Goal: Task Accomplishment & Management: Manage account settings

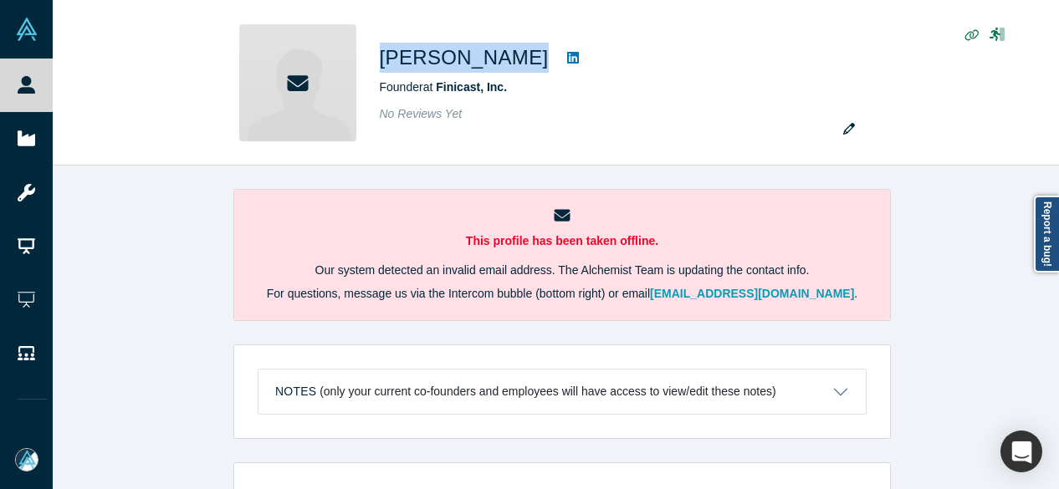
scroll to position [502, 0]
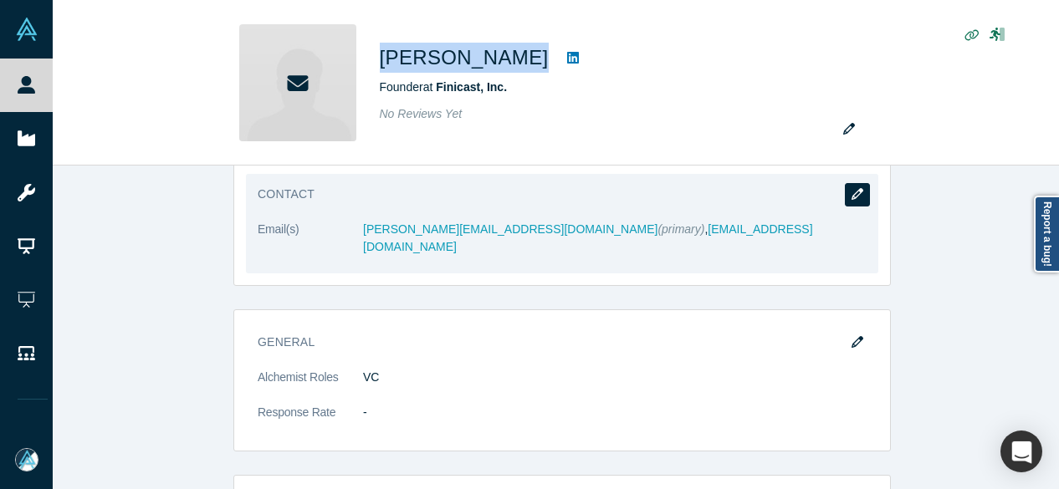
click at [857, 194] on button "button" at bounding box center [857, 194] width 25 height 23
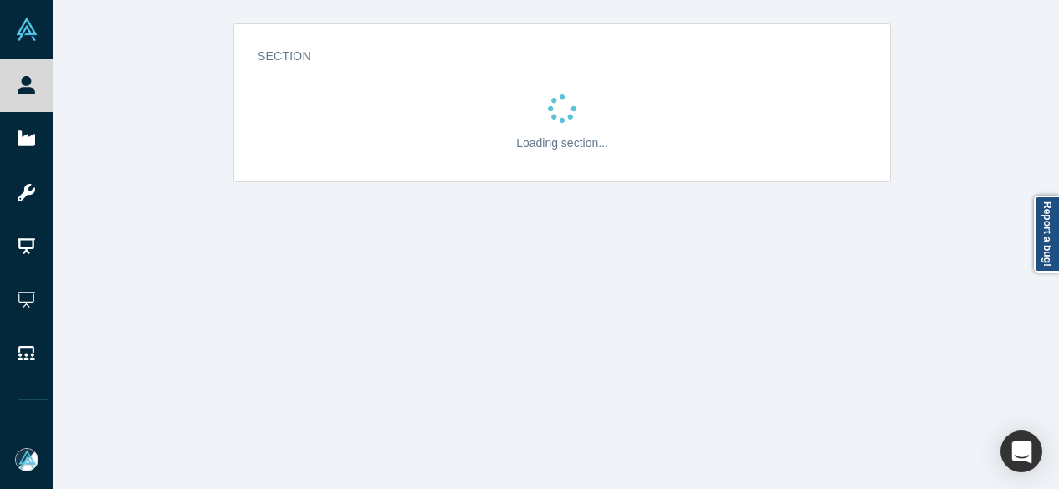
scroll to position [0, 0]
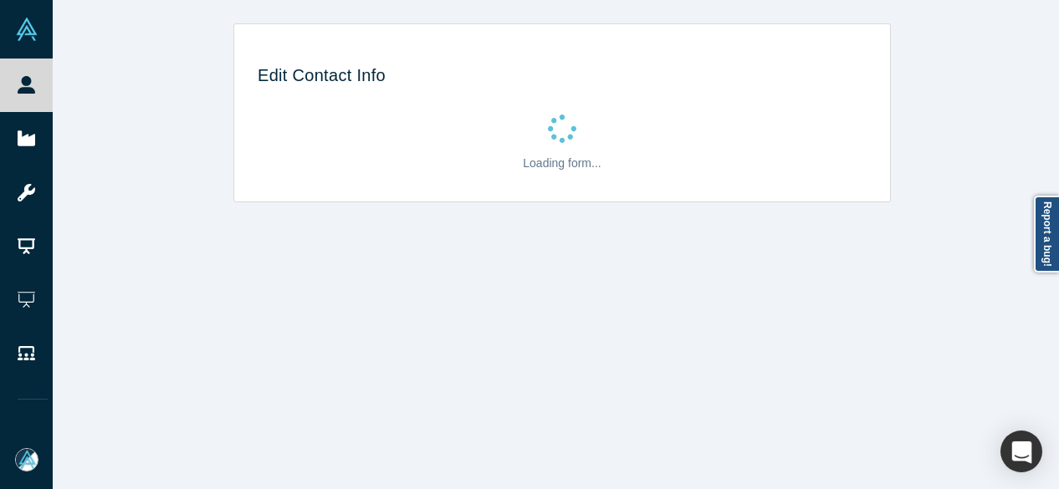
select select "US"
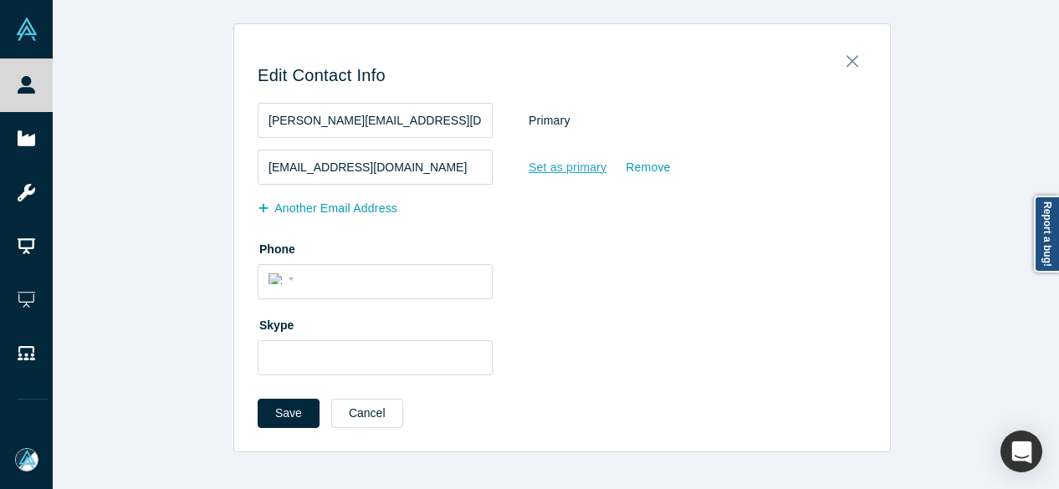
click at [531, 169] on div "Set as primary" at bounding box center [567, 167] width 79 height 29
click at [0, 0] on input "Set as primary" at bounding box center [0, 0] width 0 height 0
drag, startPoint x: 637, startPoint y: 123, endPoint x: 637, endPoint y: 110, distance: 13.4
click at [637, 110] on div "Remove" at bounding box center [648, 120] width 46 height 29
click at [0, 0] on input "Remove" at bounding box center [0, 0] width 0 height 0
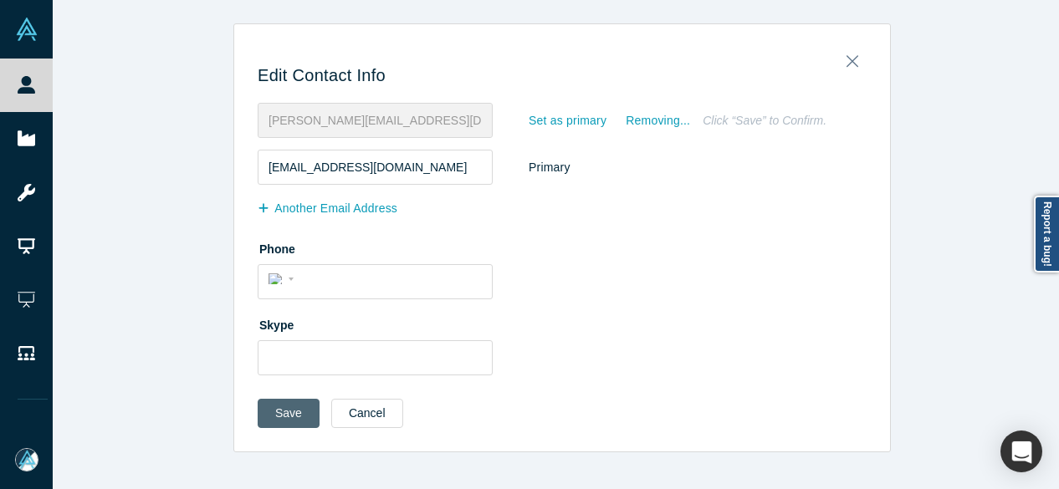
click at [298, 407] on button "Save" at bounding box center [289, 413] width 62 height 29
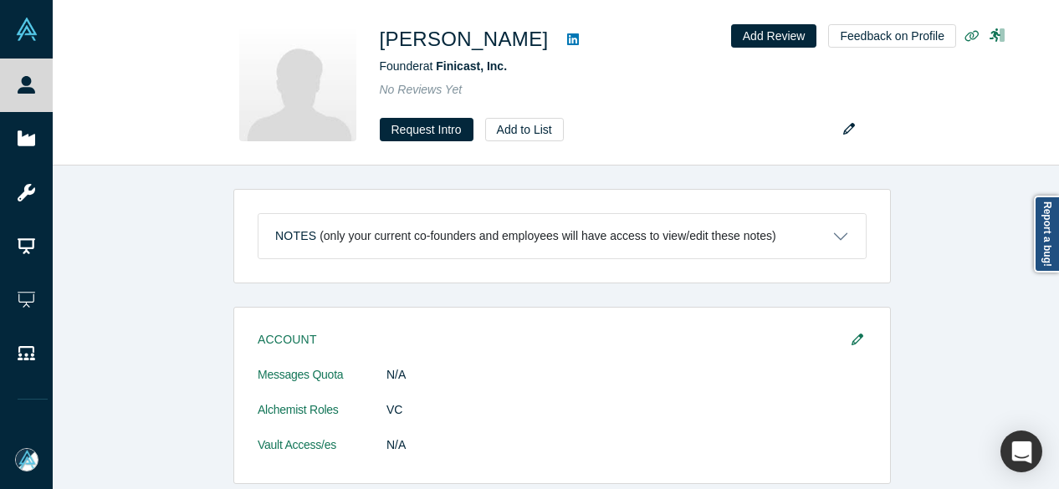
click at [216, 289] on div "Notes (only your current co-founders and employees will have access to view/edi…" at bounding box center [562, 334] width 1019 height 336
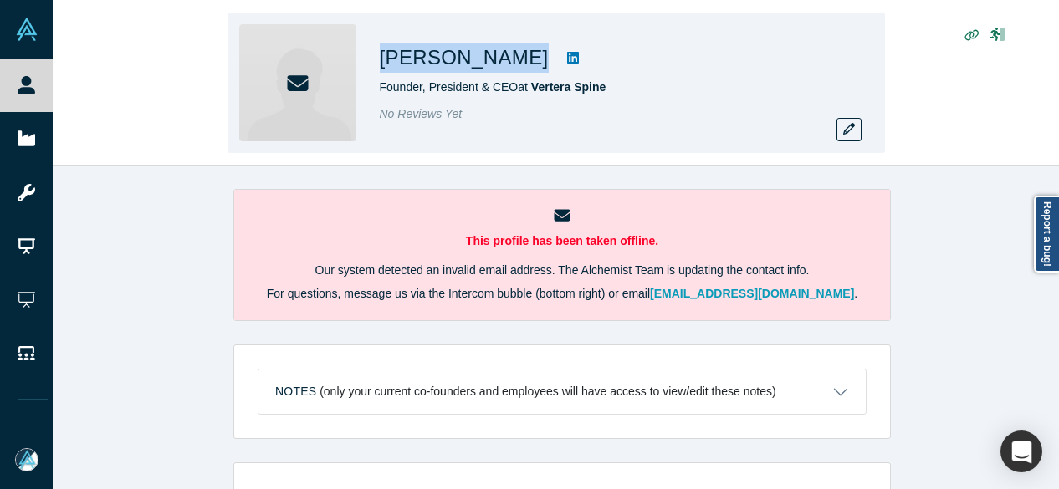
drag, startPoint x: 525, startPoint y: 57, endPoint x: 380, endPoint y: 64, distance: 145.7
click at [380, 64] on div "[PERSON_NAME]" at bounding box center [614, 58] width 468 height 30
copy div "Christopher Lee"
click at [855, 128] on button "button" at bounding box center [848, 129] width 25 height 23
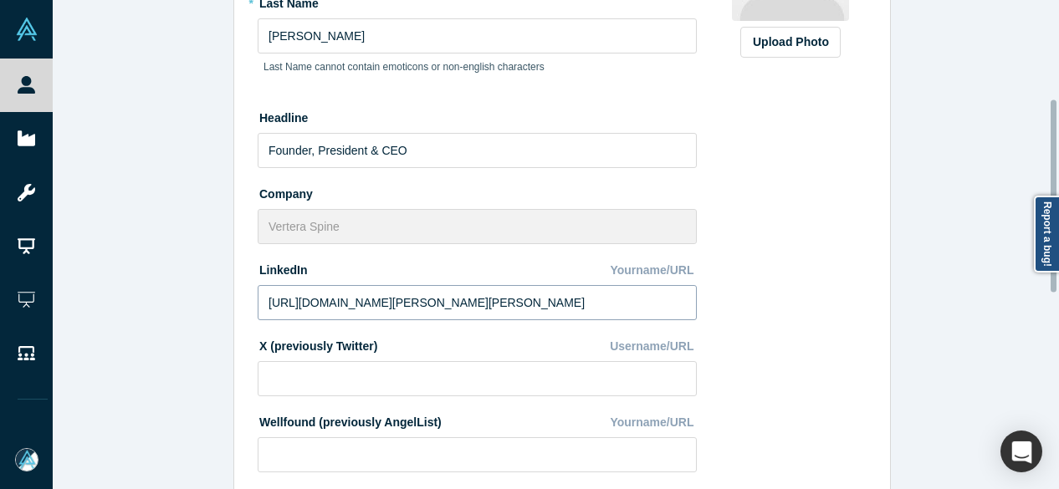
scroll to position [251, 0]
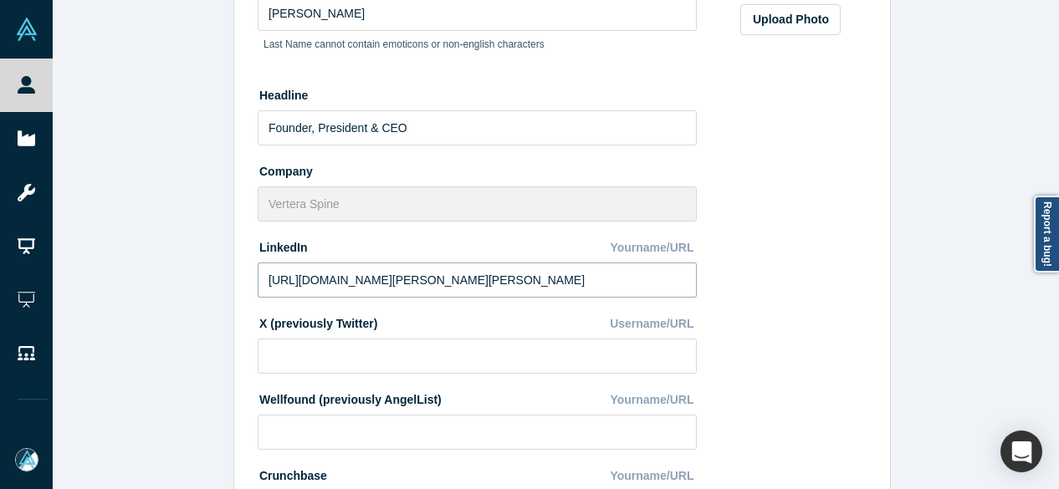
drag, startPoint x: 591, startPoint y: 287, endPoint x: 256, endPoint y: 287, distance: 335.4
click at [258, 287] on input "https://linkedin.com/in/christopher-sd-lee-20995922" at bounding box center [477, 280] width 439 height 35
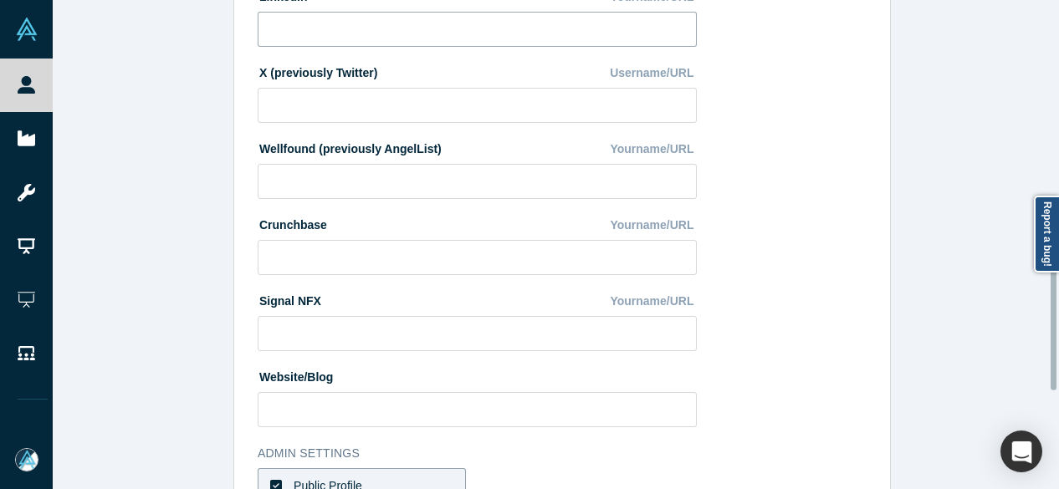
scroll to position [749, 0]
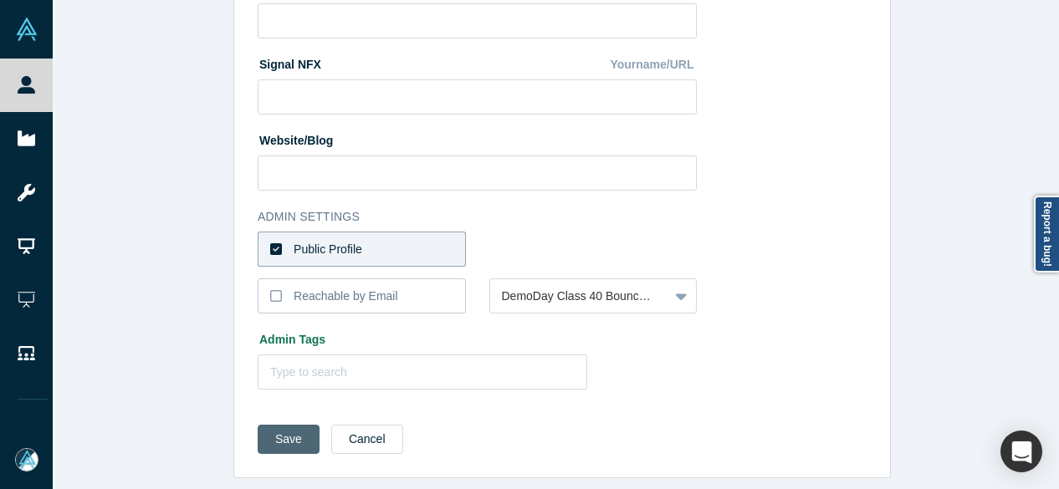
click at [294, 432] on button "Save" at bounding box center [289, 439] width 62 height 29
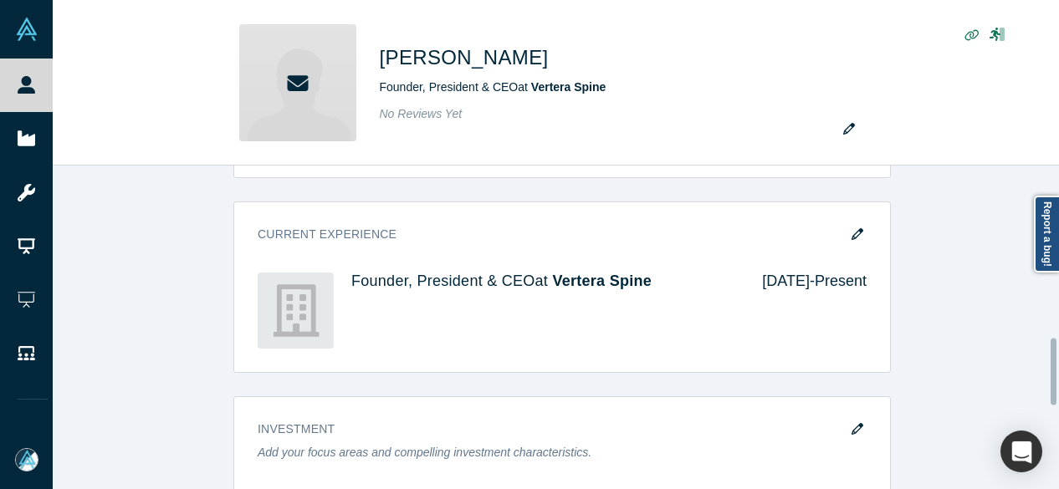
scroll to position [836, 0]
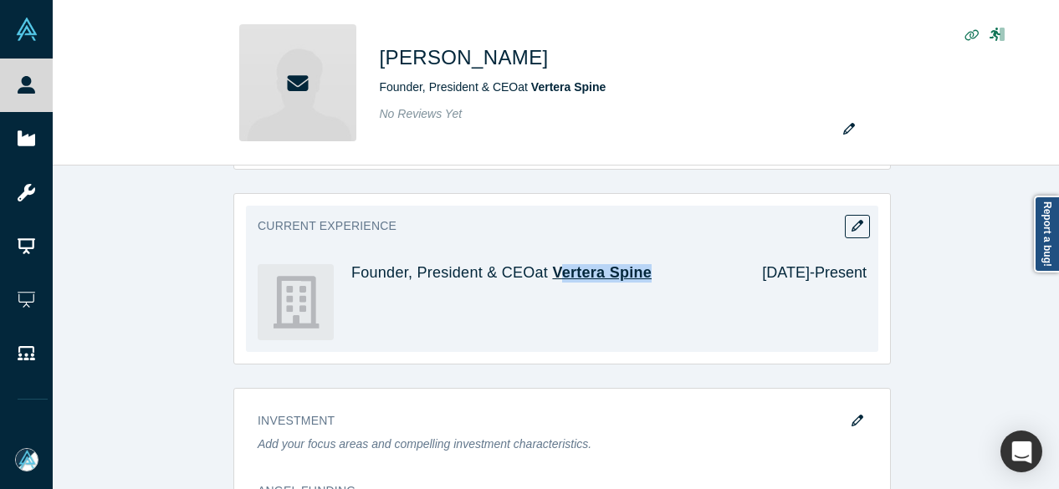
drag, startPoint x: 644, startPoint y: 272, endPoint x: 552, endPoint y: 268, distance: 92.1
click at [552, 268] on h4 "Founder, President & CEO at Vertera Spine" at bounding box center [544, 273] width 387 height 18
copy span "ertera Spine"
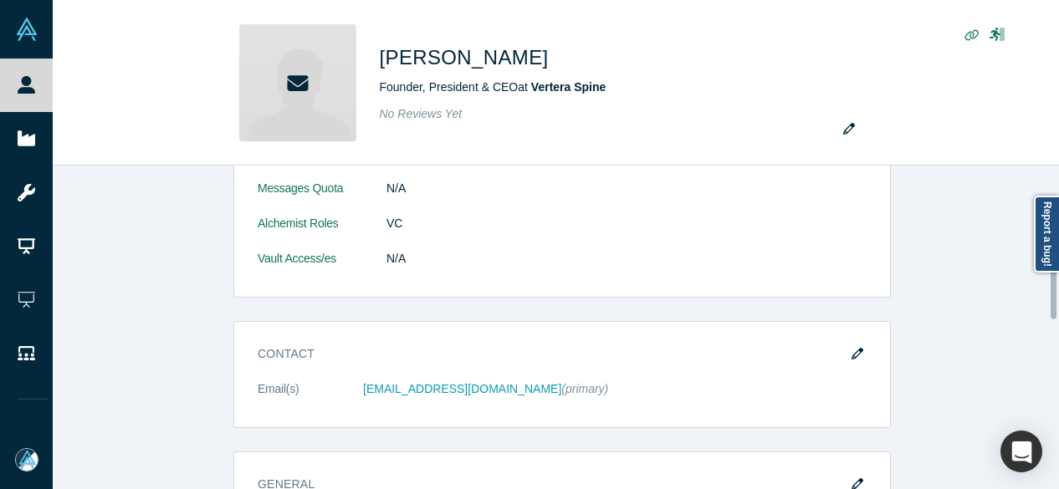
scroll to position [335, 0]
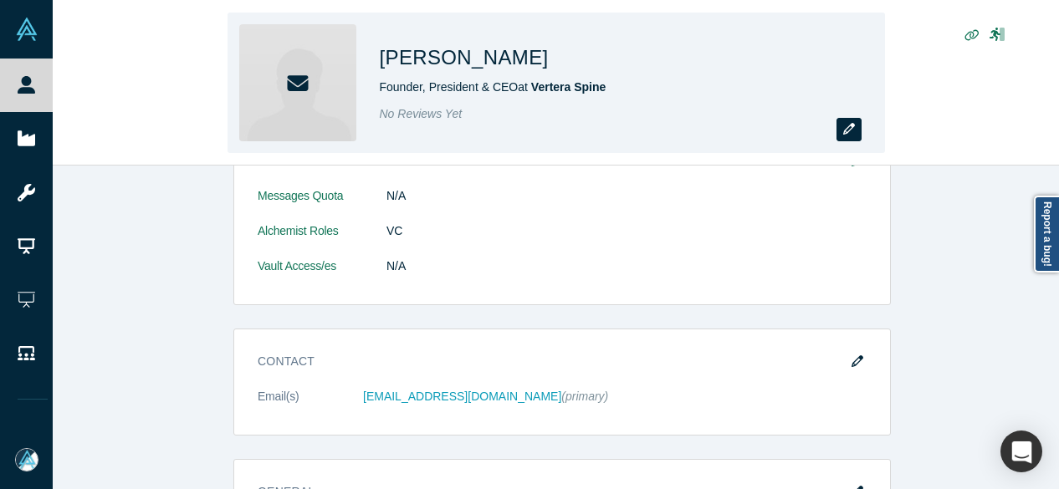
click at [857, 130] on button "button" at bounding box center [848, 129] width 25 height 23
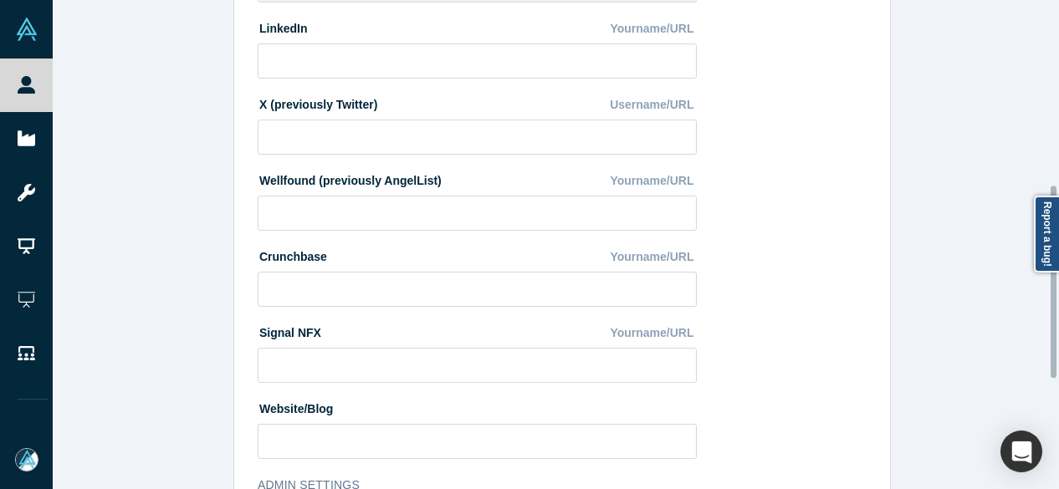
scroll to position [586, 0]
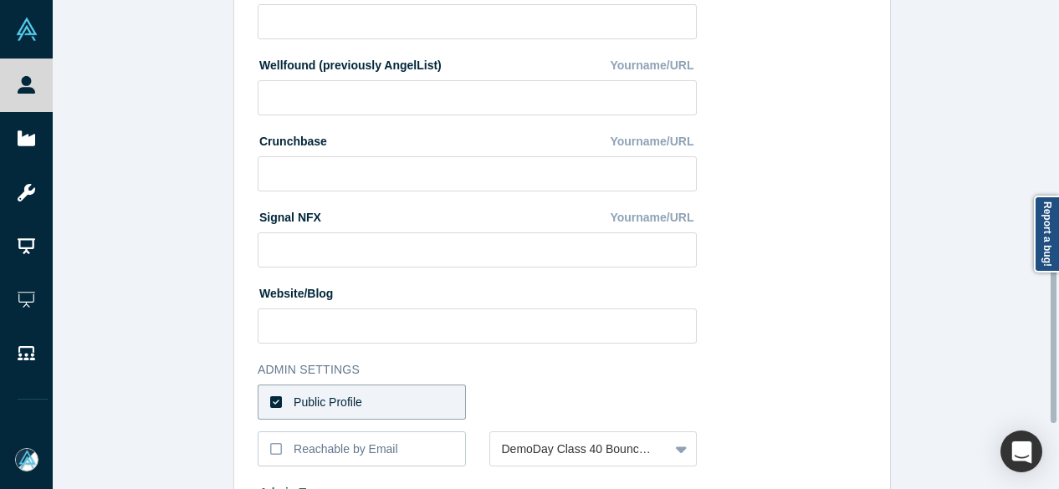
click at [391, 400] on label "Public Profile" at bounding box center [362, 402] width 208 height 35
click at [0, 0] on input "Public Profile" at bounding box center [0, 0] width 0 height 0
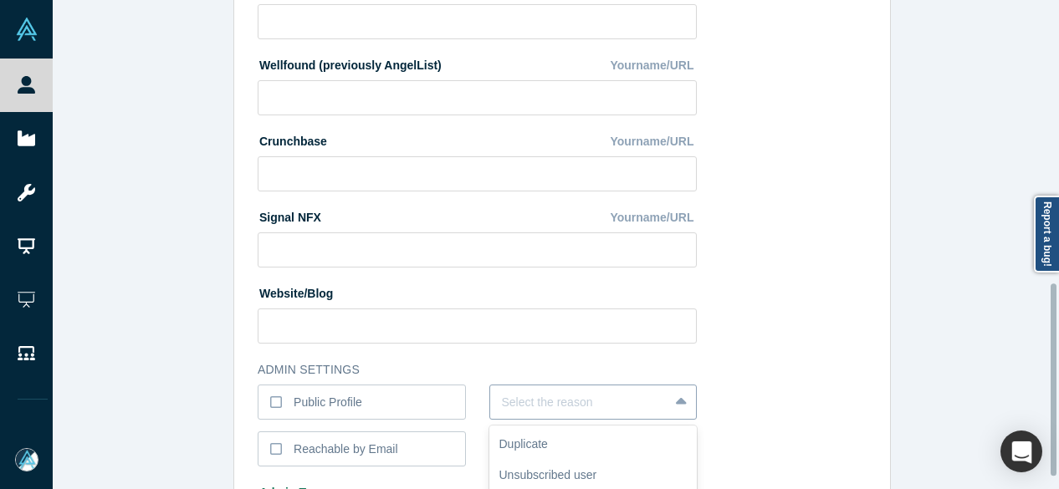
scroll to position [721, 0]
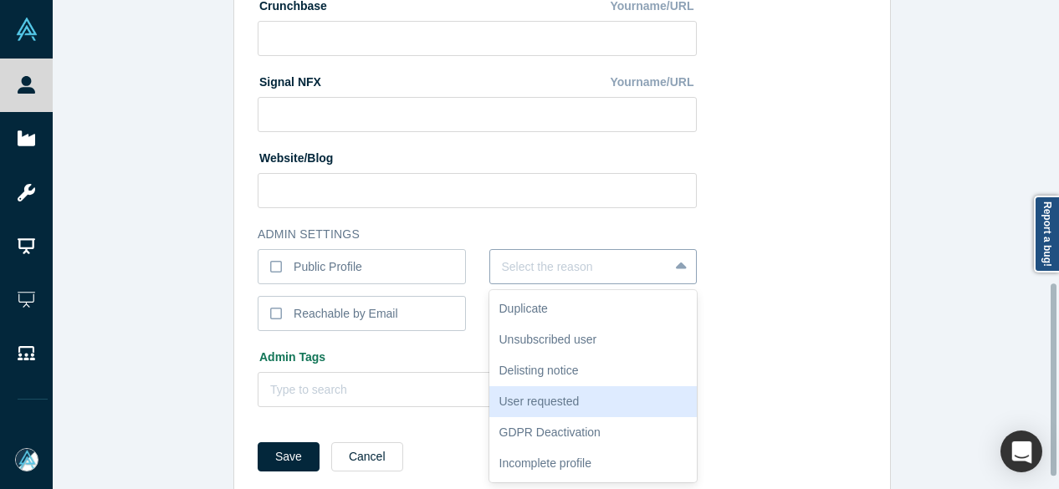
click at [557, 284] on div "6 results available. Use Up and Down to choose options, press Enter to select t…" at bounding box center [593, 266] width 208 height 35
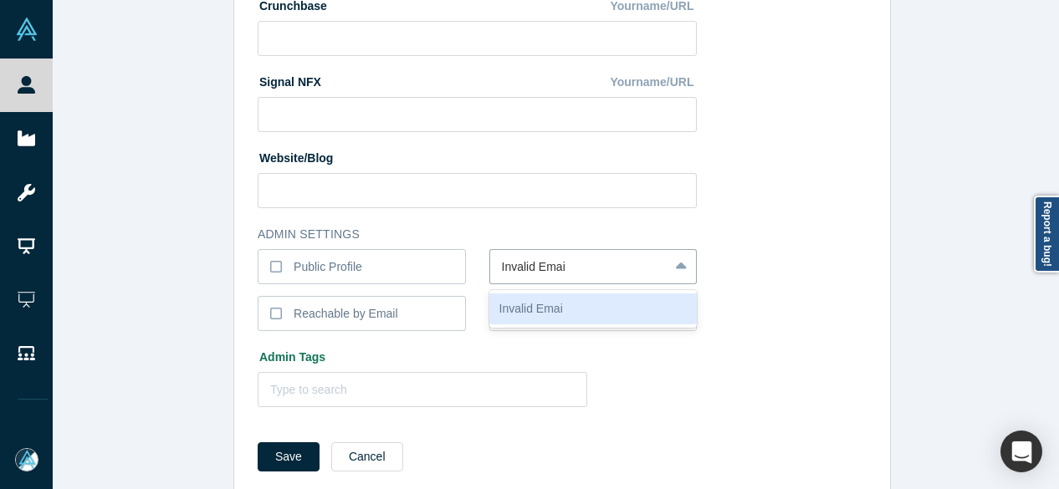
type input "Invalid Email"
click at [566, 312] on div "Invalid Email" at bounding box center [593, 309] width 208 height 31
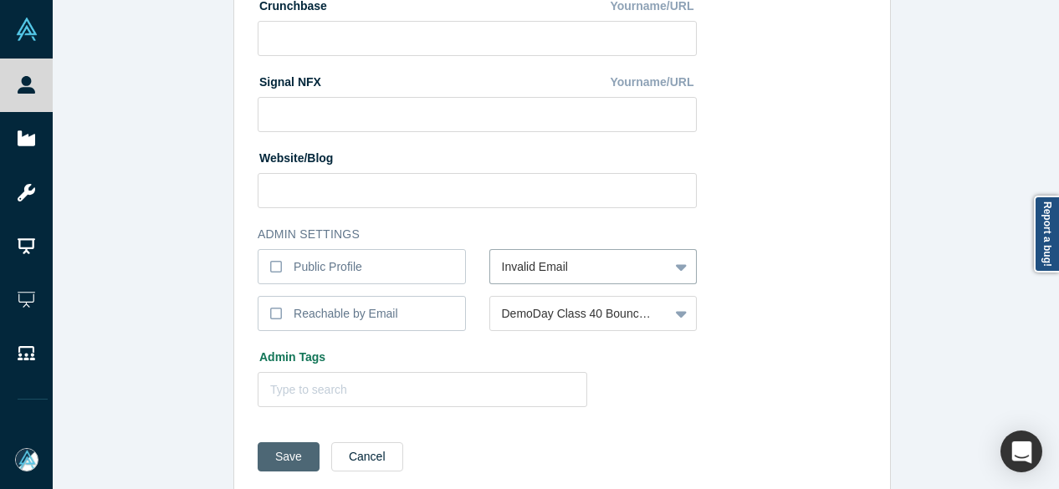
click at [263, 458] on button "Save" at bounding box center [289, 456] width 62 height 29
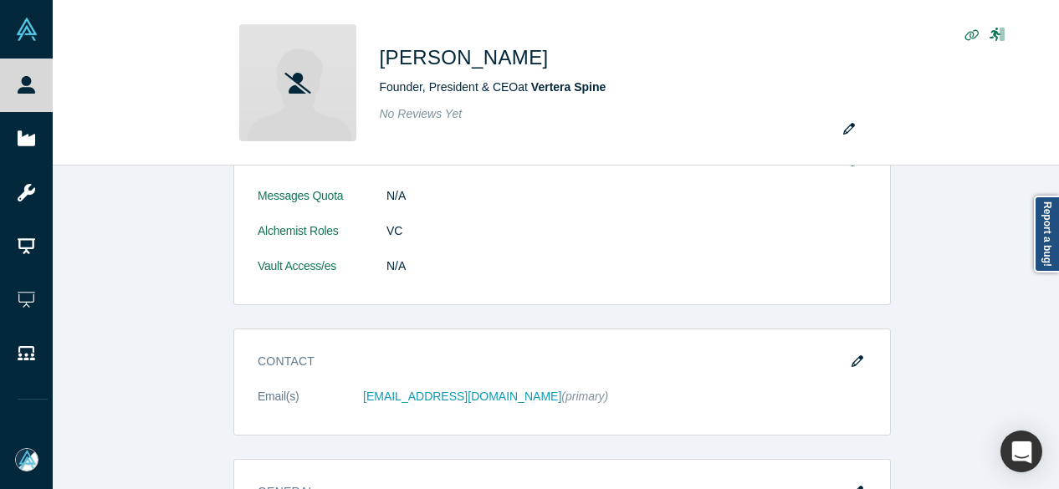
scroll to position [0, 0]
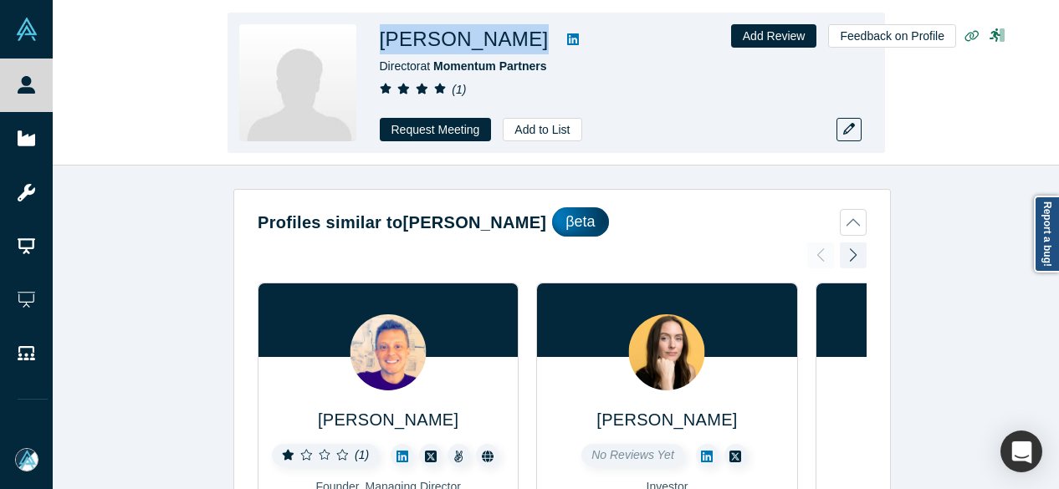
drag, startPoint x: 375, startPoint y: 41, endPoint x: 517, endPoint y: 43, distance: 142.2
click at [520, 44] on div "Dino Boukouris Director at Momentum Partners ( 1 ) Request Meeting Add to List" at bounding box center [556, 83] width 657 height 141
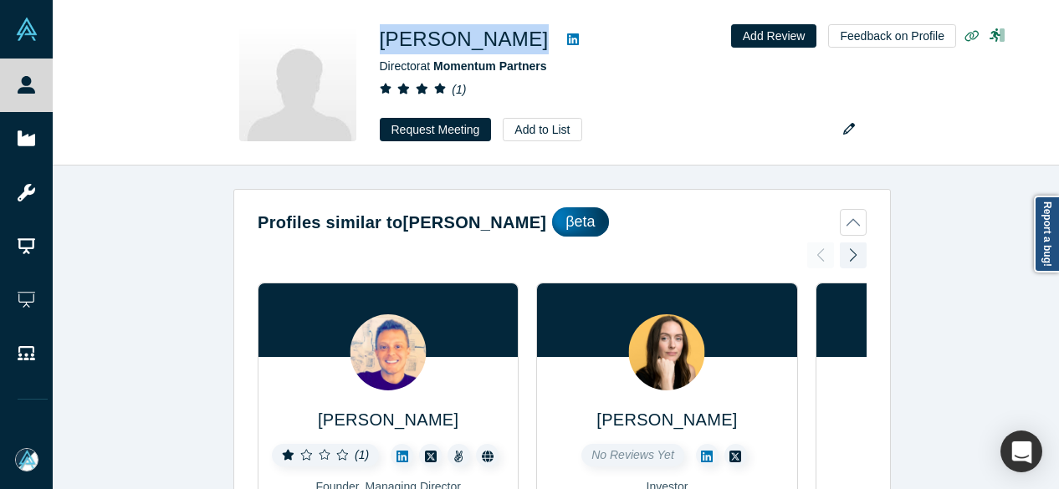
copy div "Dino Boukouris"
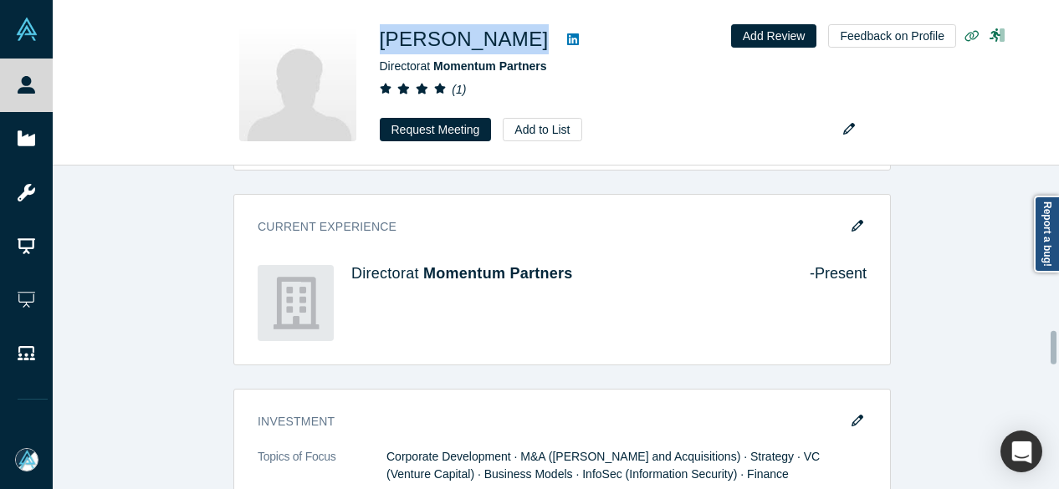
scroll to position [1673, 0]
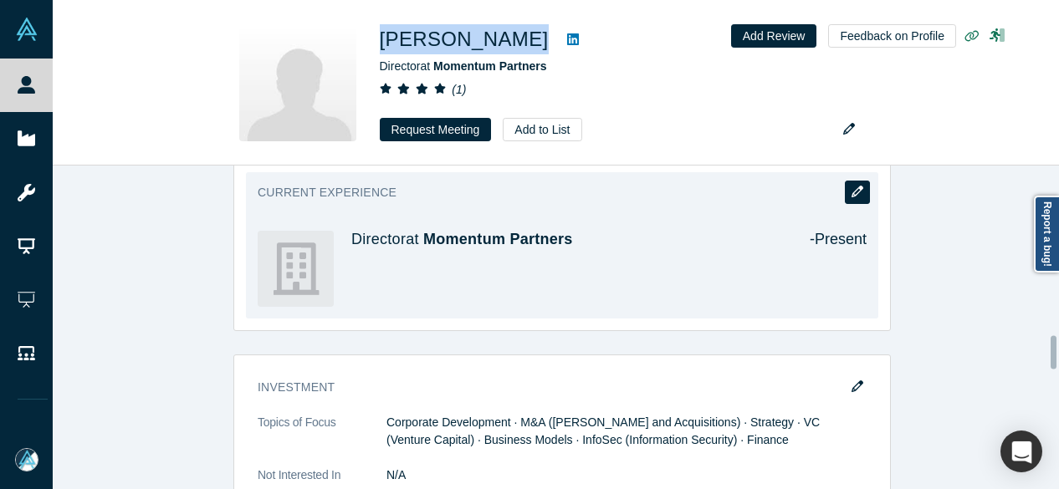
click at [852, 193] on button "button" at bounding box center [857, 192] width 25 height 23
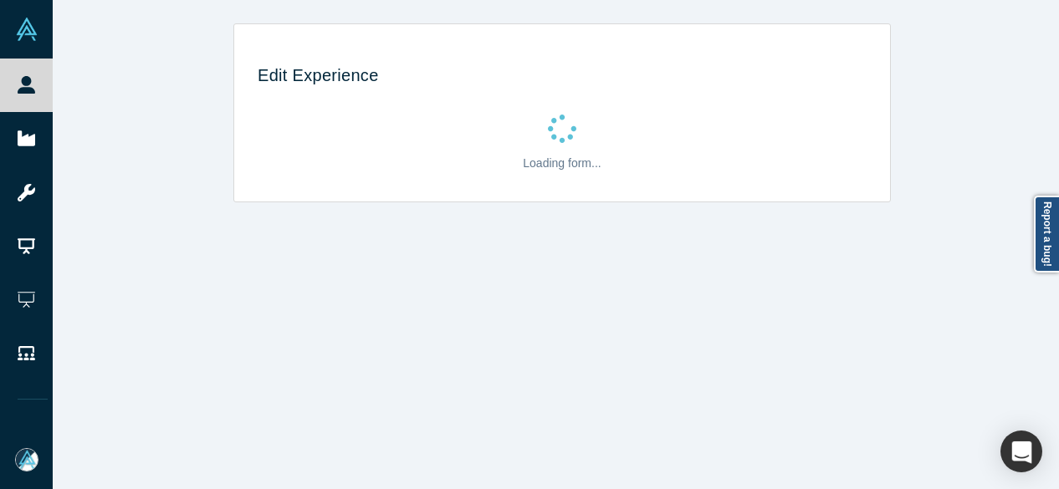
scroll to position [0, 0]
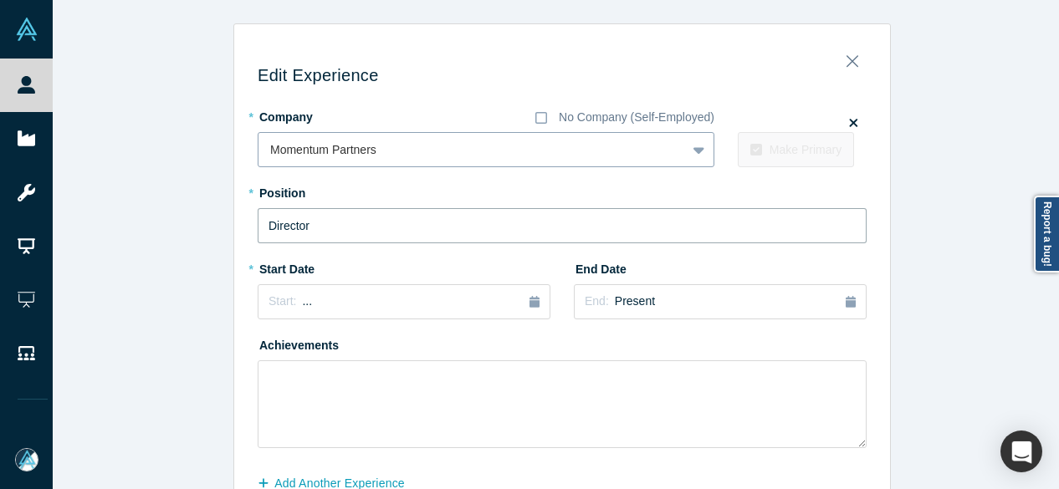
drag, startPoint x: 402, startPoint y: 226, endPoint x: 277, endPoint y: 165, distance: 139.5
click at [246, 233] on div "Edit Experience * Company No Company (Self-Employed) Momentum Partners To pick …" at bounding box center [562, 299] width 656 height 527
click at [270, 147] on div at bounding box center [472, 150] width 404 height 21
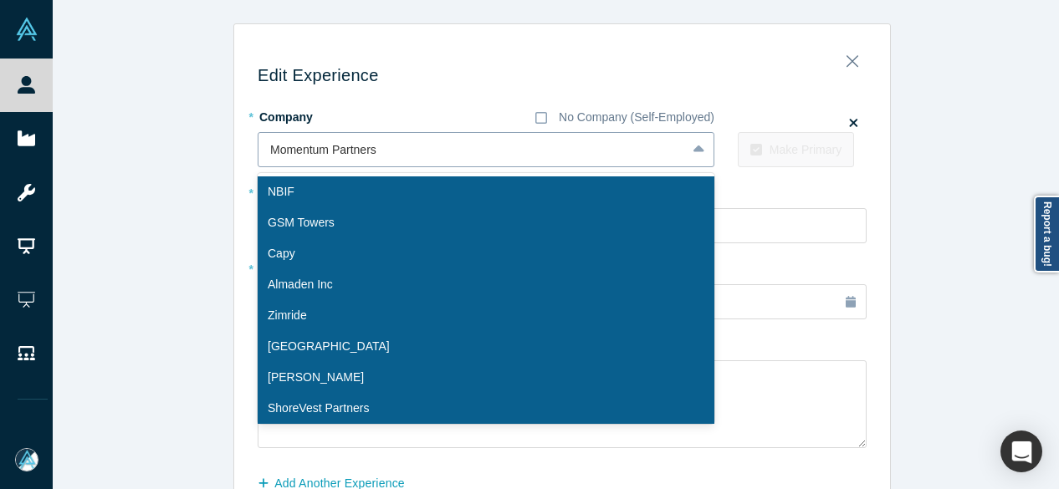
paste input "Founder & Managing Director Founder & Managing Director Momentum Cyber"
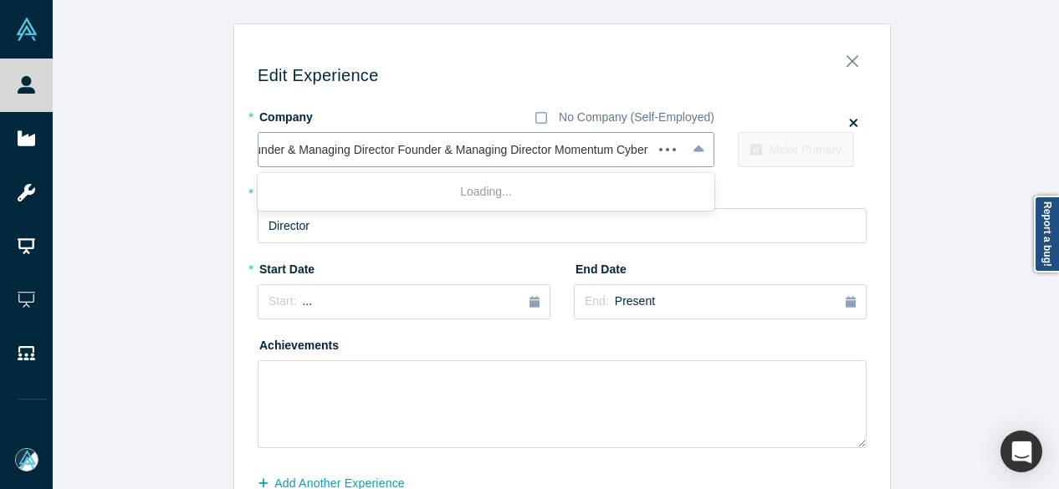
scroll to position [0, 10]
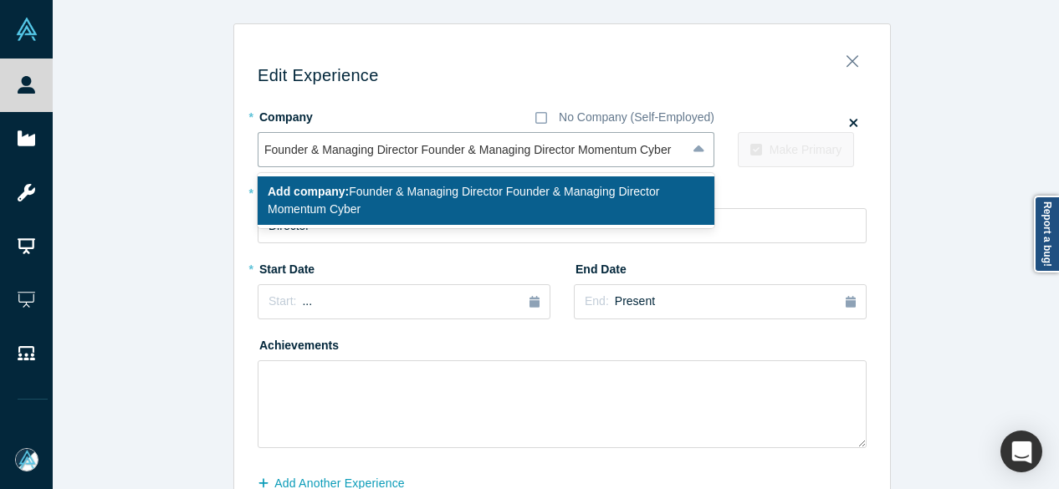
drag, startPoint x: 570, startPoint y: 152, endPoint x: 161, endPoint y: 155, distance: 409.9
click at [161, 157] on div "Edit Experience * Company No Company (Self-Employed) 1 result available for sea…" at bounding box center [562, 293] width 1019 height 540
type input "Momentum Cyber"
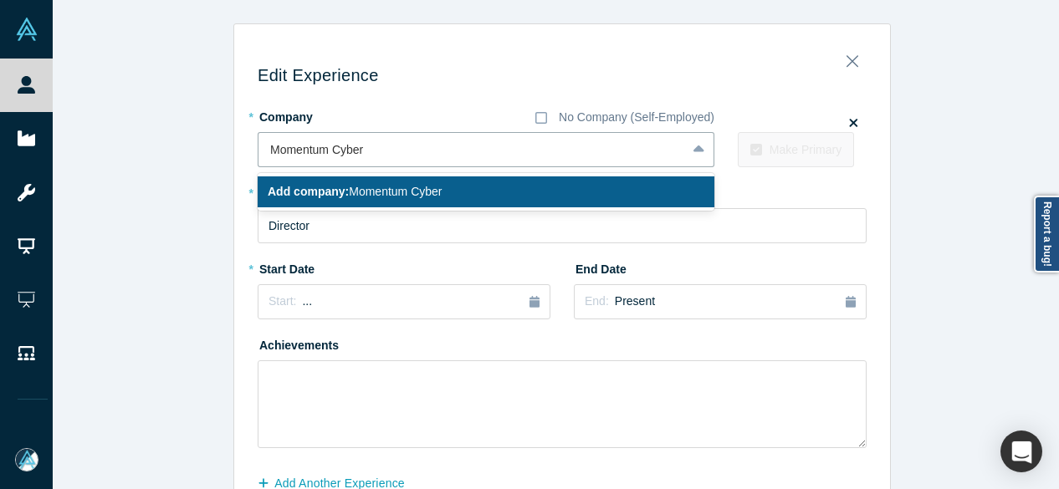
click at [284, 194] on b "Add company:" at bounding box center [308, 191] width 81 height 13
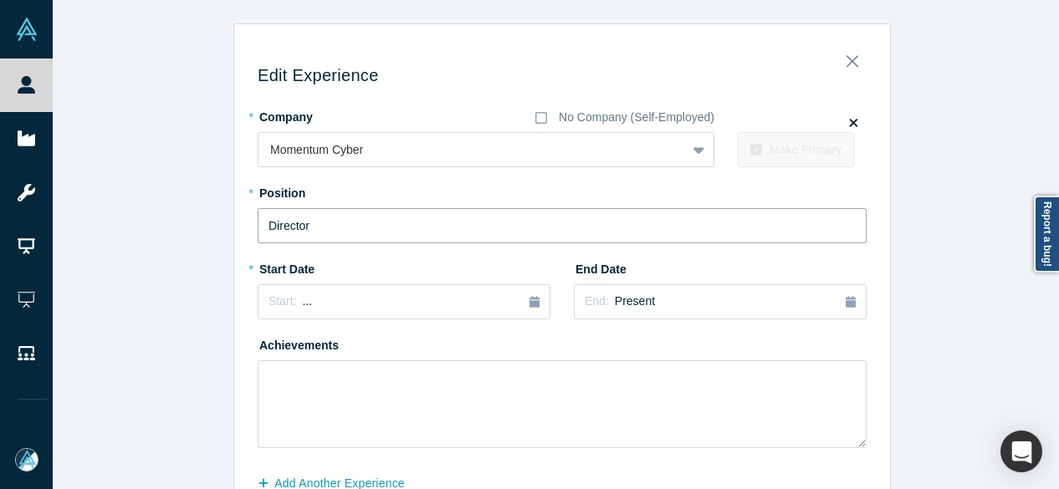
drag, startPoint x: 313, startPoint y: 227, endPoint x: 241, endPoint y: 218, distance: 72.4
click at [241, 218] on div "Edit Experience * Company No Company (Self-Employed) Momentum Cyber To pick up …" at bounding box center [562, 299] width 656 height 527
paste input "Founder & Managing Director Founder & Managing Director"
drag, startPoint x: 421, startPoint y: 226, endPoint x: 166, endPoint y: 222, distance: 255.2
click at [169, 222] on div "Edit Experience * Company No Company (Self-Employed) Momentum Cyber To pick up …" at bounding box center [562, 293] width 1019 height 540
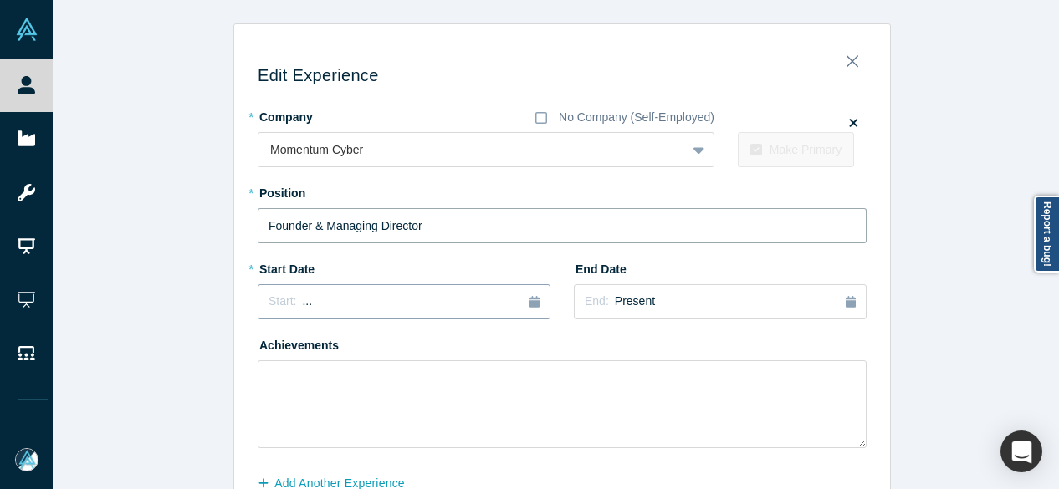
type input "Founder & Managing Director"
drag, startPoint x: 289, startPoint y: 290, endPoint x: 291, endPoint y: 326, distance: 36.1
click at [289, 292] on button "Start: ..." at bounding box center [404, 301] width 293 height 35
click at [259, 347] on button "Previous Year" at bounding box center [264, 348] width 17 height 17
click at [260, 347] on button "Previous Year" at bounding box center [264, 348] width 17 height 17
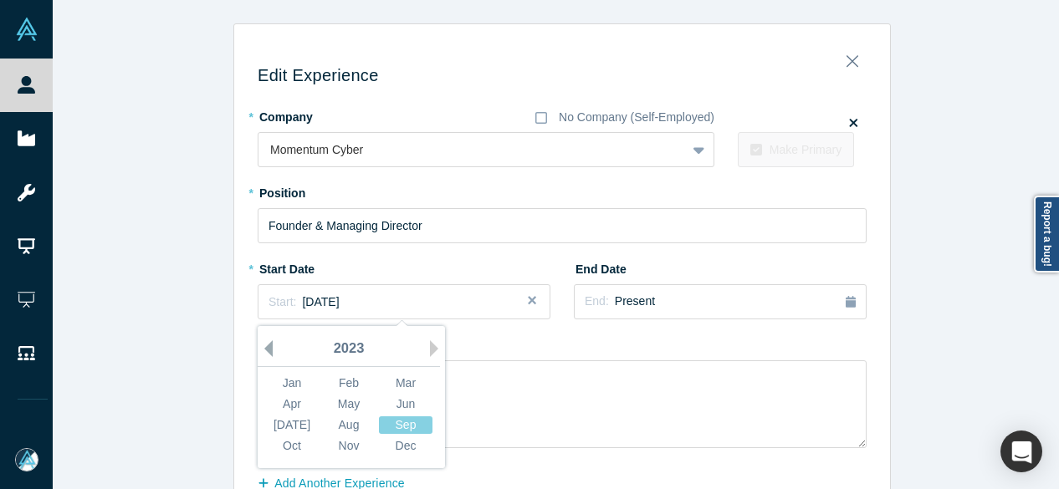
click at [260, 347] on button "Previous Year" at bounding box center [264, 348] width 17 height 17
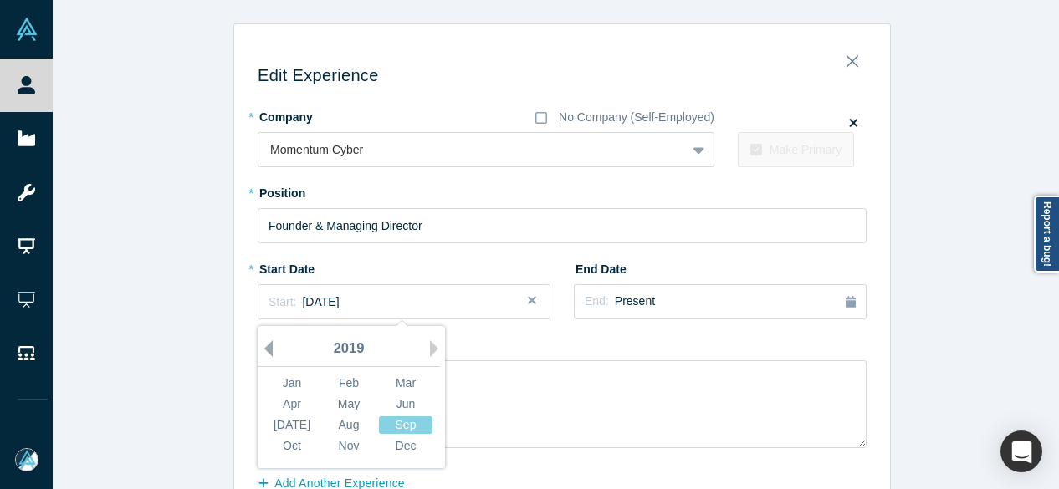
click at [260, 347] on button "Previous Year" at bounding box center [264, 348] width 17 height 17
click at [261, 345] on button "Previous Year" at bounding box center [264, 348] width 17 height 17
click at [399, 404] on div "Jun" at bounding box center [406, 405] width 54 height 18
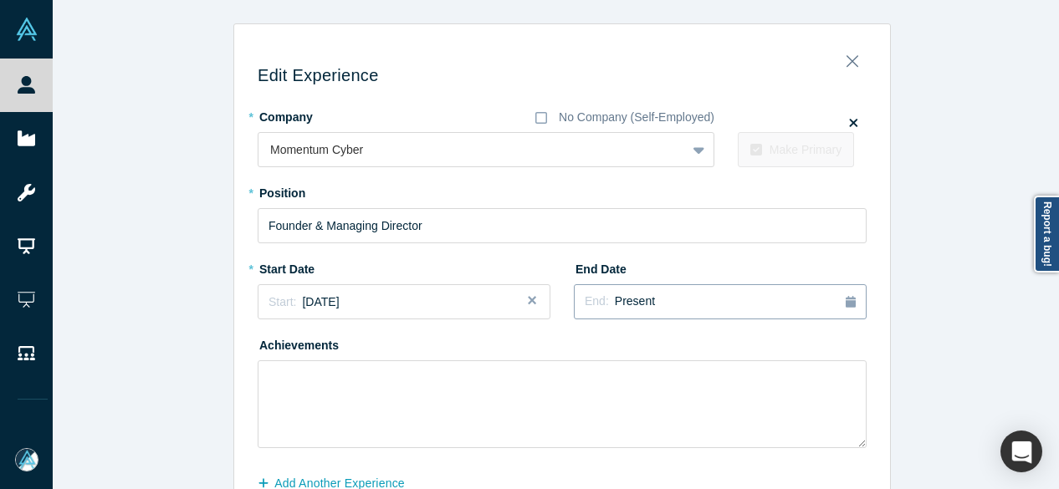
click at [615, 300] on span "Present" at bounding box center [635, 300] width 40 height 13
click at [686, 349] on button "Previous Year" at bounding box center [686, 348] width 17 height 17
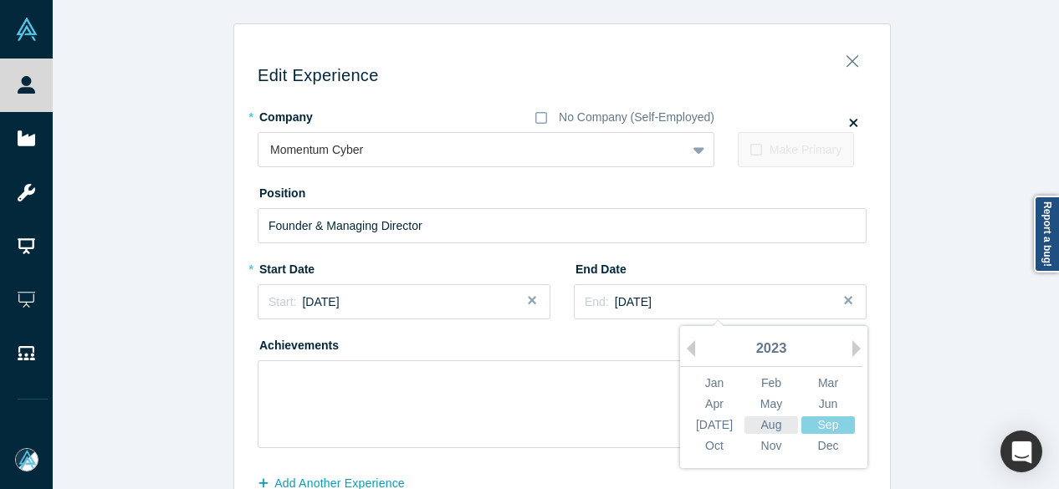
click at [765, 422] on div "Aug" at bounding box center [771, 426] width 54 height 18
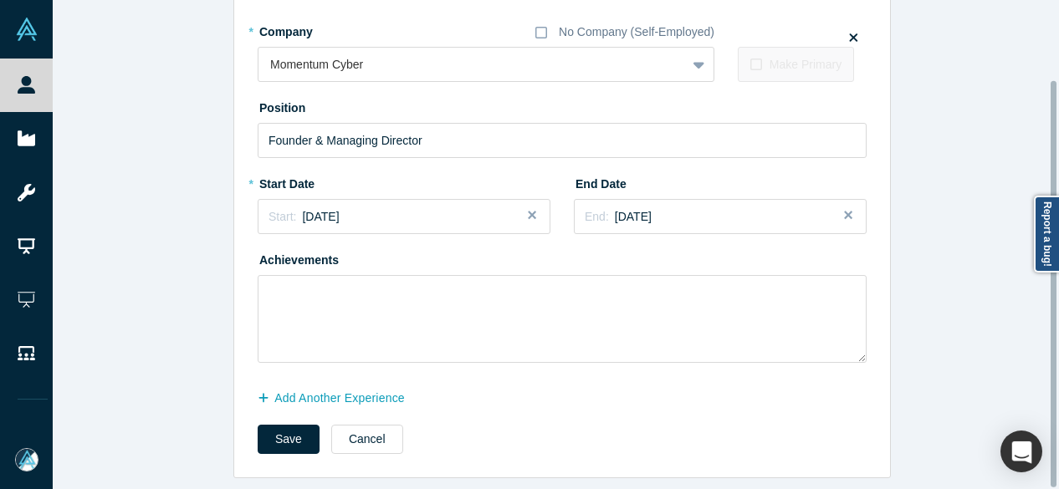
scroll to position [95, 0]
click at [378, 389] on button "Add Another Experience" at bounding box center [340, 398] width 165 height 29
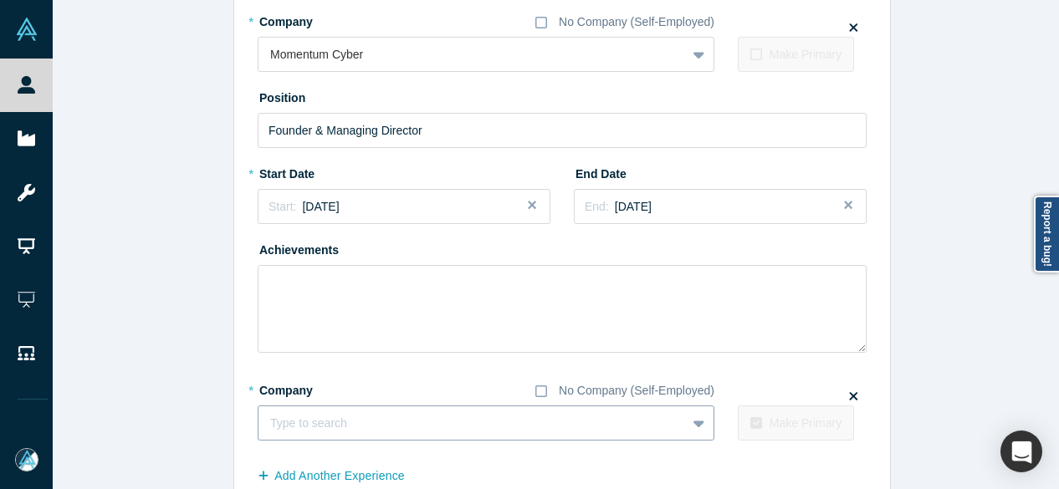
click at [369, 419] on div at bounding box center [472, 423] width 404 height 21
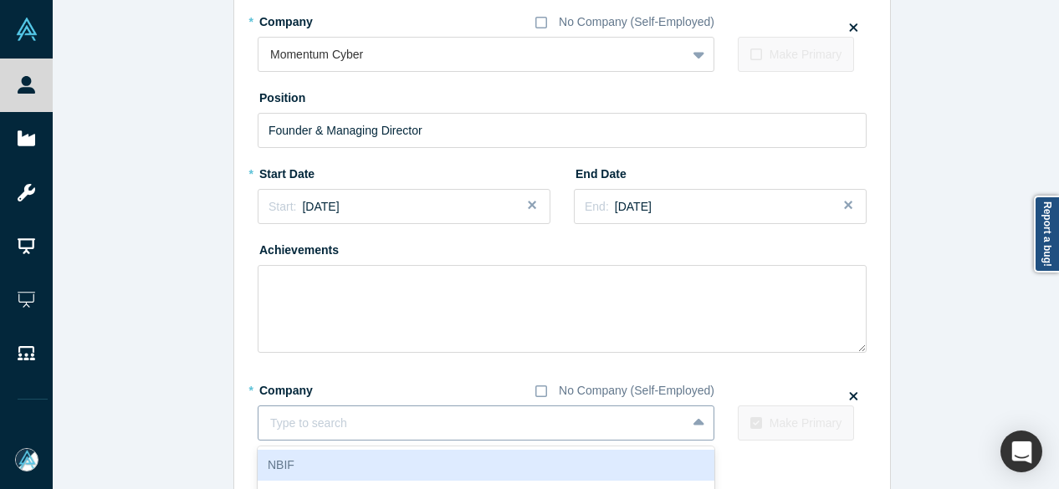
paste input "Founder & Managing Partner Founder & Managing Partner Altitude Cyber"
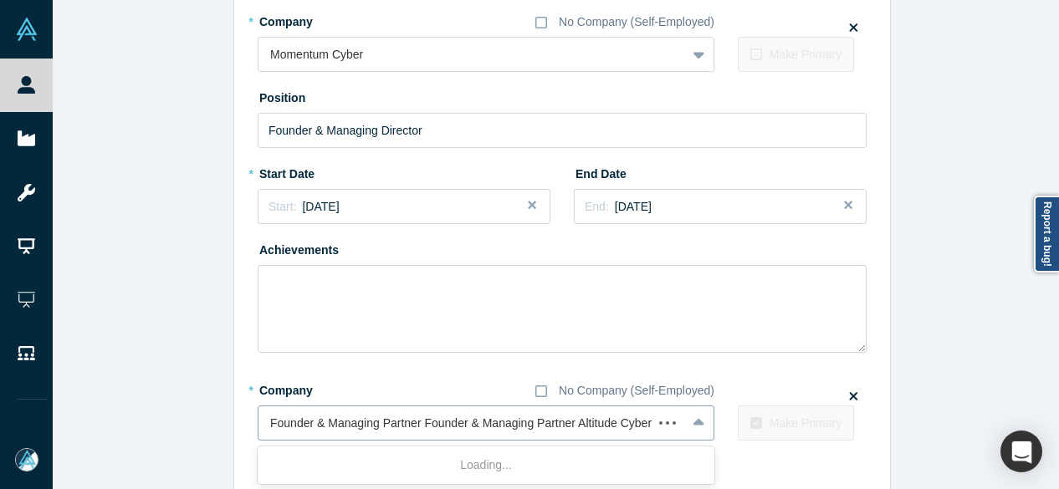
scroll to position [0, 0]
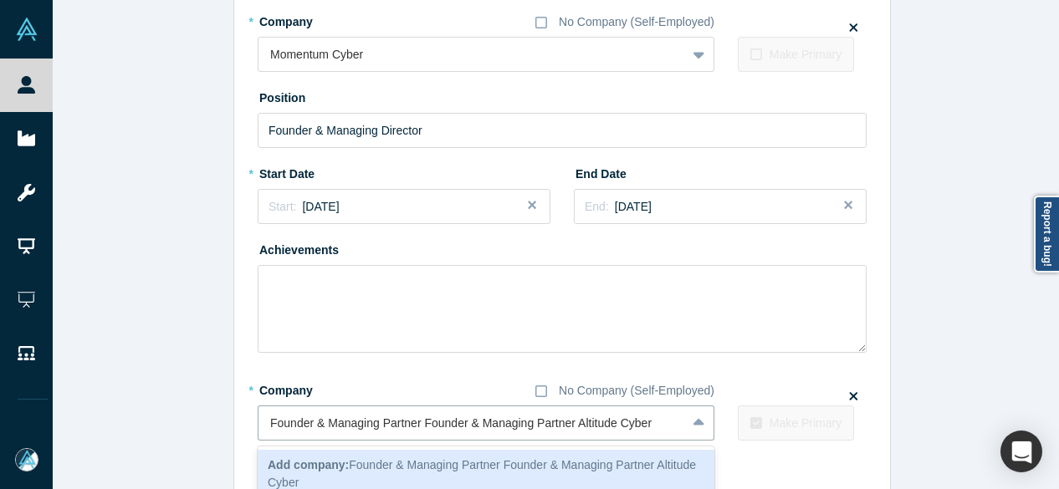
drag, startPoint x: 575, startPoint y: 424, endPoint x: 209, endPoint y: 426, distance: 365.5
click at [209, 426] on div "Edit Experience * Company No Company (Self-Employed) Momentum Cyber To pick up …" at bounding box center [562, 242] width 1019 height 628
type input "Altitude Cyber"
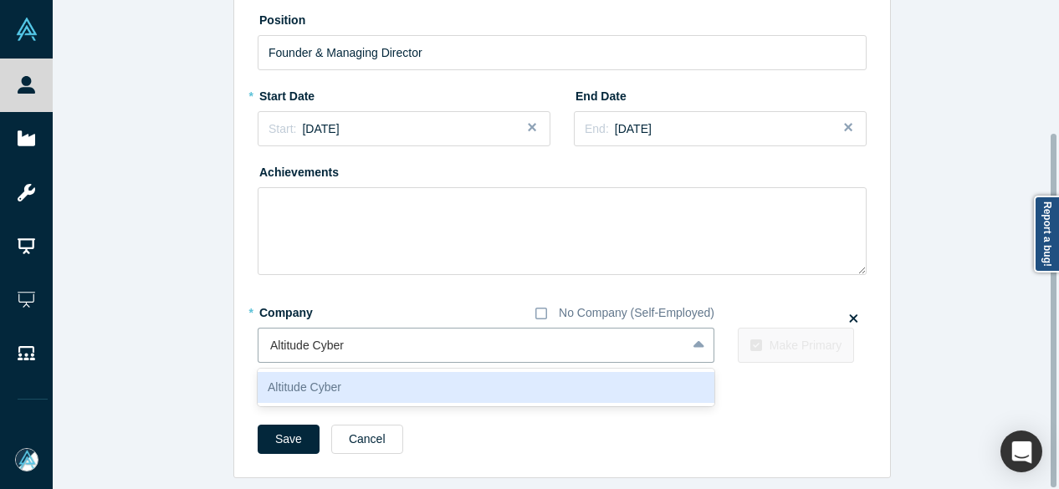
scroll to position [184, 0]
click at [321, 372] on div "Altitude Cyber" at bounding box center [486, 387] width 457 height 31
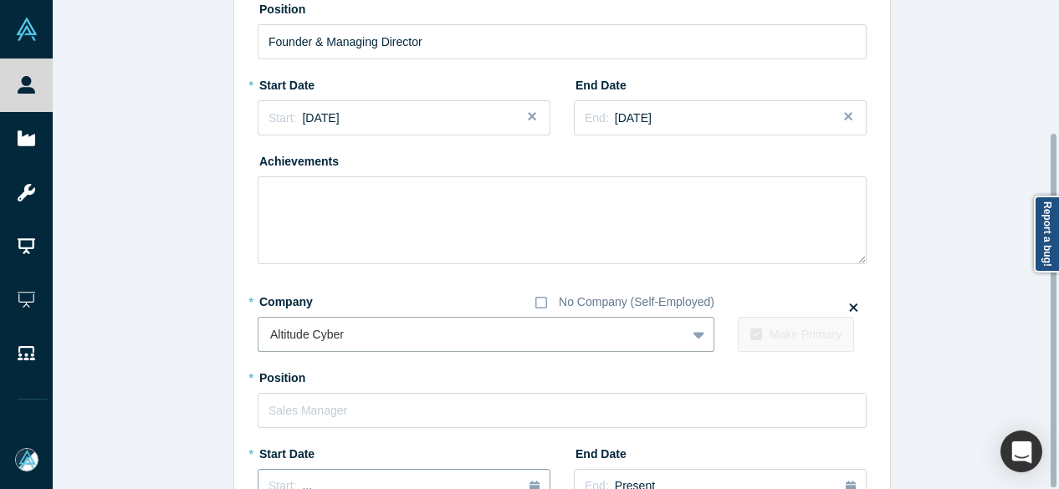
click at [325, 473] on button "Start: ..." at bounding box center [404, 486] width 293 height 35
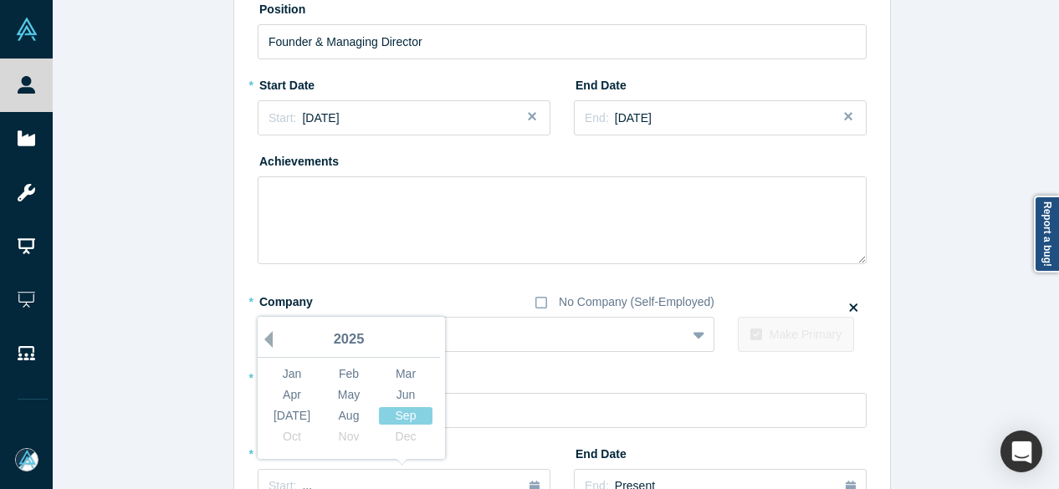
click at [263, 341] on button "Previous Year" at bounding box center [264, 339] width 17 height 17
click at [346, 417] on div "Aug" at bounding box center [349, 416] width 54 height 18
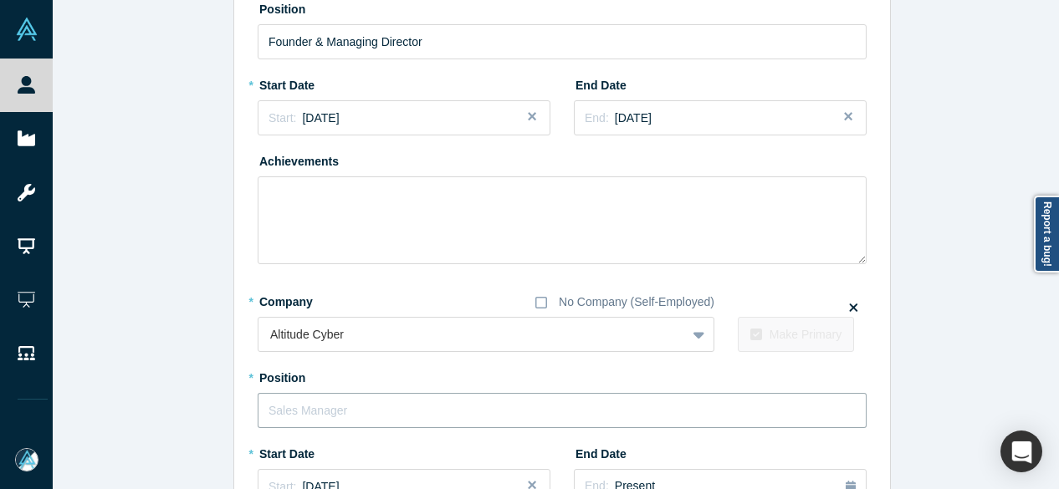
click at [358, 406] on input "text" at bounding box center [562, 410] width 609 height 35
paste input "Founder & Managing Partner Founder & Managing Partner"
drag, startPoint x: 417, startPoint y: 417, endPoint x: 196, endPoint y: 425, distance: 221.0
click at [196, 425] on div "Edit Experience * Company No Company (Self-Employed) Momentum Cyber To pick up …" at bounding box center [562, 293] width 1019 height 909
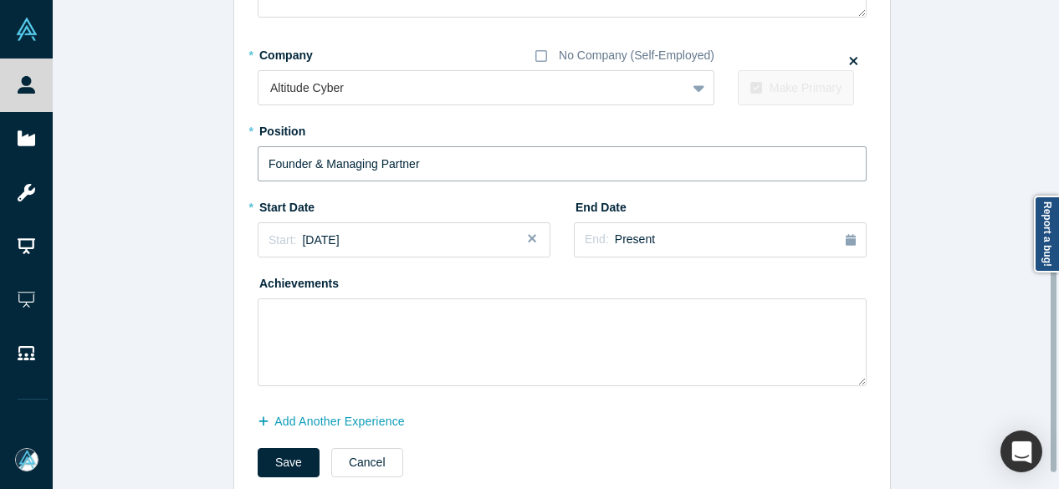
scroll to position [435, 0]
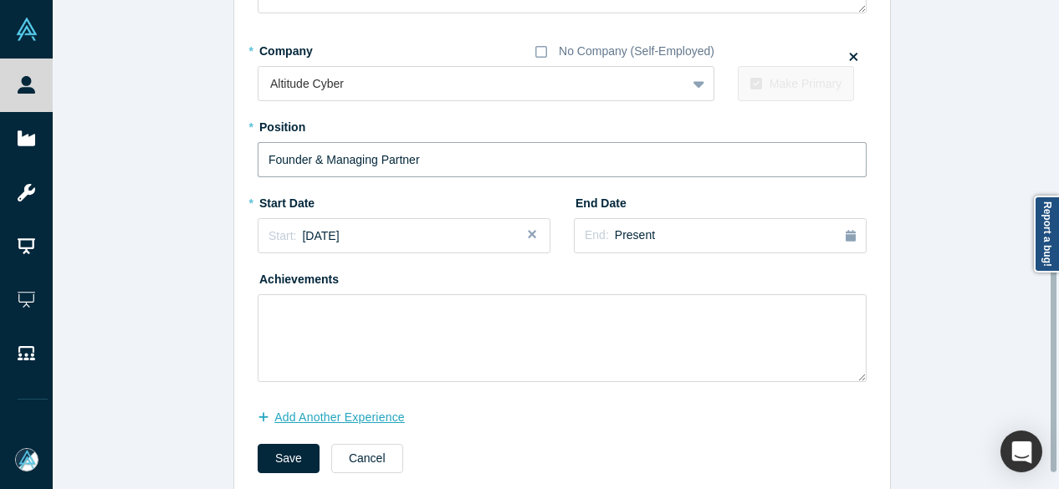
type input "Founder & Managing Partner"
click at [294, 420] on button "Add Another Experience" at bounding box center [340, 417] width 165 height 29
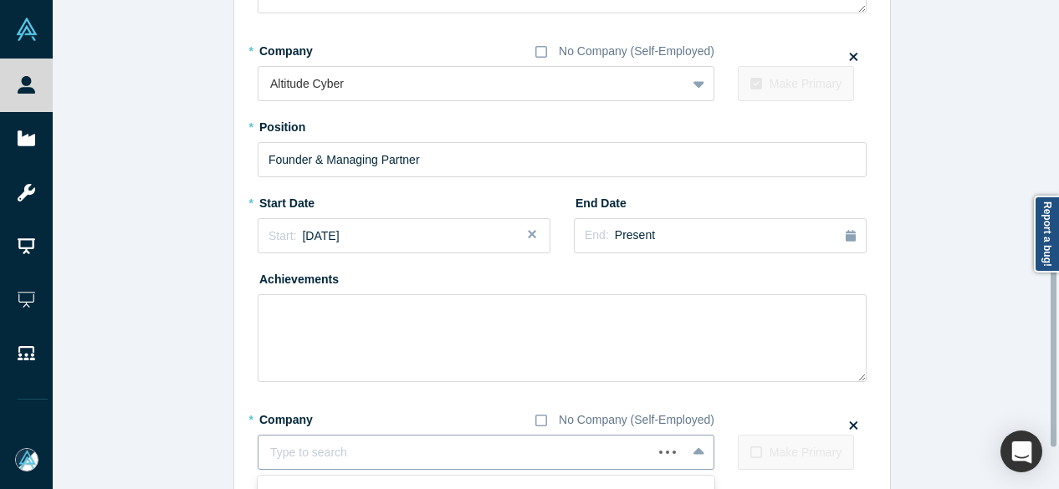
scroll to position [465, 0]
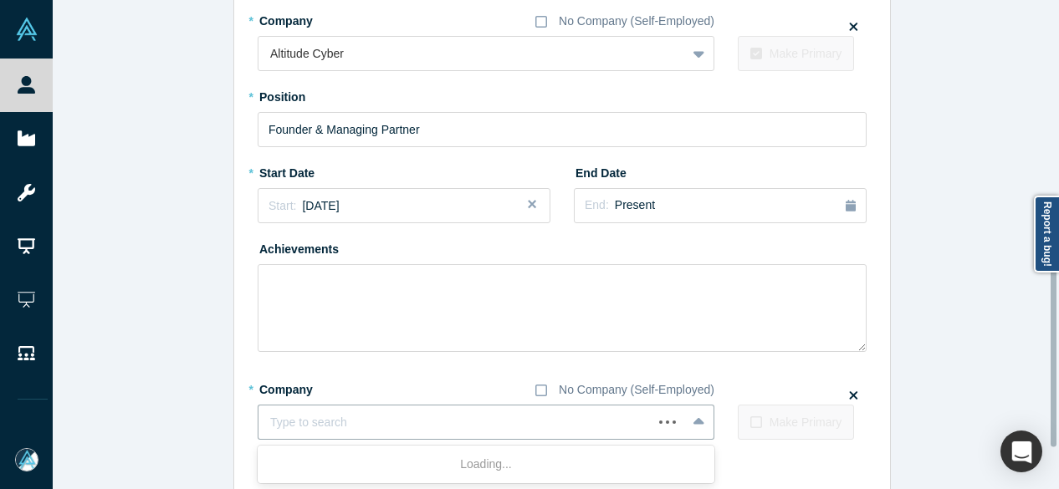
click at [391, 440] on div "Use Up and Down to choose options, press Enter to select the currently focused …" at bounding box center [486, 422] width 457 height 35
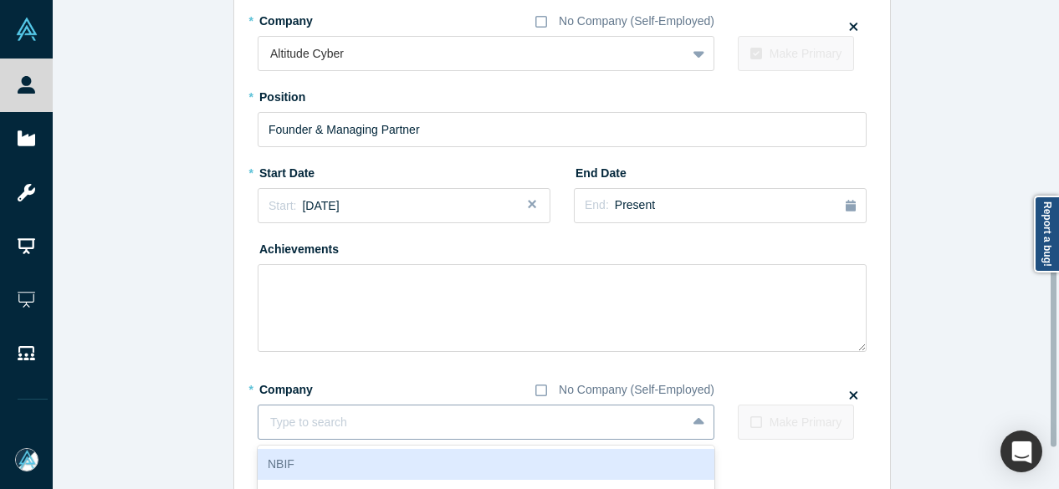
paste input "Mentor Mentor Endeavor"
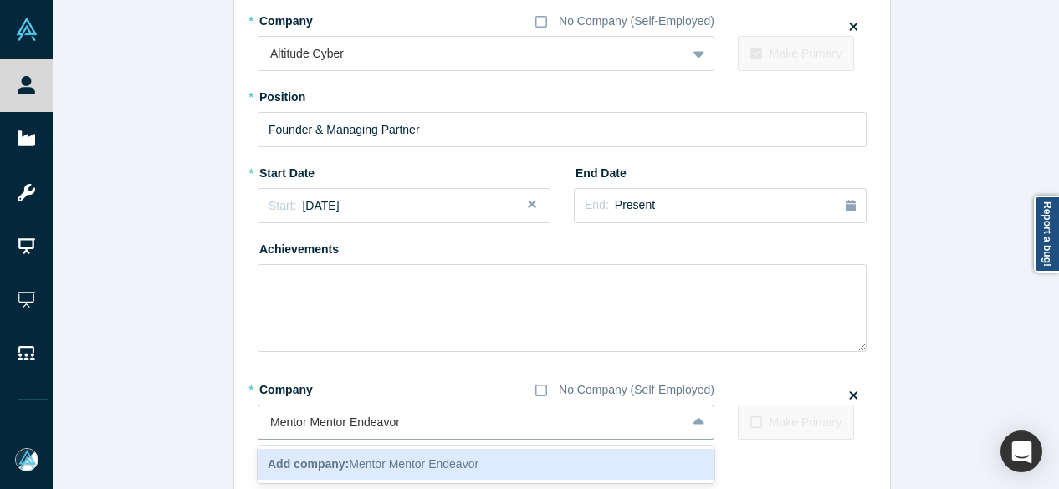
drag, startPoint x: 348, startPoint y: 422, endPoint x: 237, endPoint y: 398, distance: 113.9
click at [237, 398] on div "Edit Experience * Company No Company (Self-Employed) Momentum Cyber To pick up …" at bounding box center [562, 63] width 656 height 984
type input "Endeavor"
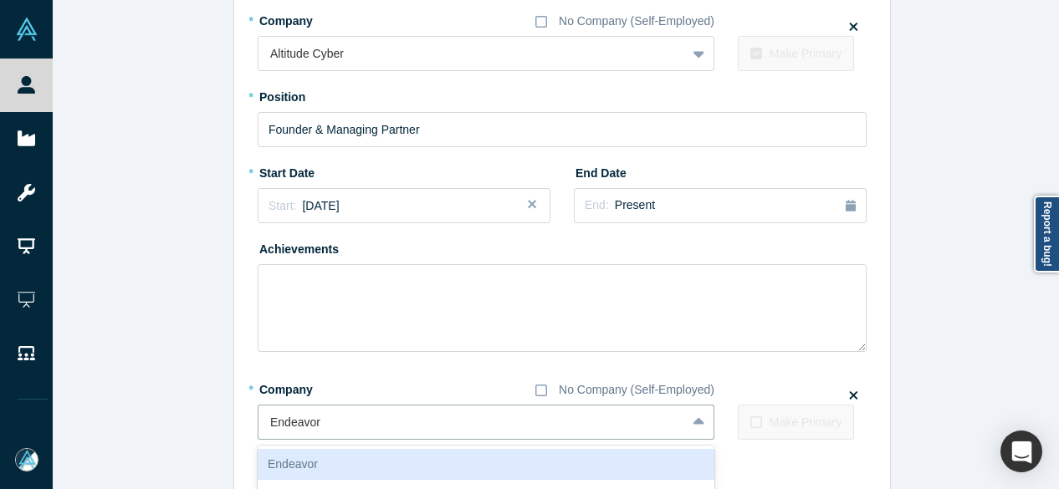
click at [340, 466] on div "Endeavor" at bounding box center [486, 464] width 457 height 31
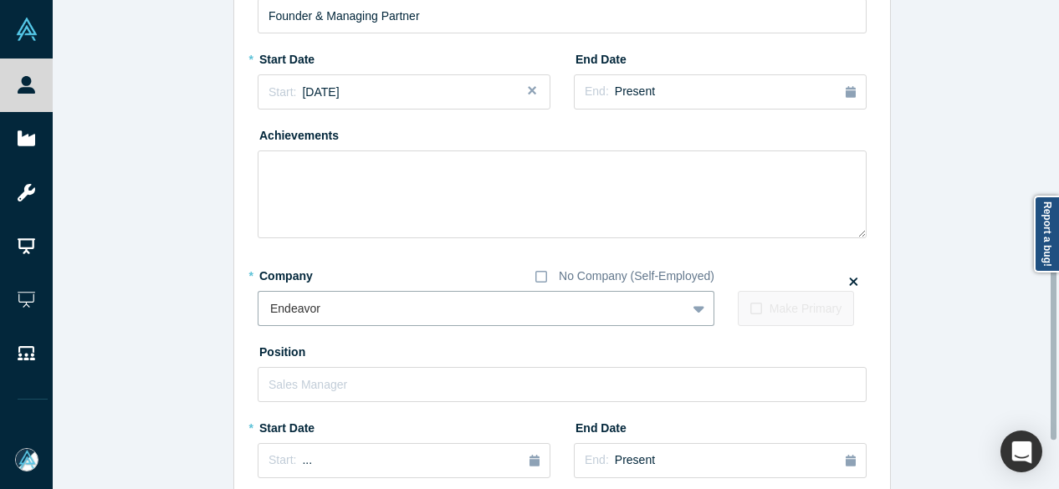
scroll to position [716, 0]
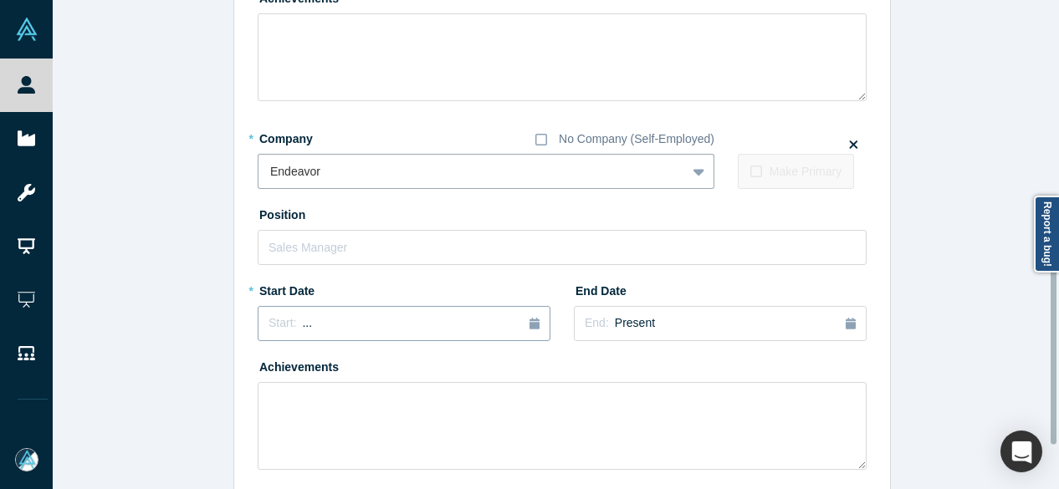
click at [315, 315] on div "Start: ..." at bounding box center [404, 324] width 271 height 18
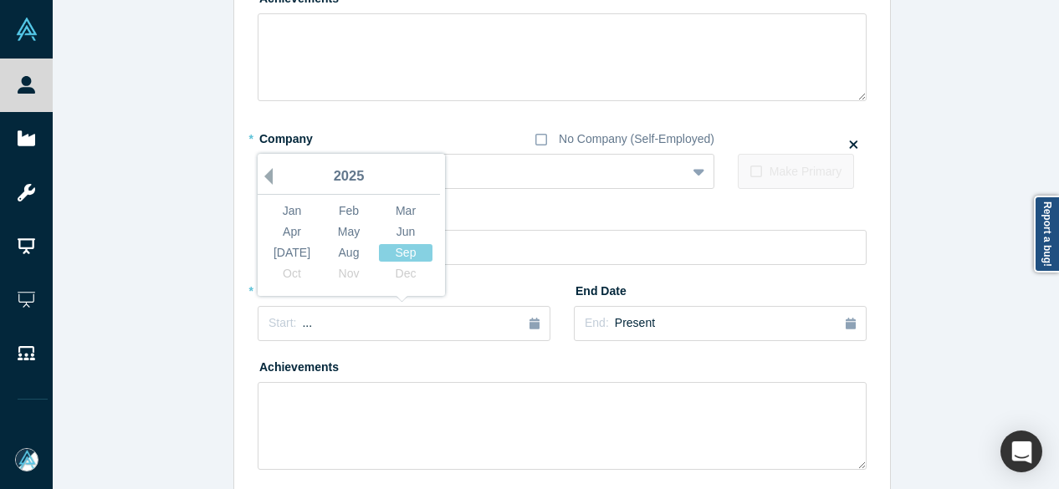
click at [258, 172] on button "Previous Year" at bounding box center [264, 176] width 17 height 17
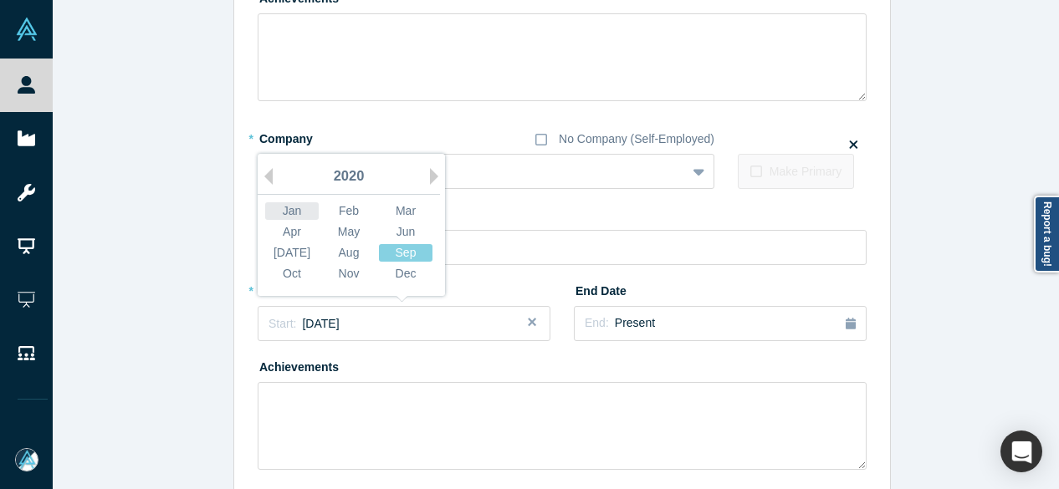
click at [279, 210] on div "Jan" at bounding box center [292, 211] width 54 height 18
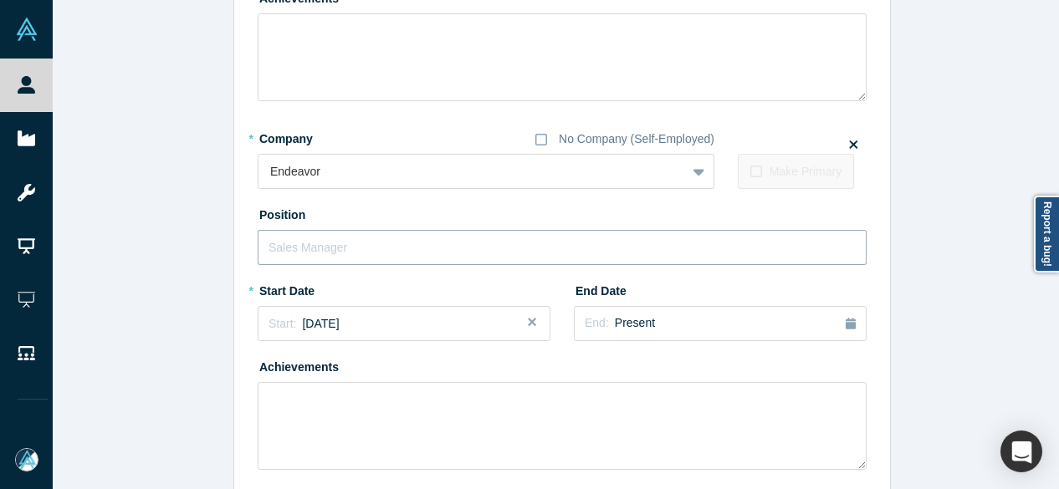
click at [303, 243] on input "text" at bounding box center [562, 247] width 609 height 35
paste input "Mentor Mentor"
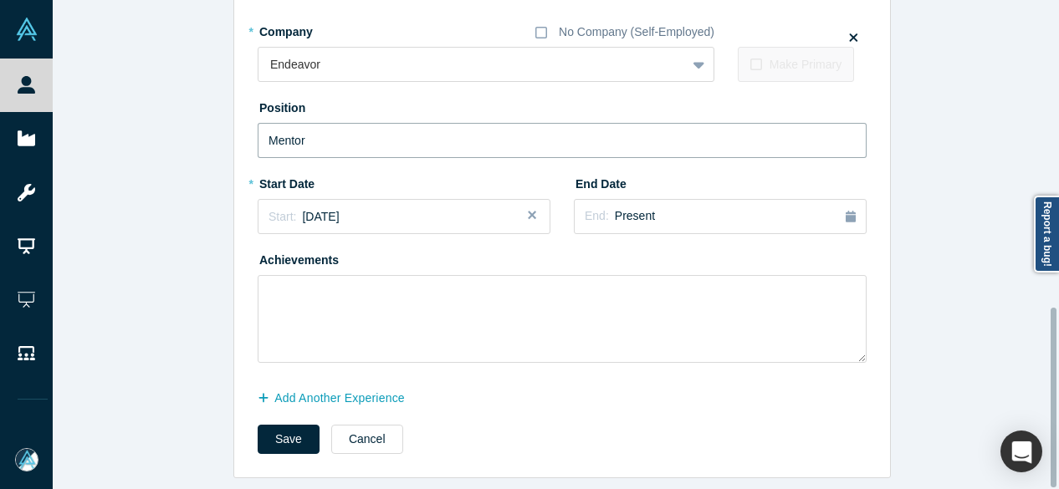
scroll to position [833, 0]
type input "Mentor"
click at [278, 425] on button "Save" at bounding box center [289, 439] width 62 height 29
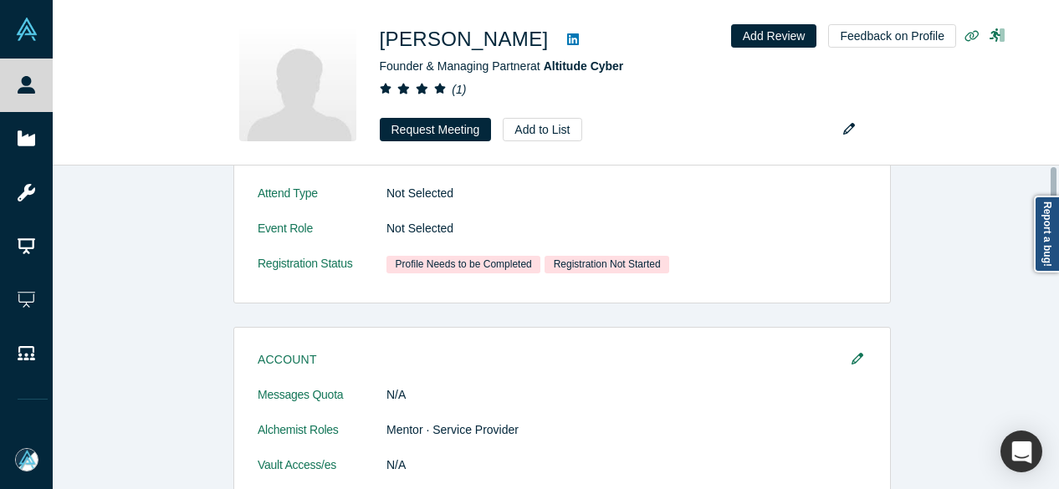
scroll to position [0, 0]
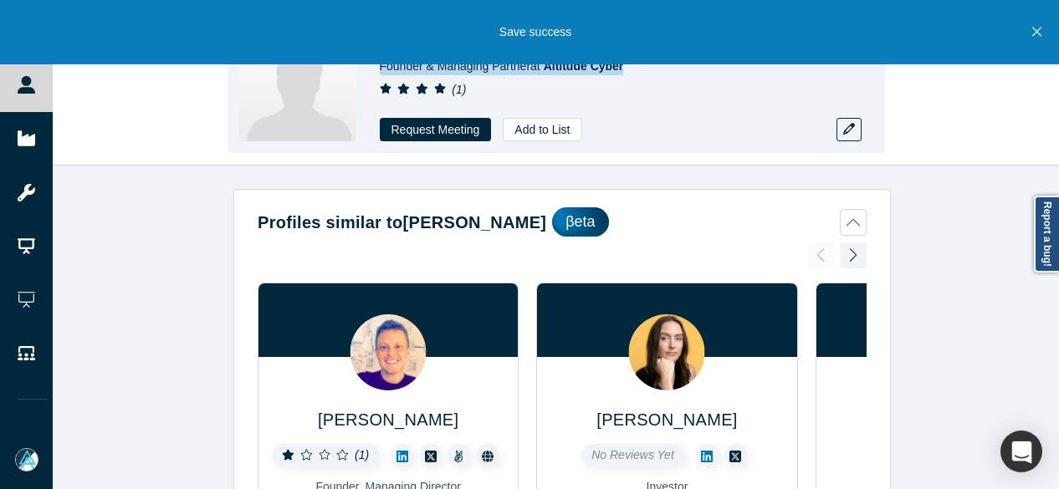
drag, startPoint x: 375, startPoint y: 66, endPoint x: 645, endPoint y: 74, distance: 270.3
click at [642, 69] on div "Dino Boukouris Founder & Managing Partner at Altitude Cyber ( 1 ) Request Meeti…" at bounding box center [556, 83] width 657 height 141
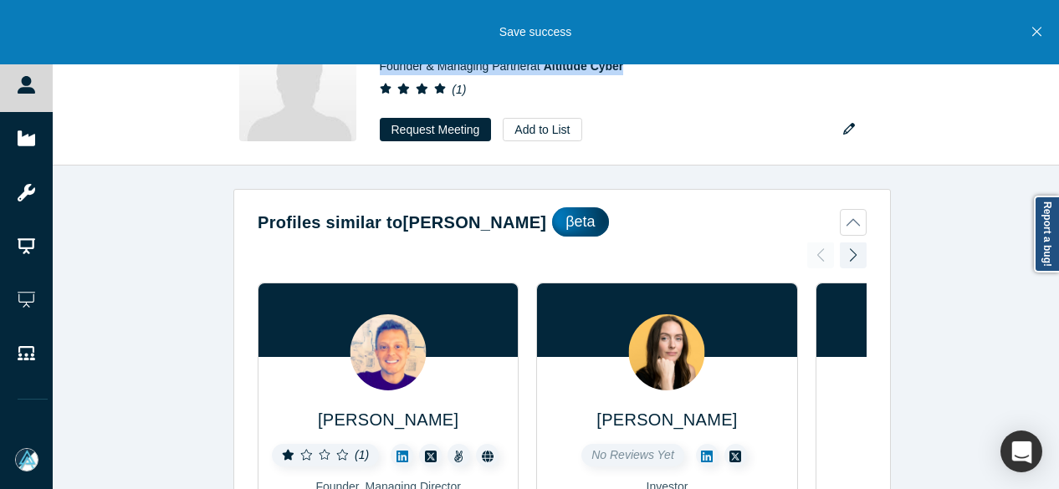
copy span "Founder & Managing Partner at Altitude Cyber"
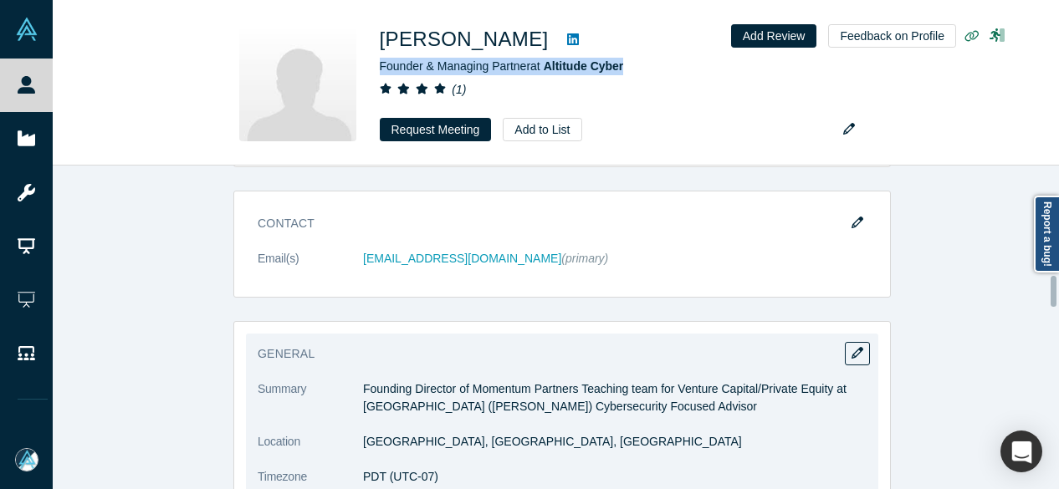
scroll to position [1171, 0]
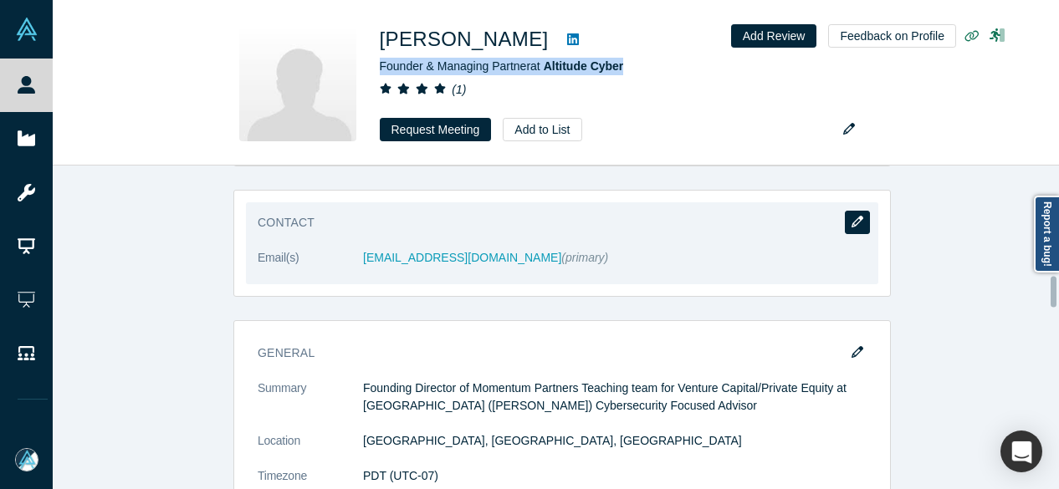
click at [852, 221] on icon "button" at bounding box center [858, 222] width 12 height 12
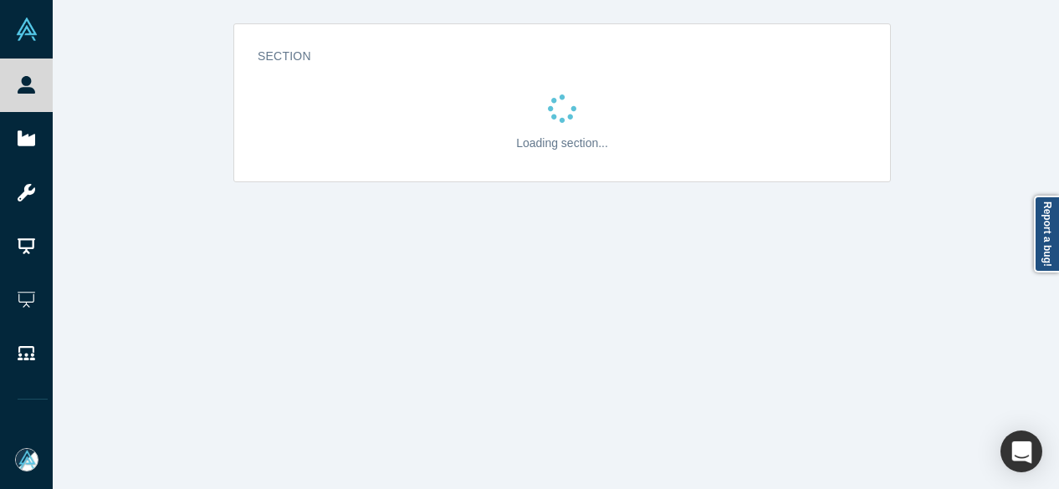
scroll to position [0, 0]
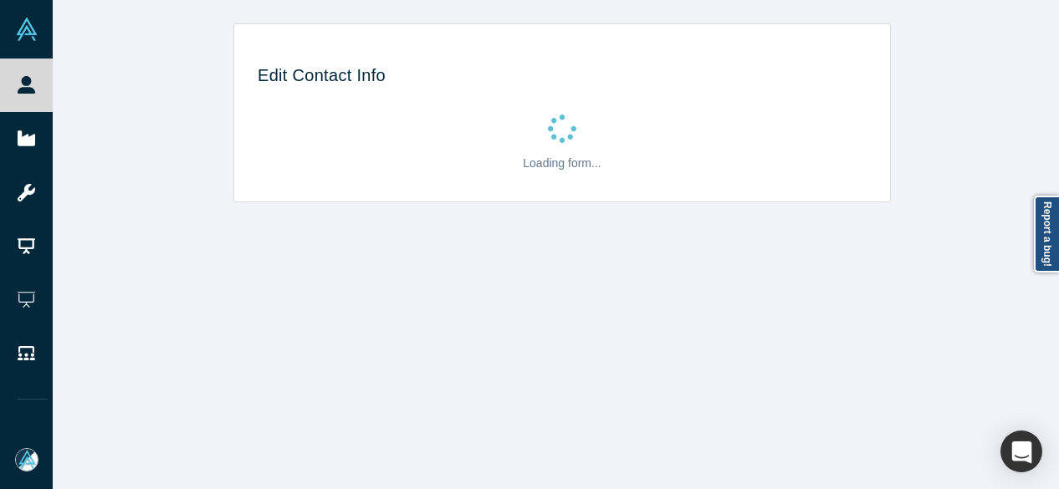
select select "US"
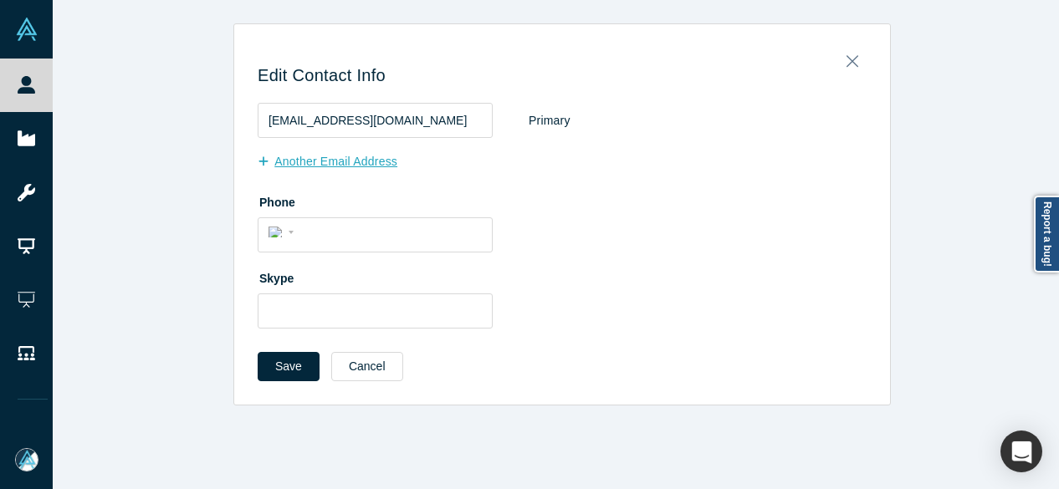
click at [314, 165] on button "Another Email Address" at bounding box center [336, 161] width 157 height 29
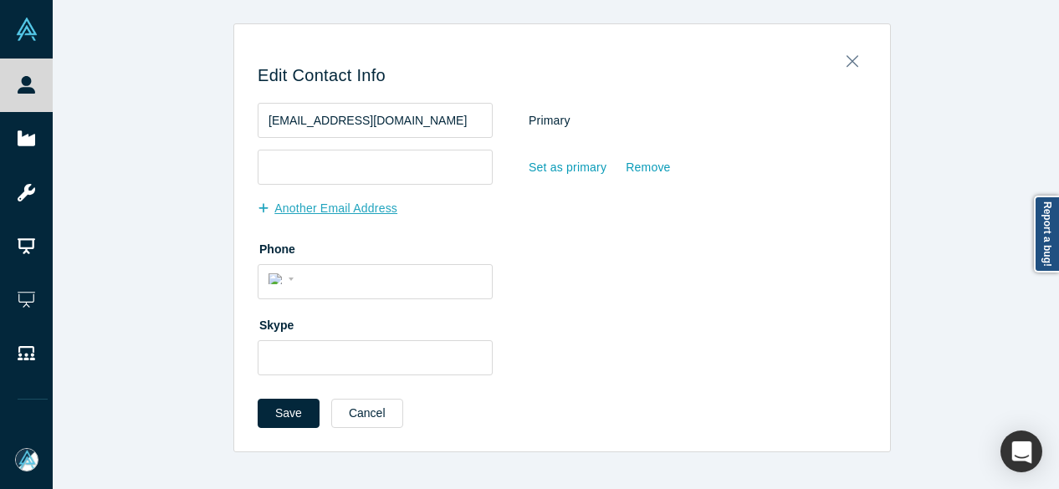
click at [315, 165] on input "email" at bounding box center [375, 167] width 235 height 35
type input "d.boukouris@gmail.com"
drag, startPoint x: 425, startPoint y: 120, endPoint x: 256, endPoint y: 118, distance: 169.0
click at [258, 118] on input "dino@momentum.partners" at bounding box center [375, 120] width 235 height 35
paste input "altitudecyber.com"
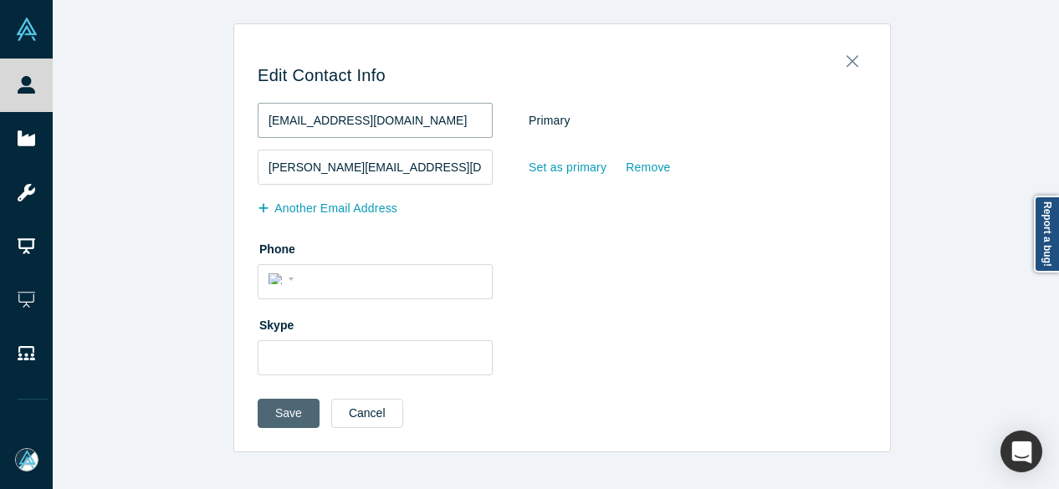
type input "dino@altitudecyber.com"
click at [292, 416] on button "Save" at bounding box center [289, 413] width 62 height 29
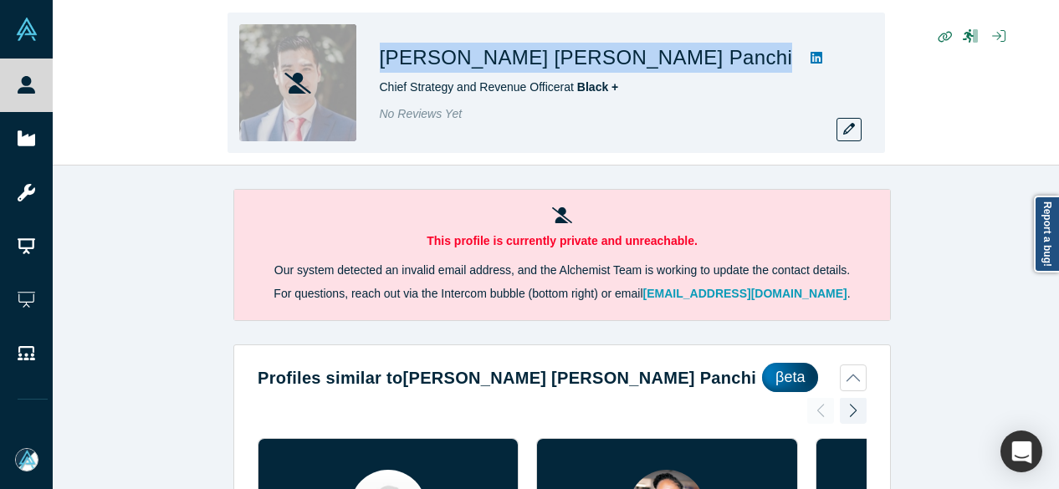
drag, startPoint x: 385, startPoint y: 59, endPoint x: 649, endPoint y: 59, distance: 264.3
click at [649, 59] on div "[PERSON_NAME] [PERSON_NAME] Panchi" at bounding box center [614, 58] width 468 height 30
copy div "[PERSON_NAME] [PERSON_NAME] Panchi"
click at [847, 132] on icon "button" at bounding box center [849, 129] width 12 height 12
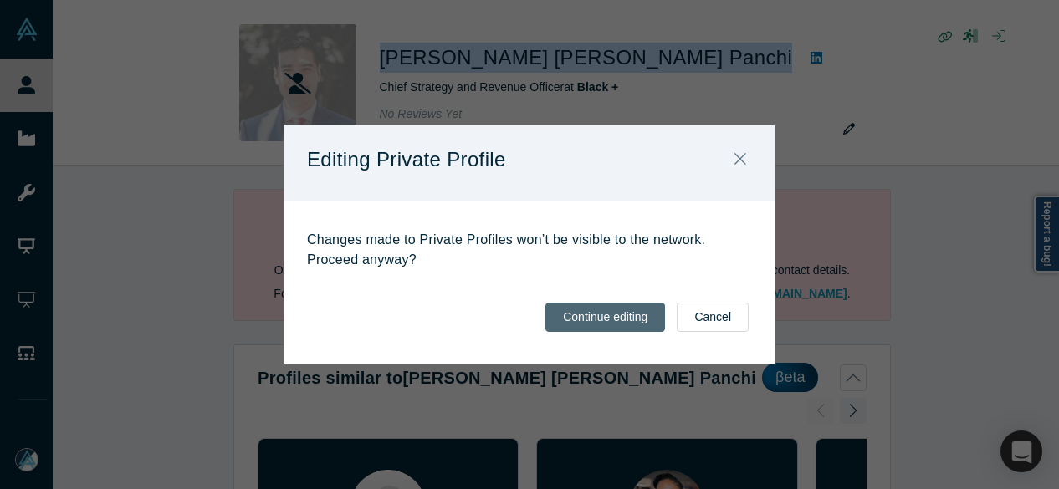
click at [647, 315] on button "Continue editing" at bounding box center [605, 317] width 120 height 29
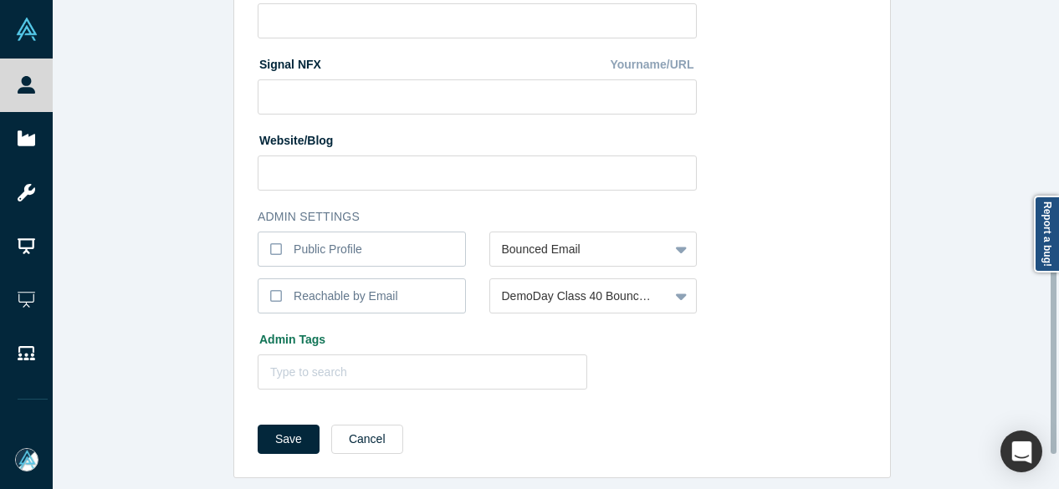
scroll to position [749, 0]
click at [363, 431] on button "Cancel" at bounding box center [367, 439] width 72 height 29
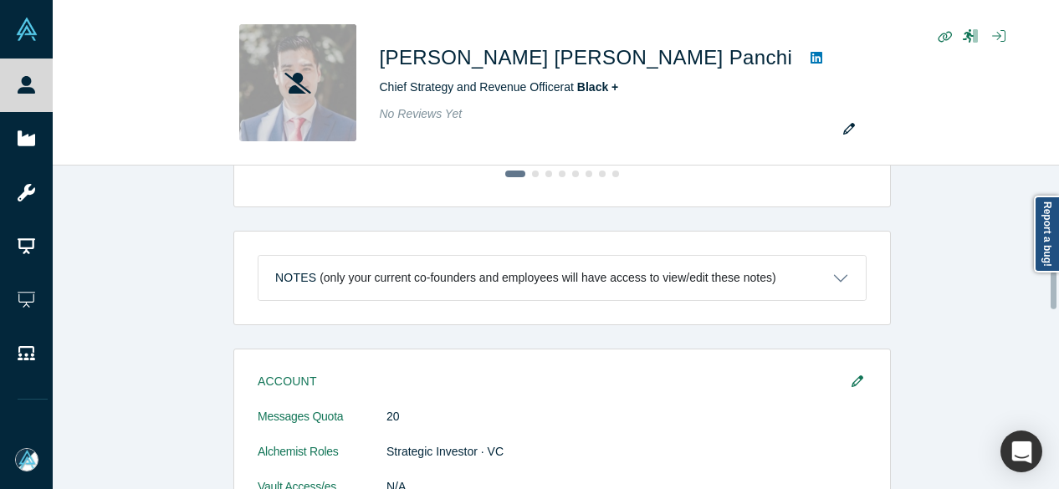
scroll to position [1004, 0]
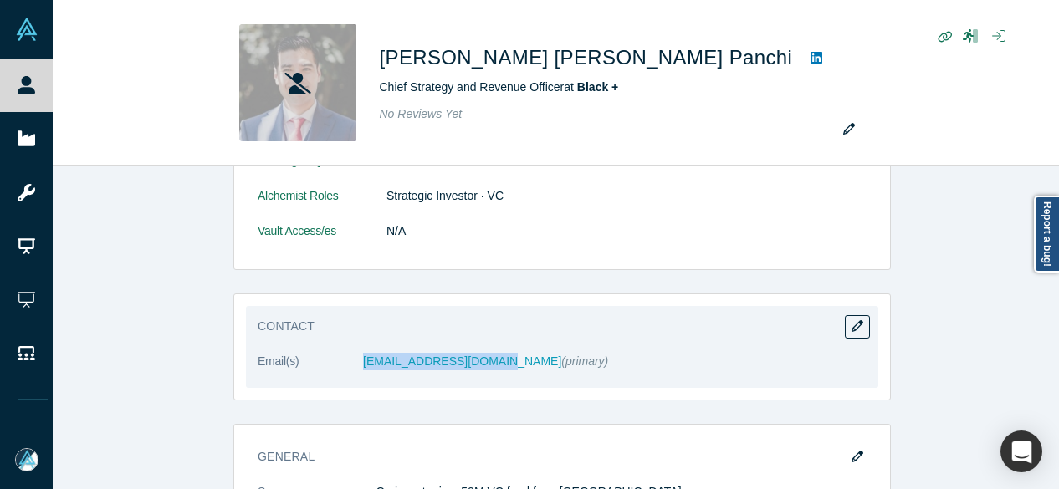
drag, startPoint x: 356, startPoint y: 366, endPoint x: 483, endPoint y: 363, distance: 127.2
click at [483, 363] on dl "Email(s) aldo@blueimpact.global (primary)" at bounding box center [562, 370] width 609 height 35
copy dl "aldo@blueimpact.global"
click at [852, 324] on icon "button" at bounding box center [858, 326] width 12 height 12
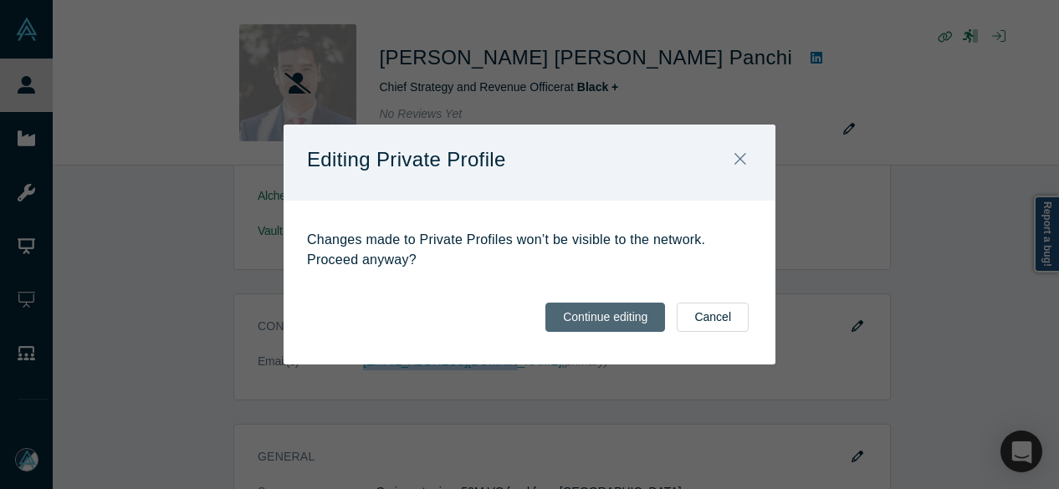
click at [629, 311] on button "Continue editing" at bounding box center [605, 317] width 120 height 29
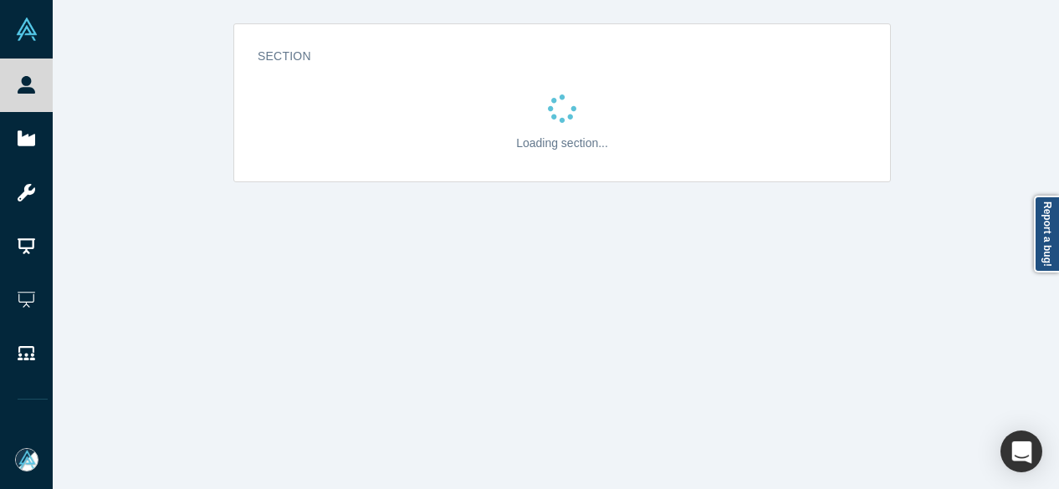
scroll to position [0, 0]
select select "US"
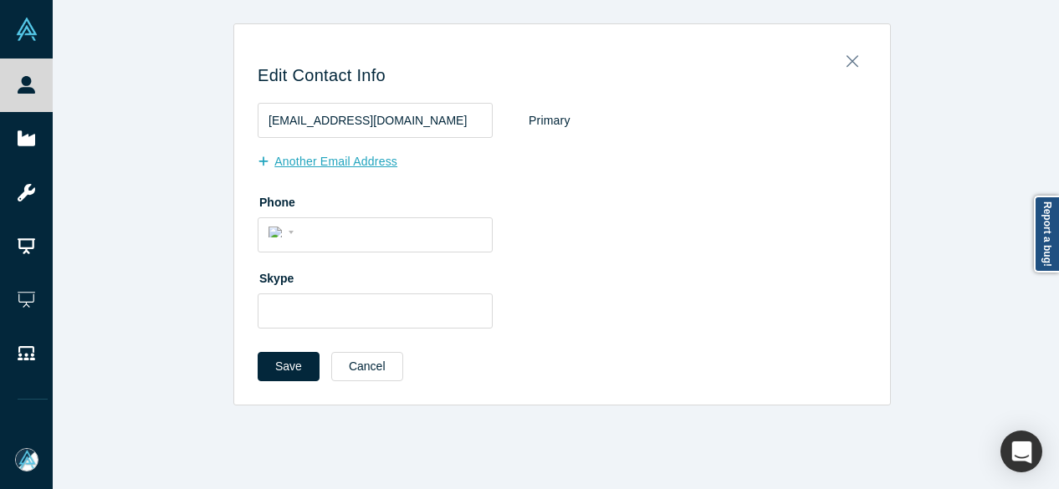
click at [338, 161] on button "Another Email Address" at bounding box center [336, 161] width 157 height 29
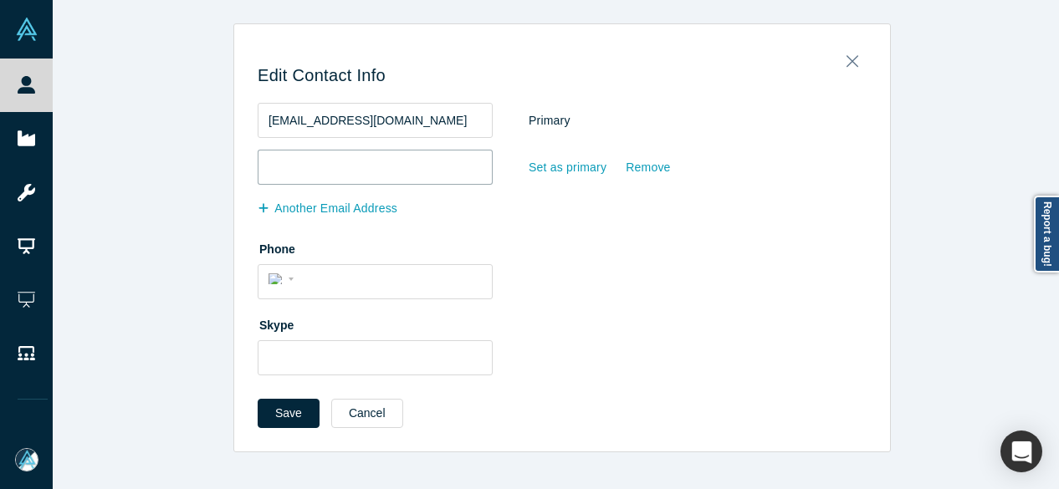
click at [412, 173] on input "email" at bounding box center [375, 167] width 235 height 35
paste input "aldo@vaiaut.com"
type input "aldo@vaiaut.com"
drag, startPoint x: 552, startPoint y: 168, endPoint x: 542, endPoint y: 176, distance: 13.1
click at [552, 168] on div "Set as primary" at bounding box center [567, 167] width 79 height 29
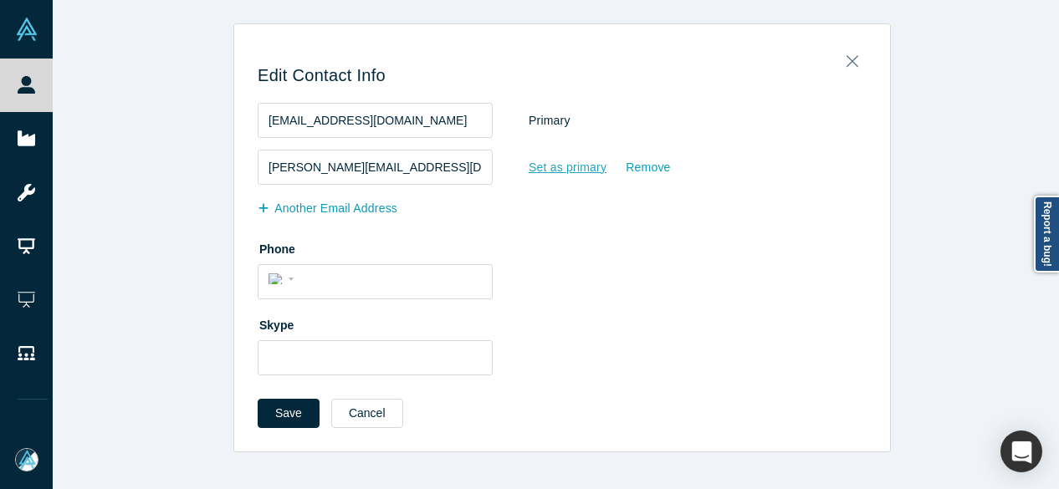
click at [0, 0] on input "Set as primary" at bounding box center [0, 0] width 0 height 0
drag, startPoint x: 395, startPoint y: 125, endPoint x: 225, endPoint y: 123, distance: 169.8
click at [225, 123] on div "Edit Contact Info aldo@blueimpact.global Set as primary Remove aldo@vaiaut.com …" at bounding box center [562, 237] width 1019 height 429
paste input "panchi@gmail.com"
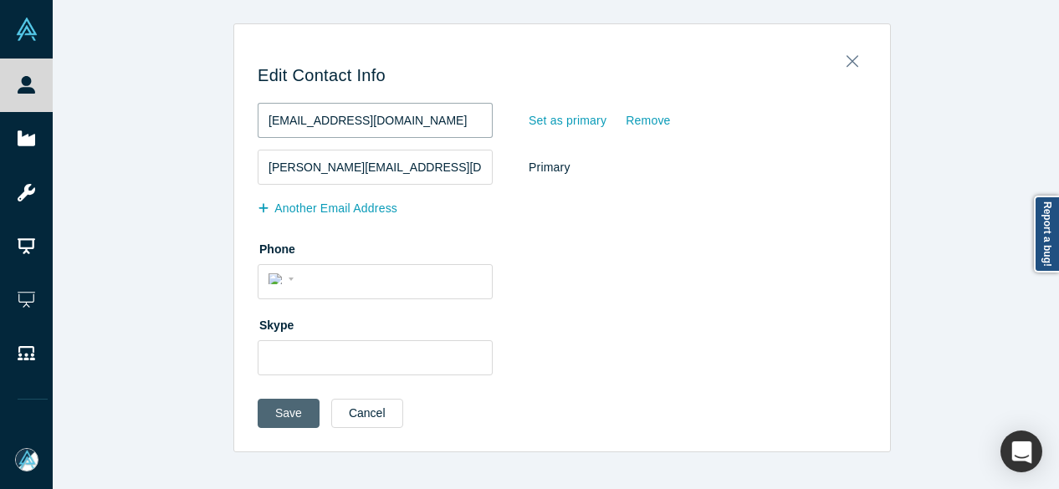
type input "aldopanchi@gmail.com"
click at [288, 412] on button "Save" at bounding box center [289, 413] width 62 height 29
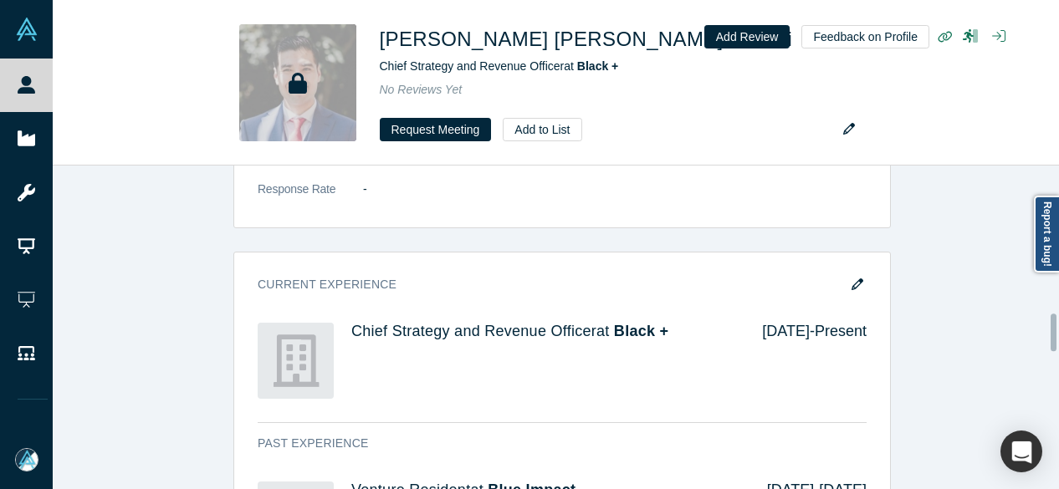
scroll to position [1506, 0]
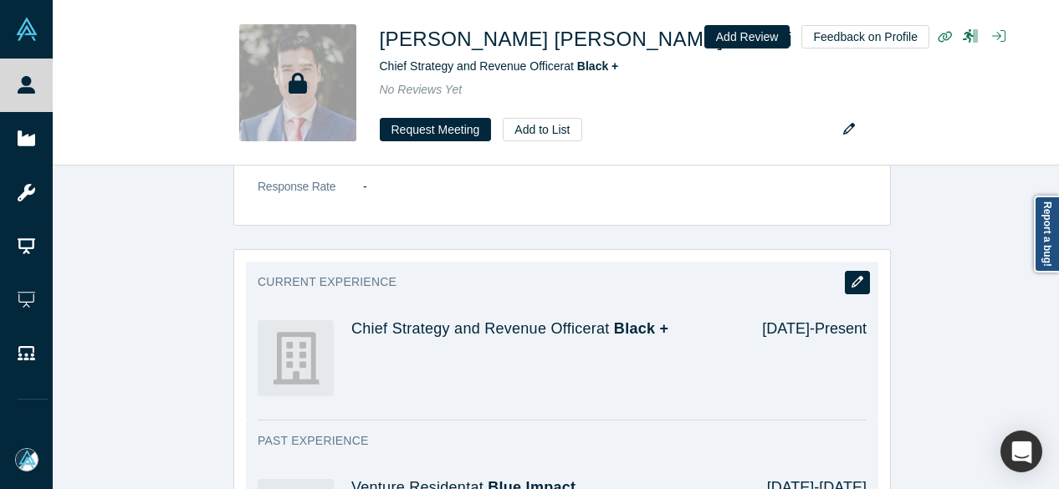
click at [852, 276] on icon "button" at bounding box center [858, 282] width 12 height 12
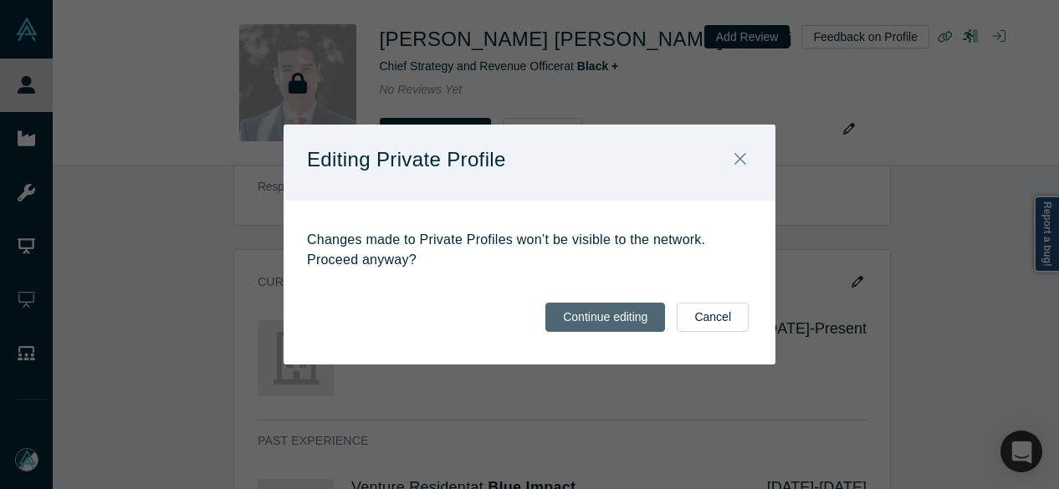
click at [637, 320] on button "Continue editing" at bounding box center [605, 317] width 120 height 29
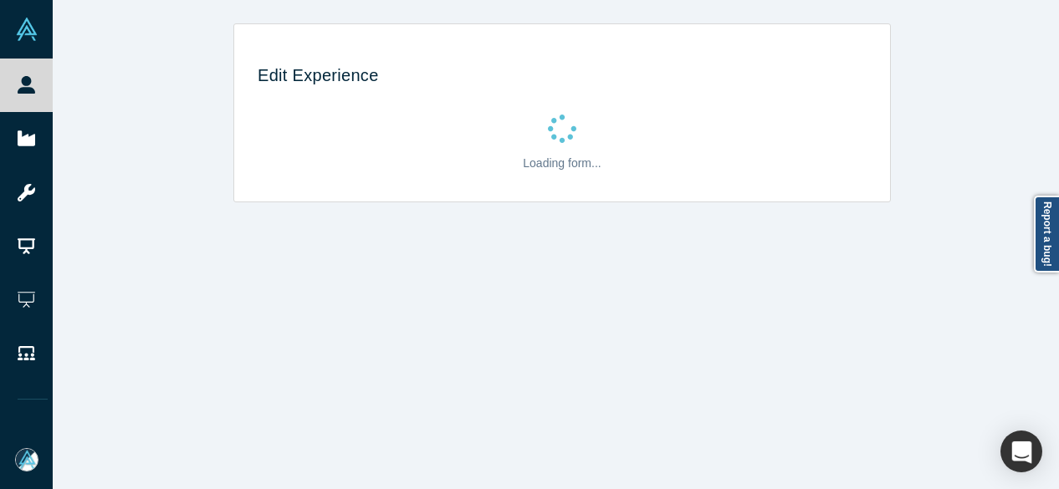
scroll to position [0, 0]
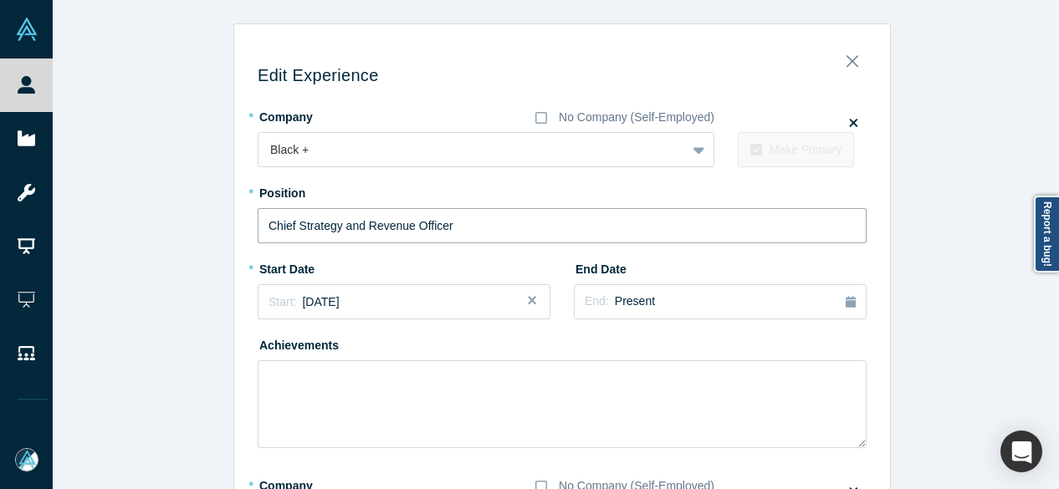
drag, startPoint x: 483, startPoint y: 223, endPoint x: 213, endPoint y: 236, distance: 270.5
click at [216, 238] on div "Edit Experience * Company No Company (Self-Employed) Black + To pick up a dragg…" at bounding box center [562, 477] width 1019 height 909
paste input "Black + logo"
drag, startPoint x: 331, startPoint y: 225, endPoint x: 228, endPoint y: 232, distance: 103.9
click at [234, 228] on div "Edit Experience * Company No Company (Self-Employed) Black + To pick up a dragg…" at bounding box center [562, 484] width 656 height 896
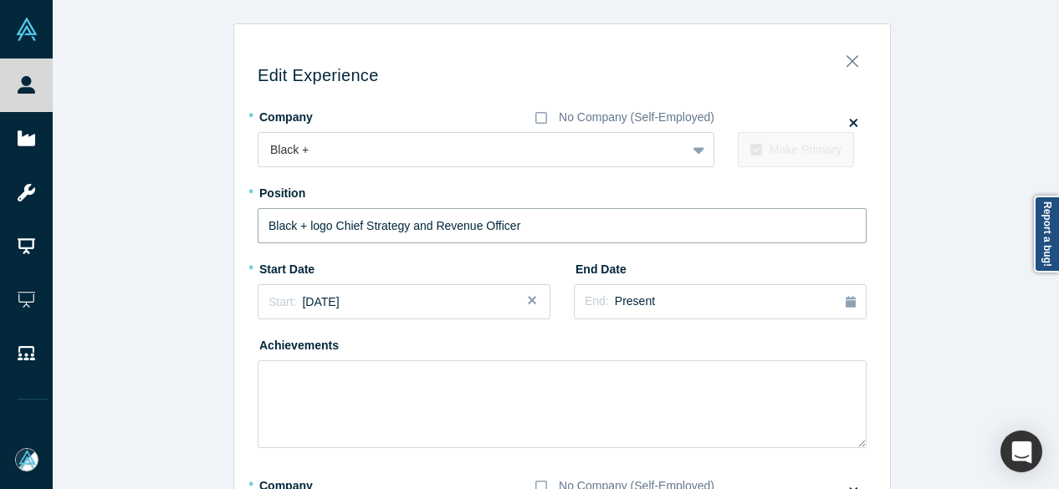
type input "Chief Strategy and Revenue Officer"
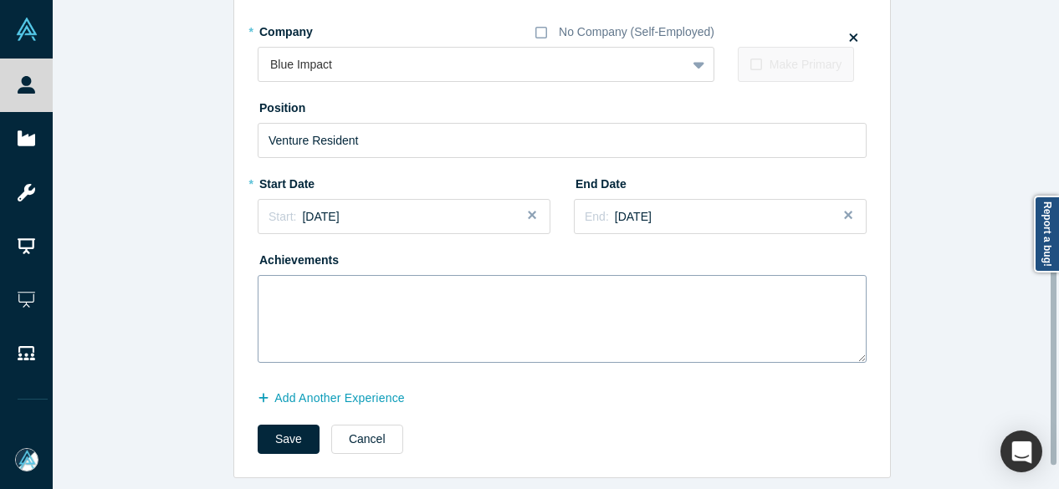
scroll to position [465, 0]
click at [347, 391] on button "Add Another Experience" at bounding box center [340, 398] width 165 height 29
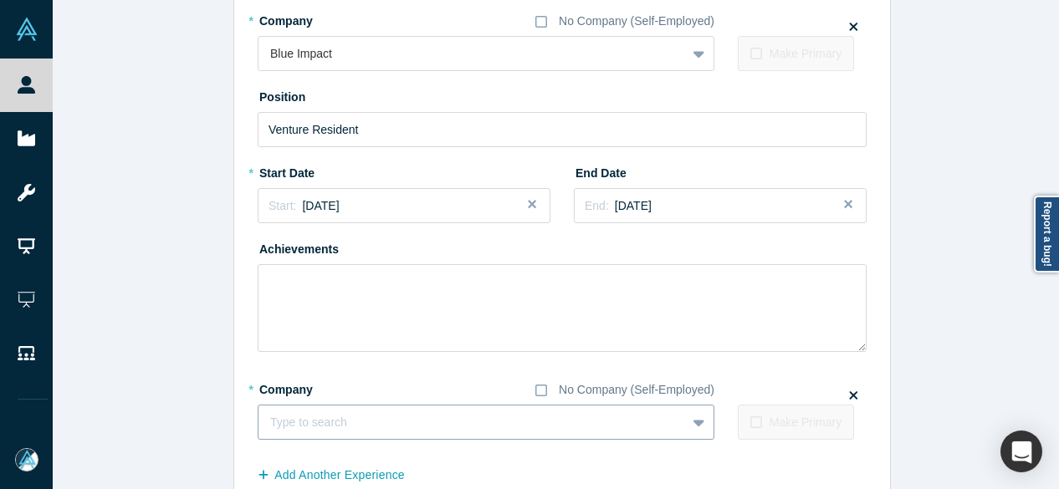
click at [399, 432] on div at bounding box center [472, 422] width 404 height 21
paste input "Vaiaut logo Independant Consultant & Private Investor Independant Consultant & …"
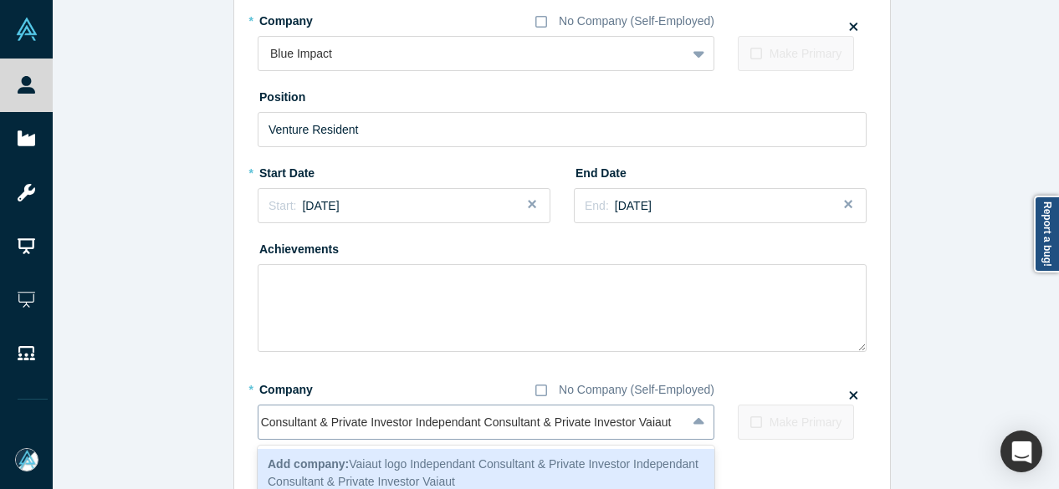
scroll to position [0, 139]
drag, startPoint x: 612, startPoint y: 424, endPoint x: 417, endPoint y: 429, distance: 195.8
click at [417, 429] on input "Vaiaut logo Independant Consultant & Private Investor Independant Consultant & …" at bounding box center [402, 423] width 543 height 18
click at [630, 429] on input "Vaiaut logo Independant Consultant & Private Investor Independant Consultant & …" at bounding box center [402, 423] width 543 height 18
drag, startPoint x: 632, startPoint y: 428, endPoint x: 211, endPoint y: 424, distance: 421.6
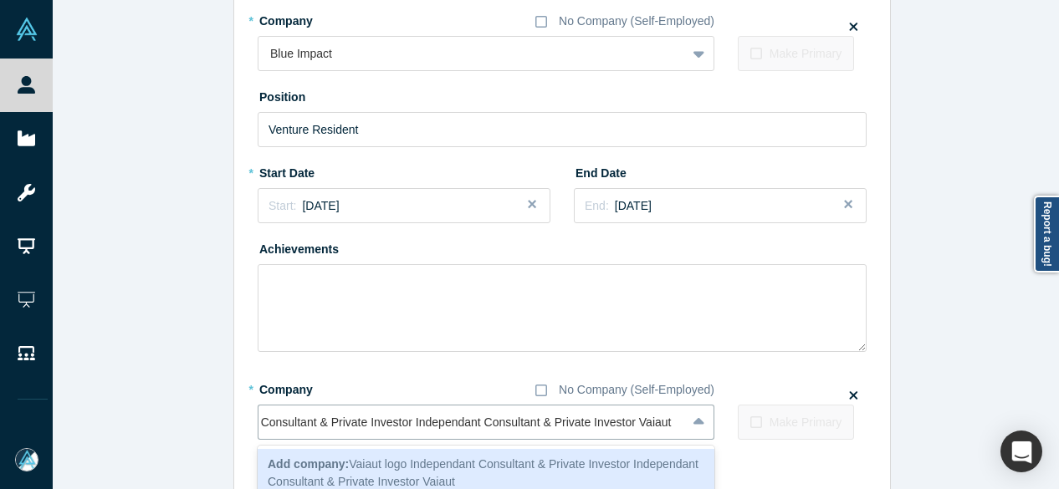
click at [211, 424] on div "Edit Experience * Company No Company (Self-Employed) Black + To pick up a dragg…" at bounding box center [562, 56] width 1019 height 997
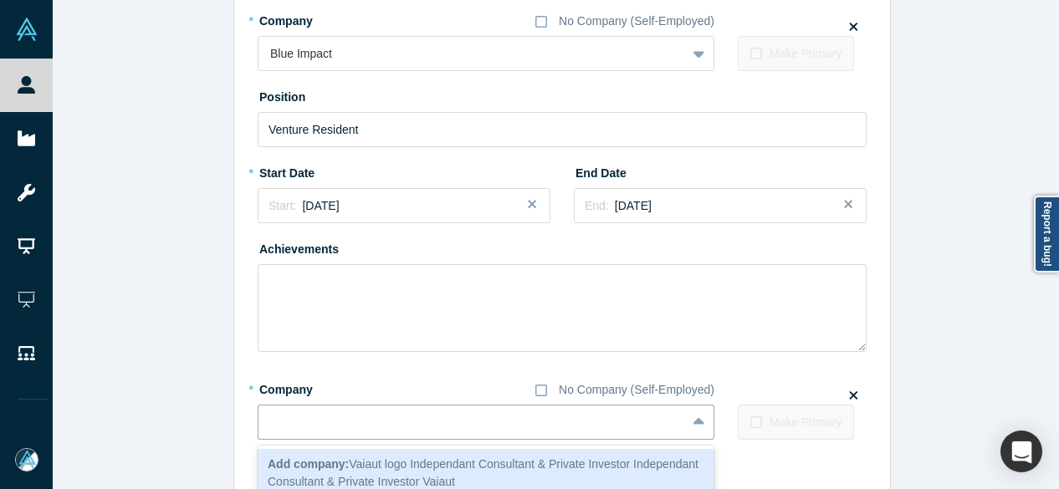
scroll to position [0, 0]
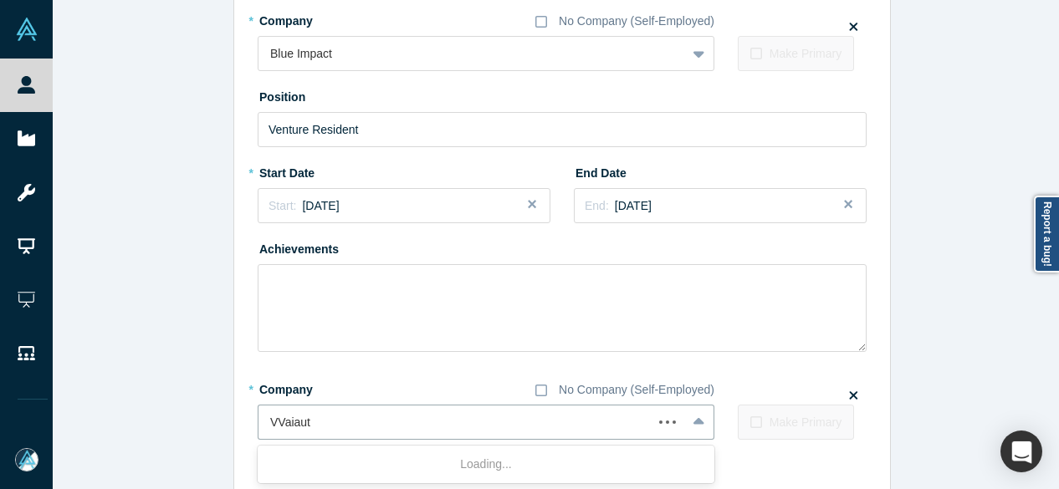
type input "Vaiaut"
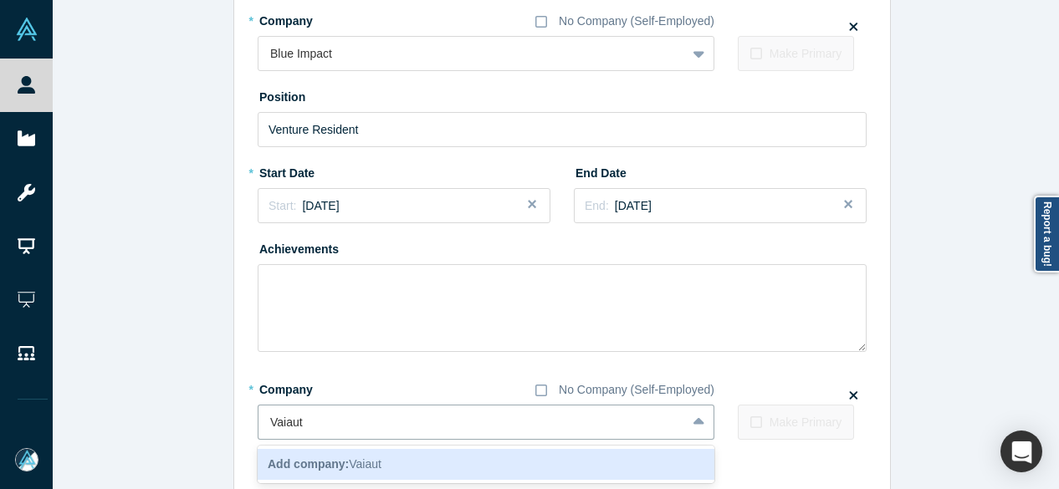
click at [350, 458] on span "Add company: Vaiaut" at bounding box center [325, 464] width 114 height 13
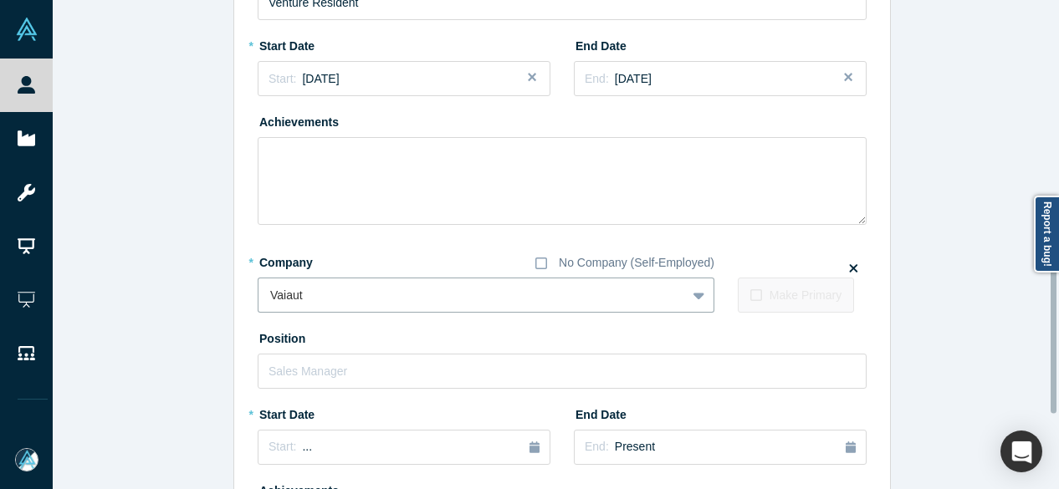
scroll to position [632, 0]
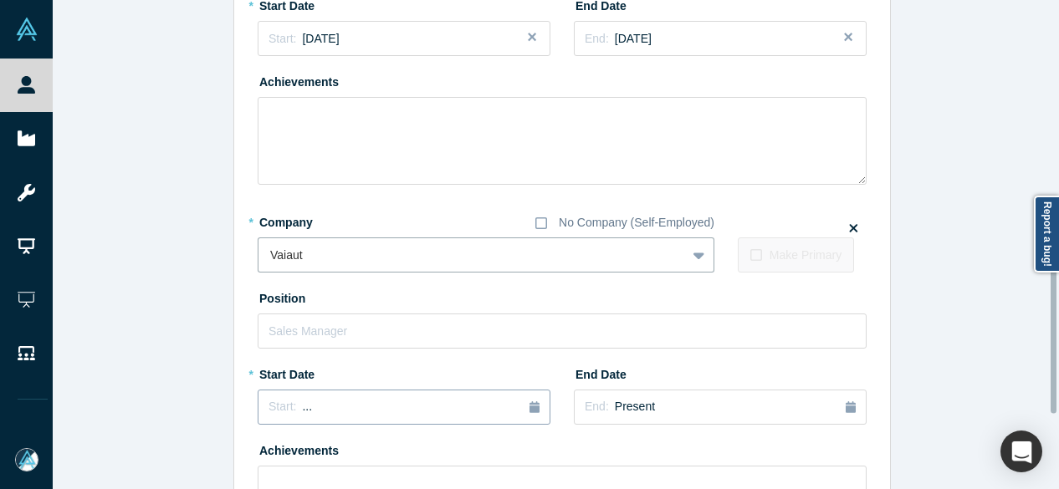
click at [351, 401] on div "Start: ..." at bounding box center [404, 407] width 271 height 18
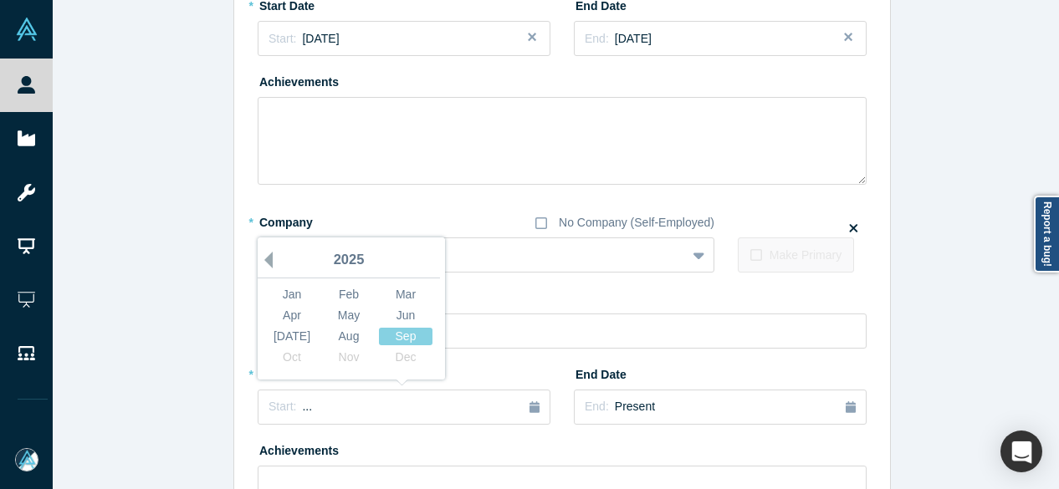
click at [259, 259] on button "Previous Year" at bounding box center [264, 260] width 17 height 17
click at [340, 294] on div "Feb" at bounding box center [349, 295] width 54 height 18
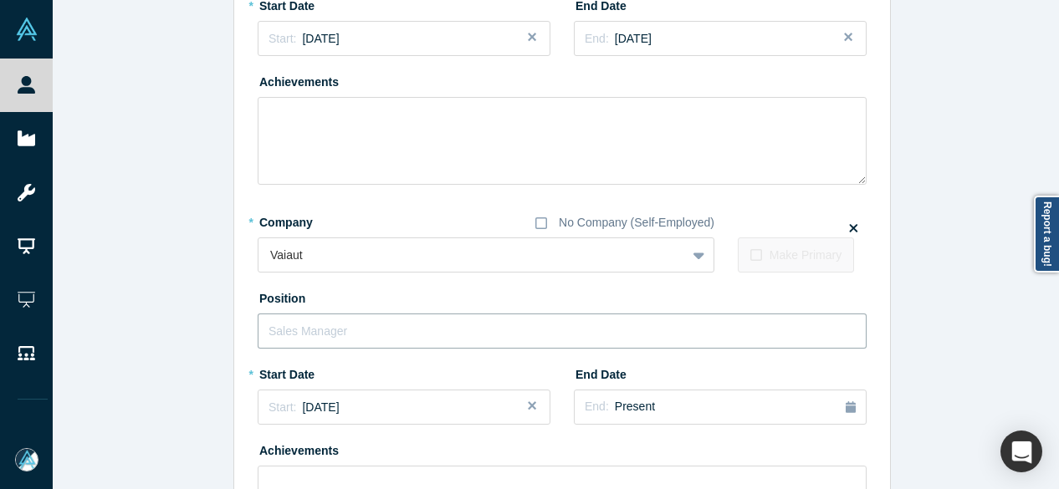
click at [334, 324] on input "text" at bounding box center [562, 331] width 609 height 35
paste input "pendant Consultant & Private Investor Independant Consultant & Private Investor"
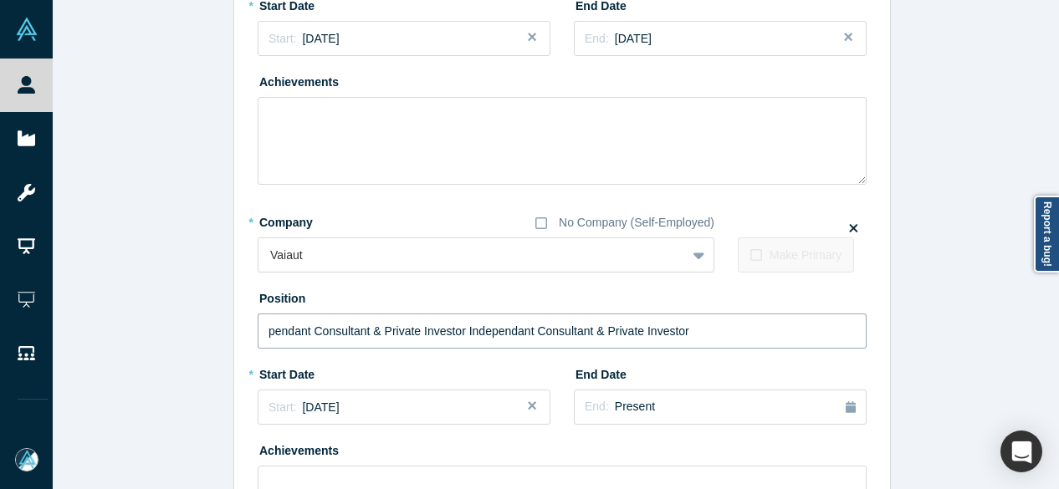
drag, startPoint x: 463, startPoint y: 335, endPoint x: 234, endPoint y: 342, distance: 228.5
click at [234, 342] on div "Edit Experience * Company No Company (Self-Employed) Black + To pick up a dragg…" at bounding box center [562, 36] width 656 height 1265
click at [315, 329] on input "Independant Consultant & Private Investor" at bounding box center [562, 331] width 609 height 35
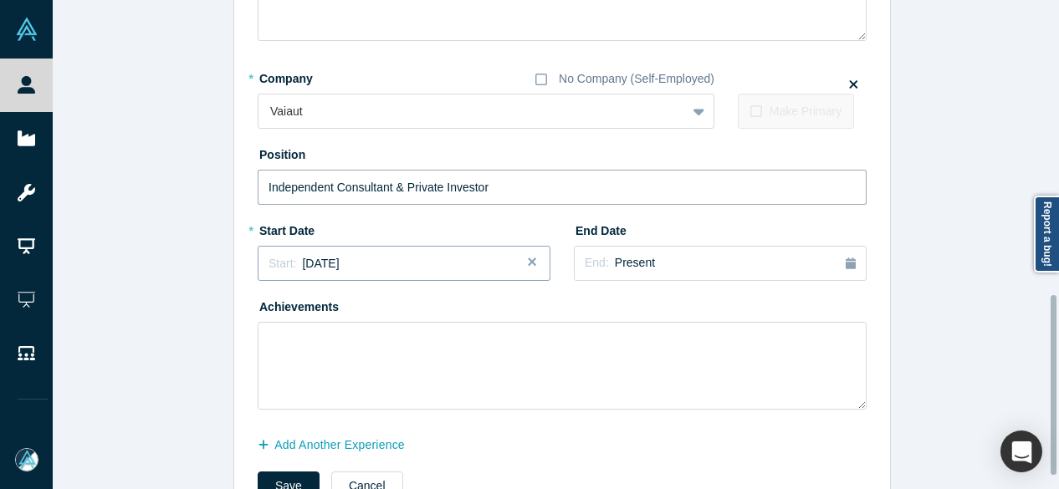
scroll to position [800, 0]
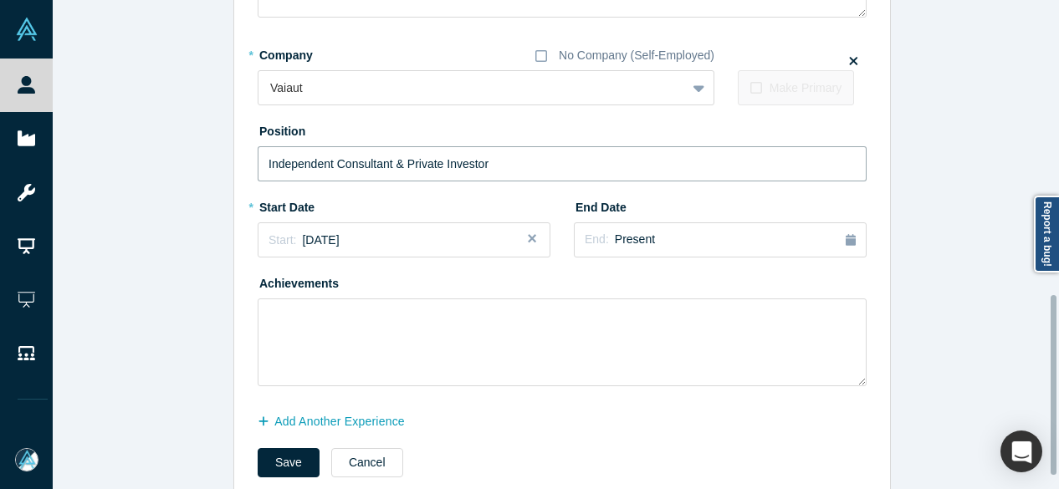
type input "Independent Consultant & Private Investor"
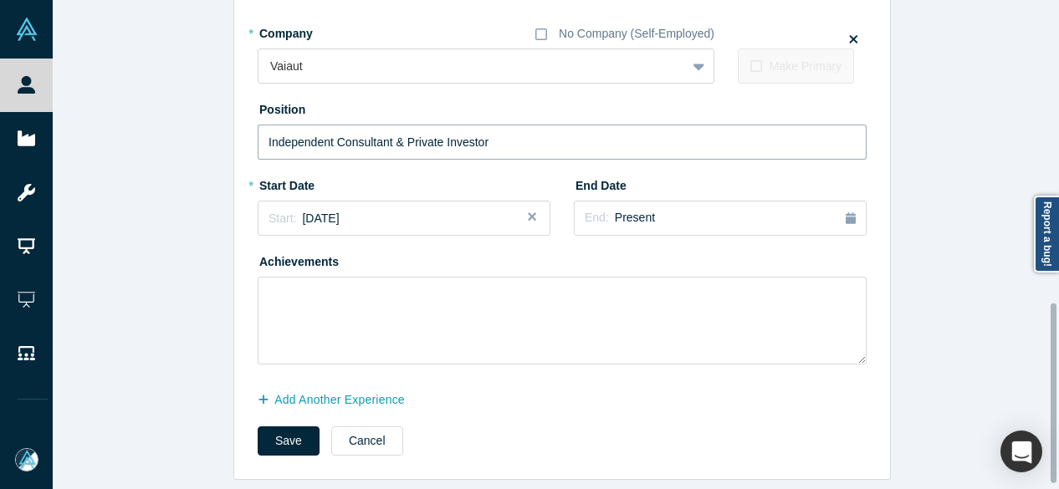
scroll to position [833, 0]
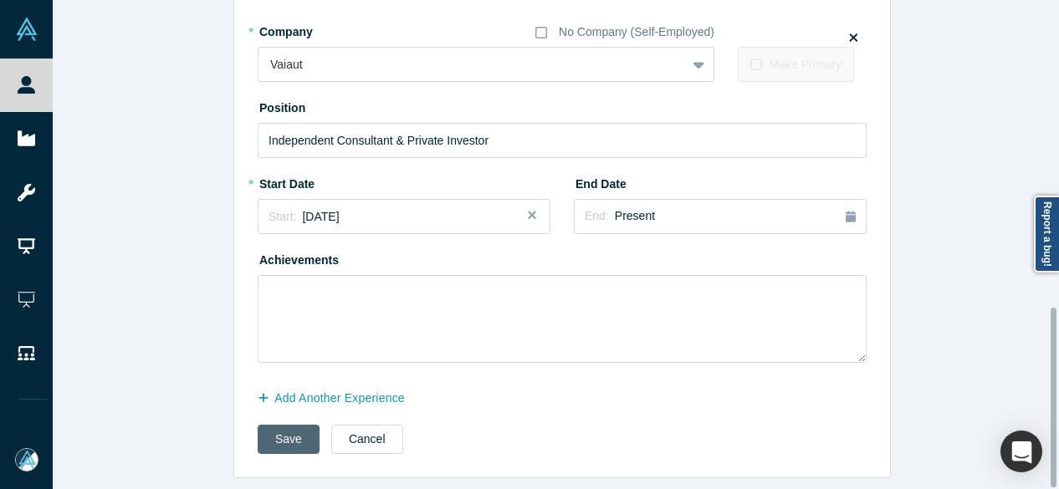
drag, startPoint x: 299, startPoint y: 428, endPoint x: 305, endPoint y: 437, distance: 10.9
click at [300, 429] on button "Save" at bounding box center [289, 439] width 62 height 29
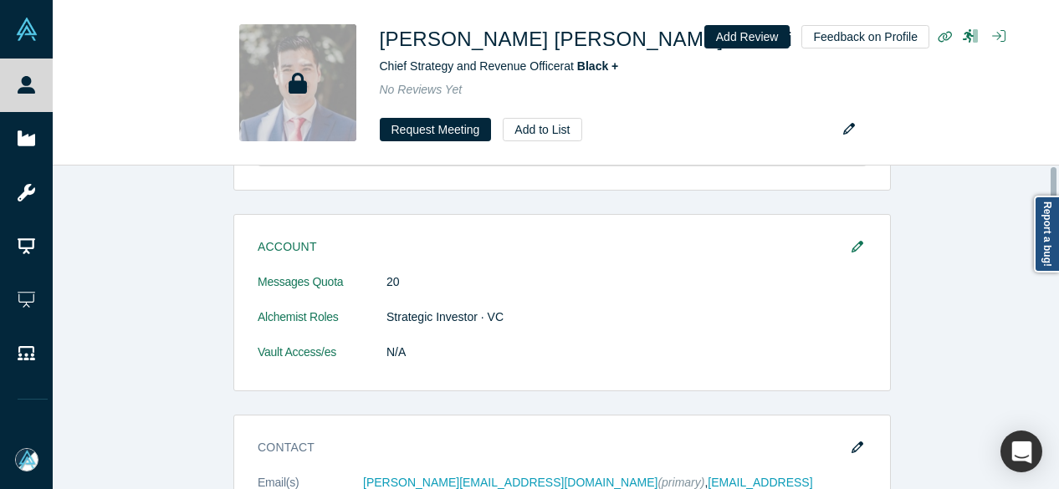
scroll to position [0, 0]
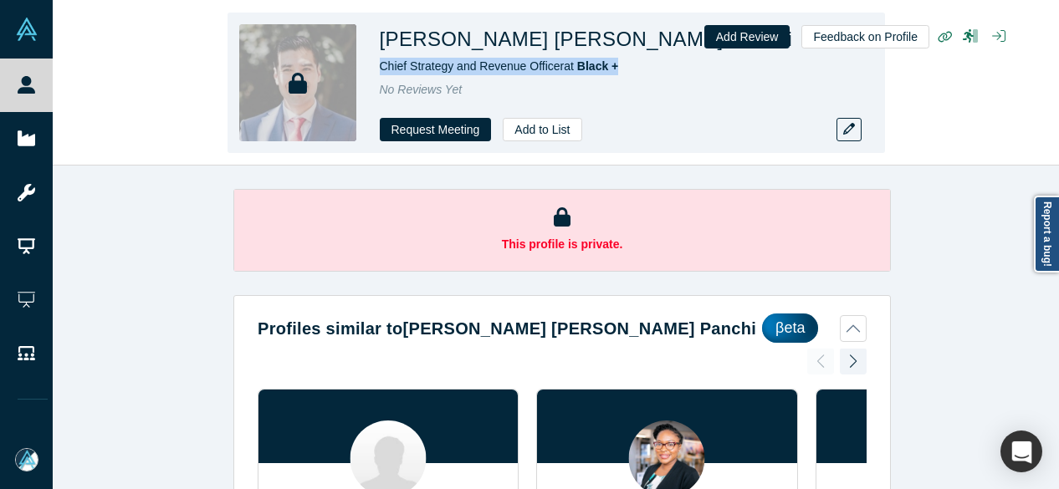
drag, startPoint x: 376, startPoint y: 66, endPoint x: 624, endPoint y: 66, distance: 247.6
click at [624, 66] on div "Aldo Benito Macedo Panchi Chief Strategy and Revenue Officer at Black + No Revi…" at bounding box center [556, 83] width 657 height 141
copy span "Chief Strategy and Revenue Officer at Black +"
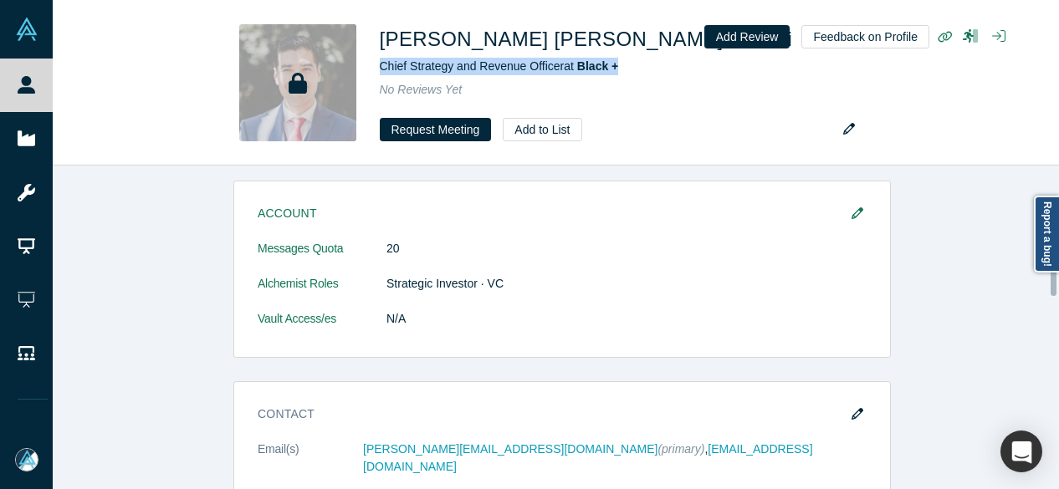
scroll to position [920, 0]
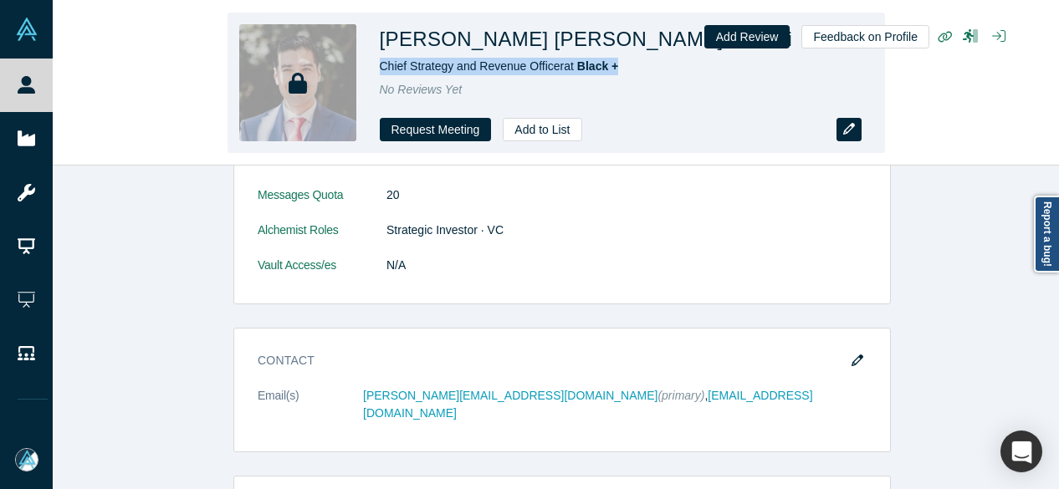
click at [850, 136] on button "button" at bounding box center [848, 129] width 25 height 23
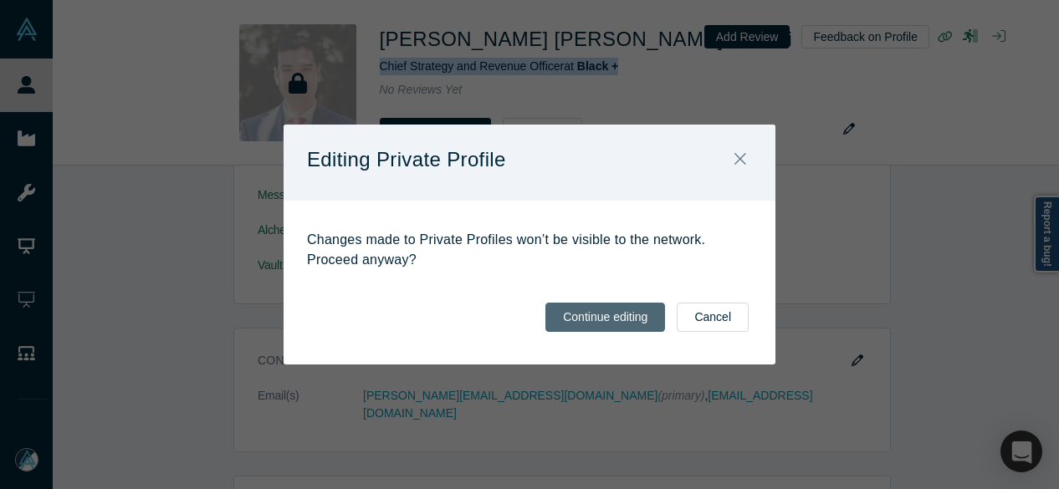
click at [632, 321] on button "Continue editing" at bounding box center [605, 317] width 120 height 29
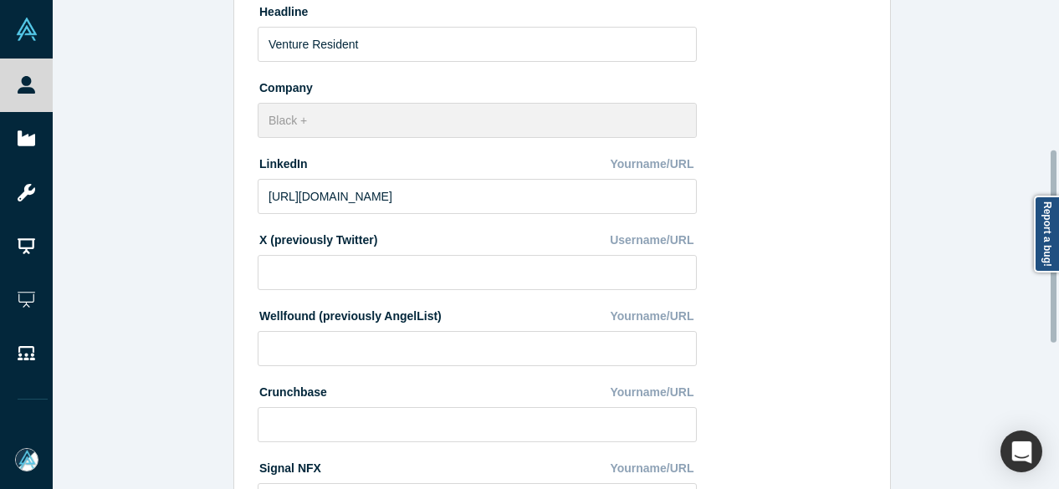
scroll to position [749, 0]
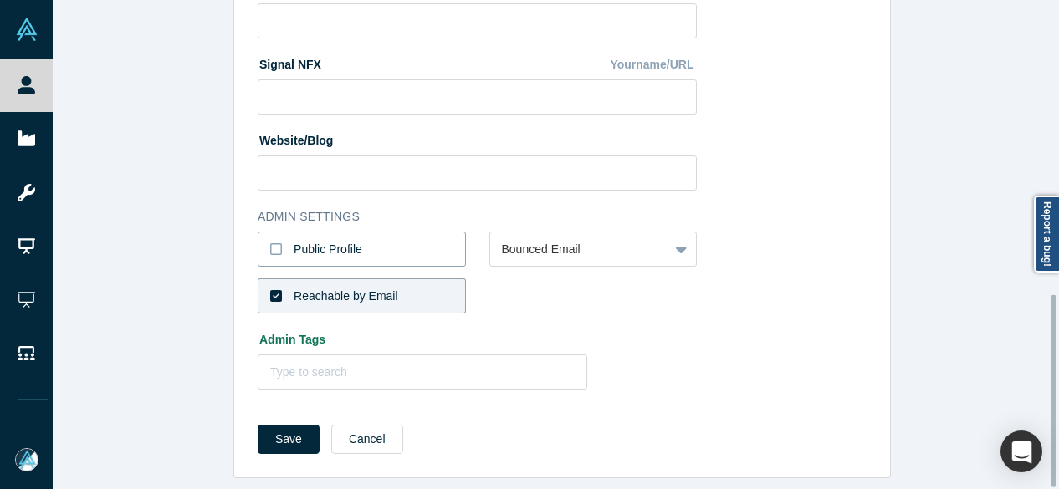
click at [296, 241] on div "Public Profile" at bounding box center [328, 250] width 69 height 18
click at [0, 0] on input "Public Profile" at bounding box center [0, 0] width 0 height 0
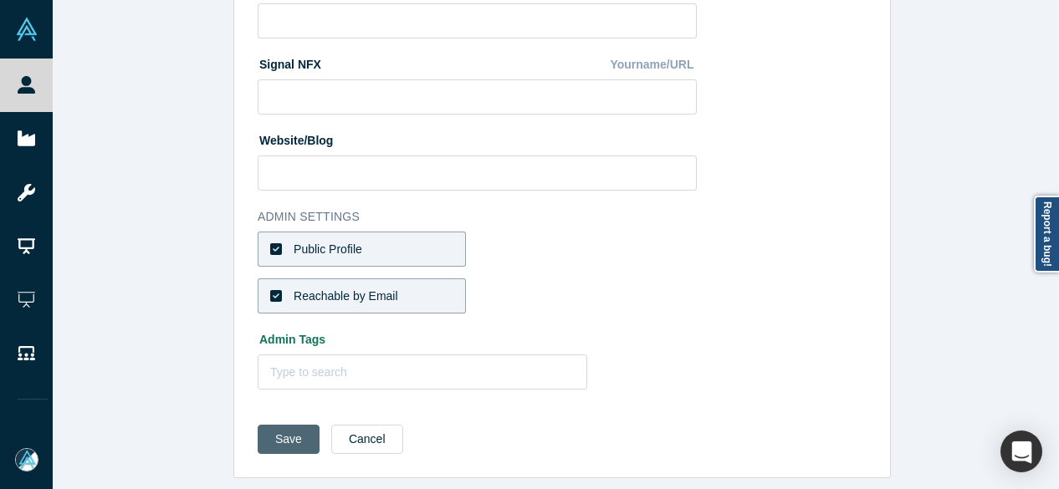
click at [269, 425] on button "Save" at bounding box center [289, 439] width 62 height 29
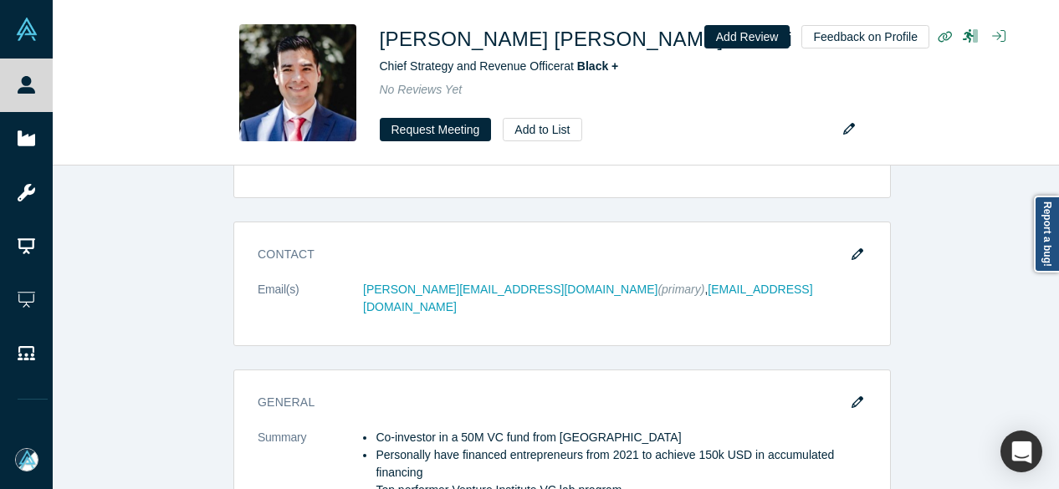
scroll to position [0, 0]
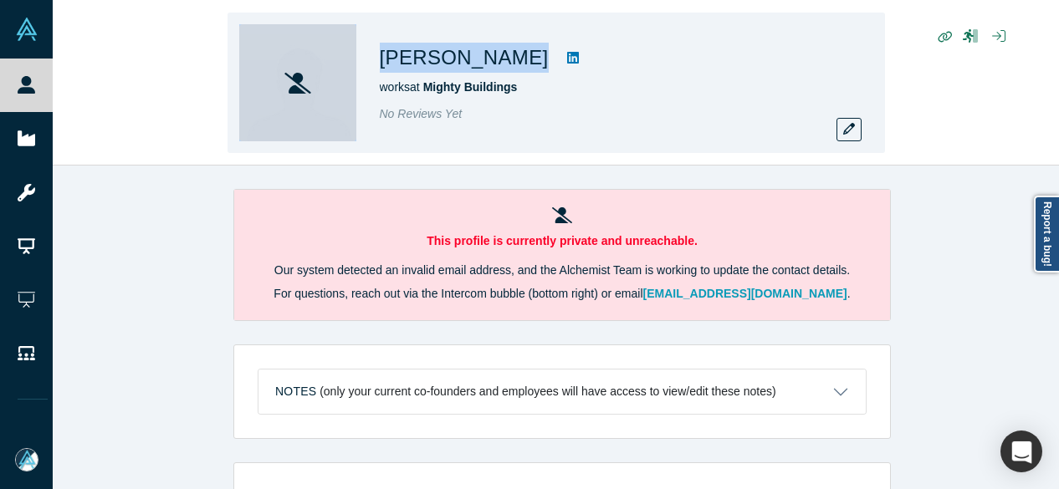
drag, startPoint x: 368, startPoint y: 59, endPoint x: 510, endPoint y: 64, distance: 142.3
click at [510, 64] on div "[PERSON_NAME] works at Mighty Buildings No Reviews Yet" at bounding box center [556, 83] width 657 height 141
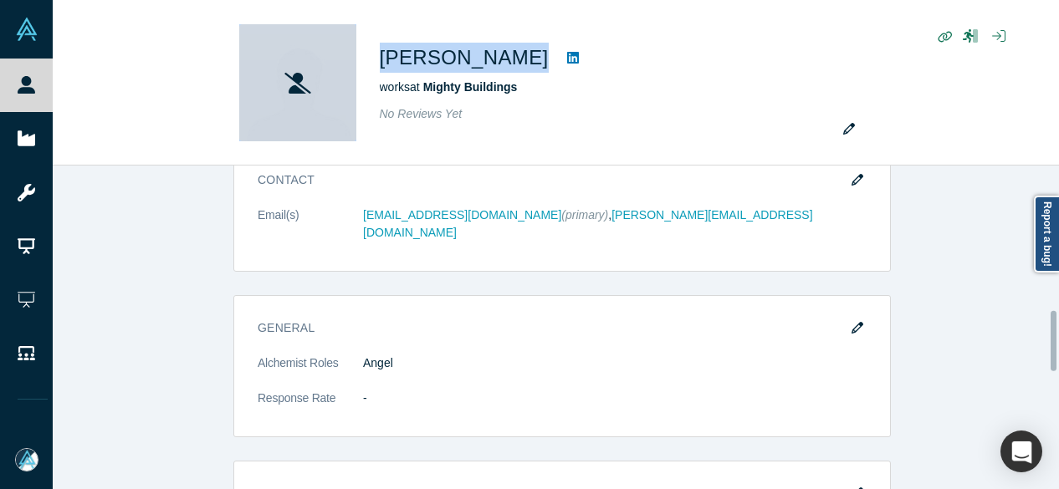
scroll to position [1004, 0]
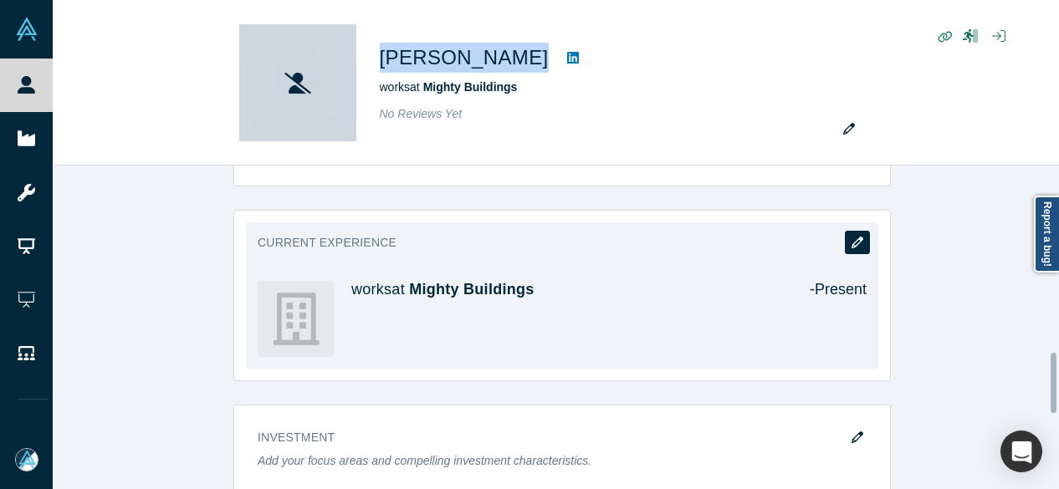
click at [852, 237] on icon "button" at bounding box center [858, 243] width 12 height 12
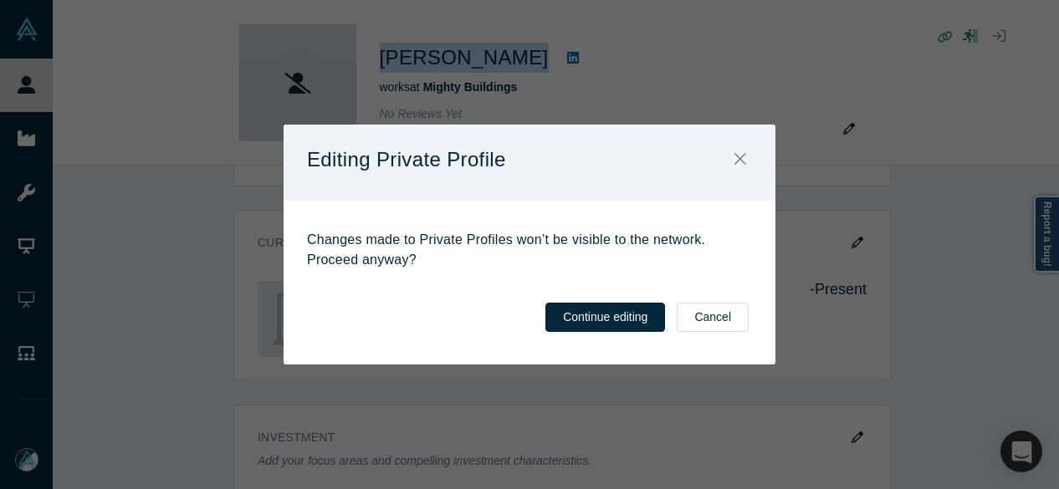
drag, startPoint x: 575, startPoint y: 320, endPoint x: 379, endPoint y: 453, distance: 237.8
click at [575, 320] on button "Continue editing" at bounding box center [605, 317] width 120 height 29
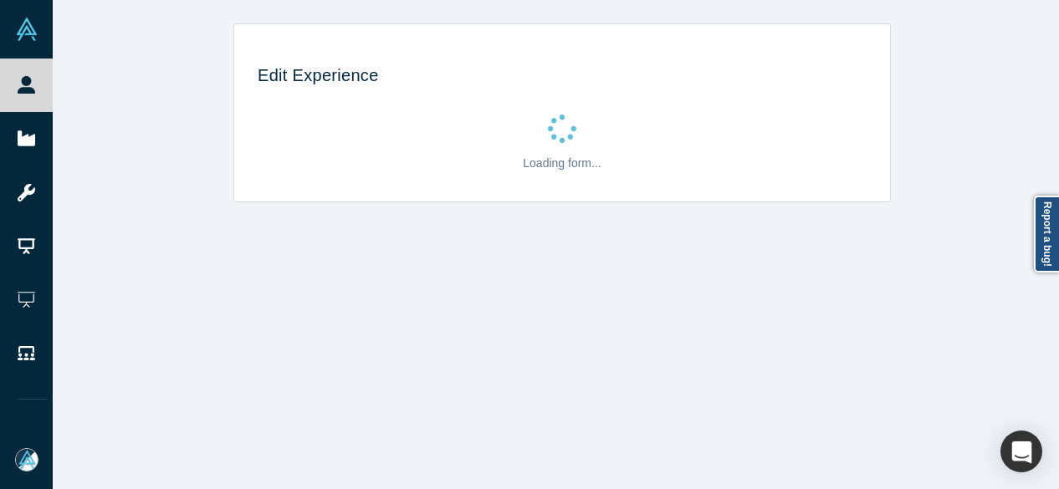
scroll to position [0, 0]
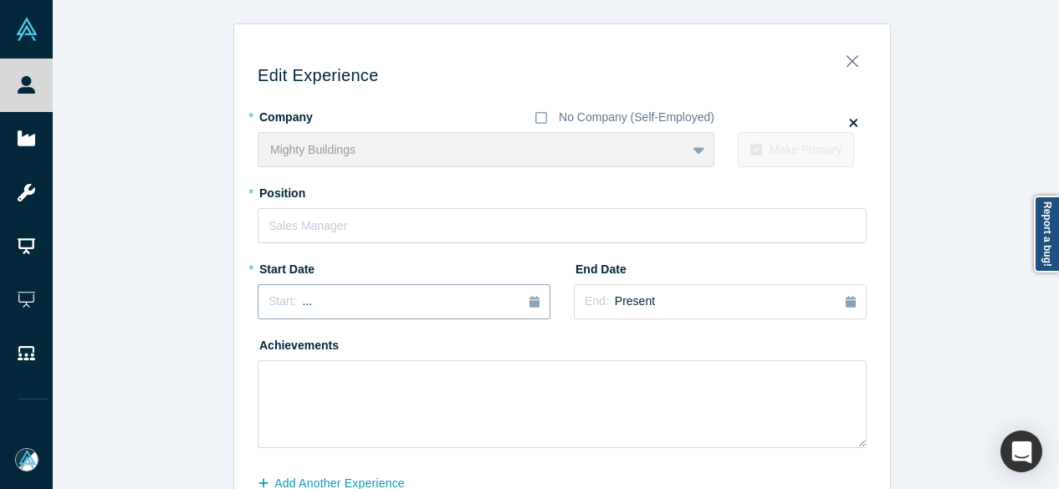
click at [417, 309] on div "Start: ..." at bounding box center [404, 302] width 271 height 18
click at [261, 347] on button "Previous Year" at bounding box center [264, 348] width 17 height 17
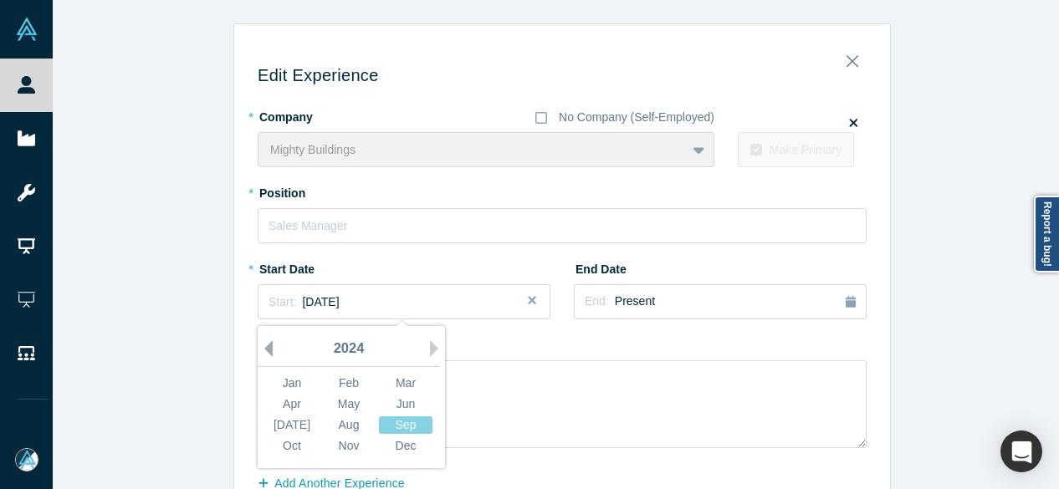
click at [261, 347] on button "Previous Year" at bounding box center [264, 348] width 17 height 17
click at [264, 345] on button "Previous Year" at bounding box center [264, 348] width 17 height 17
click at [281, 377] on div "Jan" at bounding box center [292, 384] width 54 height 18
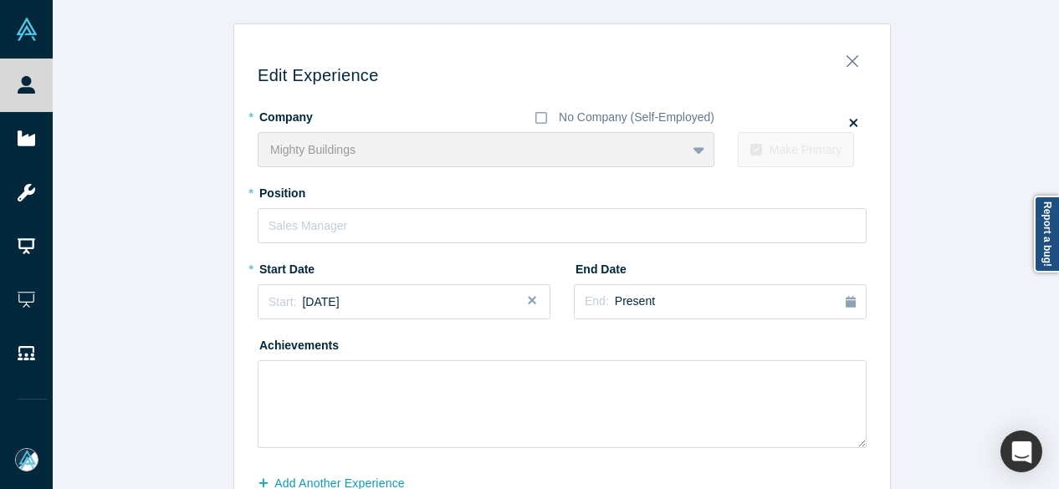
click at [318, 243] on div "* Company No Company (Self-Employed) Mighty Buildings To pick up a draggable it…" at bounding box center [562, 275] width 609 height 345
click at [318, 220] on input "text" at bounding box center [562, 225] width 609 height 35
paste input "Chief Innovation Officer"
type input "Chief Innovation Officer"
click at [622, 289] on button "End: Present" at bounding box center [720, 301] width 293 height 35
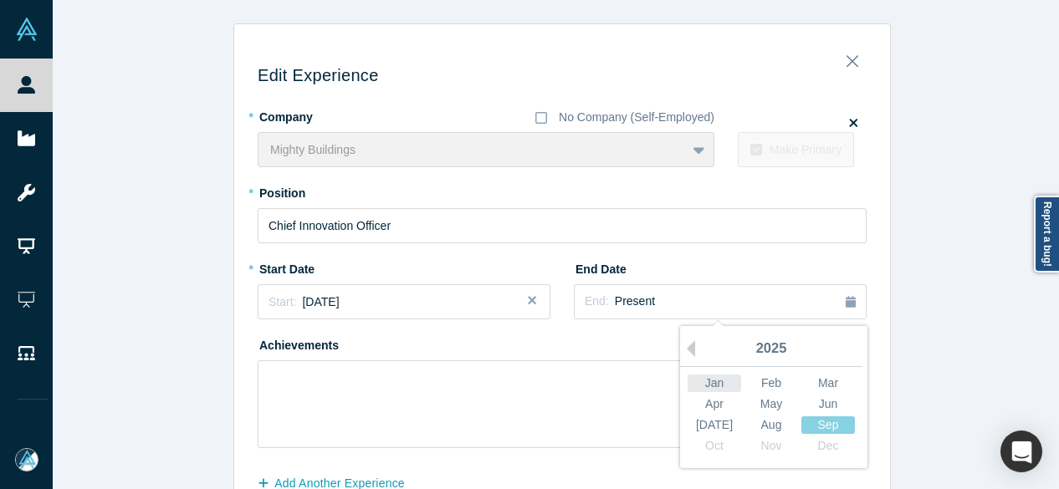
click at [707, 386] on div "Jan" at bounding box center [715, 384] width 54 height 18
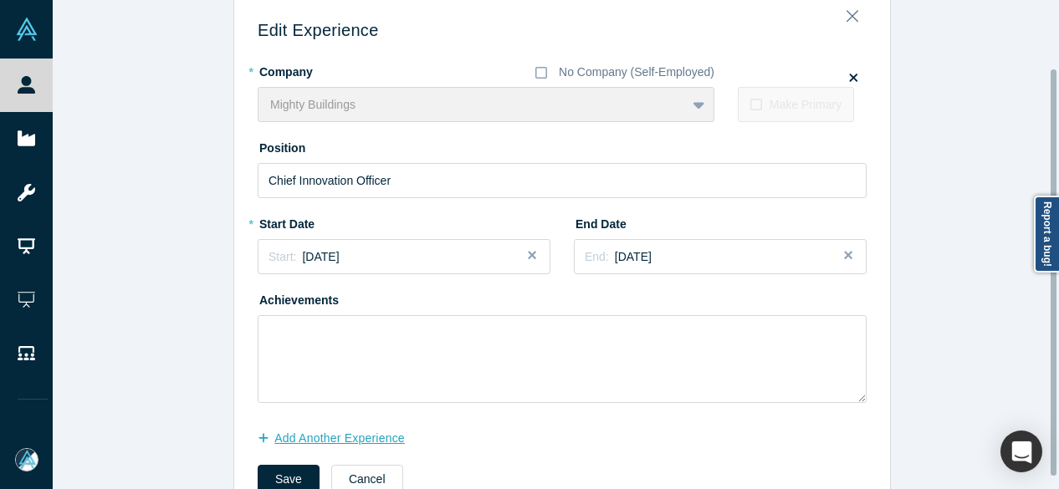
scroll to position [95, 0]
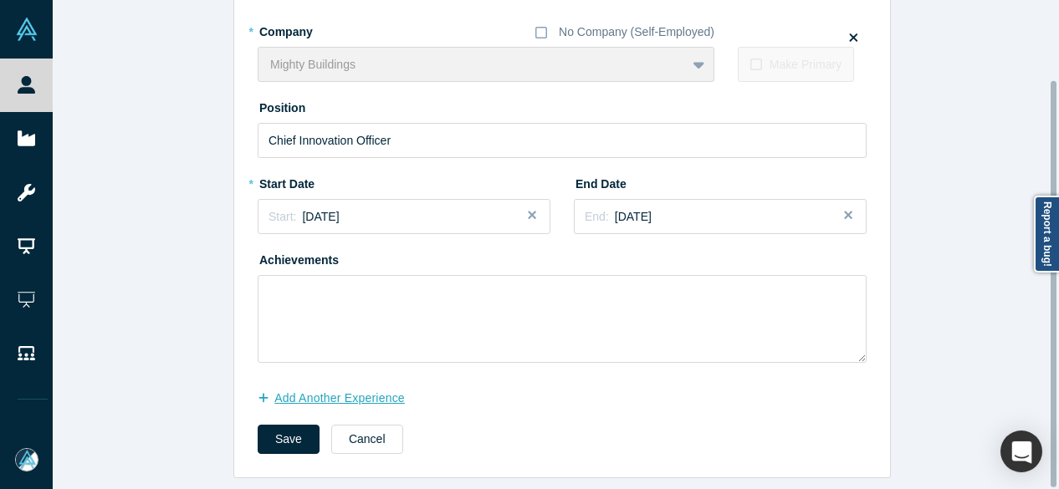
click at [343, 396] on button "Add Another Experience" at bounding box center [340, 398] width 165 height 29
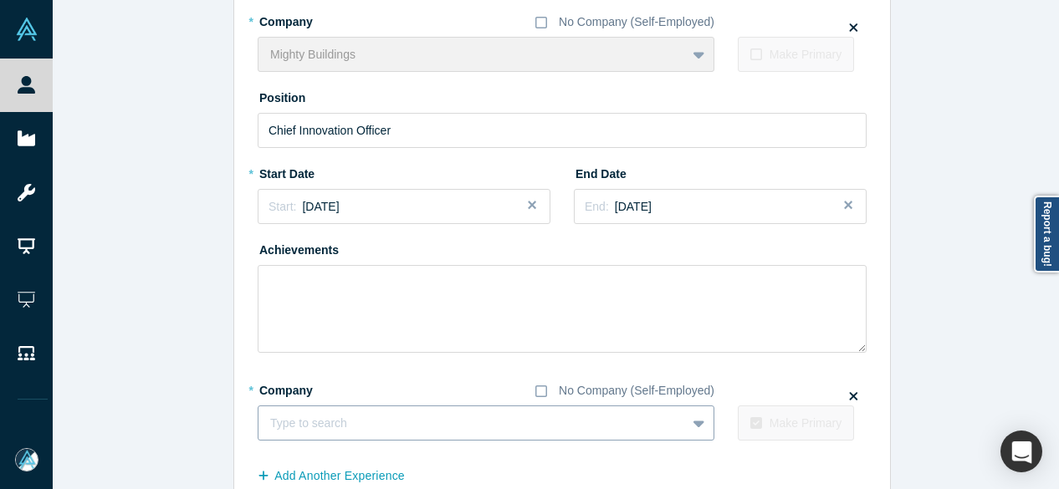
click at [385, 414] on div at bounding box center [472, 423] width 404 height 21
paste input "BuildTech VC logo Founding Partner Founding Partner BuildTech VC"
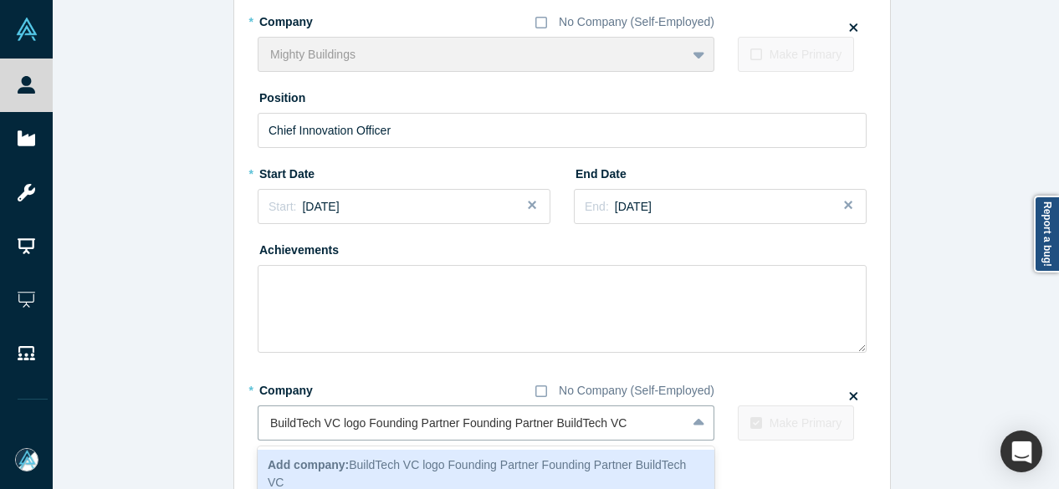
drag, startPoint x: 544, startPoint y: 424, endPoint x: 200, endPoint y: 422, distance: 343.8
click at [201, 422] on div "Edit Experience * Company No Company (Self-Employed) Mighty Buildings To pick u…" at bounding box center [562, 242] width 1019 height 628
type input "BuildTech VC"
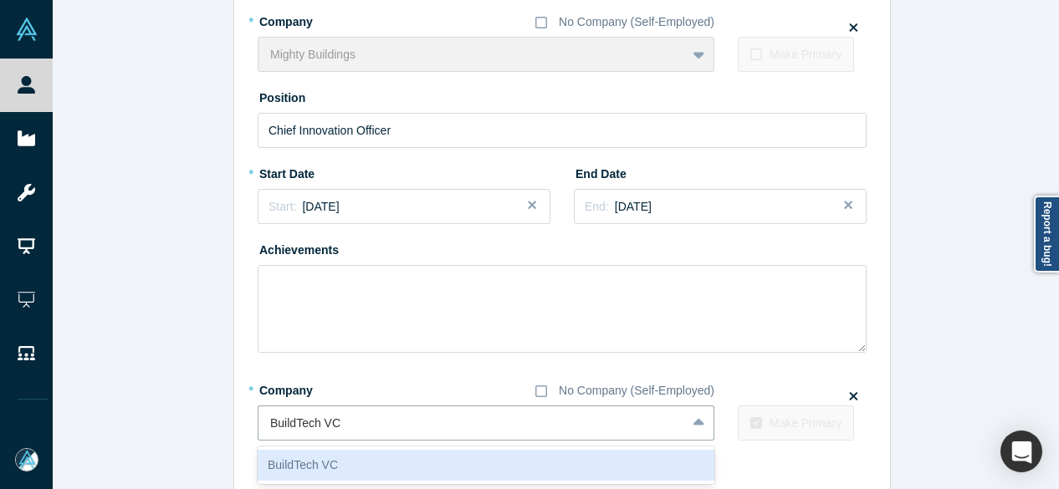
click at [320, 458] on div "BuildTech VC" at bounding box center [486, 465] width 457 height 31
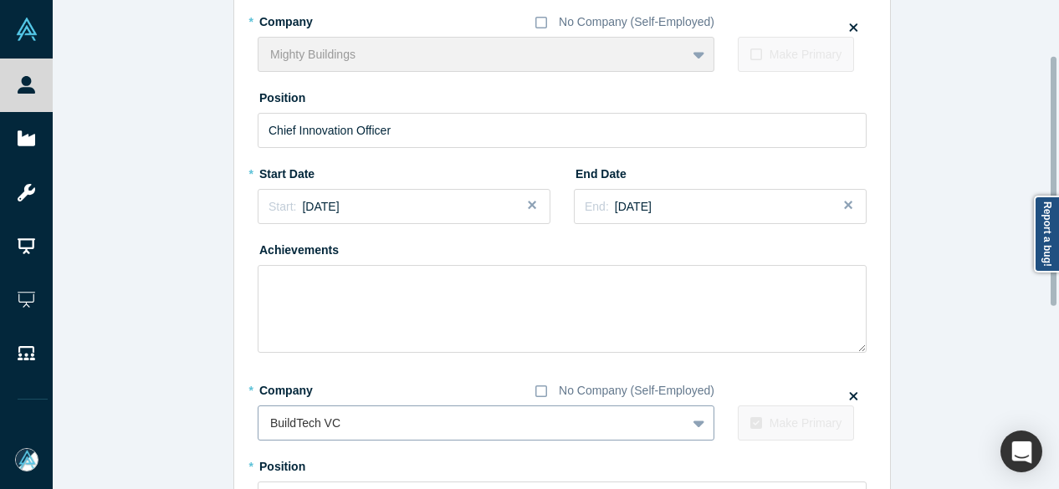
scroll to position [179, 0]
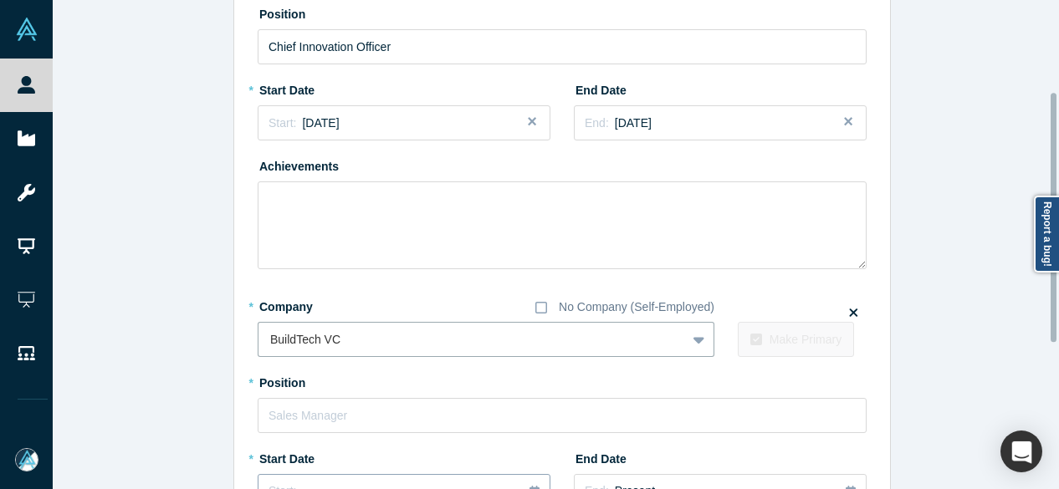
click at [311, 478] on button "Start: ..." at bounding box center [404, 491] width 293 height 35
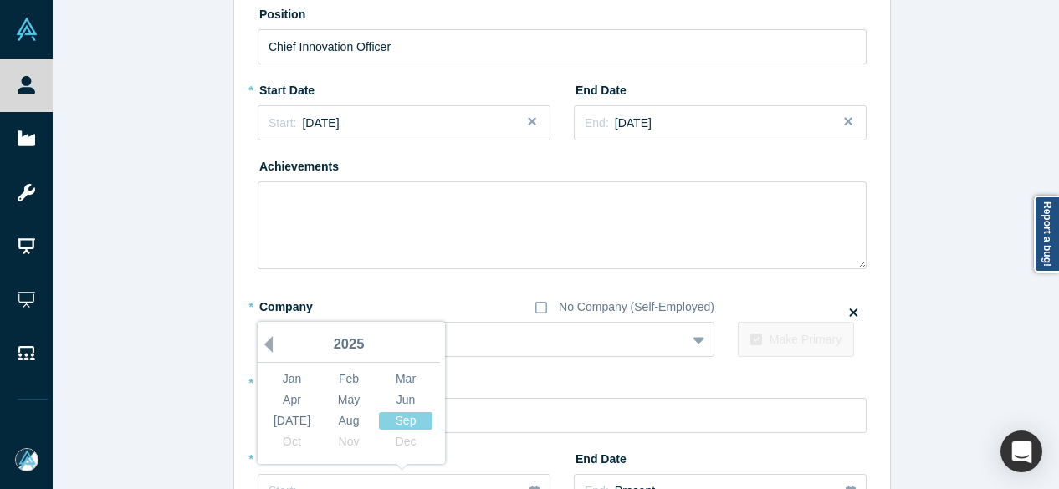
click at [263, 340] on button "Previous Year" at bounding box center [264, 344] width 17 height 17
click at [262, 340] on button "Previous Year" at bounding box center [264, 344] width 17 height 17
click at [261, 340] on button "Previous Year" at bounding box center [264, 344] width 17 height 17
click at [293, 441] on div "Oct" at bounding box center [292, 442] width 54 height 18
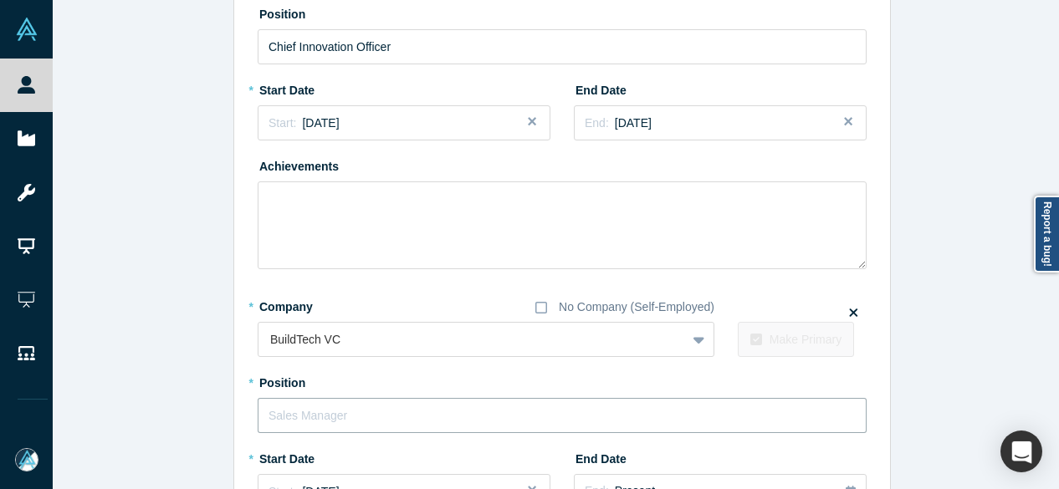
click at [298, 416] on input "text" at bounding box center [562, 415] width 609 height 35
paste input "BuildTech VC logo Founding Partner Founding Partner"
drag, startPoint x: 449, startPoint y: 416, endPoint x: 199, endPoint y: 414, distance: 250.1
click at [200, 415] on div "Edit Experience * Company No Company (Self-Employed) Mighty Buildings To pick u…" at bounding box center [562, 298] width 1019 height 909
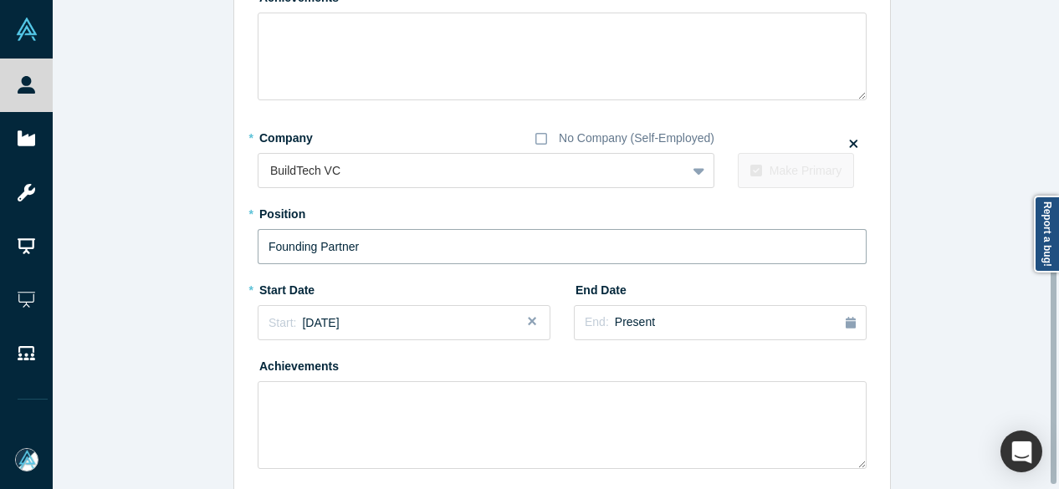
scroll to position [465, 0]
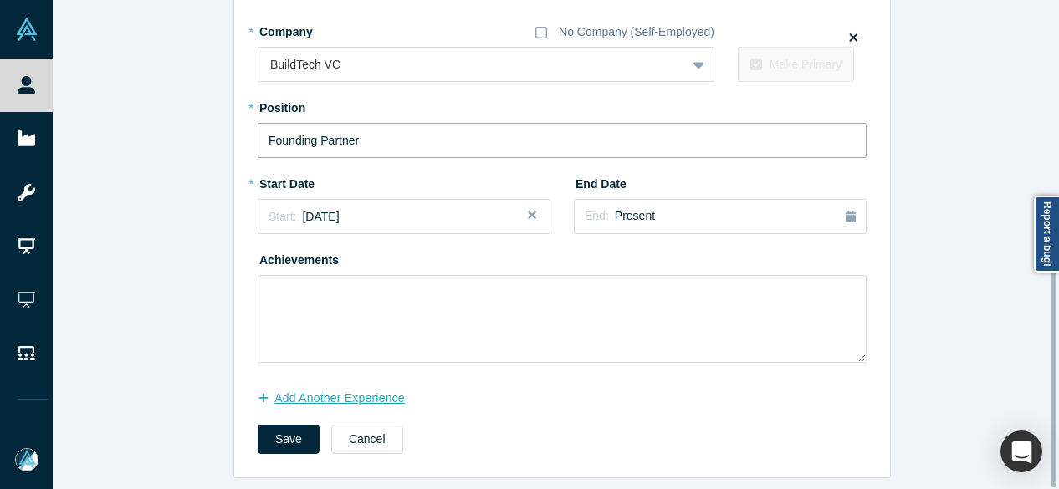
type input "Founding Partner"
click at [311, 384] on button "Add Another Experience" at bounding box center [340, 398] width 165 height 29
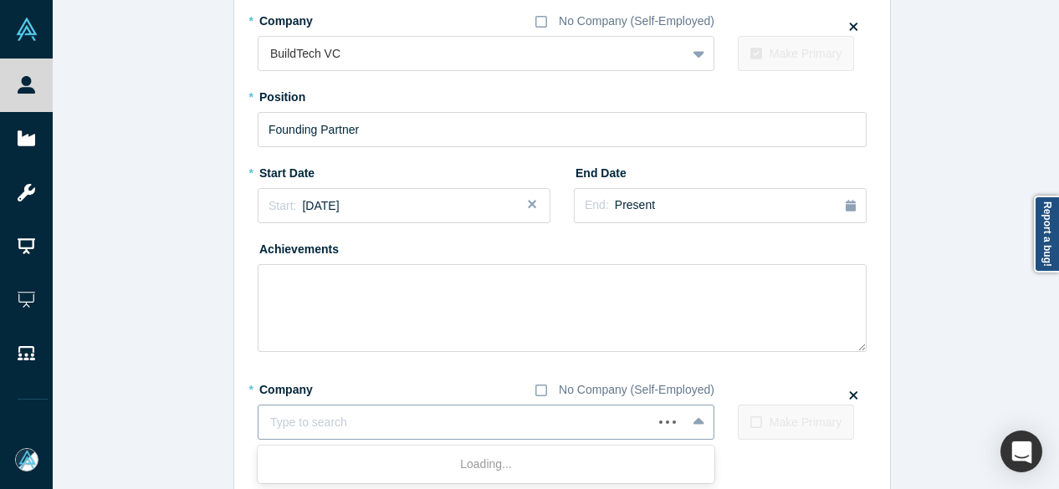
click at [321, 421] on div at bounding box center [455, 422] width 371 height 21
paste input "Cohort 7 Member Cohort 7 Member Coolwater Capital"
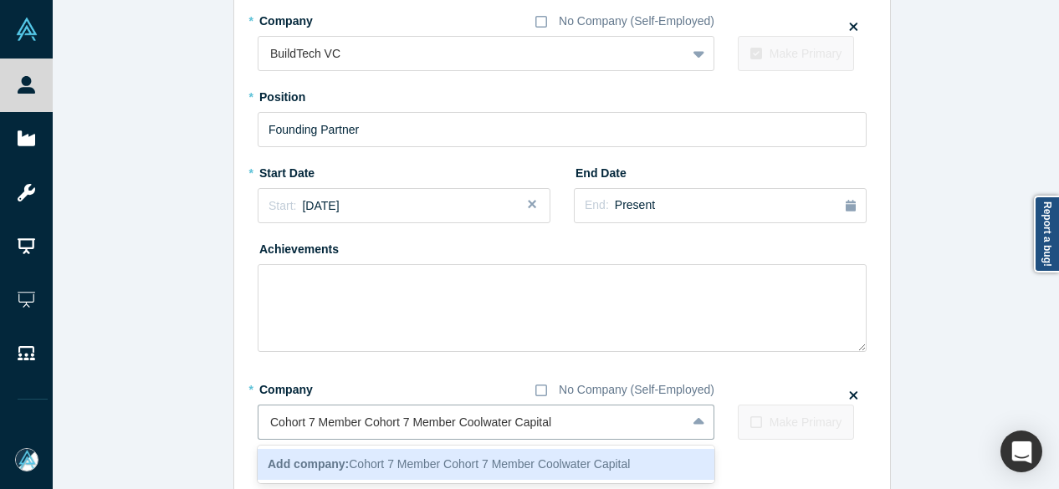
drag, startPoint x: 457, startPoint y: 422, endPoint x: 216, endPoint y: 423, distance: 240.9
click at [216, 423] on div "Edit Experience * Company No Company (Self-Employed) Mighty Buildings To pick u…" at bounding box center [562, 56] width 1019 height 997
type input "Coolwater Capital"
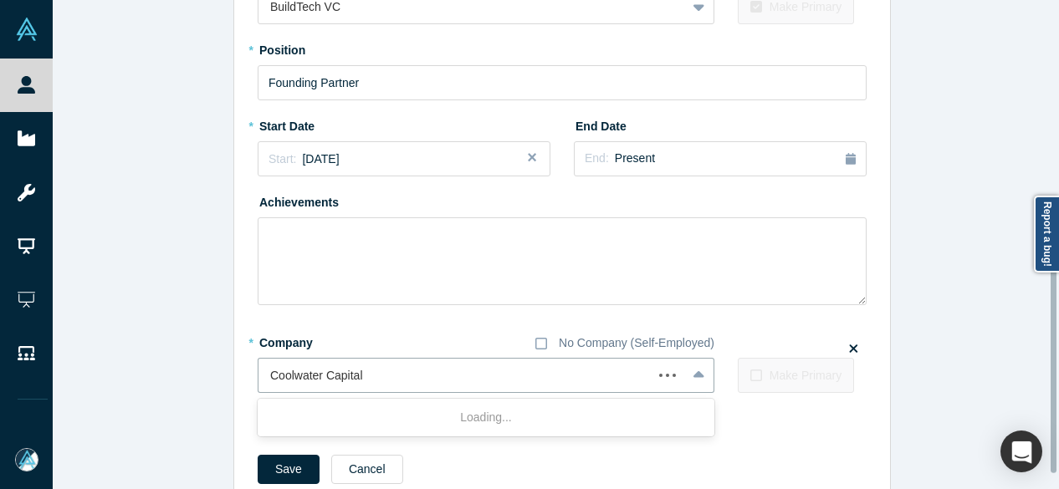
scroll to position [552, 0]
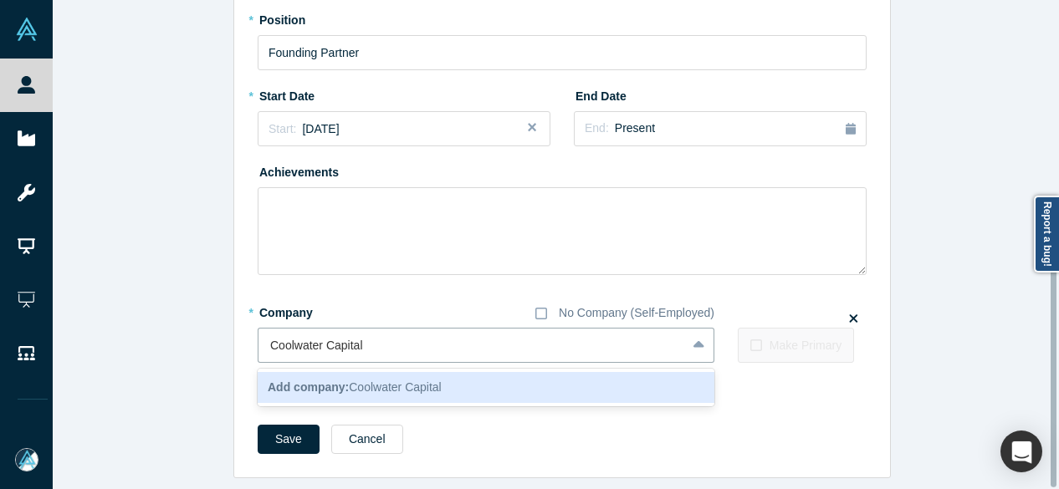
click at [309, 372] on div "Add company: Coolwater Capital" at bounding box center [486, 387] width 457 height 31
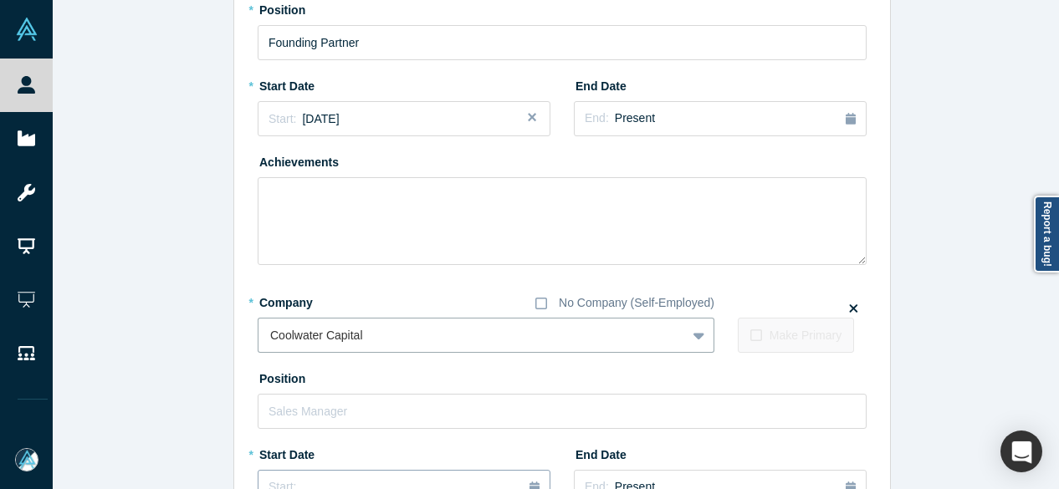
click at [316, 481] on div "Start: ..." at bounding box center [404, 487] width 271 height 18
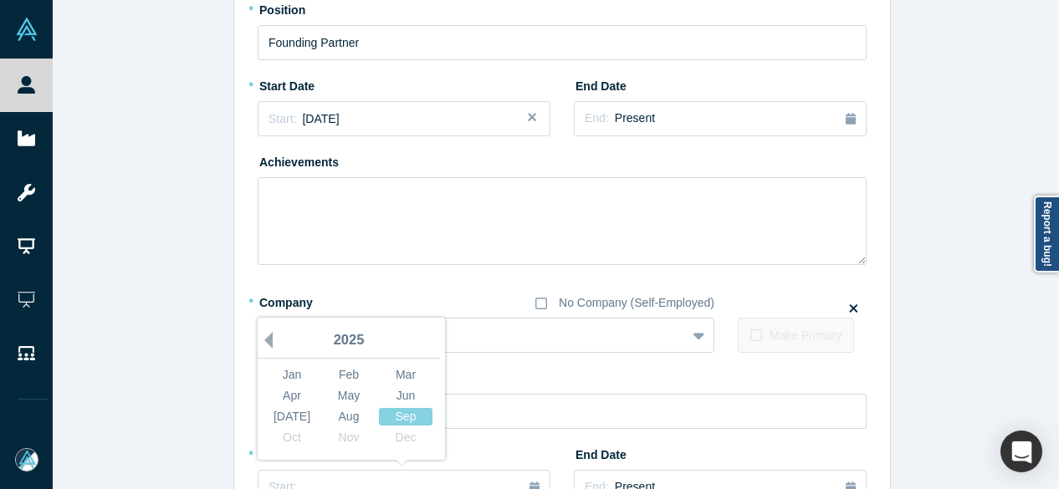
click at [263, 340] on button "Previous Year" at bounding box center [264, 340] width 17 height 17
click at [333, 417] on div "Aug" at bounding box center [349, 417] width 54 height 18
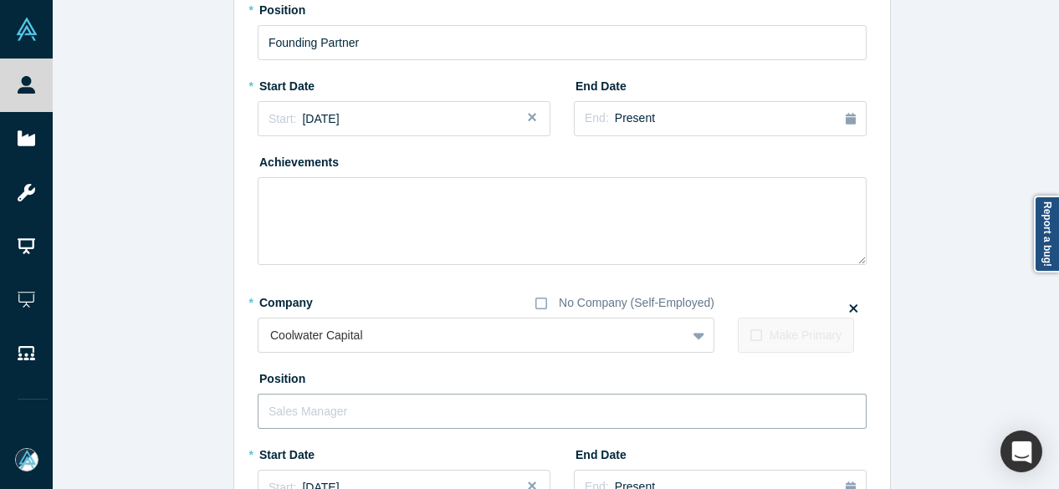
click at [325, 414] on input "text" at bounding box center [562, 411] width 609 height 35
paste input "Cohort 7 Member Cohort 7 Member"
drag, startPoint x: 355, startPoint y: 409, endPoint x: 495, endPoint y: 407, distance: 140.5
click at [495, 407] on input "Cohort 7 Member Cohort 7 Member" at bounding box center [562, 411] width 609 height 35
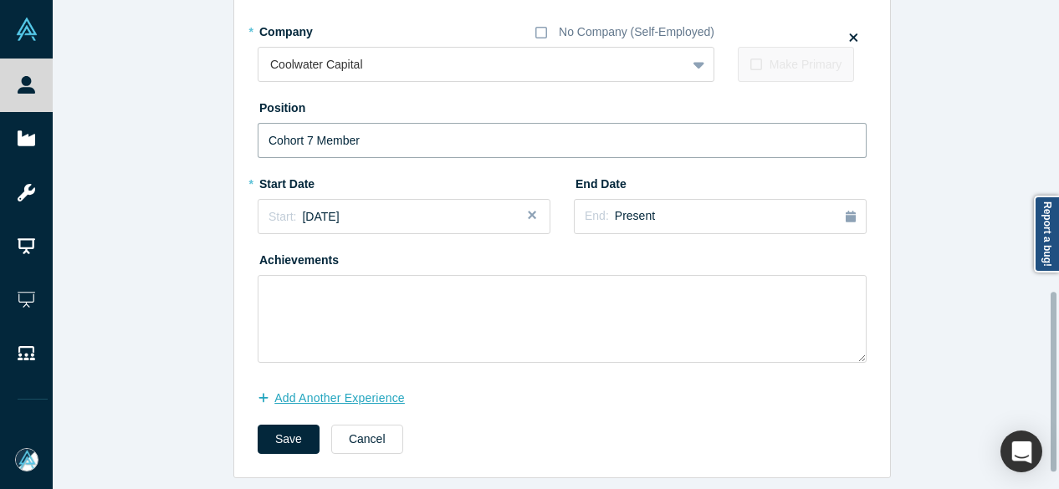
scroll to position [833, 0]
type input "Cohort 7 Member"
click at [279, 432] on button "Save" at bounding box center [289, 439] width 62 height 29
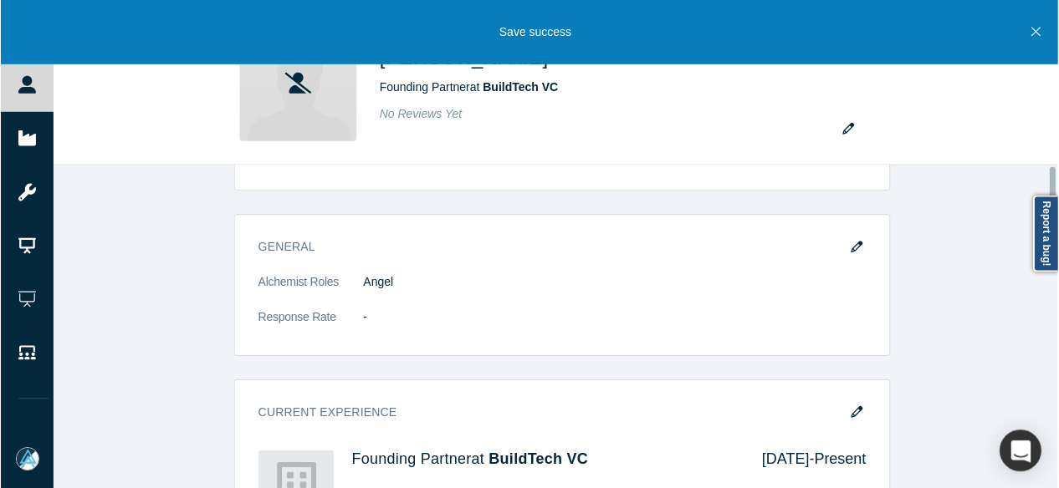
scroll to position [0, 0]
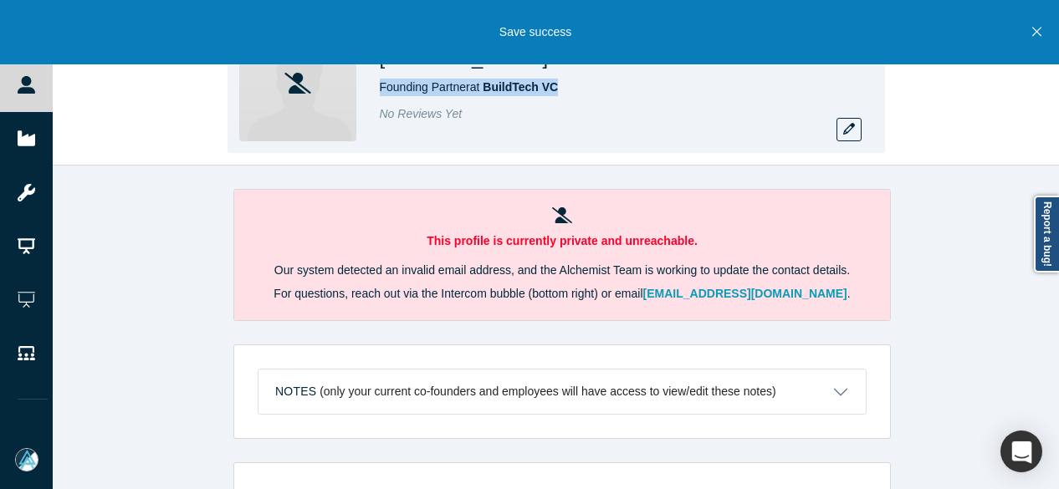
drag, startPoint x: 571, startPoint y: 86, endPoint x: 378, endPoint y: 89, distance: 193.2
click at [378, 89] on div "Alexey Dubov Founding Partner at BuildTech VC No Reviews Yet" at bounding box center [556, 83] width 657 height 141
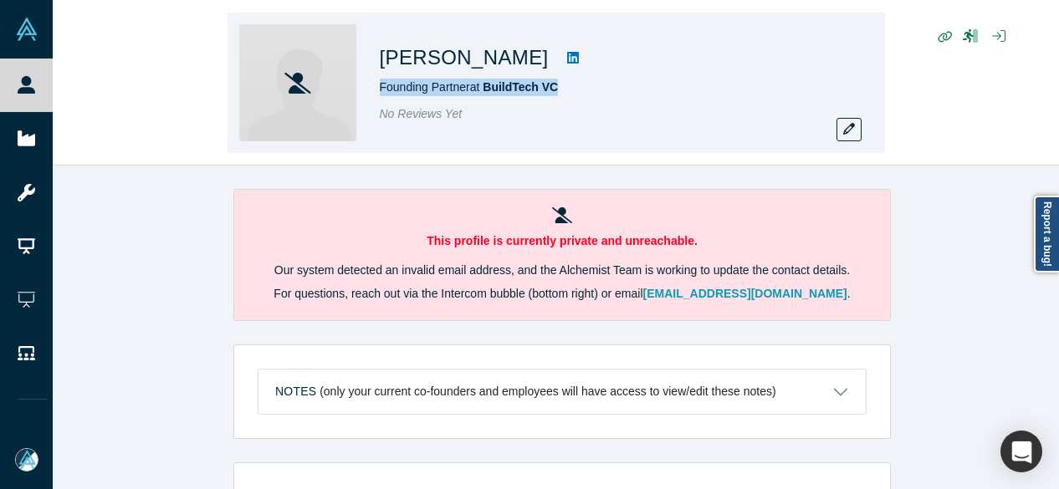
copy span "Founding Partner at BuildTech VC"
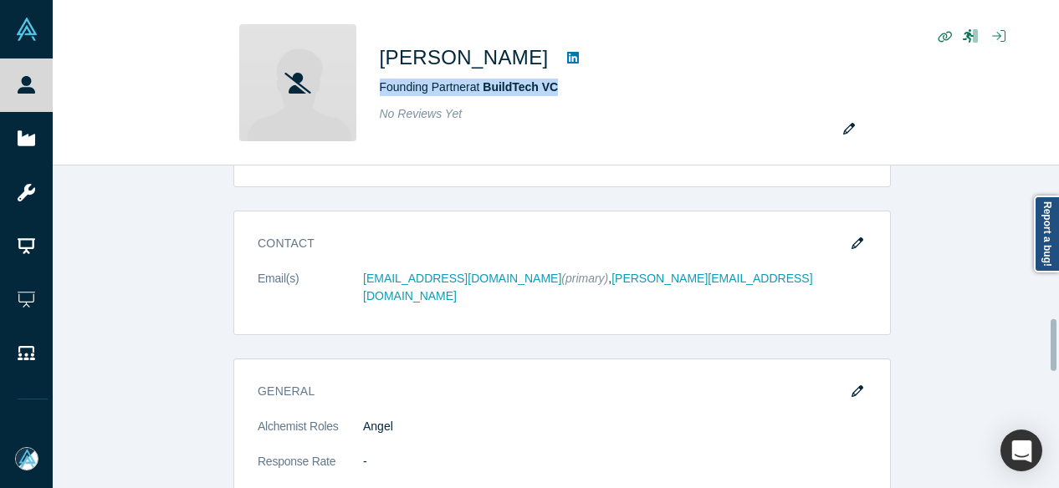
scroll to position [669, 0]
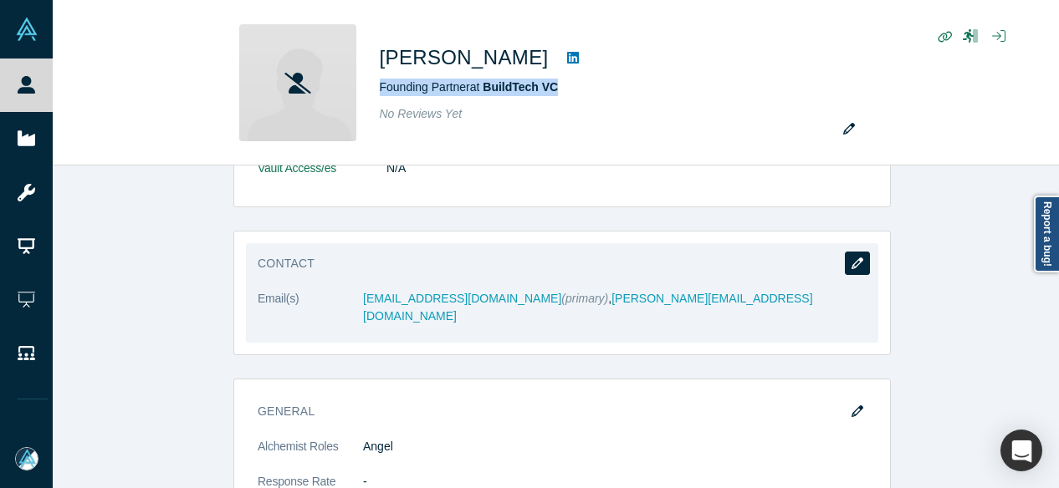
click at [856, 261] on icon "button" at bounding box center [858, 264] width 12 height 12
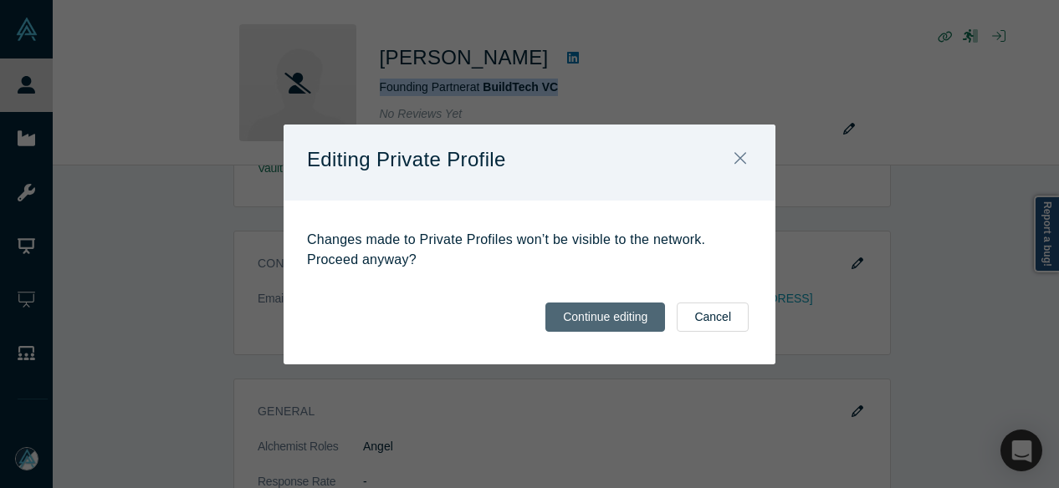
click at [617, 319] on button "Continue editing" at bounding box center [605, 317] width 120 height 29
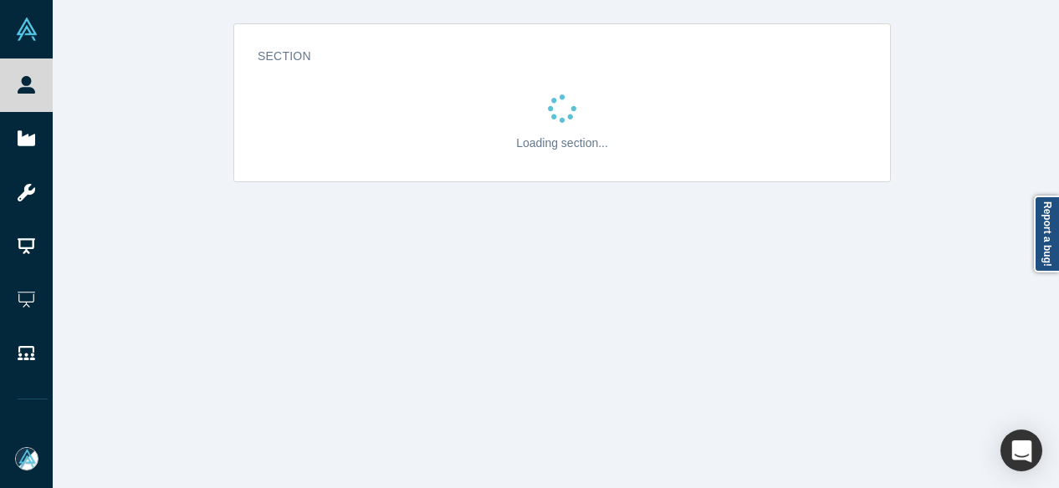
scroll to position [0, 0]
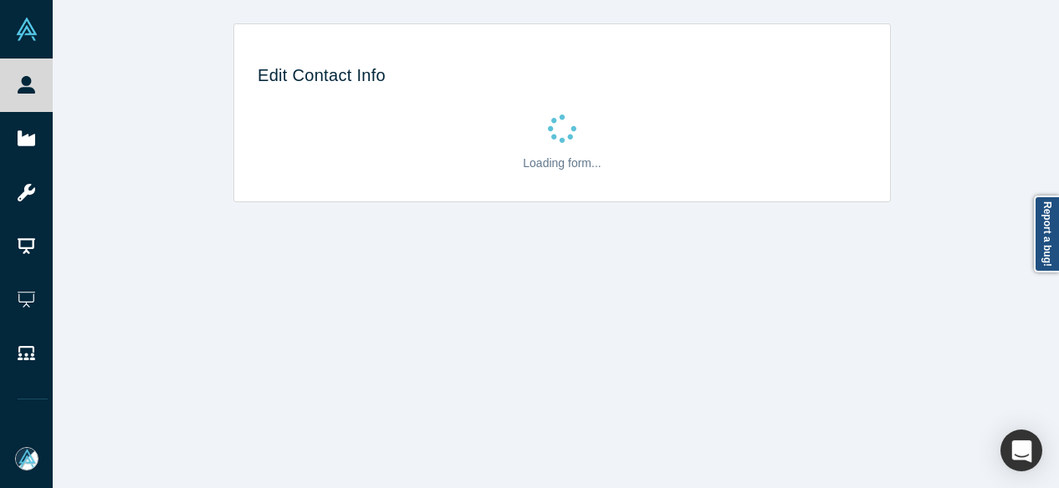
select select "US"
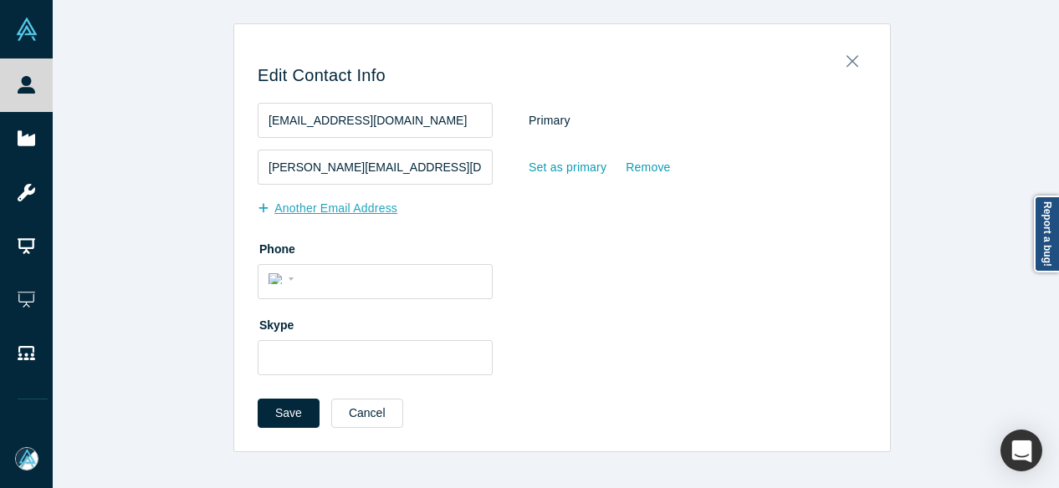
click at [360, 208] on button "Another Email Address" at bounding box center [336, 208] width 157 height 29
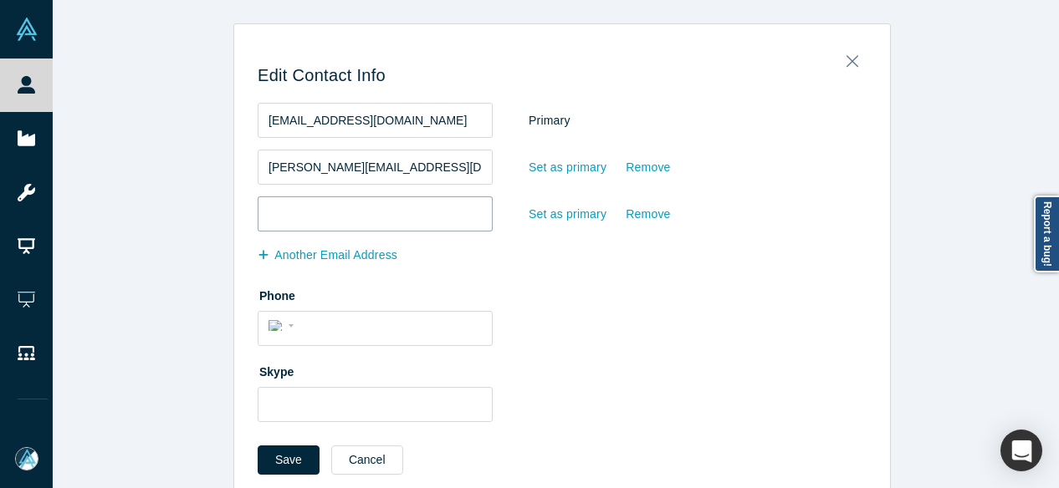
click at [367, 219] on input "email" at bounding box center [375, 214] width 235 height 35
paste input "alexey@buildtech.vc"
type input "alexey@buildtech.vc"
drag, startPoint x: 390, startPoint y: 118, endPoint x: 243, endPoint y: 120, distance: 146.4
click at [243, 120] on div "Edit Contact Info hovl.swc@gmail.com Primary alex@mightybuildings.com Set as pr…" at bounding box center [562, 267] width 656 height 463
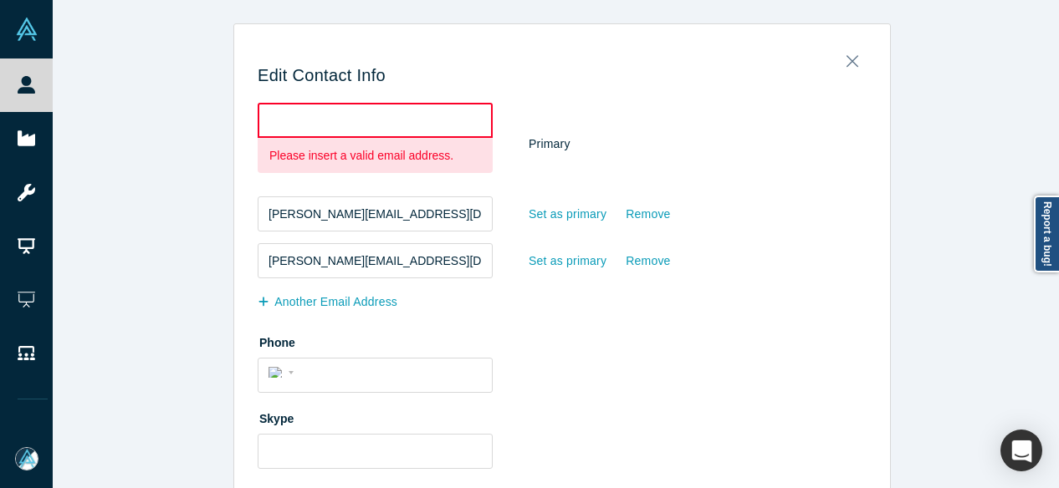
paste input "hovl.swc@gmail.com"
type input "hovl.swc@gmail.com"
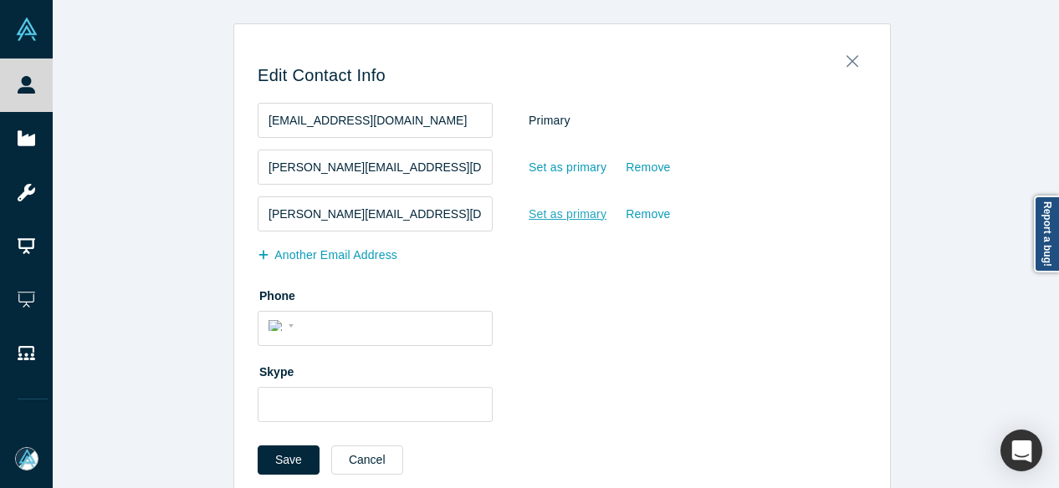
click at [545, 212] on div "Set as primary" at bounding box center [567, 214] width 79 height 29
click at [0, 0] on input "Set as primary" at bounding box center [0, 0] width 0 height 0
click at [642, 166] on div "Remove" at bounding box center [648, 167] width 46 height 29
click at [0, 0] on input "Remove" at bounding box center [0, 0] width 0 height 0
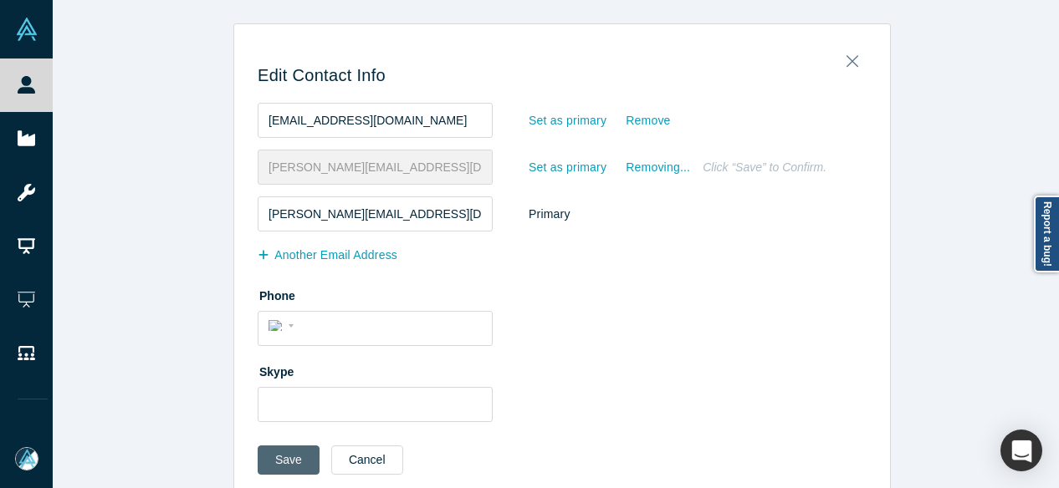
click at [284, 463] on button "Save" at bounding box center [289, 460] width 62 height 29
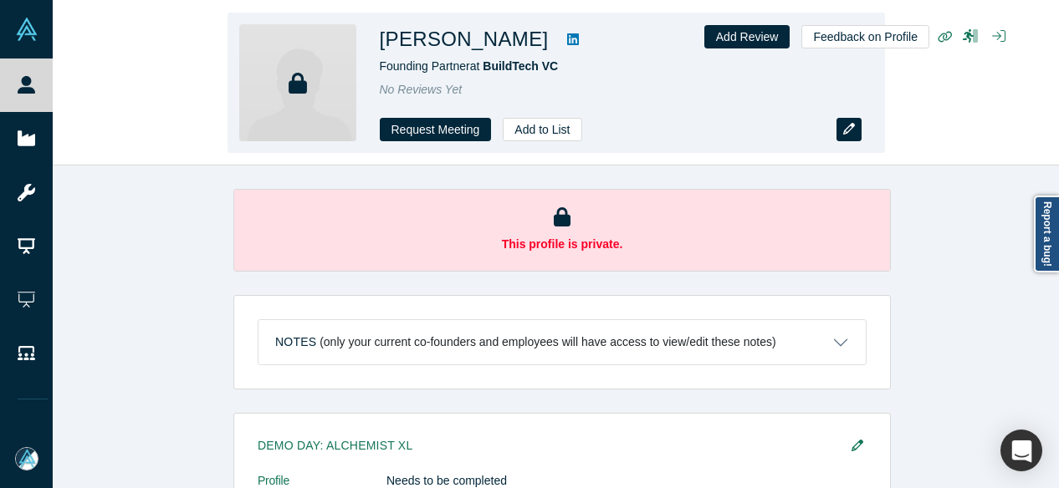
click at [843, 132] on icon "button" at bounding box center [849, 129] width 12 height 12
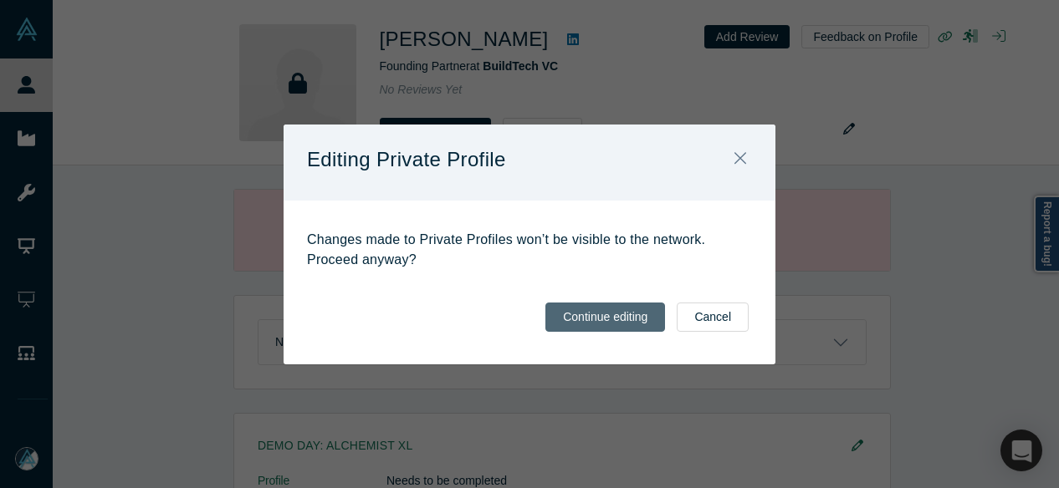
click at [611, 315] on button "Continue editing" at bounding box center [605, 317] width 120 height 29
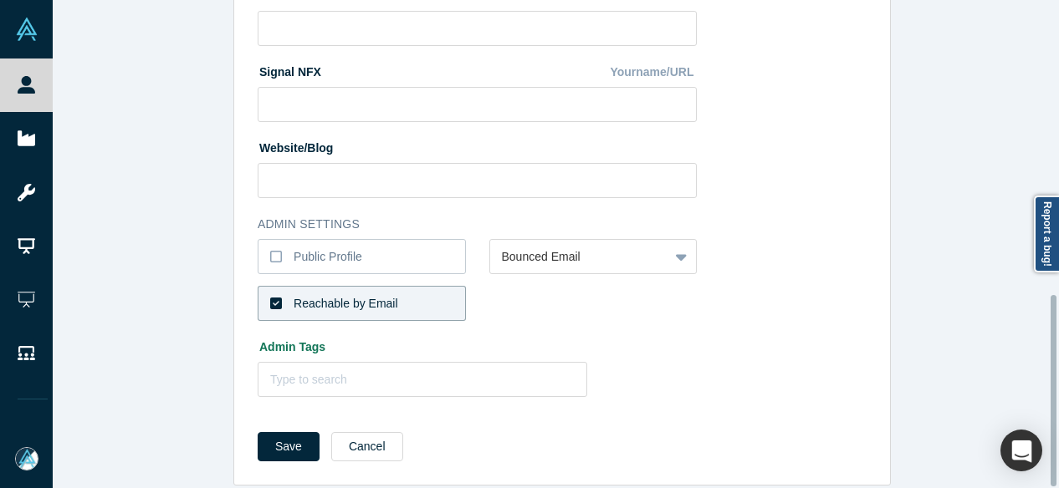
scroll to position [751, 0]
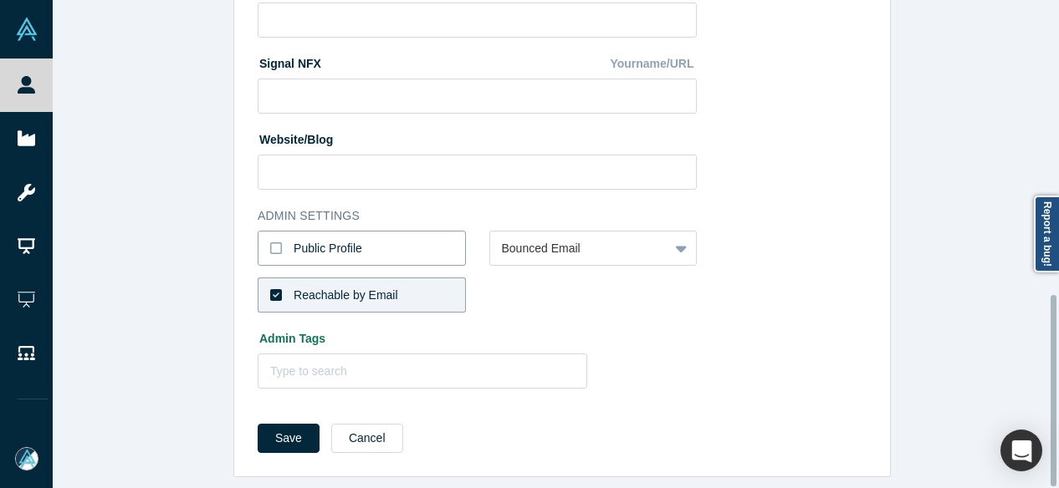
click at [426, 233] on label "Public Profile" at bounding box center [362, 248] width 208 height 35
click at [0, 0] on input "Public Profile" at bounding box center [0, 0] width 0 height 0
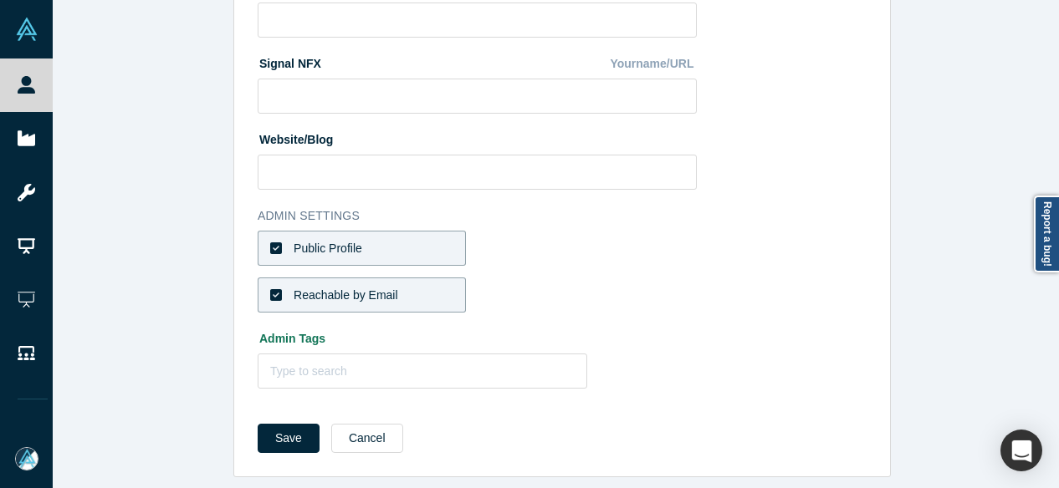
drag, startPoint x: 288, startPoint y: 422, endPoint x: 308, endPoint y: 404, distance: 26.7
click at [288, 424] on button "Save" at bounding box center [289, 438] width 62 height 29
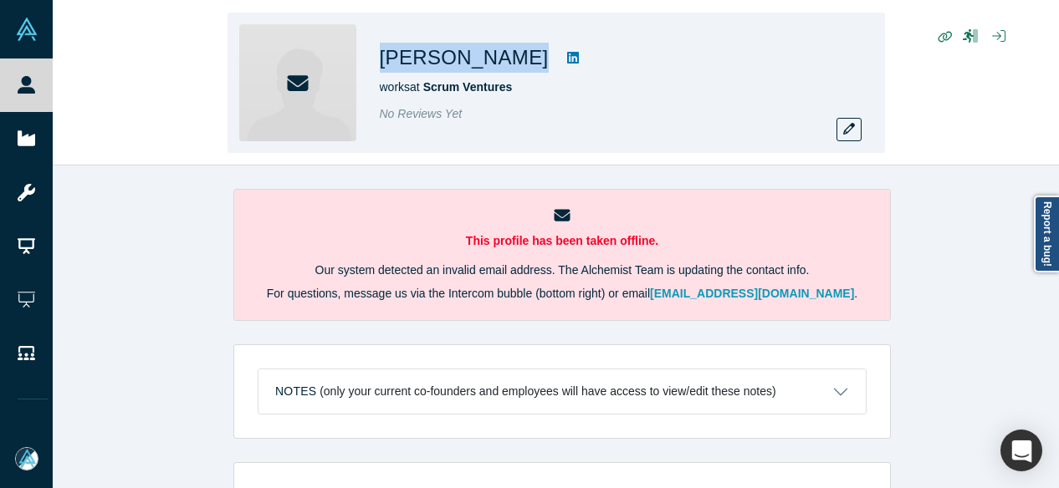
drag, startPoint x: 378, startPoint y: 63, endPoint x: 525, endPoint y: 61, distance: 147.2
click at [525, 61] on div "[PERSON_NAME] works at Scrum Ventures No Reviews Yet" at bounding box center [556, 83] width 657 height 141
copy div "[PERSON_NAME]"
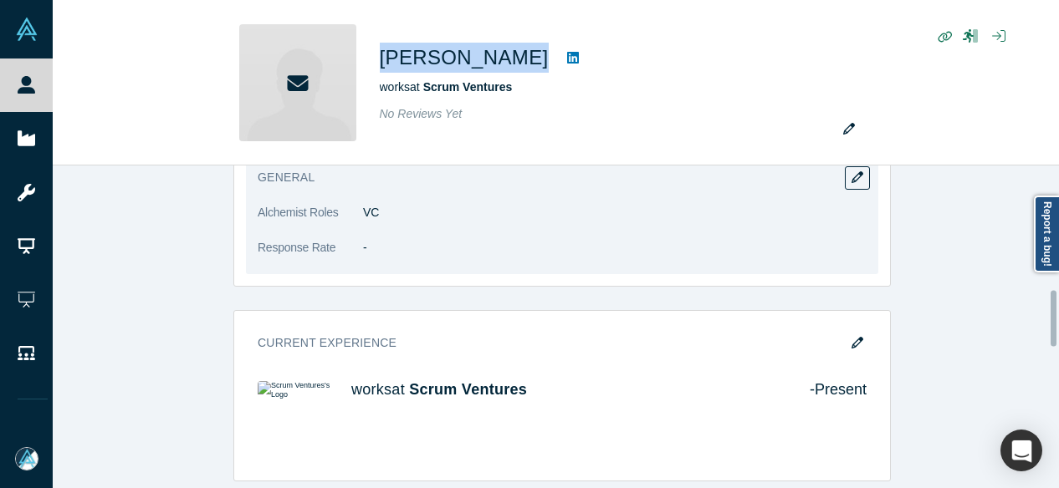
scroll to position [753, 0]
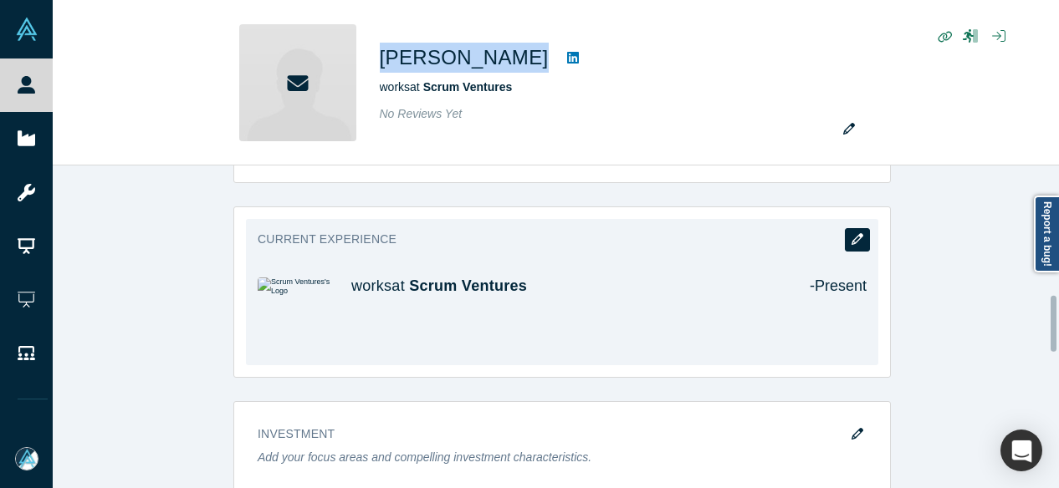
click at [852, 238] on icon "button" at bounding box center [858, 239] width 12 height 12
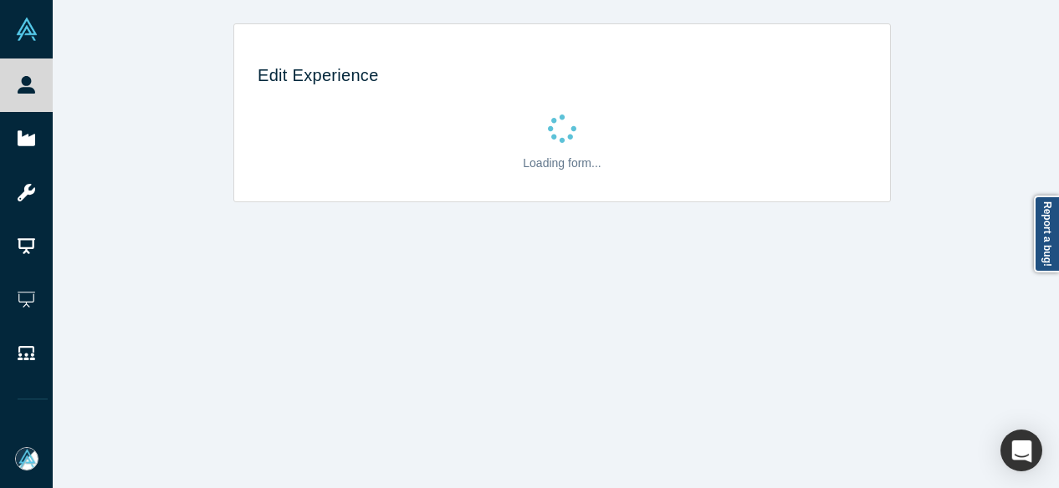
scroll to position [0, 0]
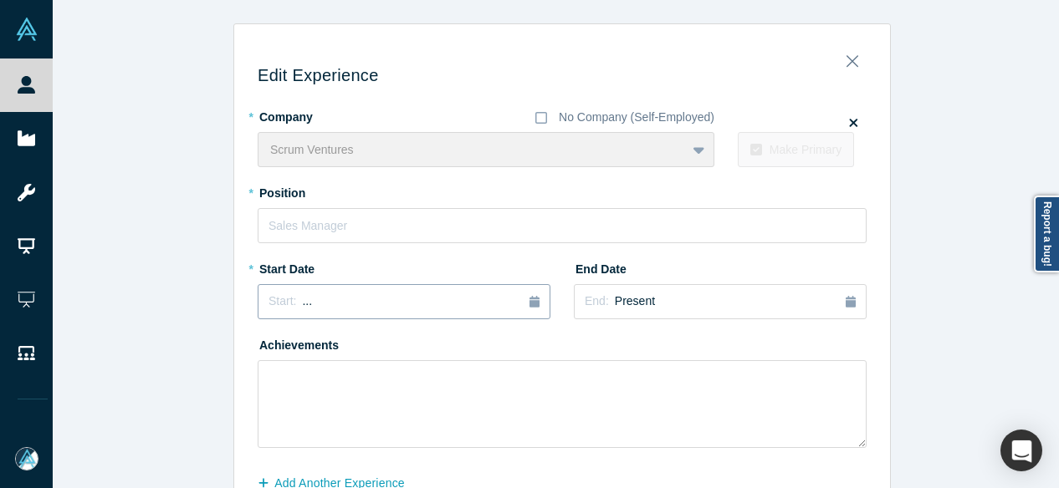
click at [449, 311] on button "Start: ..." at bounding box center [404, 301] width 293 height 35
click at [259, 345] on button "Previous Year" at bounding box center [264, 348] width 17 height 17
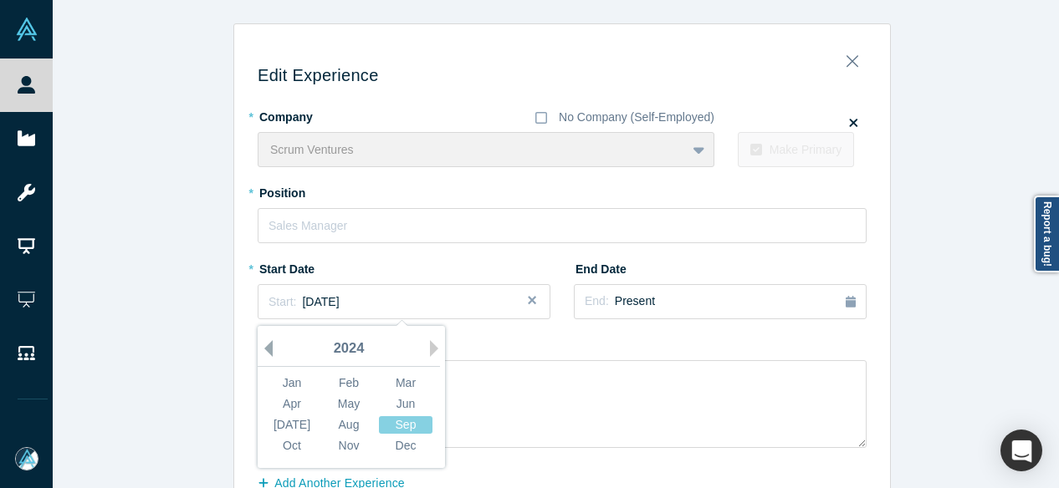
click at [259, 345] on button "Previous Year" at bounding box center [264, 348] width 17 height 17
click at [259, 344] on button "Previous Year" at bounding box center [264, 348] width 17 height 17
drag, startPoint x: 391, startPoint y: 397, endPoint x: 341, endPoint y: 255, distance: 150.8
click at [393, 396] on div "Jun" at bounding box center [406, 405] width 54 height 18
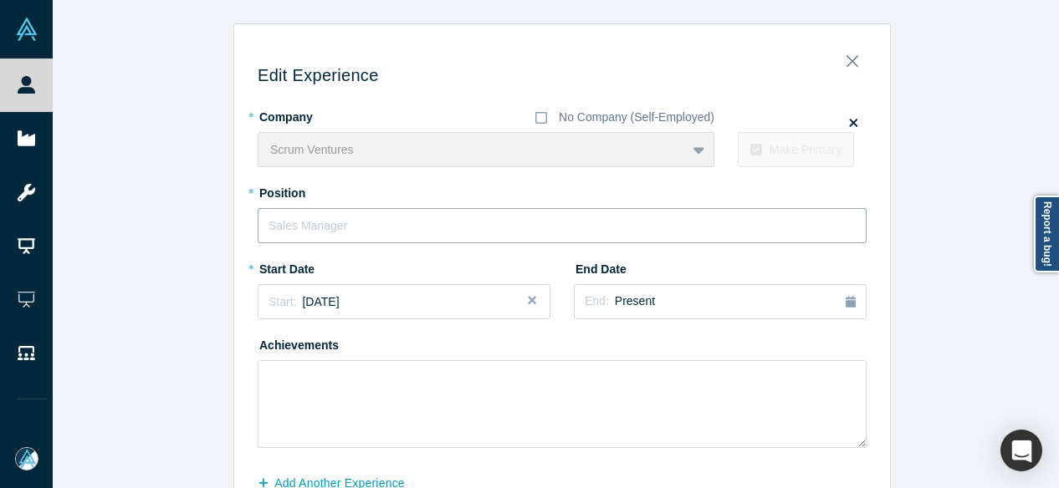
click at [337, 228] on input "text" at bounding box center [562, 225] width 609 height 35
paste input "Scrum Ventures logo Associate"
drag, startPoint x: 366, startPoint y: 225, endPoint x: 228, endPoint y: 222, distance: 138.9
click at [234, 215] on div "Edit Experience * Company No Company (Self-Employed) Scrum Ventures To pick up …" at bounding box center [562, 299] width 656 height 527
type input "Associate"
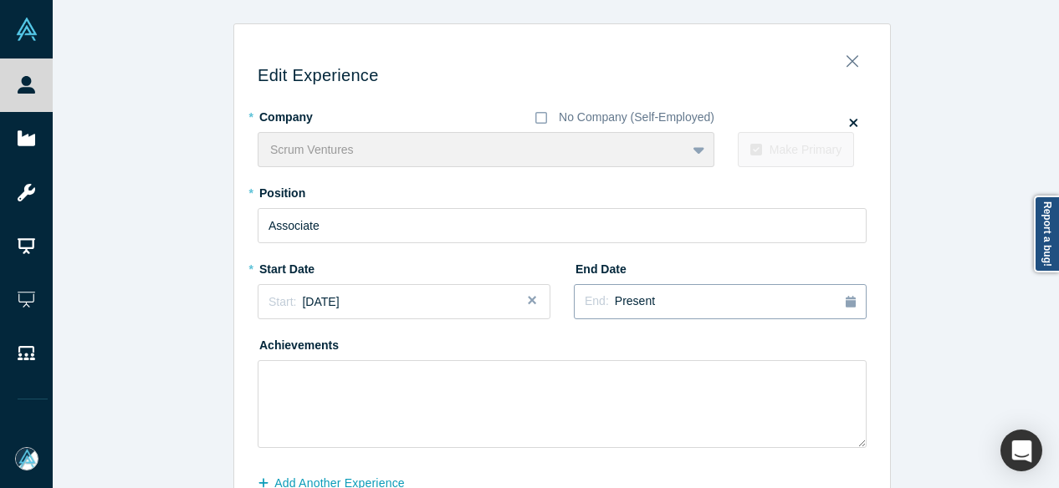
click at [657, 294] on div "End: Present" at bounding box center [720, 302] width 271 height 18
drag, startPoint x: 777, startPoint y: 406, endPoint x: 659, endPoint y: 392, distance: 118.7
click at [777, 406] on div "May" at bounding box center [771, 405] width 54 height 18
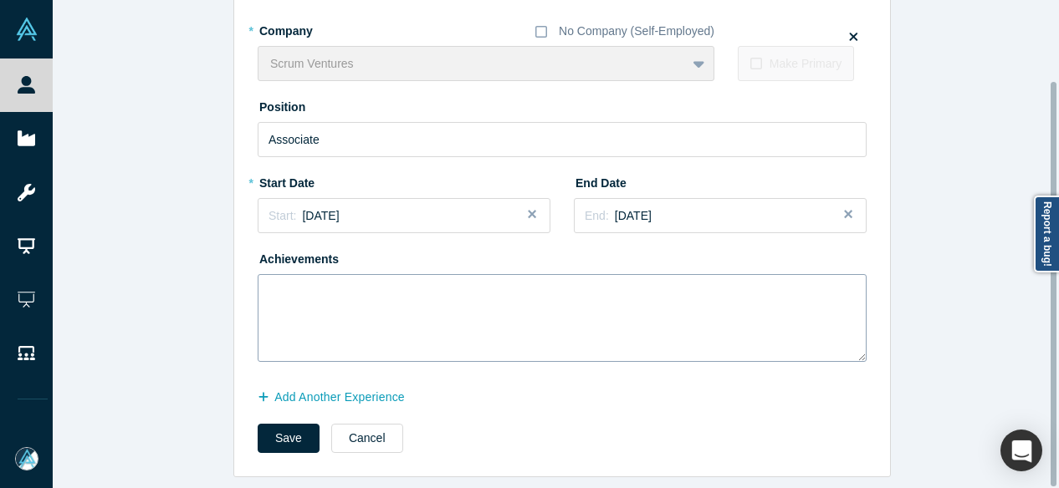
scroll to position [97, 0]
click at [391, 383] on button "Add Another Experience" at bounding box center [340, 397] width 165 height 29
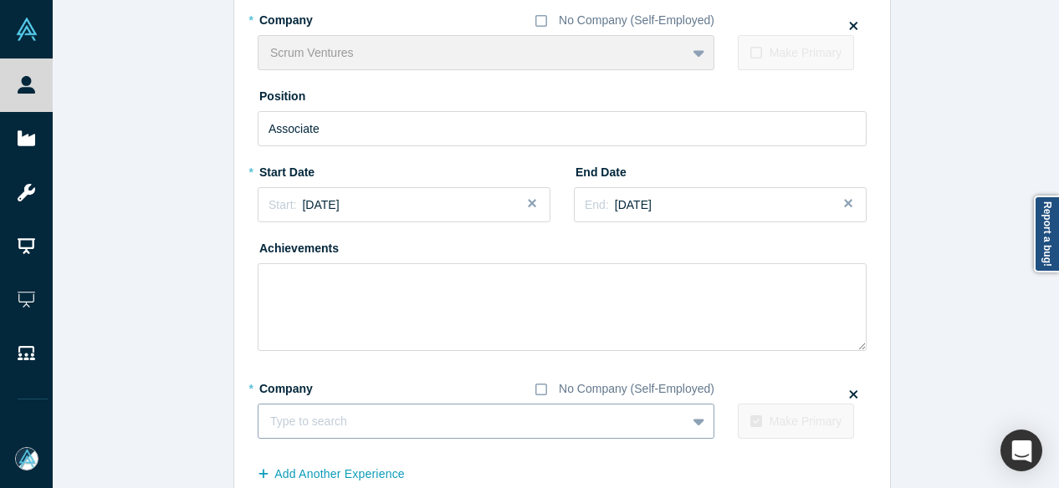
click at [388, 417] on div at bounding box center [472, 422] width 404 height 21
paste input "Co-Founder and Chief Operating Officer Co-Founder and Chief Operating Officer […"
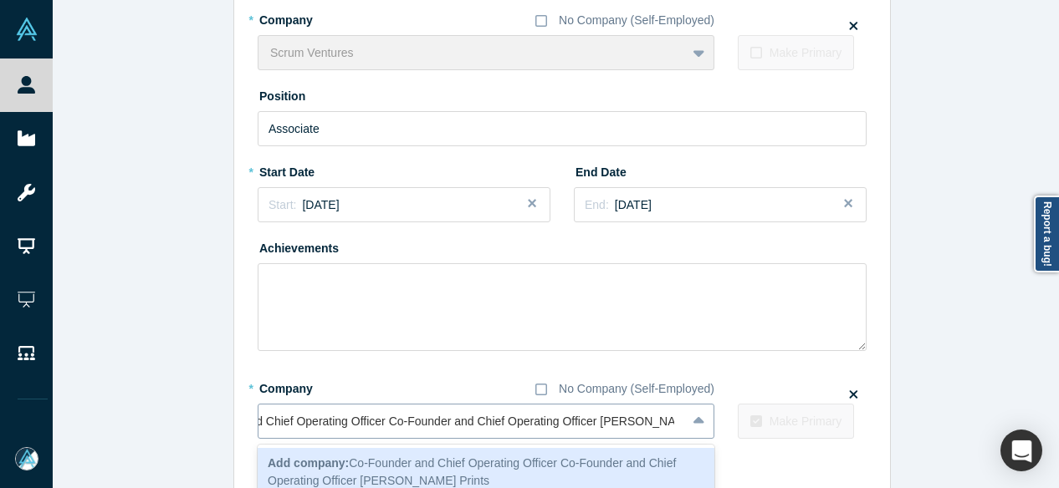
scroll to position [0, 89]
drag, startPoint x: 596, startPoint y: 427, endPoint x: 217, endPoint y: 425, distance: 378.1
click at [217, 425] on div "Edit Experience * Company No Company (Self-Employed) Scrum Ventures To pick up …" at bounding box center [562, 240] width 1019 height 628
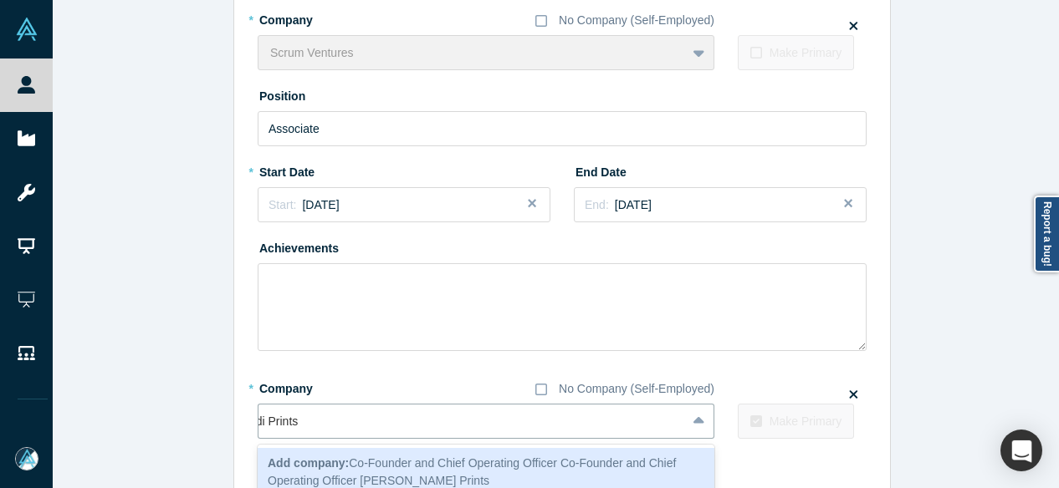
scroll to position [0, 0]
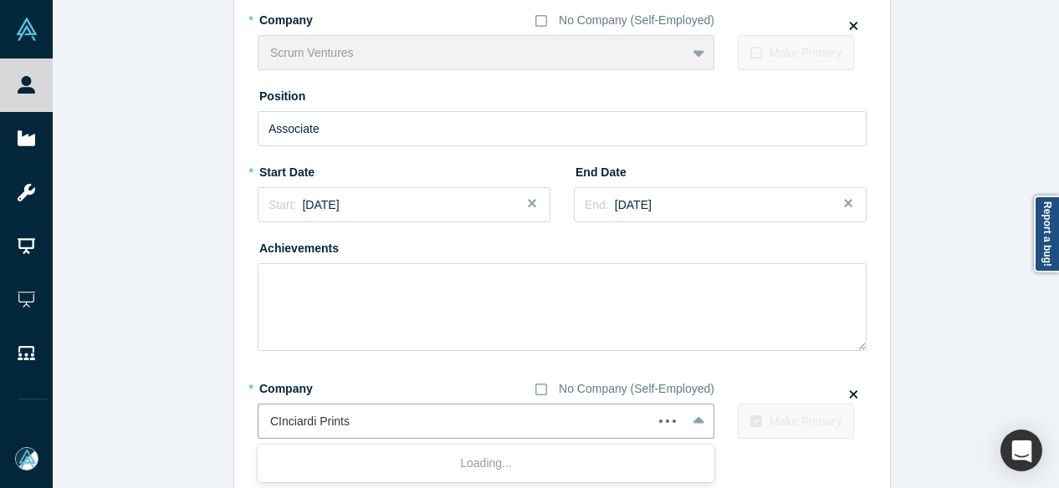
type input "Inciardi Prints"
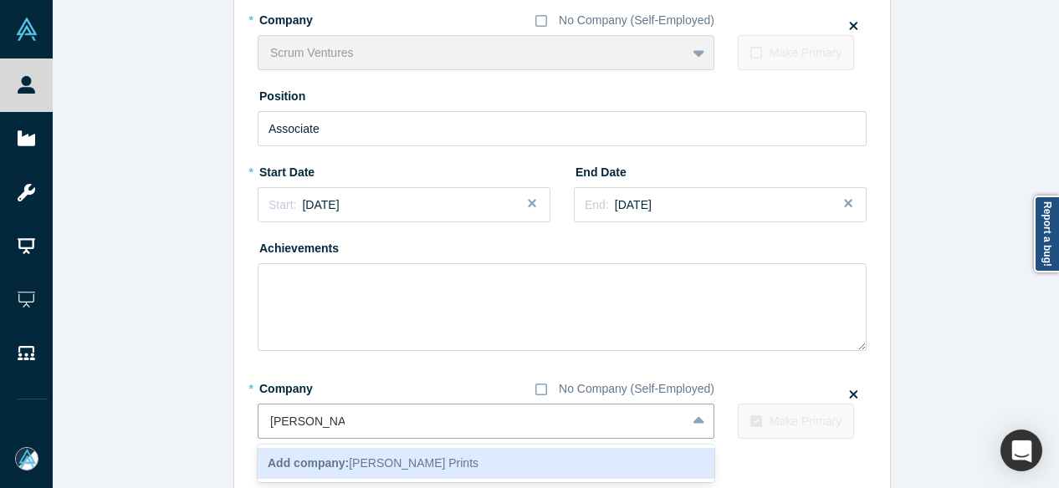
click at [309, 457] on b "Add company:" at bounding box center [308, 463] width 81 height 13
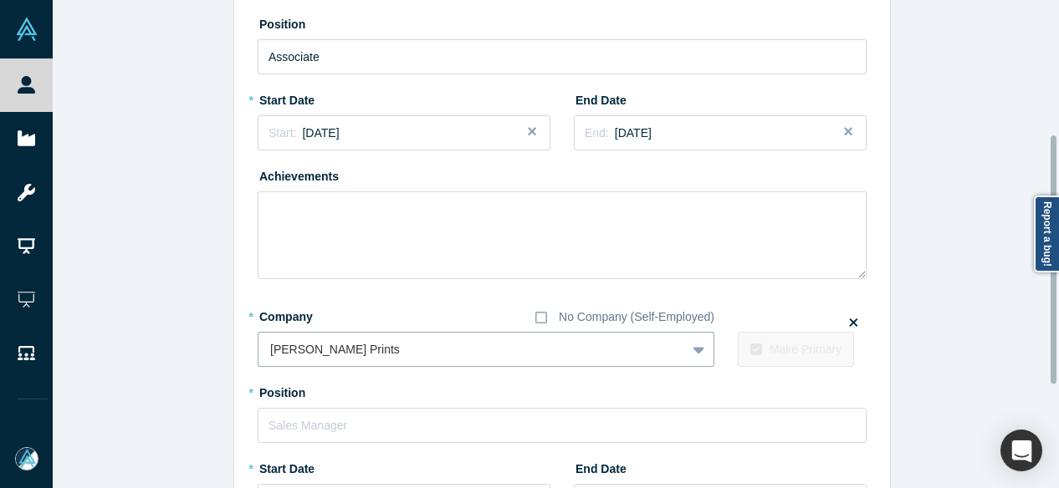
scroll to position [264, 0]
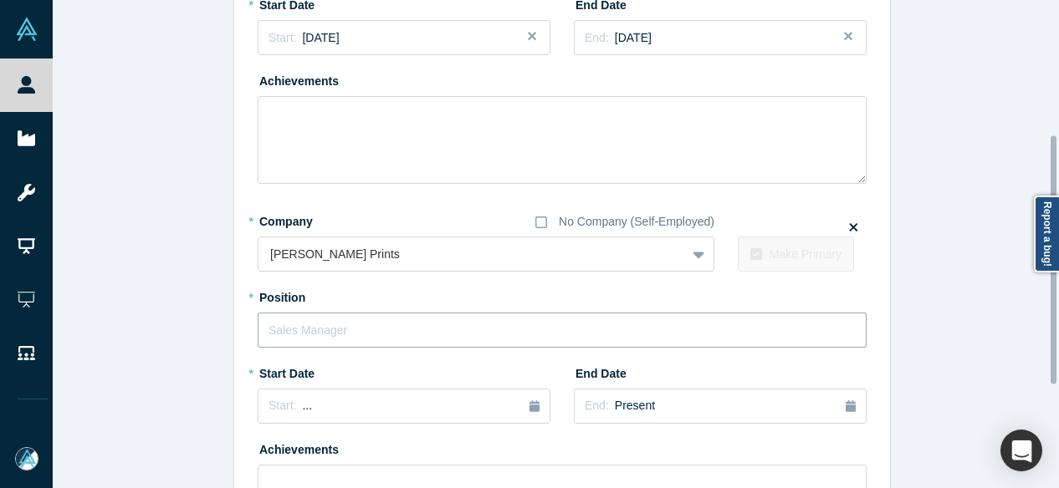
click at [306, 335] on input "text" at bounding box center [562, 330] width 609 height 35
paste input "der and Chief Operating Officer Co-Founder and Chief Operating Officer"
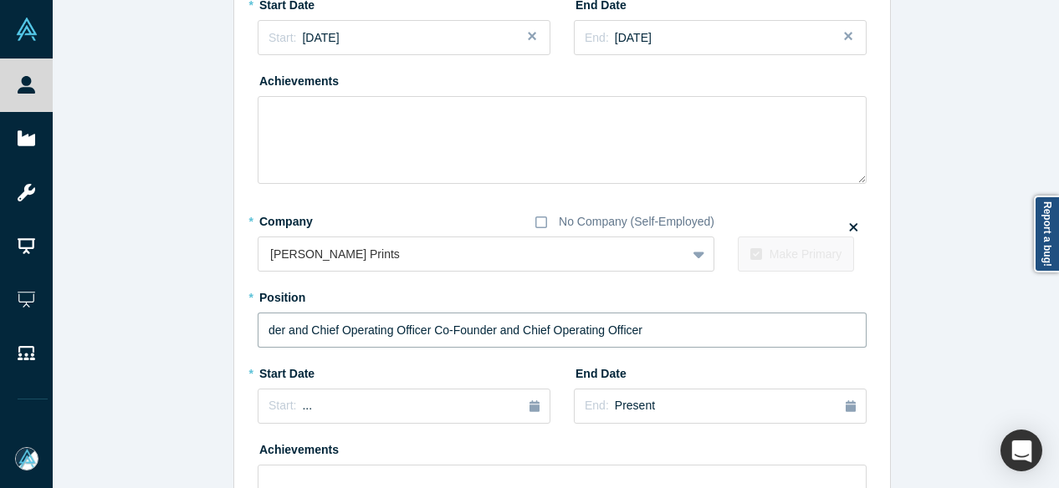
drag, startPoint x: 422, startPoint y: 331, endPoint x: 231, endPoint y: 330, distance: 190.7
click at [234, 330] on div "Edit Experience * Company No Company (Self-Employed) Scrum Ventures To pick up …" at bounding box center [562, 220] width 656 height 896
type input "Co-Founder and Chief Operating Officer"
click at [373, 398] on div "Start: ..." at bounding box center [404, 406] width 271 height 18
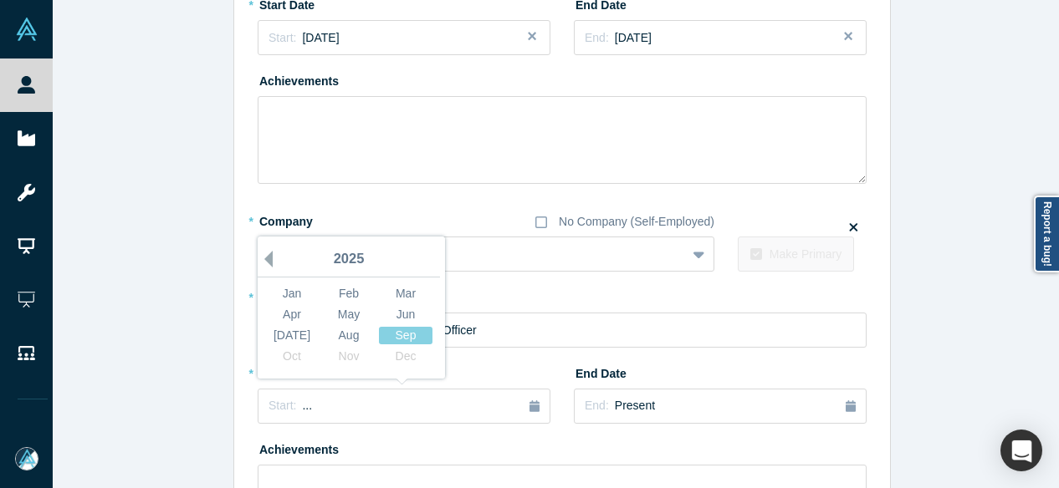
click at [258, 260] on button "Previous Year" at bounding box center [264, 259] width 17 height 17
click at [293, 355] on div "Oct" at bounding box center [292, 357] width 54 height 18
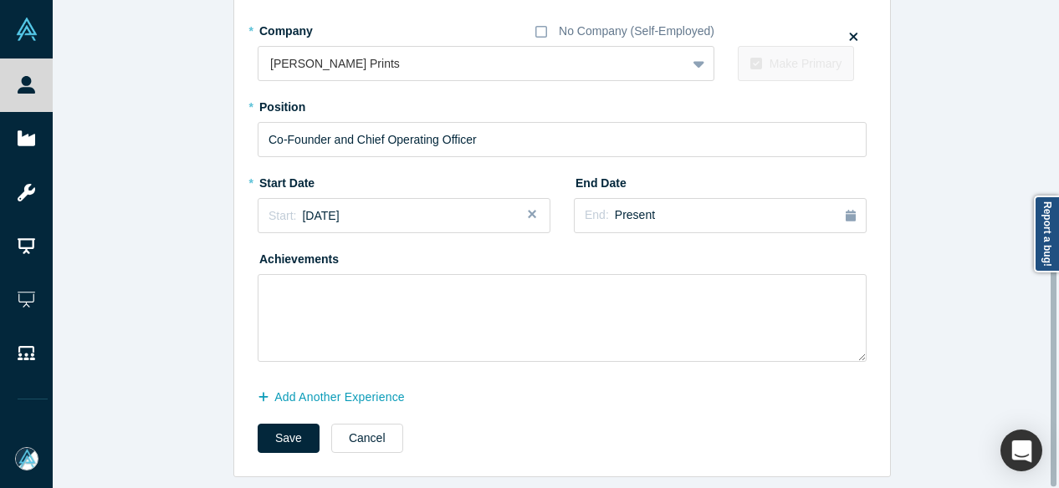
scroll to position [466, 0]
click at [304, 383] on button "Add Another Experience" at bounding box center [340, 397] width 165 height 29
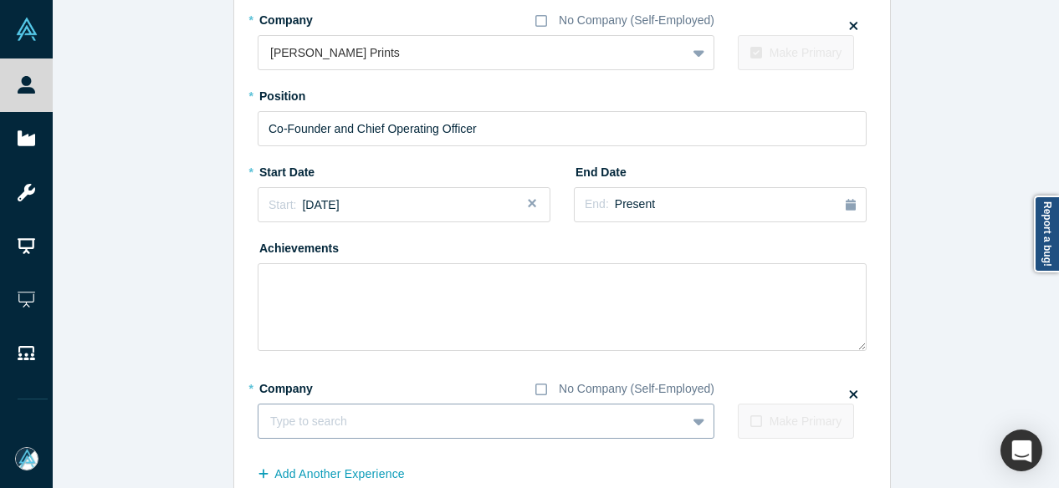
click at [318, 420] on div at bounding box center [472, 422] width 404 height 21
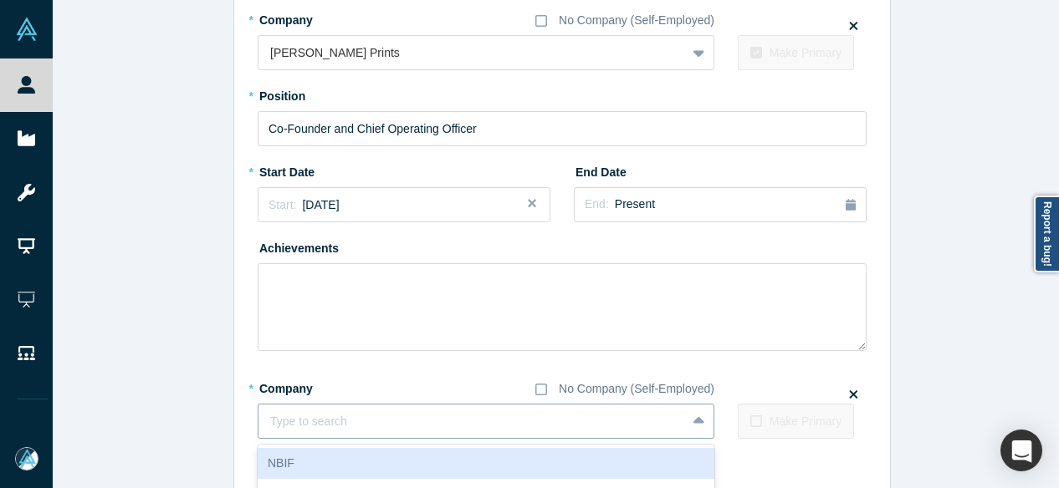
paste input "Co-Founder and Chief Operating Officer Co-Founder and Chief Operating Officer K…"
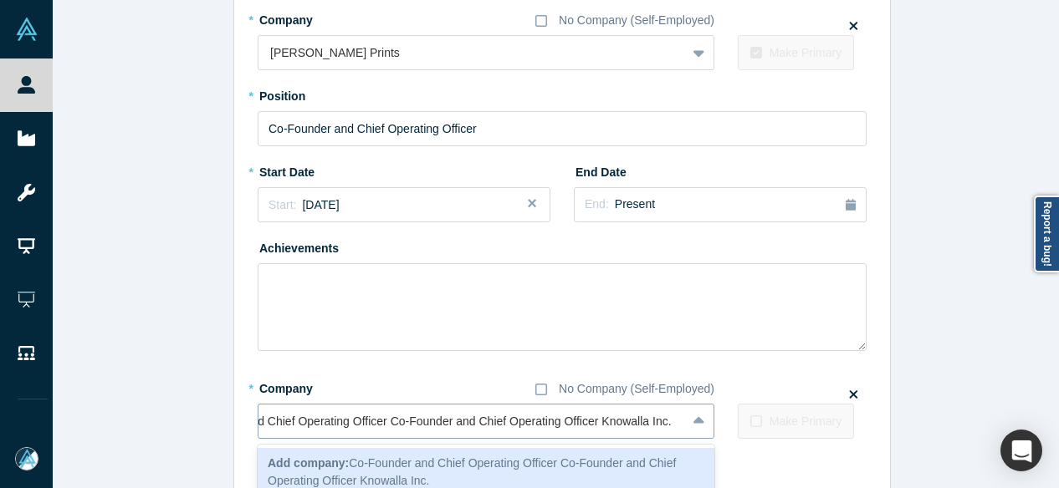
scroll to position [0, 86]
drag, startPoint x: 598, startPoint y: 424, endPoint x: 197, endPoint y: 419, distance: 400.7
click at [197, 419] on div "Edit Experience * Company No Company (Self-Employed) Scrum Ventures To pick up …" at bounding box center [562, 56] width 1019 height 997
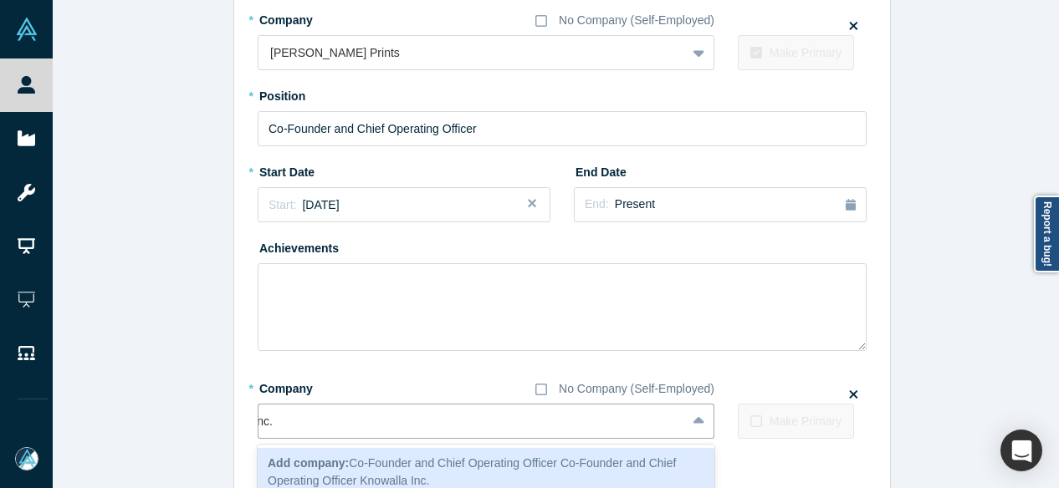
scroll to position [0, 0]
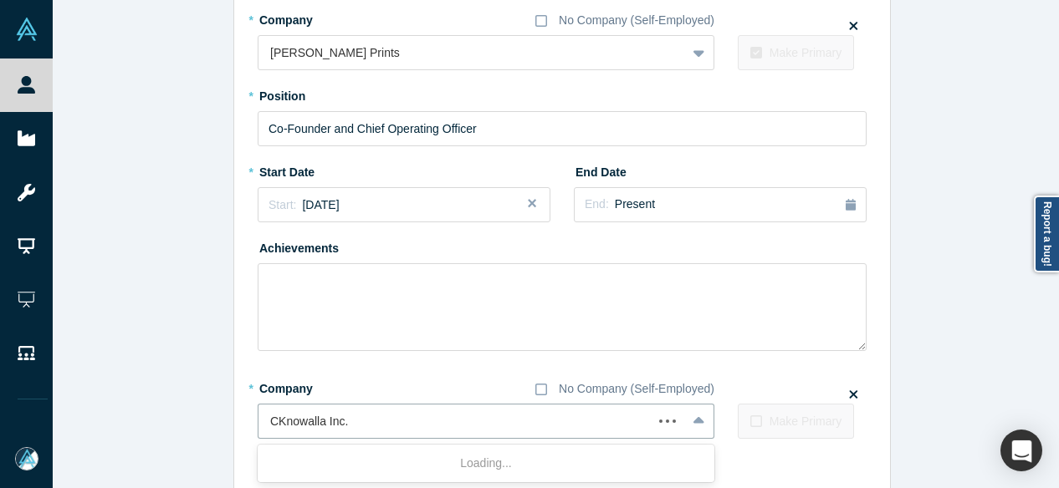
type input "Knowalla Inc."
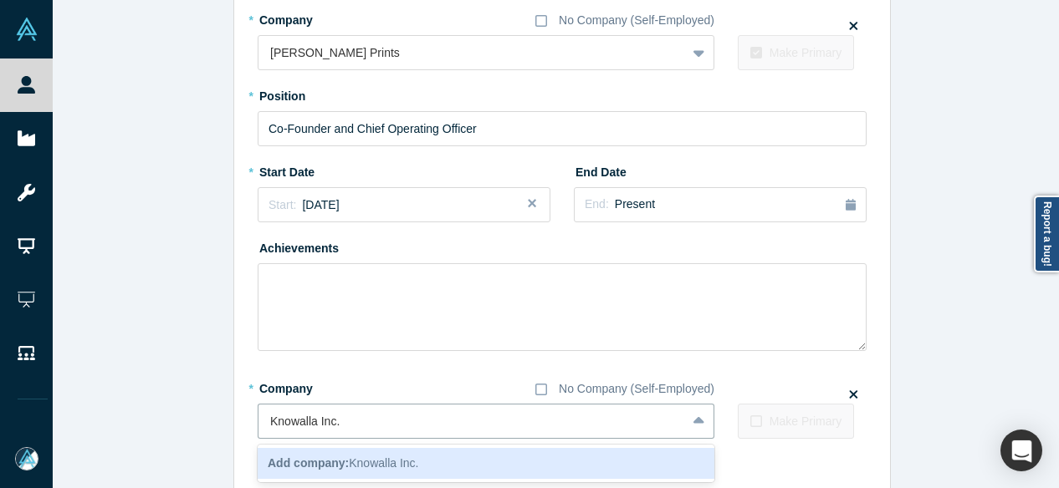
click at [319, 458] on b "Add company:" at bounding box center [308, 463] width 81 height 13
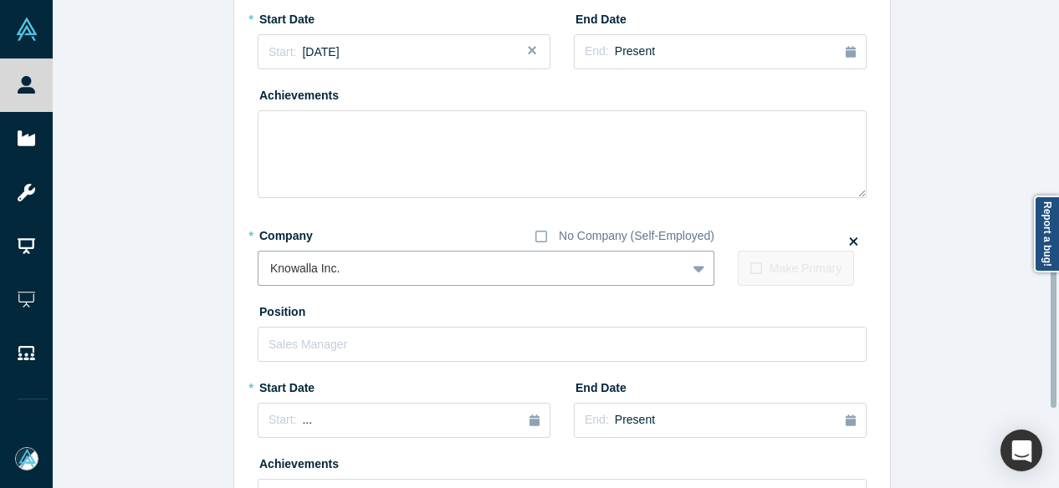
scroll to position [633, 0]
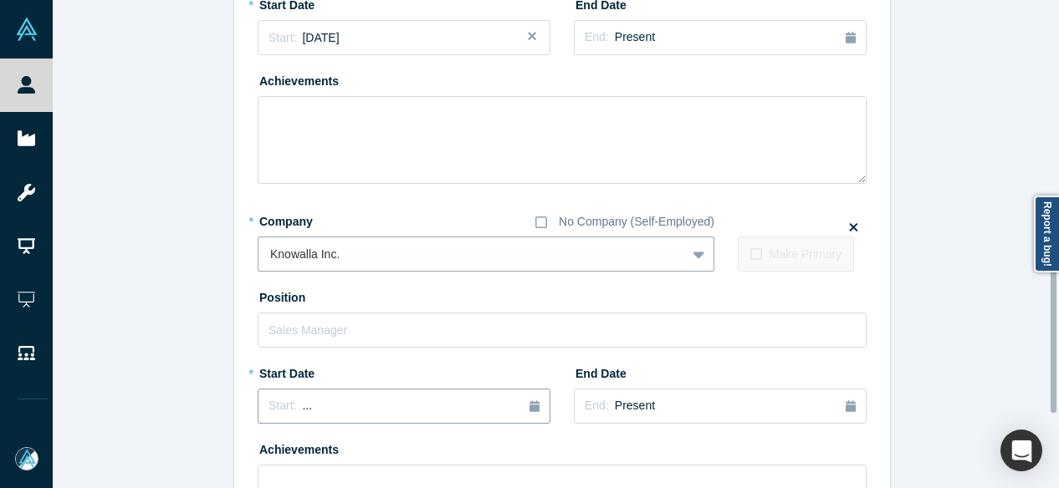
click at [316, 412] on div "Start: ..." at bounding box center [404, 406] width 271 height 18
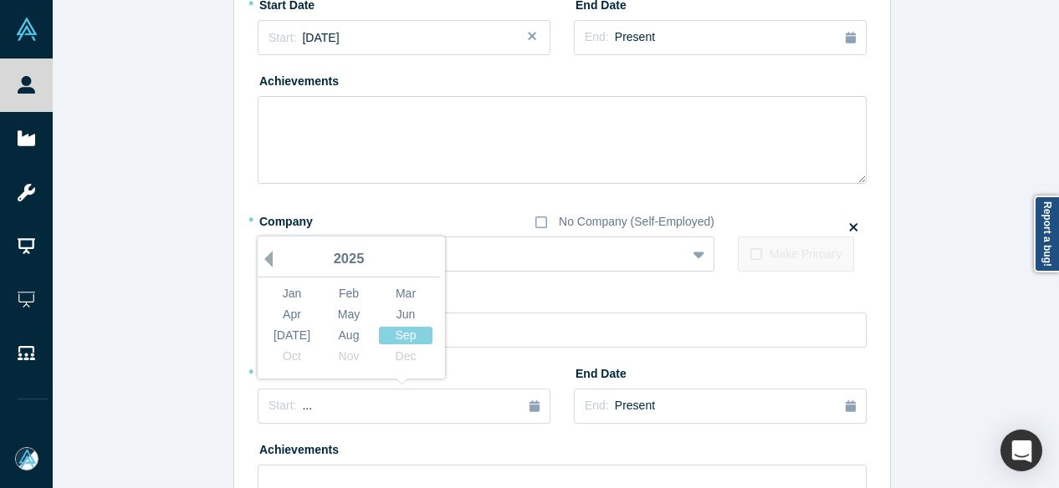
click at [263, 257] on button "Previous Year" at bounding box center [264, 259] width 17 height 17
drag, startPoint x: 289, startPoint y: 350, endPoint x: 309, endPoint y: 357, distance: 21.2
click at [289, 350] on div "Oct" at bounding box center [292, 357] width 54 height 18
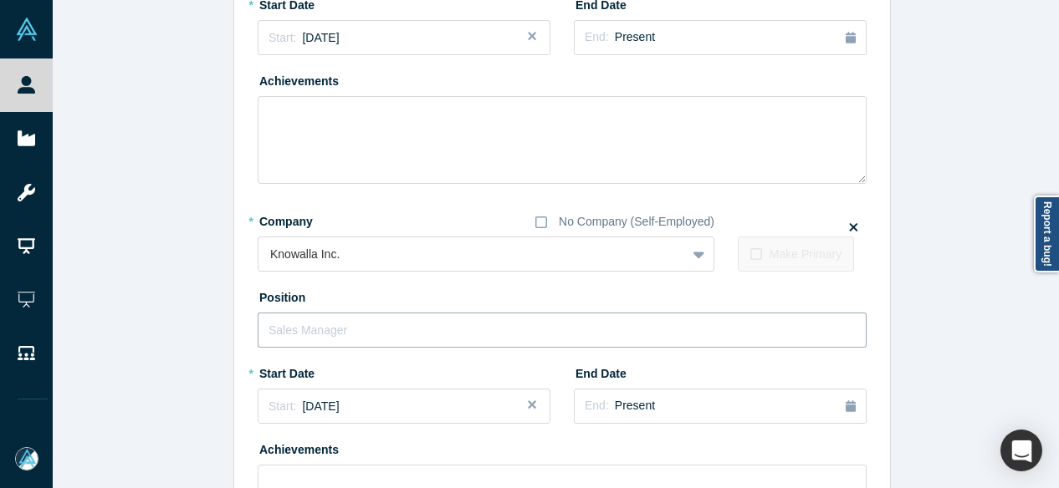
click at [341, 315] on input "text" at bounding box center [562, 330] width 609 height 35
paste input "Founder and Chief Operating Officer Co-Founder and Chief Operating Officer"
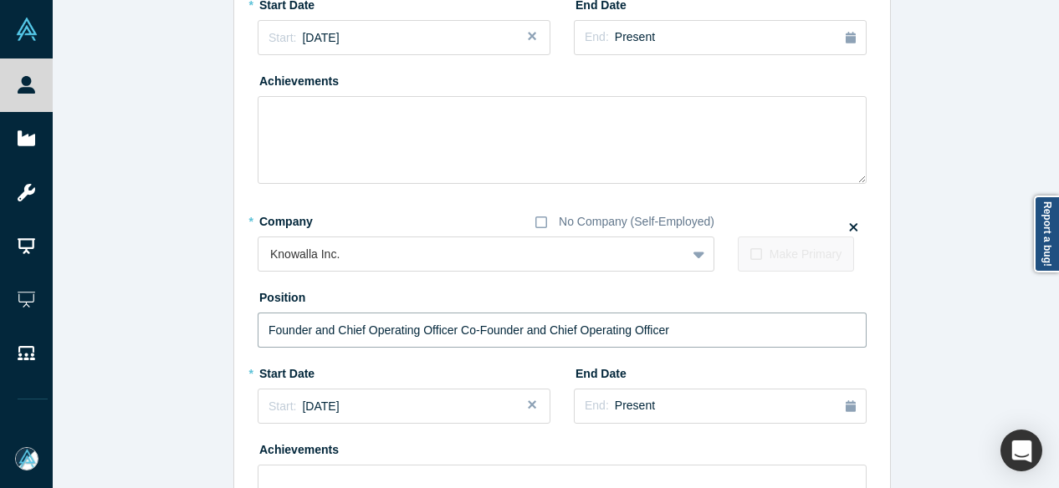
drag, startPoint x: 453, startPoint y: 327, endPoint x: 162, endPoint y: 332, distance: 290.3
click at [161, 333] on div "Edit Experience * Company No Company (Self-Employed) Scrum Ventures To pick up …" at bounding box center [562, 29] width 1019 height 1278
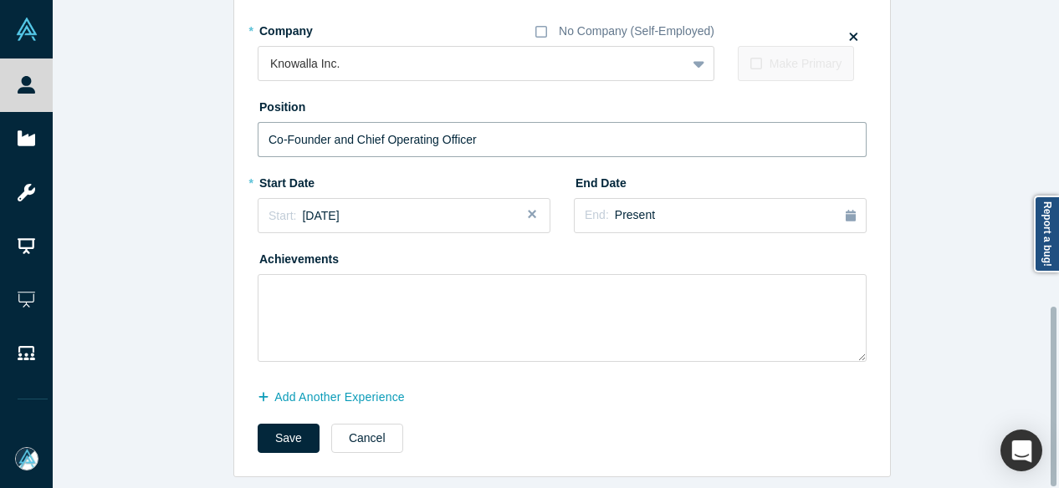
scroll to position [835, 0]
type input "Co-Founder and Chief Operating Officer"
click at [274, 431] on button "Save" at bounding box center [289, 438] width 62 height 29
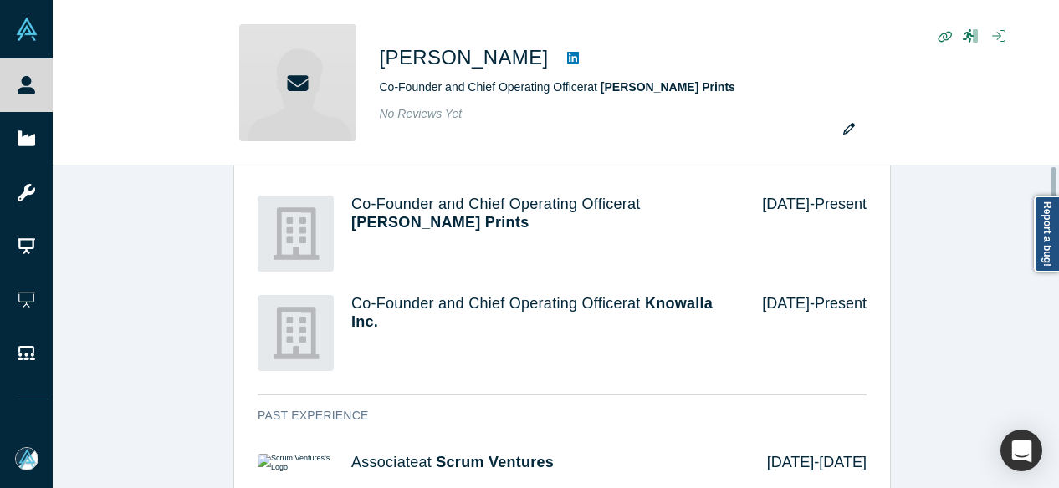
scroll to position [0, 0]
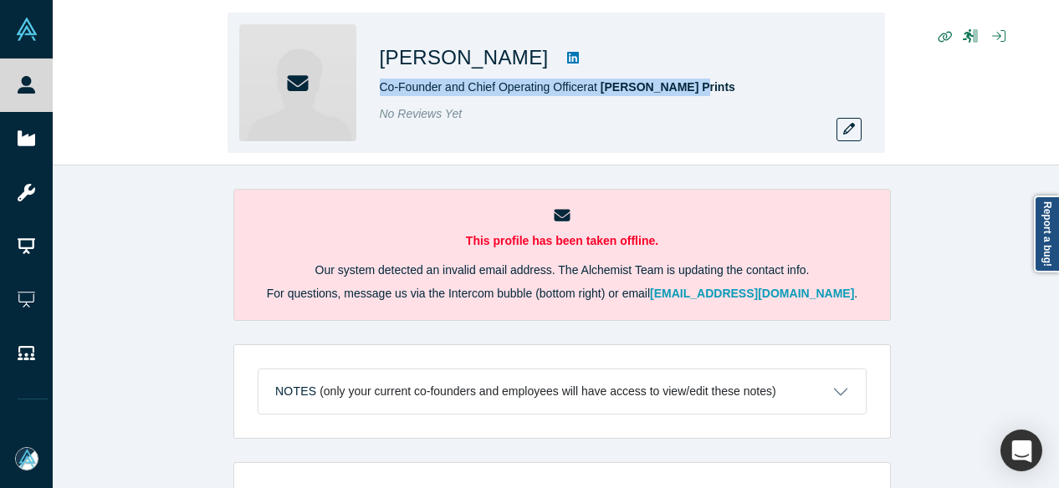
drag, startPoint x: 688, startPoint y: 88, endPoint x: 375, endPoint y: 90, distance: 313.7
click at [375, 90] on div "Bobby Shogren Co-Founder and Chief Operating Officer at Inciardi Prints No Revi…" at bounding box center [556, 83] width 657 height 141
copy span "Co-Founder and Chief Operating Officer at Inciardi Prints"
click at [375, 98] on div "Bobby Shogren Co-Founder and Chief Operating Officer at Inciardi Prints No Revi…" at bounding box center [556, 83] width 657 height 141
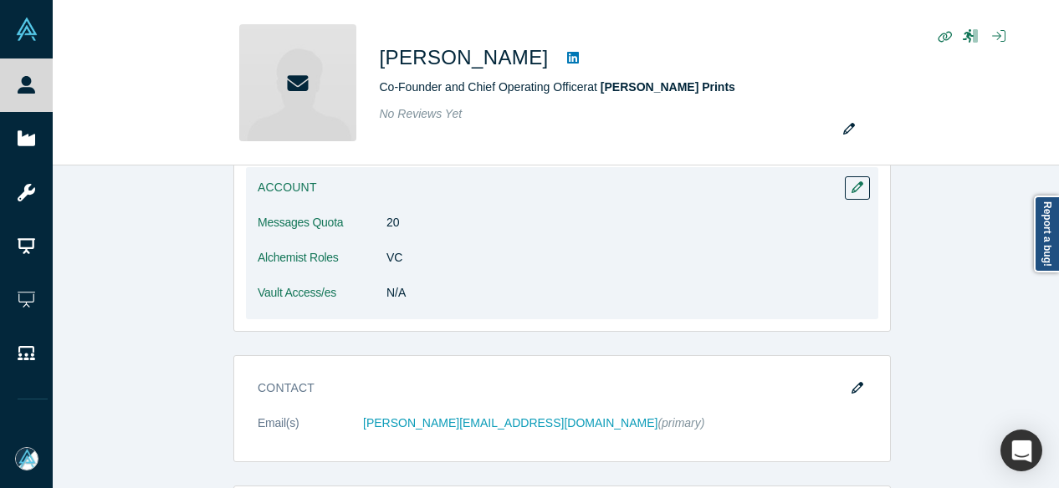
scroll to position [418, 0]
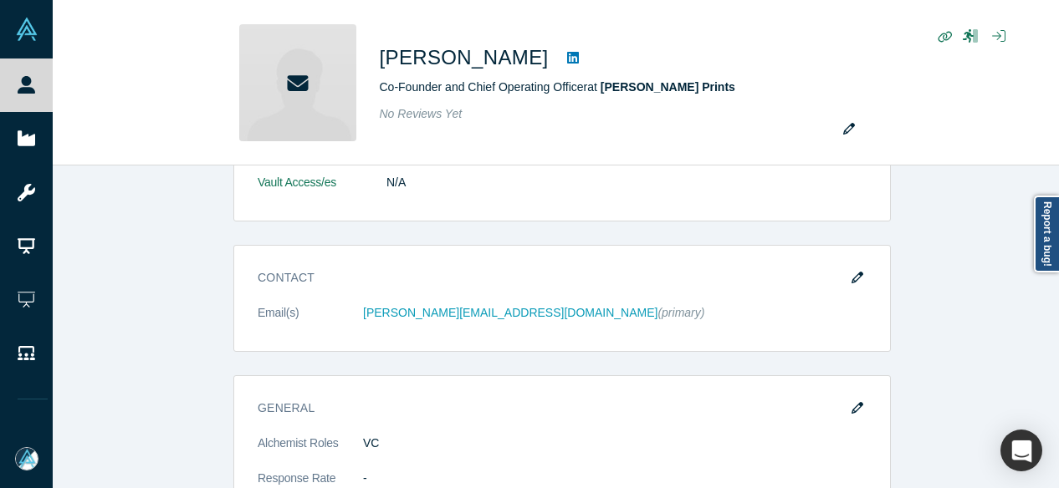
drag, startPoint x: 857, startPoint y: 273, endPoint x: 534, endPoint y: 233, distance: 325.3
click at [857, 272] on icon "button" at bounding box center [858, 278] width 12 height 12
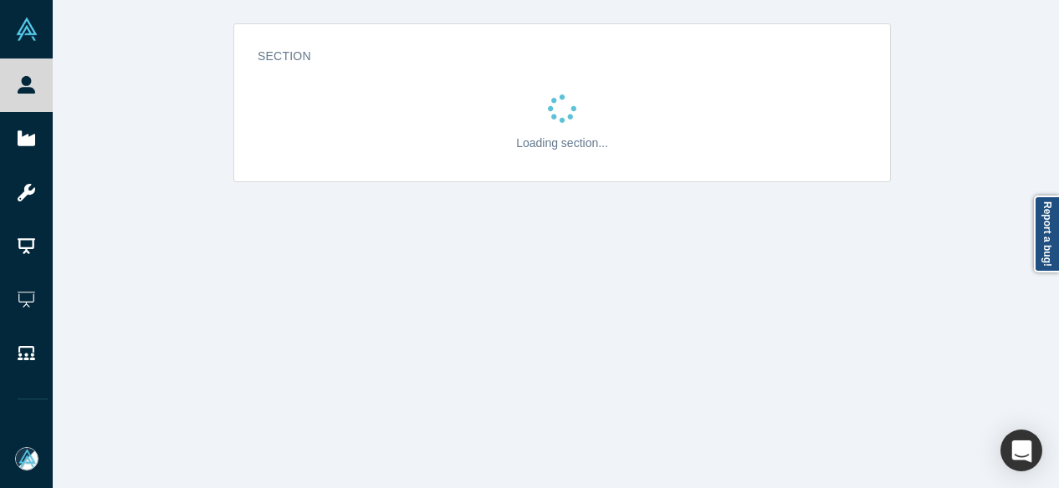
scroll to position [0, 0]
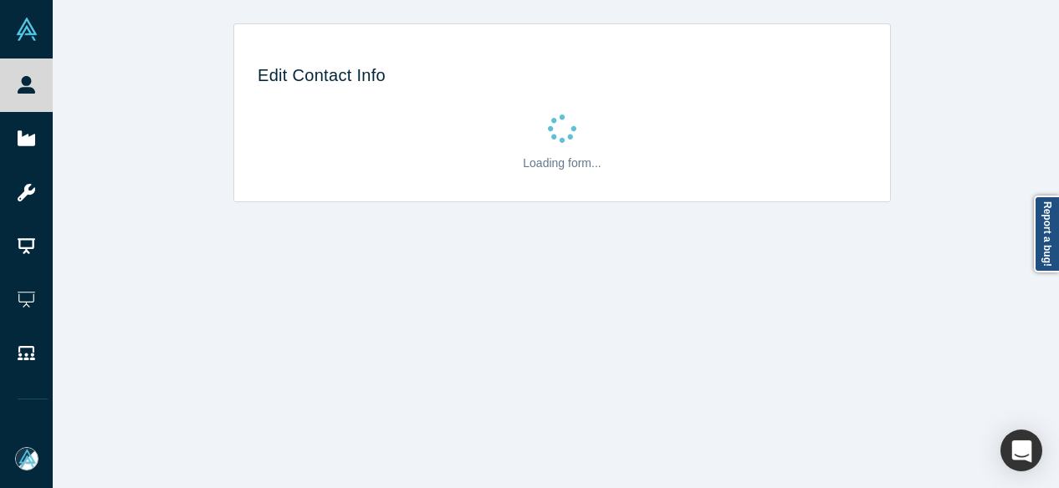
select select "US"
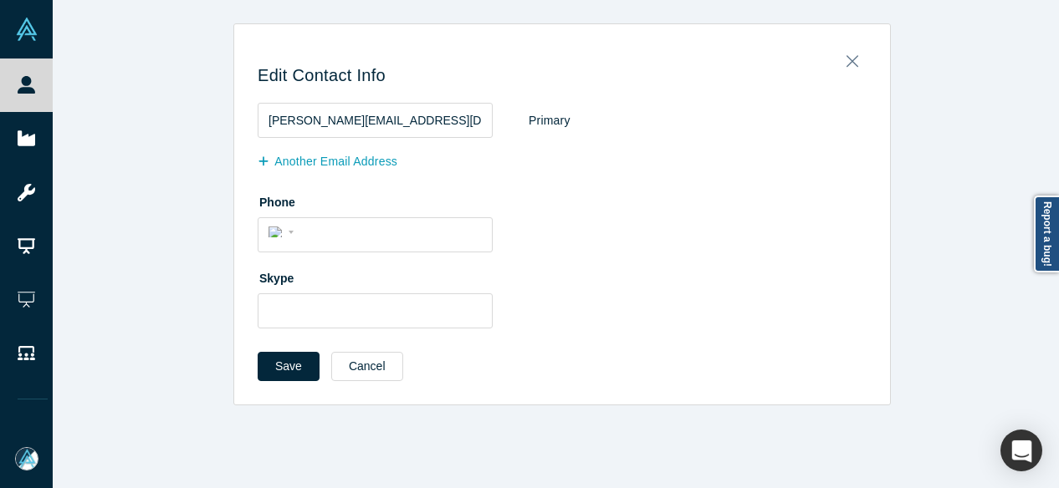
click at [309, 166] on button "Another Email Address" at bounding box center [336, 161] width 157 height 29
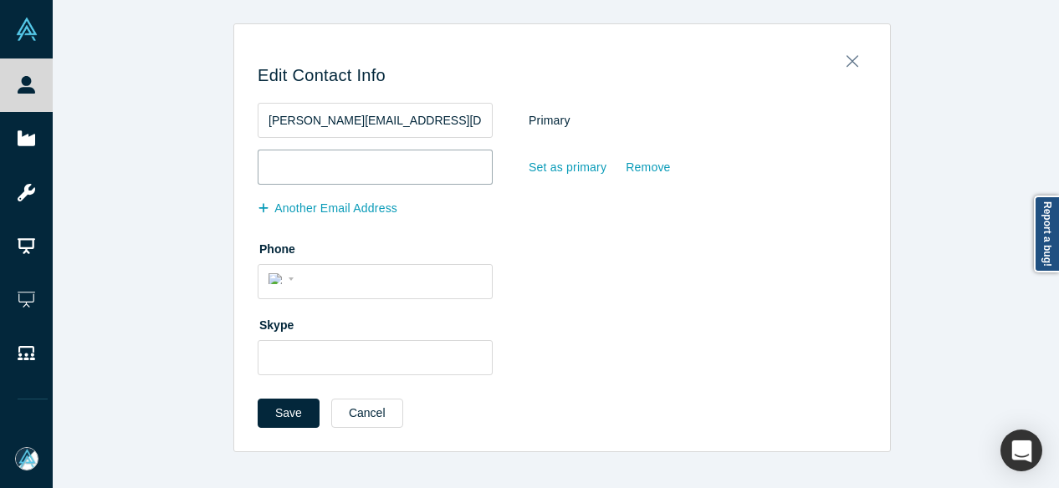
click at [308, 166] on input "email" at bounding box center [375, 167] width 235 height 35
paste input "bobbyshogren@gmail.com"
type input "bobbyshogren@gmail.com"
drag, startPoint x: 370, startPoint y: 124, endPoint x: 261, endPoint y: 109, distance: 109.8
click at [261, 109] on input "bobby@scrum.vc" at bounding box center [375, 120] width 235 height 35
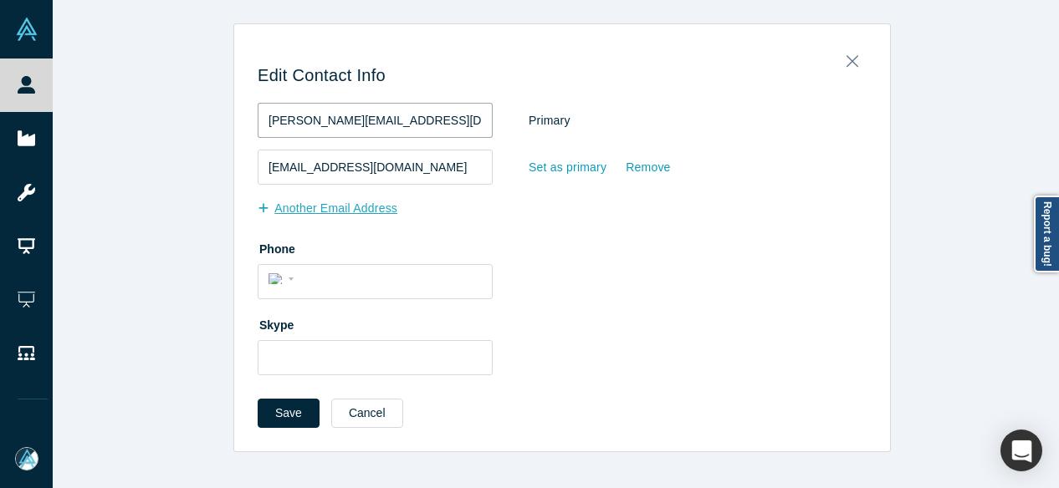
paste input "inciardiprints.com"
type input "bobby@inciardiprints.com"
click at [299, 403] on button "Save" at bounding box center [289, 413] width 62 height 29
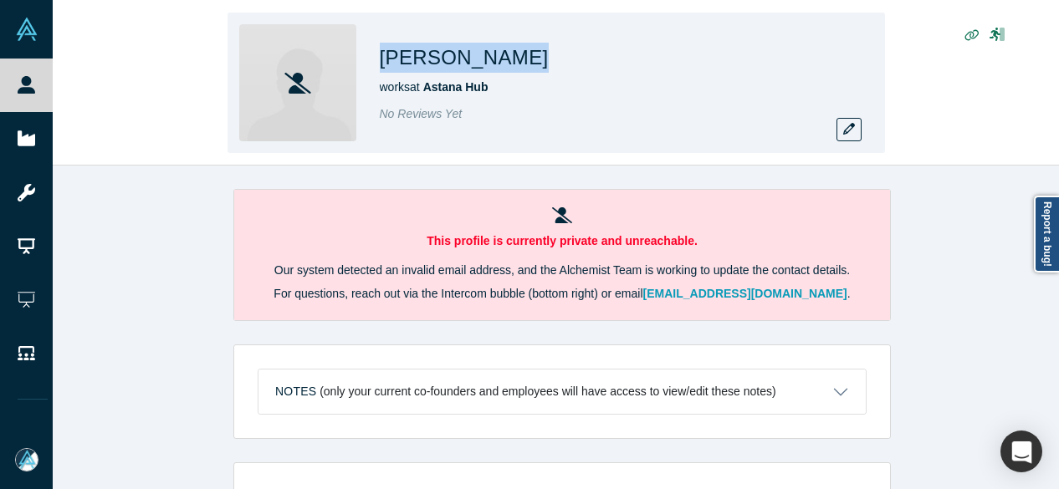
drag, startPoint x: 381, startPoint y: 47, endPoint x: 543, endPoint y: 62, distance: 162.1
click at [543, 62] on div "[PERSON_NAME]" at bounding box center [614, 58] width 468 height 30
copy h1 "[PERSON_NAME]"
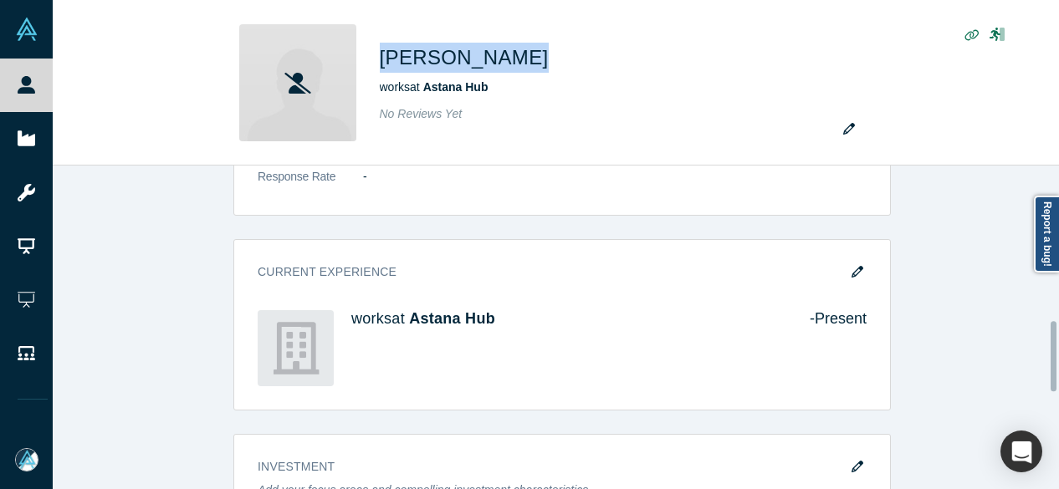
scroll to position [753, 0]
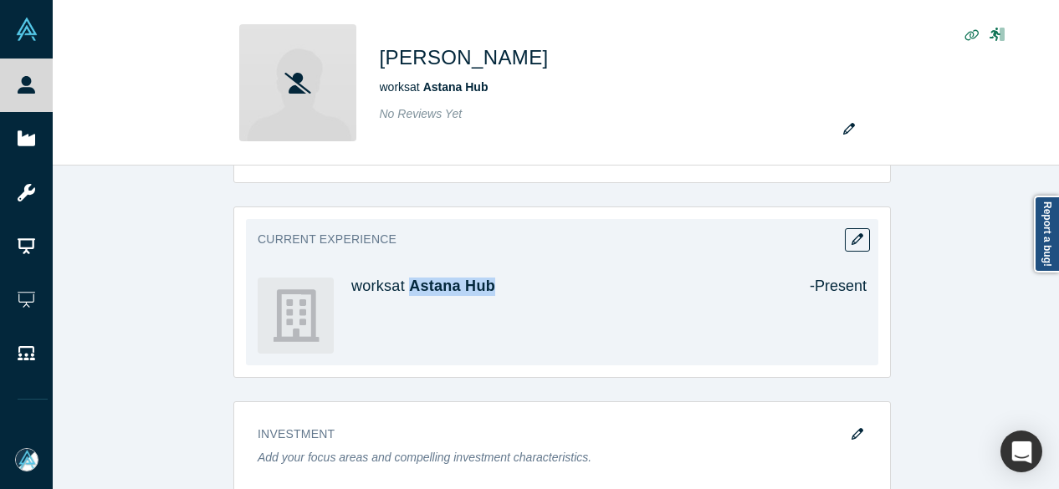
drag, startPoint x: 497, startPoint y: 293, endPoint x: 410, endPoint y: 293, distance: 87.0
click at [410, 293] on div "works at [GEOGRAPHIC_DATA]" at bounding box center [568, 316] width 435 height 76
copy span "Astana Hub"
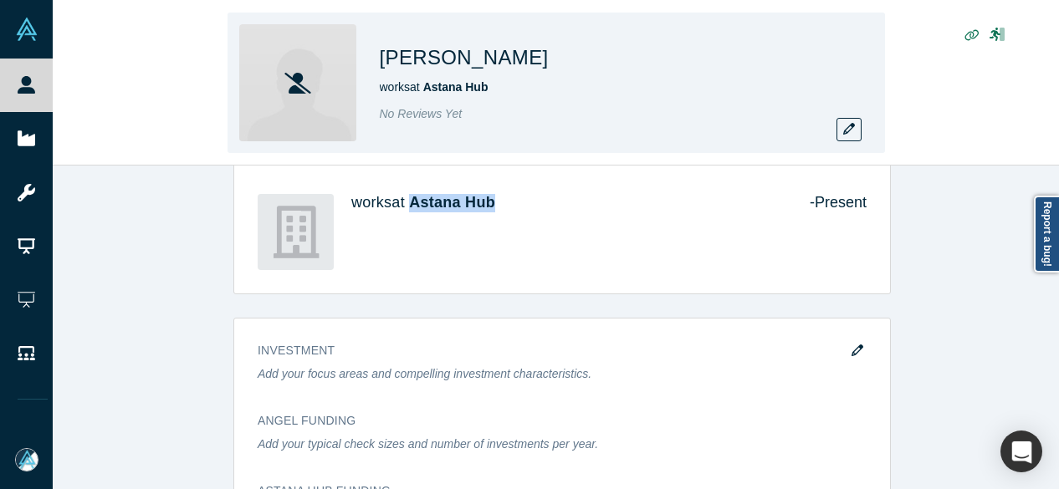
drag, startPoint x: 376, startPoint y: 47, endPoint x: 539, endPoint y: 64, distance: 163.1
click at [539, 64] on div "Almagul Tapayeva works at Astana Hub No Reviews Yet" at bounding box center [556, 83] width 657 height 141
copy h1 "Almagul Tapayeva"
click at [852, 130] on icon "button" at bounding box center [849, 129] width 12 height 12
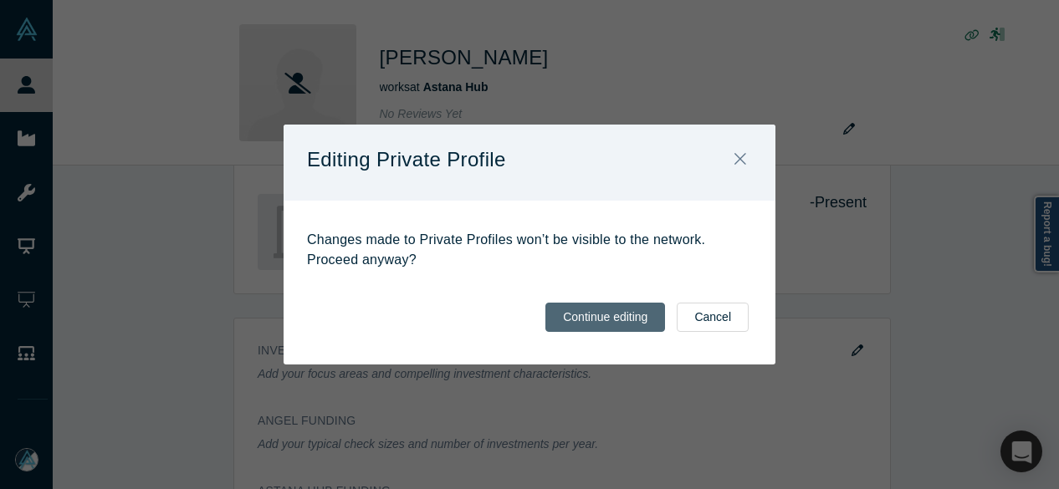
click at [599, 310] on button "Continue editing" at bounding box center [605, 317] width 120 height 29
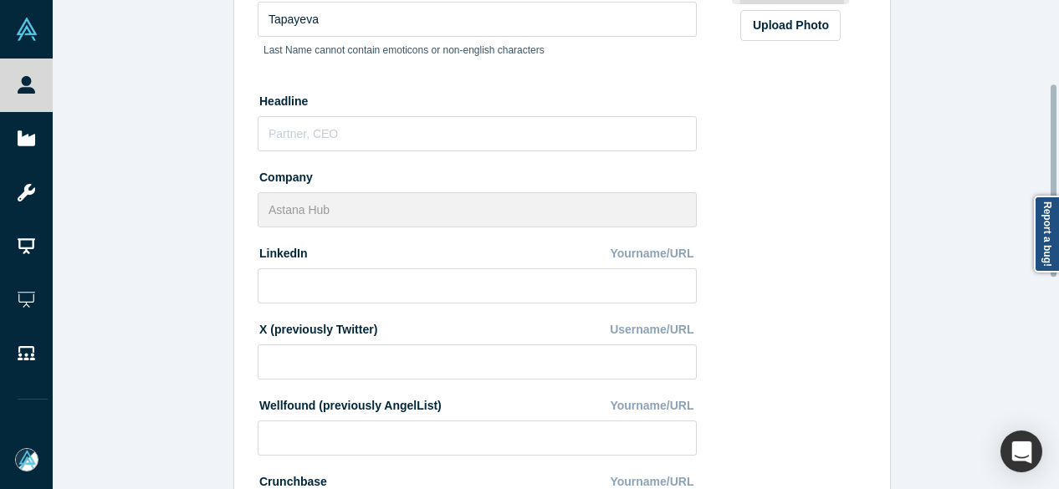
scroll to position [251, 0]
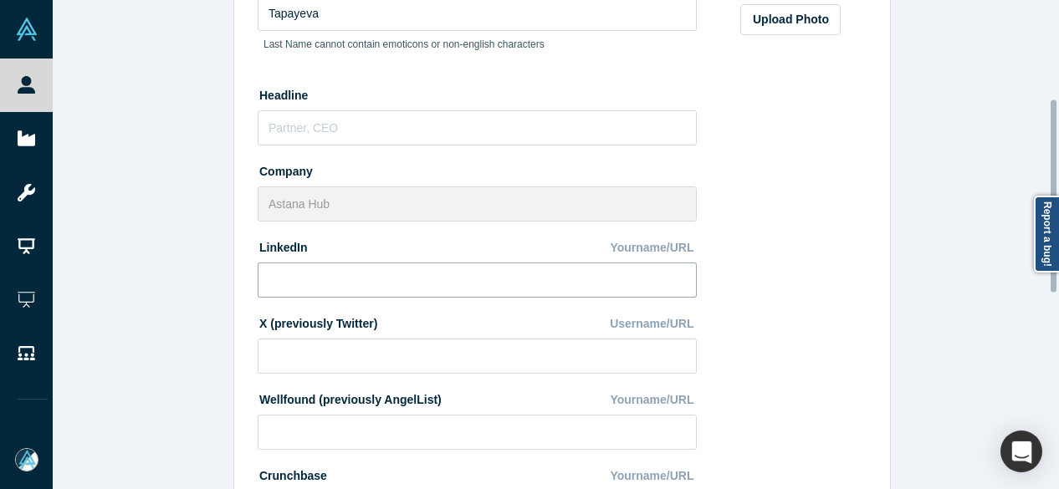
click at [478, 292] on input at bounding box center [477, 280] width 439 height 35
paste input "https://www.linkedin.com/in/almagul-tapayeva-665b7598/"
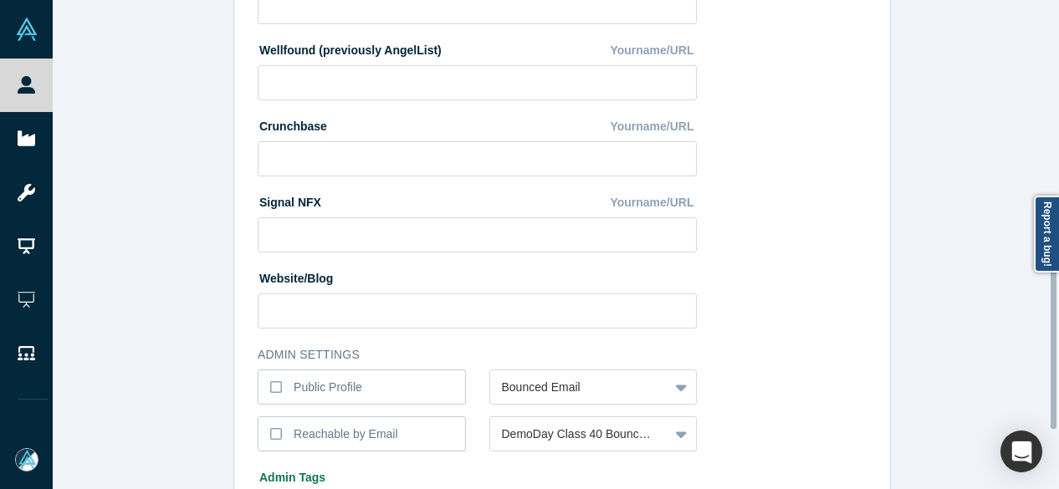
scroll to position [749, 0]
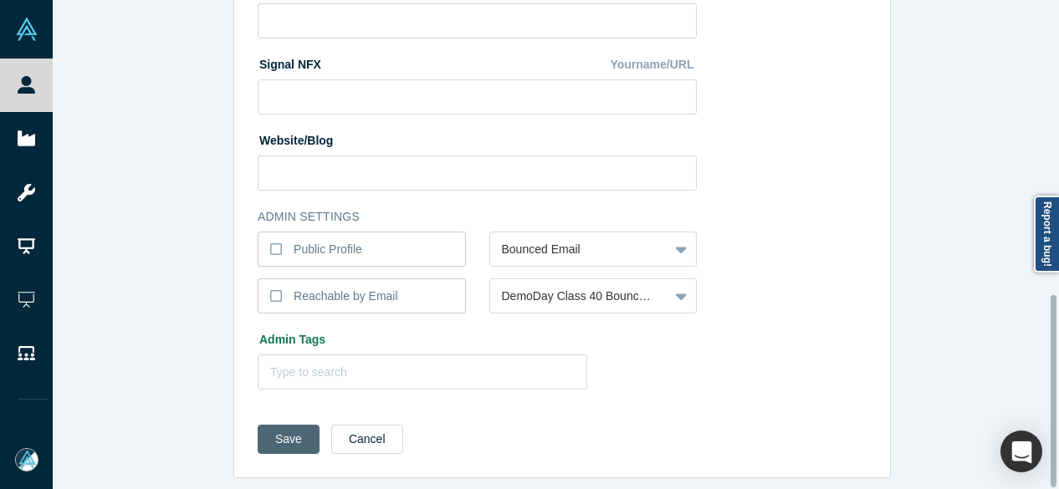
type input "https://www.linkedin.com/in/almagul-tapayeva-665b7598/"
click at [283, 425] on button "Save" at bounding box center [289, 439] width 62 height 29
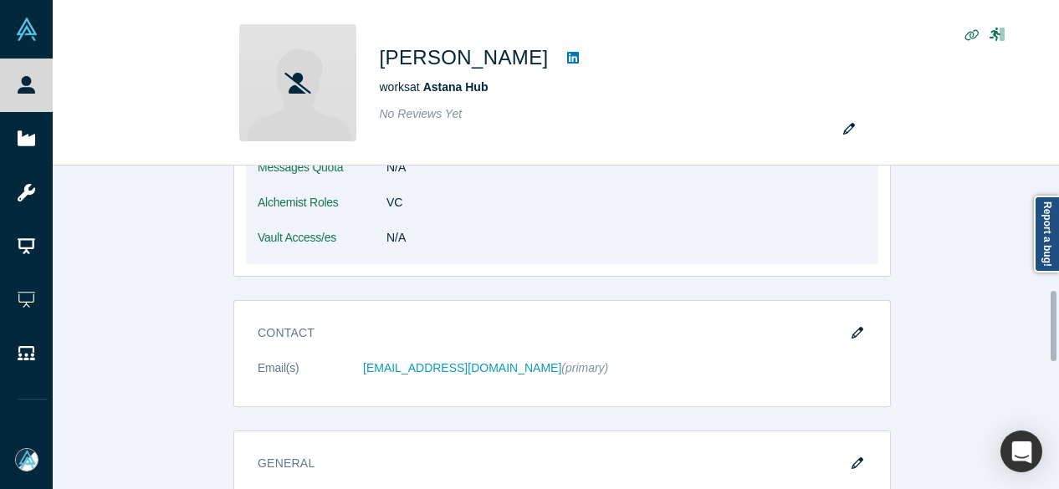
scroll to position [586, 0]
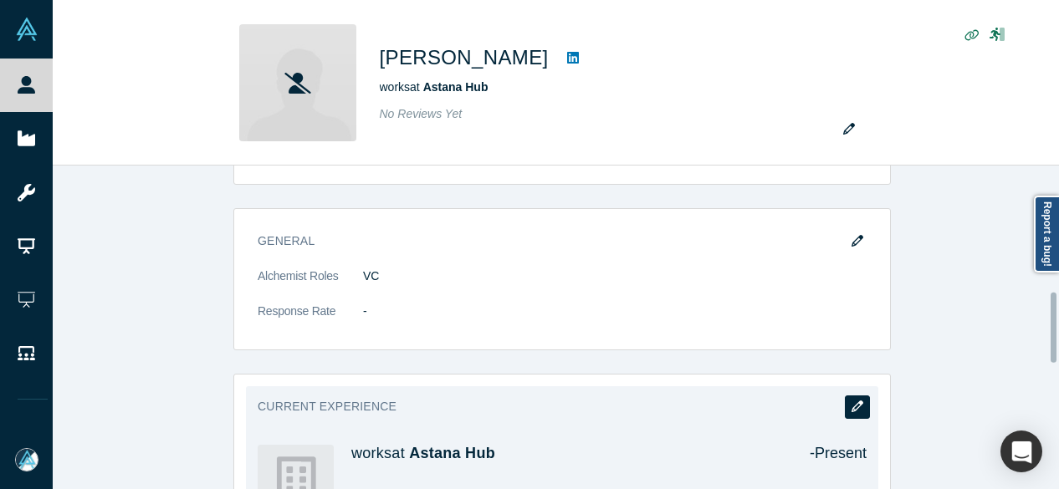
click at [852, 401] on icon "button" at bounding box center [858, 407] width 12 height 12
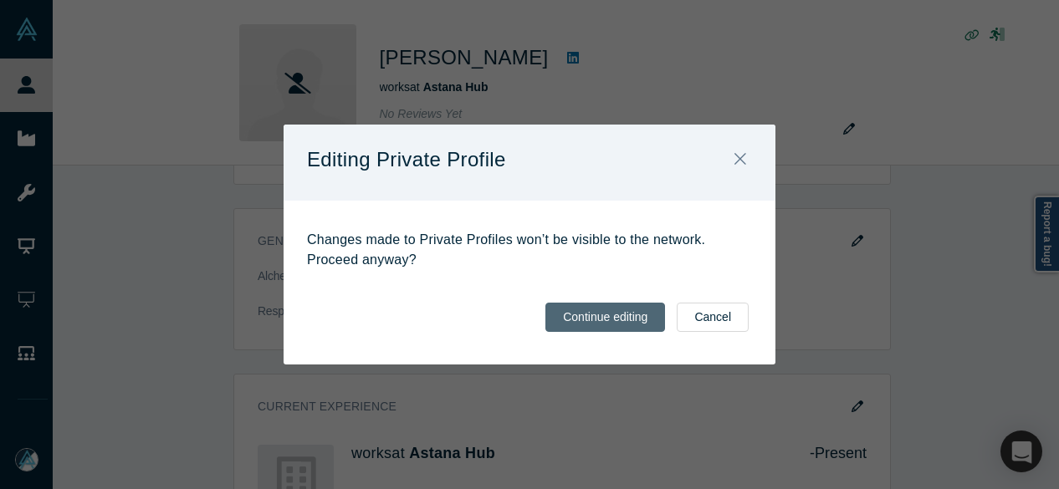
click at [619, 312] on button "Continue editing" at bounding box center [605, 317] width 120 height 29
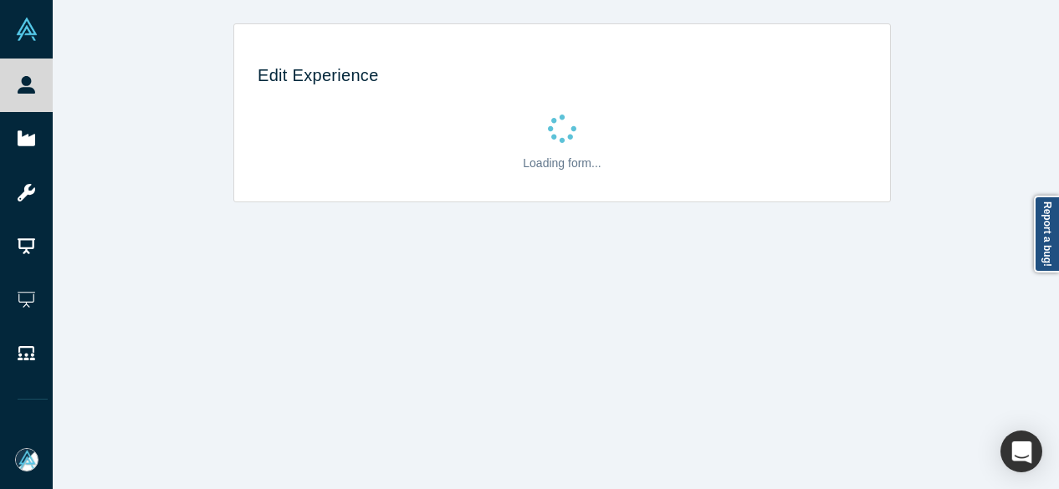
scroll to position [0, 0]
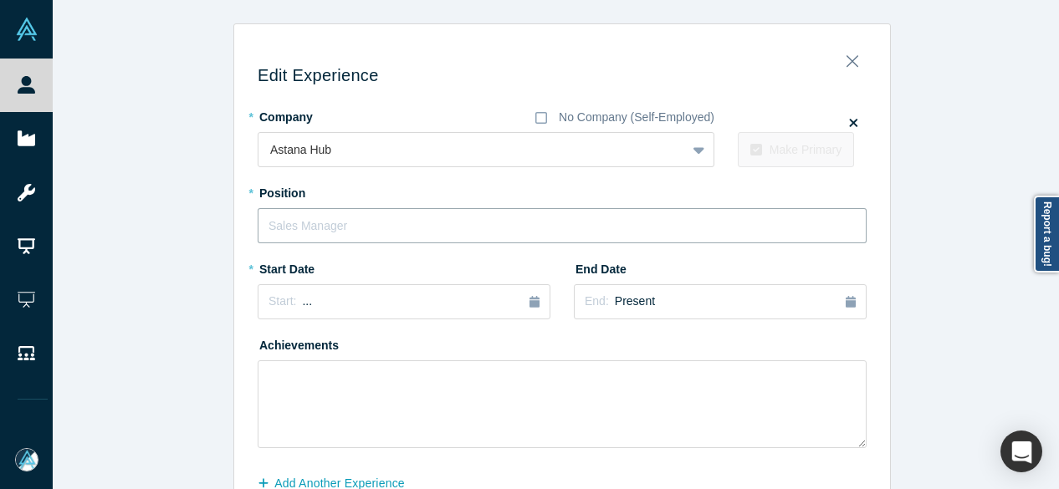
click at [350, 224] on input "text" at bounding box center [562, 225] width 609 height 35
paste input "Chief Manager"
type input "Chief Manager"
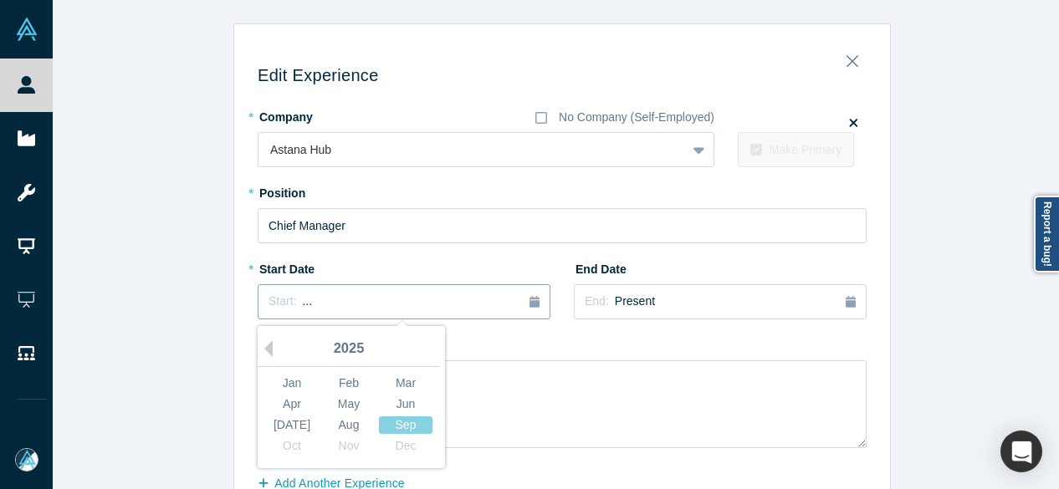
click at [338, 299] on div "Start: ..." at bounding box center [404, 302] width 271 height 18
click at [260, 348] on button "Previous Year" at bounding box center [264, 348] width 17 height 17
click at [290, 448] on div "Oct" at bounding box center [292, 446] width 54 height 18
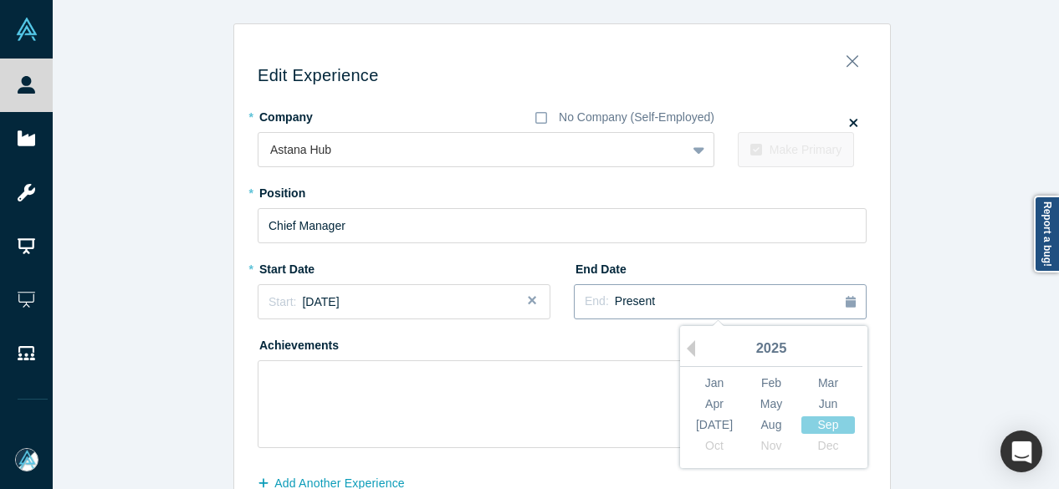
click at [616, 308] on span "Present" at bounding box center [635, 300] width 40 height 13
click at [765, 429] on div "Aug" at bounding box center [771, 426] width 54 height 18
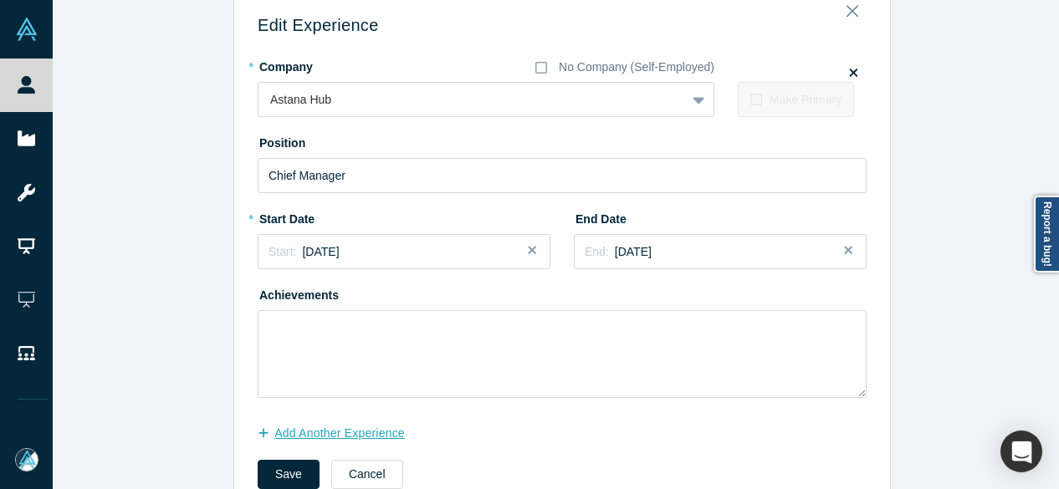
scroll to position [95, 0]
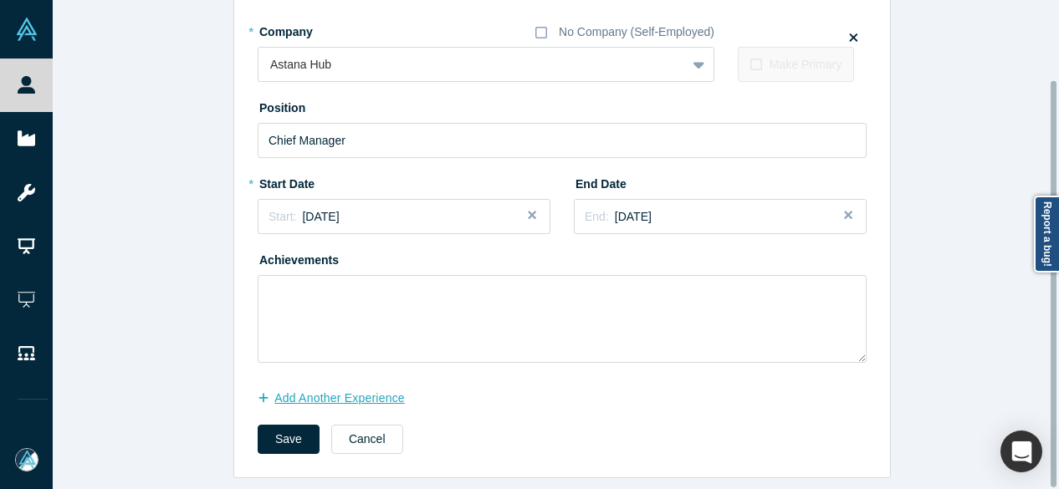
click at [372, 384] on button "Add Another Experience" at bounding box center [340, 398] width 165 height 29
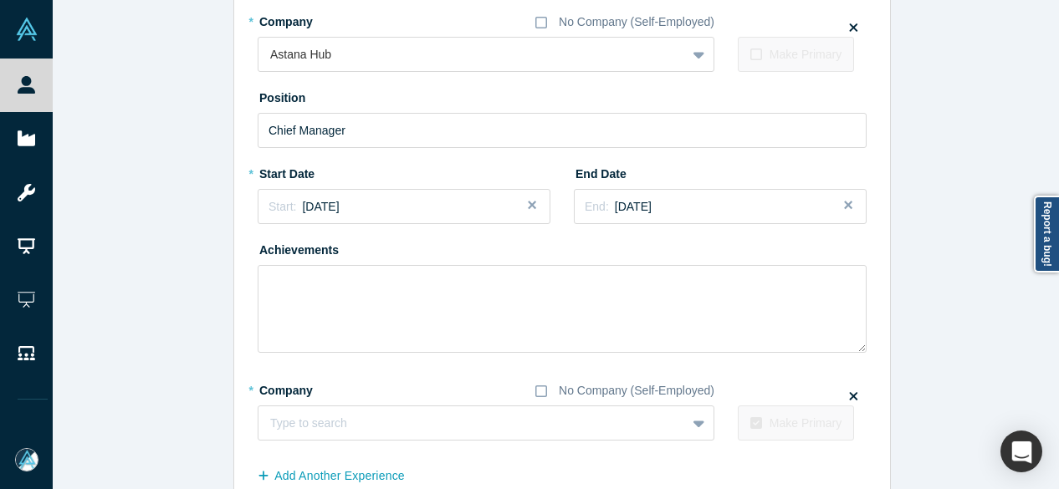
click at [432, 440] on fieldset "* Company No Company (Self-Employed) Type to search To pick up a draggable item…" at bounding box center [562, 414] width 609 height 76
click at [430, 423] on div at bounding box center [472, 423] width 404 height 21
paste input "eXpace logo Business Development and Growth Executive Business Development and …"
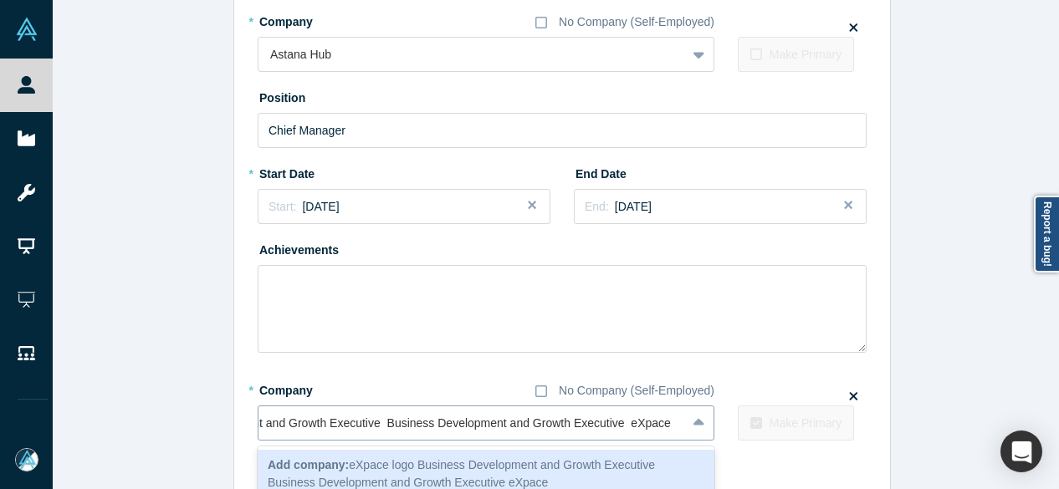
scroll to position [0, 179]
drag, startPoint x: 628, startPoint y: 427, endPoint x: 197, endPoint y: 422, distance: 431.6
click at [197, 422] on div "Edit Experience * Company No Company (Self-Employed) Astana Hub To pick up a dr…" at bounding box center [562, 242] width 1019 height 628
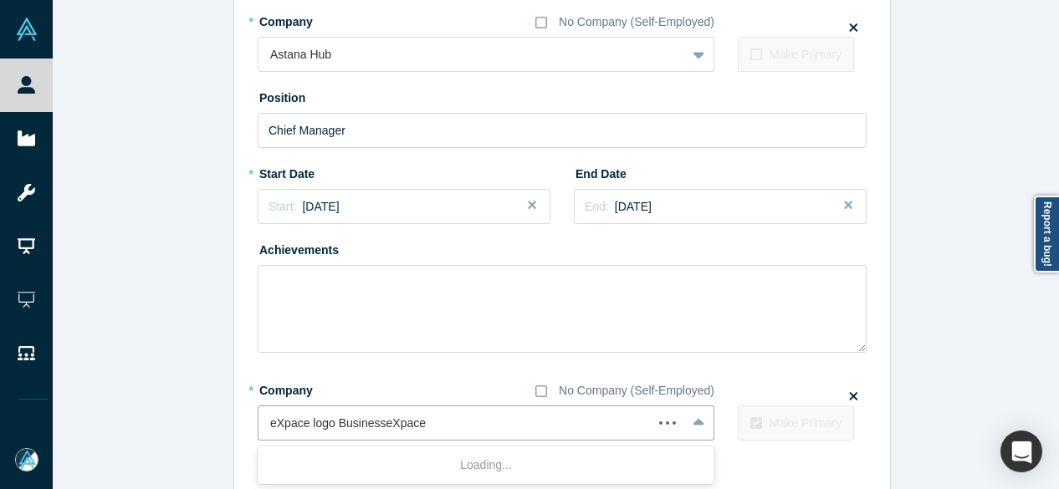
scroll to position [0, 0]
type input "eXpace"
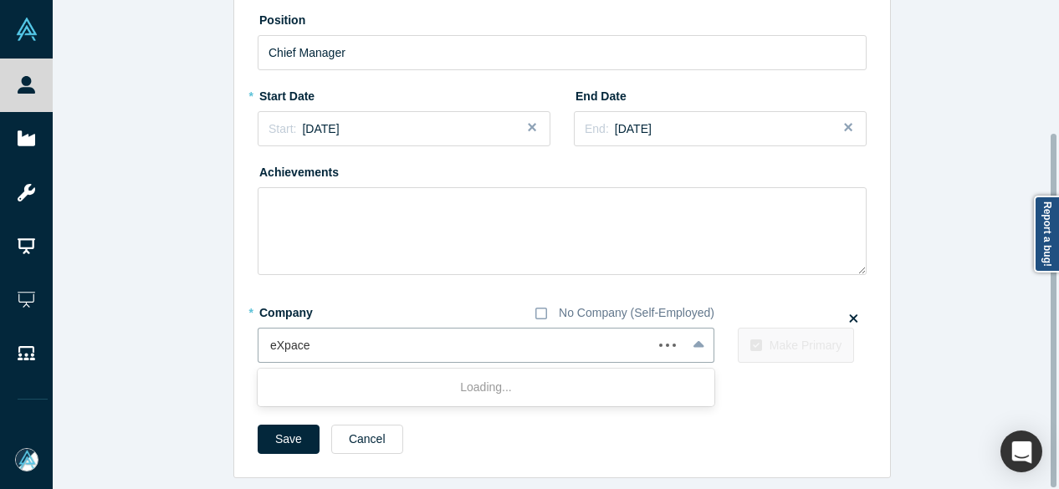
scroll to position [184, 0]
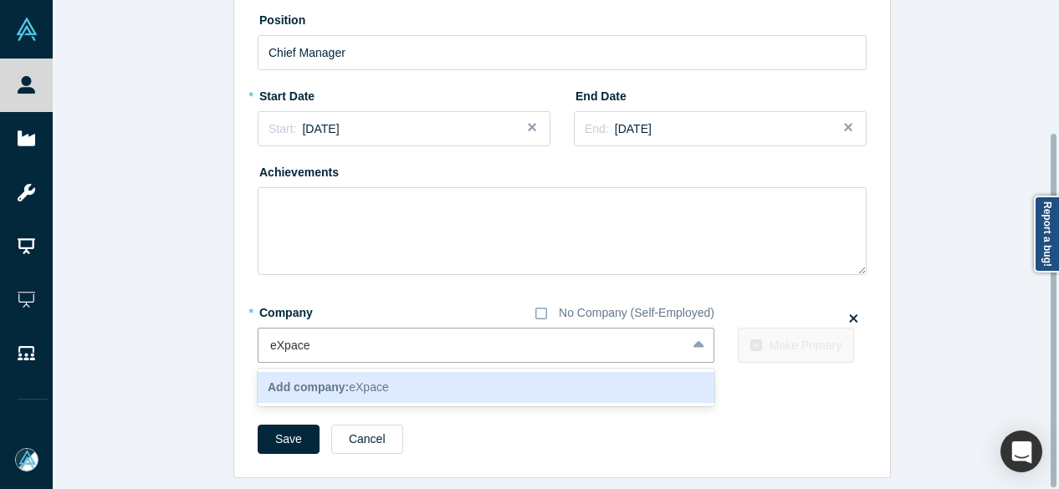
click at [309, 381] on b "Add company:" at bounding box center [308, 387] width 81 height 13
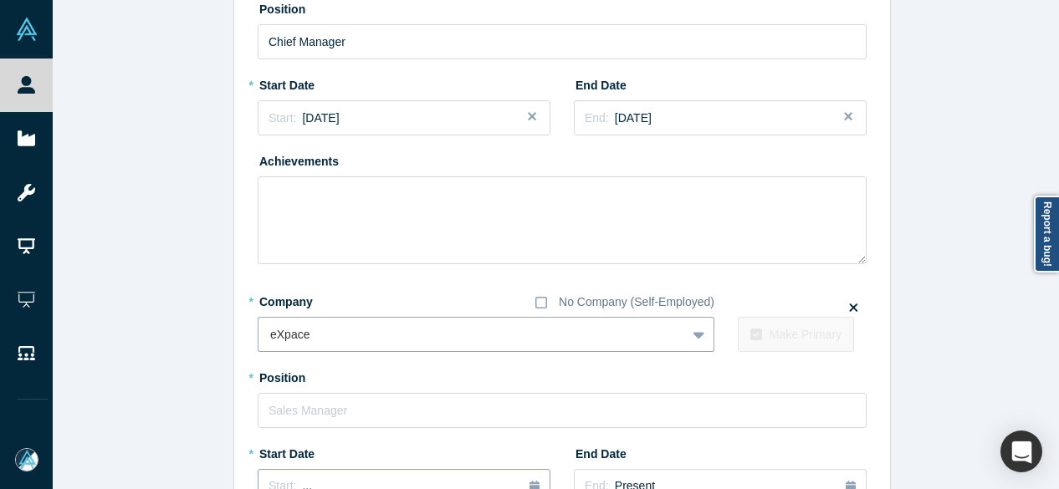
click at [299, 476] on button "Start: ..." at bounding box center [404, 486] width 293 height 35
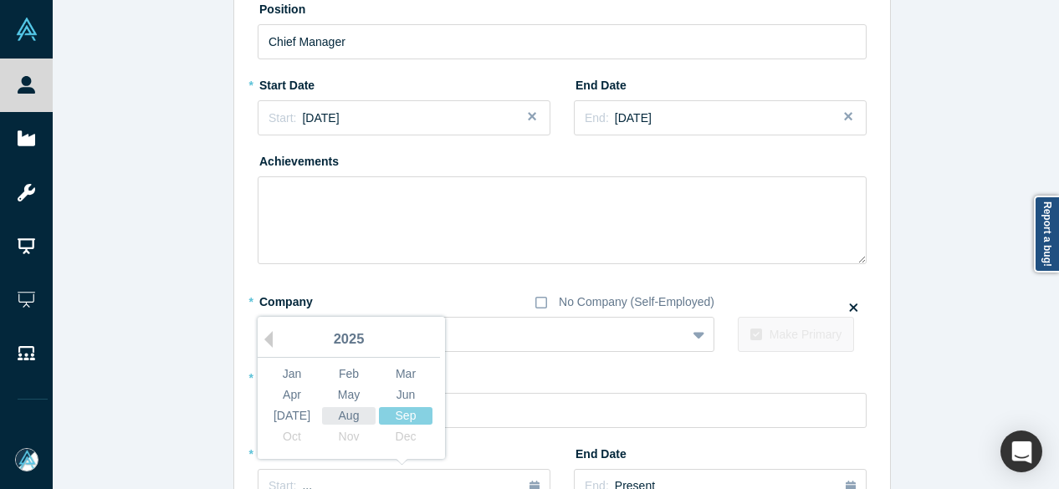
click at [340, 420] on div "Aug" at bounding box center [349, 416] width 54 height 18
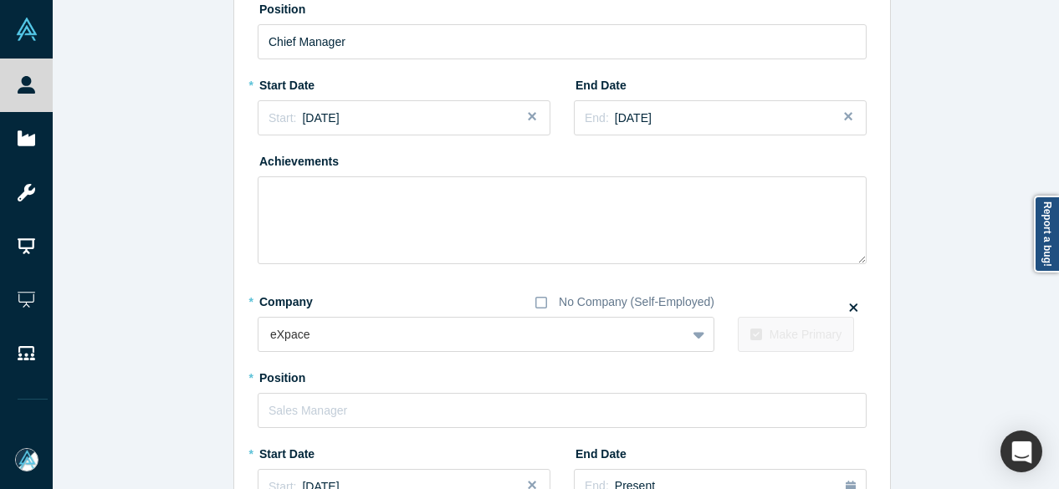
click at [335, 390] on div "* Position" at bounding box center [562, 396] width 609 height 64
click at [339, 397] on input "text" at bounding box center [562, 410] width 609 height 35
paste input "Development and Growth Executive Business Development and Growth Executive"
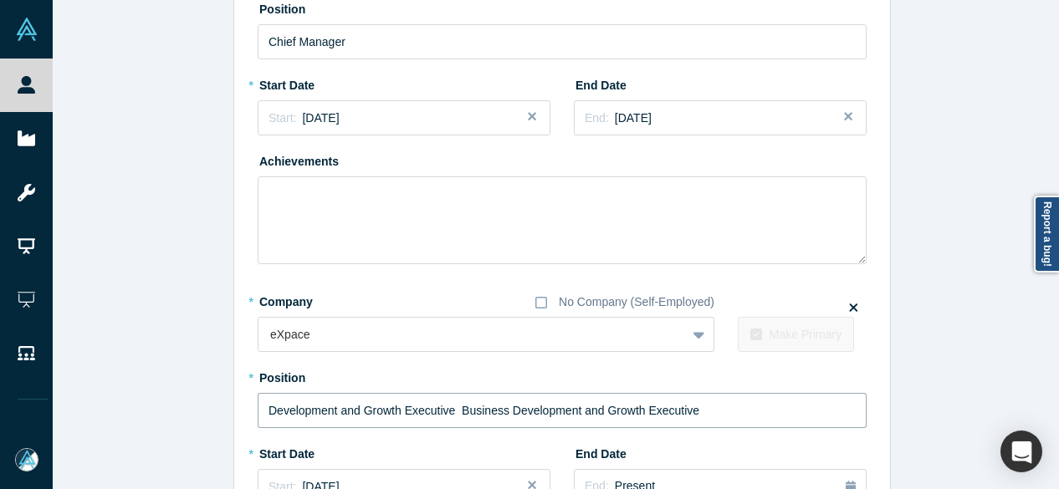
drag, startPoint x: 455, startPoint y: 412, endPoint x: 226, endPoint y: 409, distance: 229.2
click at [226, 411] on div "Edit Experience * Company No Company (Self-Employed) Astana Hub To pick up a dr…" at bounding box center [562, 293] width 1019 height 909
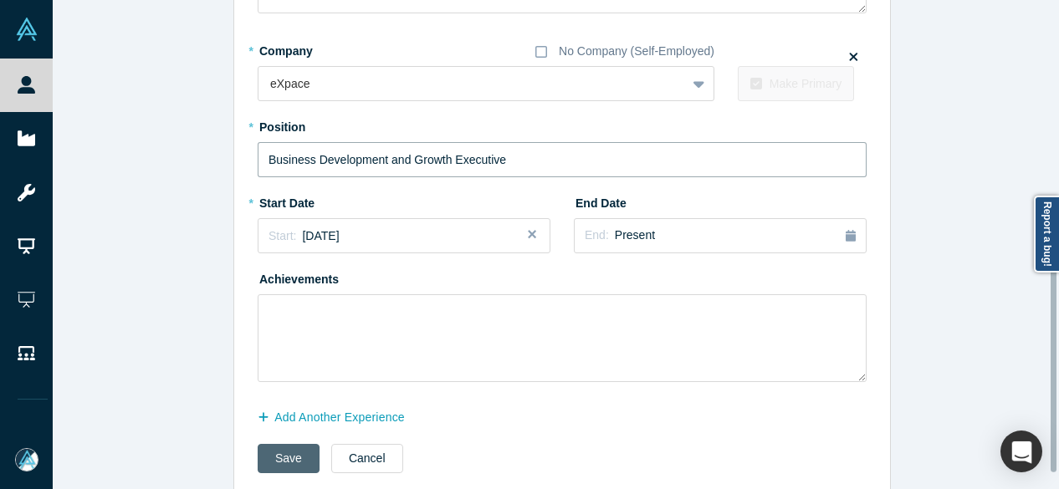
type input "Business Development and Growth Executive"
click at [299, 459] on button "Save" at bounding box center [289, 458] width 62 height 29
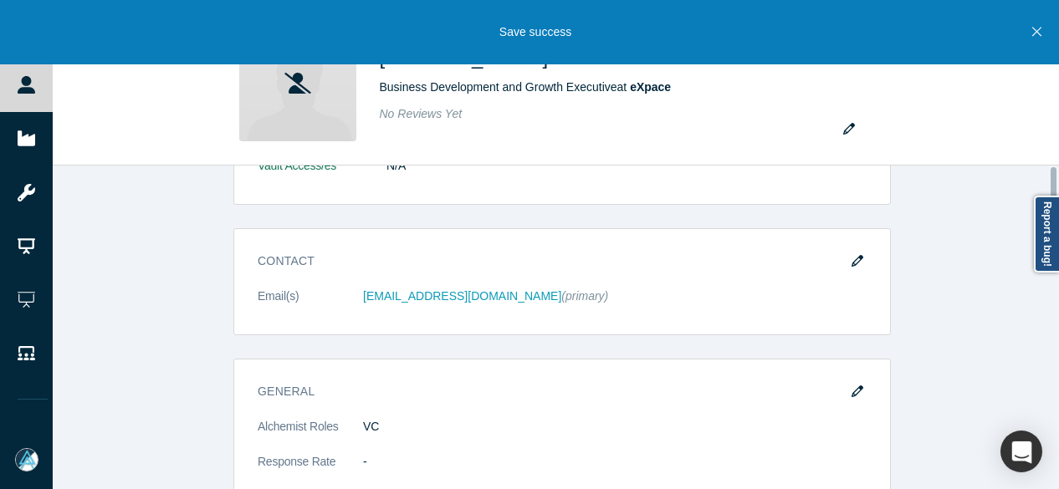
scroll to position [0, 0]
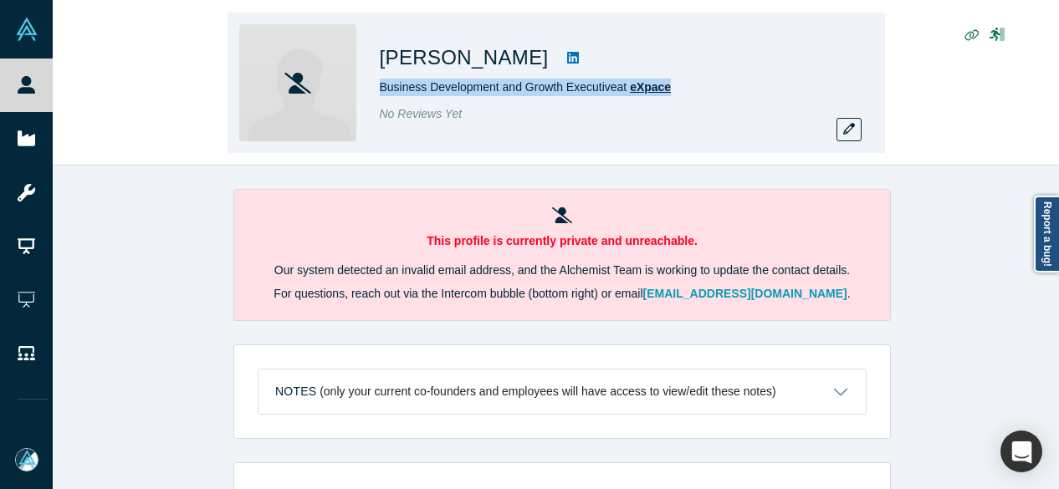
drag, startPoint x: 378, startPoint y: 94, endPoint x: 666, endPoint y: 88, distance: 287.8
click at [666, 88] on div "Almagul Tapayeva Business Development and Growth Executive at eXpace No Reviews…" at bounding box center [556, 83] width 657 height 141
copy span "Business Development and Growth Executive at eXpace"
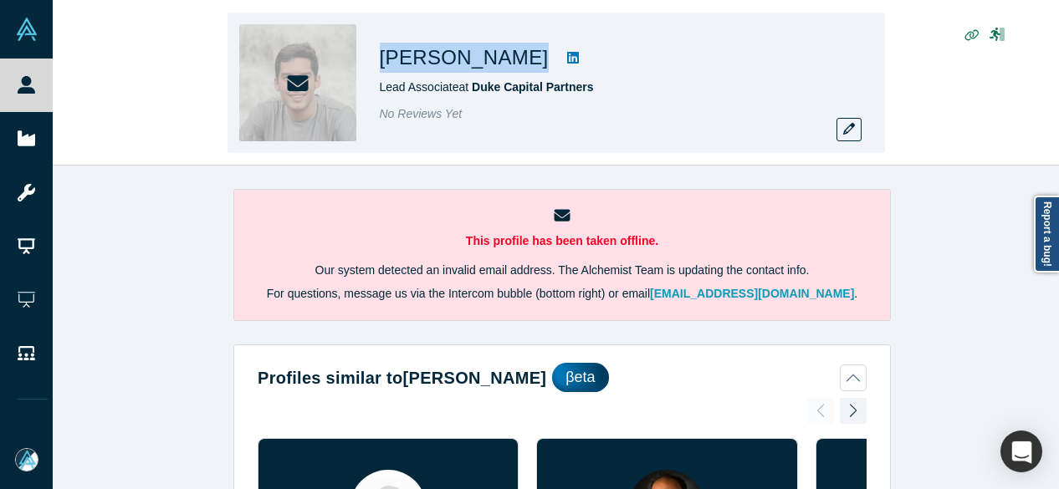
drag, startPoint x: 382, startPoint y: 56, endPoint x: 537, endPoint y: 64, distance: 154.9
click at [537, 64] on div "[PERSON_NAME]" at bounding box center [614, 58] width 468 height 30
copy div "[PERSON_NAME]"
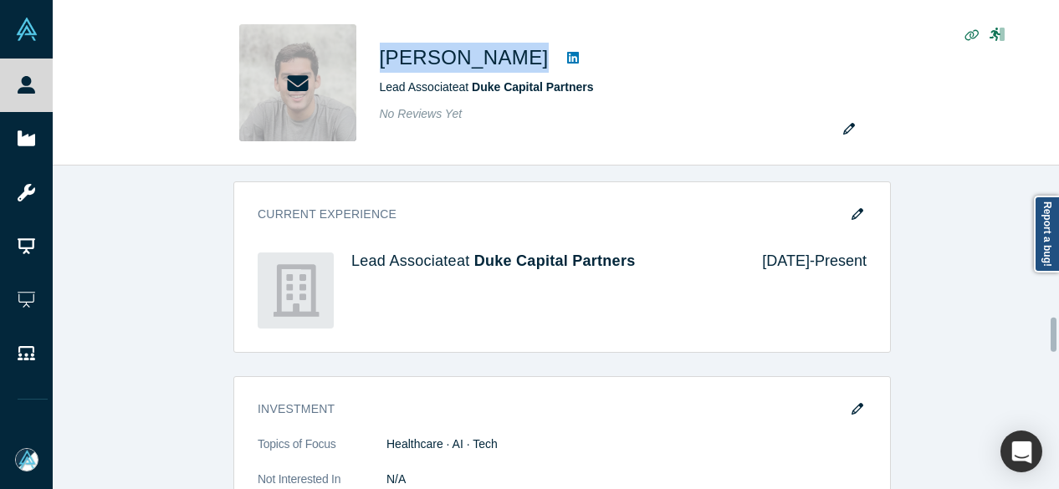
scroll to position [1673, 0]
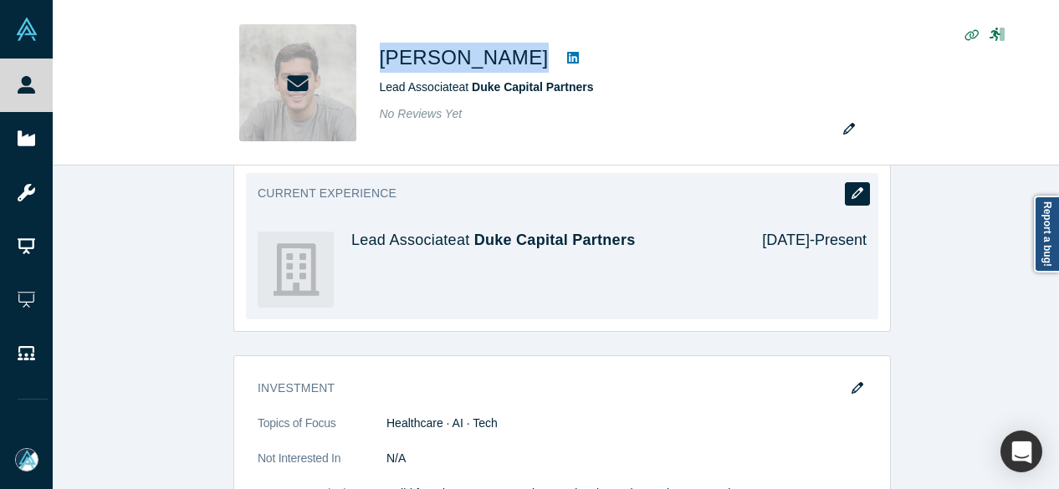
click at [853, 182] on button "button" at bounding box center [857, 193] width 25 height 23
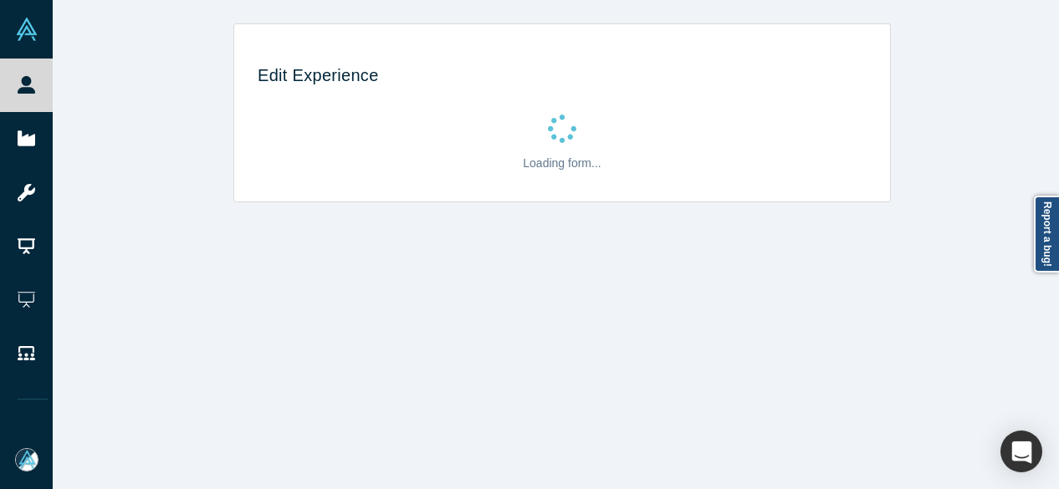
scroll to position [0, 0]
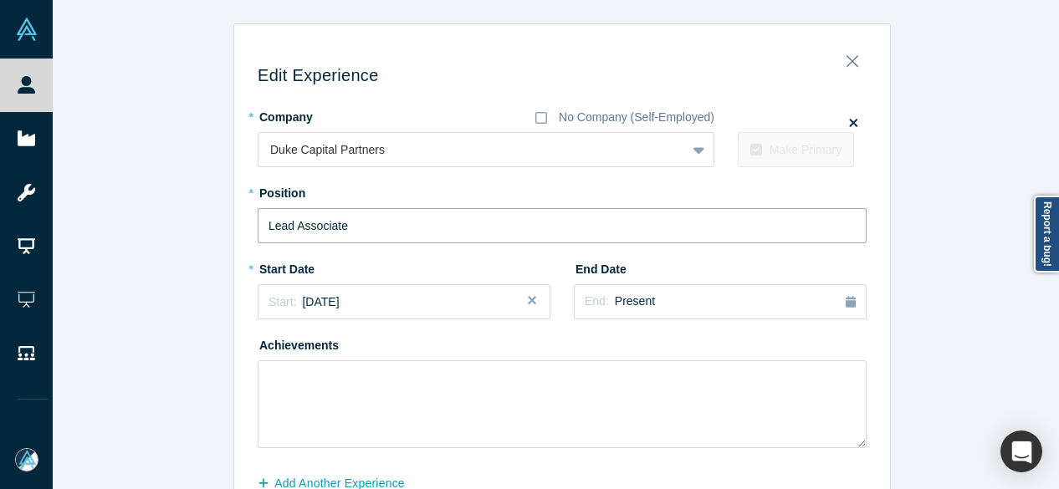
drag, startPoint x: 366, startPoint y: 232, endPoint x: 206, endPoint y: 228, distance: 160.6
click at [206, 230] on div "Edit Experience * Company No Company (Self-Employed) Duke Capital Partners To p…" at bounding box center [562, 293] width 1019 height 540
click at [383, 302] on div "Start: August 2022" at bounding box center [404, 303] width 271 height 18
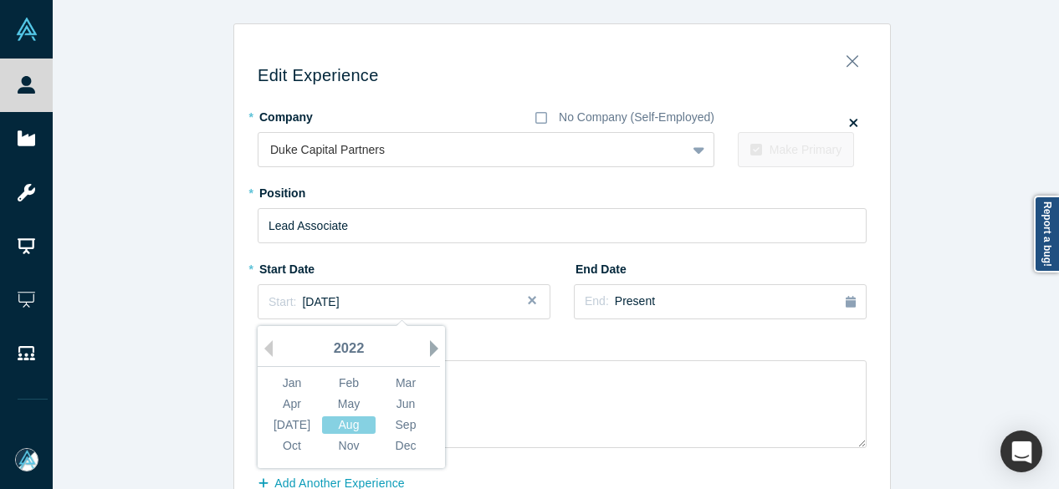
click at [430, 348] on button "Next Year" at bounding box center [438, 348] width 17 height 17
click at [406, 426] on div "Sep" at bounding box center [406, 426] width 54 height 18
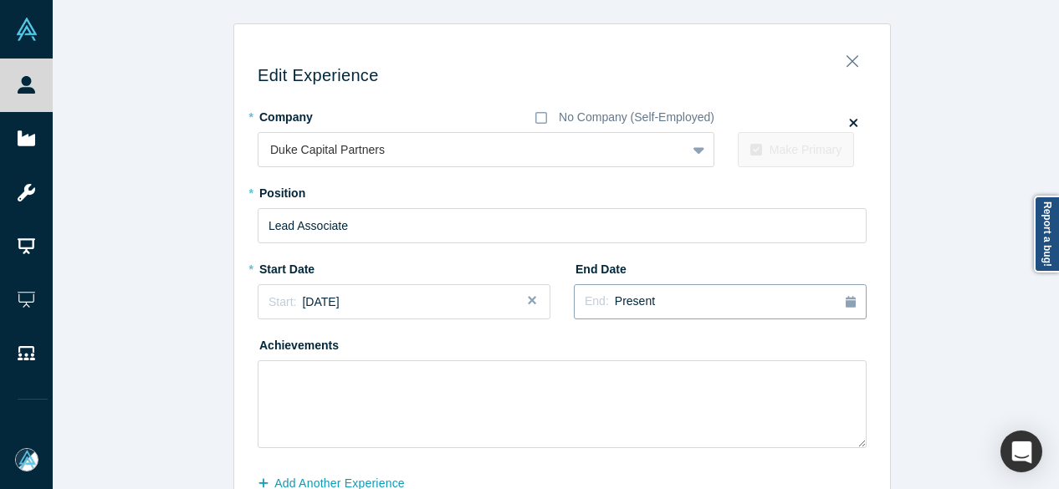
click at [628, 304] on span "Present" at bounding box center [635, 300] width 40 height 13
click at [684, 349] on button "Previous Year" at bounding box center [686, 348] width 17 height 17
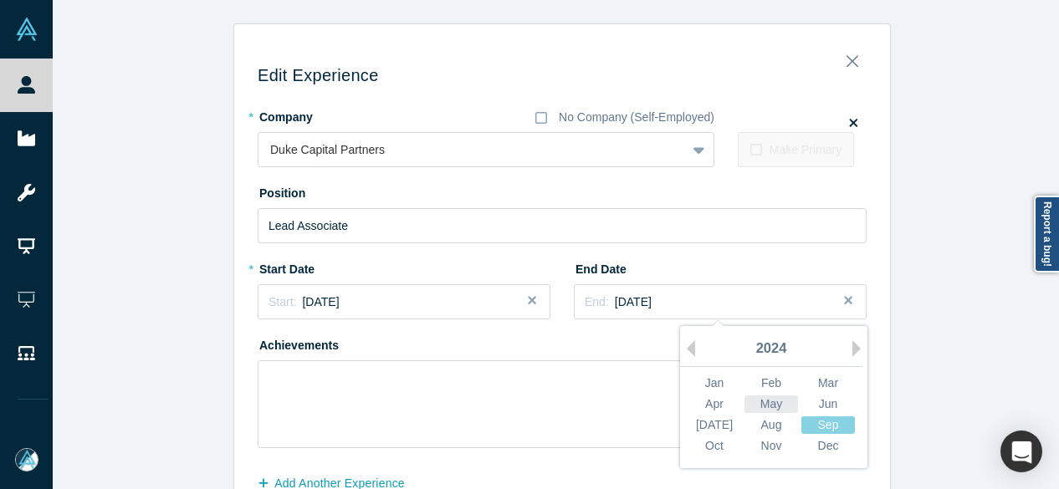
click at [773, 404] on div "May" at bounding box center [771, 405] width 54 height 18
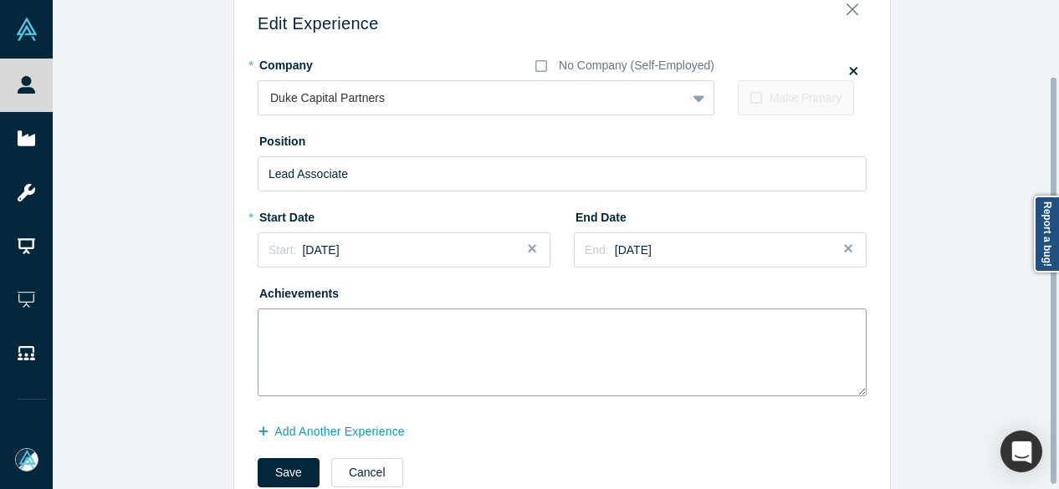
scroll to position [95, 0]
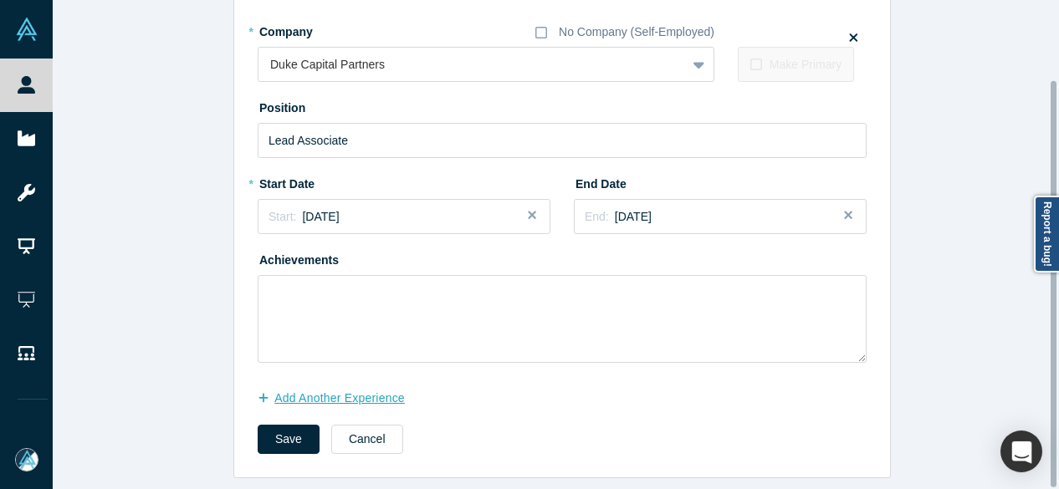
click at [347, 384] on button "Add Another Experience" at bounding box center [340, 398] width 165 height 29
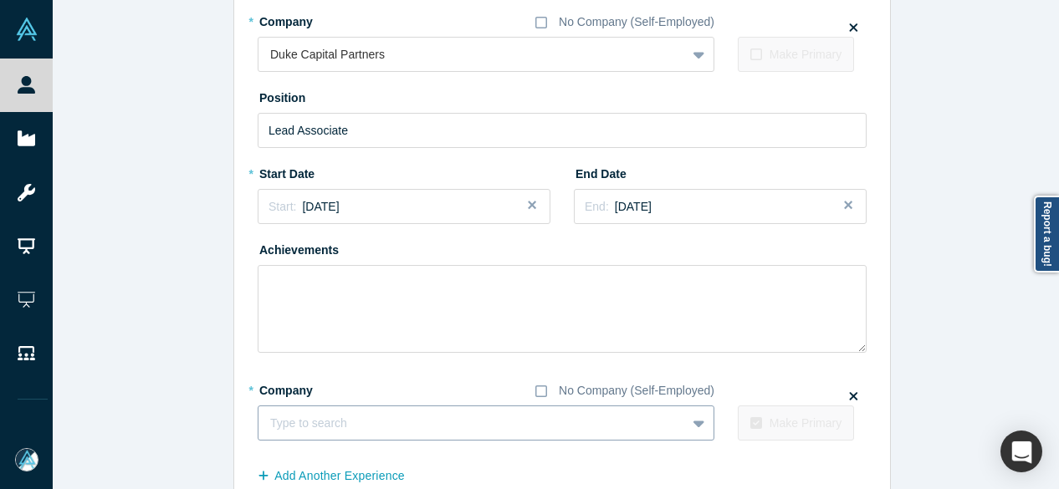
click at [442, 422] on div at bounding box center [472, 423] width 404 height 21
paste input "Angel Investor Angel Investor Cacttus (PV 21-1)"
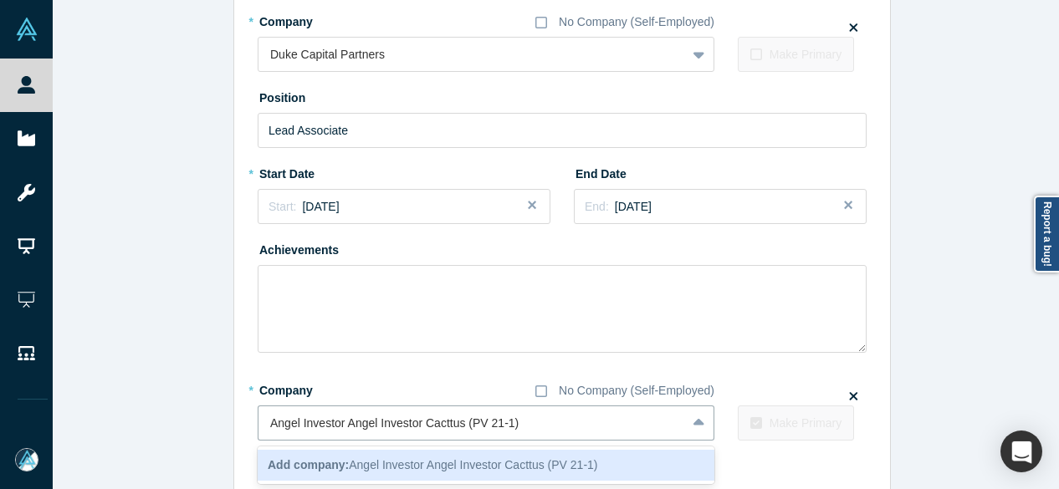
drag, startPoint x: 422, startPoint y: 422, endPoint x: 227, endPoint y: 422, distance: 194.9
click at [233, 422] on div "Edit Experience * Company No Company (Self-Employed) Duke Capital Partners To p…" at bounding box center [561, 242] width 657 height 628
type input "Cacttus (PV 21-1)"
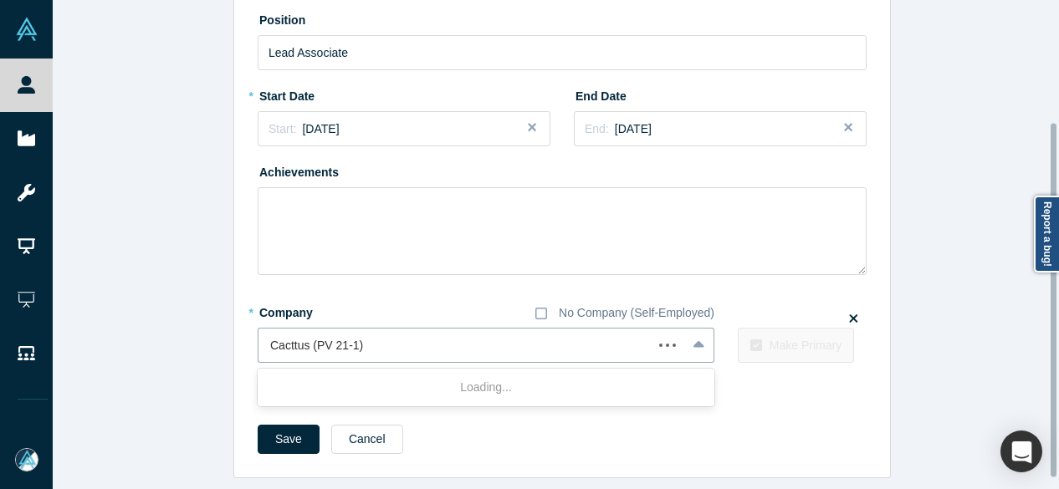
scroll to position [184, 0]
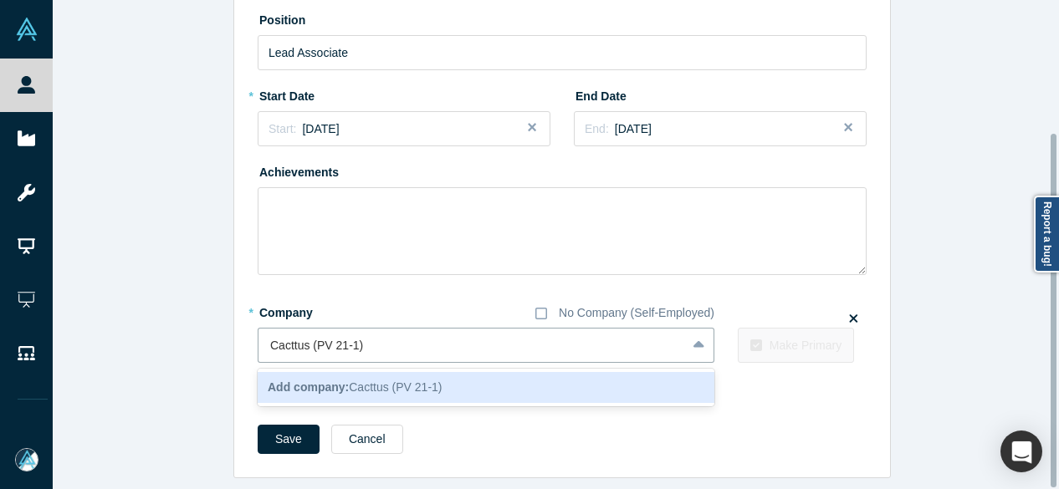
click at [314, 381] on b "Add company:" at bounding box center [308, 387] width 81 height 13
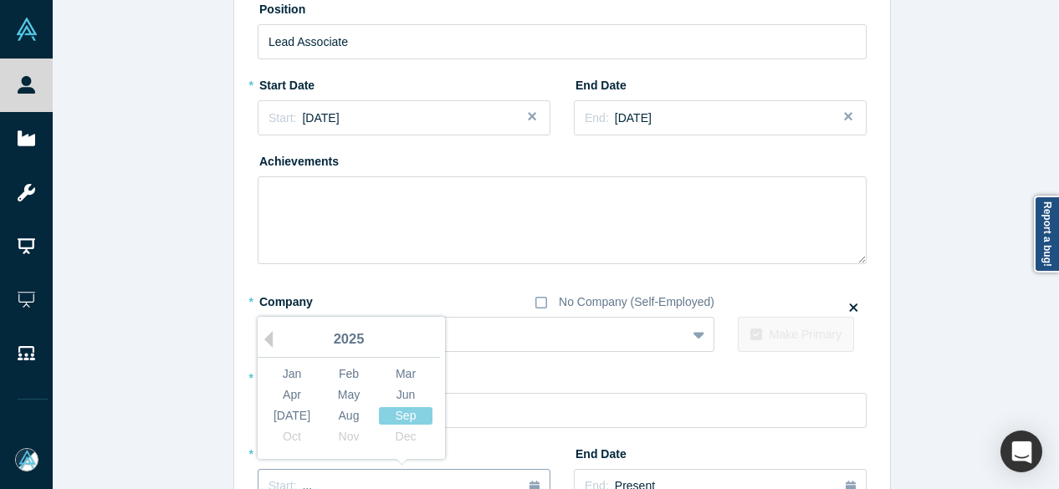
click at [355, 469] on button "Start: ..." at bounding box center [404, 486] width 293 height 35
click at [263, 344] on button "Previous Year" at bounding box center [264, 339] width 17 height 17
drag, startPoint x: 271, startPoint y: 369, endPoint x: 300, endPoint y: 392, distance: 37.5
click at [271, 369] on div "Jan" at bounding box center [292, 375] width 54 height 18
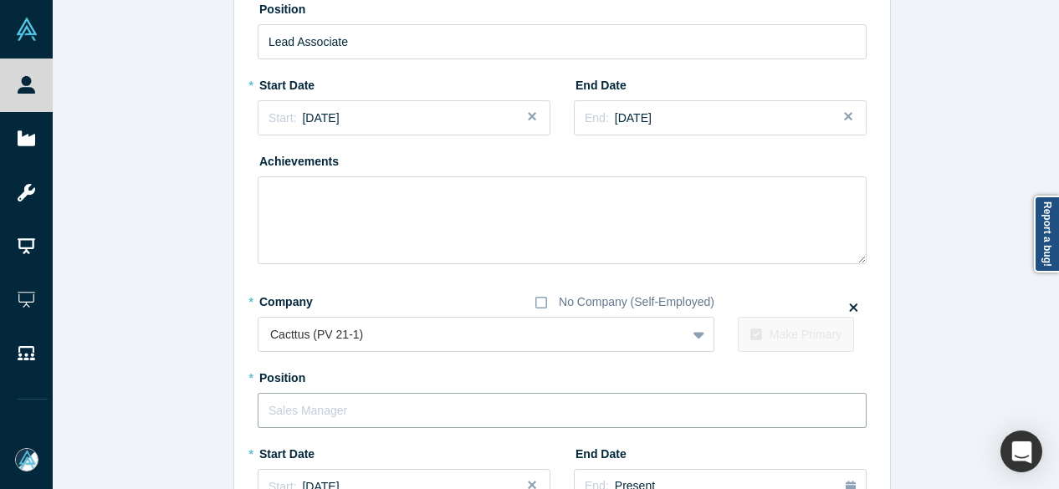
click at [314, 402] on input "text" at bounding box center [562, 410] width 609 height 35
paste input "Angel Investor Angel Investor"
drag, startPoint x: 338, startPoint y: 409, endPoint x: 454, endPoint y: 413, distance: 116.3
click at [454, 413] on input "Angel Investor Angel Investor" at bounding box center [562, 410] width 609 height 35
type input "Angel Investor"
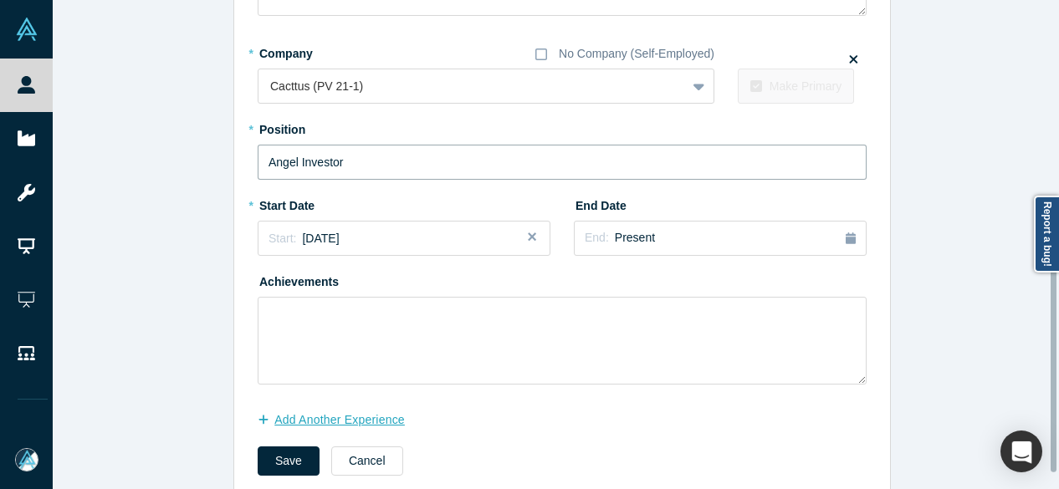
scroll to position [435, 0]
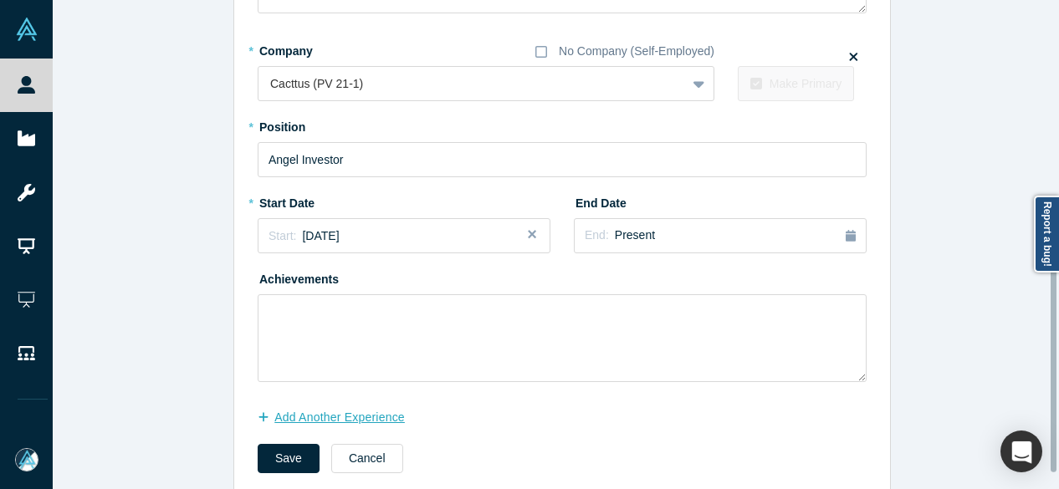
click at [331, 417] on button "Add Another Experience" at bounding box center [340, 417] width 165 height 29
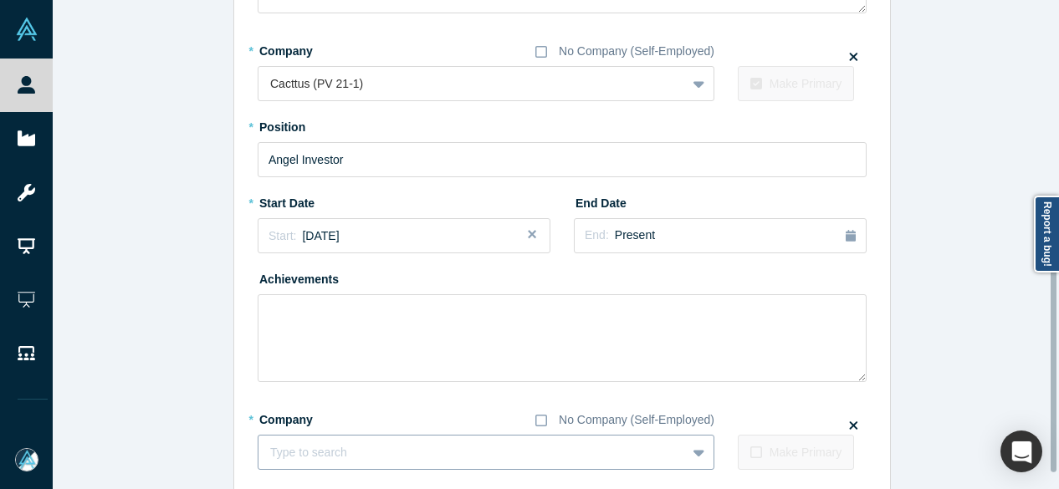
click at [346, 442] on fieldset "* Company No Company (Self-Employed) Type to search To pick up a draggable item…" at bounding box center [562, 444] width 609 height 76
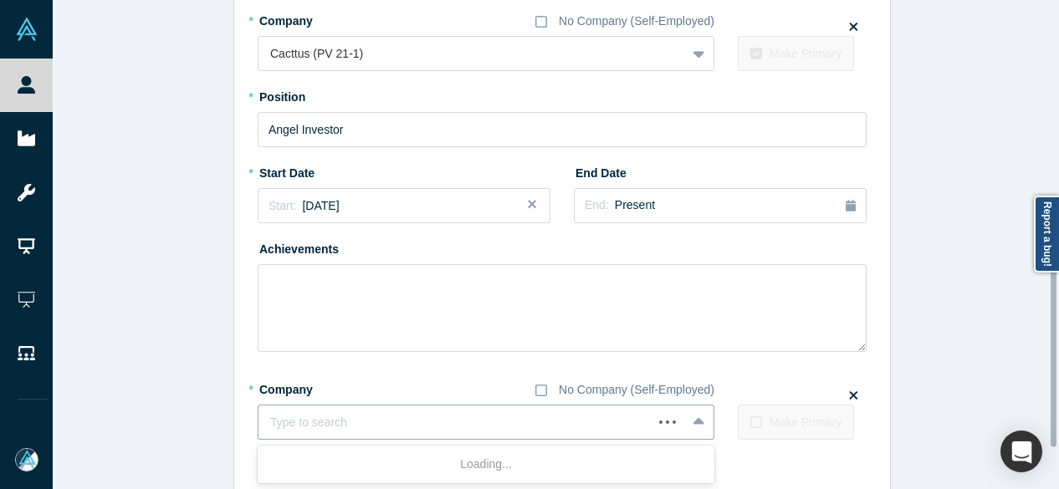
paste input "Head of Strategy Head of Strategy AVLA"
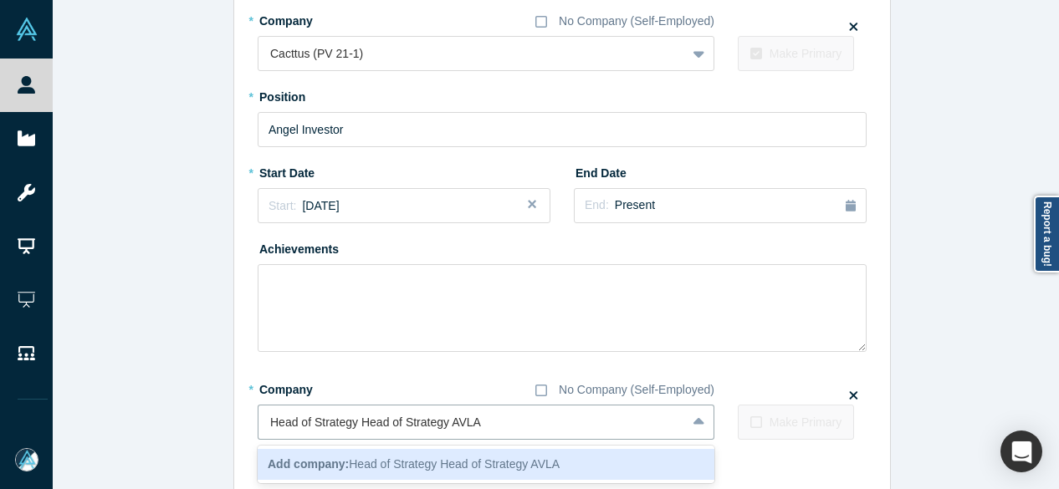
drag, startPoint x: 443, startPoint y: 422, endPoint x: 249, endPoint y: 422, distance: 194.1
click at [249, 422] on div "Edit Experience * Company No Company (Self-Employed) Duke Capital Partners To p…" at bounding box center [562, 63] width 656 height 984
type input "AVLA"
click at [301, 458] on b "Add company:" at bounding box center [308, 464] width 81 height 13
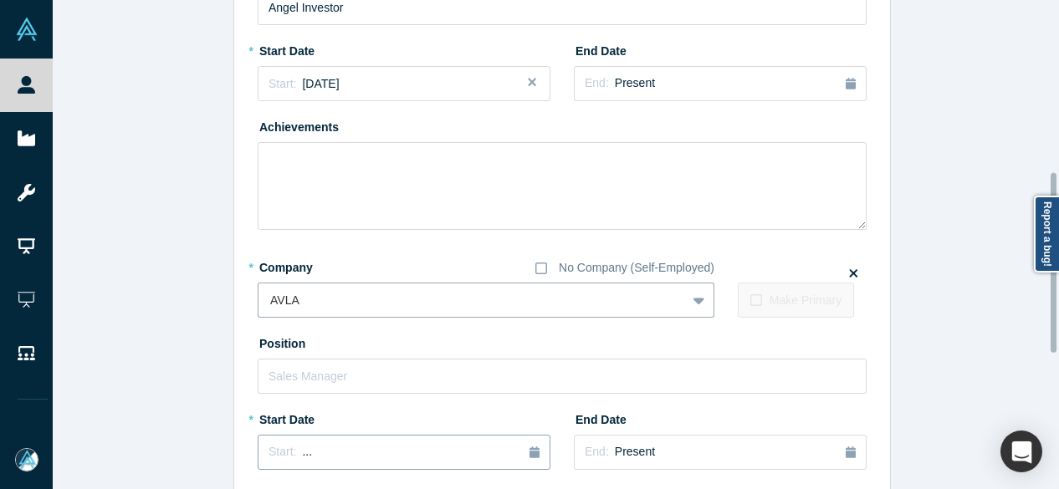
scroll to position [632, 0]
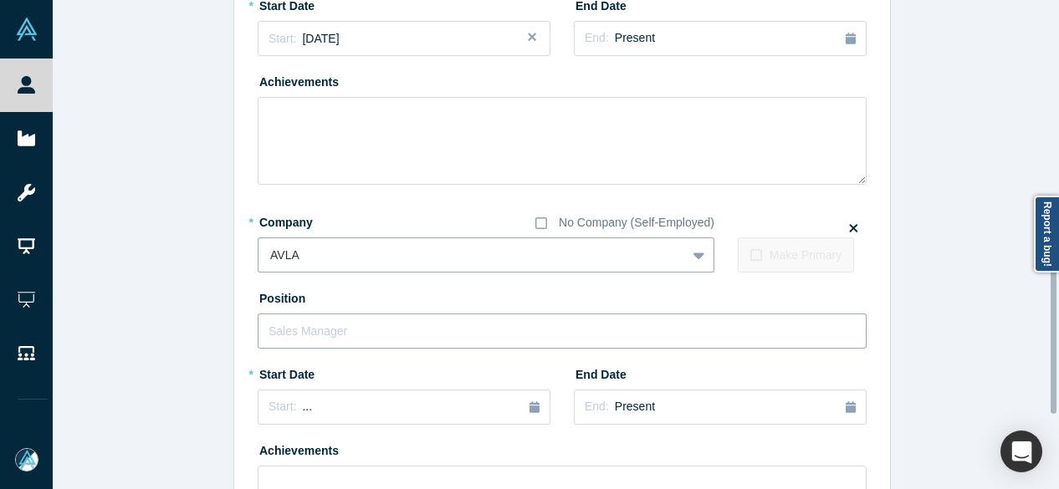
click at [303, 325] on input "text" at bounding box center [562, 331] width 609 height 35
paste input "Head of Strategy Head of Strategy"
drag, startPoint x: 348, startPoint y: 330, endPoint x: 488, endPoint y: 331, distance: 139.7
click at [488, 331] on input "Head of Strategy Head of Strategy" at bounding box center [562, 331] width 609 height 35
type input "Head of Strategy"
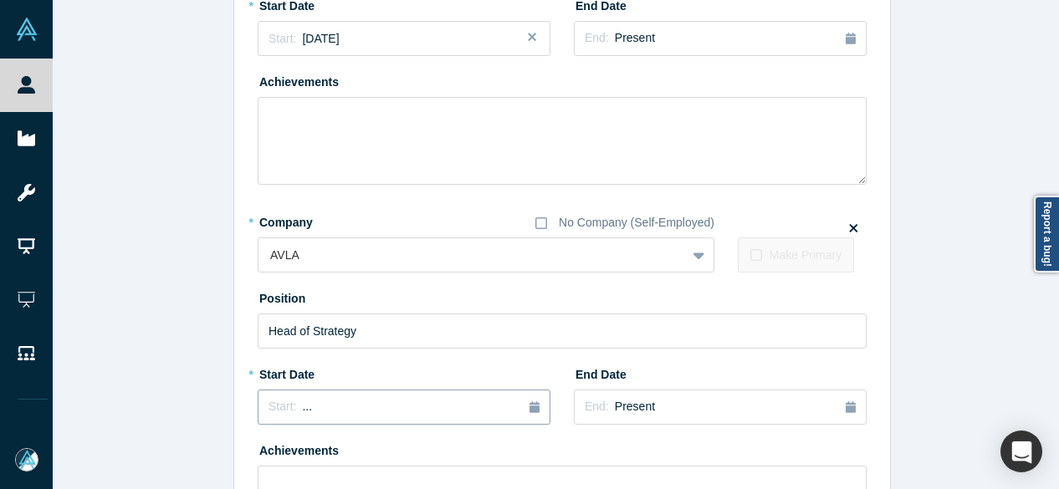
click at [370, 407] on div "Start: ..." at bounding box center [404, 407] width 271 height 18
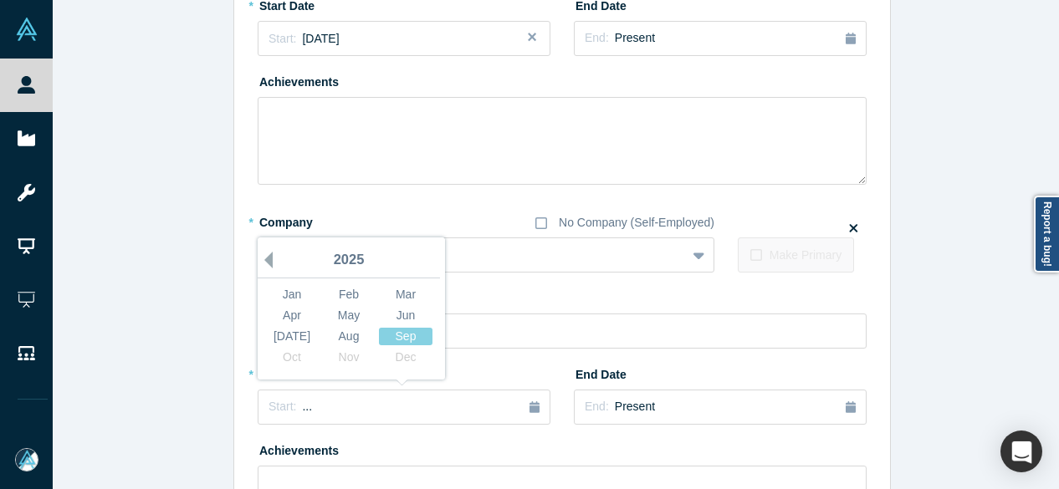
click at [262, 260] on button "Previous Year" at bounding box center [264, 260] width 17 height 17
click at [276, 333] on div "[DATE]" at bounding box center [292, 337] width 54 height 18
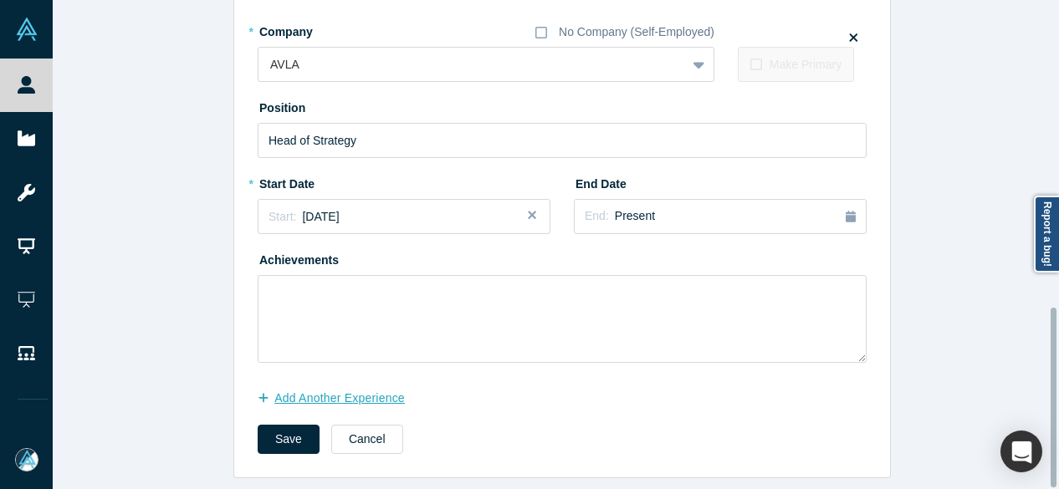
scroll to position [833, 0]
click at [279, 431] on button "Save" at bounding box center [289, 439] width 62 height 29
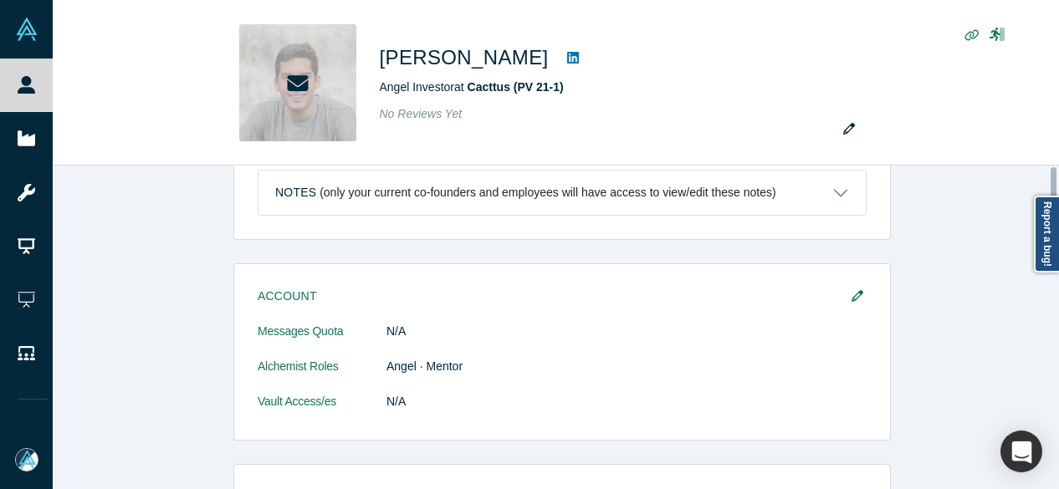
scroll to position [0, 0]
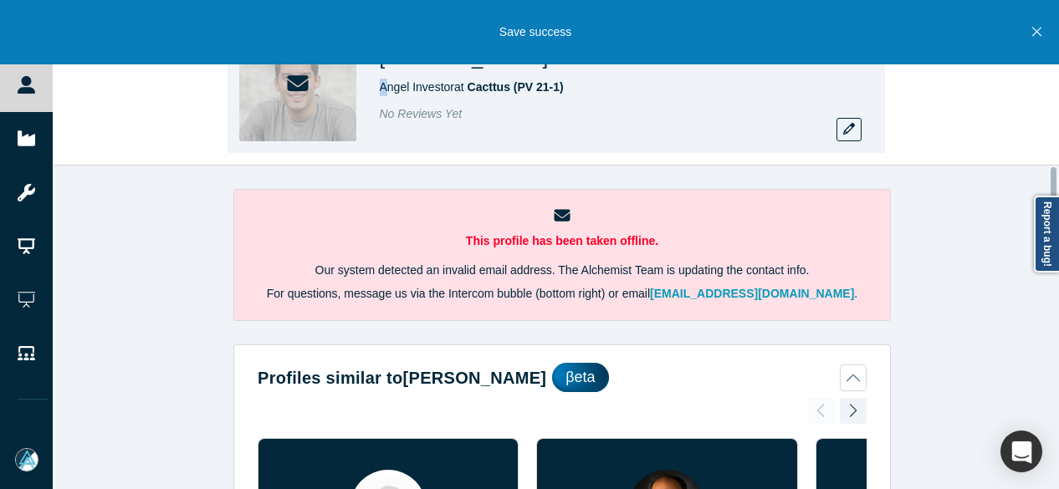
click at [384, 90] on span "Angel Investor at Cacttus (PV 21-1)" at bounding box center [472, 86] width 184 height 13
click at [370, 90] on div "Arnoldo Matheus Angel Investor at Cacttus (PV 21-1) No Reviews Yet" at bounding box center [556, 83] width 657 height 141
drag, startPoint x: 375, startPoint y: 90, endPoint x: 572, endPoint y: 85, distance: 197.5
click at [572, 85] on div "Arnoldo Matheus Angel Investor at Cacttus (PV 21-1) No Reviews Yet" at bounding box center [556, 83] width 657 height 141
copy span "Angel Investor at Cacttus (PV 21-1)"
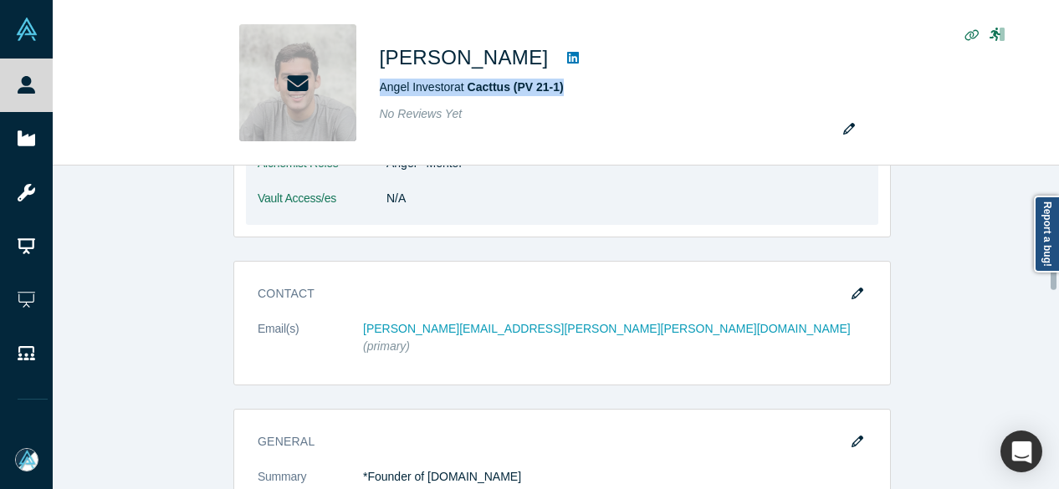
scroll to position [1087, 0]
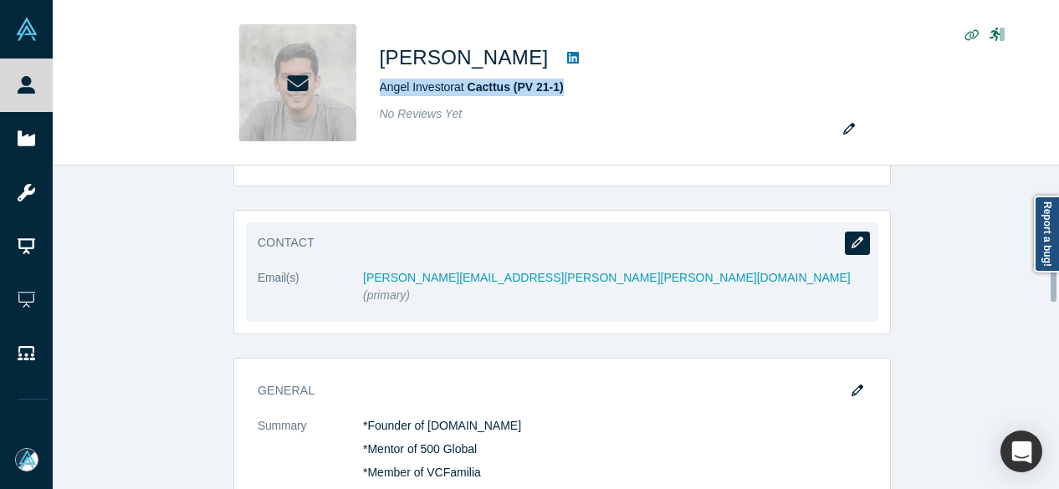
click at [854, 237] on icon "button" at bounding box center [858, 243] width 12 height 12
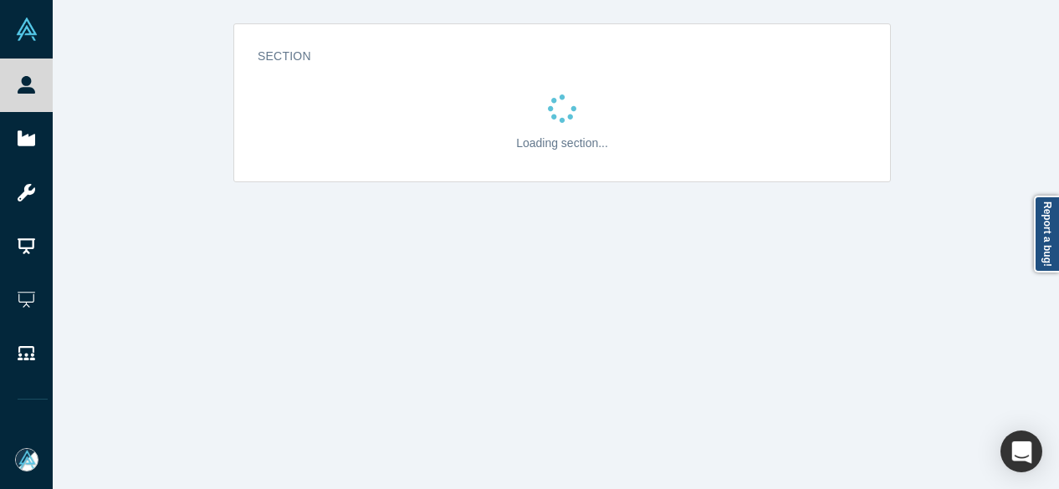
scroll to position [0, 0]
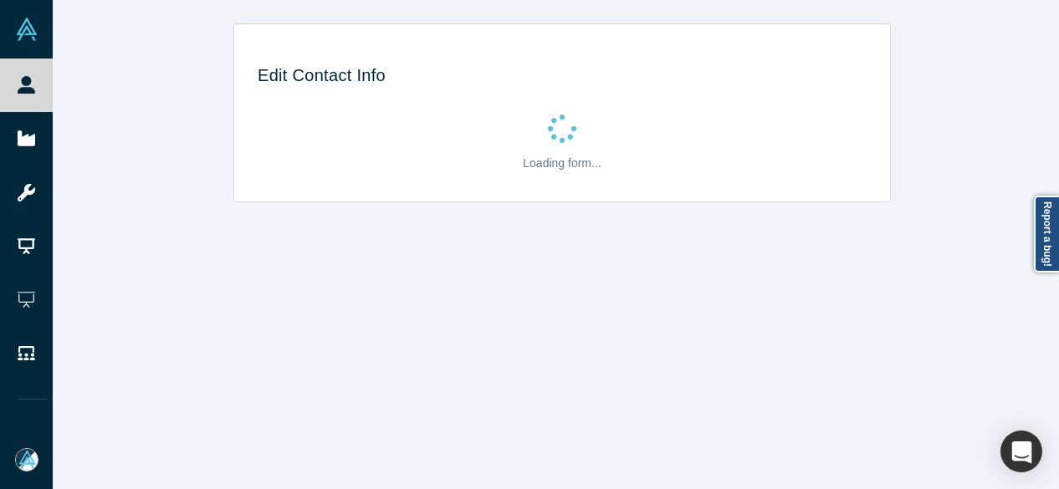
select select "US"
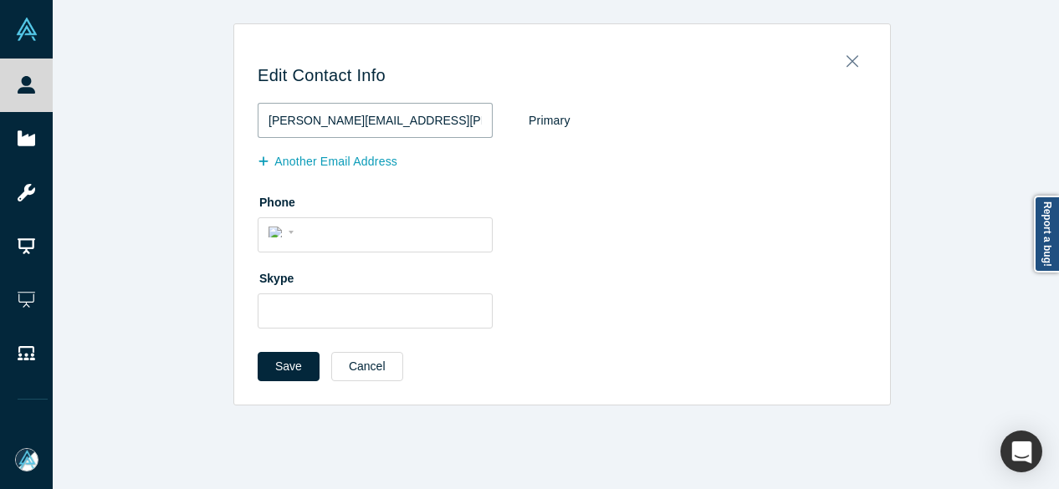
drag, startPoint x: 427, startPoint y: 118, endPoint x: 248, endPoint y: 115, distance: 179.0
click at [248, 115] on div "Edit Contact Info arnoldo.matheus@duke.edu Primary Another Email Address Phone …" at bounding box center [562, 220] width 656 height 369
paste input "matheus@avla.com"
type input "amatheus@avla.com"
click at [283, 366] on button "Save" at bounding box center [289, 366] width 62 height 29
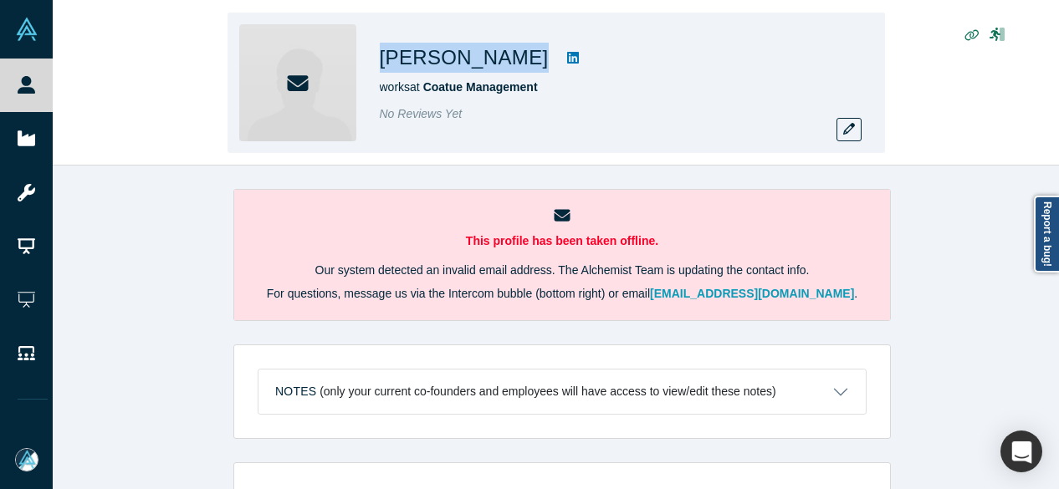
drag, startPoint x: 376, startPoint y: 57, endPoint x: 507, endPoint y: 55, distance: 131.3
click at [507, 55] on div "[PERSON_NAME] works at Coatue Management No Reviews Yet" at bounding box center [556, 83] width 657 height 141
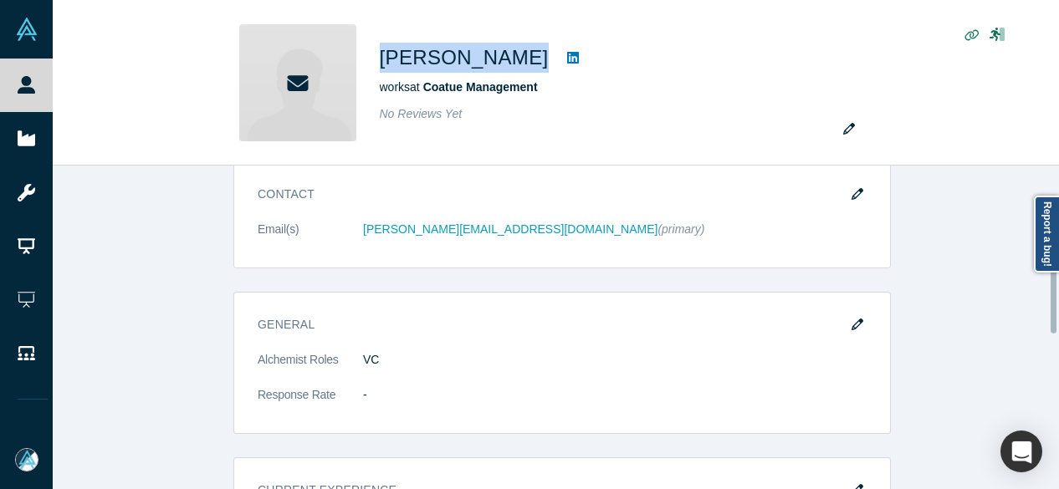
scroll to position [669, 0]
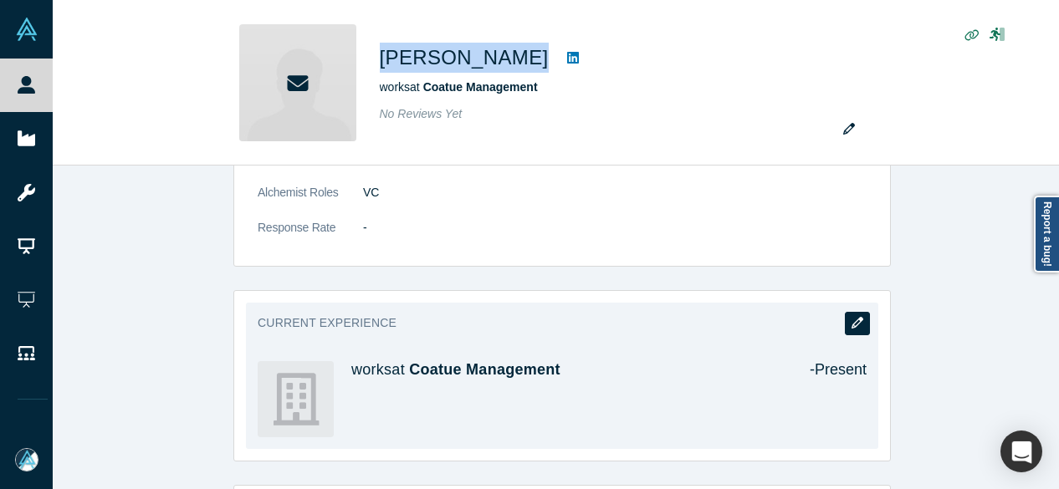
click at [852, 322] on icon "button" at bounding box center [858, 323] width 12 height 12
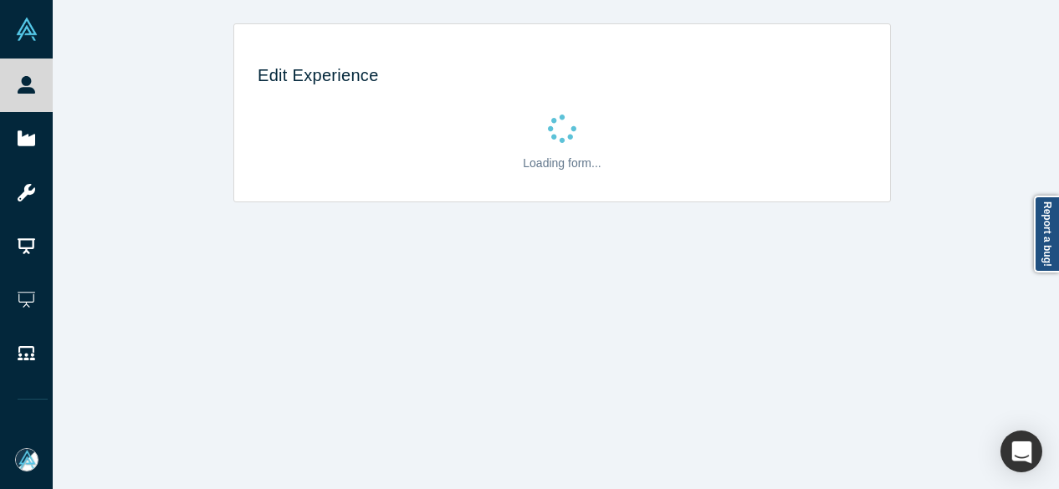
scroll to position [0, 0]
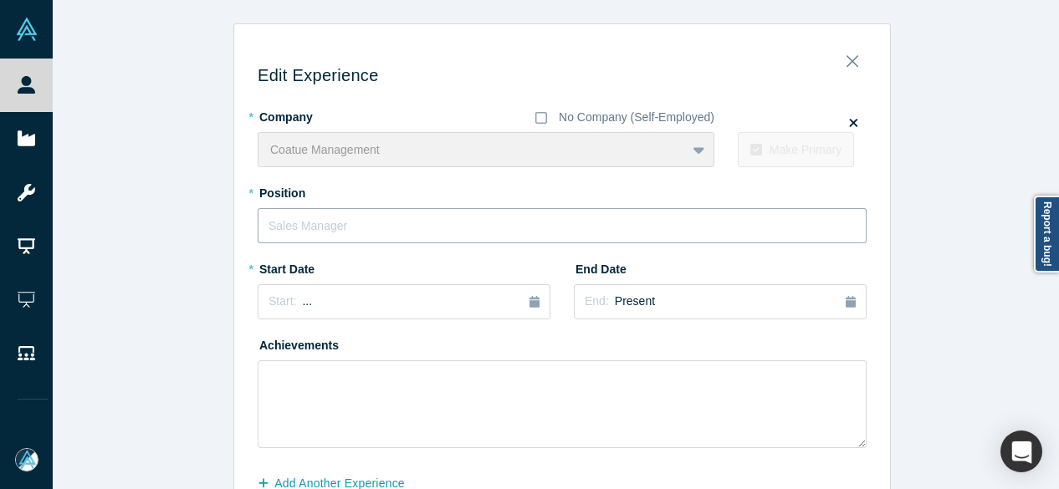
click at [432, 225] on input "text" at bounding box center [562, 225] width 609 height 35
paste input "General Partner"
type input "General Partner"
click at [355, 294] on div "Start: ..." at bounding box center [404, 302] width 271 height 18
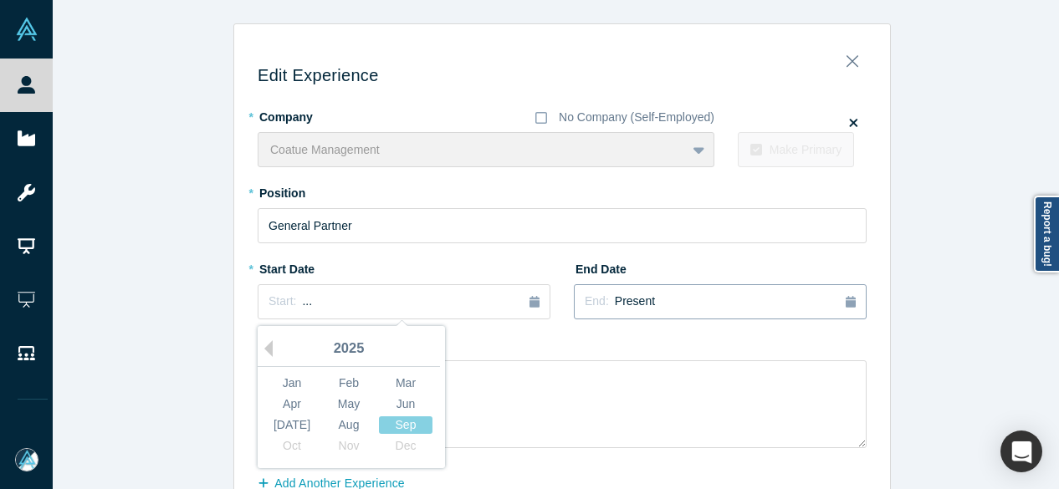
click at [626, 303] on span "Present" at bounding box center [635, 300] width 40 height 13
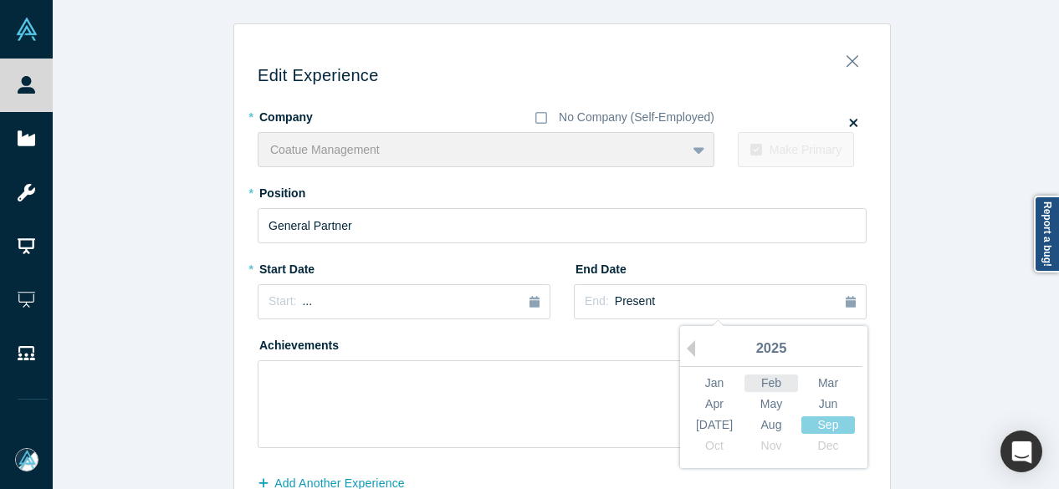
drag, startPoint x: 683, startPoint y: 349, endPoint x: 741, endPoint y: 388, distance: 70.5
click at [683, 350] on button "Previous Year" at bounding box center [686, 348] width 17 height 17
click at [708, 424] on div "[DATE]" at bounding box center [715, 426] width 54 height 18
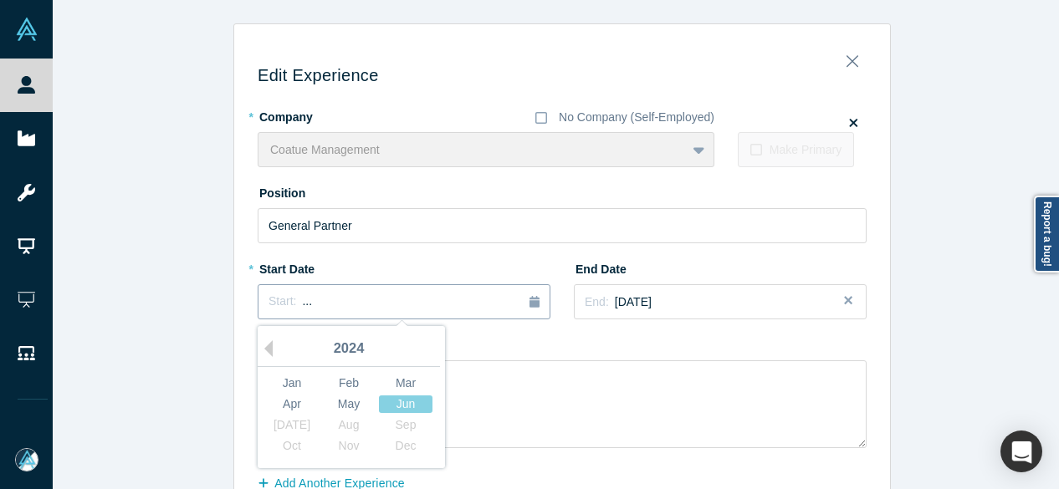
click at [320, 310] on button "Start: ..." at bounding box center [404, 301] width 293 height 35
click at [261, 347] on button "Previous Year" at bounding box center [264, 348] width 17 height 17
click at [274, 385] on div "Jan" at bounding box center [292, 384] width 54 height 18
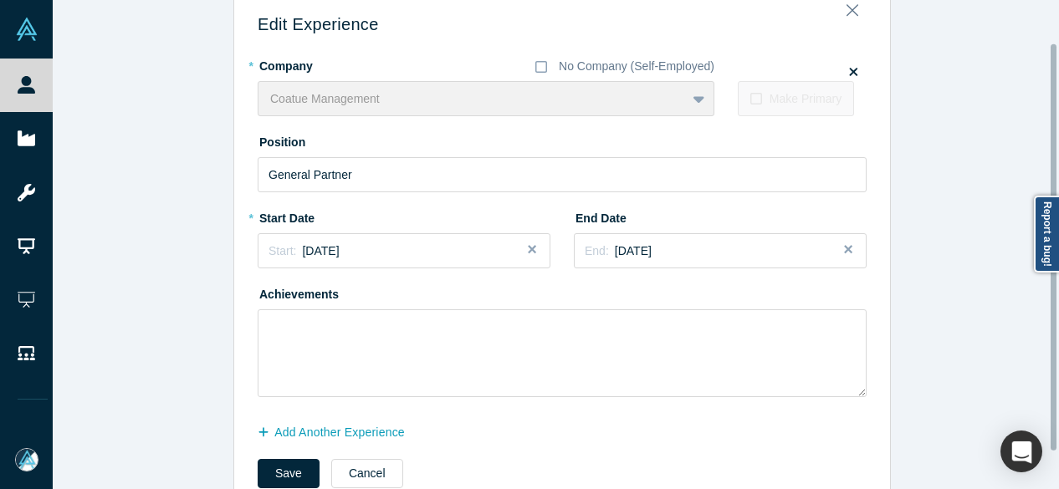
scroll to position [95, 0]
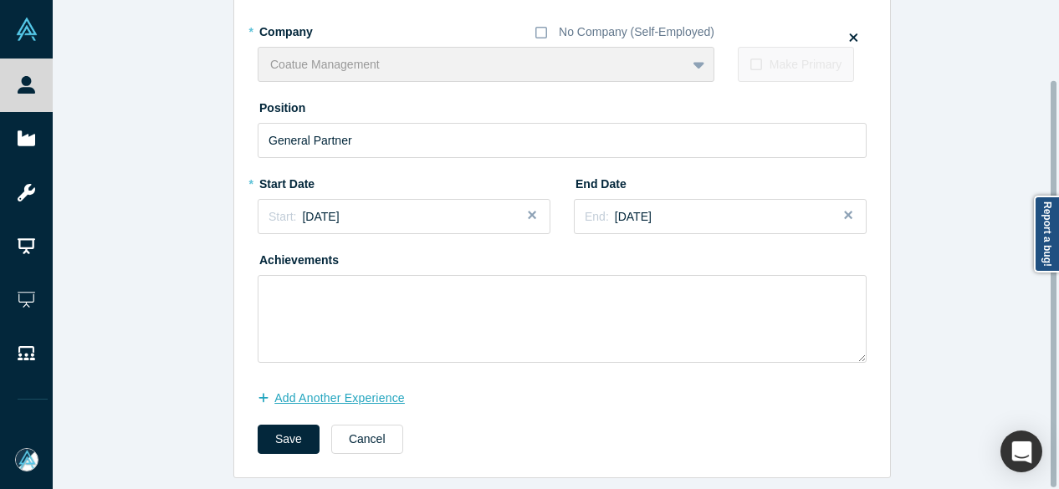
click at [356, 385] on button "Add Another Experience" at bounding box center [340, 398] width 165 height 29
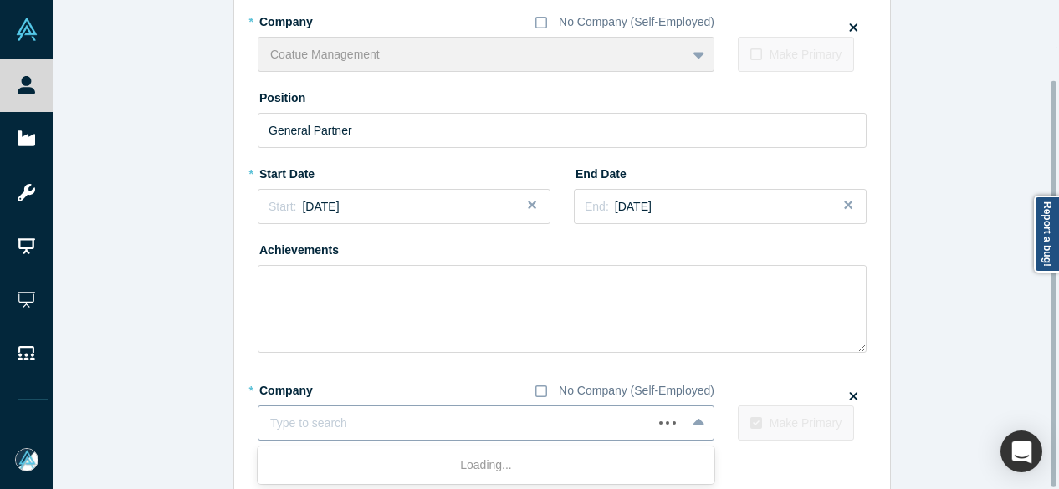
click at [341, 419] on div at bounding box center [455, 423] width 371 height 21
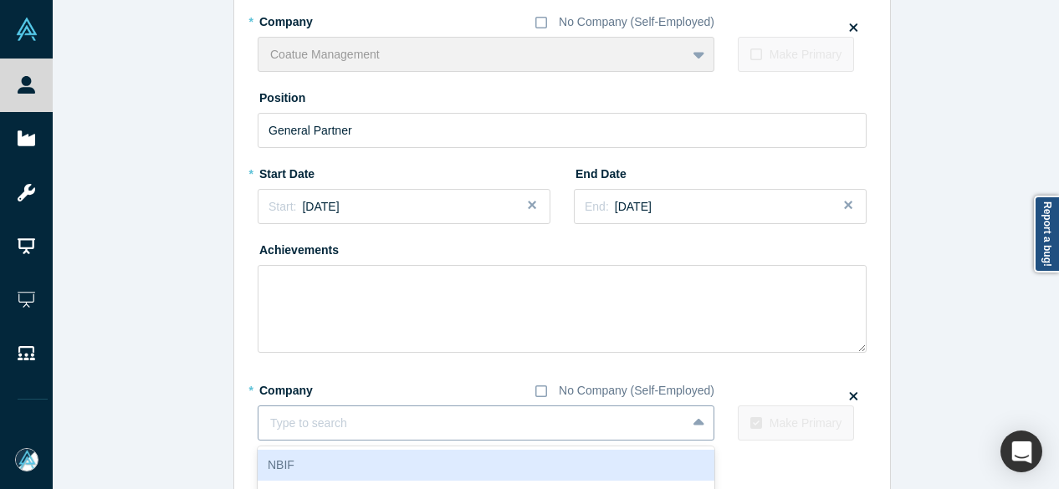
paste input "Co-Founder & Managing Partner Co-Founder & Managing Partner CIV"
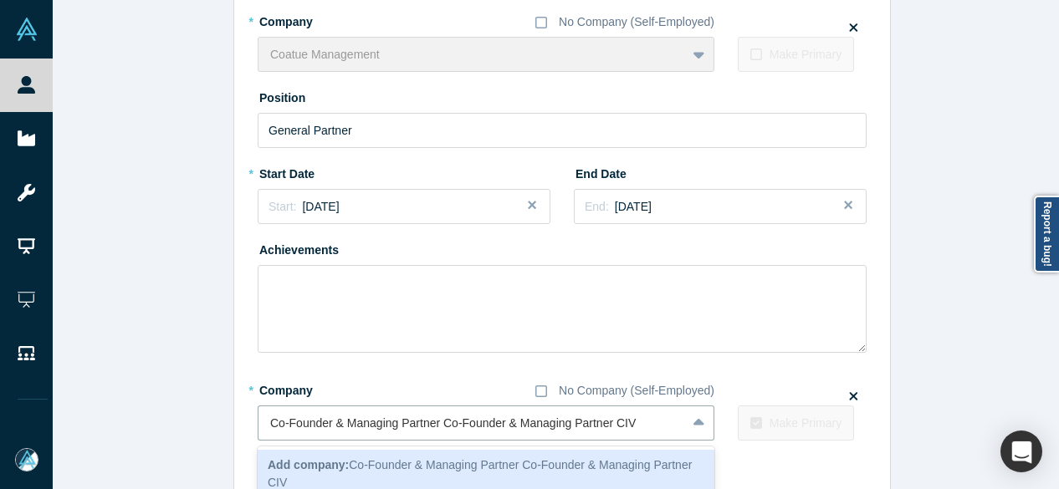
drag, startPoint x: 612, startPoint y: 422, endPoint x: 232, endPoint y: 437, distance: 380.9
click at [234, 437] on div "Edit Experience * Company No Company (Self-Employed) Coatue Management To pick …" at bounding box center [562, 248] width 656 height 615
type input "CIV"
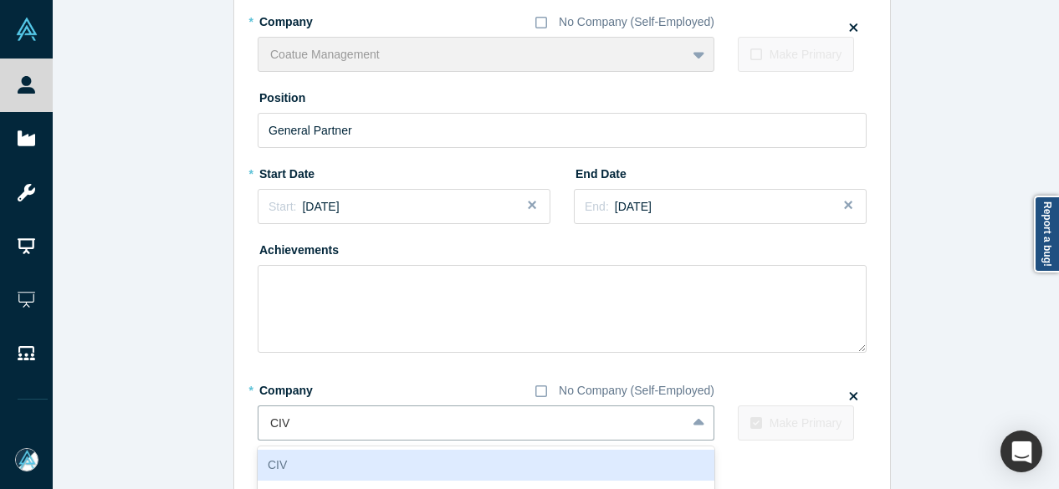
click at [313, 473] on div "CIV" at bounding box center [486, 465] width 457 height 31
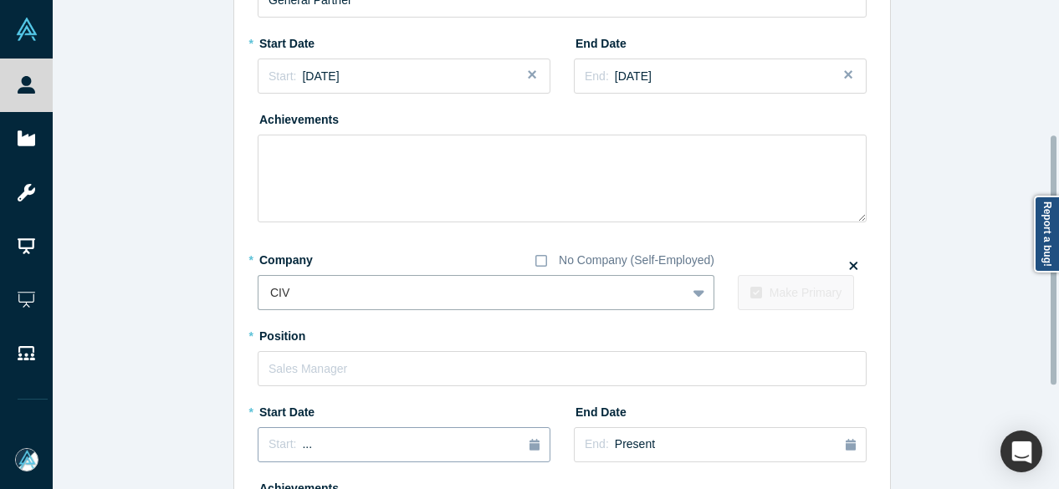
scroll to position [263, 0]
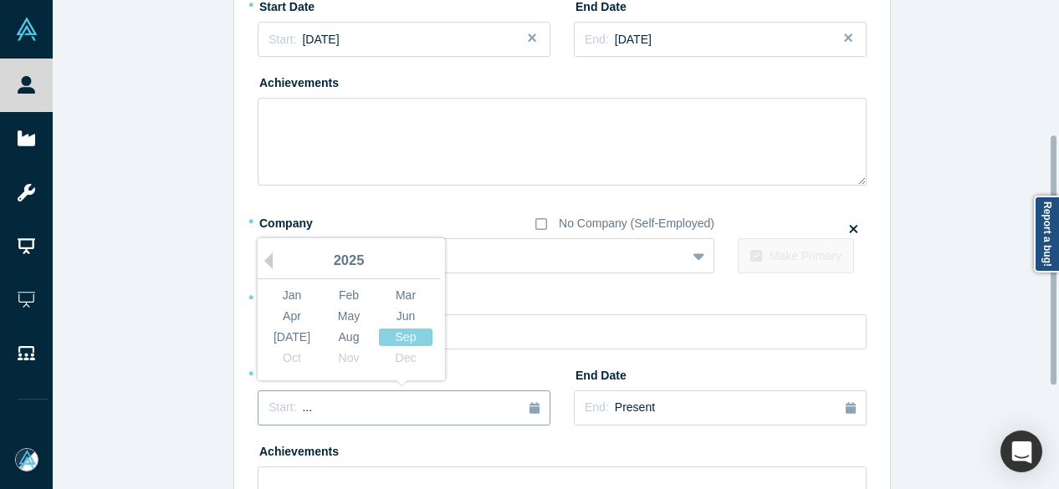
click at [309, 417] on button "Start: ..." at bounding box center [404, 408] width 293 height 35
drag, startPoint x: 260, startPoint y: 257, endPoint x: 307, endPoint y: 299, distance: 62.8
click at [260, 257] on button "Previous Year" at bounding box center [264, 261] width 17 height 17
click at [340, 329] on div "Aug" at bounding box center [349, 338] width 54 height 18
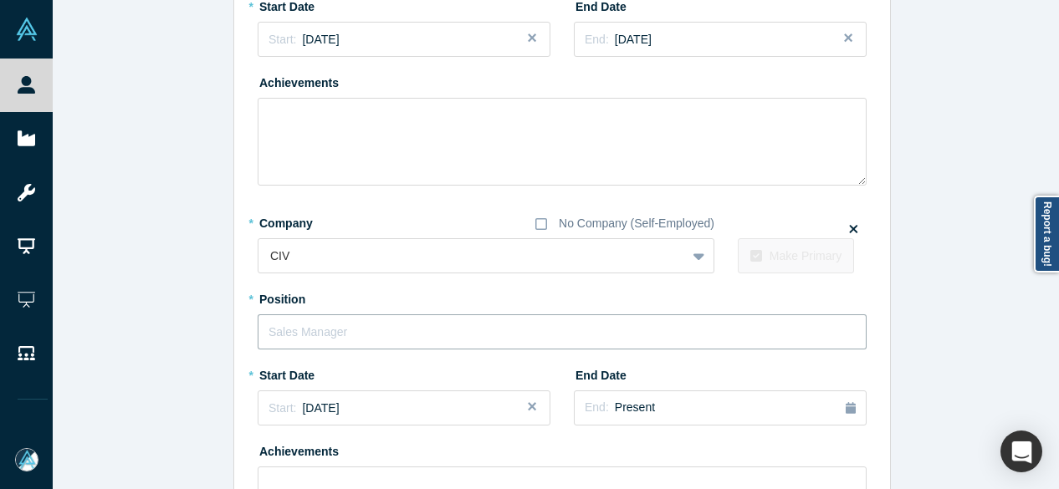
click at [344, 340] on input "text" at bounding box center [562, 332] width 609 height 35
paste input "Co-Founder & Managing Partner Co-Founder & Managing Partner"
drag, startPoint x: 437, startPoint y: 335, endPoint x: 219, endPoint y: 342, distance: 217.6
click at [219, 342] on div "Edit Experience * Company No Company (Self-Employed) Coatue Management To pick …" at bounding box center [562, 215] width 1019 height 909
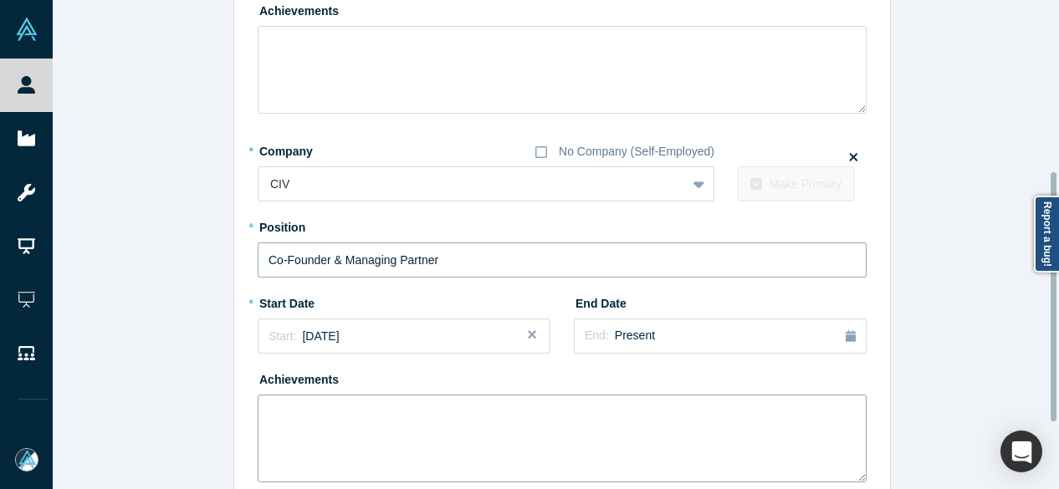
scroll to position [465, 0]
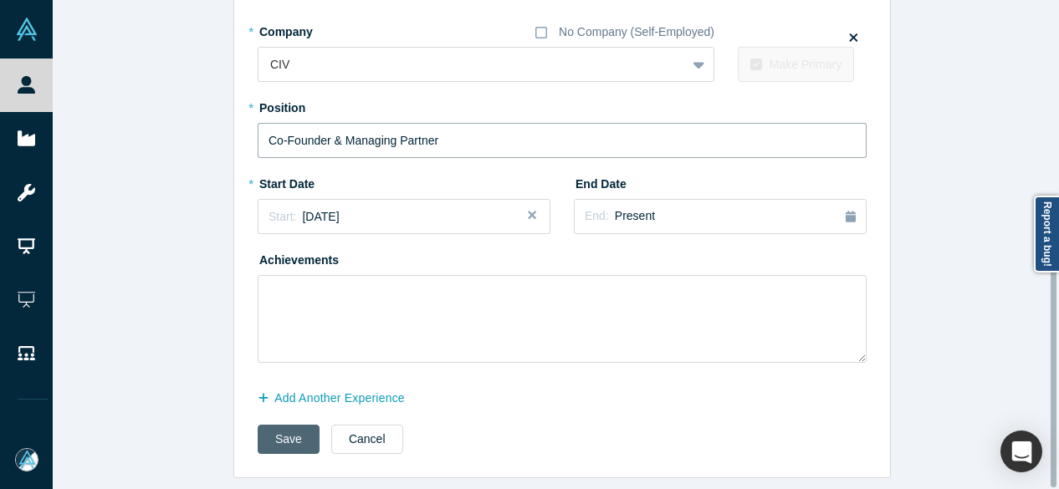
type input "Co-Founder & Managing Partner"
click at [281, 425] on button "Save" at bounding box center [289, 439] width 62 height 29
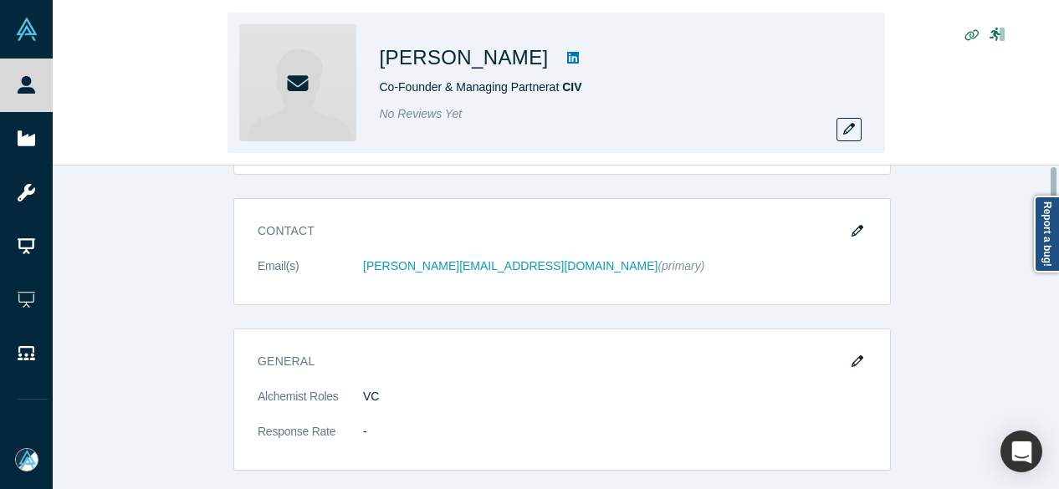
scroll to position [0, 0]
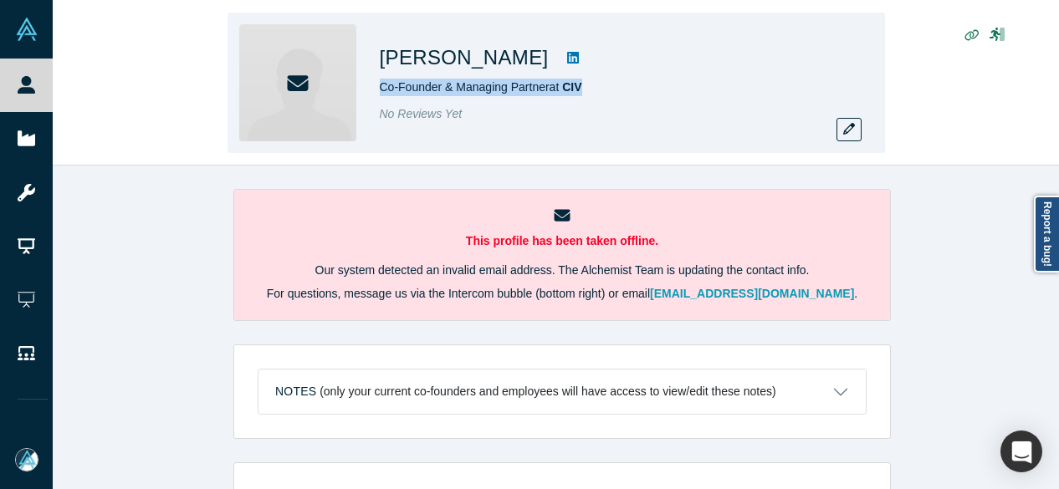
drag, startPoint x: 372, startPoint y: 92, endPoint x: 622, endPoint y: 88, distance: 250.1
click at [620, 84] on div "[PERSON_NAME] Co-Founder & Managing Partner at CIV No Reviews Yet" at bounding box center [556, 83] width 657 height 141
copy span "Co-Founder & Managing Partner at CIV"
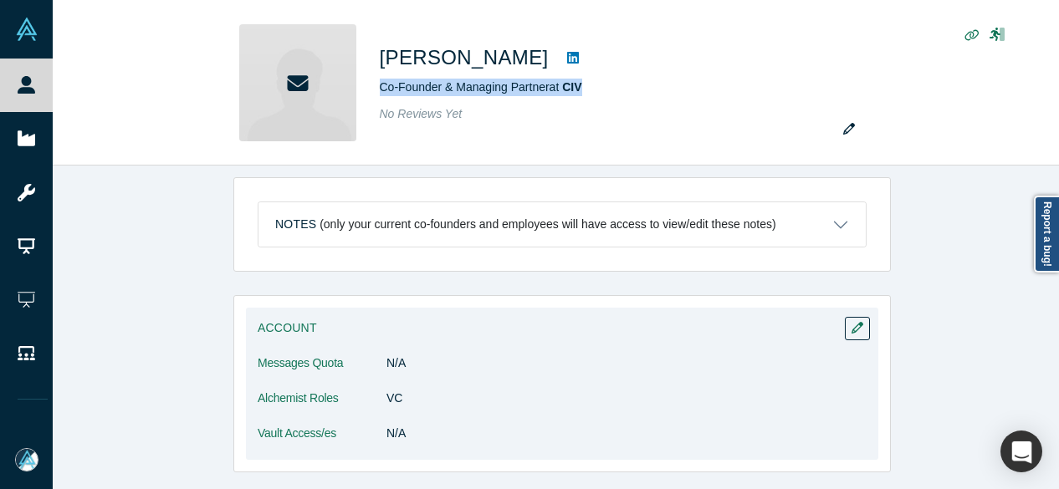
scroll to position [418, 0]
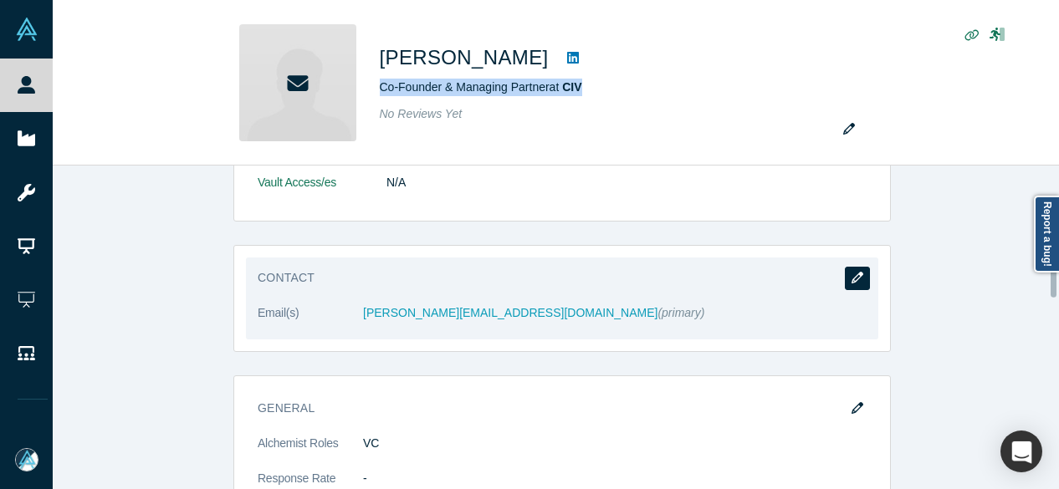
click at [852, 275] on icon "button" at bounding box center [858, 278] width 12 height 12
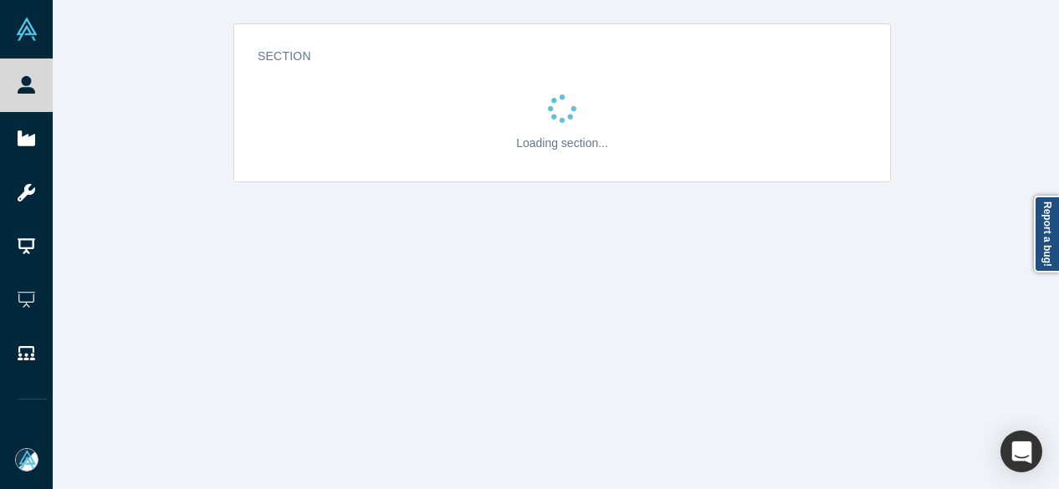
scroll to position [0, 0]
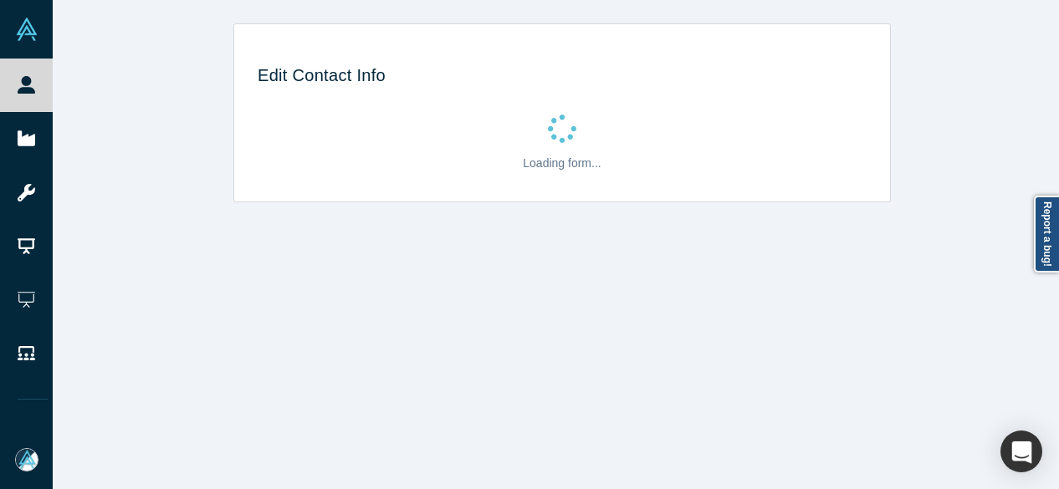
select select "US"
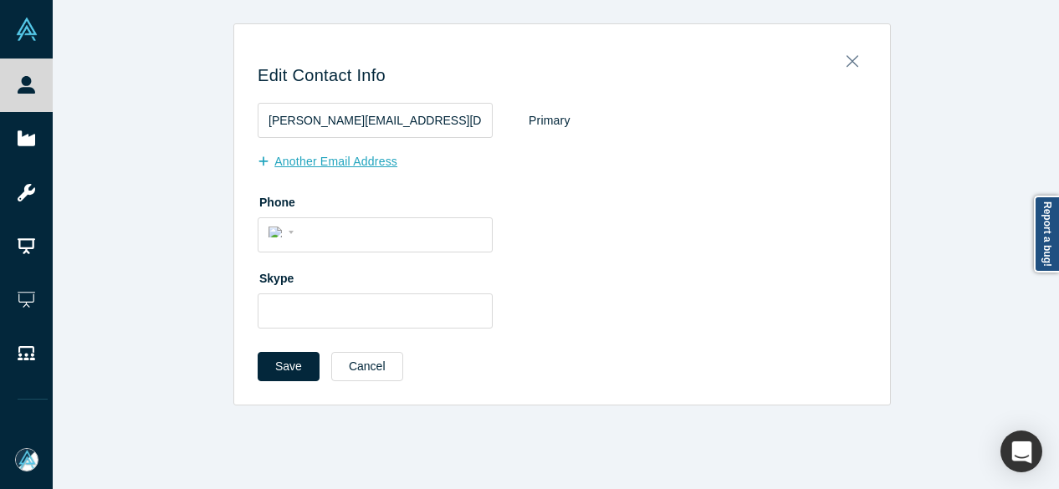
click at [340, 161] on button "Another Email Address" at bounding box center [336, 161] width 157 height 29
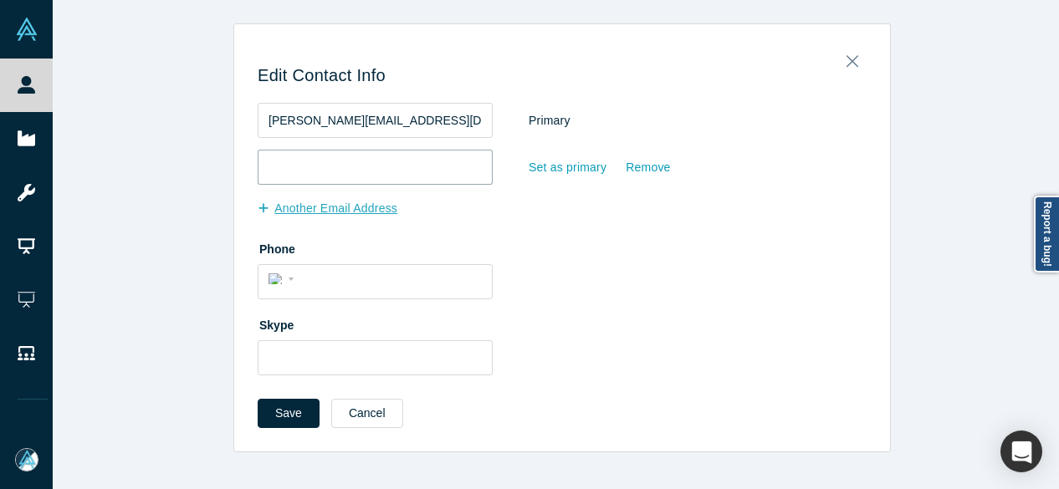
click at [340, 161] on input "email" at bounding box center [375, 167] width 235 height 35
paste input "[EMAIL_ADDRESS][DOMAIN_NAME]"
type input "[EMAIL_ADDRESS][DOMAIN_NAME]"
drag, startPoint x: 386, startPoint y: 123, endPoint x: 224, endPoint y: 122, distance: 161.4
click at [225, 122] on div "Edit Contact Info [PERSON_NAME][EMAIL_ADDRESS][DOMAIN_NAME] Primary [EMAIL_ADDR…" at bounding box center [562, 237] width 1019 height 429
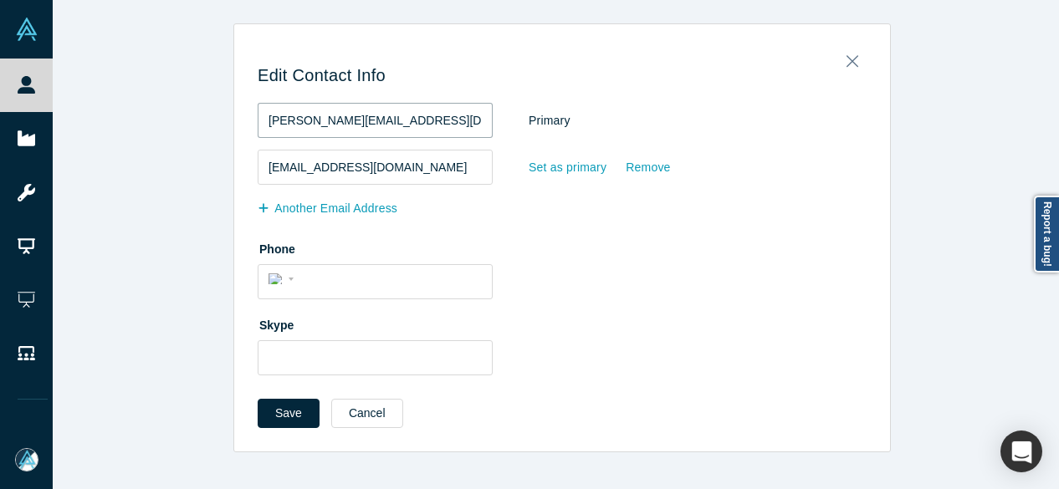
paste input "@[DOMAIN_NAME]"
type input "[EMAIL_ADDRESS][DOMAIN_NAME]"
click at [282, 409] on button "Save" at bounding box center [289, 413] width 62 height 29
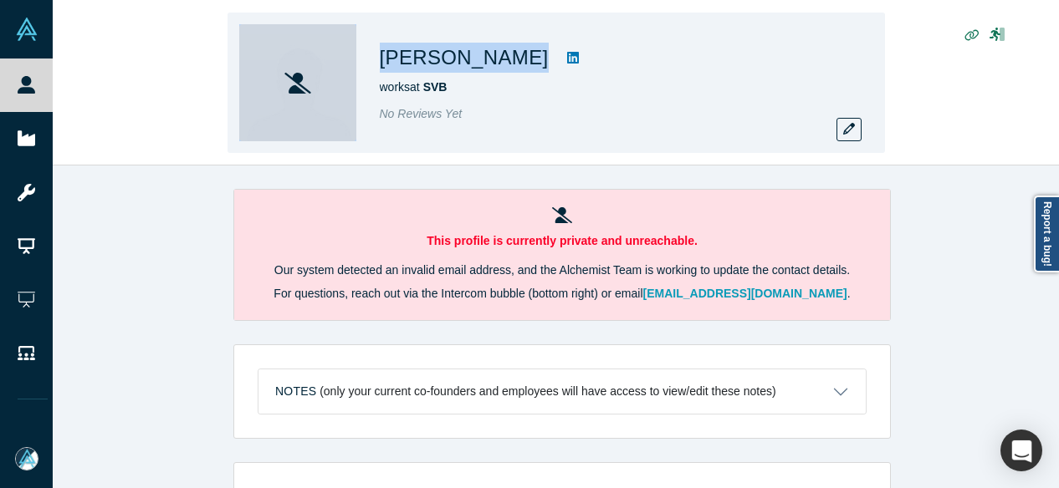
drag, startPoint x: 365, startPoint y: 59, endPoint x: 487, endPoint y: 58, distance: 122.1
click at [487, 58] on div "[PERSON_NAME] works at SVB No Reviews Yet" at bounding box center [556, 83] width 657 height 141
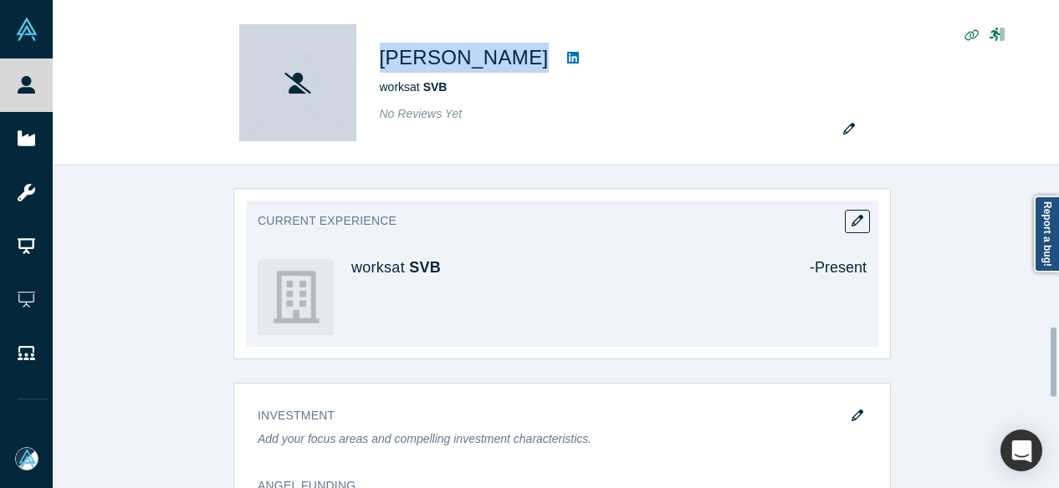
scroll to position [753, 0]
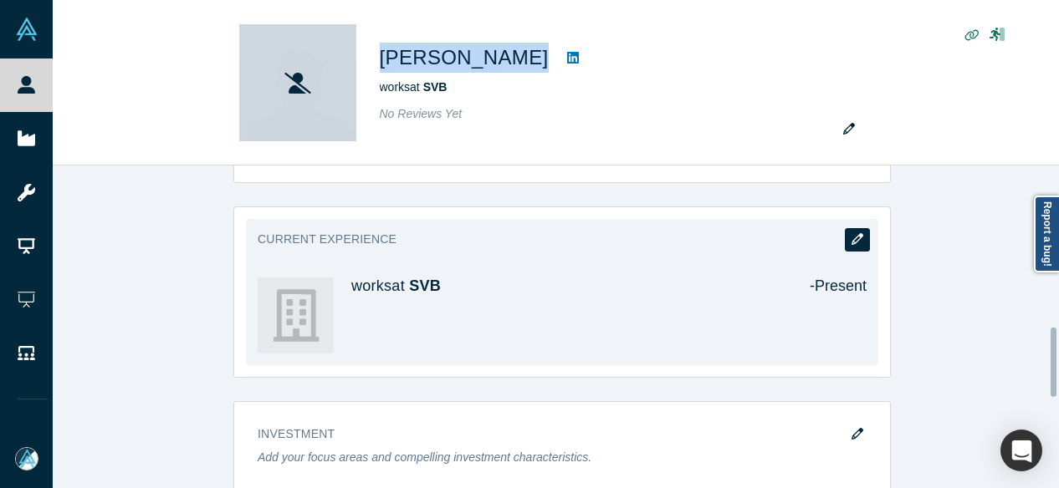
click at [845, 235] on button "button" at bounding box center [857, 239] width 25 height 23
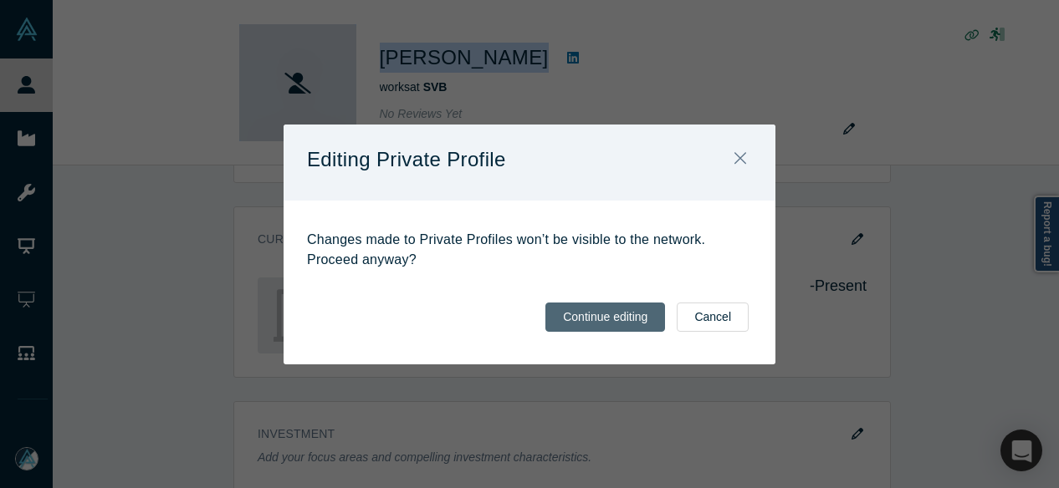
click at [574, 317] on button "Continue editing" at bounding box center [605, 317] width 120 height 29
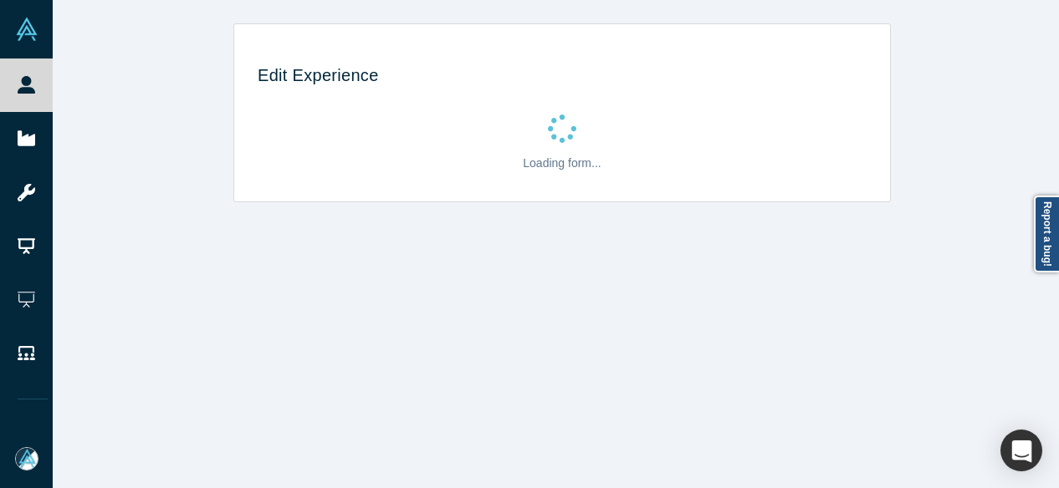
scroll to position [0, 0]
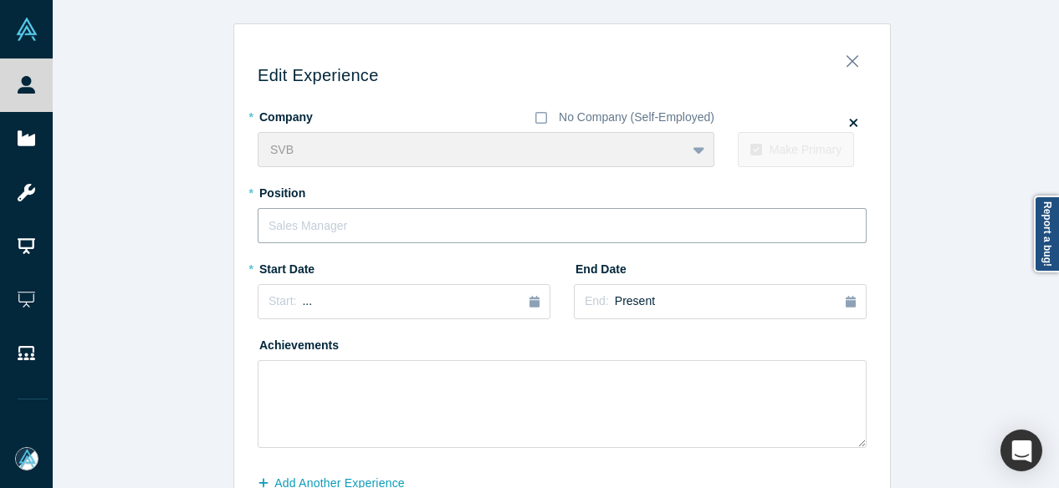
click at [297, 226] on input "text" at bounding box center [562, 225] width 609 height 35
paste input "Vice President"
type input "Vice President"
click at [335, 309] on div "Start: ..." at bounding box center [404, 302] width 271 height 18
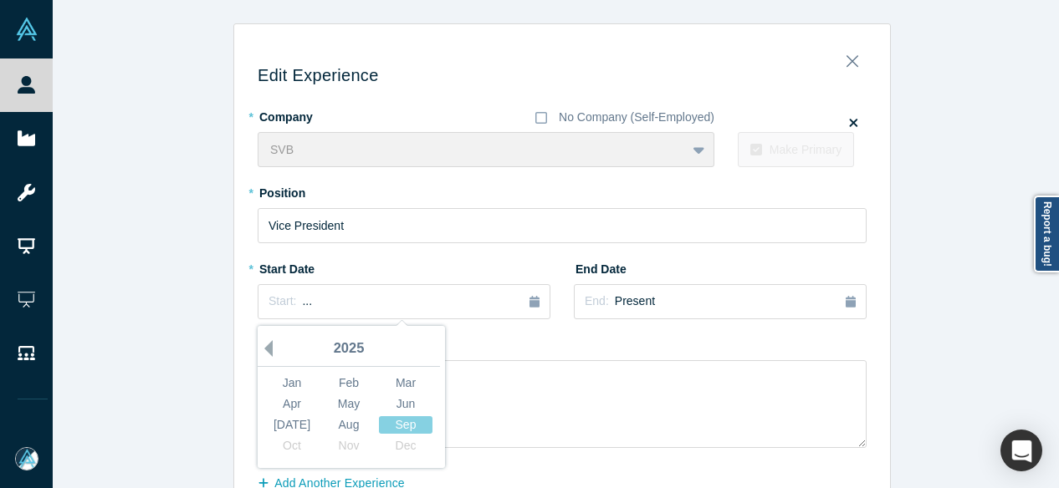
click at [260, 347] on button "Previous Year" at bounding box center [264, 348] width 17 height 17
click at [261, 346] on button "Previous Year" at bounding box center [264, 348] width 17 height 17
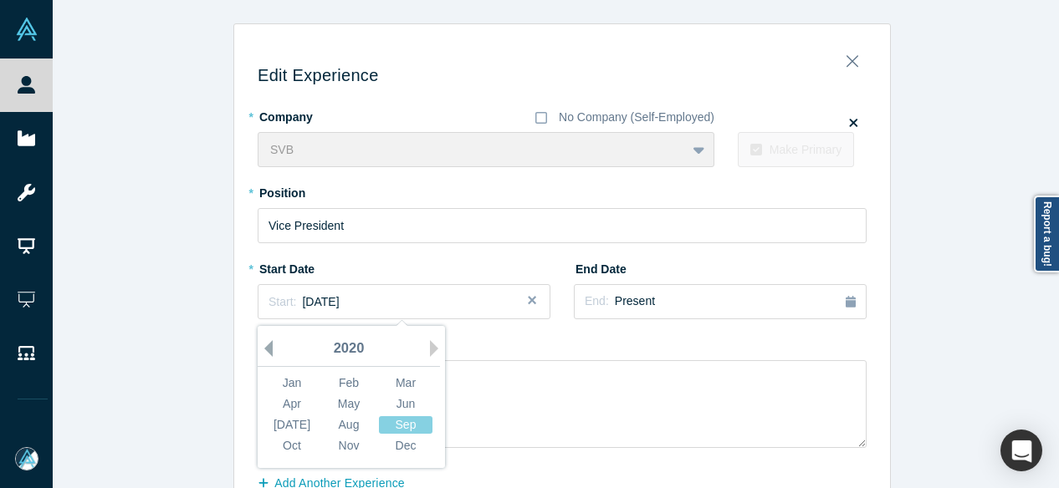
click at [261, 346] on button "Previous Year" at bounding box center [264, 348] width 17 height 17
drag, startPoint x: 284, startPoint y: 377, endPoint x: 466, endPoint y: 315, distance: 191.8
click at [284, 377] on div "Jan" at bounding box center [292, 384] width 54 height 18
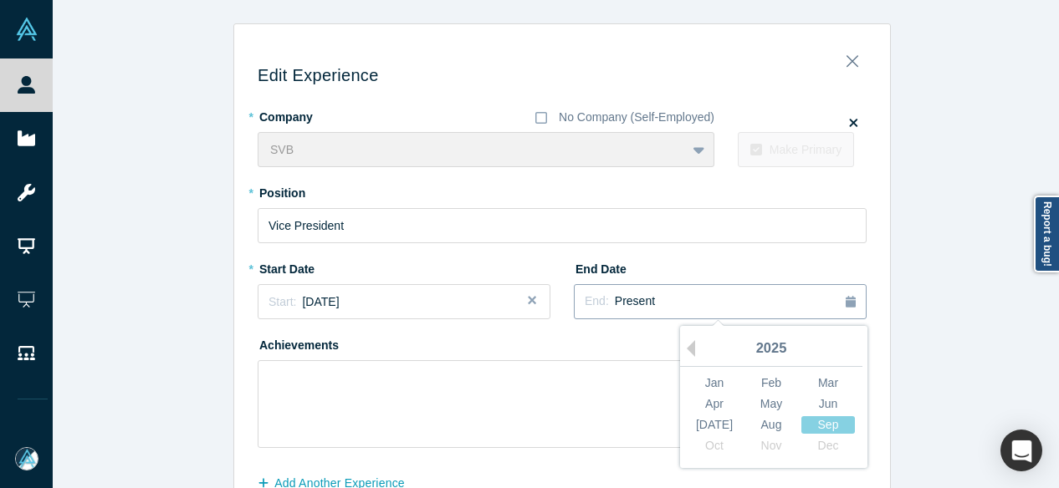
click at [631, 294] on span "Present" at bounding box center [635, 300] width 40 height 13
click at [683, 344] on button "Previous Year" at bounding box center [686, 348] width 17 height 17
click at [831, 445] on div "Dec" at bounding box center [828, 446] width 54 height 18
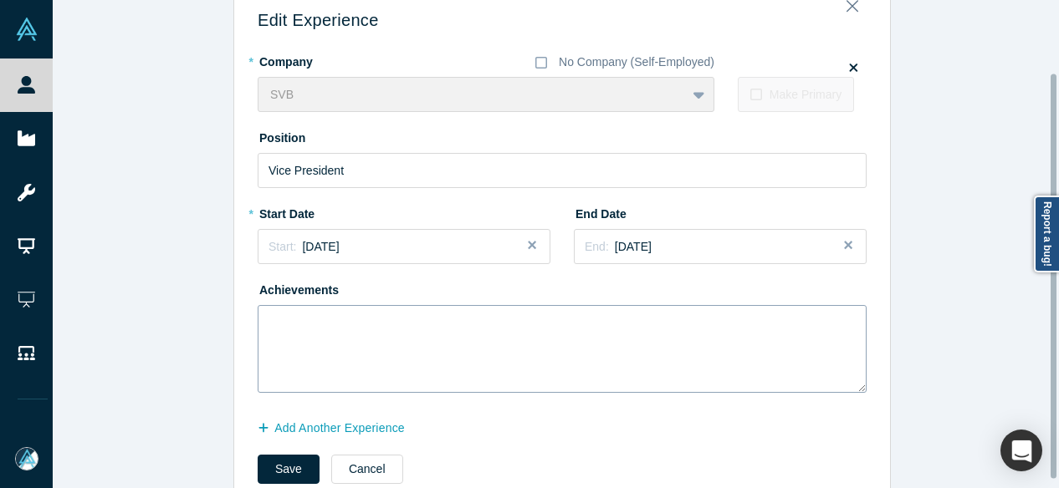
scroll to position [97, 0]
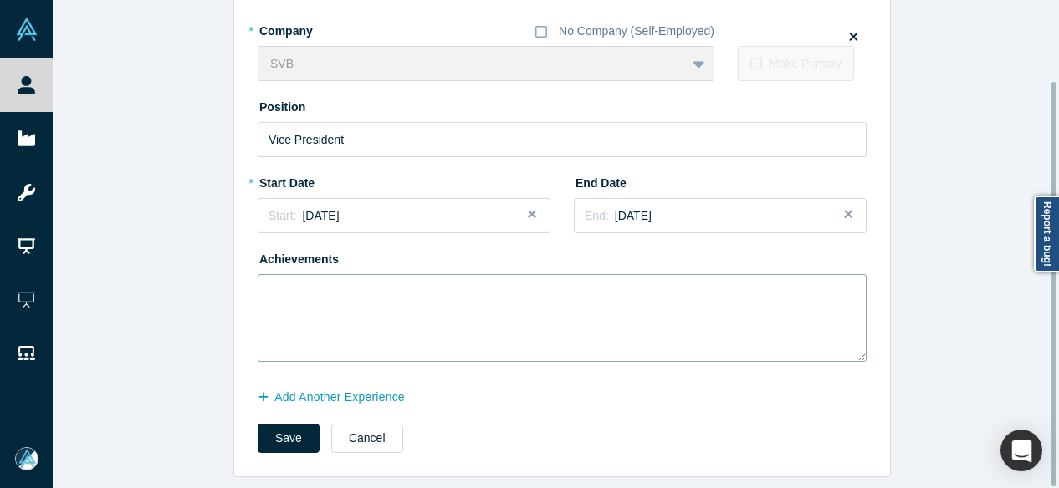
click at [322, 390] on button "Add Another Experience" at bounding box center [340, 397] width 165 height 29
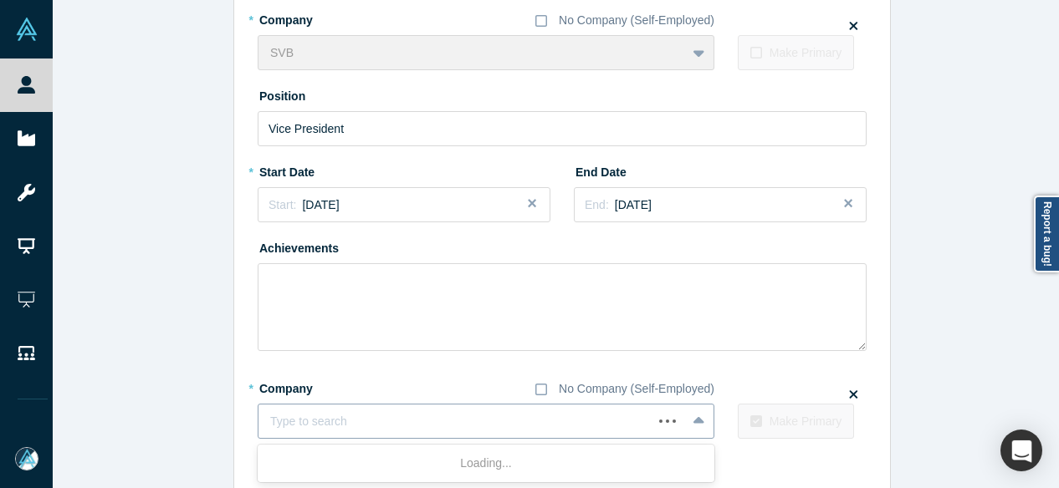
click at [457, 422] on div at bounding box center [455, 422] width 371 height 21
paste input "Director Director Franklin Street"
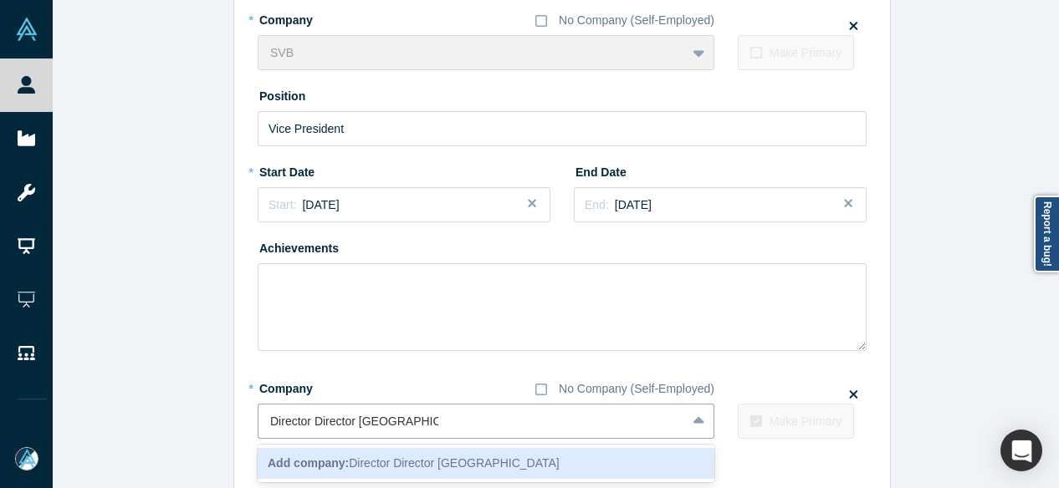
drag, startPoint x: 354, startPoint y: 424, endPoint x: 216, endPoint y: 424, distance: 138.0
click at [216, 424] on div "Edit Experience * Company No Company (Self-Employed) SVB To pick up a draggable…" at bounding box center [562, 240] width 1019 height 628
type input "Franklin Street"
click at [347, 451] on div "Add company: Franklin Street" at bounding box center [486, 463] width 457 height 31
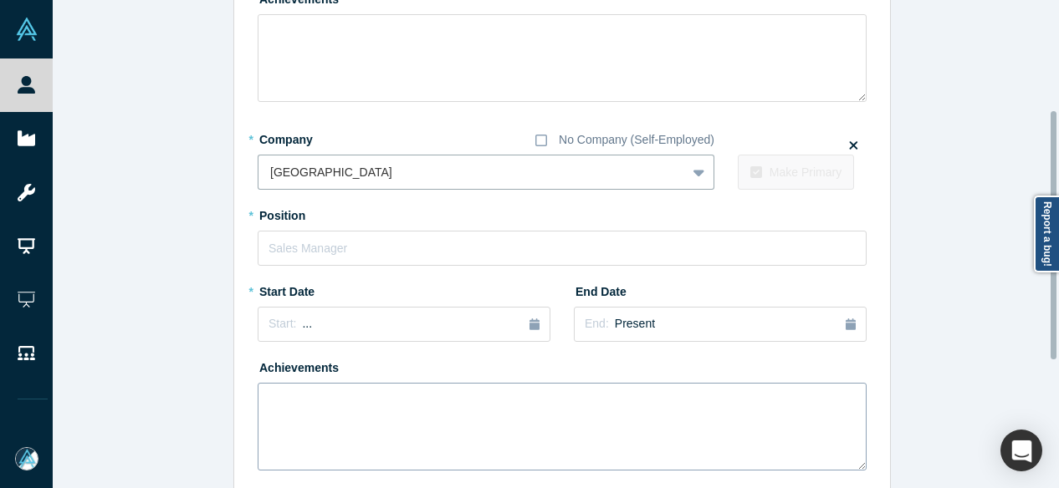
scroll to position [348, 0]
click at [326, 244] on input "text" at bounding box center [562, 246] width 609 height 35
paste input "Director Director"
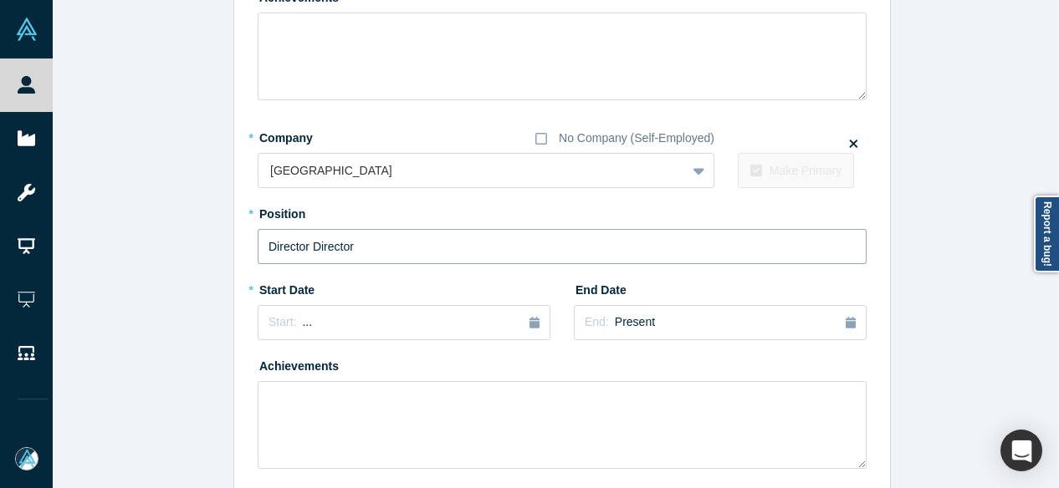
drag, startPoint x: 299, startPoint y: 244, endPoint x: 438, endPoint y: 254, distance: 139.2
click at [438, 254] on input "Director Director" at bounding box center [562, 246] width 609 height 35
type input "Director"
click at [318, 324] on div "Start: ..." at bounding box center [404, 323] width 271 height 18
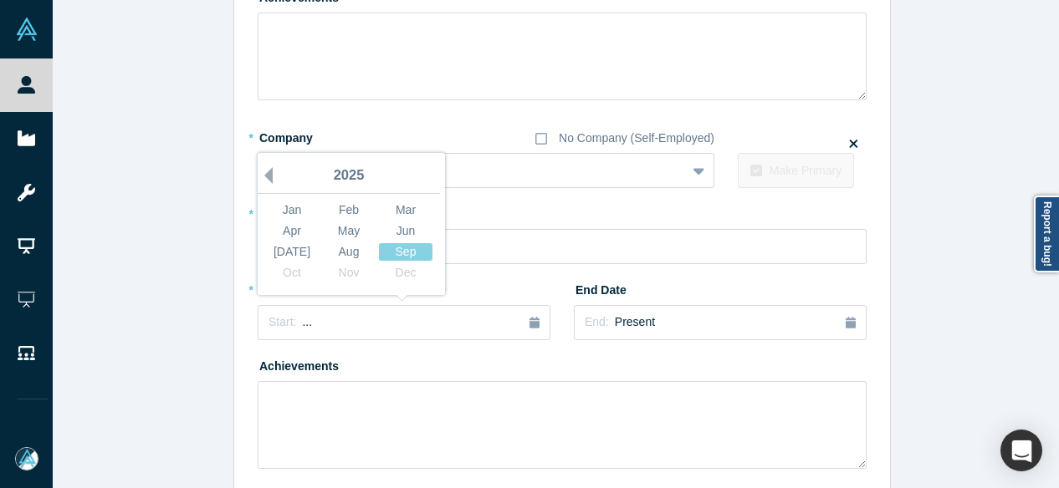
click at [261, 173] on button "Previous Year" at bounding box center [264, 175] width 17 height 17
click at [381, 271] on div "Dec" at bounding box center [406, 273] width 54 height 18
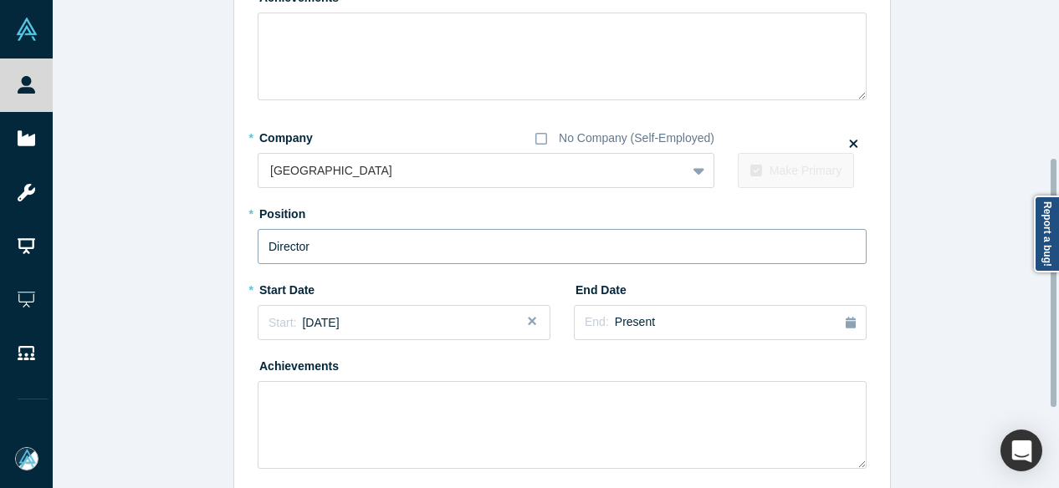
scroll to position [181, 0]
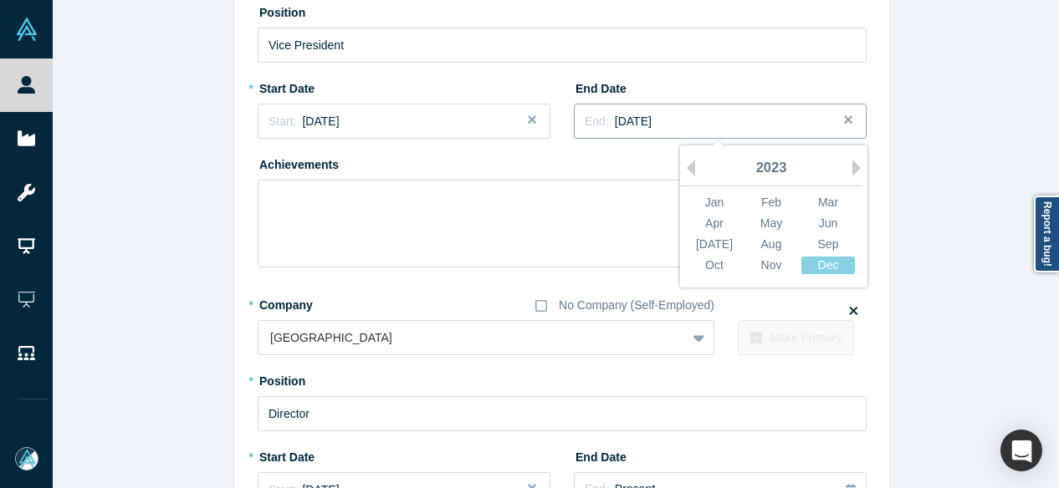
click at [678, 133] on button "End: December 2023" at bounding box center [720, 121] width 293 height 35
click at [762, 227] on div "May" at bounding box center [771, 224] width 54 height 18
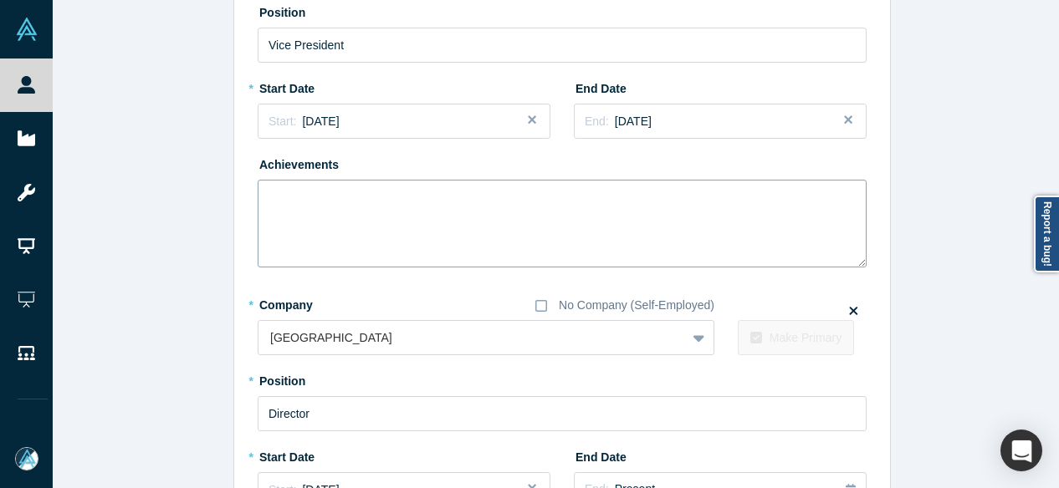
scroll to position [432, 0]
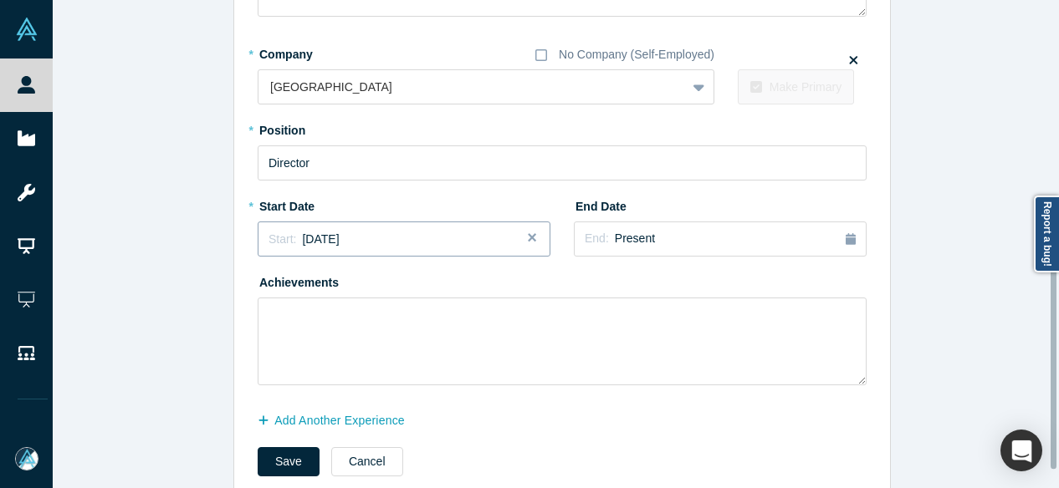
click at [339, 241] on span "December 2023" at bounding box center [320, 239] width 37 height 13
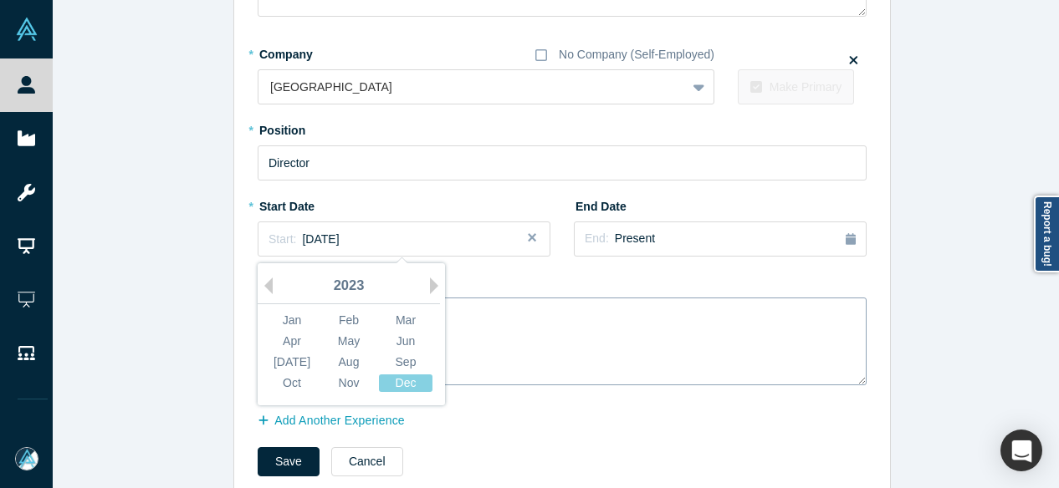
click at [391, 338] on div "Jun" at bounding box center [406, 342] width 54 height 18
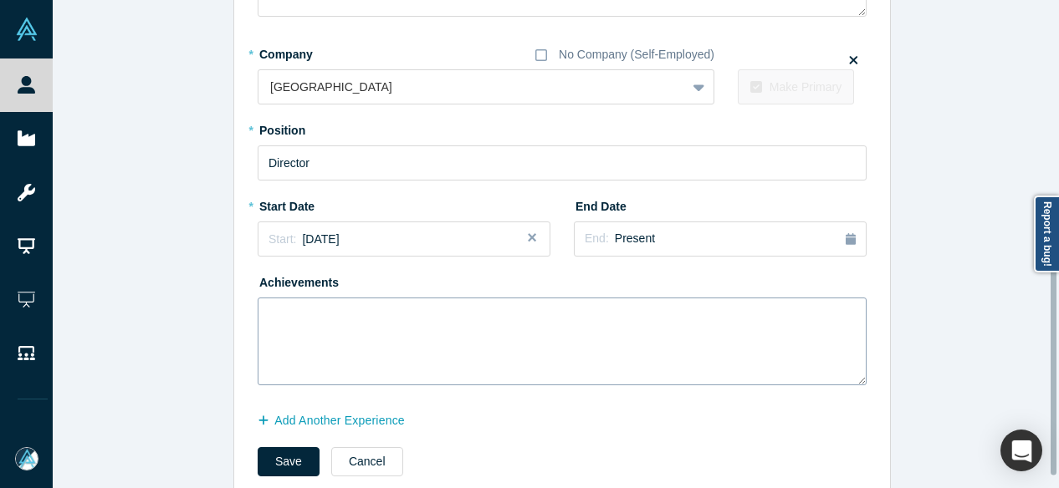
scroll to position [466, 0]
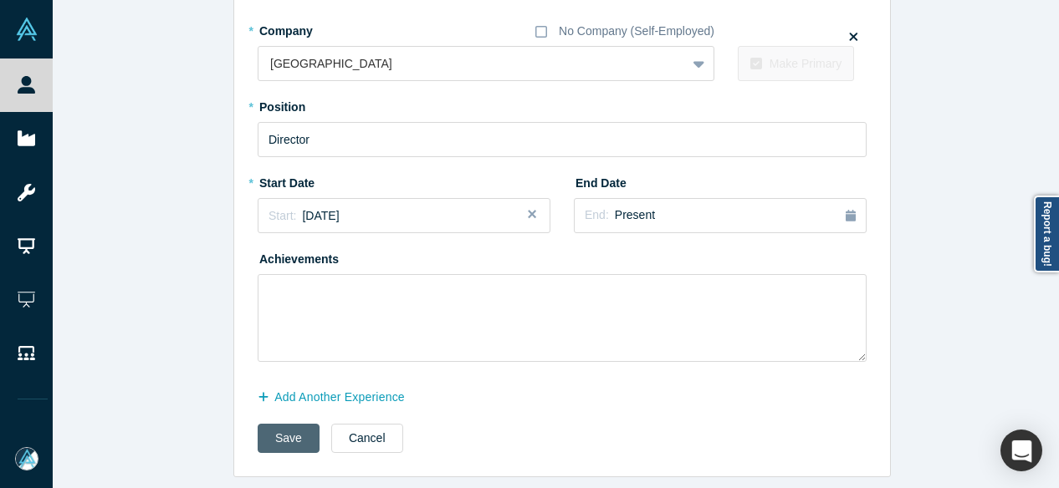
click at [258, 427] on button "Save" at bounding box center [289, 438] width 62 height 29
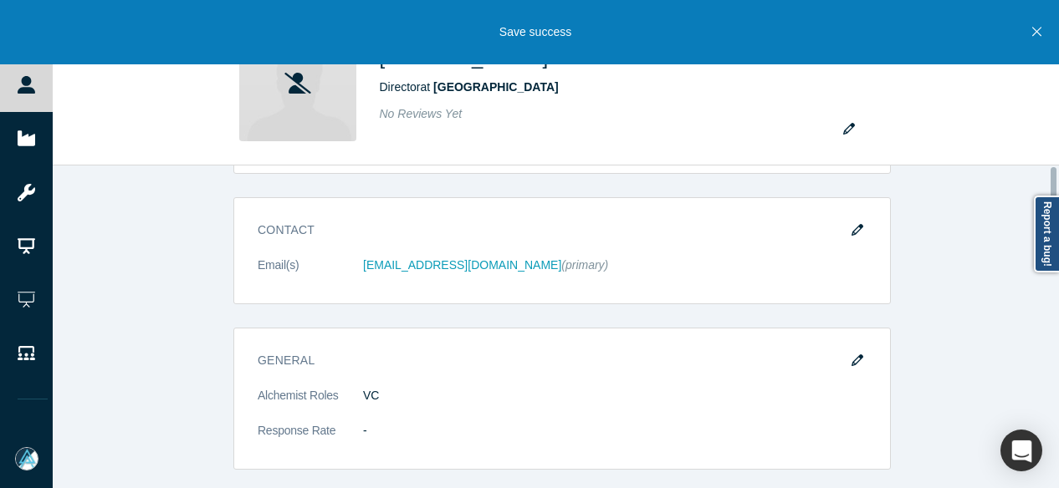
scroll to position [0, 0]
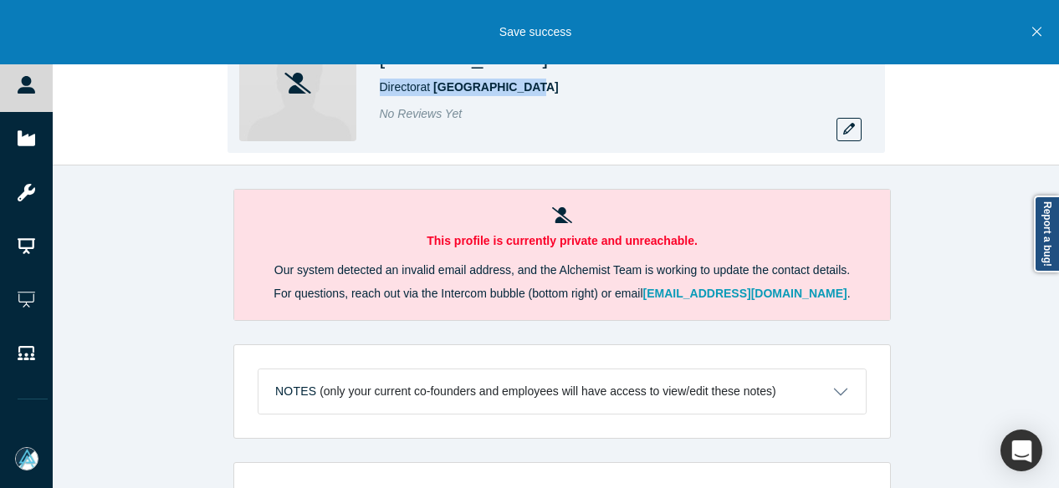
drag, startPoint x: 530, startPoint y: 86, endPoint x: 376, endPoint y: 93, distance: 154.1
click at [376, 93] on div "Austin Wills Director at Franklin Street No Reviews Yet" at bounding box center [556, 83] width 657 height 141
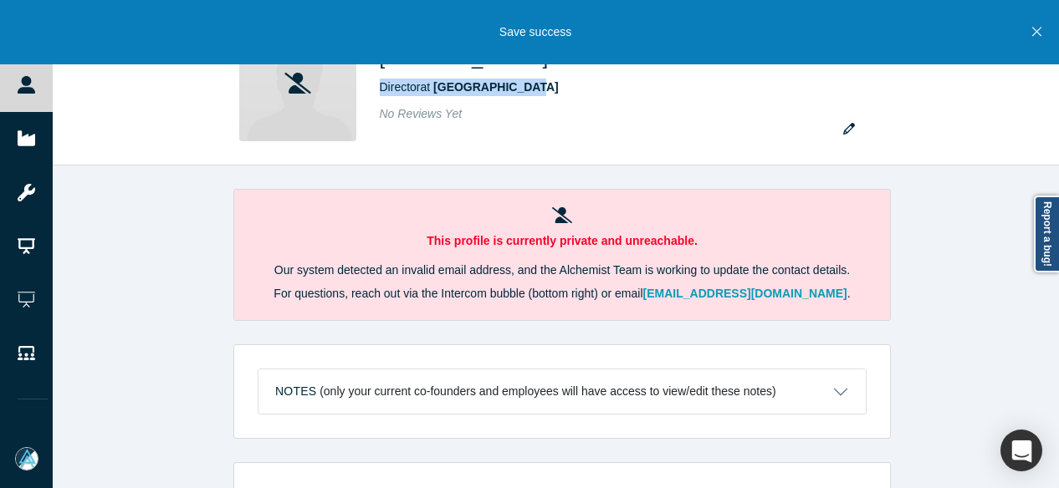
copy span "Director at Franklin Street"
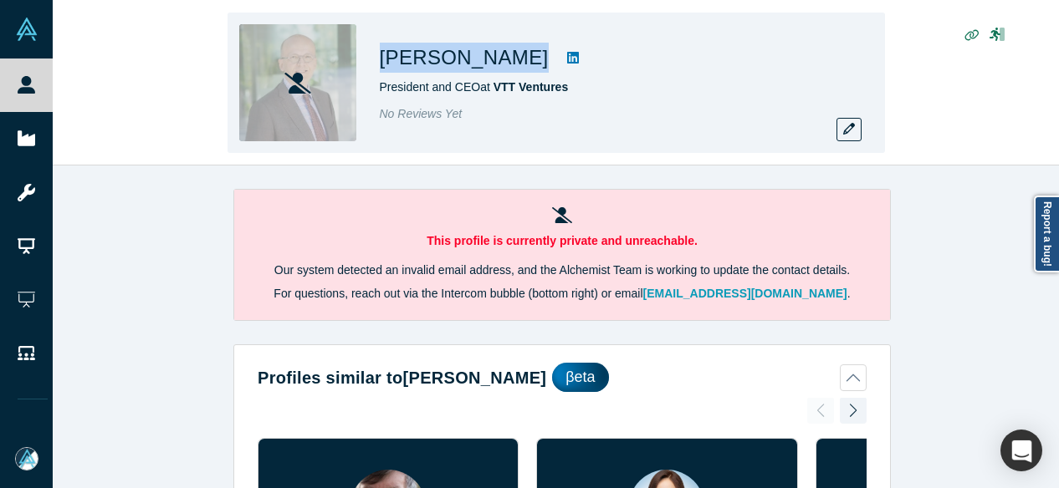
drag, startPoint x: 372, startPoint y: 54, endPoint x: 493, endPoint y: 54, distance: 120.5
click at [493, 54] on div "[PERSON_NAME] President and CEO at VTT Ventures No Reviews Yet" at bounding box center [556, 83] width 657 height 141
copy div "[PERSON_NAME]"
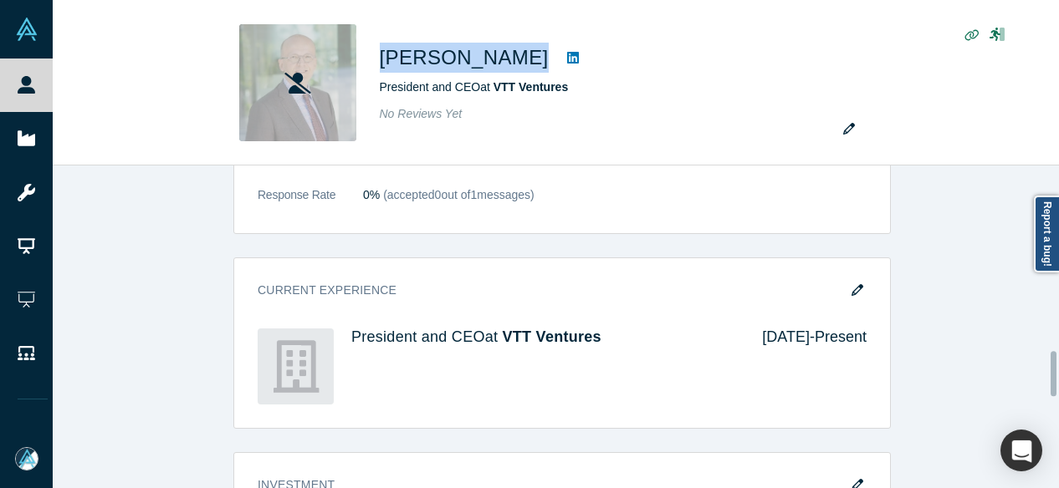
scroll to position [1338, 0]
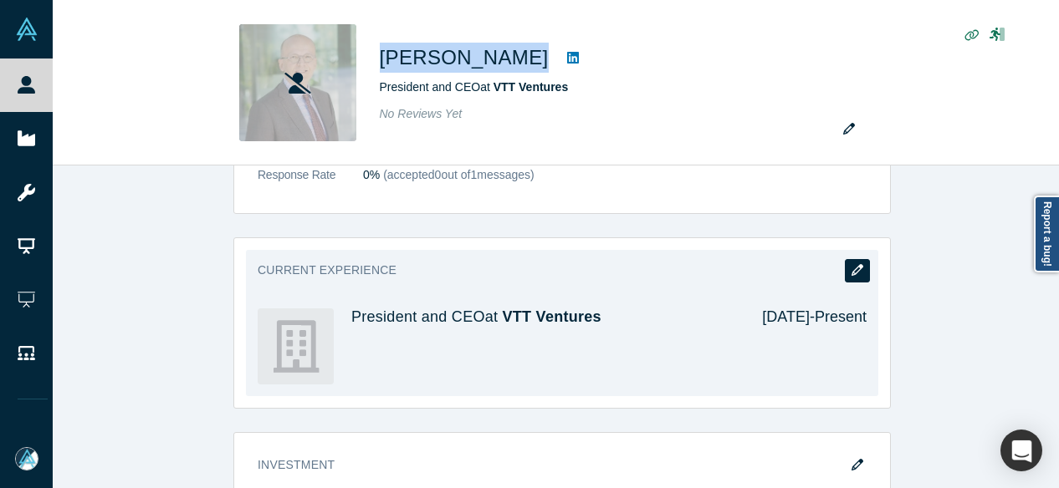
click at [857, 265] on button "button" at bounding box center [857, 270] width 25 height 23
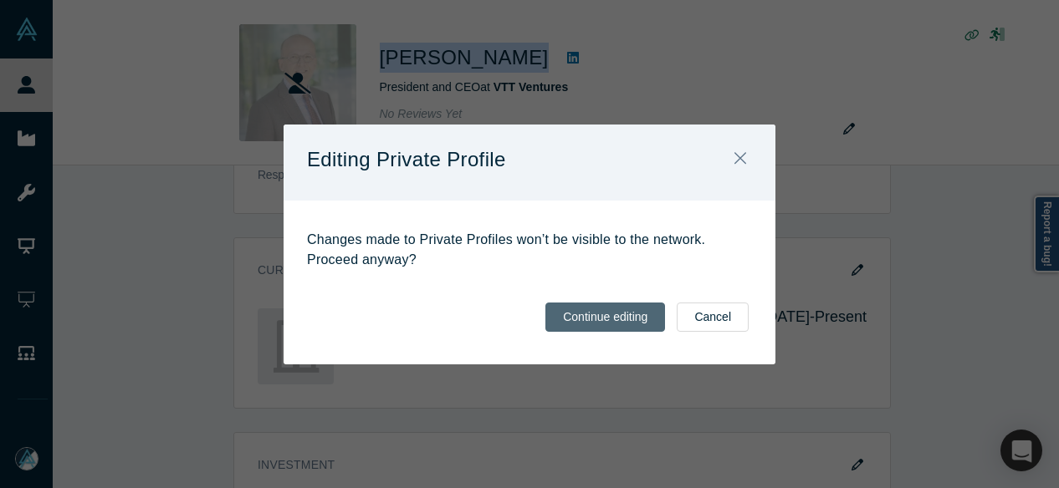
click at [574, 315] on button "Continue editing" at bounding box center [605, 317] width 120 height 29
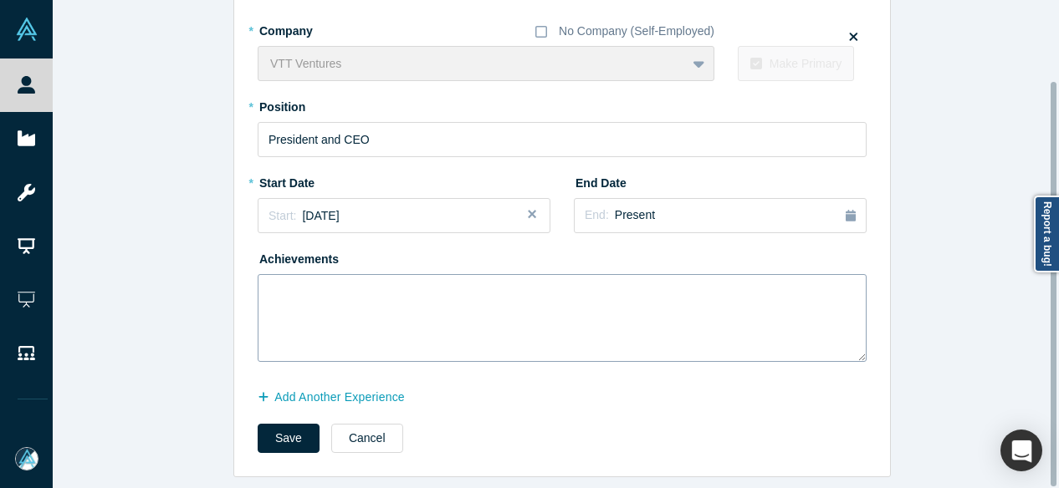
scroll to position [97, 0]
click at [381, 385] on button "Add Another Experience" at bounding box center [340, 397] width 165 height 29
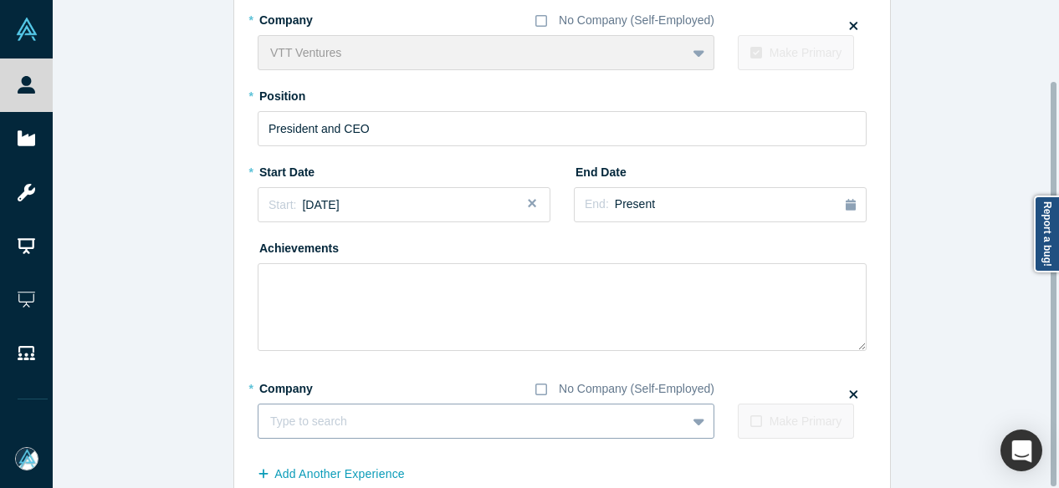
click at [369, 417] on div at bounding box center [472, 422] width 404 height 21
paste input "Venture Partner Venture Partner Kvanted"
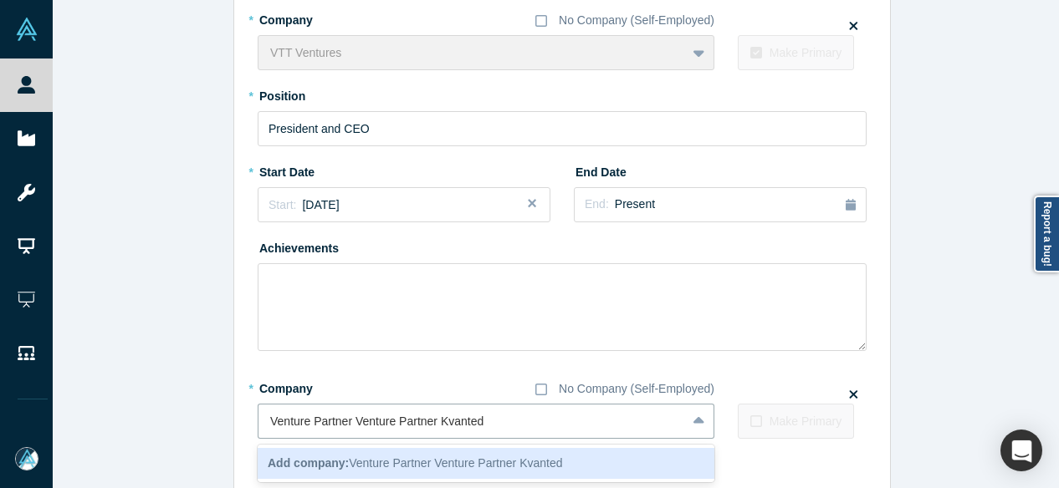
drag, startPoint x: 432, startPoint y: 421, endPoint x: 237, endPoint y: 406, distance: 196.3
click at [237, 406] on div "Edit Experience * Company No Company (Self-Employed) VTT Ventures To pick up a …" at bounding box center [562, 246] width 656 height 615
type input "Kvanted"
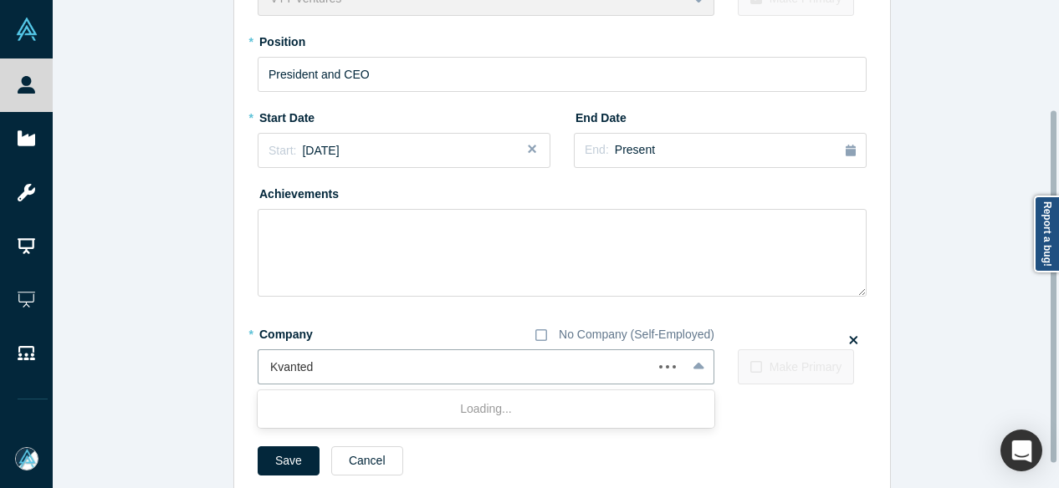
scroll to position [185, 0]
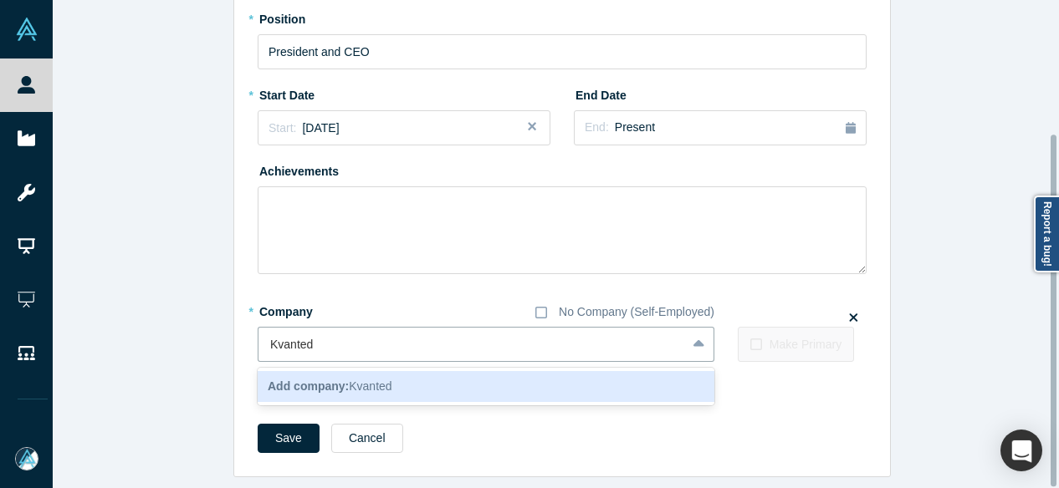
click at [315, 380] on b "Add company:" at bounding box center [308, 386] width 81 height 13
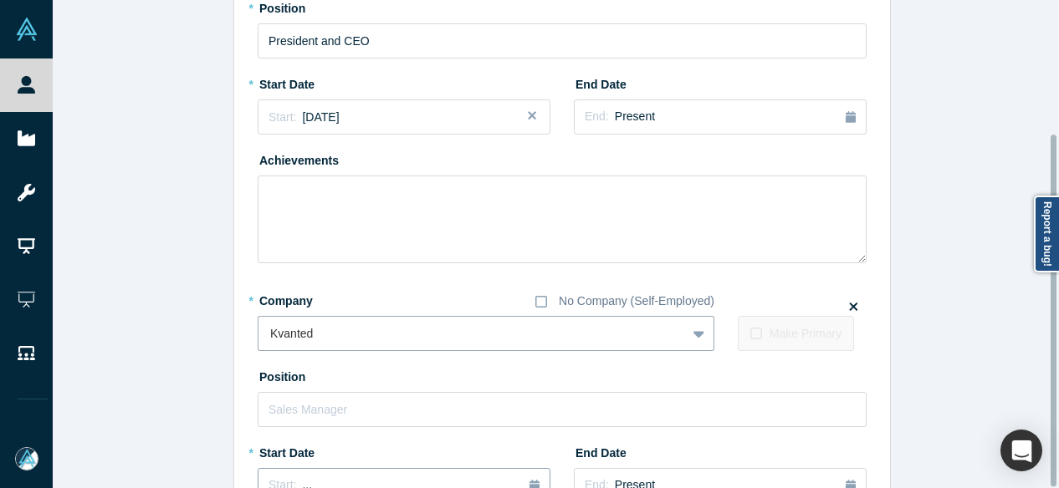
click at [325, 480] on div "Start: ..." at bounding box center [404, 486] width 271 height 18
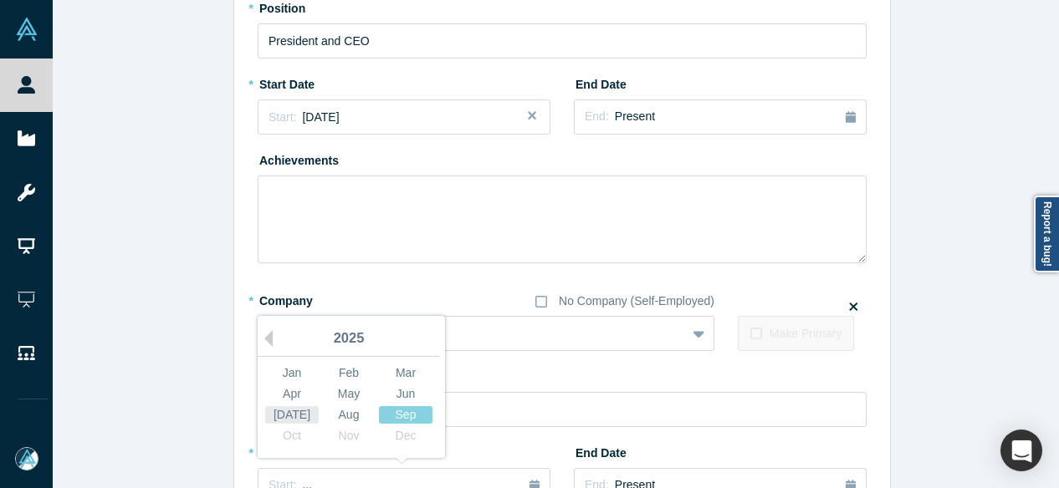
click at [283, 407] on div "[DATE]" at bounding box center [292, 416] width 54 height 18
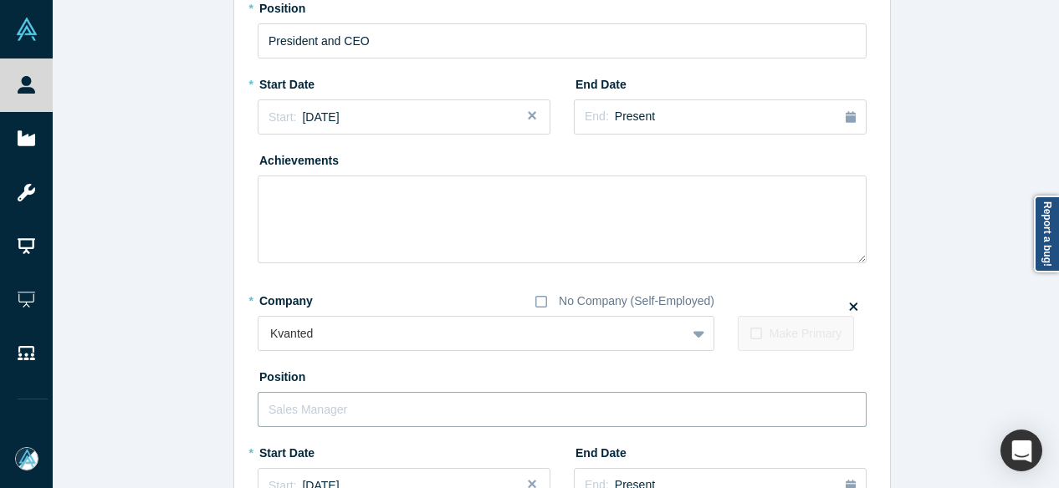
click at [301, 412] on input "text" at bounding box center [562, 409] width 609 height 35
paste input "Venture Partner Venture Partner"
drag, startPoint x: 419, startPoint y: 406, endPoint x: 490, endPoint y: 404, distance: 71.1
click at [490, 404] on input "Venture Partner Venture Partner" at bounding box center [562, 409] width 609 height 35
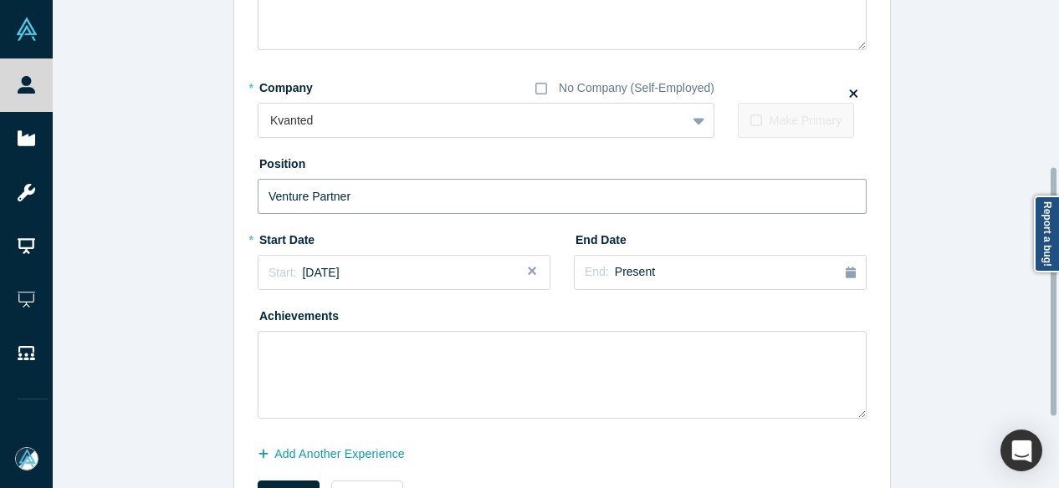
scroll to position [436, 0]
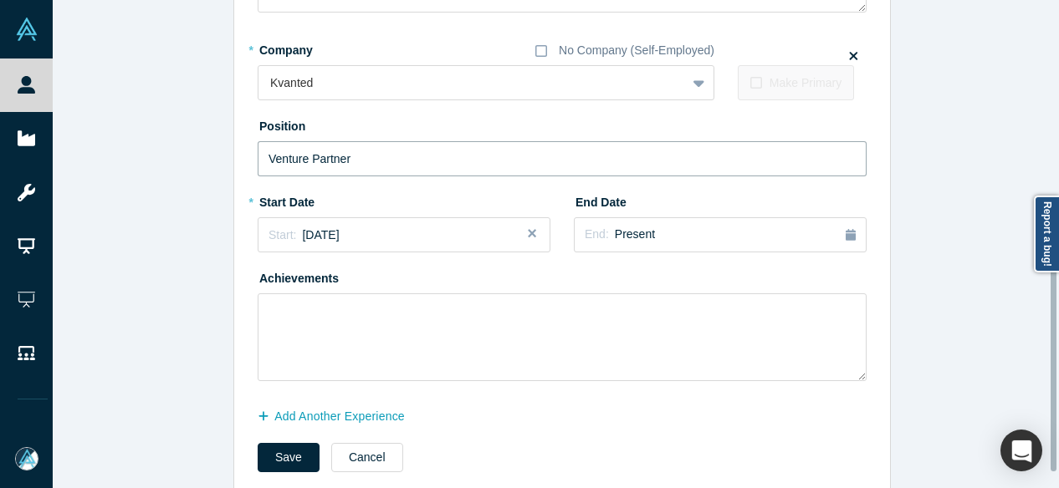
type input "Venture Partner"
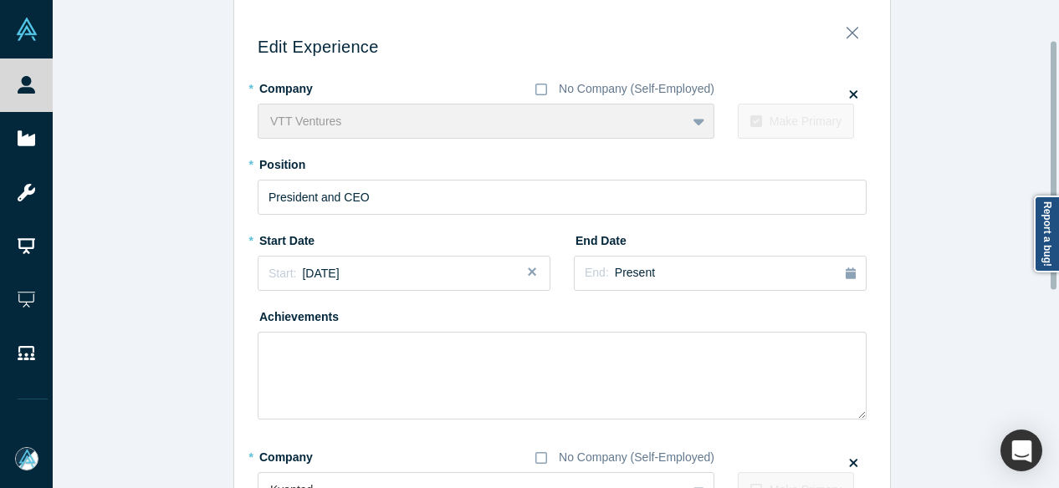
scroll to position [18, 0]
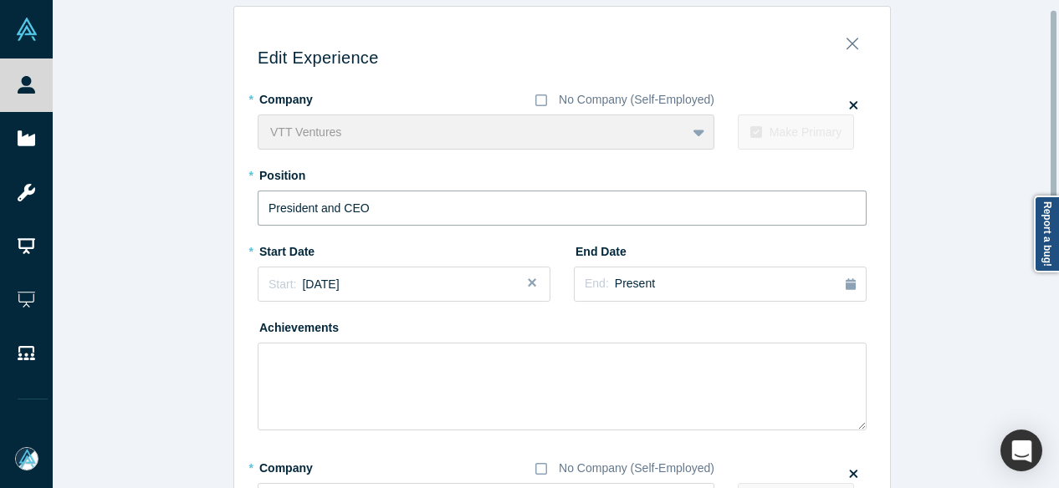
drag, startPoint x: 391, startPoint y: 207, endPoint x: 161, endPoint y: 213, distance: 230.1
click at [161, 213] on div "Edit Experience * Company No Company (Self-Employed) VTT Ventures To pick up a …" at bounding box center [562, 460] width 1019 height 909
paste input "&"
type input "President & CEO"
click at [674, 284] on div "End: Present" at bounding box center [720, 284] width 271 height 18
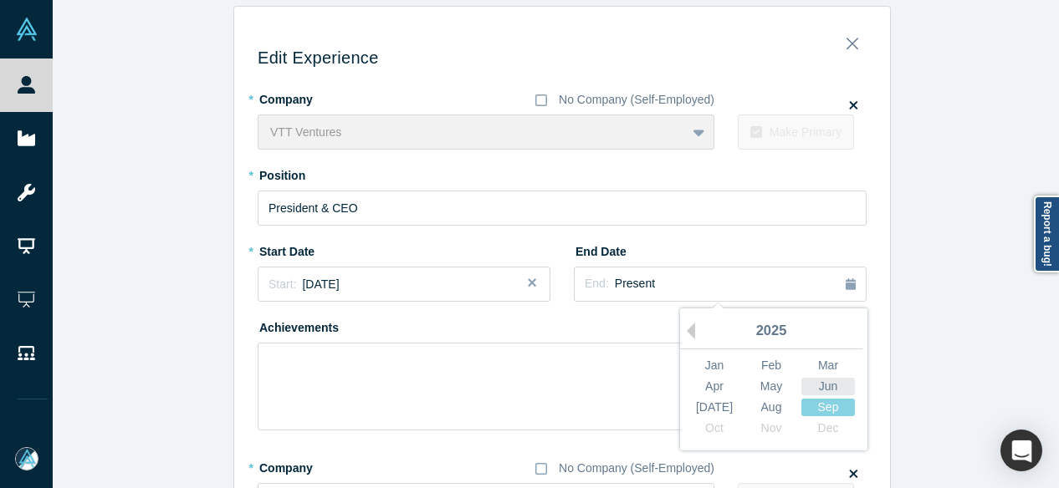
click at [835, 381] on div "Jun" at bounding box center [828, 387] width 54 height 18
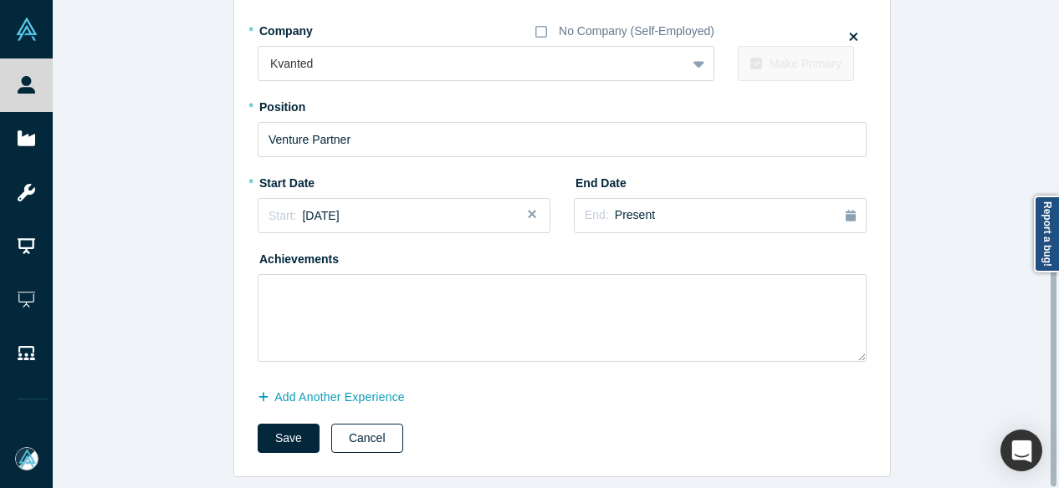
scroll to position [466, 0]
click at [290, 437] on button "Save" at bounding box center [289, 438] width 62 height 29
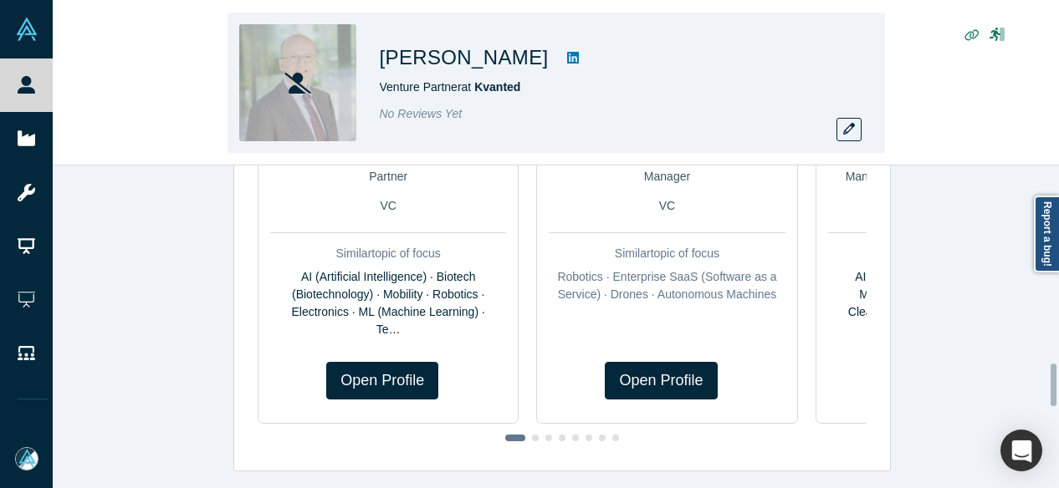
scroll to position [0, 0]
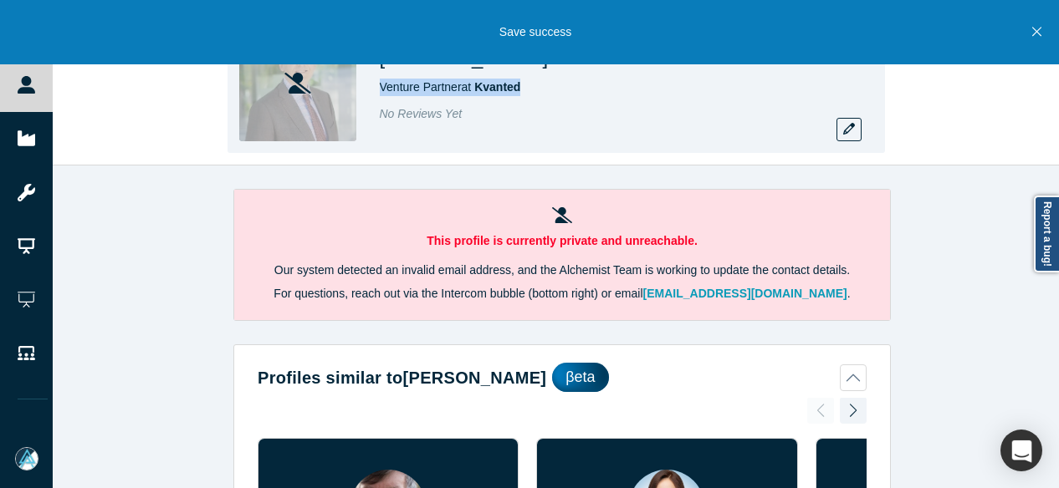
drag, startPoint x: 379, startPoint y: 92, endPoint x: 530, endPoint y: 87, distance: 151.5
click at [530, 87] on div "Venture Partner at Kvanted" at bounding box center [614, 88] width 468 height 18
copy span "Venture Partner at Kvanted"
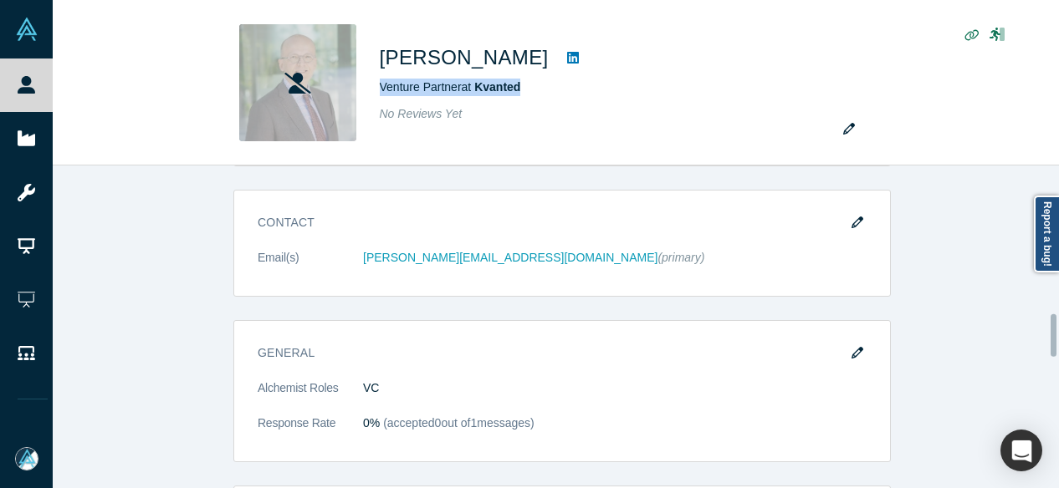
scroll to position [1087, 0]
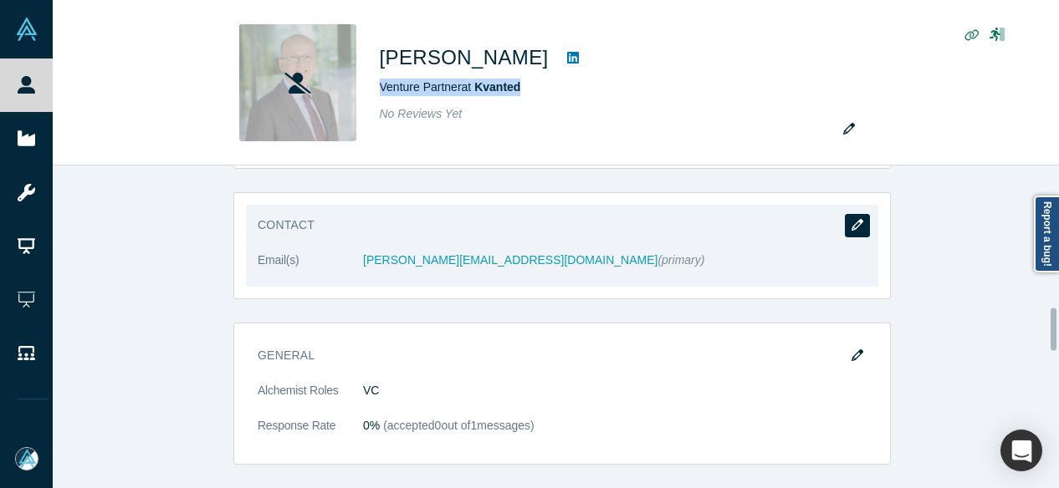
click at [852, 224] on icon "button" at bounding box center [858, 225] width 12 height 12
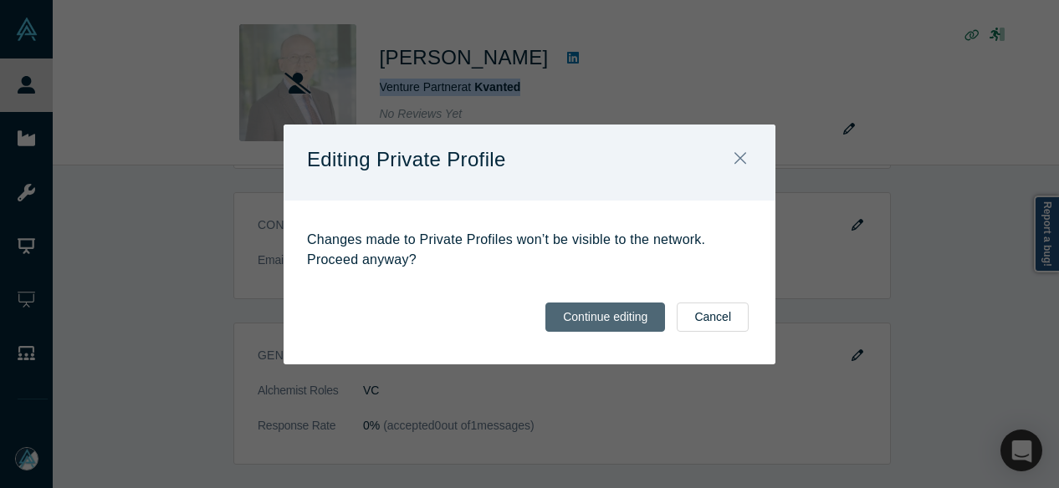
click at [619, 312] on button "Continue editing" at bounding box center [605, 317] width 120 height 29
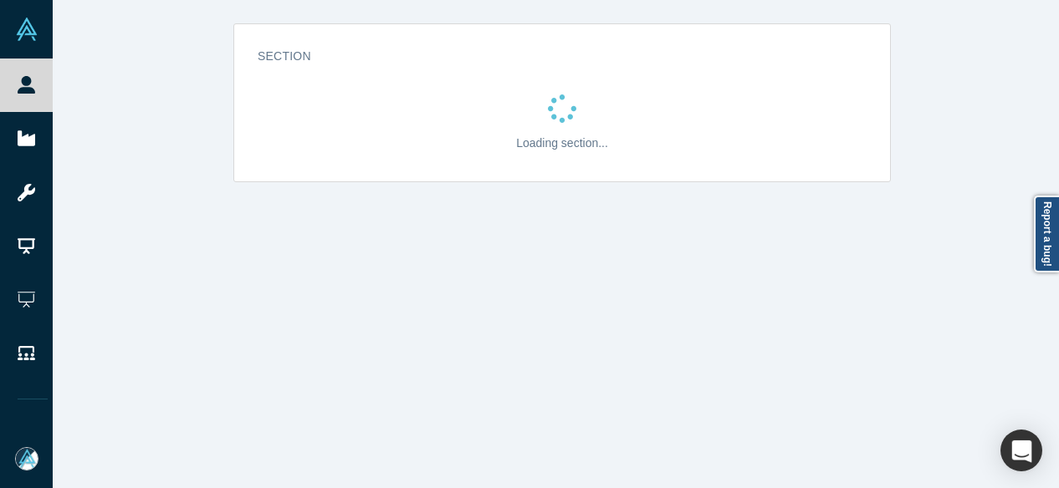
scroll to position [0, 0]
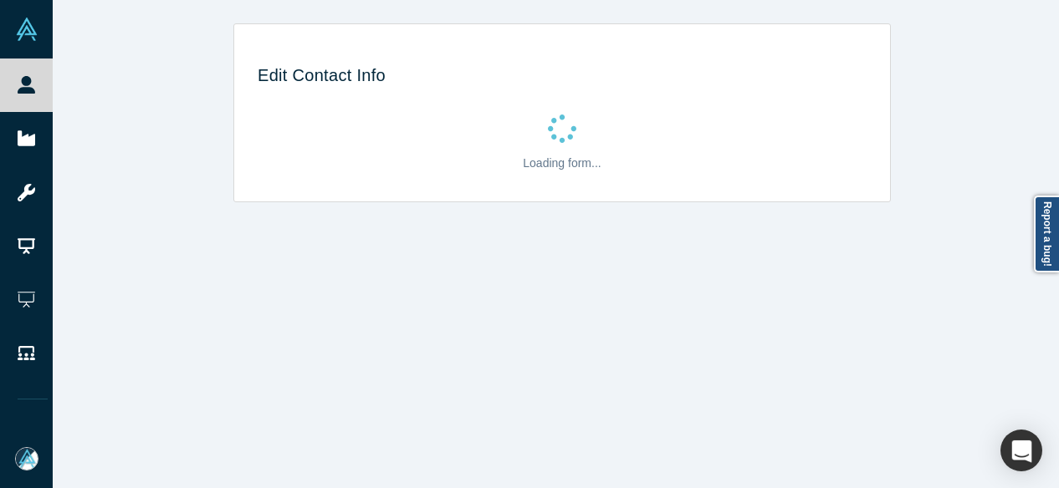
select select "US"
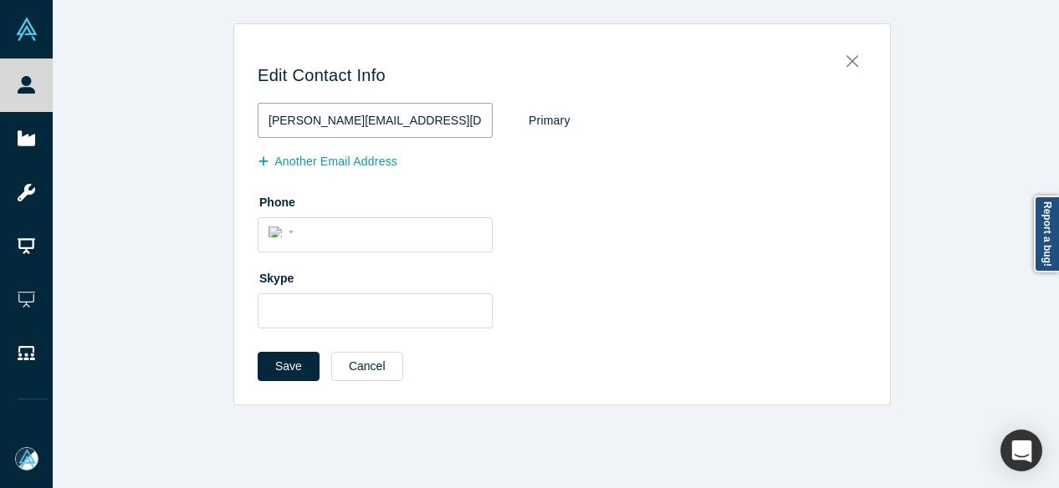
drag, startPoint x: 423, startPoint y: 116, endPoint x: 229, endPoint y: 115, distance: 194.1
click at [234, 115] on div "Edit Contact Info antti.vasara@vtt.fi Primary Another Email Address Phone Inter…" at bounding box center [562, 220] width 656 height 369
paste input "havasara@gmail.com"
type input "ahavasara@gmail.com"
click at [291, 371] on button "Save" at bounding box center [289, 366] width 62 height 29
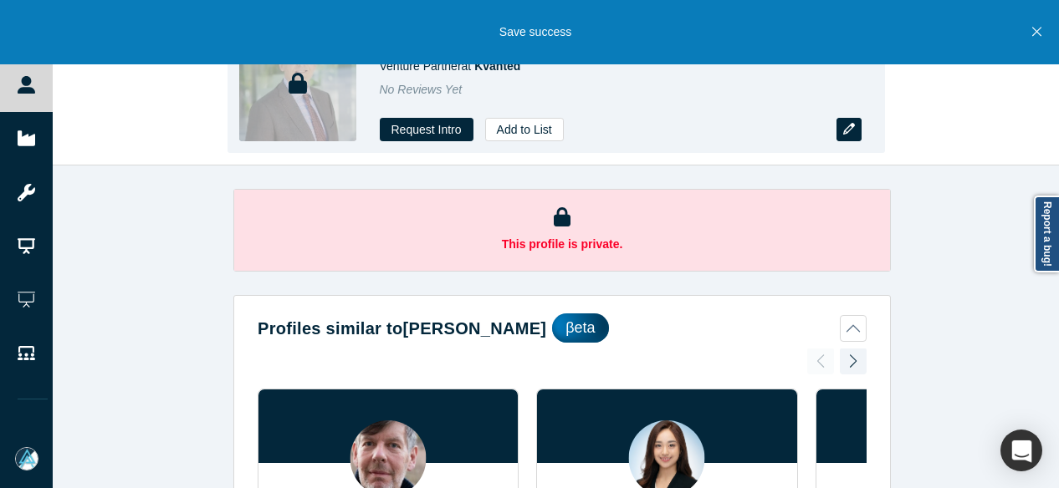
click at [845, 128] on icon "button" at bounding box center [849, 129] width 12 height 12
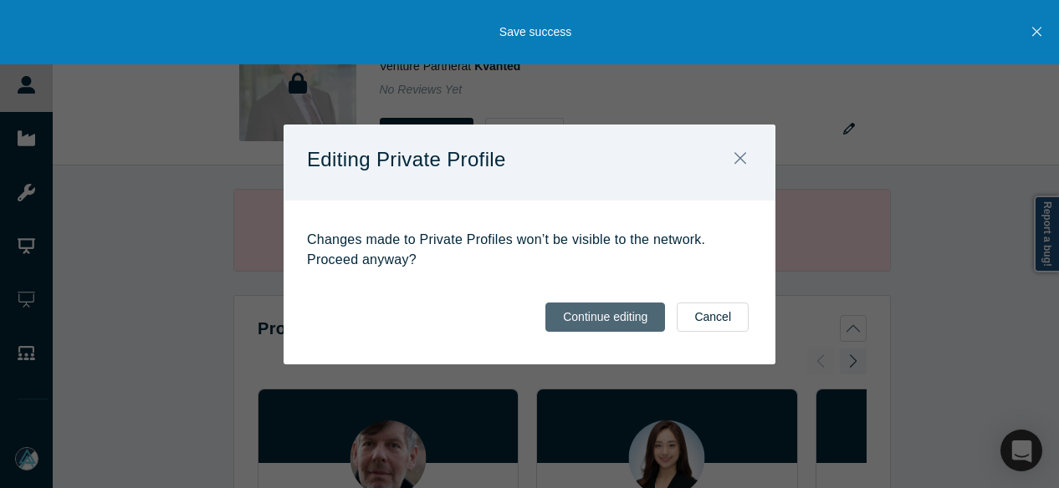
click at [600, 322] on button "Continue editing" at bounding box center [605, 317] width 120 height 29
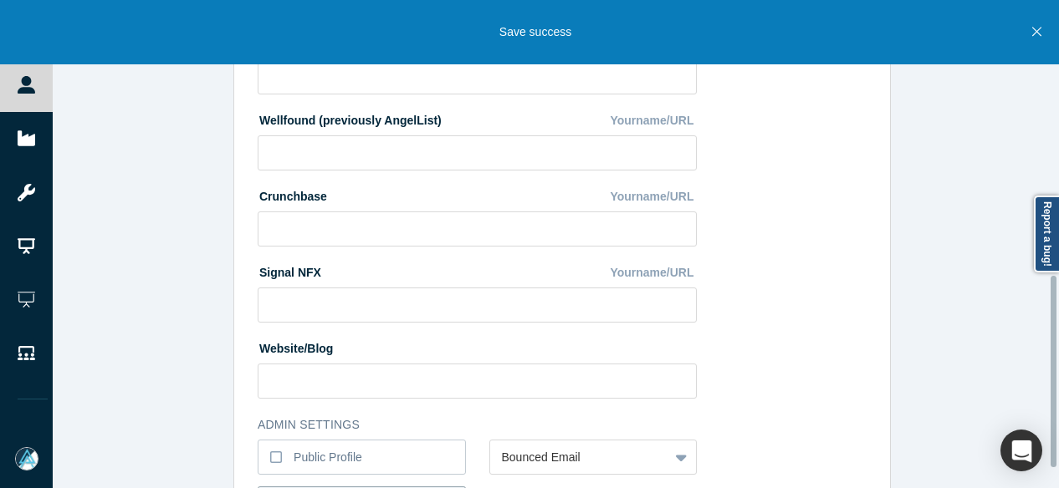
scroll to position [751, 0]
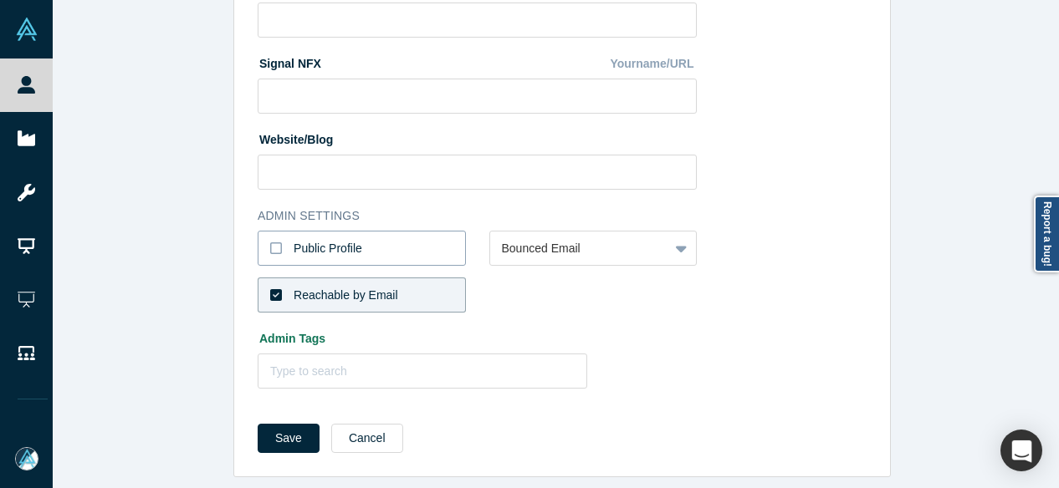
click at [345, 243] on div "Public Profile" at bounding box center [328, 249] width 69 height 18
click at [0, 0] on input "Public Profile" at bounding box center [0, 0] width 0 height 0
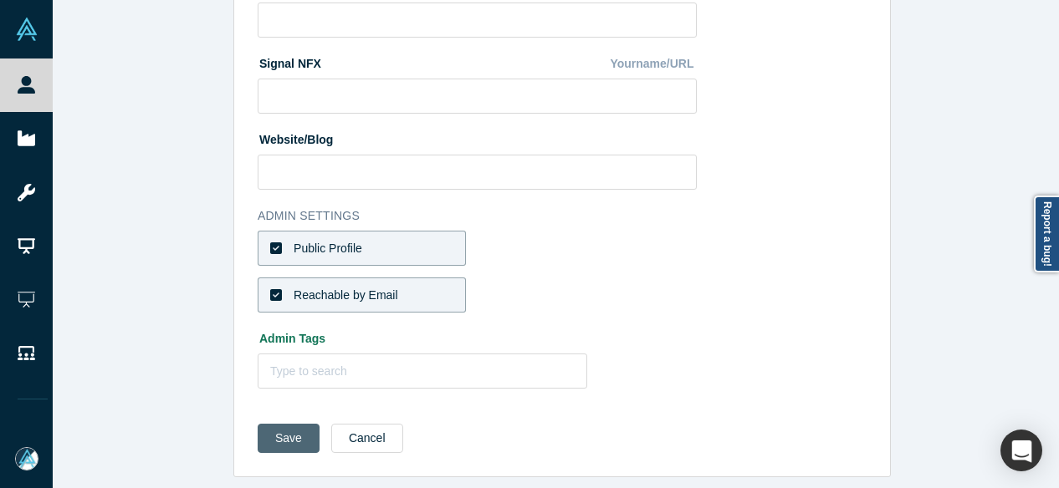
click at [273, 424] on button "Save" at bounding box center [289, 438] width 62 height 29
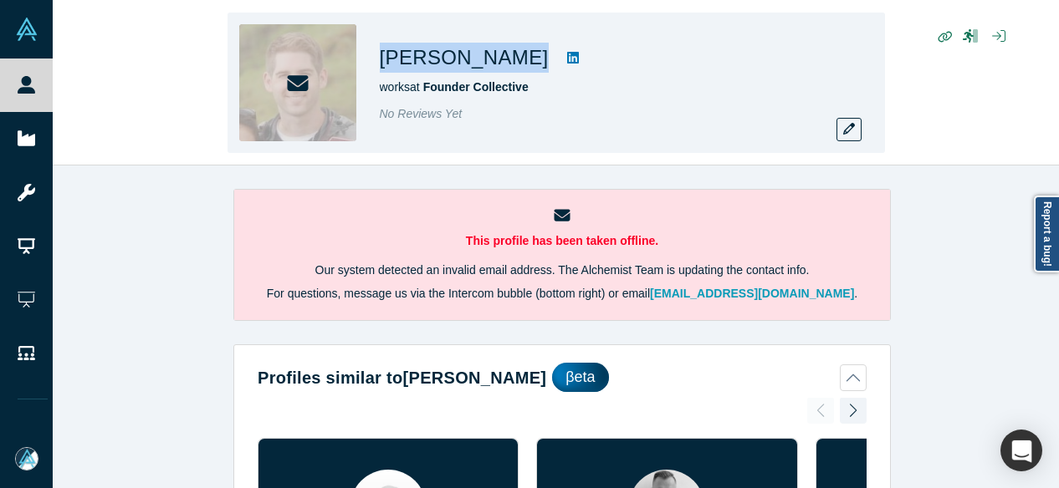
drag, startPoint x: 381, startPoint y: 63, endPoint x: 495, endPoint y: 58, distance: 113.9
click at [495, 58] on h1 "[PERSON_NAME]" at bounding box center [464, 58] width 169 height 30
copy h1 "[PERSON_NAME]"
click at [838, 130] on button "button" at bounding box center [848, 129] width 25 height 23
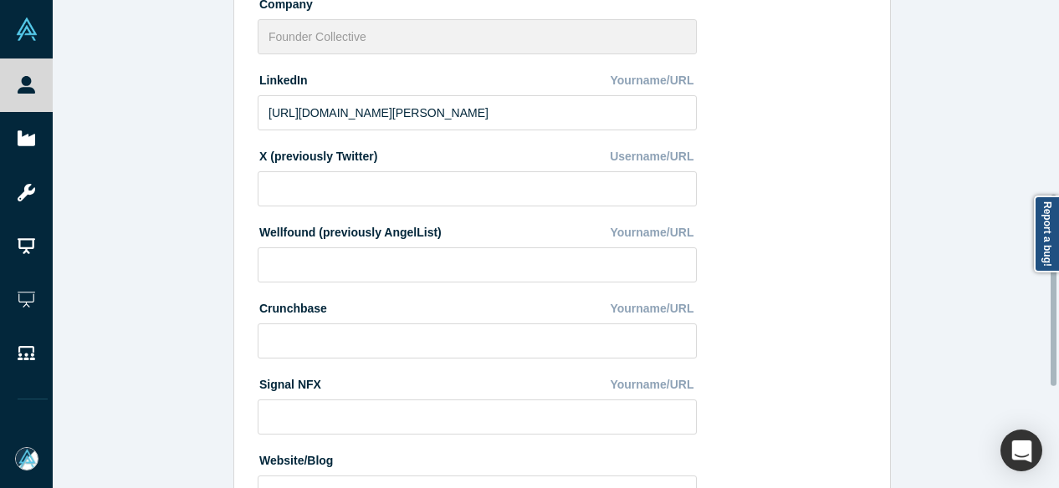
scroll to position [751, 0]
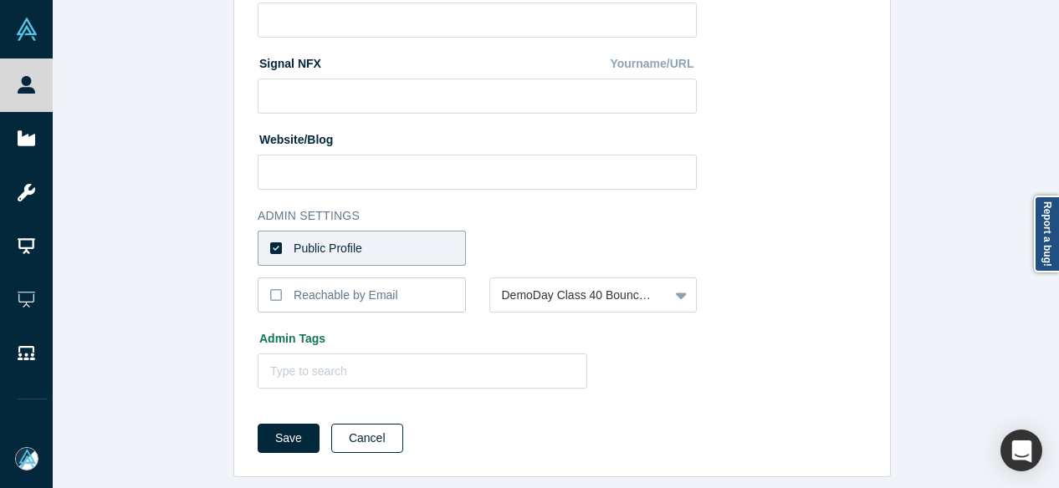
click at [345, 424] on button "Cancel" at bounding box center [367, 438] width 72 height 29
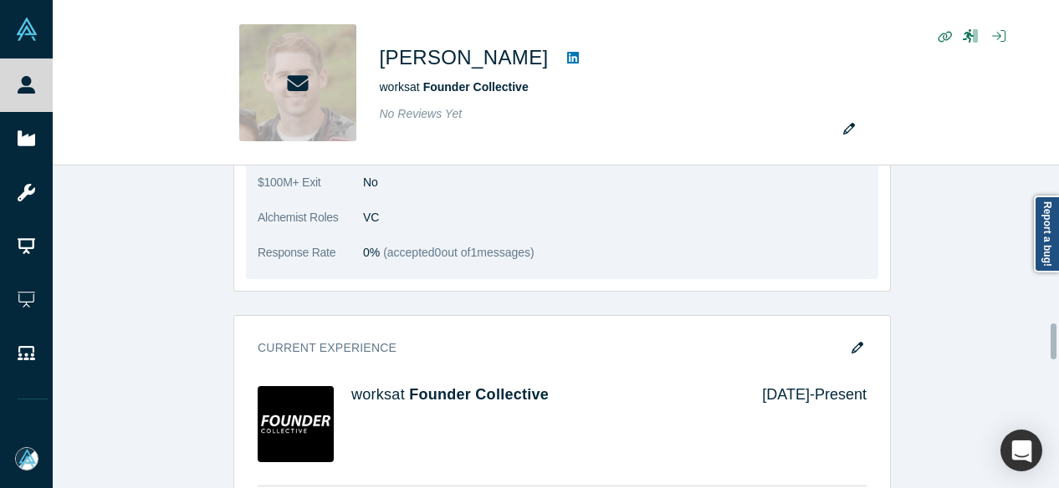
scroll to position [1506, 0]
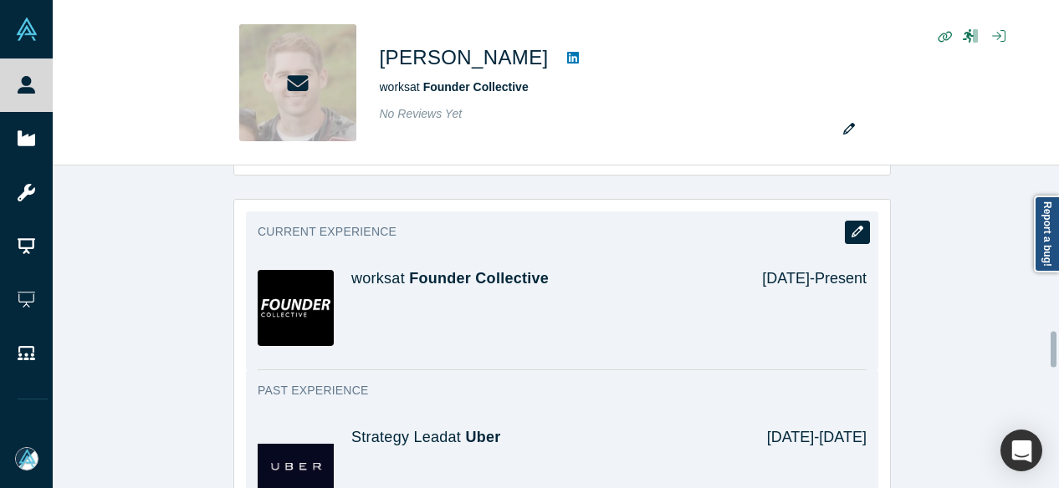
click at [856, 228] on icon "button" at bounding box center [858, 232] width 12 height 12
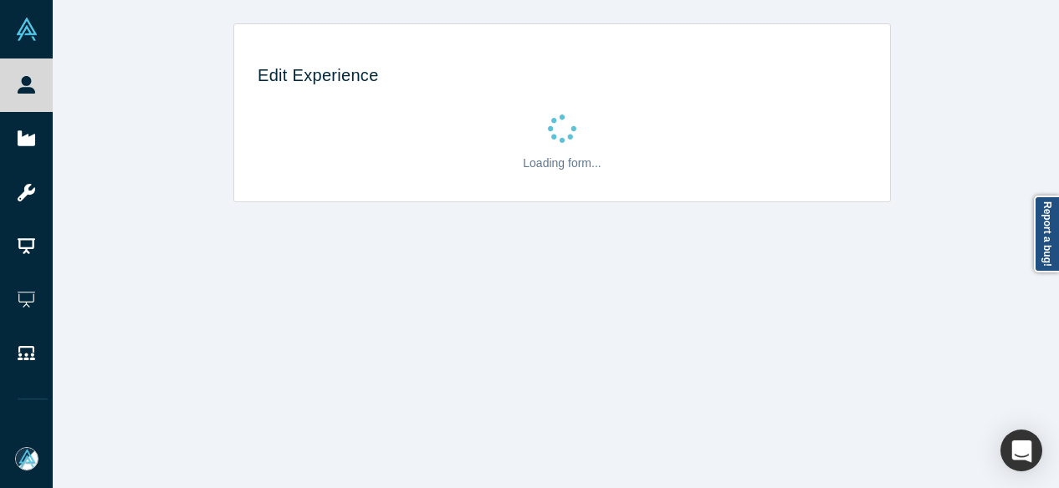
scroll to position [0, 0]
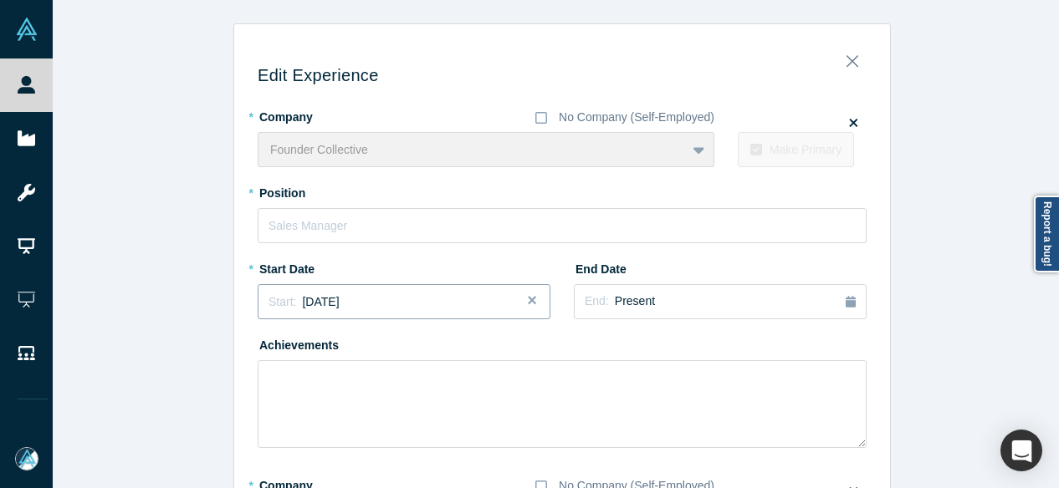
click at [365, 297] on div "Start: [DATE]" at bounding box center [404, 303] width 271 height 18
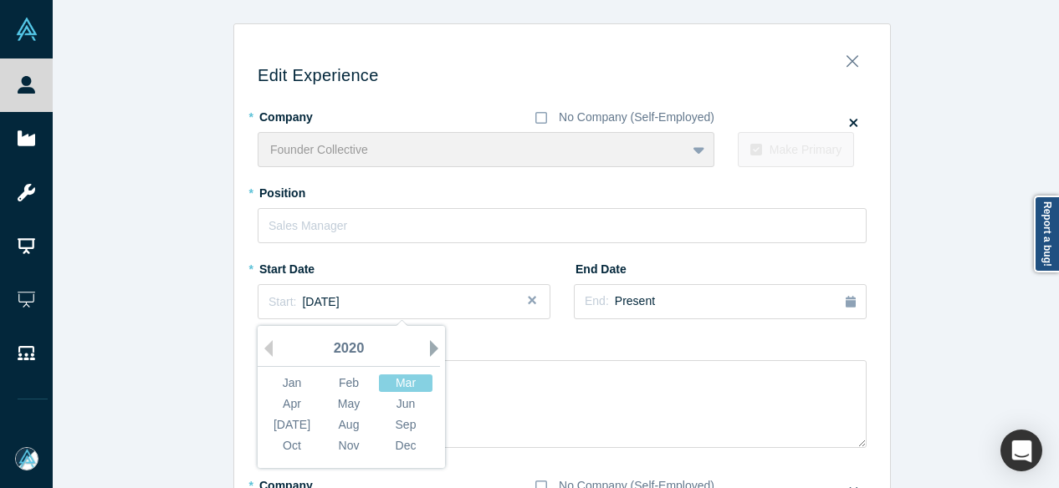
click at [430, 349] on button "Next Year" at bounding box center [438, 348] width 17 height 17
click at [356, 399] on div "May" at bounding box center [349, 405] width 54 height 18
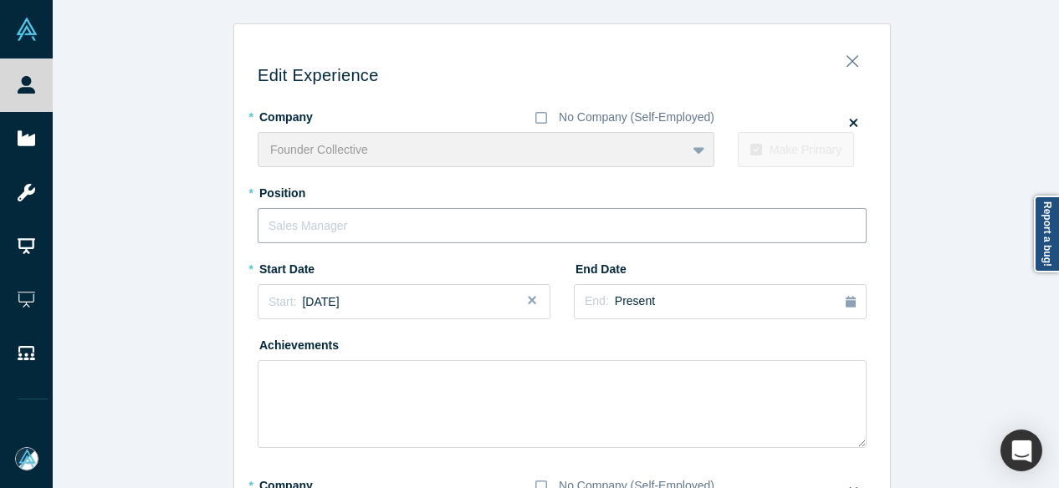
click at [320, 225] on input "text" at bounding box center [562, 225] width 609 height 35
paste input "Principal"
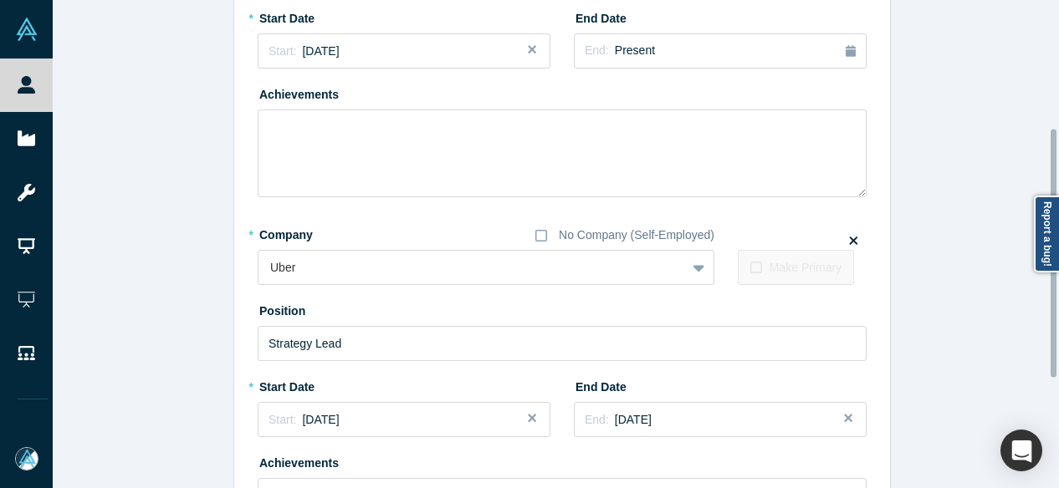
type input "Principal"
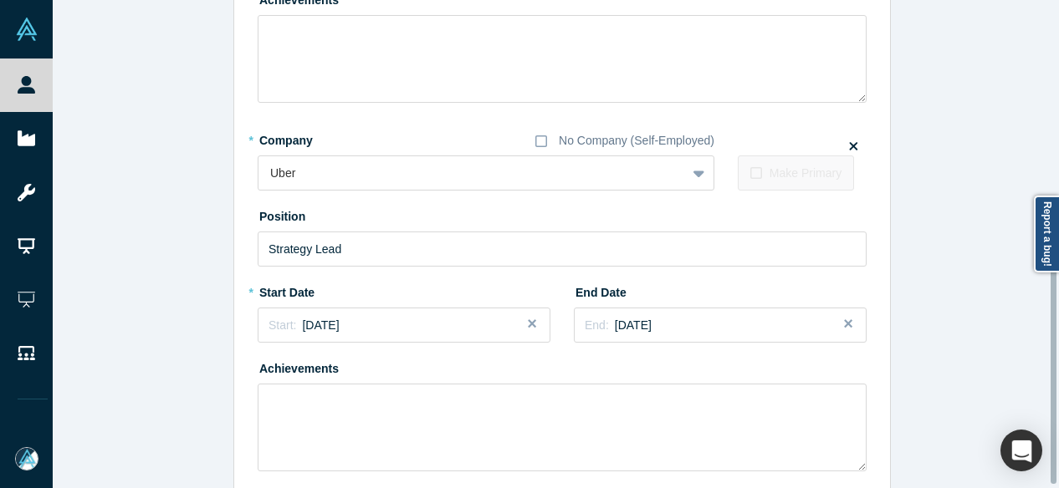
scroll to position [466, 0]
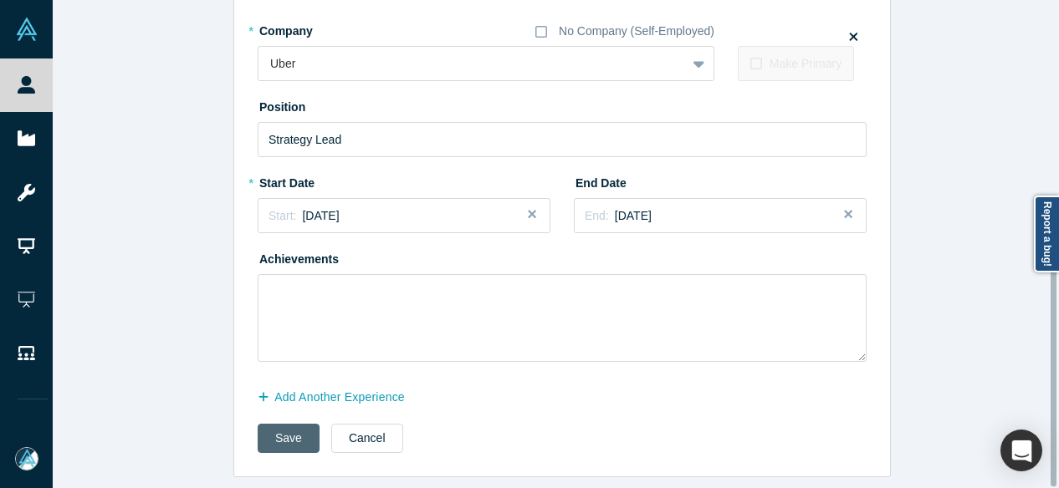
click at [279, 432] on button "Save" at bounding box center [289, 438] width 62 height 29
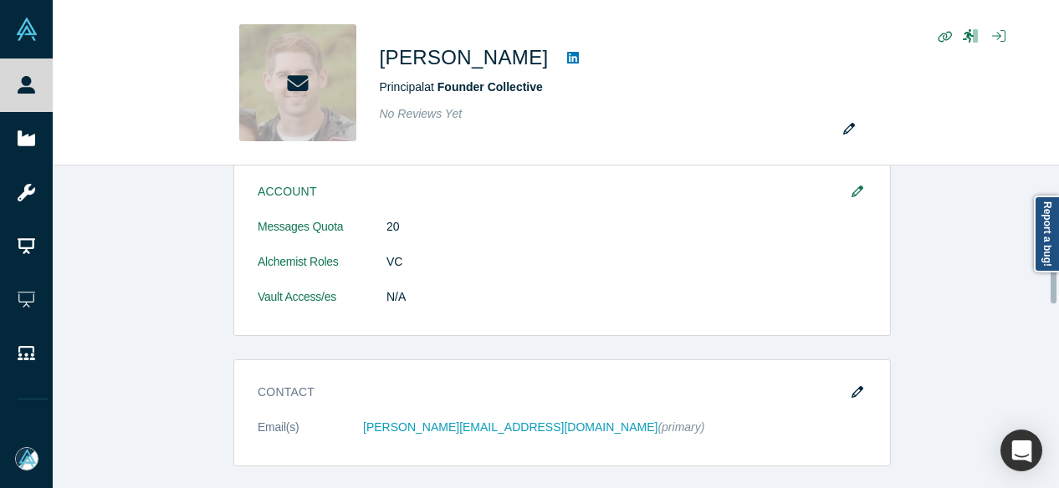
scroll to position [1087, 0]
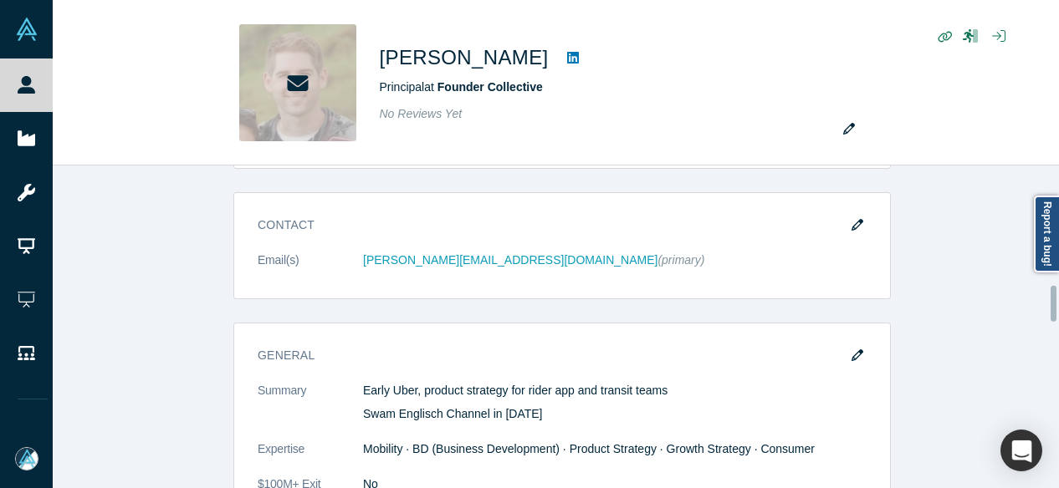
drag, startPoint x: 841, startPoint y: 225, endPoint x: 547, endPoint y: 242, distance: 294.9
click at [845, 225] on button "button" at bounding box center [857, 225] width 25 height 23
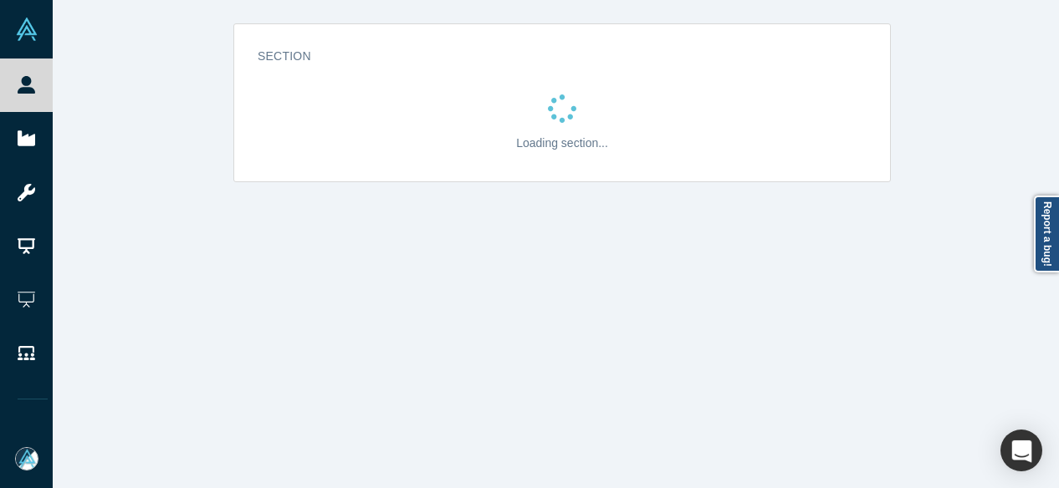
scroll to position [0, 0]
select select "US"
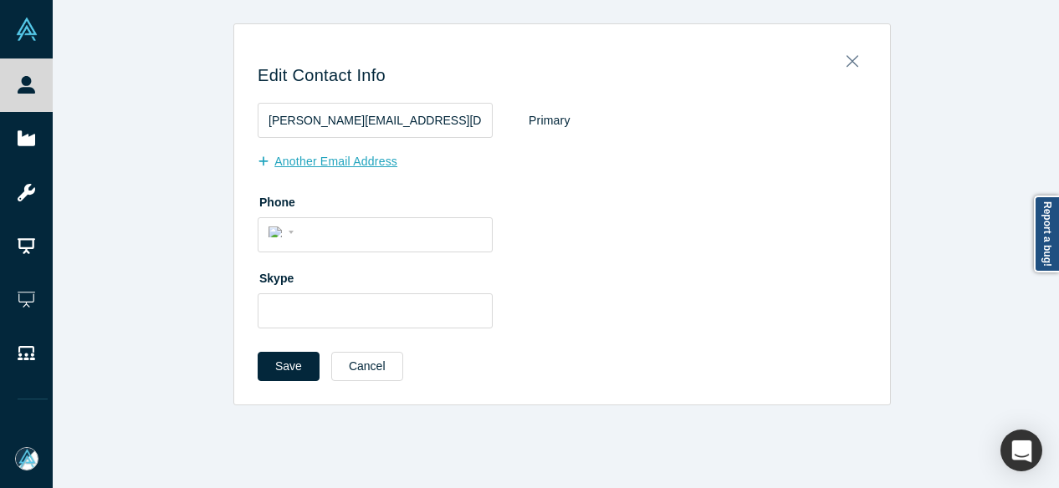
click at [315, 161] on button "Another Email Address" at bounding box center [336, 161] width 157 height 29
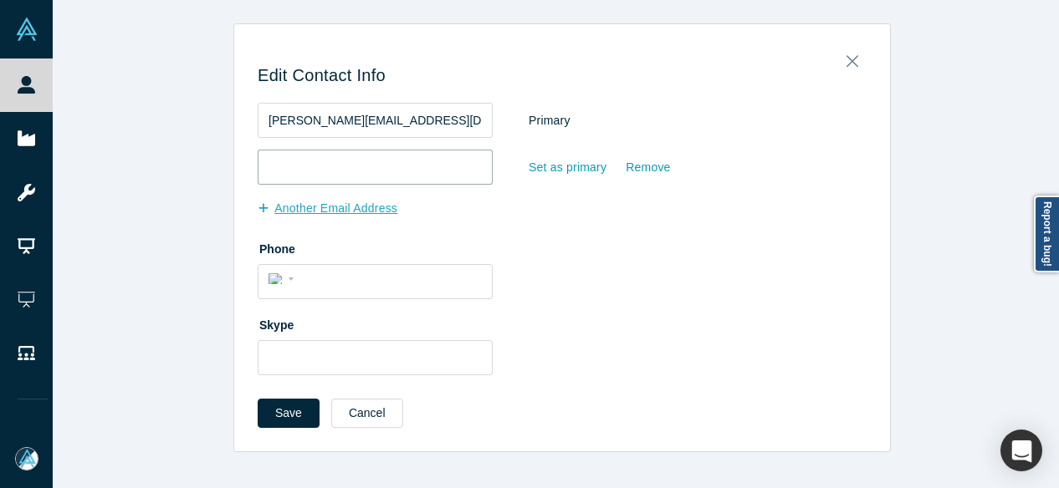
click at [315, 161] on input "email" at bounding box center [375, 167] width 235 height 35
paste input "[PERSON_NAME][EMAIL_ADDRESS][DOMAIN_NAME]"
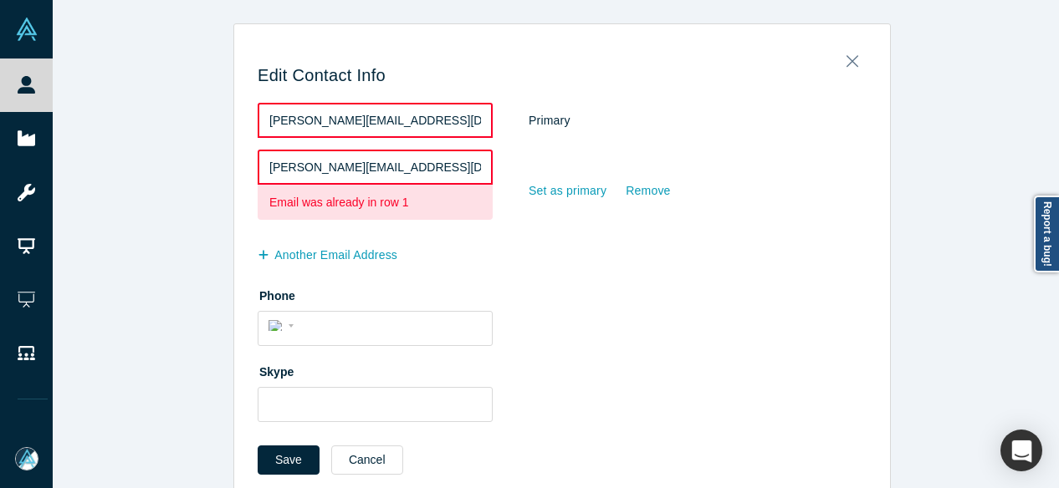
drag, startPoint x: 313, startPoint y: 166, endPoint x: 258, endPoint y: 164, distance: 55.3
click at [258, 164] on input "[PERSON_NAME][EMAIL_ADDRESS][DOMAIN_NAME]" at bounding box center [375, 167] width 235 height 35
paste input "[EMAIL_ADDRESS]"
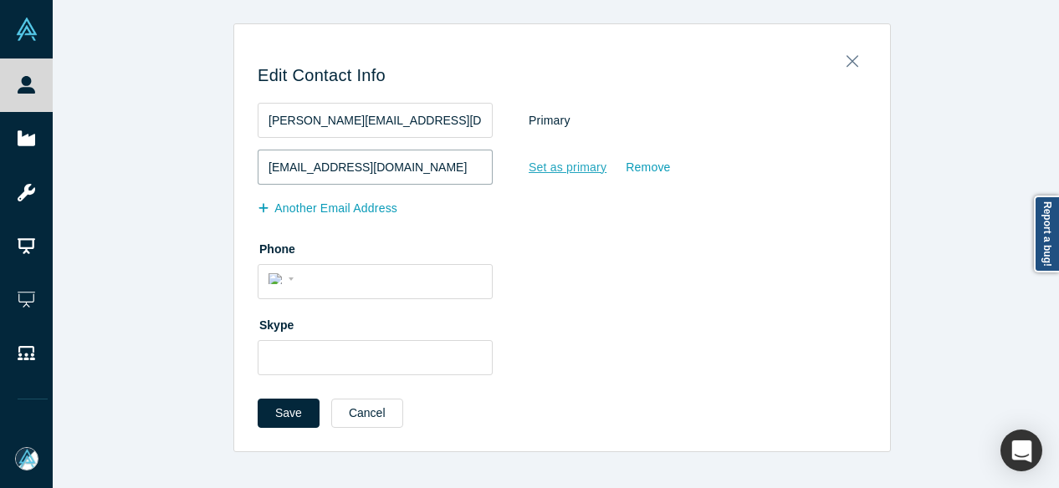
type input "[EMAIL_ADDRESS][DOMAIN_NAME]"
click at [555, 166] on div "Set as primary" at bounding box center [567, 167] width 79 height 29
click at [0, 0] on input "Set as primary" at bounding box center [0, 0] width 0 height 0
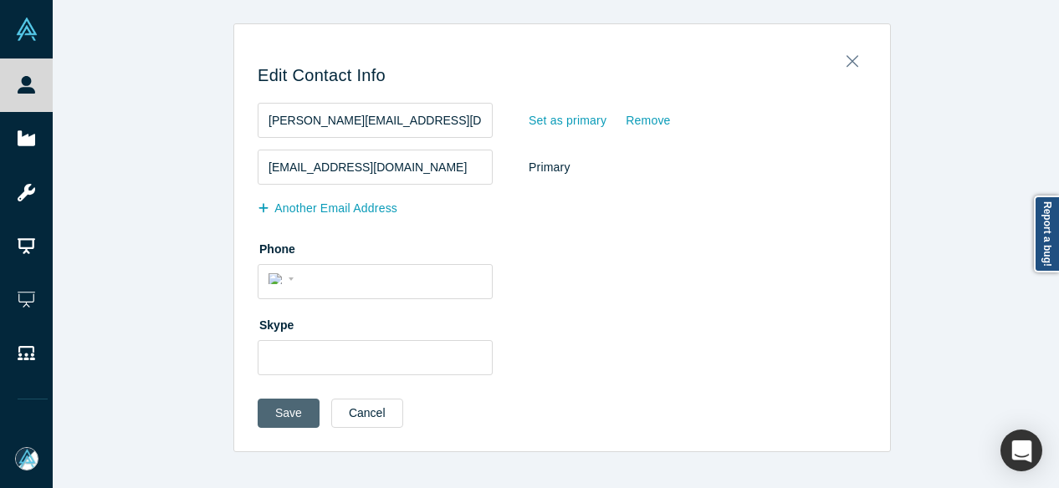
click at [283, 400] on button "Save" at bounding box center [289, 413] width 62 height 29
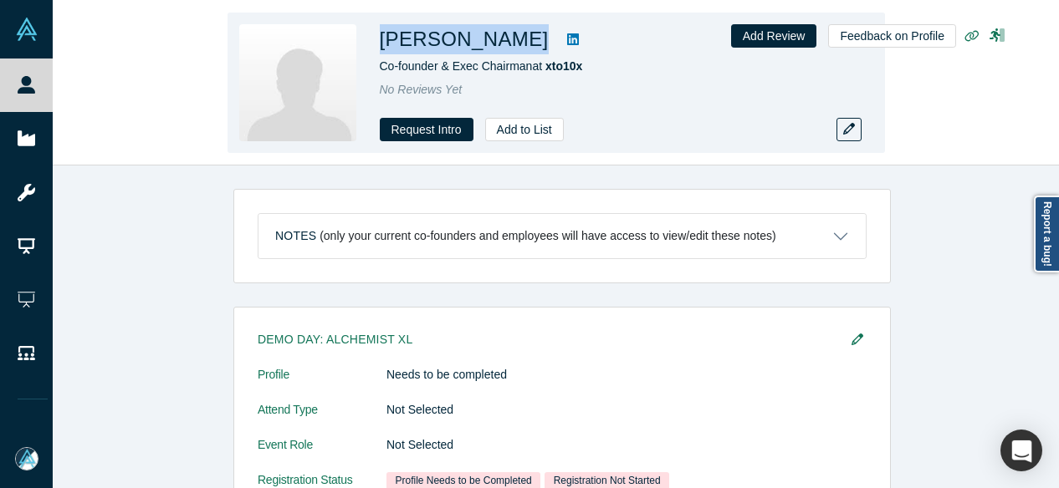
drag, startPoint x: 382, startPoint y: 30, endPoint x: 504, endPoint y: 52, distance: 123.2
click at [504, 52] on div "[PERSON_NAME]" at bounding box center [614, 39] width 468 height 30
copy div "[PERSON_NAME]"
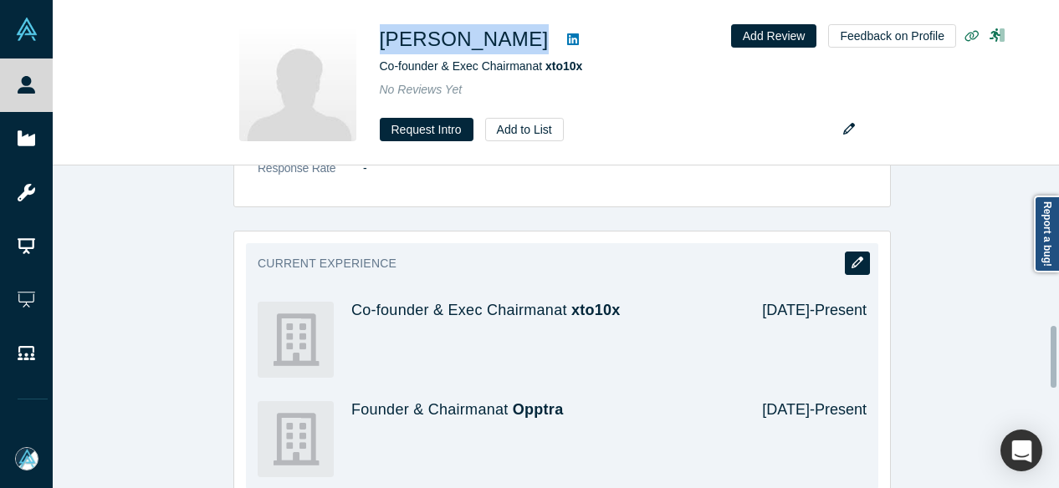
scroll to position [836, 0]
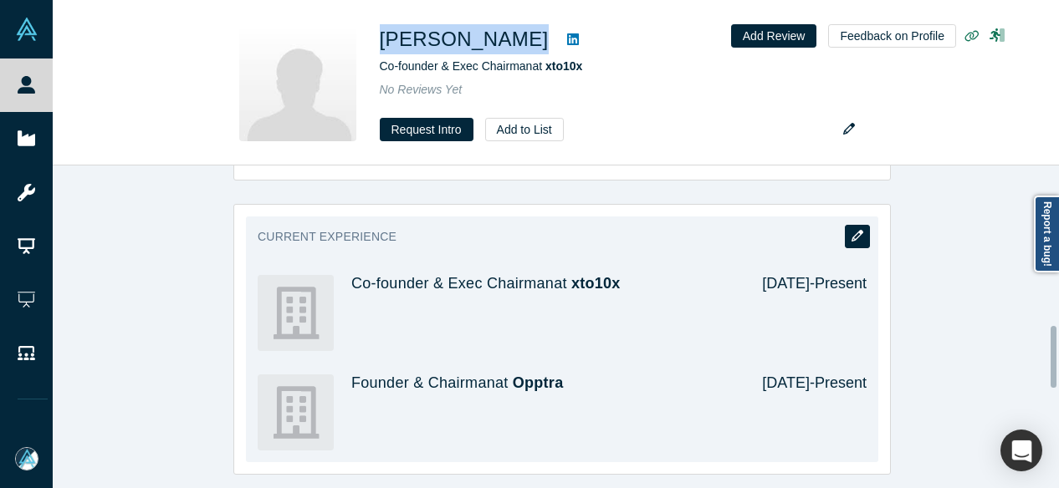
click at [857, 233] on button "button" at bounding box center [857, 236] width 25 height 23
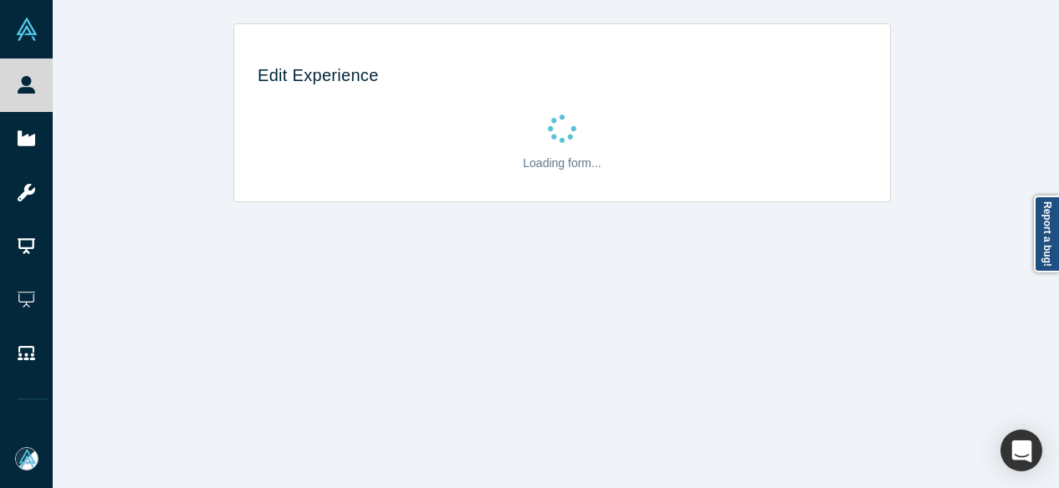
scroll to position [0, 0]
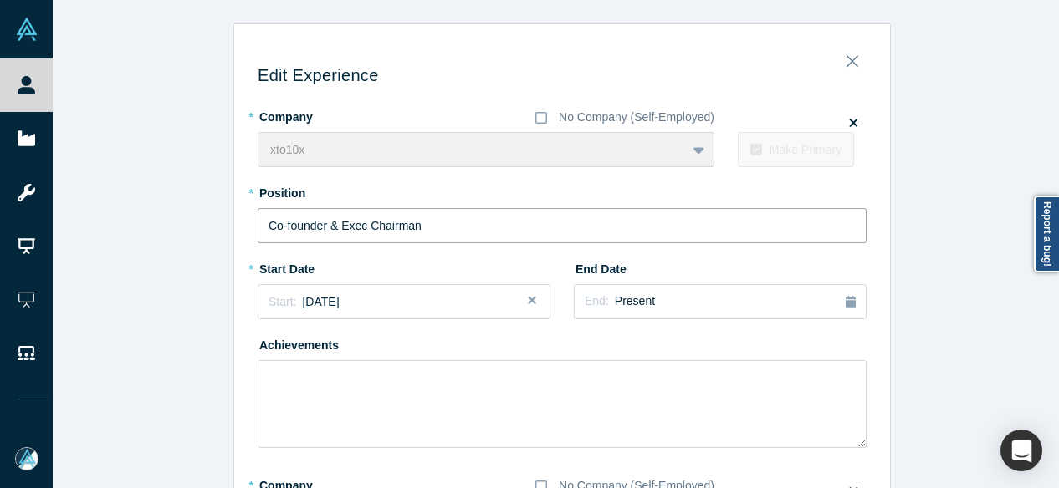
drag, startPoint x: 462, startPoint y: 228, endPoint x: 185, endPoint y: 213, distance: 277.3
click at [185, 213] on div "Edit Experience * Company No Company (Self-Employed) xto10x To pick up a dragga…" at bounding box center [562, 477] width 1019 height 909
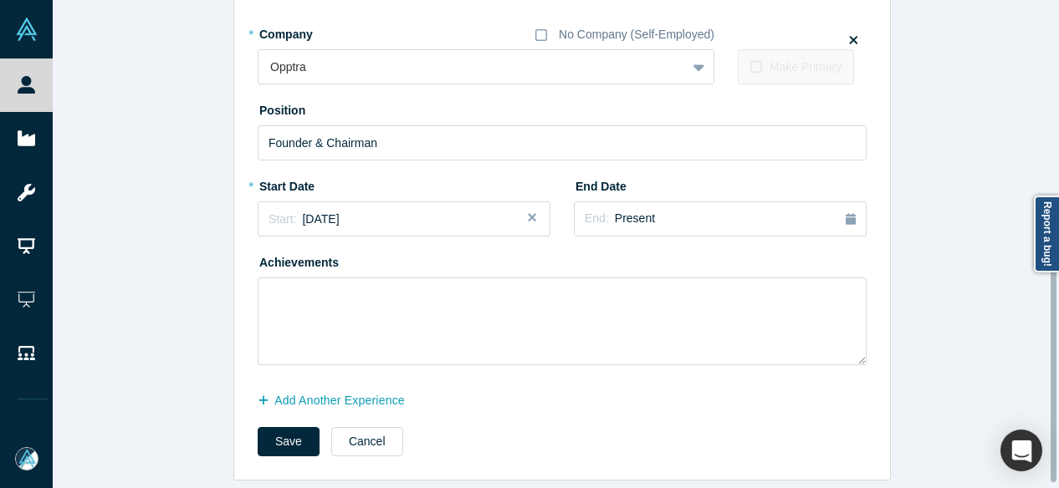
scroll to position [466, 0]
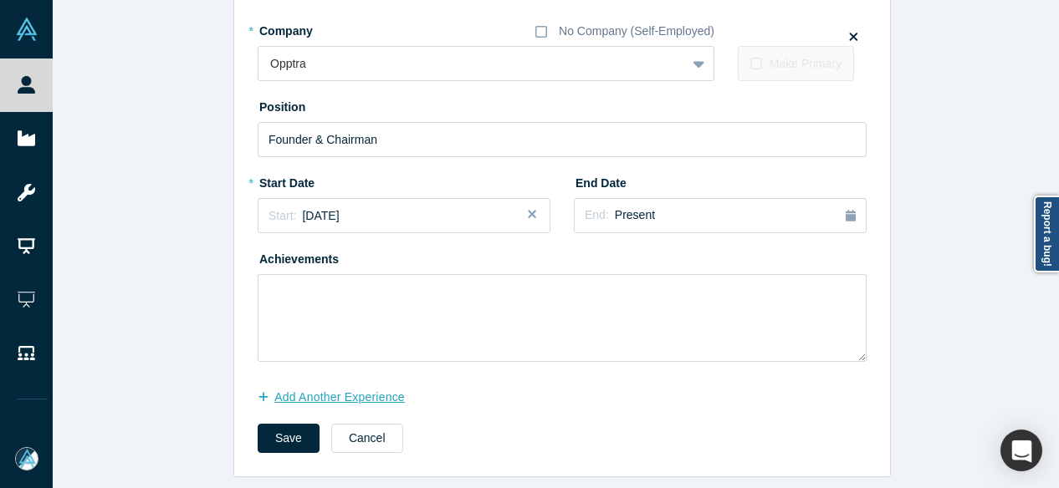
click at [293, 383] on button "Add Another Experience" at bounding box center [340, 397] width 165 height 29
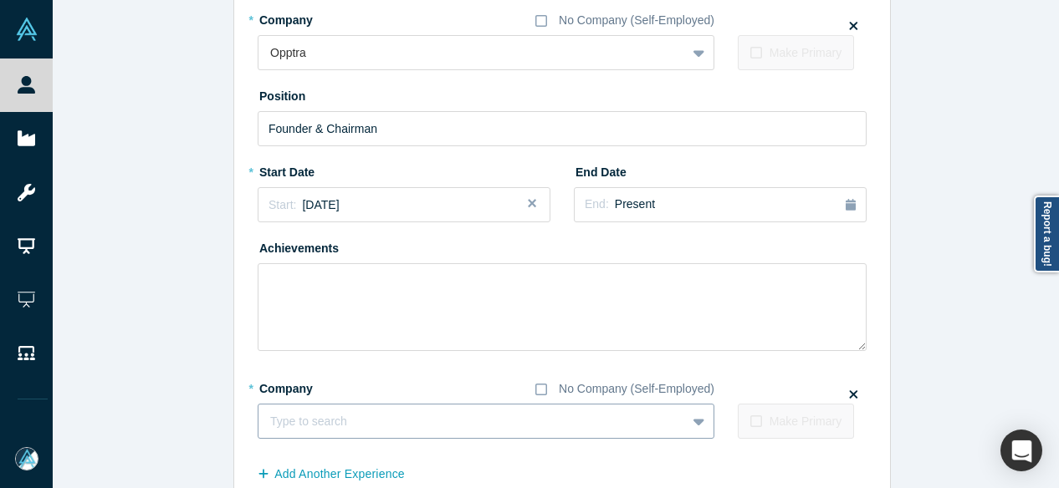
click at [326, 420] on div at bounding box center [472, 422] width 404 height 21
paste input "Advisor Advisor 021 Capital"
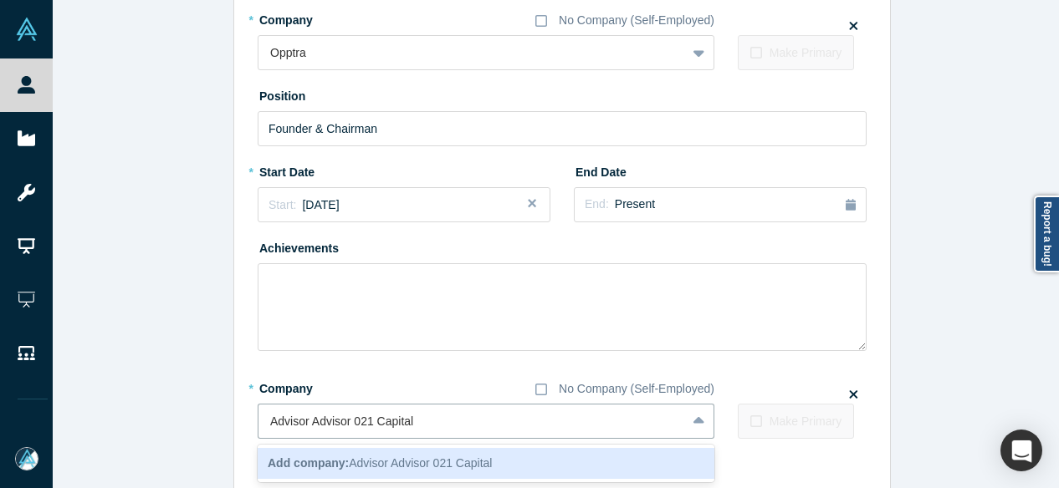
drag, startPoint x: 347, startPoint y: 424, endPoint x: 234, endPoint y: 417, distance: 113.1
click at [234, 417] on div "Edit Experience * Company No Company (Self-Employed) xto10x To pick up a dragga…" at bounding box center [562, 62] width 656 height 984
type input "021 Capital"
click at [313, 465] on b "Add company:" at bounding box center [308, 463] width 81 height 13
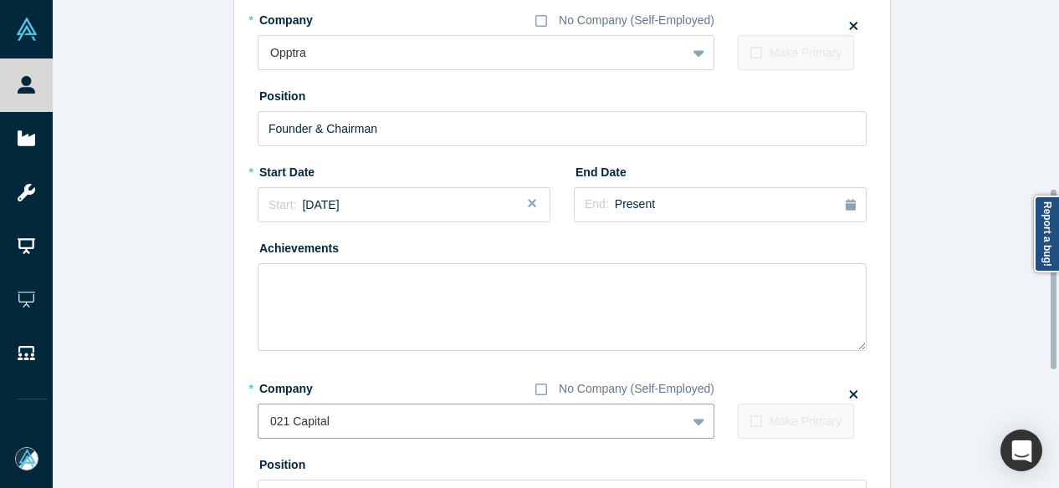
scroll to position [633, 0]
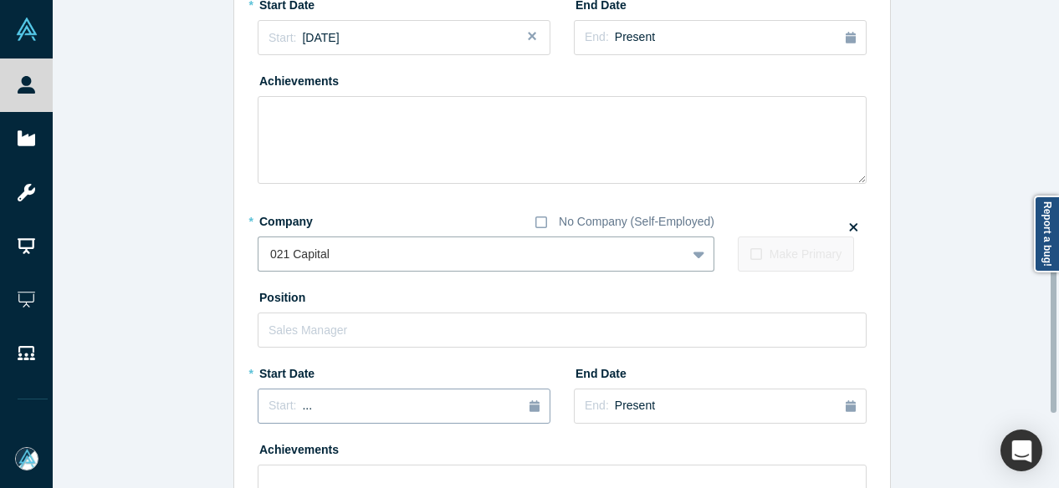
click at [302, 406] on span "..." at bounding box center [307, 405] width 10 height 13
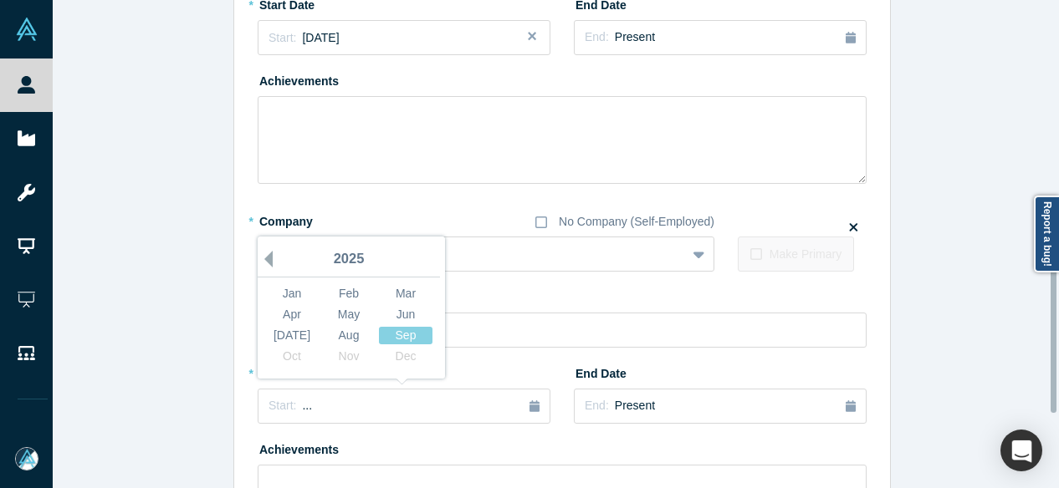
click at [263, 257] on button "Previous Year" at bounding box center [264, 259] width 17 height 17
click at [262, 258] on button "Previous Year" at bounding box center [264, 259] width 17 height 17
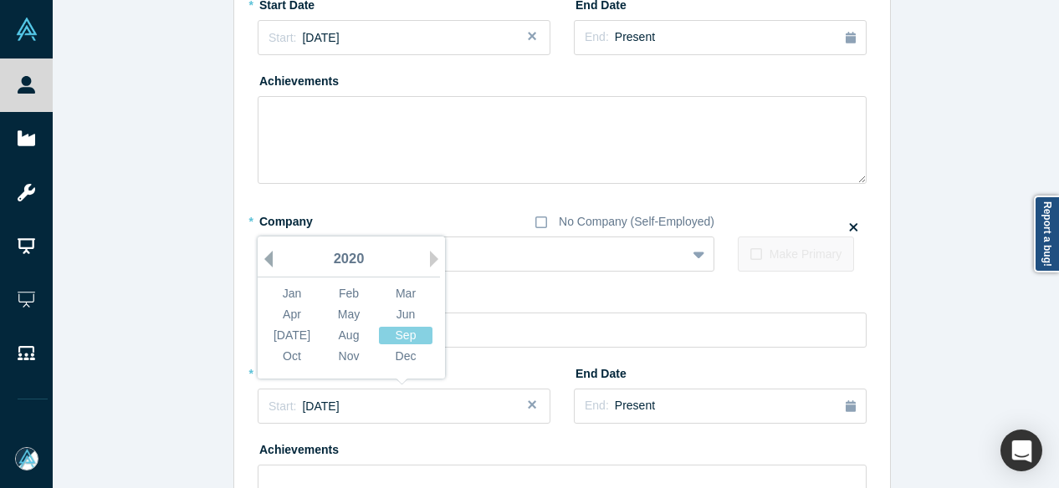
click at [262, 258] on button "Previous Year" at bounding box center [264, 259] width 17 height 17
click at [261, 258] on button "Previous Year" at bounding box center [264, 259] width 17 height 17
click at [285, 300] on div "Jan" at bounding box center [292, 294] width 54 height 18
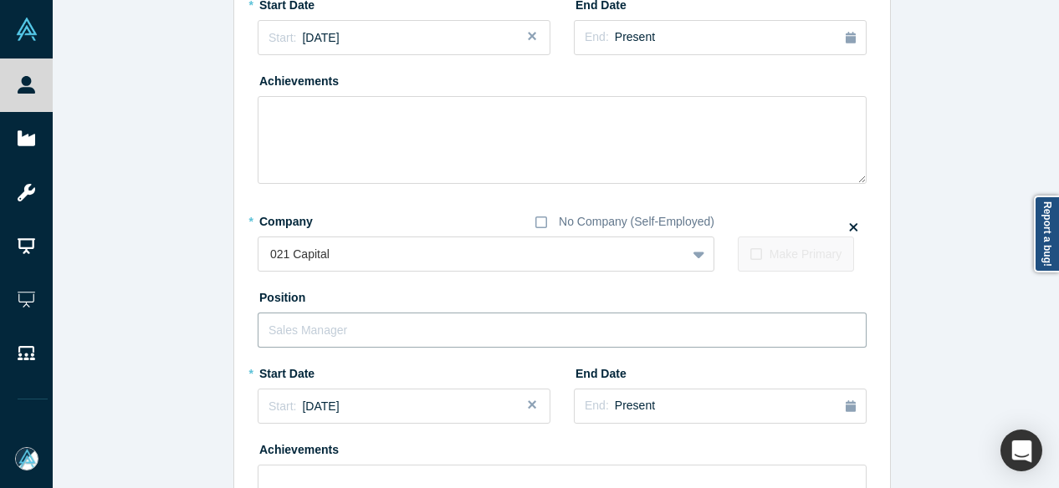
click at [305, 332] on input "text" at bounding box center [562, 330] width 609 height 35
paste input "Advisor Advisor"
drag, startPoint x: 303, startPoint y: 334, endPoint x: 436, endPoint y: 340, distance: 133.2
click at [432, 337] on input "Advisor Advisor" at bounding box center [562, 330] width 609 height 35
type input "Advisor"
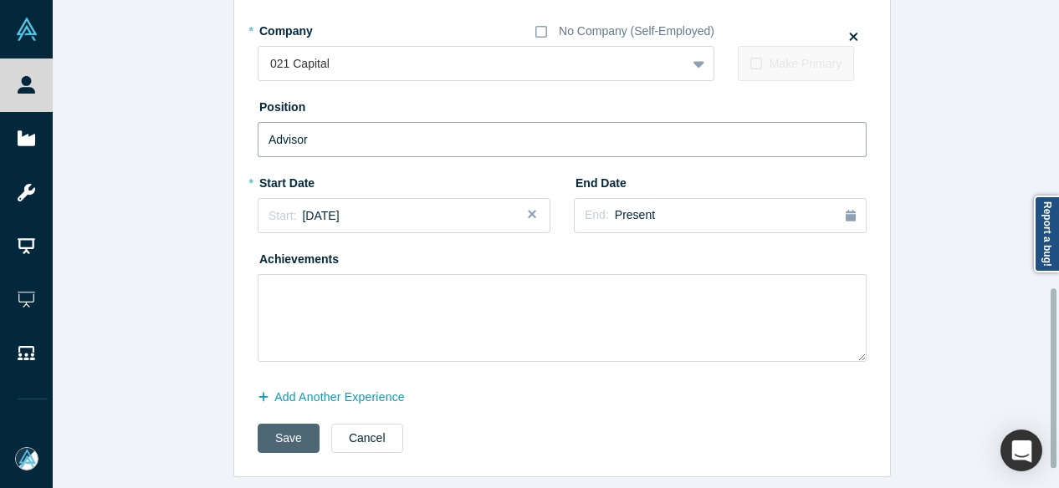
scroll to position [835, 0]
click at [279, 424] on button "Save" at bounding box center [289, 438] width 62 height 29
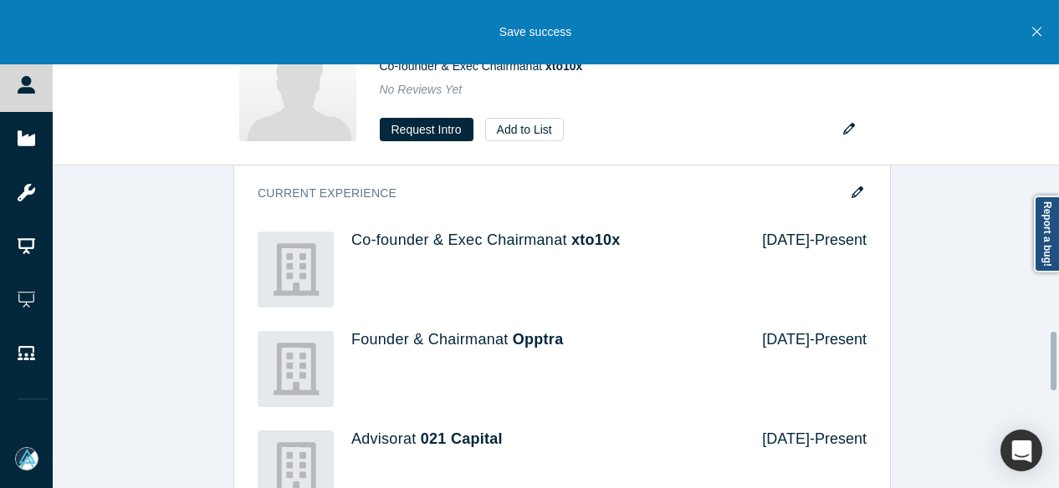
scroll to position [920, 0]
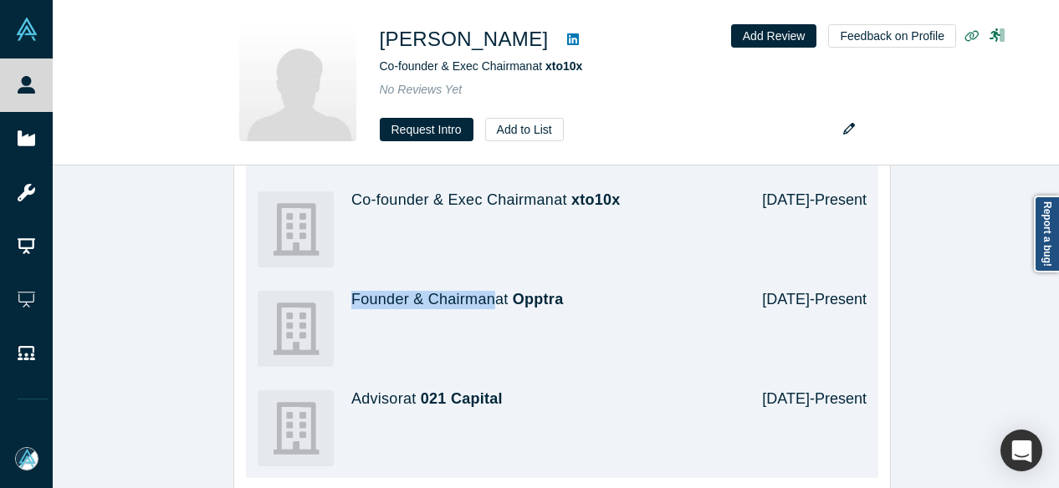
drag, startPoint x: 343, startPoint y: 302, endPoint x: 483, endPoint y: 304, distance: 140.5
click at [483, 304] on div "Founder & Chairman at Opptra Jan 2024 - Present" at bounding box center [562, 329] width 609 height 100
copy h4 "Founder & Chairman"
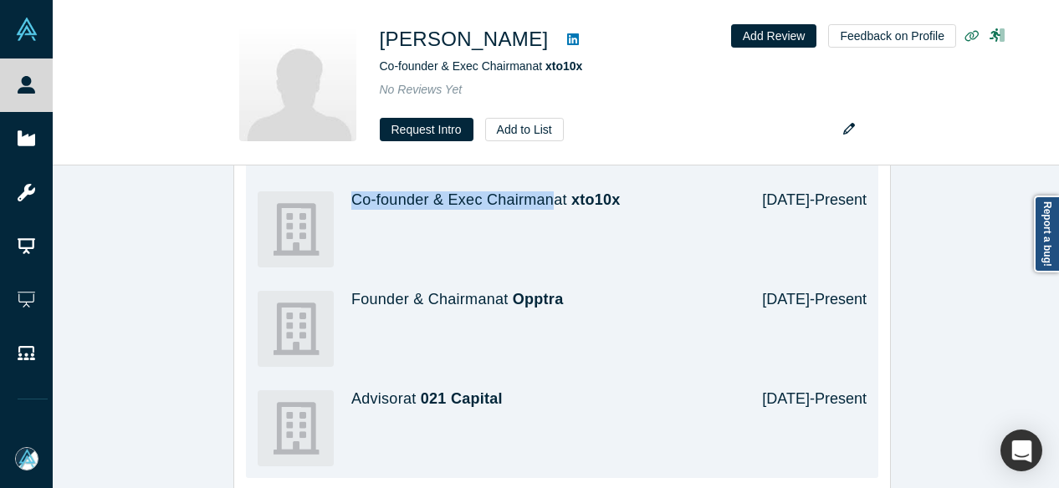
drag, startPoint x: 343, startPoint y: 207, endPoint x: 541, endPoint y: 202, distance: 198.3
click at [541, 202] on div "Co-founder & Exec Chairman at xto10x Dec 2018 - Present" at bounding box center [562, 230] width 609 height 100
copy h4 "Co-founder & Exec Chairman"
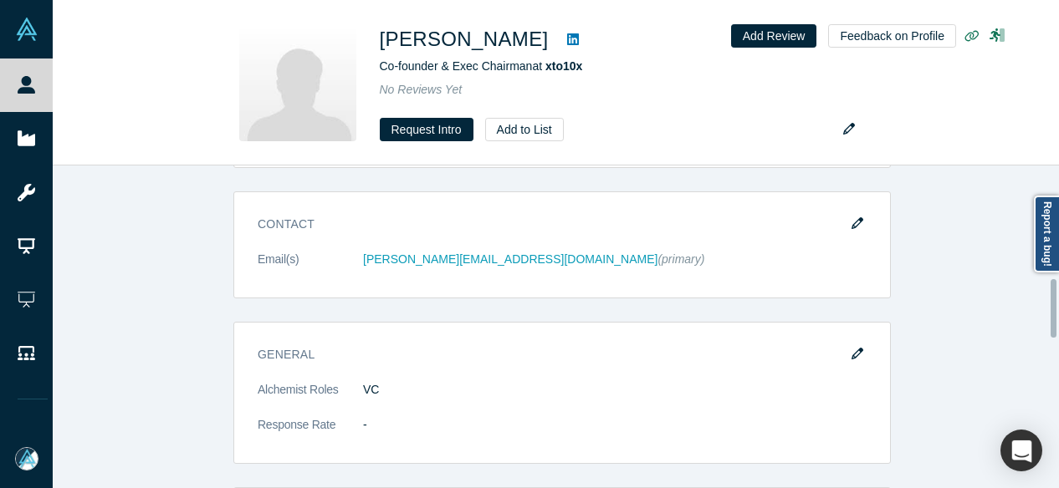
scroll to position [502, 0]
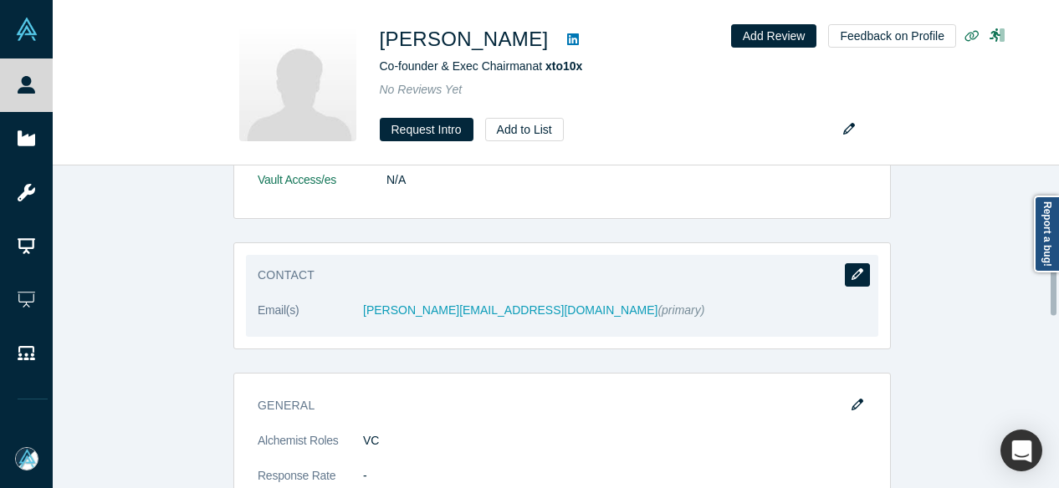
click at [857, 270] on icon "button" at bounding box center [858, 275] width 12 height 12
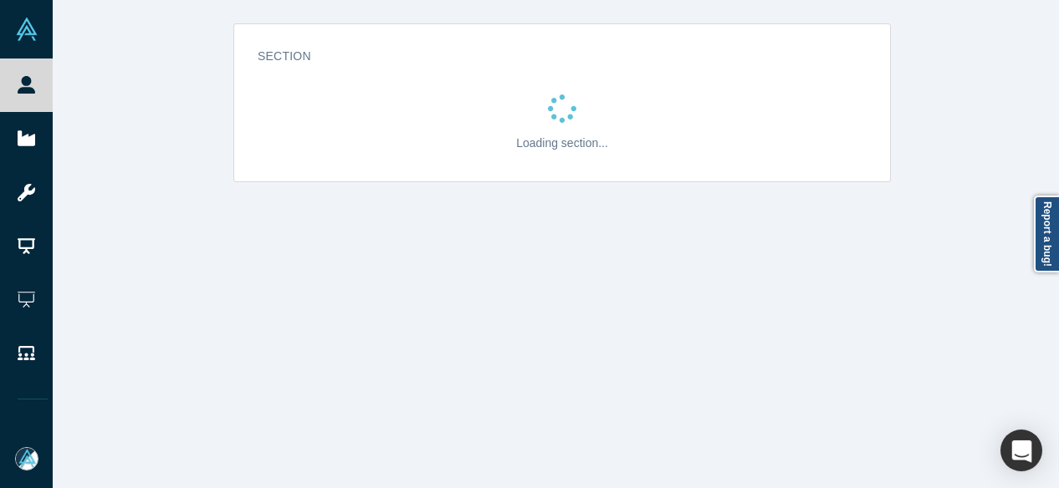
scroll to position [0, 0]
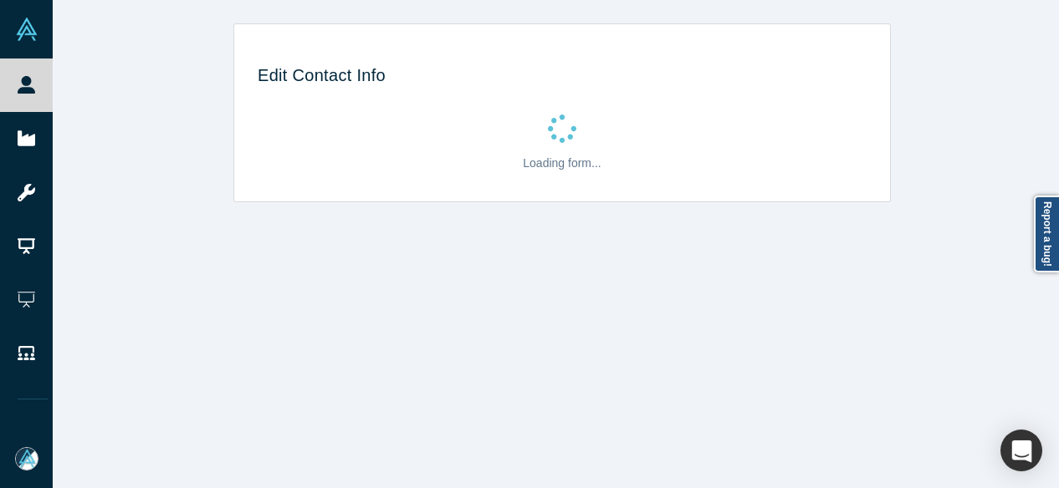
select select "US"
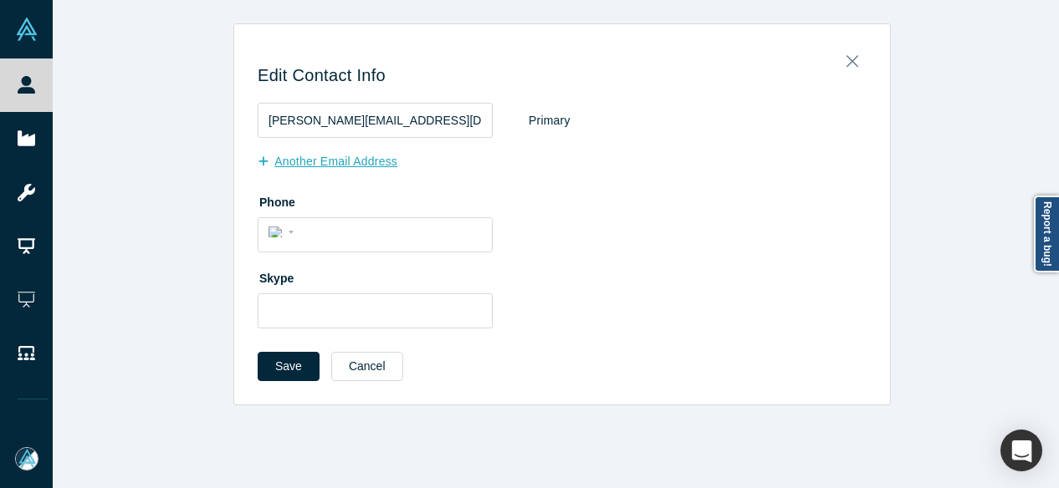
click at [336, 161] on button "Another Email Address" at bounding box center [336, 161] width 157 height 29
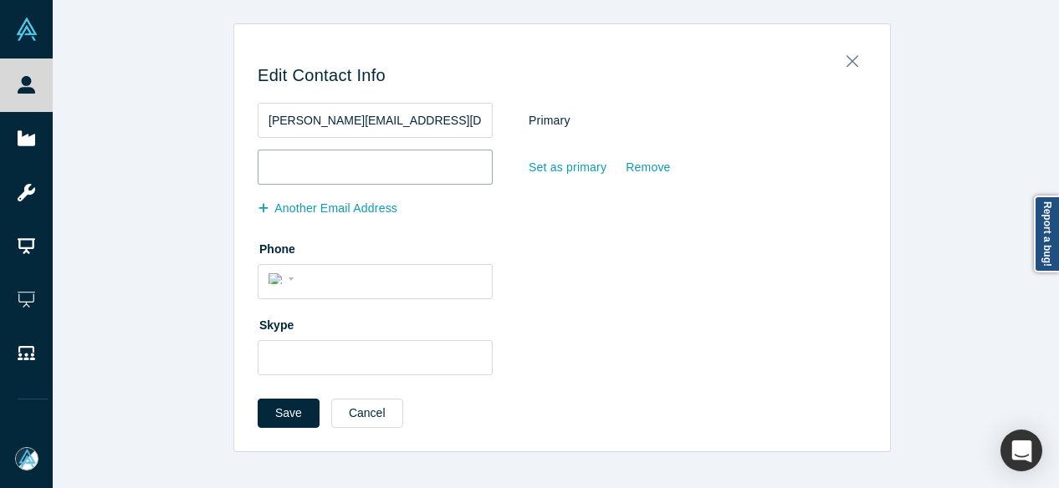
click at [337, 164] on input "email" at bounding box center [375, 167] width 235 height 35
paste input "binny@xto10x.com"
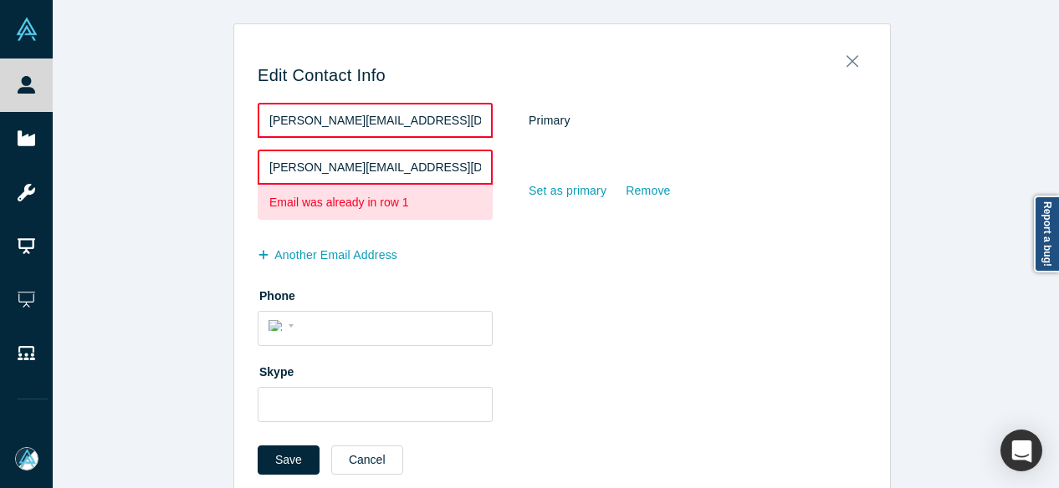
drag, startPoint x: 432, startPoint y: 168, endPoint x: 244, endPoint y: 163, distance: 187.4
click at [244, 163] on div "Edit Contact Info binny@xto10x.com Primary binny@xto10x.com Email was already i…" at bounding box center [562, 267] width 656 height 463
paste input ".bansal@gmail"
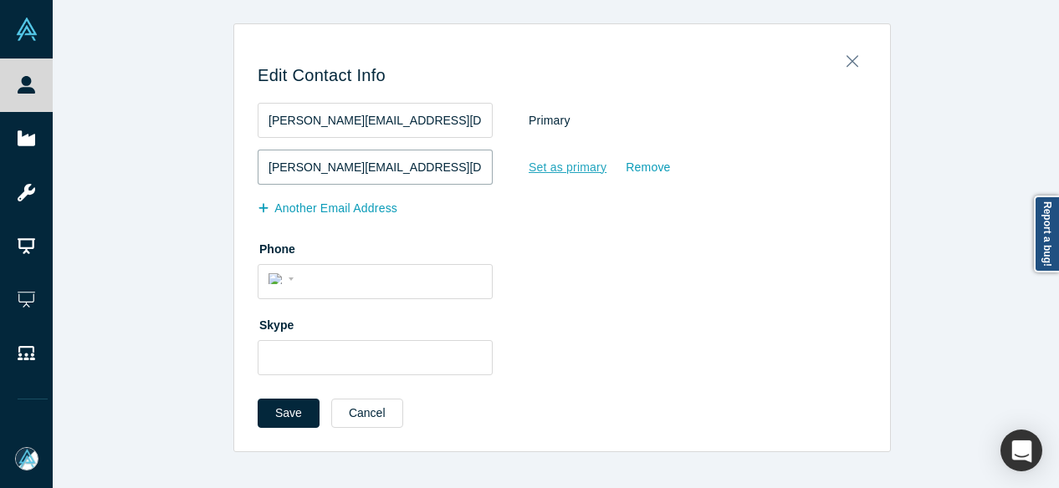
type input "binny.bansal@gmail.com"
click at [578, 169] on div "Set as primary" at bounding box center [567, 167] width 79 height 29
click at [0, 0] on input "Set as primary" at bounding box center [0, 0] width 0 height 0
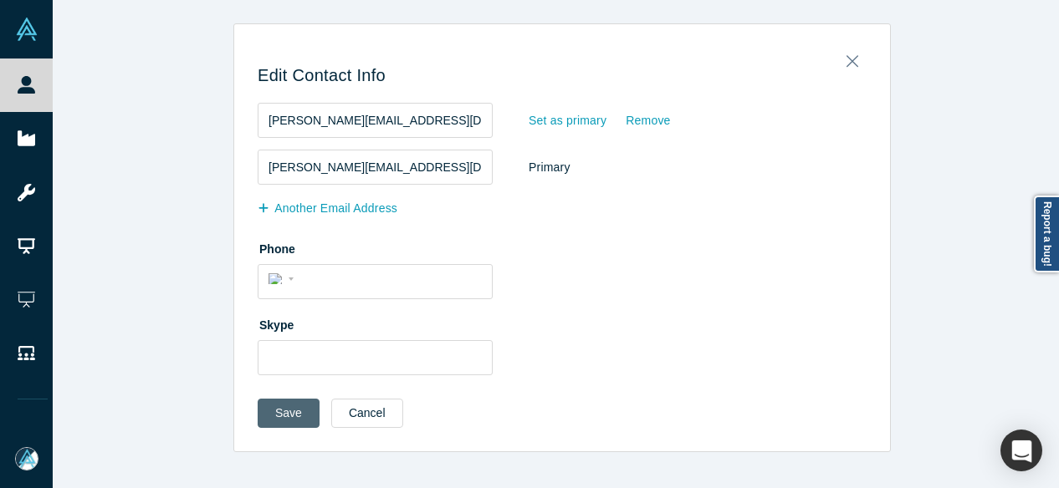
click at [269, 412] on button "Save" at bounding box center [289, 413] width 62 height 29
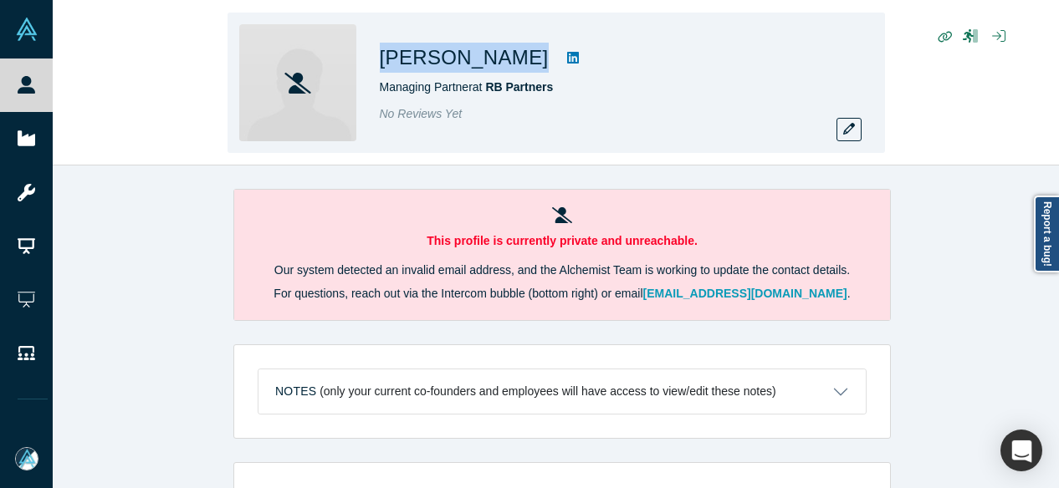
drag, startPoint x: 374, startPoint y: 59, endPoint x: 540, endPoint y: 58, distance: 166.5
click at [540, 58] on div "[PERSON_NAME] Managing Partner at RB Partners No Reviews Yet" at bounding box center [556, 83] width 657 height 141
copy div "[PERSON_NAME]"
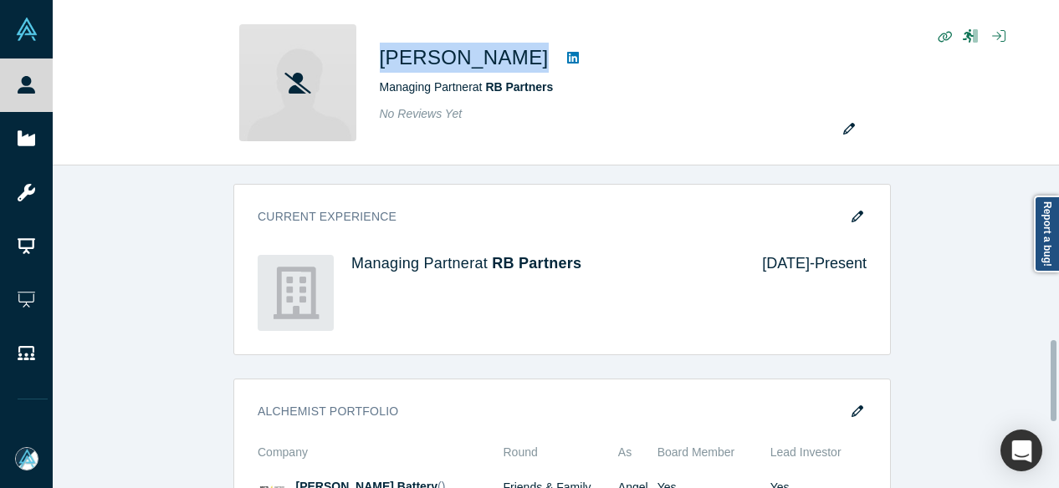
scroll to position [753, 0]
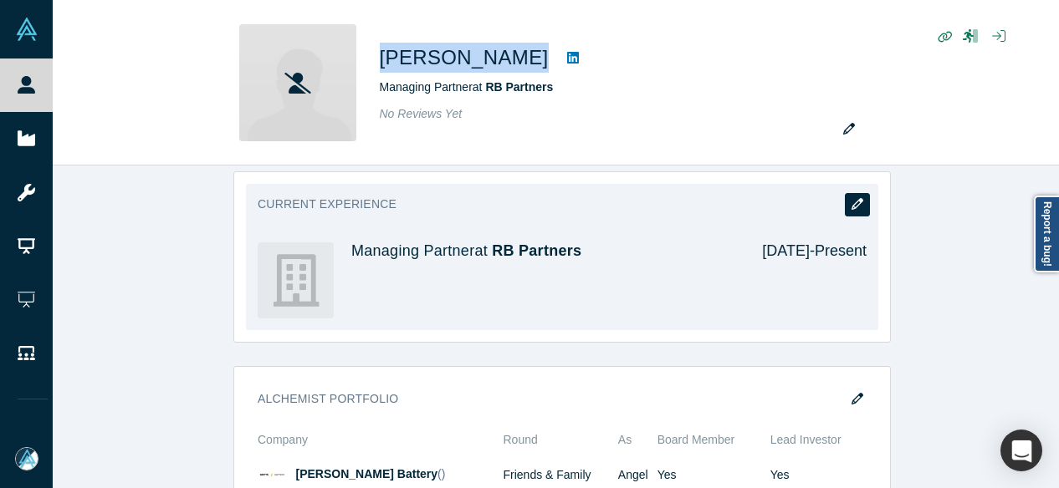
click at [852, 198] on icon "button" at bounding box center [858, 204] width 12 height 12
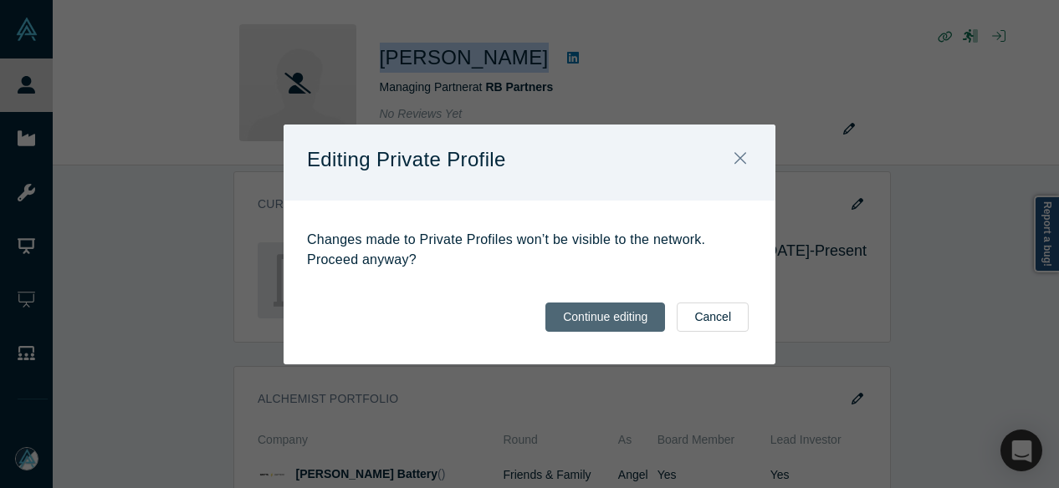
click at [613, 315] on button "Continue editing" at bounding box center [605, 317] width 120 height 29
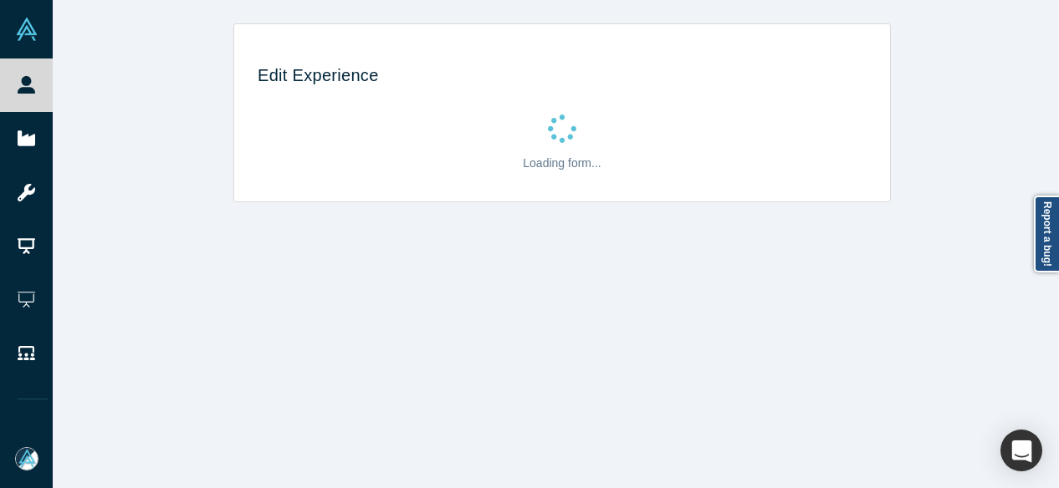
scroll to position [0, 0]
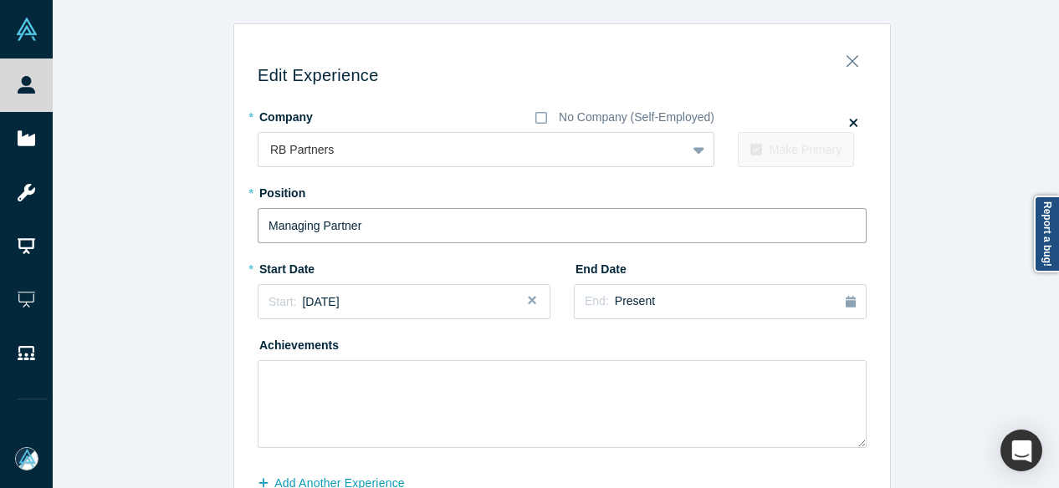
drag, startPoint x: 368, startPoint y: 228, endPoint x: 221, endPoint y: 227, distance: 147.2
click at [221, 227] on div "Edit Experience * Company No Company (Self-Employed) RB Partners To pick up a d…" at bounding box center [562, 293] width 1019 height 540
paste input "partner at RMG Partners Managing partner at RMG Partners RB Partners"
drag, startPoint x: 361, startPoint y: 226, endPoint x: 825, endPoint y: 211, distance: 463.6
click at [825, 211] on input "Managing partner at RMG Partners Managing partner at RMG Partners RB Partners" at bounding box center [562, 225] width 609 height 35
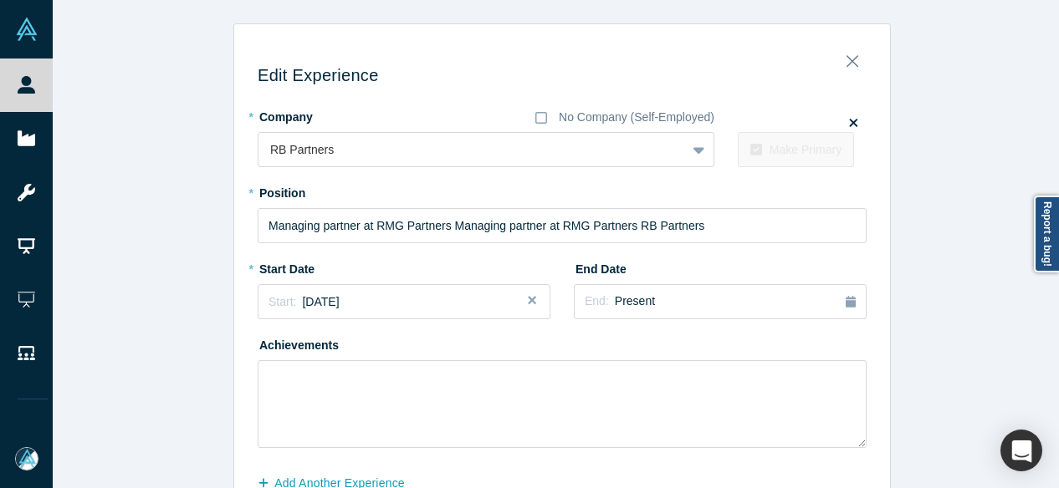
click at [418, 252] on div "* Company No Company (Self-Employed) RB Partners To pick up a draggable item, p…" at bounding box center [562, 275] width 609 height 345
drag, startPoint x: 445, startPoint y: 225, endPoint x: 763, endPoint y: 228, distance: 317.9
click at [754, 225] on input "Managing partner at RMG Partners Managing partner at RMG Partners RB Partners" at bounding box center [562, 225] width 609 height 35
drag, startPoint x: 355, startPoint y: 229, endPoint x: 475, endPoint y: 230, distance: 120.5
click at [475, 230] on input "Managing partner at RMG Partners" at bounding box center [562, 225] width 609 height 35
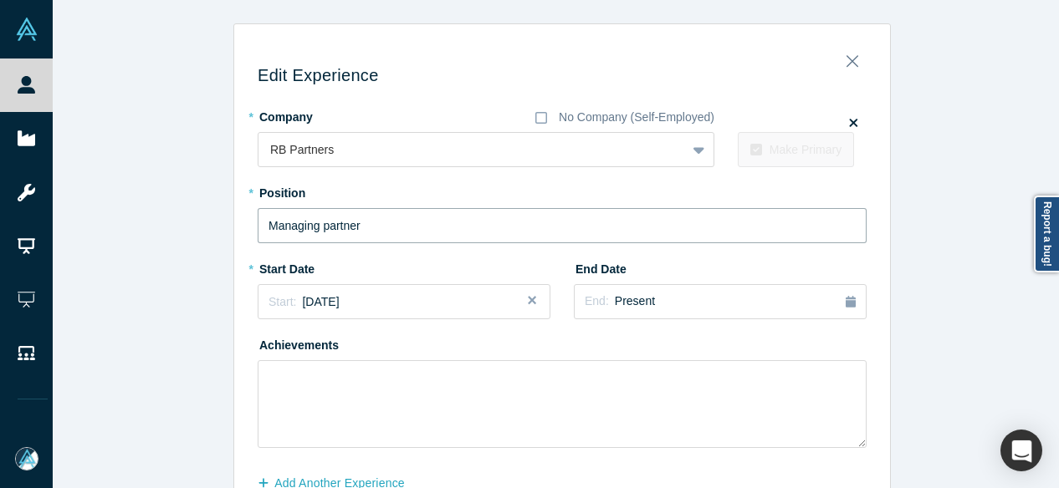
type input "Managing partner"
click at [318, 476] on button "Add Another Experience" at bounding box center [340, 483] width 165 height 29
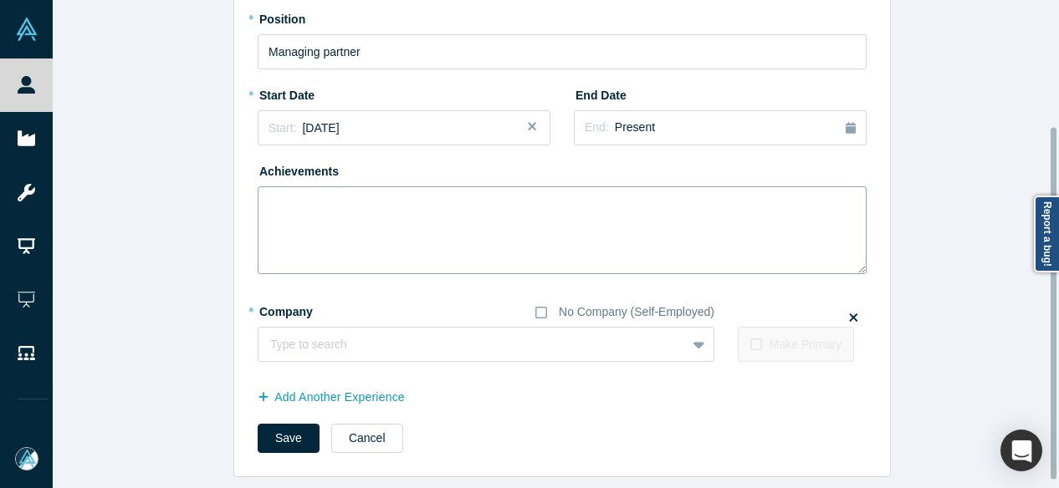
scroll to position [185, 0]
click at [339, 335] on div at bounding box center [472, 345] width 404 height 21
paste input "CEO, Managing partner CEO, Managing partner RMG Partners"
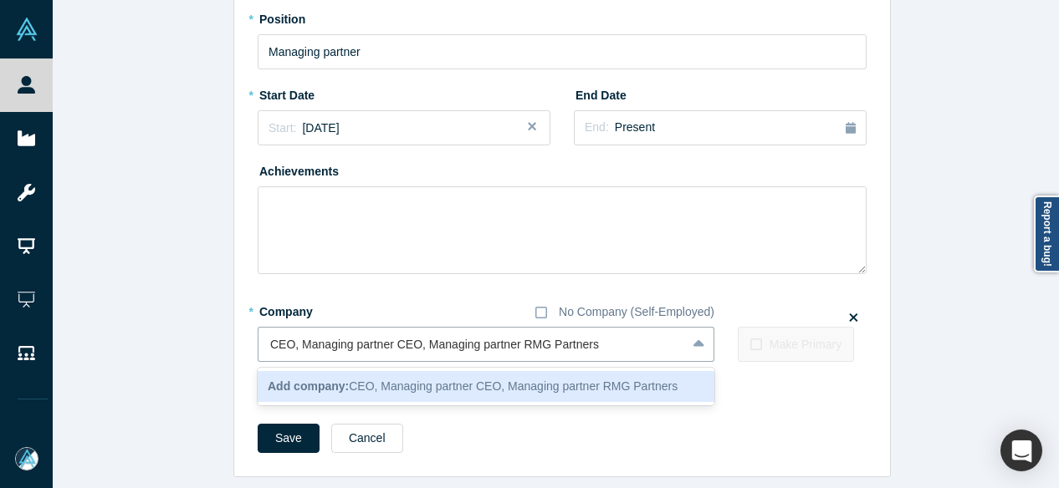
drag, startPoint x: 514, startPoint y: 335, endPoint x: 235, endPoint y: 342, distance: 278.6
click at [240, 343] on div "Edit Experience * Company No Company (Self-Employed) RB Partners To pick up a d…" at bounding box center [562, 169] width 656 height 615
type input "RMG Partners"
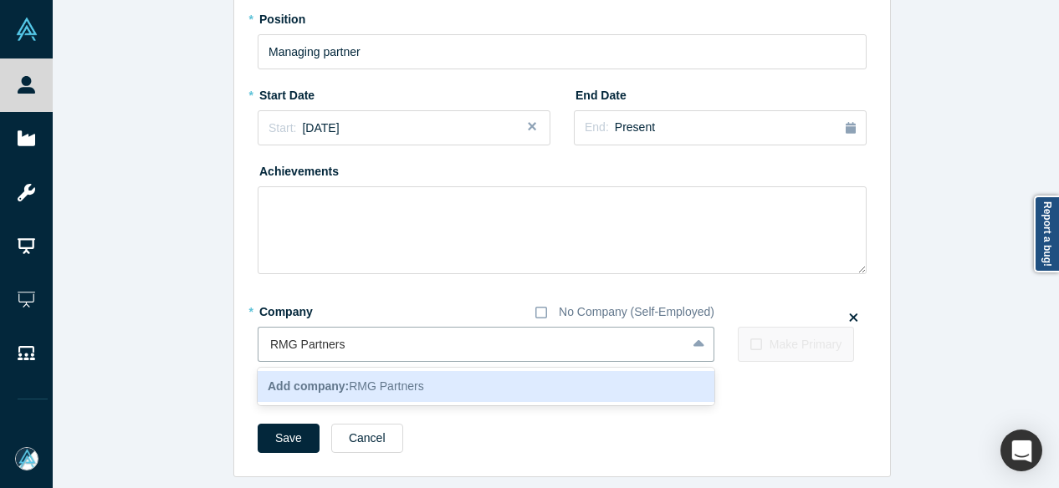
click at [329, 380] on b "Add company:" at bounding box center [308, 386] width 81 height 13
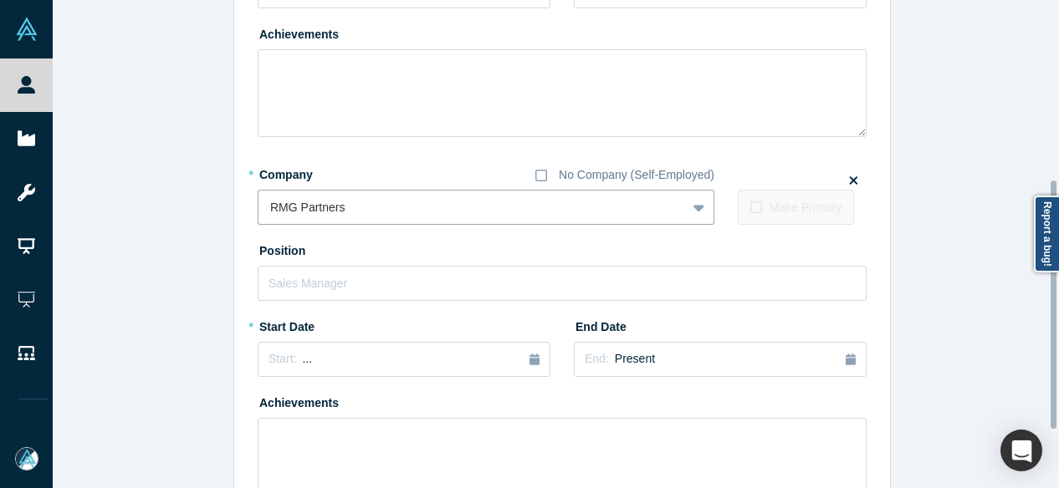
scroll to position [352, 0]
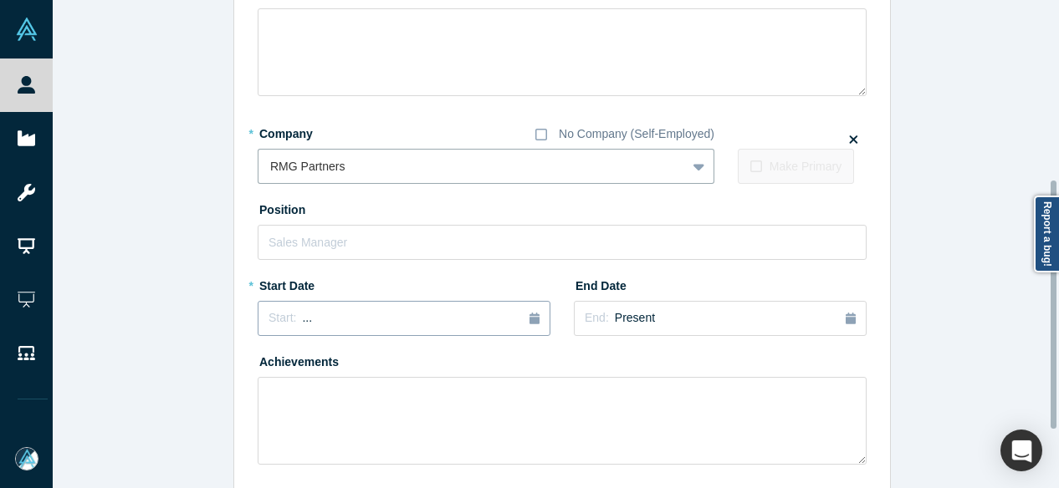
click at [328, 326] on div "Start: ..." at bounding box center [404, 318] width 271 height 18
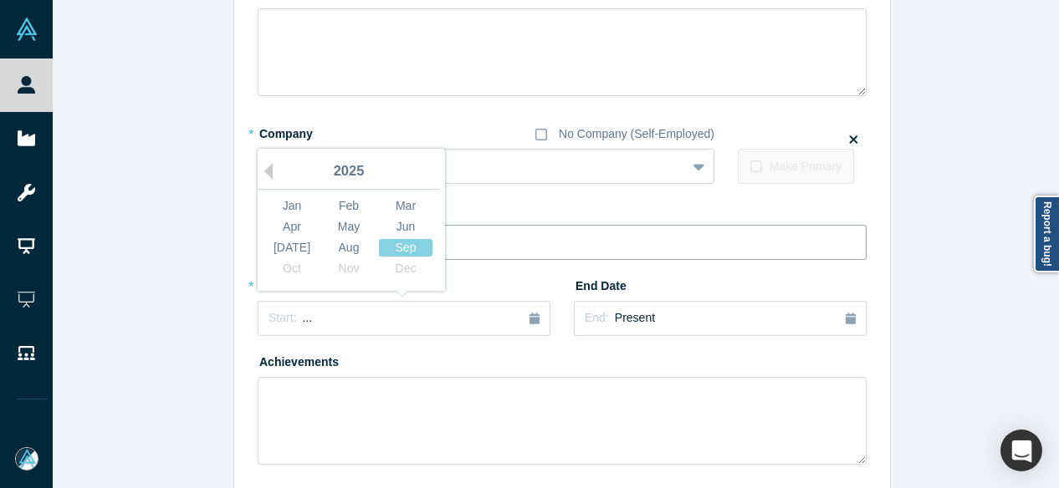
click at [494, 235] on input "text" at bounding box center [562, 242] width 609 height 35
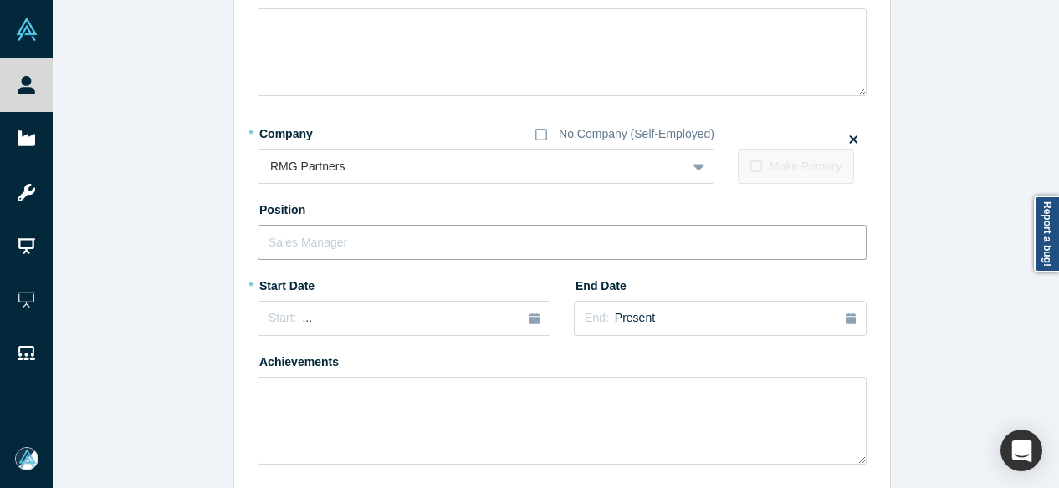
paste input "CEO, Managing partner CEO, Managing partner"
drag, startPoint x: 385, startPoint y: 239, endPoint x: 182, endPoint y: 240, distance: 202.4
click at [182, 239] on div "Edit Experience * Company No Company (Self-Employed) RB Partners To pick up a d…" at bounding box center [562, 125] width 1019 height 909
type input "CEO, Managing partner"
click at [324, 314] on div "Start: ..." at bounding box center [404, 318] width 271 height 18
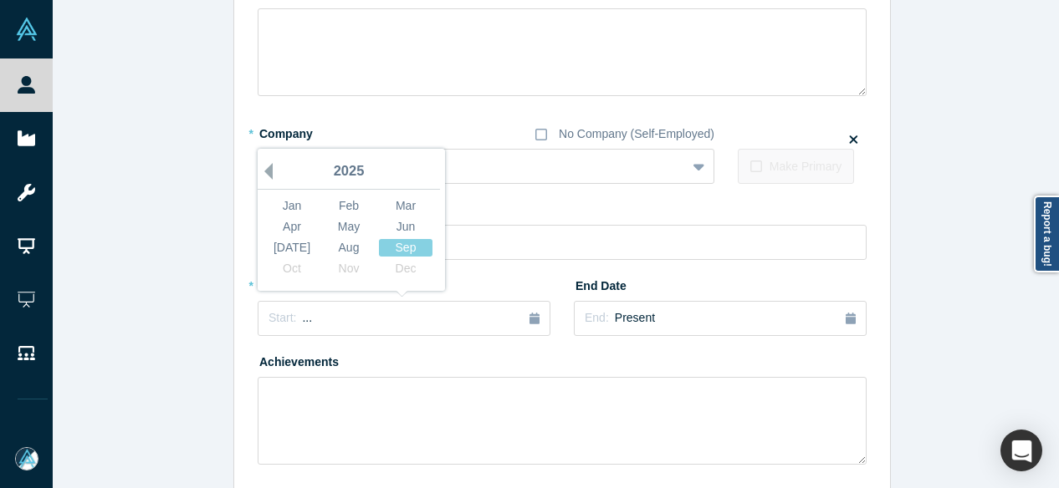
click at [265, 168] on button "Previous Year" at bounding box center [264, 171] width 17 height 17
click at [264, 168] on button "Previous Year" at bounding box center [264, 171] width 17 height 17
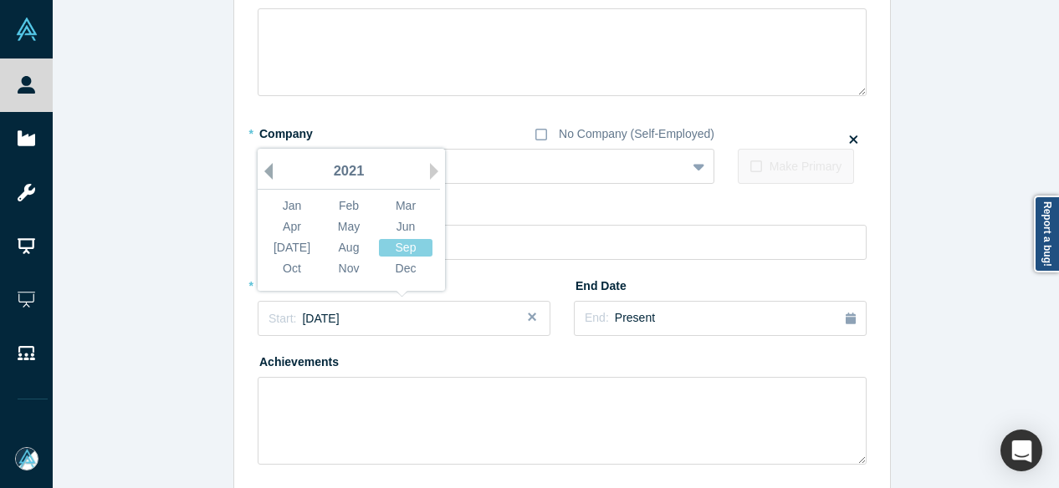
click at [264, 168] on button "Previous Year" at bounding box center [264, 171] width 17 height 17
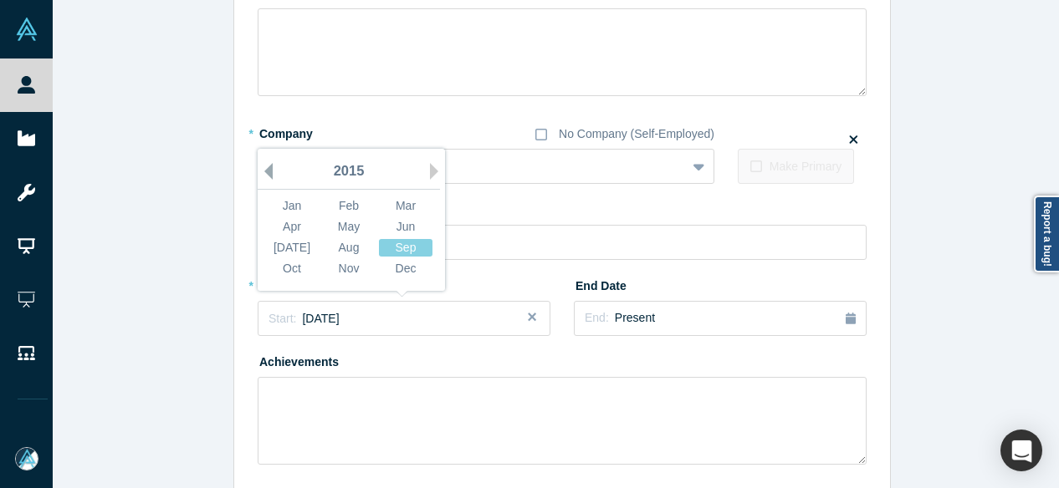
click at [264, 168] on button "Previous Year" at bounding box center [264, 171] width 17 height 17
click at [392, 248] on div "Sep" at bounding box center [406, 248] width 54 height 18
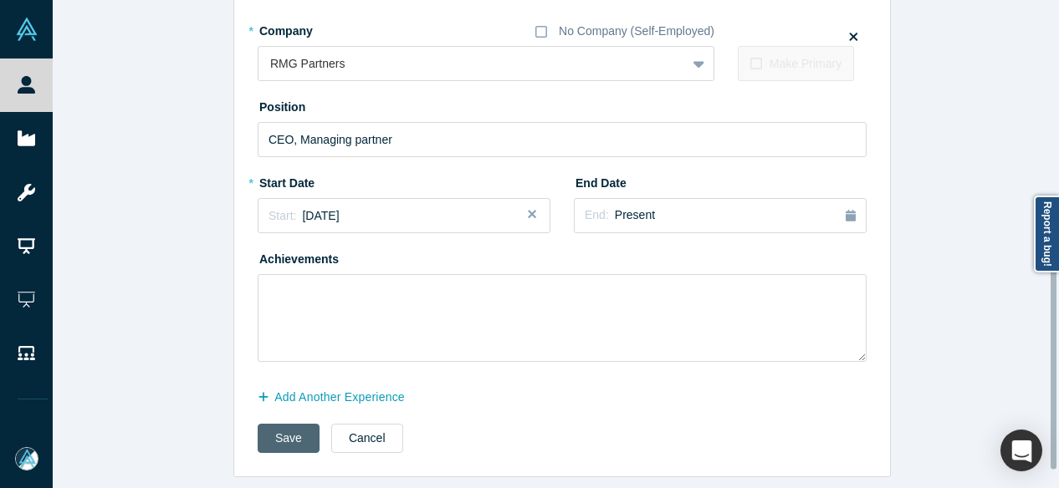
scroll to position [466, 0]
click at [283, 425] on button "Save" at bounding box center [289, 438] width 62 height 29
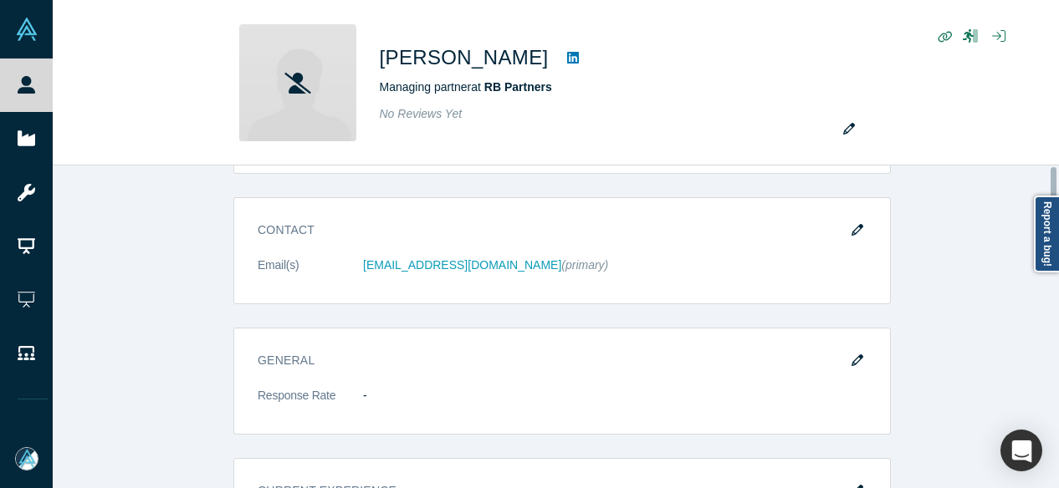
scroll to position [0, 0]
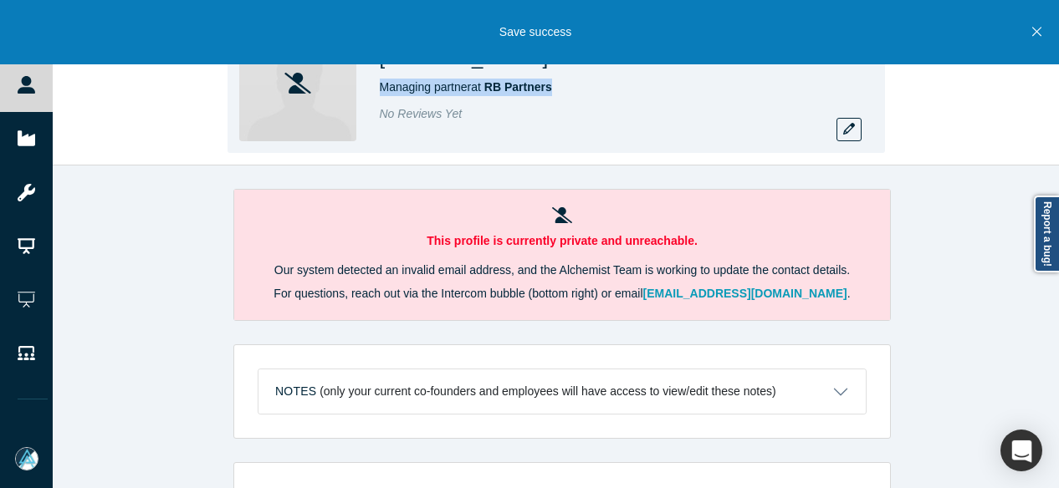
drag, startPoint x: 379, startPoint y: 87, endPoint x: 554, endPoint y: 90, distance: 174.8
click at [554, 90] on div "Managing partner at RB Partners" at bounding box center [614, 88] width 468 height 18
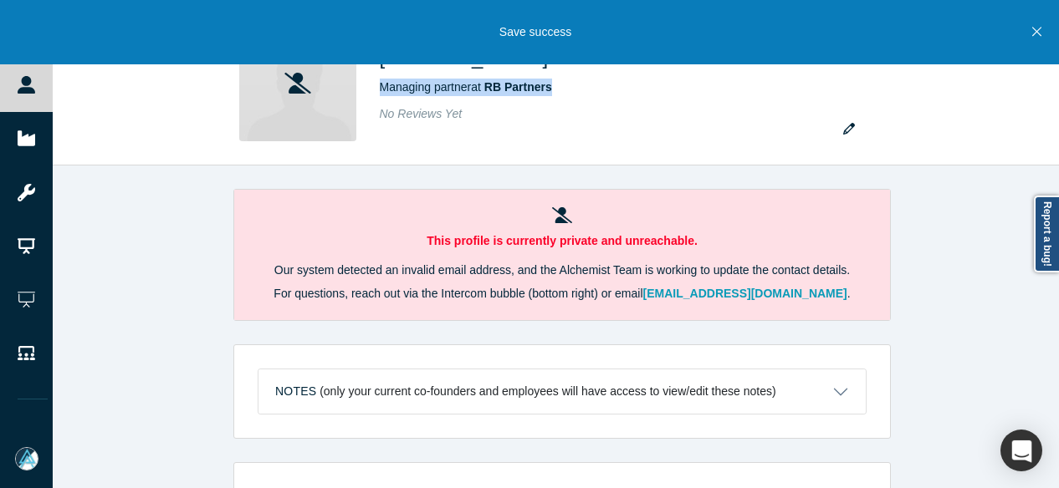
copy span "Managing partner at RB Partners"
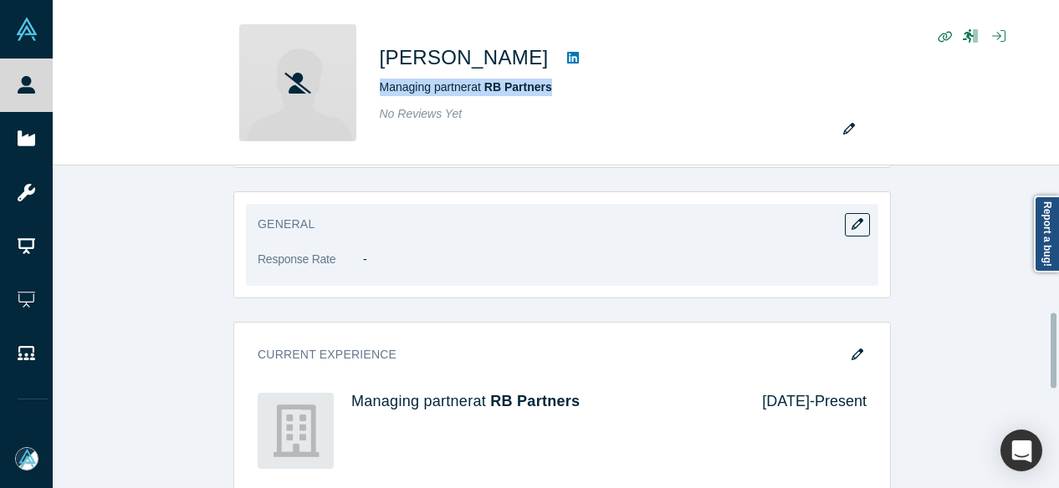
scroll to position [669, 0]
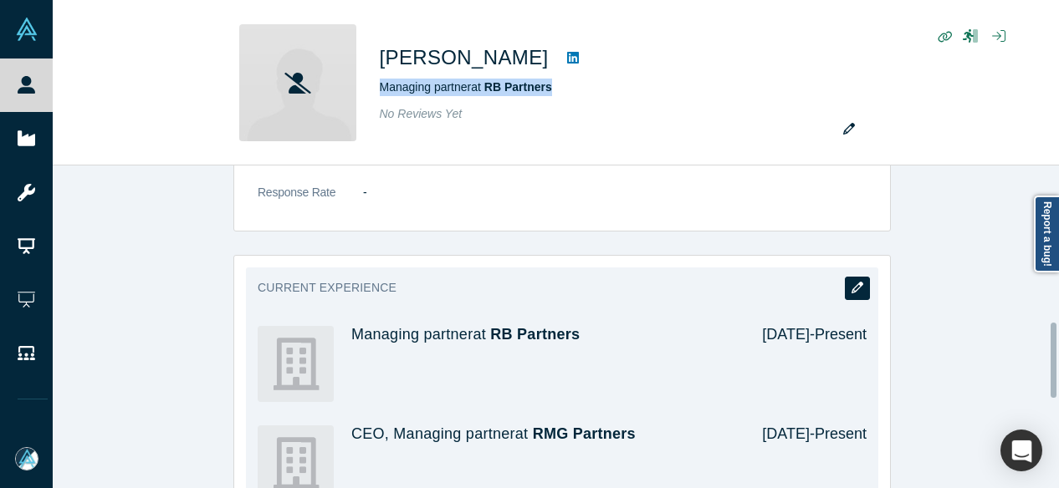
click at [852, 289] on icon "button" at bounding box center [858, 288] width 12 height 12
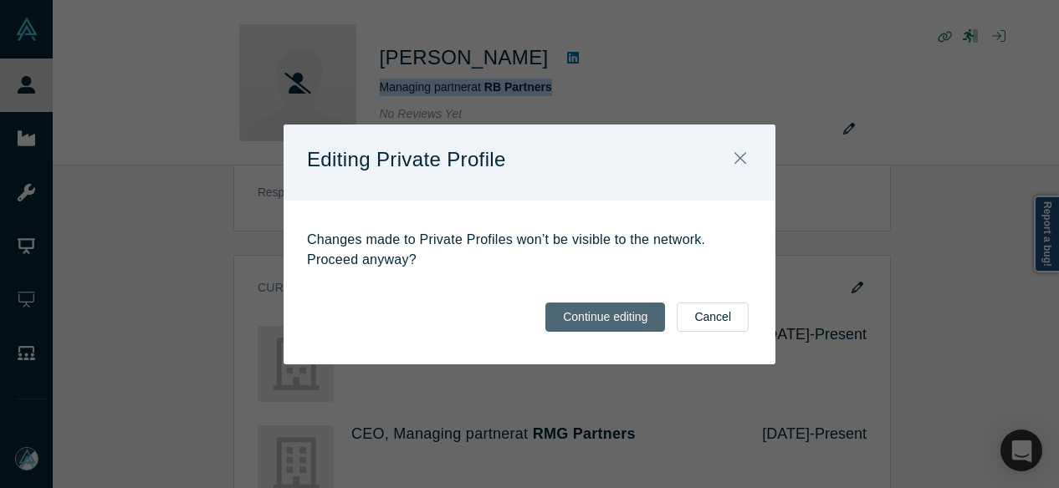
click at [629, 320] on button "Continue editing" at bounding box center [605, 317] width 120 height 29
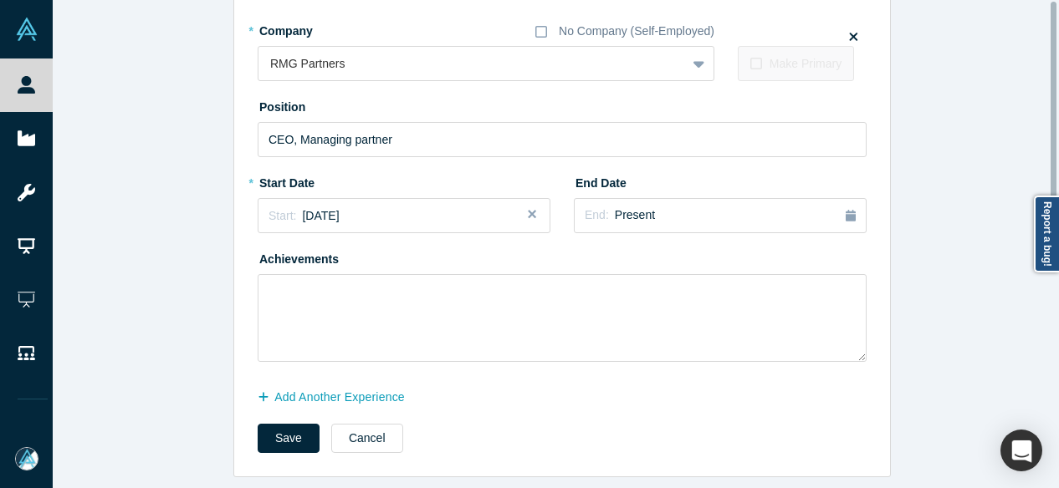
scroll to position [0, 0]
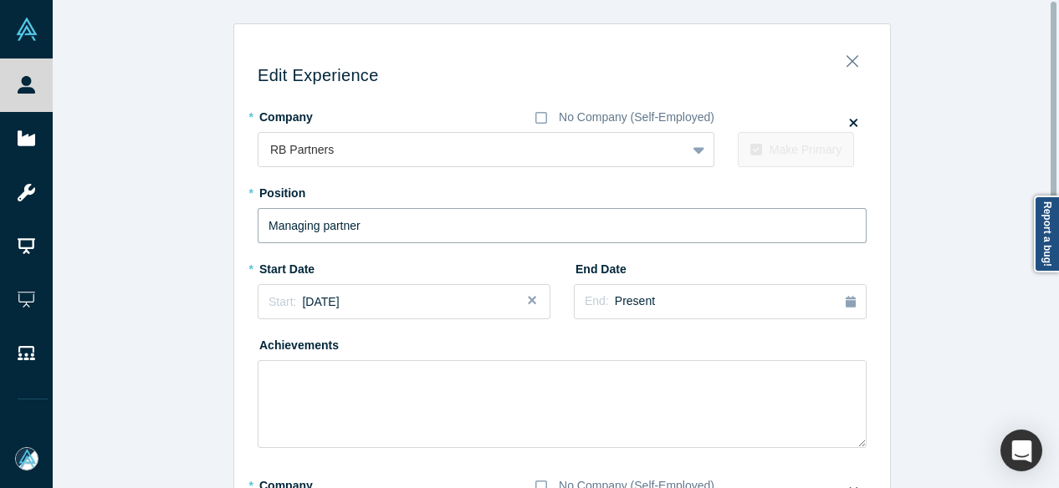
click at [321, 227] on input "Managing partner" at bounding box center [562, 225] width 609 height 35
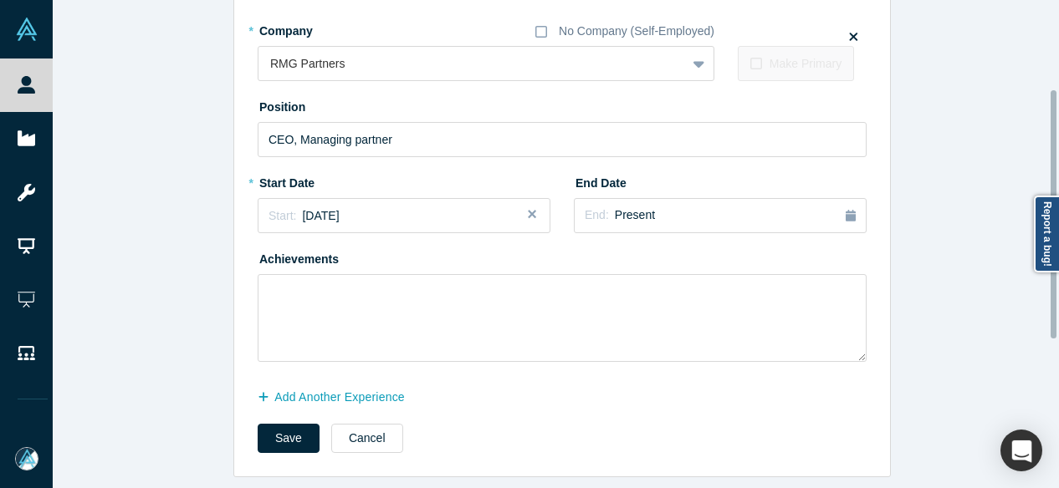
scroll to position [466, 0]
type input "Managing Partner"
click at [351, 133] on input "CEO, Managing partner" at bounding box center [562, 139] width 609 height 35
type input "CEO, Managing Partner"
click at [289, 424] on button "Save" at bounding box center [289, 438] width 62 height 29
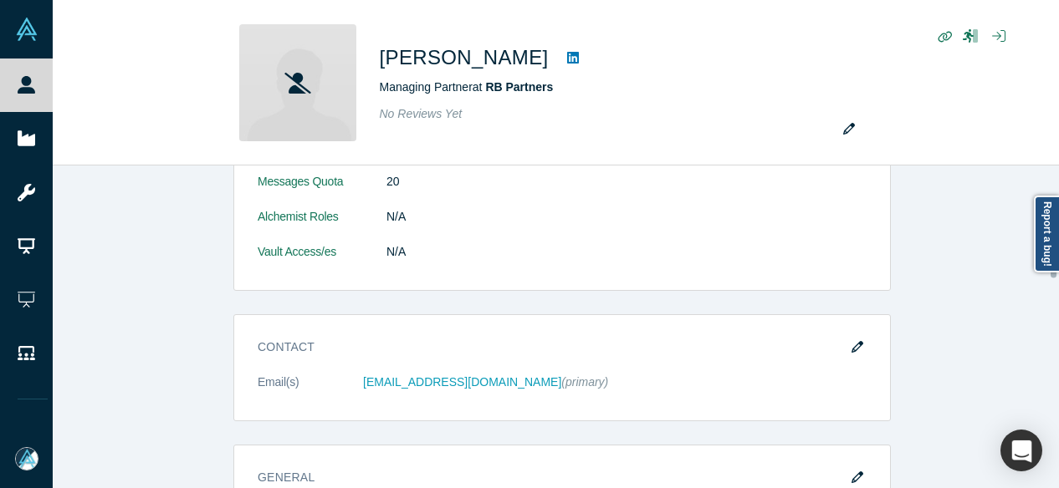
scroll to position [418, 0]
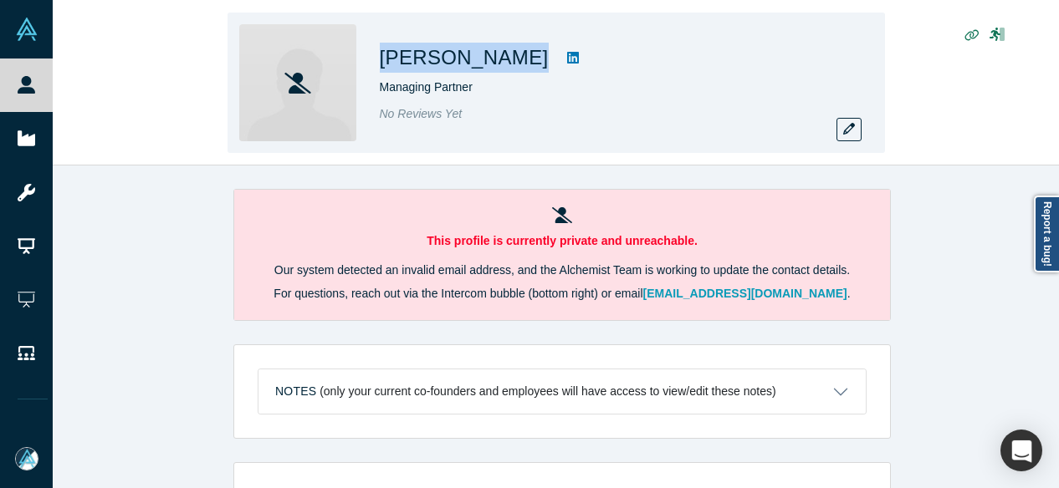
drag, startPoint x: 379, startPoint y: 58, endPoint x: 506, endPoint y: 57, distance: 127.1
click at [506, 57] on div "[PERSON_NAME]" at bounding box center [614, 58] width 468 height 30
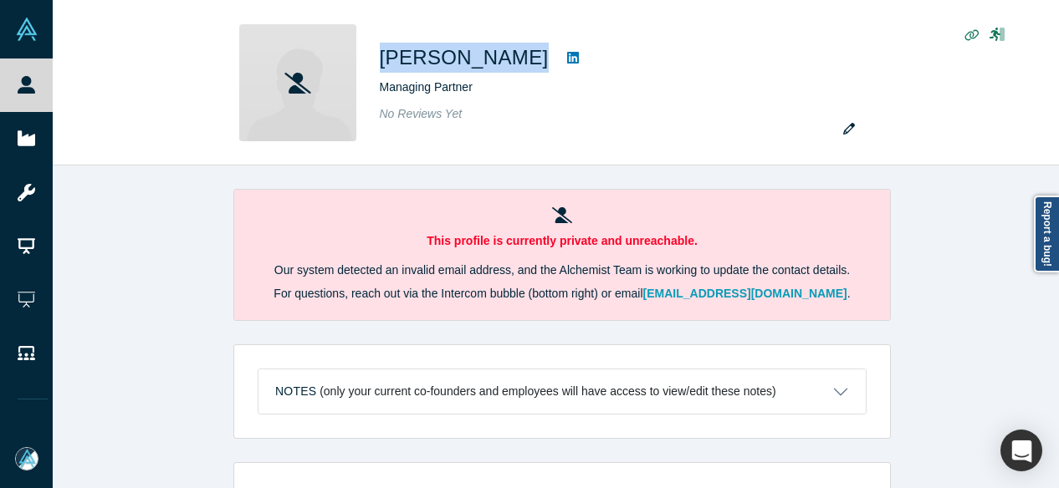
copy div "[PERSON_NAME]"
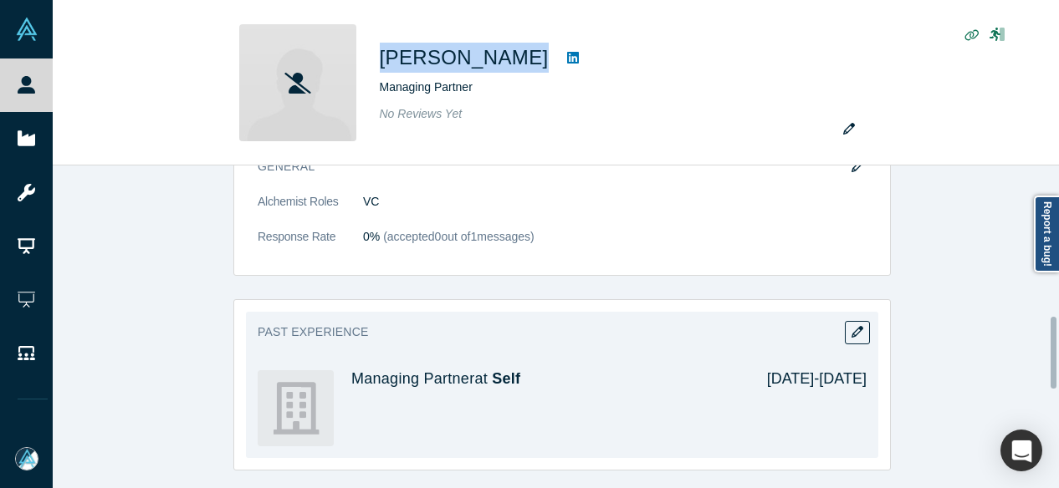
scroll to position [753, 0]
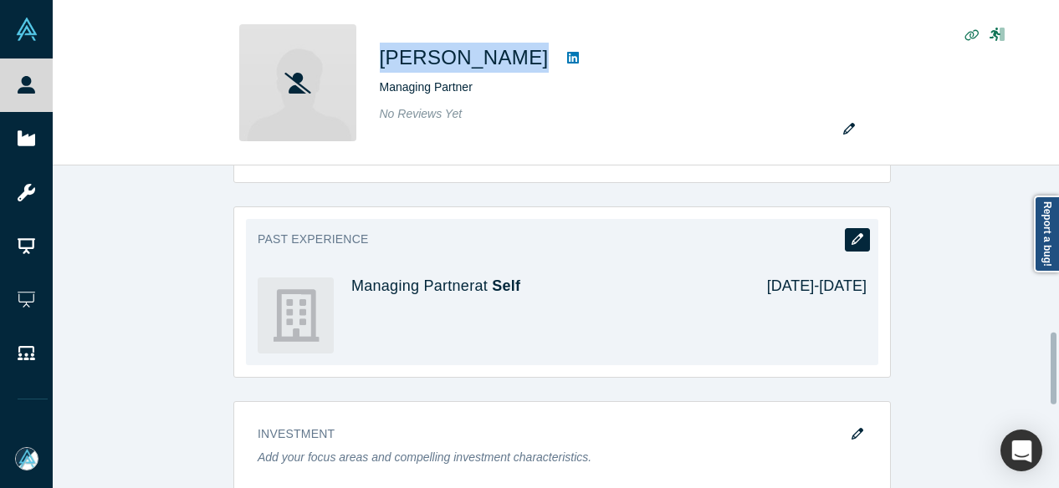
click at [852, 236] on icon "button" at bounding box center [858, 239] width 12 height 12
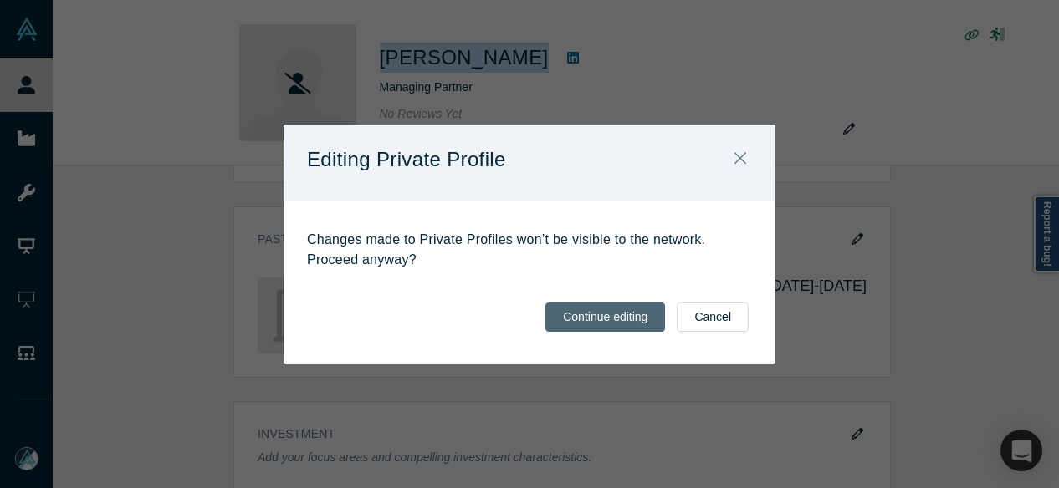
click at [621, 325] on button "Continue editing" at bounding box center [605, 317] width 120 height 29
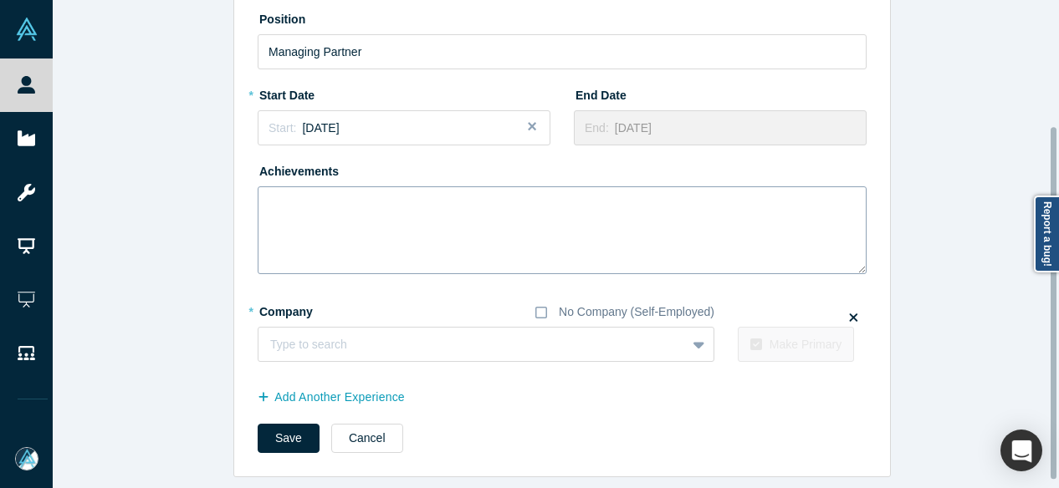
scroll to position [185, 0]
click at [536, 306] on icon at bounding box center [541, 312] width 12 height 13
click at [0, 0] on input "No Company (Self-Employed)" at bounding box center [0, 0] width 0 height 0
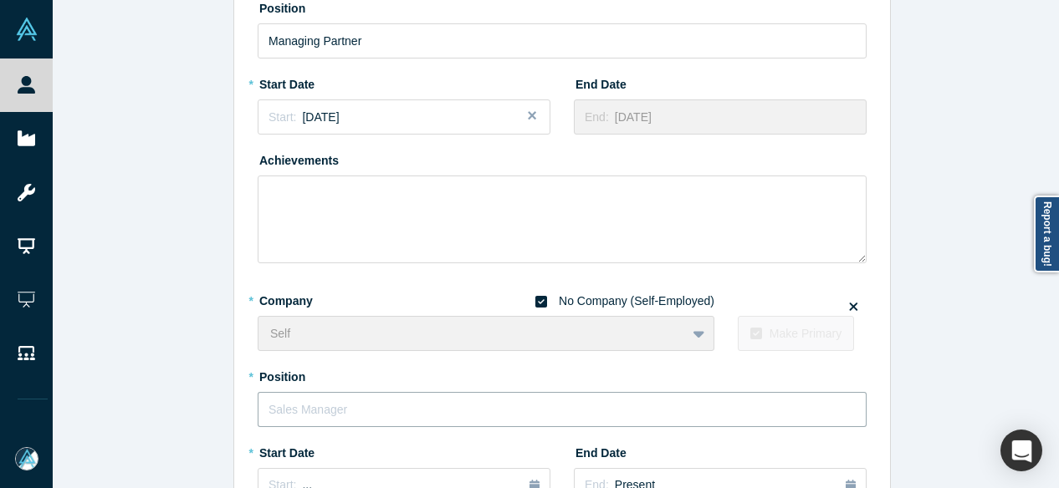
click at [295, 416] on input "text" at bounding box center [562, 409] width 609 height 35
paste input "Social Enterprise Consultant Social Enterprise Consultant Self-employed"
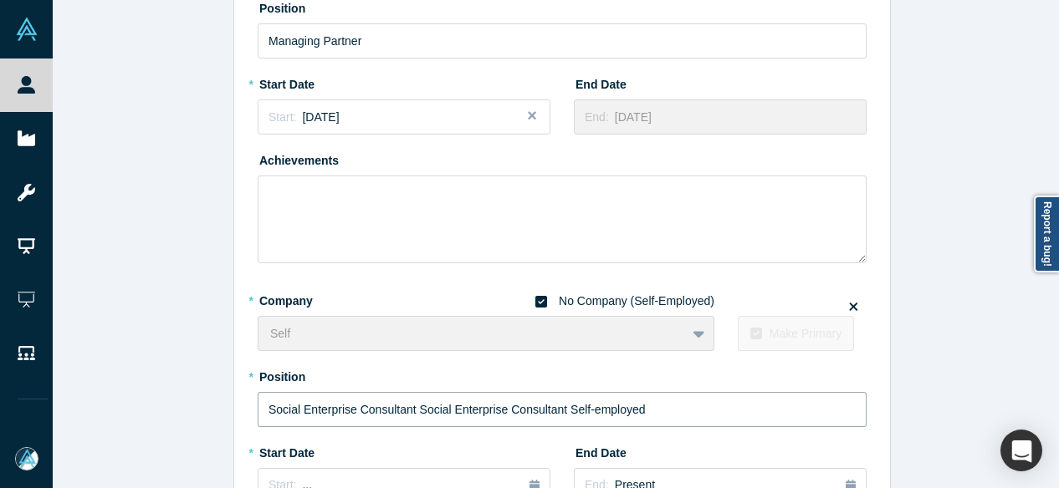
drag, startPoint x: 407, startPoint y: 414, endPoint x: 698, endPoint y: 407, distance: 291.2
click at [698, 407] on input "Social Enterprise Consultant Social Enterprise Consultant Self-employed" at bounding box center [562, 409] width 609 height 35
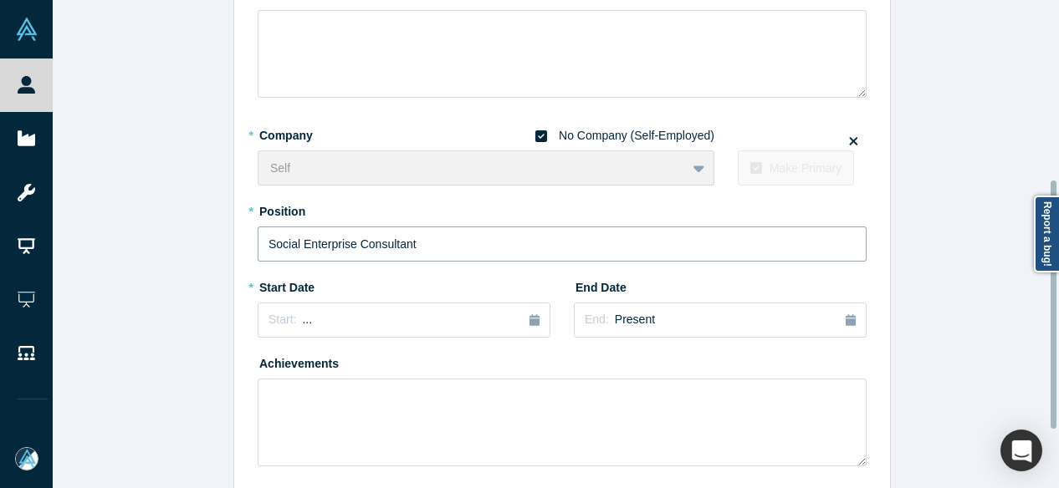
scroll to position [352, 0]
type input "Social Enterprise Consultant"
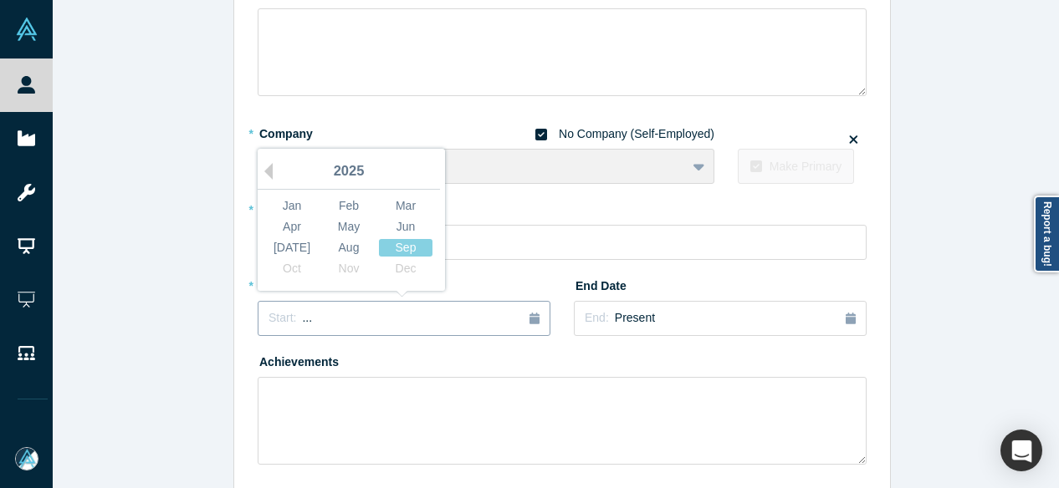
click at [357, 324] on div "Start: ..." at bounding box center [404, 318] width 271 height 18
click at [261, 175] on button "Previous Year" at bounding box center [264, 171] width 17 height 17
click at [271, 203] on div "Jan" at bounding box center [292, 206] width 54 height 18
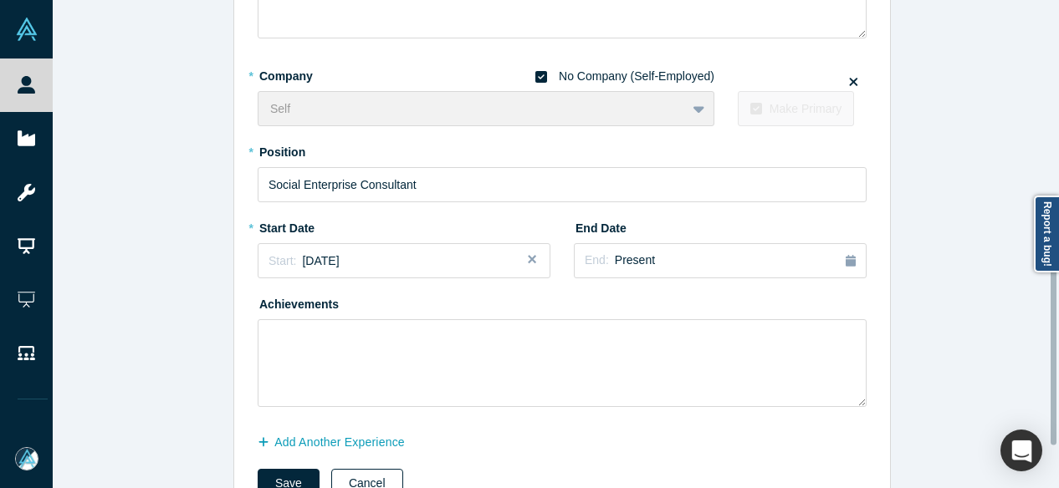
scroll to position [466, 0]
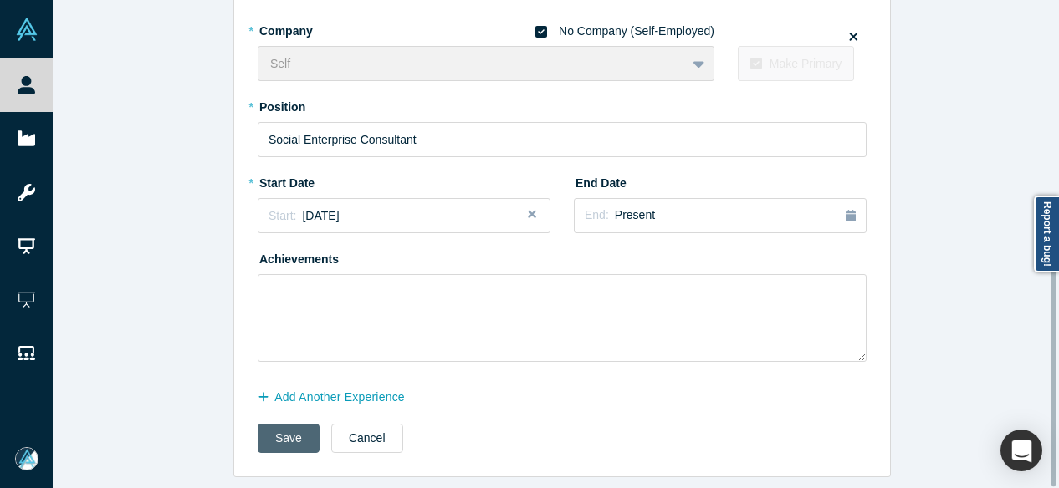
click at [287, 427] on button "Save" at bounding box center [289, 438] width 62 height 29
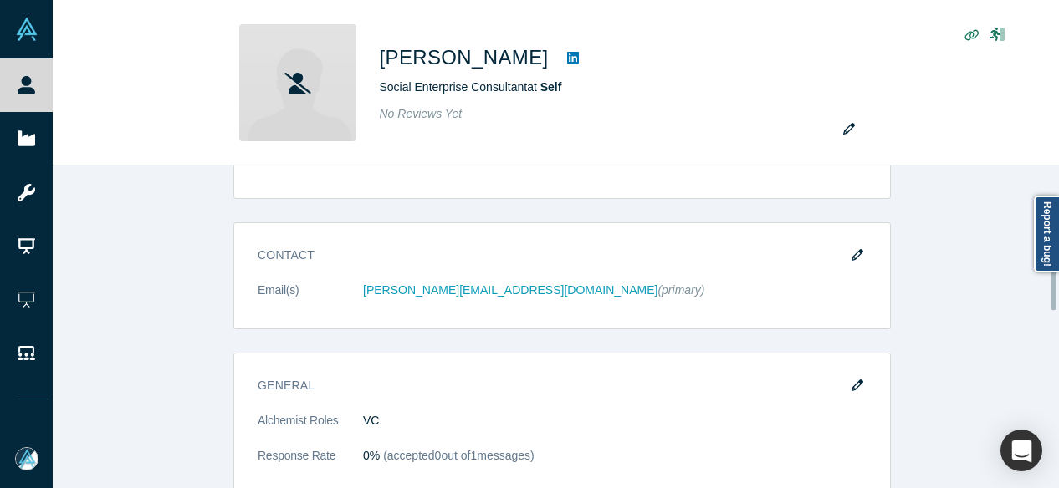
scroll to position [418, 0]
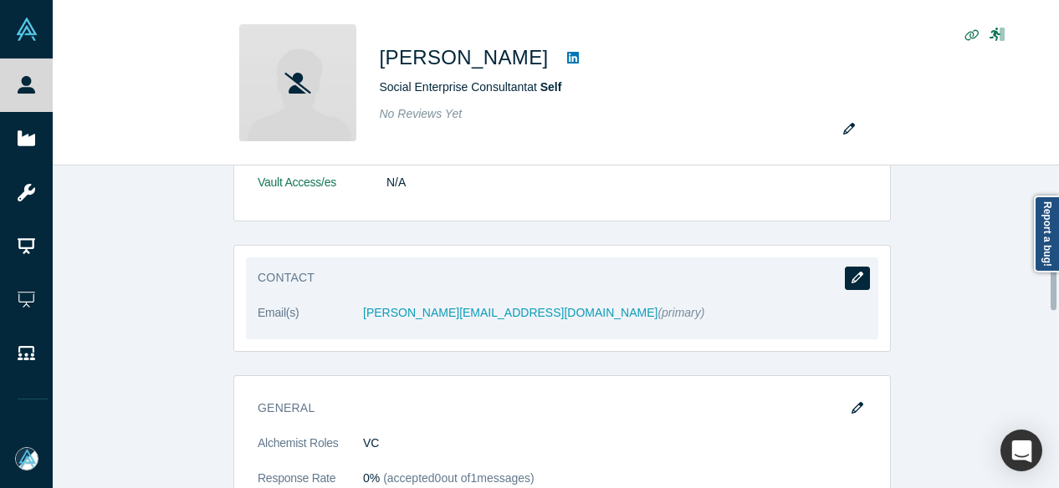
click at [852, 276] on icon "button" at bounding box center [858, 278] width 12 height 12
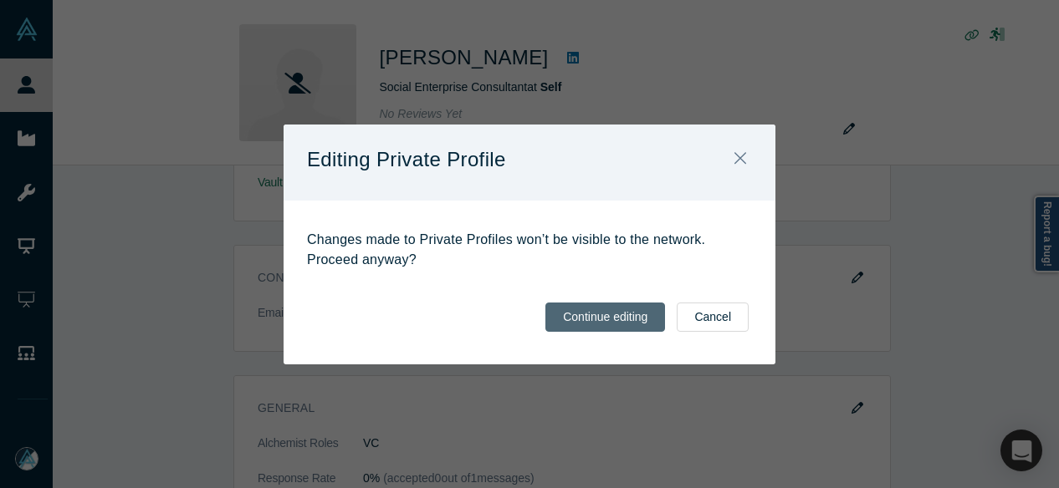
click at [614, 306] on button "Continue editing" at bounding box center [605, 317] width 120 height 29
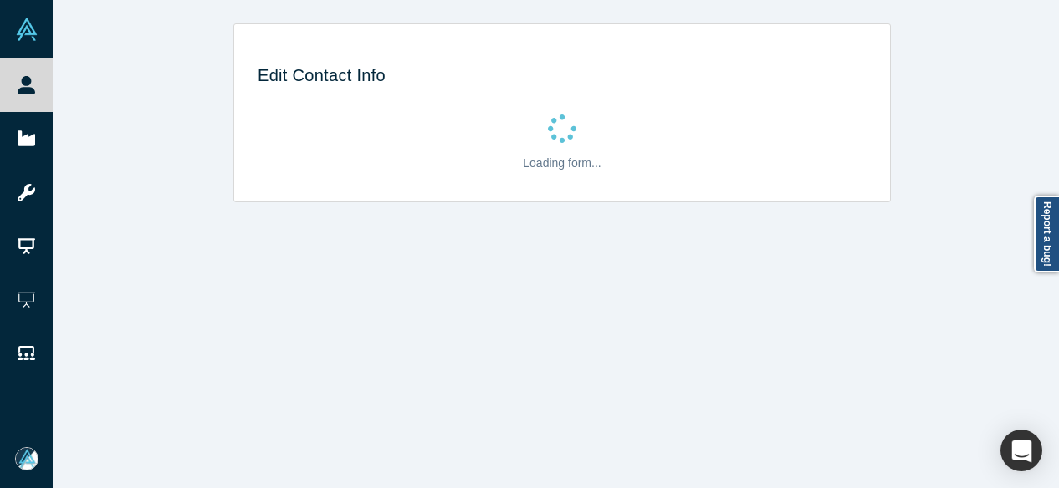
select select "US"
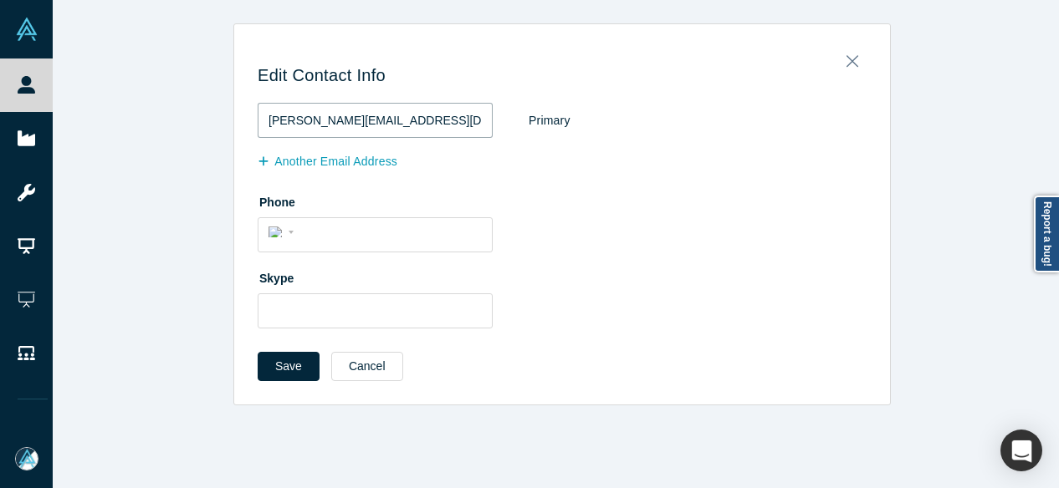
drag, startPoint x: 434, startPoint y: 121, endPoint x: 188, endPoint y: 122, distance: 245.9
click at [188, 122] on div "Edit Contact Info brian@entradaventures.com Primary Another Email Address Phone…" at bounding box center [562, 214] width 1019 height 382
paste input "n142bc@gmail"
type input "n142bc@gmail.com"
click at [268, 359] on button "Save" at bounding box center [289, 366] width 62 height 29
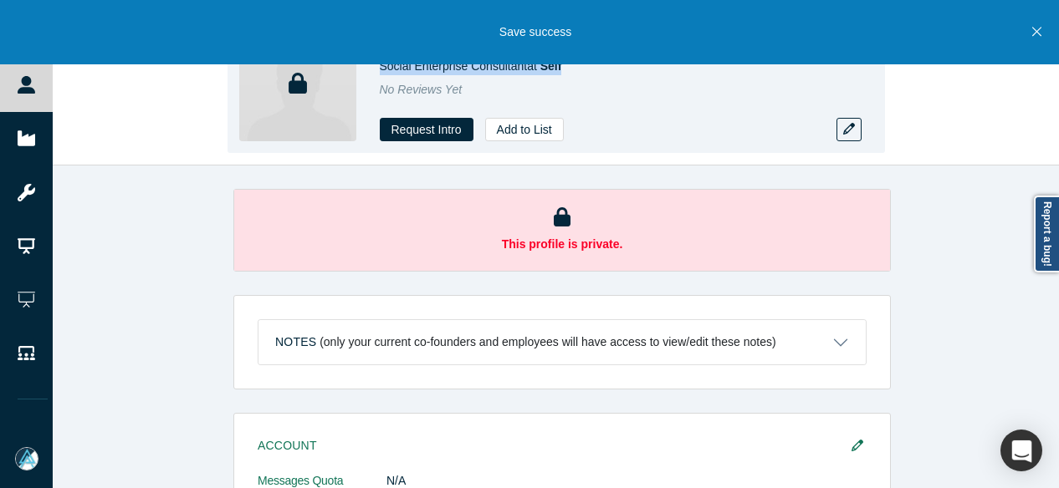
drag, startPoint x: 371, startPoint y: 71, endPoint x: 563, endPoint y: 72, distance: 191.6
click at [563, 72] on div "Brian Coryat Social Enterprise Consultant at Self No Reviews Yet Request Intro …" at bounding box center [556, 83] width 657 height 141
copy span "Social Enterprise Consultant at Self"
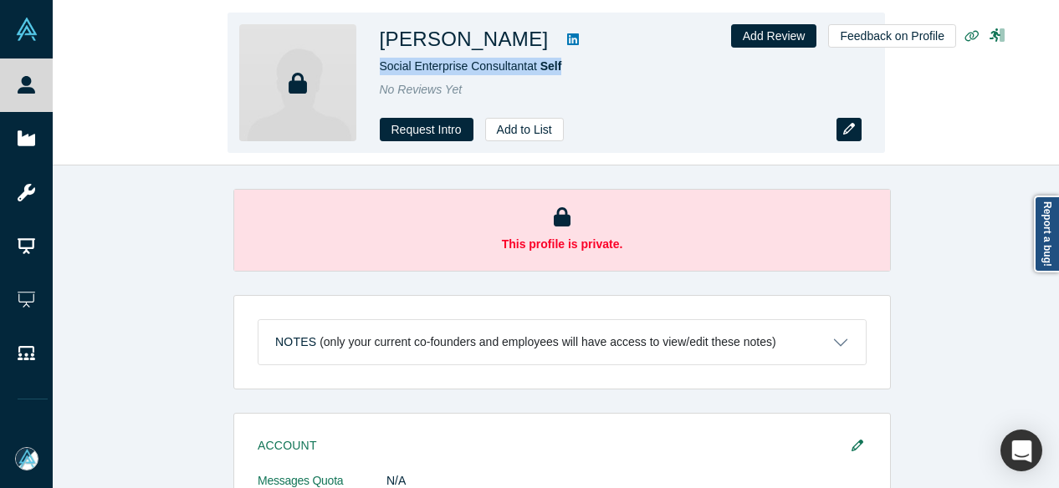
click at [855, 132] on button "button" at bounding box center [848, 129] width 25 height 23
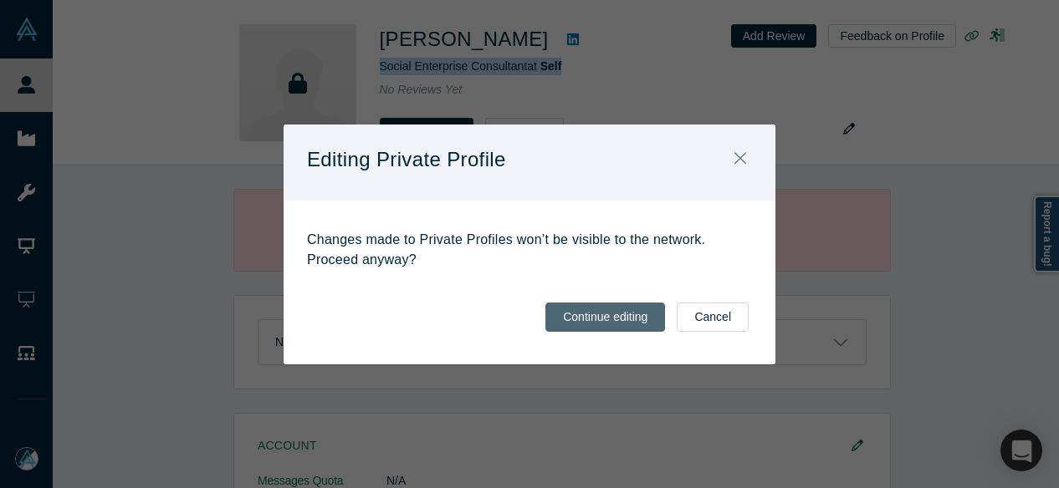
click at [604, 321] on button "Continue editing" at bounding box center [605, 317] width 120 height 29
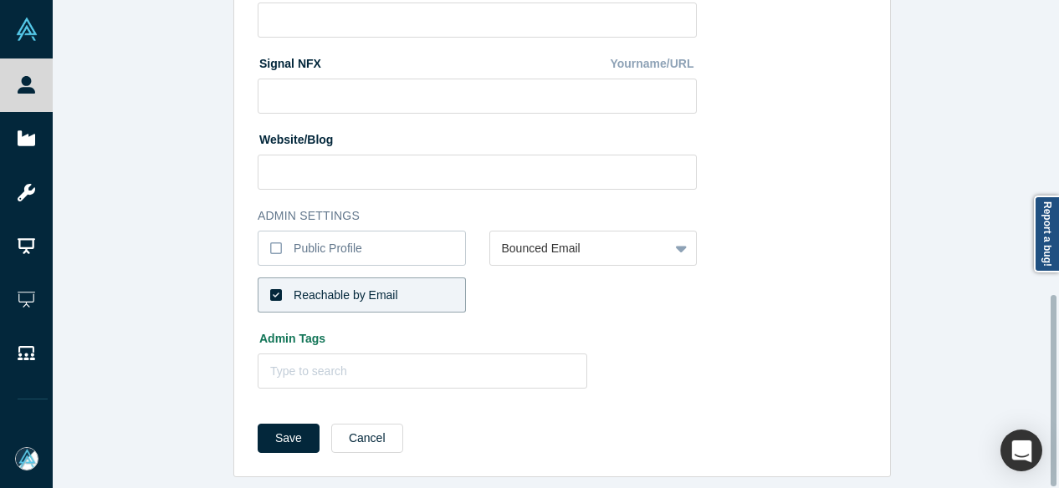
scroll to position [751, 0]
click at [313, 287] on div "Reachable by Email" at bounding box center [346, 296] width 105 height 18
click at [0, 0] on input "Reachable by Email" at bounding box center [0, 0] width 0 height 0
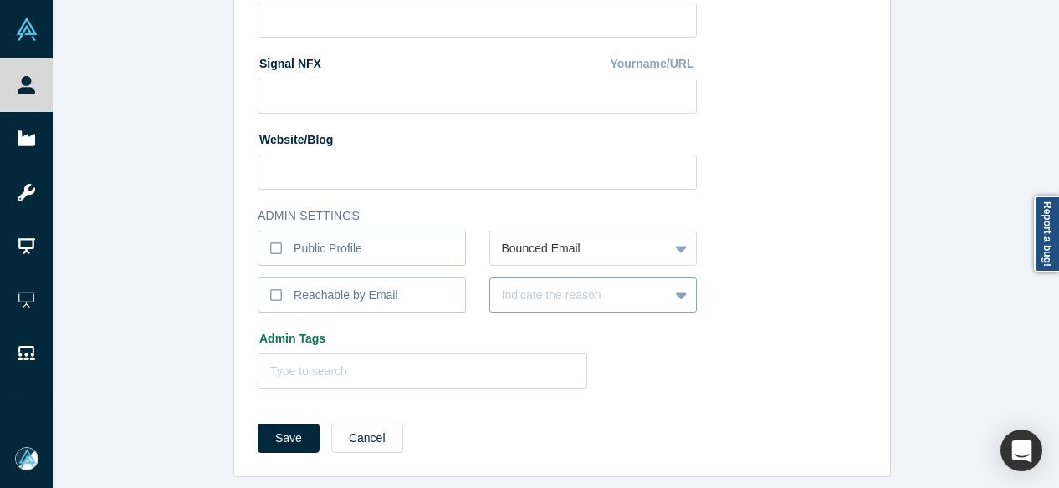
scroll to position [761, 0]
click at [554, 288] on div "Indicate the reason" at bounding box center [593, 295] width 208 height 35
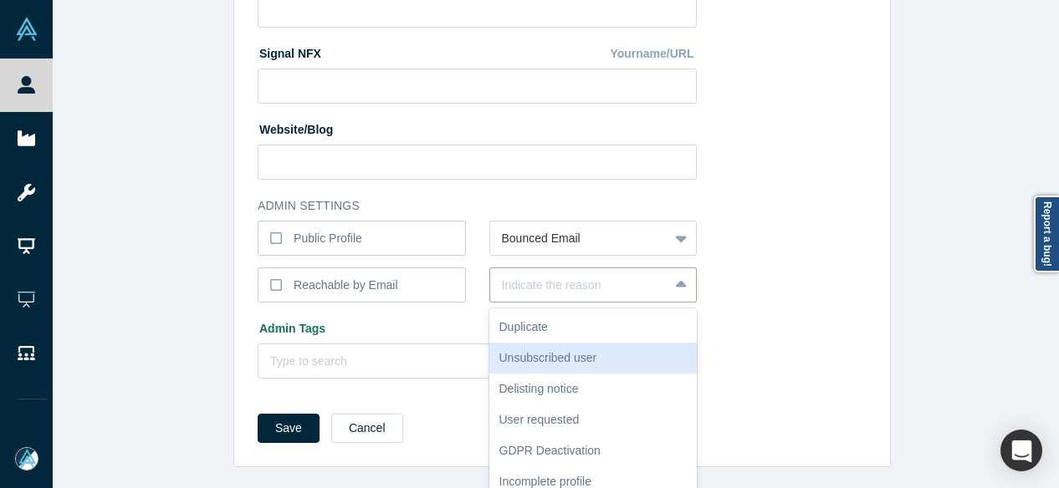
click at [572, 343] on div "Unsubscribed user" at bounding box center [593, 358] width 208 height 31
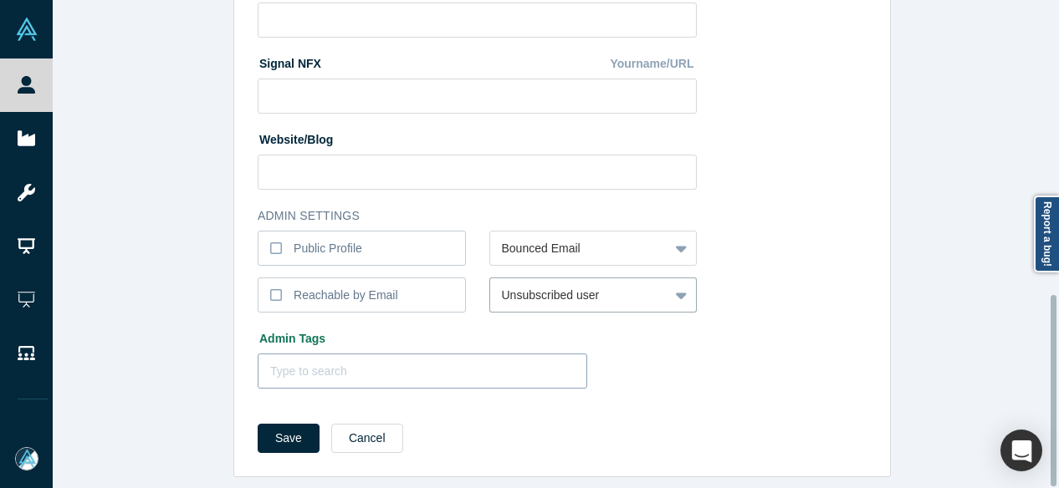
scroll to position [751, 0]
click at [284, 426] on button "Save" at bounding box center [289, 438] width 62 height 29
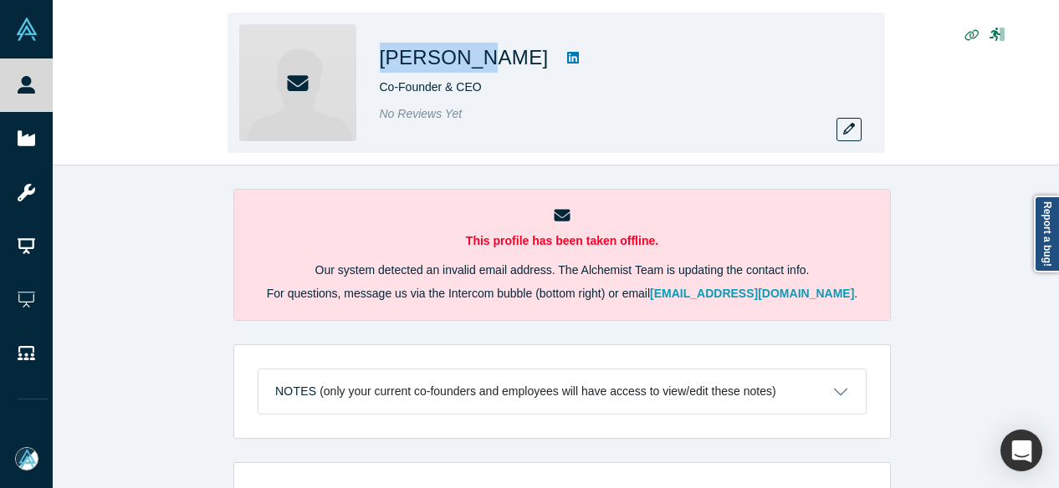
drag, startPoint x: 423, startPoint y: 61, endPoint x: 468, endPoint y: 61, distance: 44.3
click at [468, 61] on div "[PERSON_NAME] Co-Founder & CEO No Reviews Yet" at bounding box center [556, 83] width 657 height 141
copy h1 "[PERSON_NAME]"
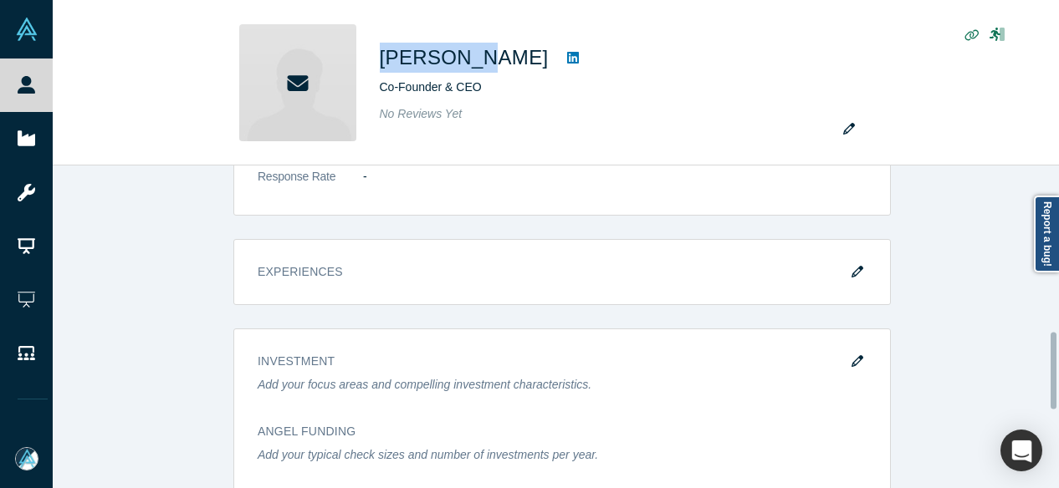
scroll to position [753, 0]
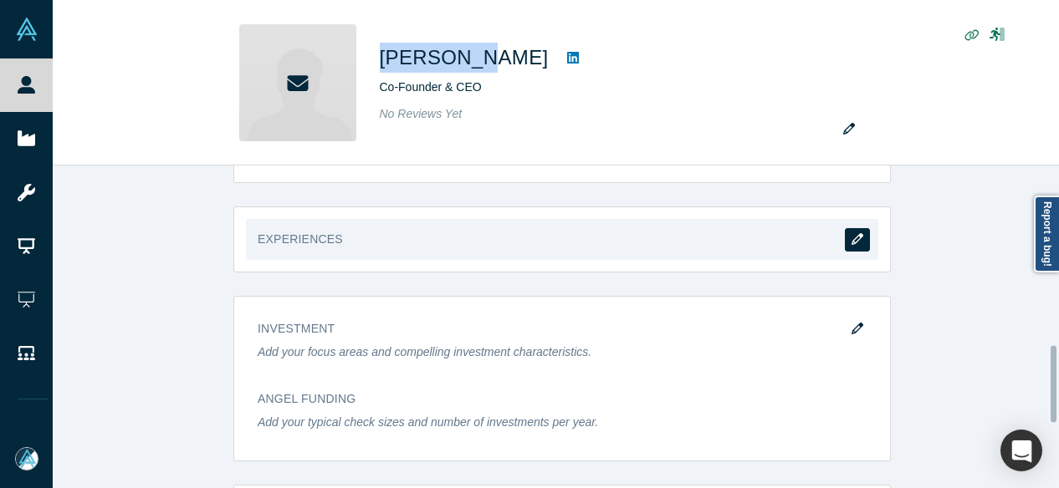
click at [853, 240] on icon "button" at bounding box center [858, 239] width 12 height 12
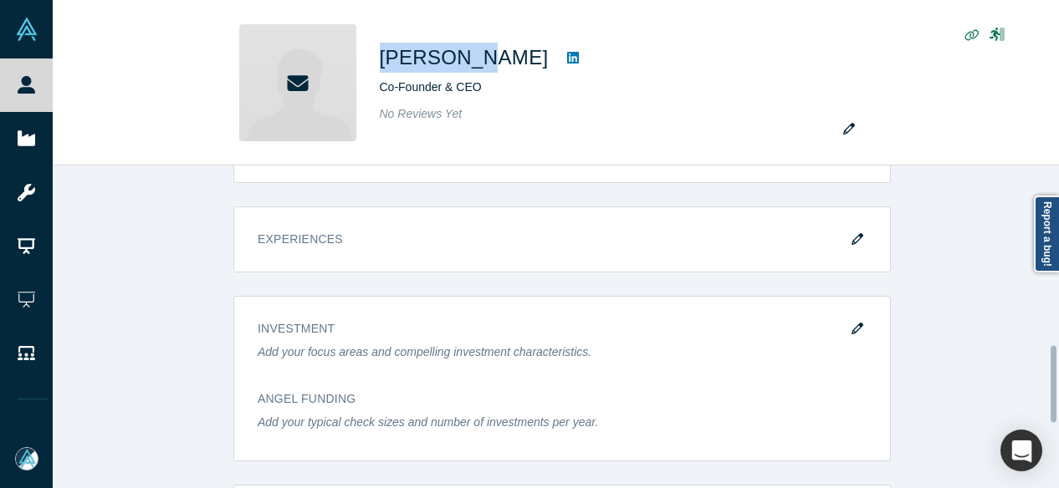
scroll to position [0, 0]
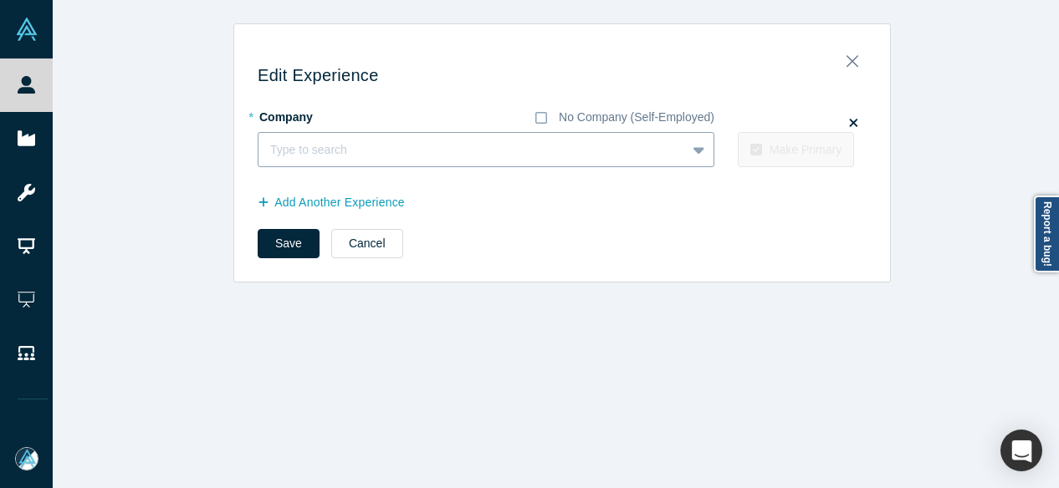
click at [293, 148] on div at bounding box center [472, 150] width 404 height 21
paste input "Managing Partner Managing Partner Studio Management LLC"
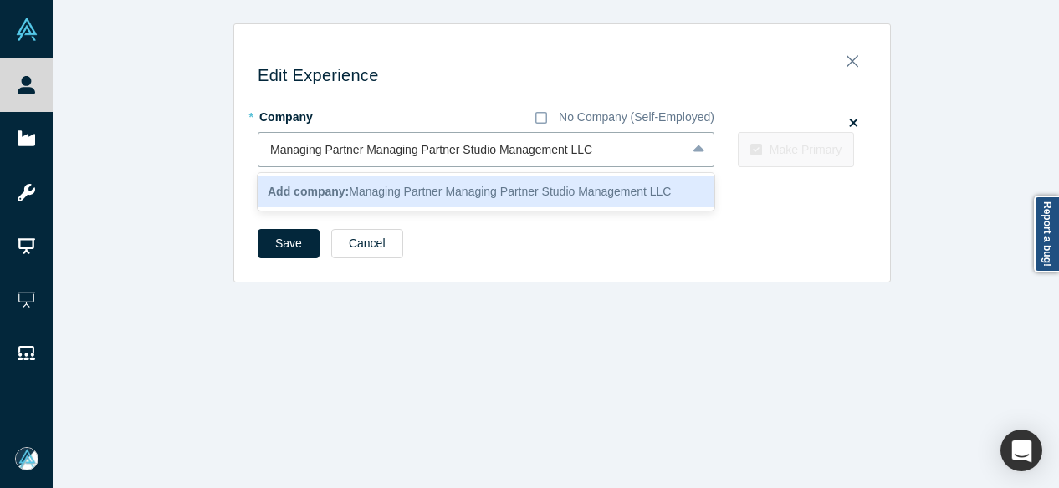
drag, startPoint x: 455, startPoint y: 155, endPoint x: 207, endPoint y: 156, distance: 248.4
click at [207, 156] on div "Edit Experience * Company No Company (Self-Employed) 1 result available for sea…" at bounding box center [562, 152] width 1019 height 259
type input "Studio Management LLC"
click at [303, 193] on b "Add company:" at bounding box center [308, 191] width 81 height 13
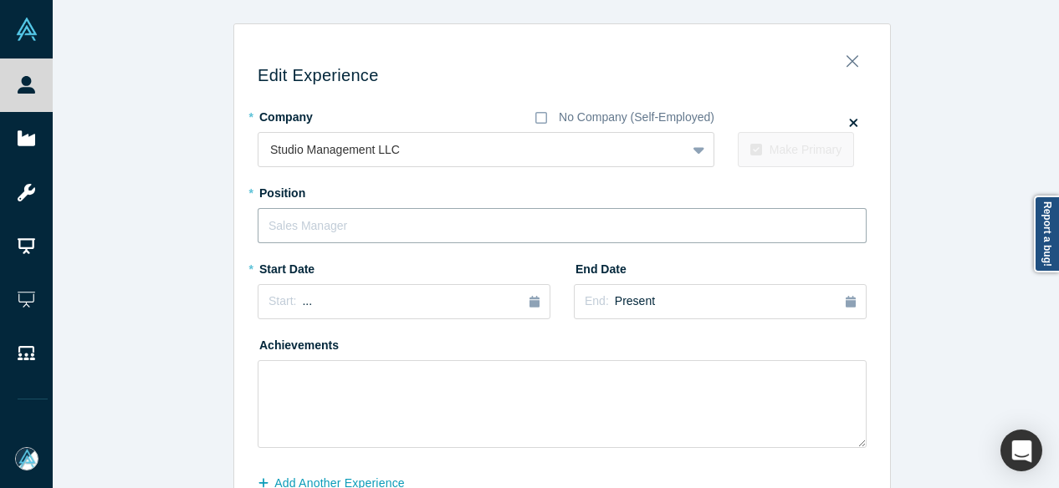
click at [295, 220] on input "text" at bounding box center [562, 225] width 609 height 35
click at [279, 300] on span "Start:" at bounding box center [283, 300] width 28 height 13
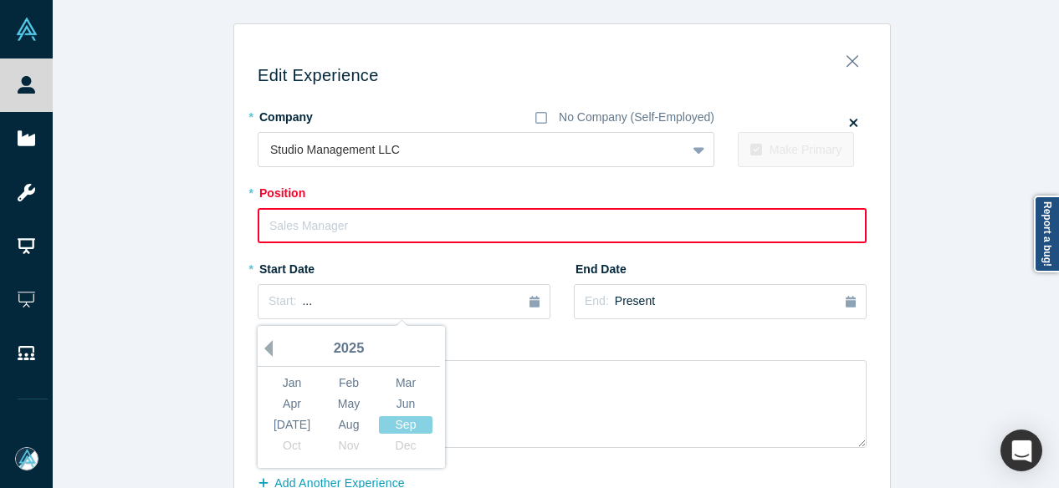
click at [263, 345] on button "Previous Year" at bounding box center [264, 348] width 17 height 17
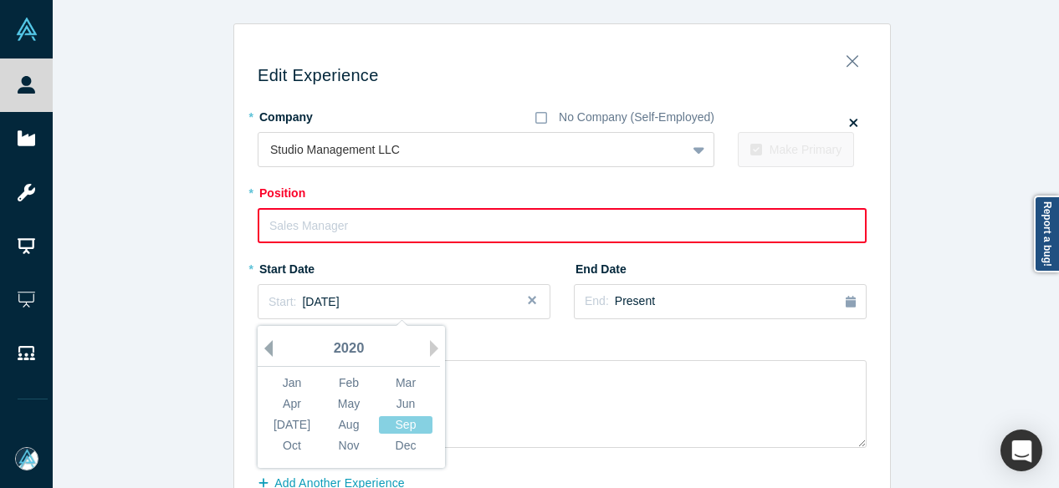
click at [263, 345] on button "Previous Year" at bounding box center [264, 348] width 17 height 17
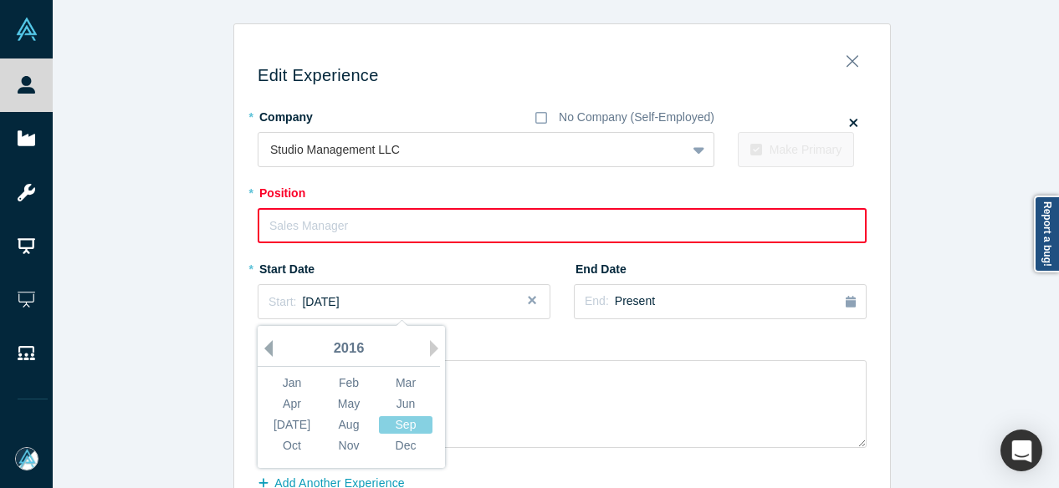
click at [263, 345] on button "Previous Year" at bounding box center [264, 348] width 17 height 17
click at [388, 378] on div "Mar" at bounding box center [406, 384] width 54 height 18
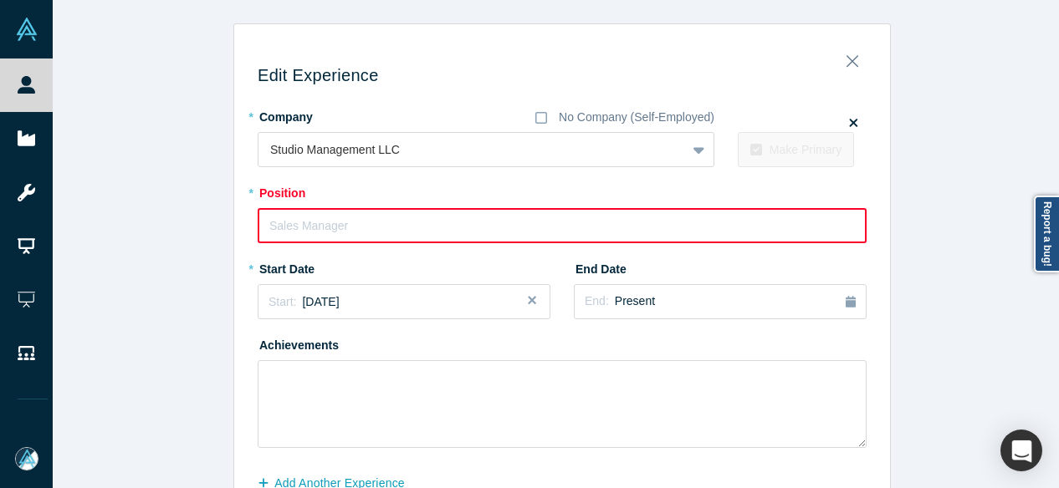
click at [345, 217] on input "text" at bounding box center [562, 225] width 609 height 35
paste input "Managing Partner Managing Partner"
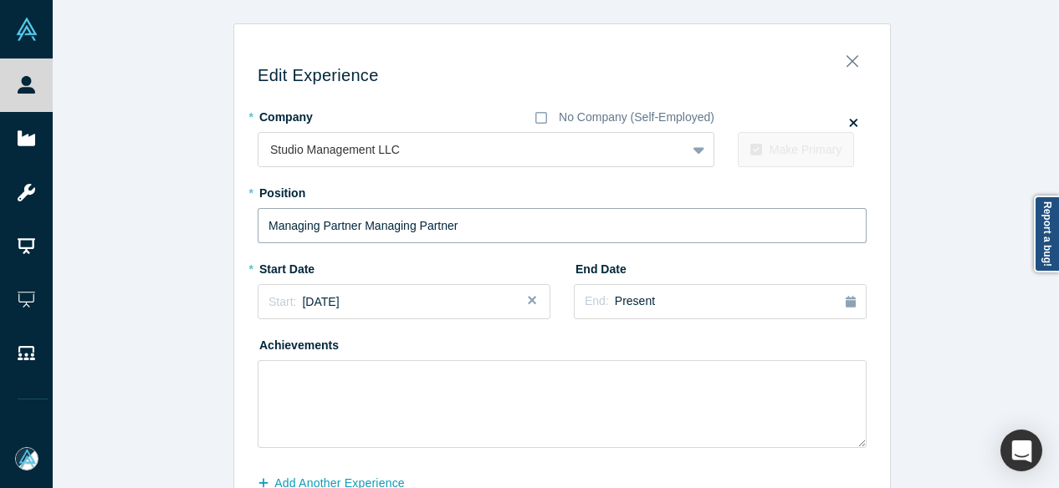
drag, startPoint x: 355, startPoint y: 224, endPoint x: 494, endPoint y: 227, distance: 138.0
click at [494, 227] on input "Managing Partner Managing Partner" at bounding box center [562, 225] width 609 height 35
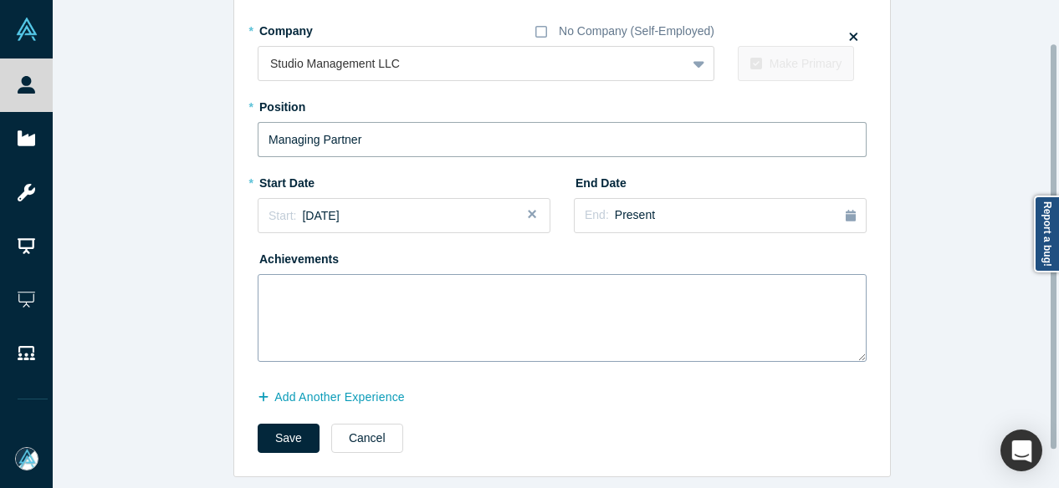
scroll to position [97, 0]
type input "Managing Partner"
click at [315, 391] on button "Add Another Experience" at bounding box center [340, 397] width 165 height 29
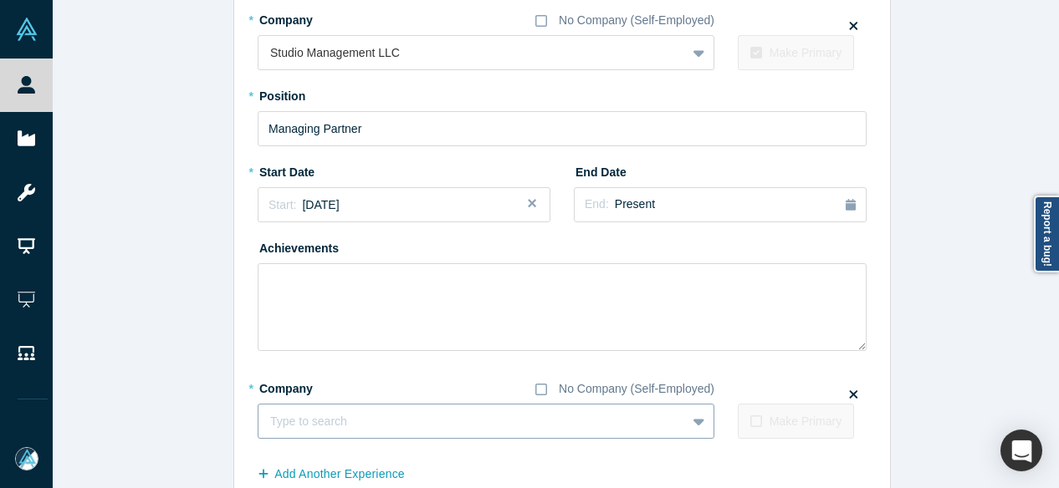
click at [363, 407] on div "Type to search" at bounding box center [486, 421] width 457 height 35
paste input "Sentieo, an AlphaSense company logo Sentieo"
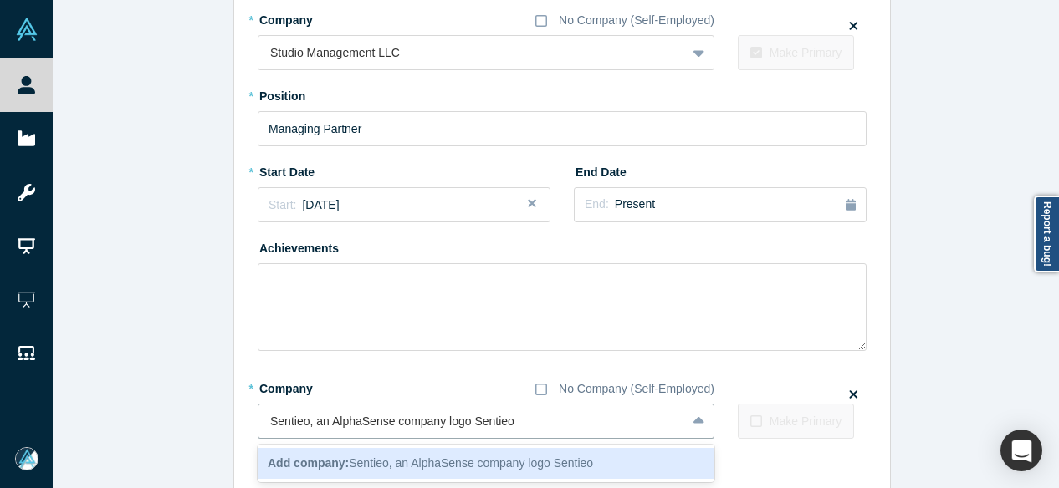
drag, startPoint x: 463, startPoint y: 421, endPoint x: 201, endPoint y: 422, distance: 262.7
click at [201, 422] on div "Edit Experience * Company No Company (Self-Employed) Studio Management LLC To p…" at bounding box center [562, 240] width 1019 height 628
type input "Sentieo"
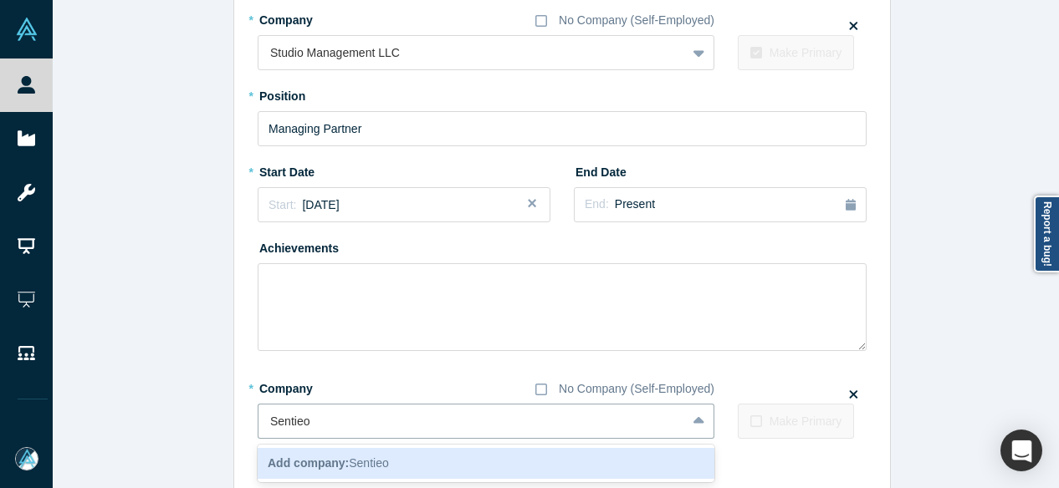
click at [303, 463] on b "Add company:" at bounding box center [308, 463] width 81 height 13
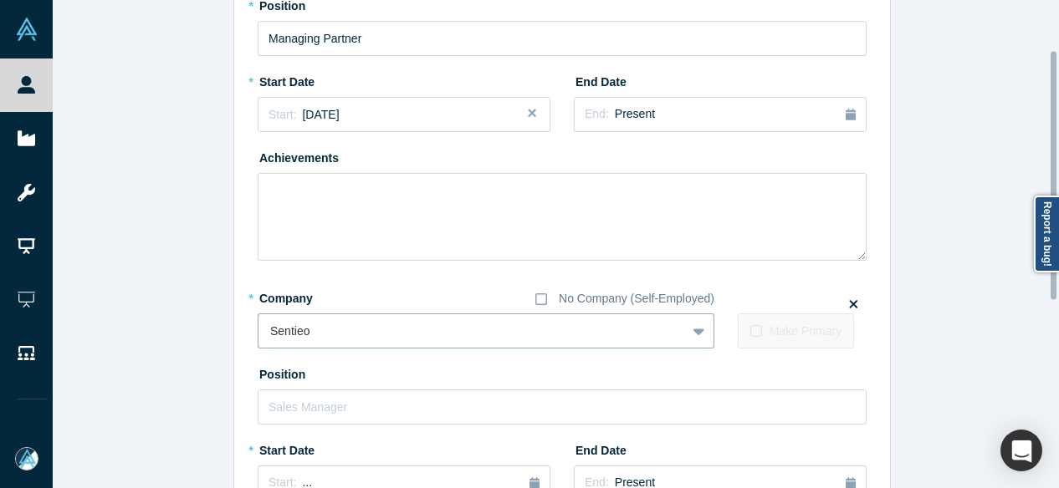
scroll to position [348, 0]
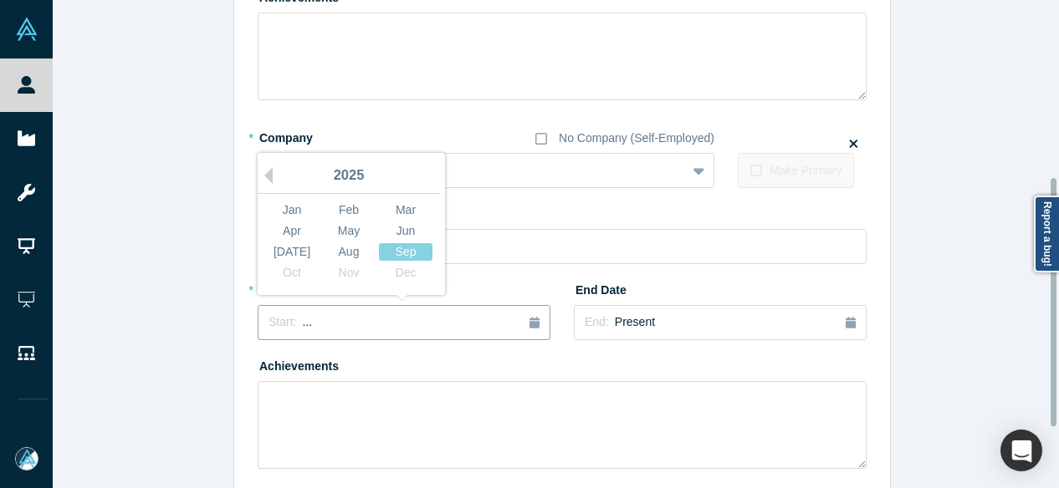
click at [317, 324] on div "Start: ..." at bounding box center [404, 323] width 271 height 18
click at [262, 179] on button "Previous Year" at bounding box center [264, 175] width 17 height 17
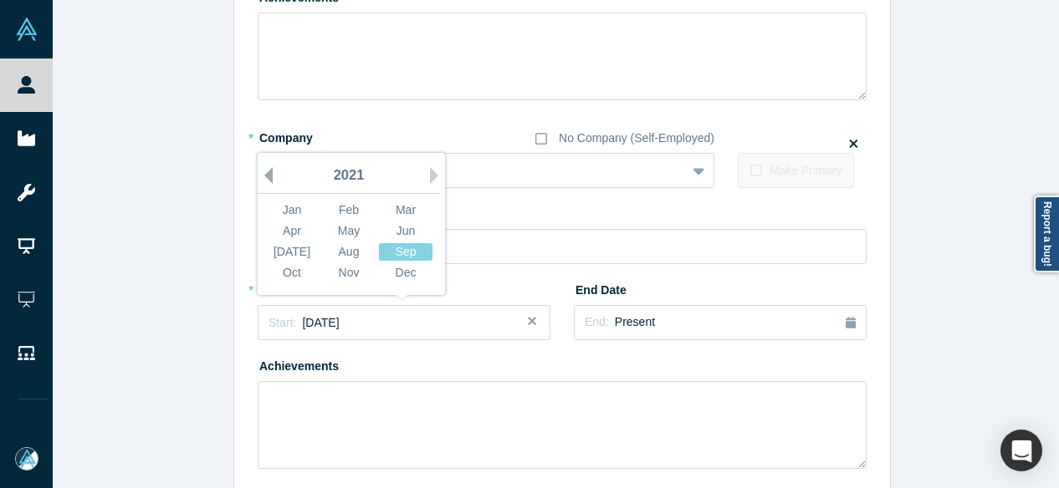
click at [262, 179] on button "Previous Year" at bounding box center [264, 175] width 17 height 17
click at [409, 251] on div "Sep" at bounding box center [406, 252] width 54 height 18
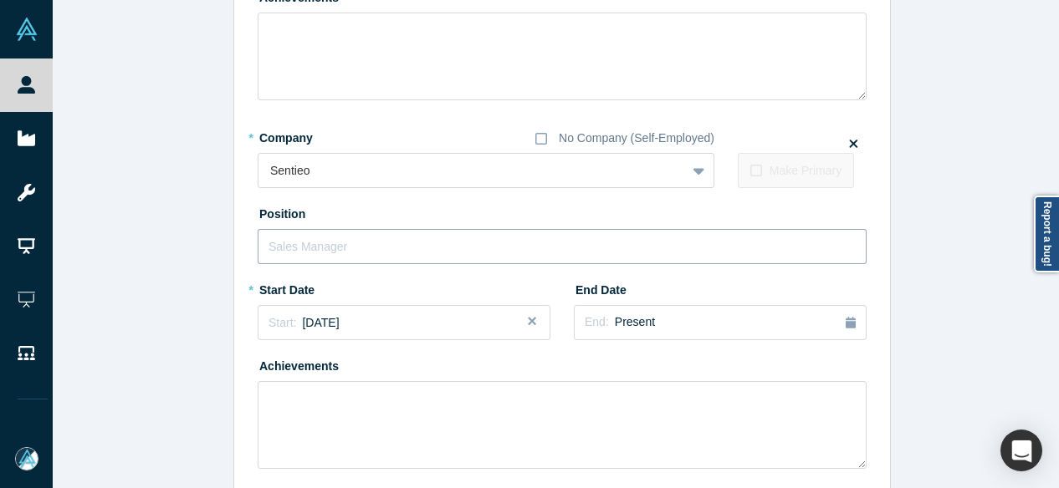
click at [401, 247] on input "text" at bounding box center [562, 246] width 609 height 35
paste input "Co-Founder & Chairman"
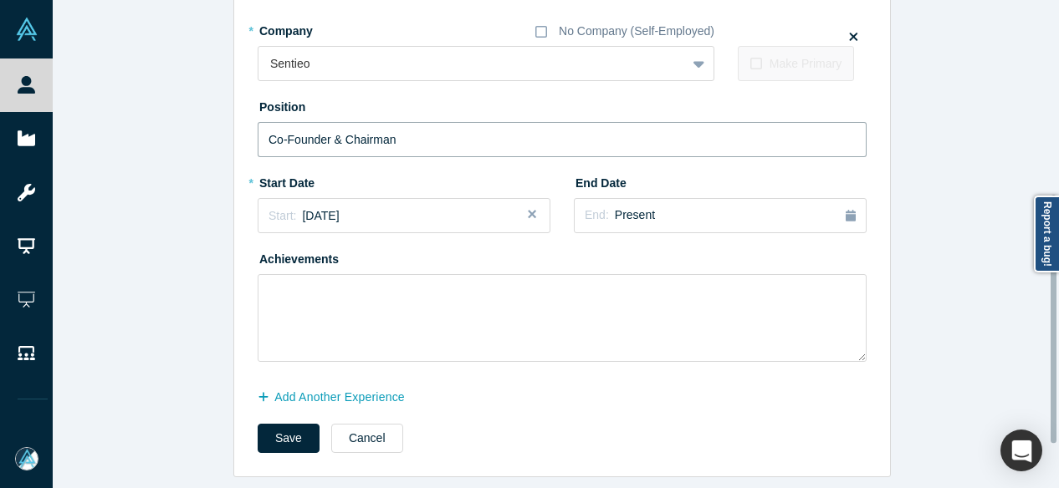
scroll to position [466, 0]
type input "Co-Founder & Chairman"
click at [274, 424] on button "Save" at bounding box center [289, 438] width 62 height 29
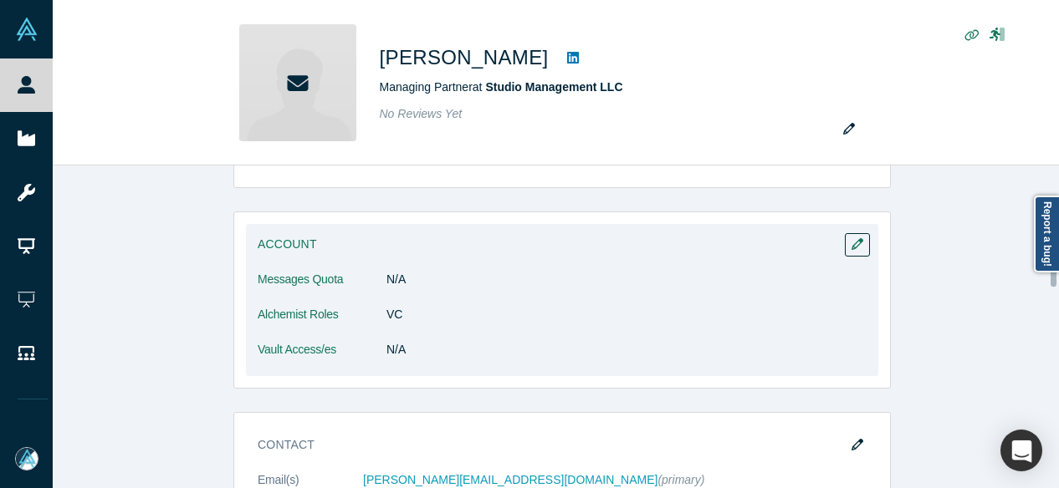
scroll to position [335, 0]
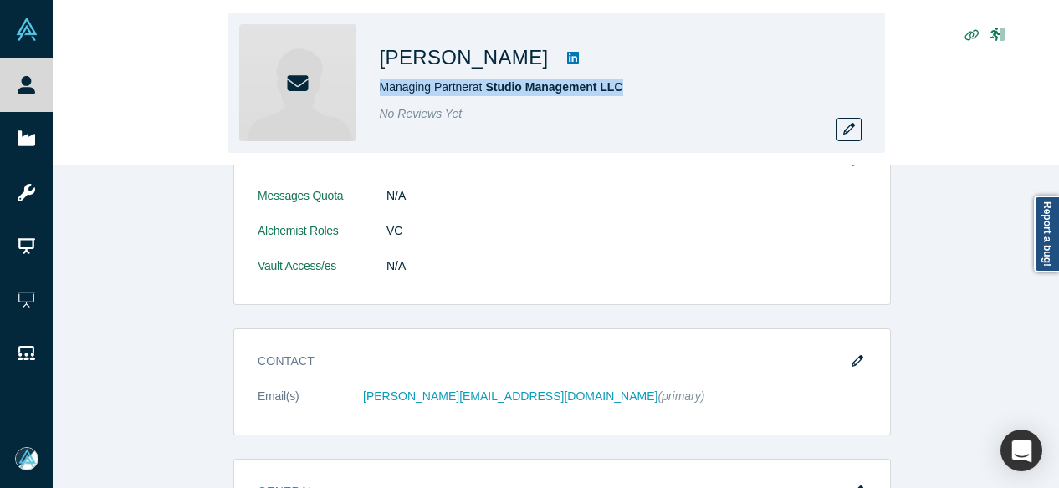
drag, startPoint x: 377, startPoint y: 79, endPoint x: 630, endPoint y: 83, distance: 252.6
click at [630, 83] on div "[PERSON_NAME] Managing Partner at Studio Management LLC No Reviews Yet" at bounding box center [556, 83] width 657 height 141
copy span "Managing Partner at Studio Management LLC"
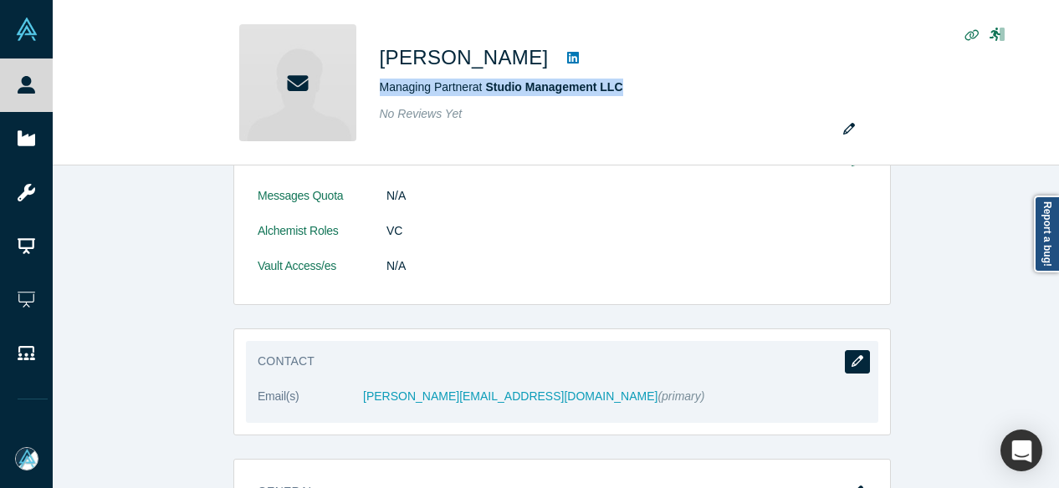
click at [852, 356] on icon "button" at bounding box center [858, 361] width 12 height 12
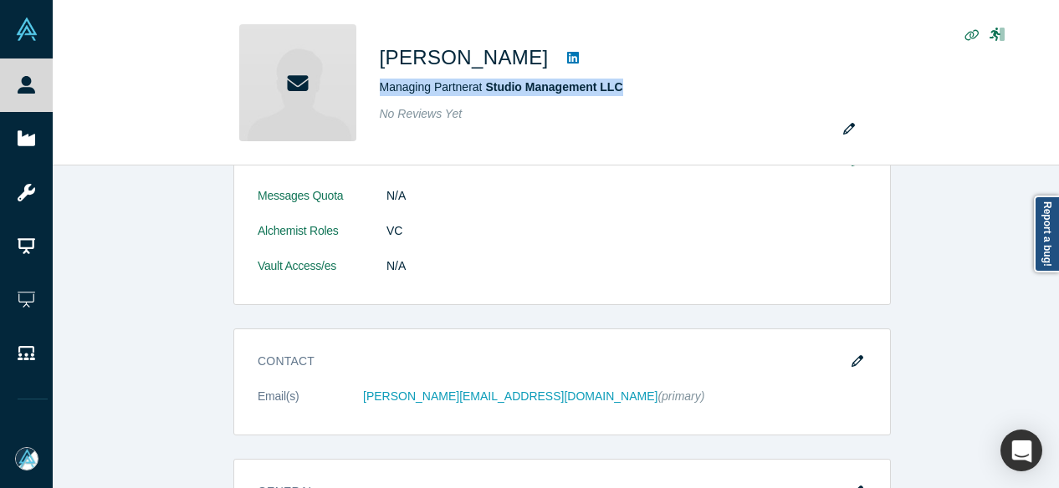
scroll to position [0, 0]
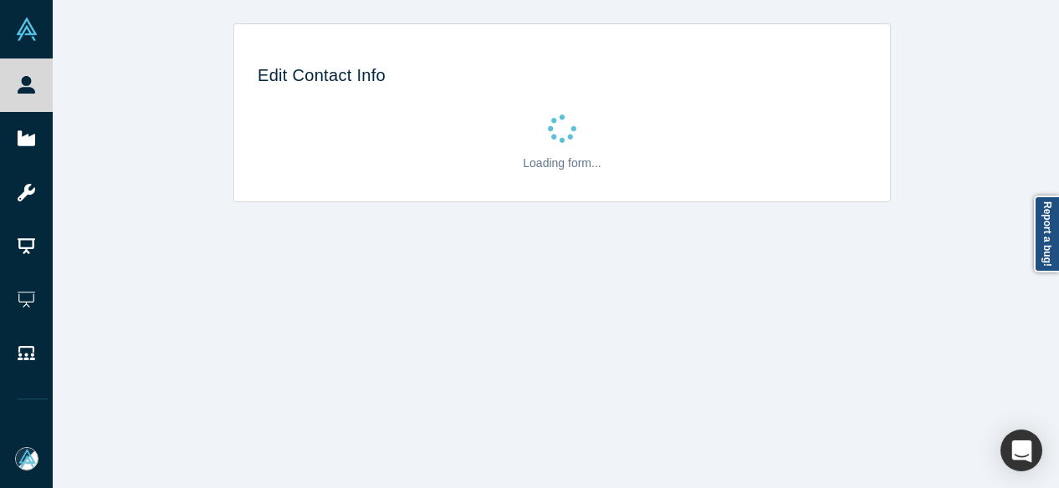
select select "US"
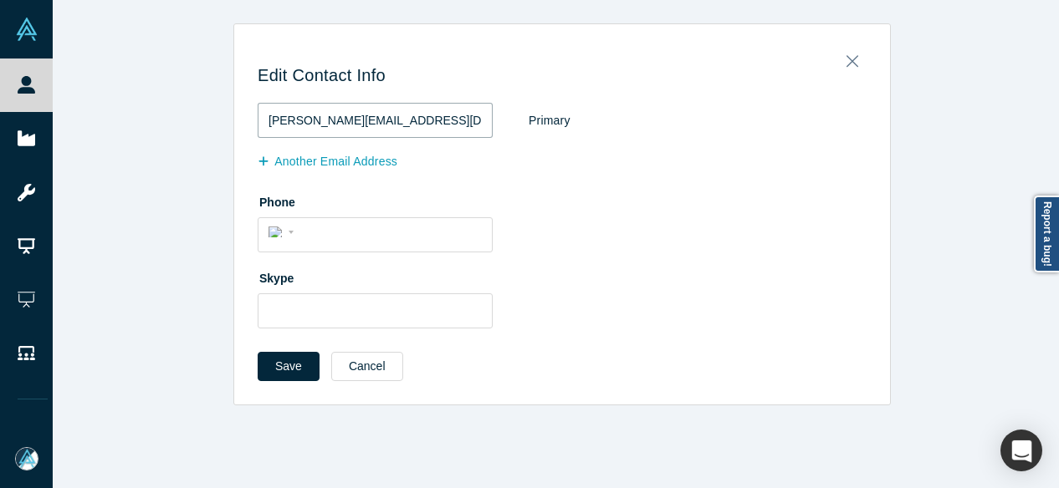
drag, startPoint x: 376, startPoint y: 119, endPoint x: 225, endPoint y: 115, distance: 151.5
click at [225, 115] on div "Edit Contact Info [PERSON_NAME][EMAIL_ADDRESS][DOMAIN_NAME] Primary Another Ema…" at bounding box center [562, 214] width 1019 height 382
paste input "[DOMAIN_NAME]"
type input "[PERSON_NAME][EMAIL_ADDRESS][DOMAIN_NAME]"
click at [288, 367] on button "Save" at bounding box center [289, 366] width 62 height 29
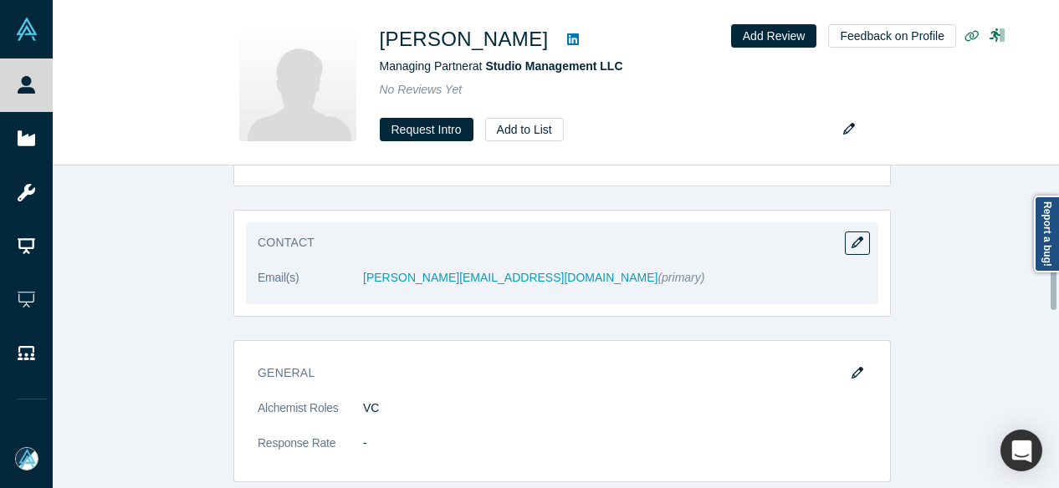
scroll to position [335, 0]
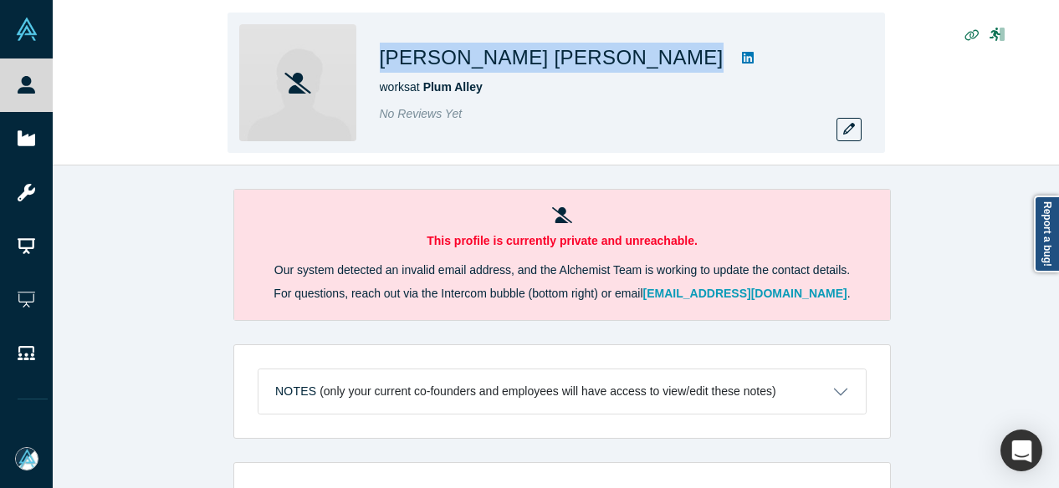
drag, startPoint x: 381, startPoint y: 53, endPoint x: 580, endPoint y: 51, distance: 198.2
click at [580, 51] on div "[PERSON_NAME] [PERSON_NAME]" at bounding box center [614, 58] width 468 height 30
copy div "[PERSON_NAME] [PERSON_NAME]"
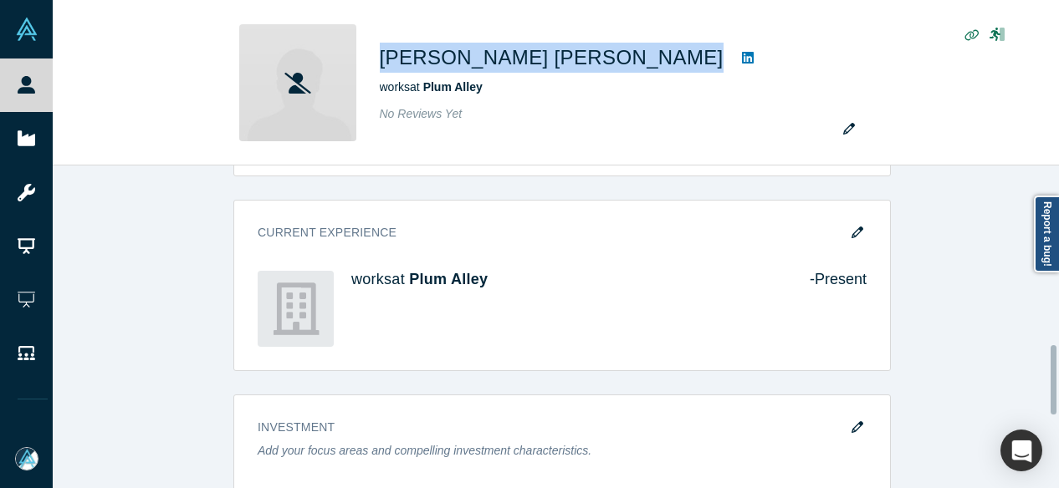
scroll to position [669, 0]
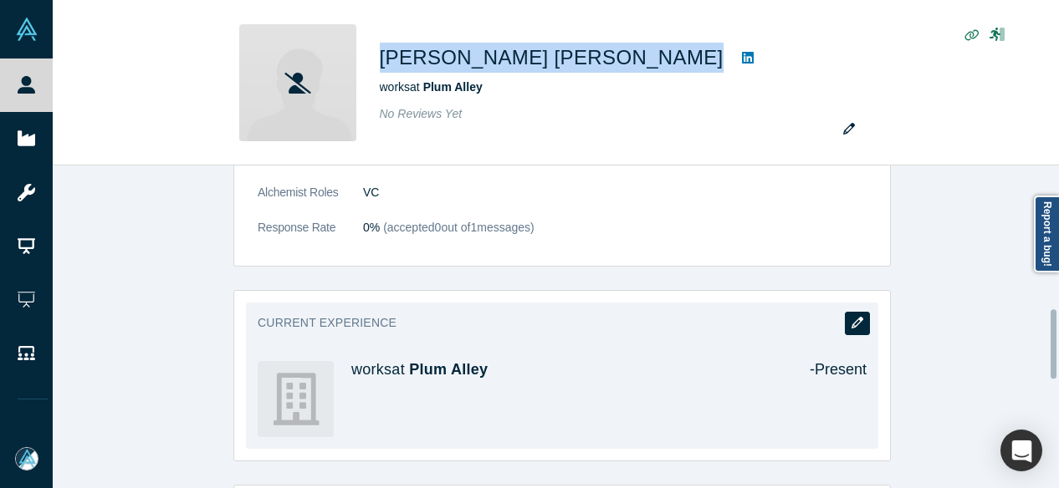
click at [852, 322] on icon "button" at bounding box center [858, 323] width 12 height 12
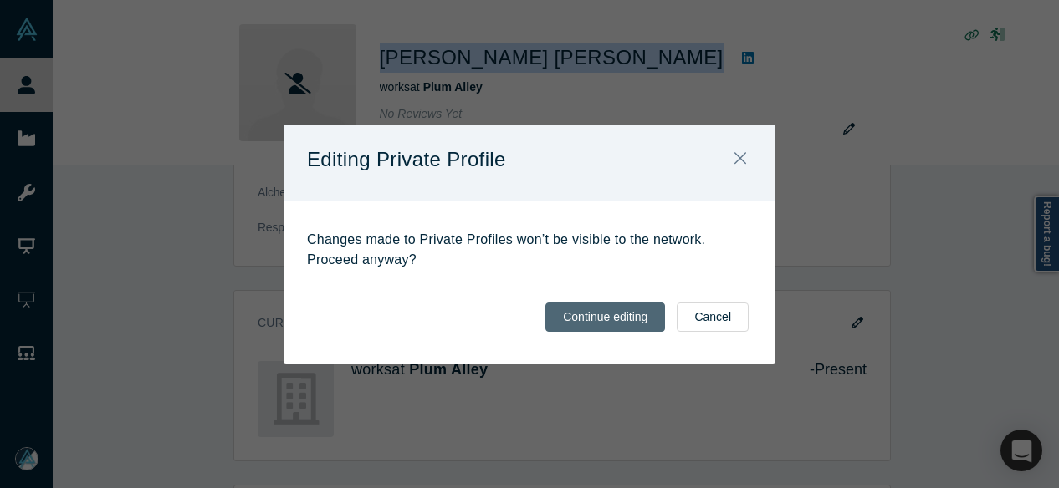
click at [662, 315] on button "Continue editing" at bounding box center [605, 317] width 120 height 29
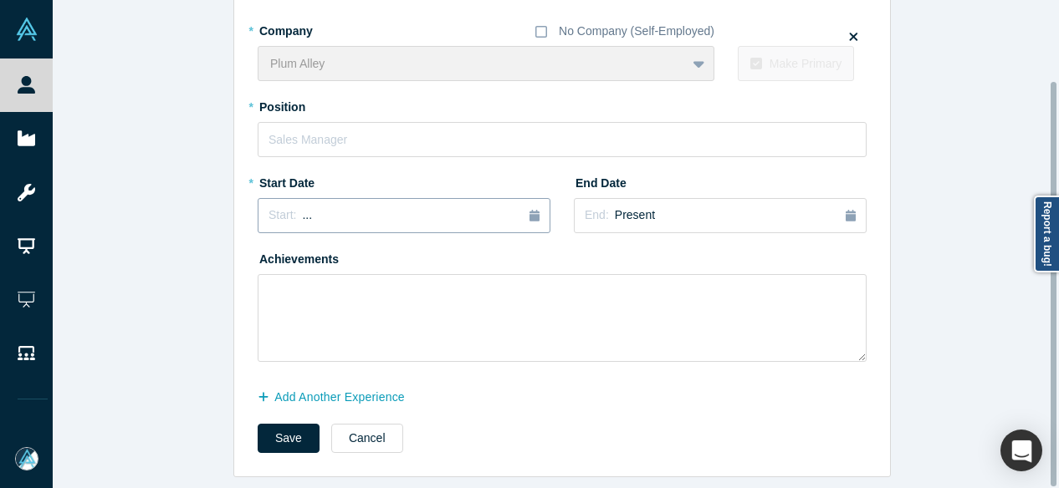
scroll to position [97, 0]
click at [345, 389] on button "Add Another Experience" at bounding box center [340, 397] width 165 height 29
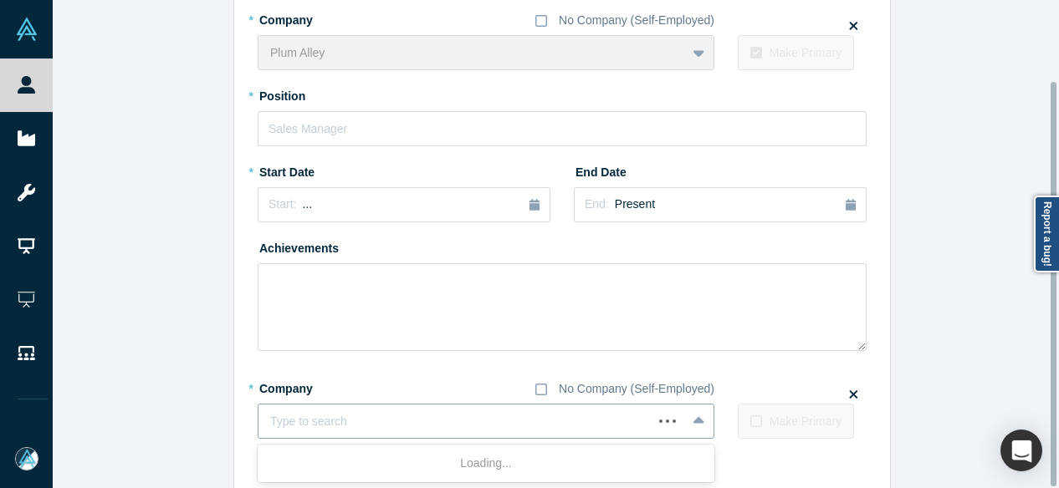
click at [342, 414] on div at bounding box center [455, 422] width 371 height 21
paste input "Future Heights Ventures logo Founding Partner Founding Partner Future Heights V…"
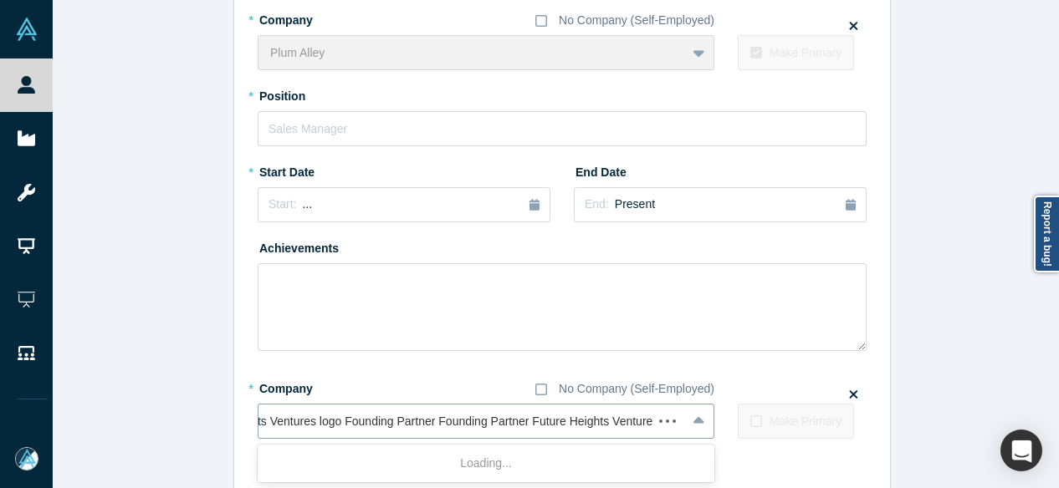
scroll to position [0, 62]
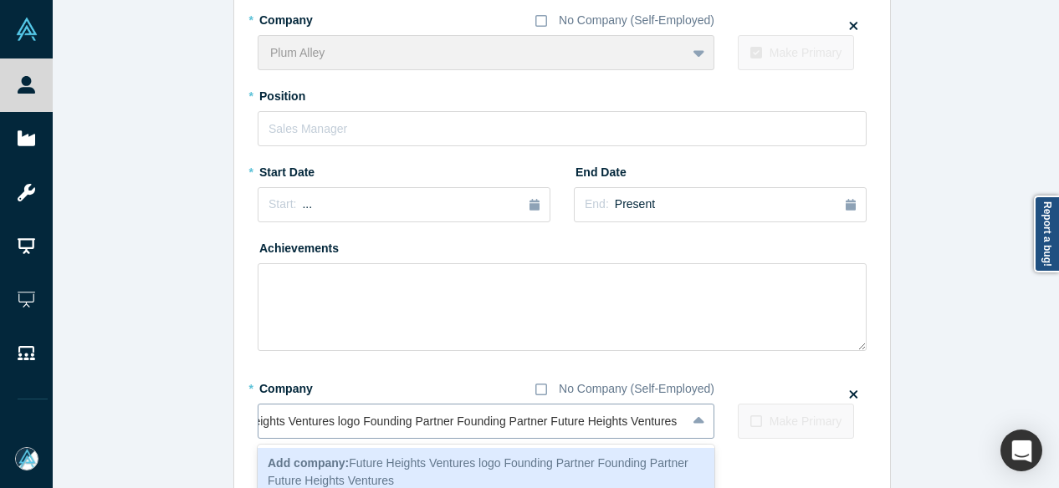
click at [519, 421] on input "Future Heights Ventures logo Founding Partner Founding Partner Future Heights V…" at bounding box center [444, 422] width 472 height 18
drag, startPoint x: 544, startPoint y: 424, endPoint x: 183, endPoint y: 422, distance: 360.5
click at [184, 422] on div "Edit Experience * Company No Company (Self-Employed) Plum Alley To pick up a dr…" at bounding box center [562, 240] width 1019 height 628
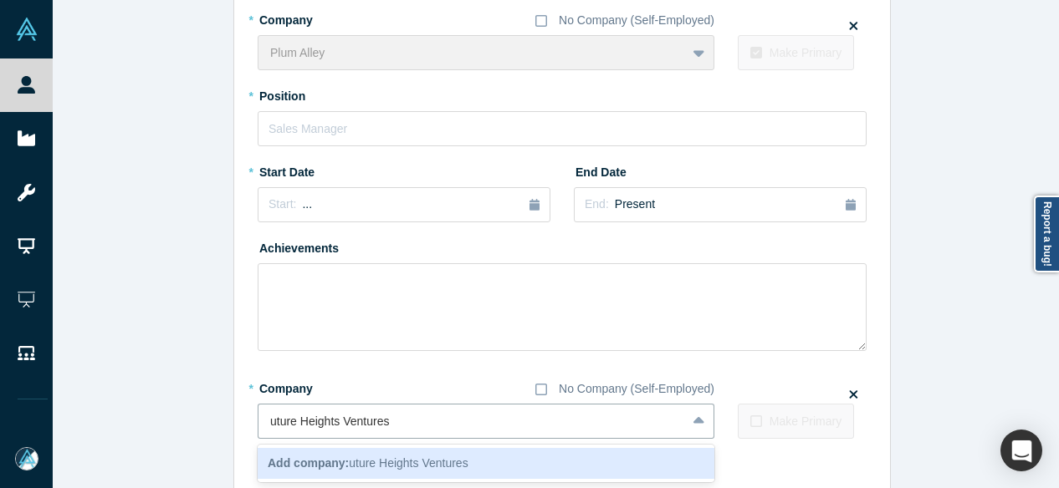
type input "Future Heights Ventures"
click at [402, 457] on span "Add company: Future Heights Ventures" at bounding box center [371, 463] width 207 height 13
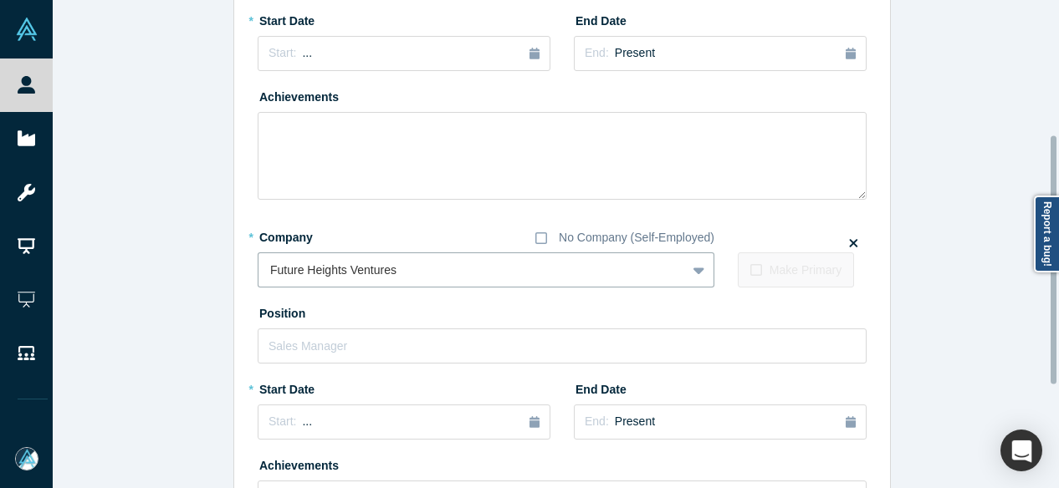
scroll to position [264, 0]
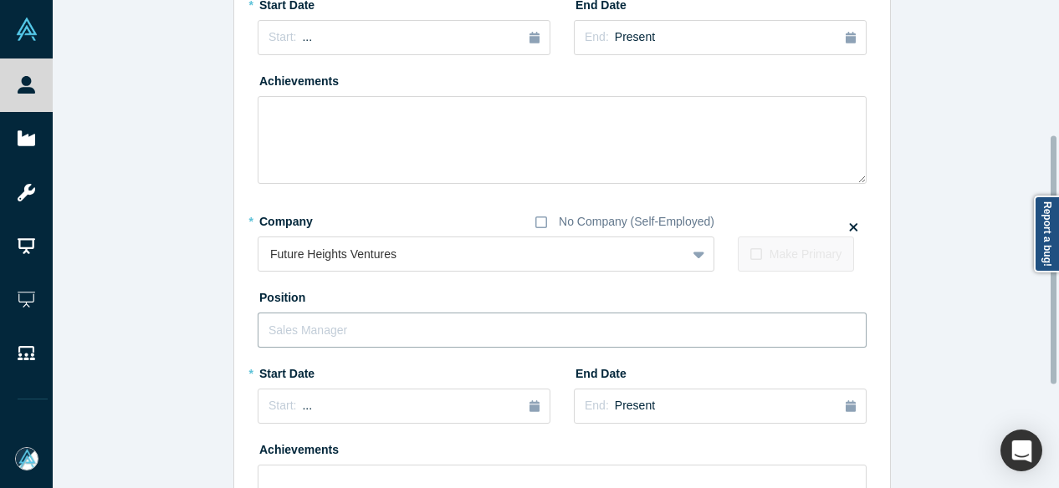
click at [311, 342] on input "text" at bounding box center [562, 330] width 609 height 35
paste input "Future Heights Ventures logo Founding Partner Founding Partner F"
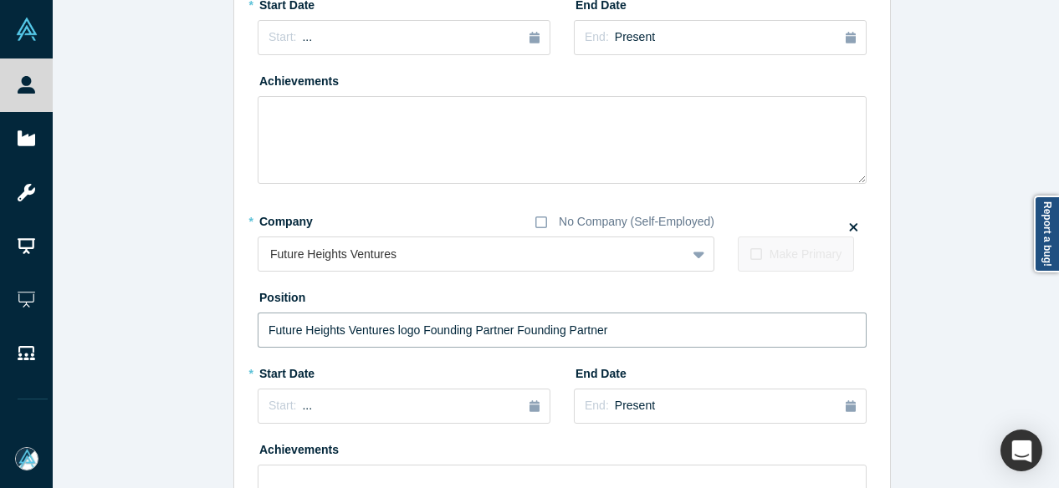
drag, startPoint x: 507, startPoint y: 327, endPoint x: 80, endPoint y: 330, distance: 426.6
click at [80, 330] on div "Edit Experience * Company No Company (Self-Employed) Plum Alley To pick up a dr…" at bounding box center [562, 213] width 1019 height 909
type input "Founding Partner"
click at [301, 401] on div "Start: ..." at bounding box center [404, 406] width 271 height 18
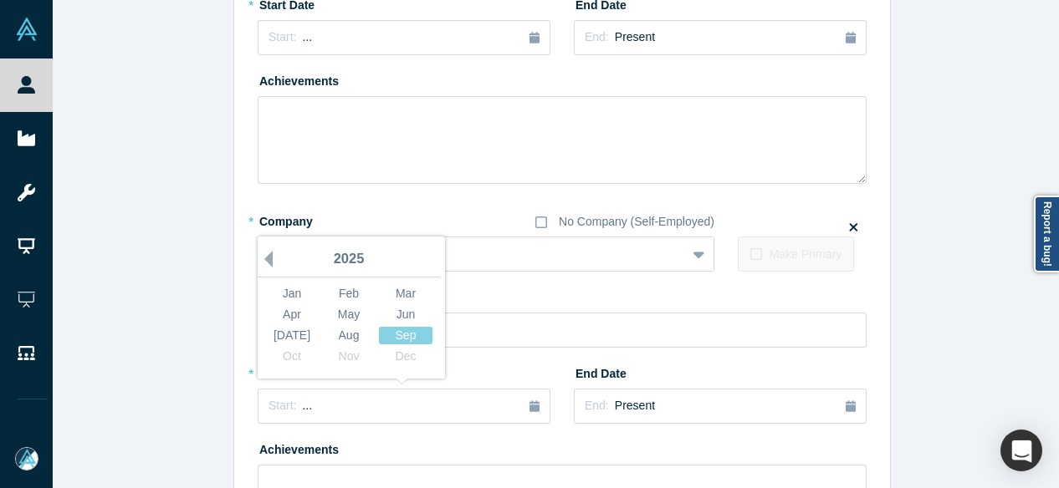
click at [261, 260] on button "Previous Year" at bounding box center [264, 259] width 17 height 17
click at [279, 291] on div "Jan" at bounding box center [292, 294] width 54 height 18
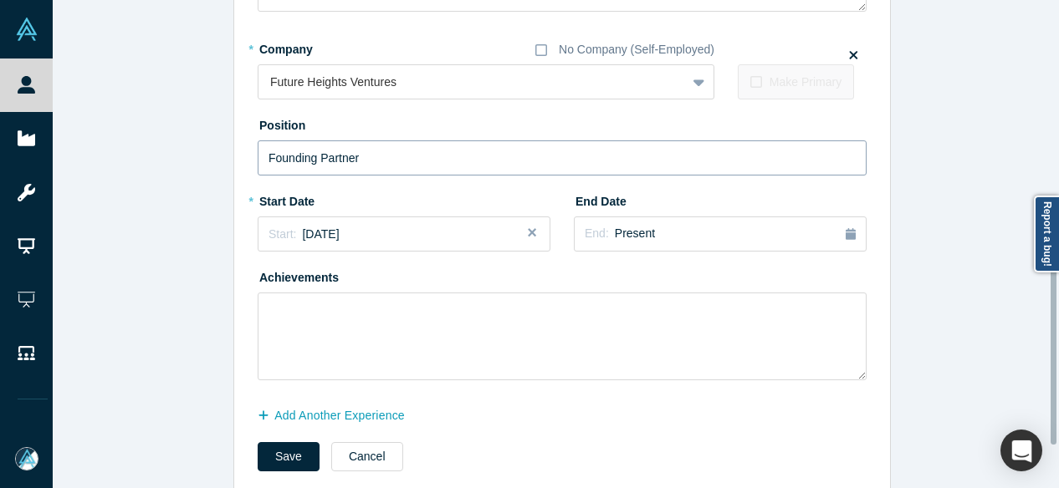
scroll to position [466, 0]
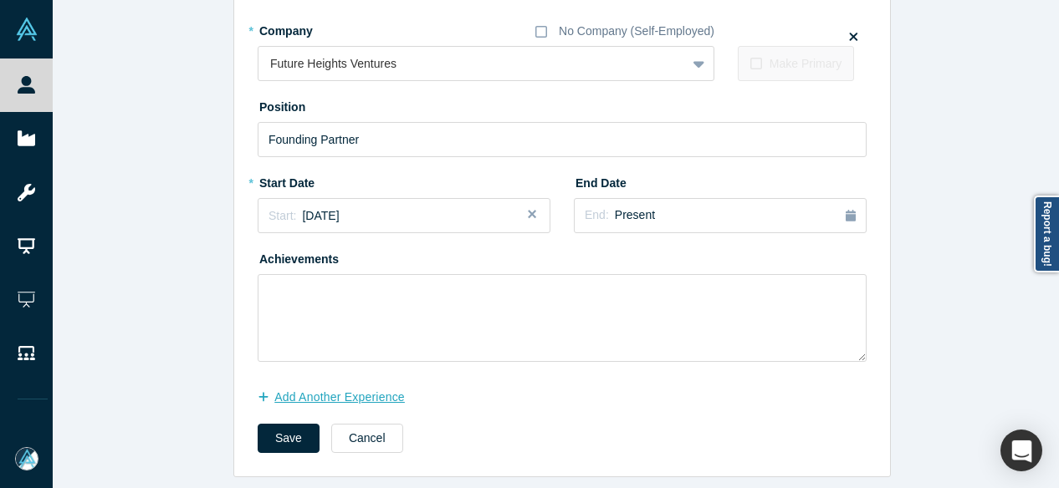
click at [360, 391] on button "Add Another Experience" at bounding box center [340, 397] width 165 height 29
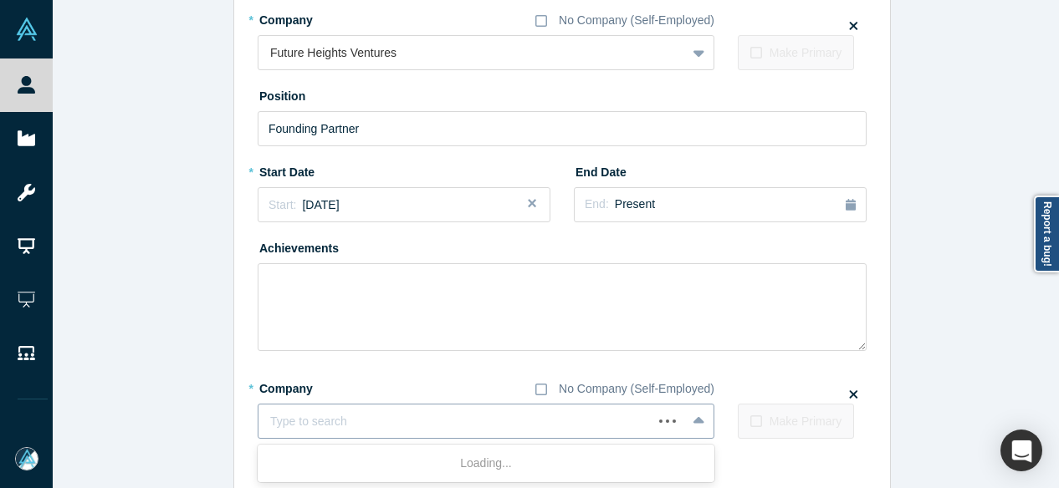
click at [361, 417] on div at bounding box center [455, 422] width 371 height 21
paste input "TSWII Capital Advisors, LLC logo Investor & Fund Advisor Investor & Fund Adviso…"
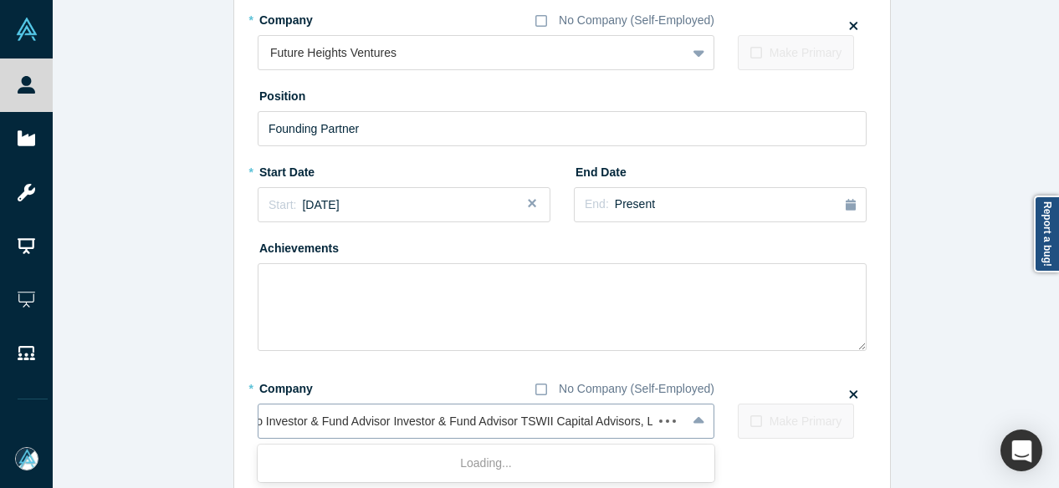
scroll to position [0, 162]
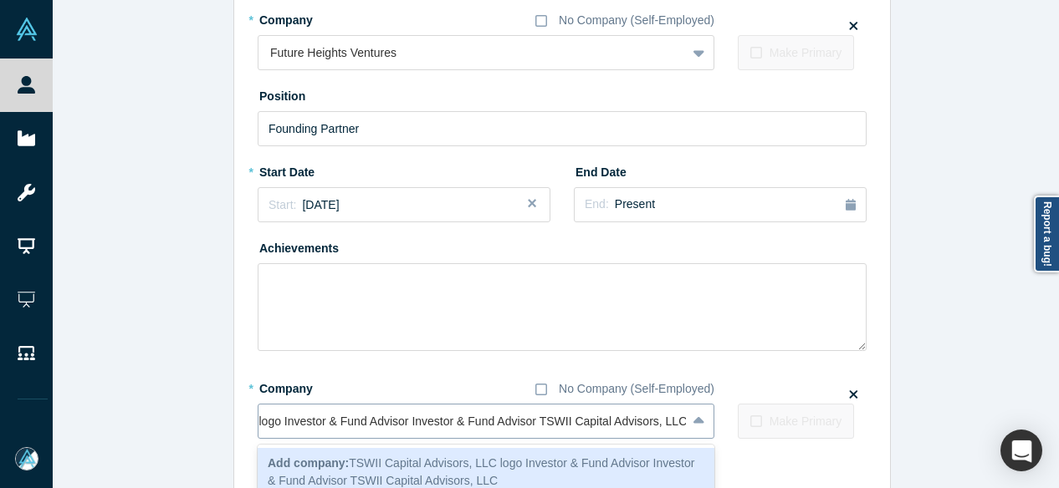
click at [524, 424] on input "TSWII Capital Advisors, LLC logo Investor & Fund Advisor Investor & Fund Adviso…" at bounding box center [399, 422] width 582 height 18
click at [527, 425] on input "TSWII Capital Advisors, LLC logo Investor & Fund Advisor Investor & Fund Adviso…" at bounding box center [399, 422] width 582 height 18
drag, startPoint x: 525, startPoint y: 424, endPoint x: 152, endPoint y: 402, distance: 373.7
click at [152, 402] on div "Edit Experience * Company No Company (Self-Employed) Plum Alley To pick up a dr…" at bounding box center [562, 56] width 1019 height 997
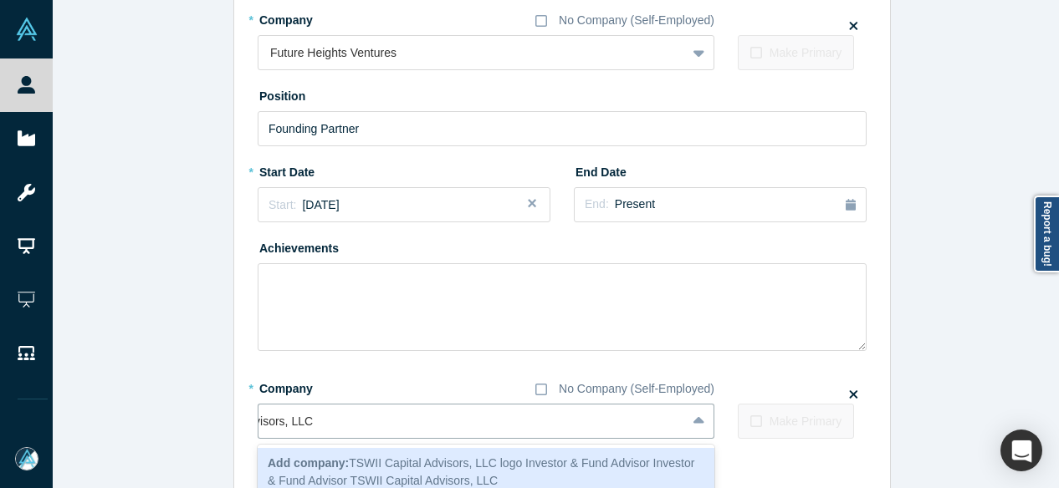
scroll to position [0, 0]
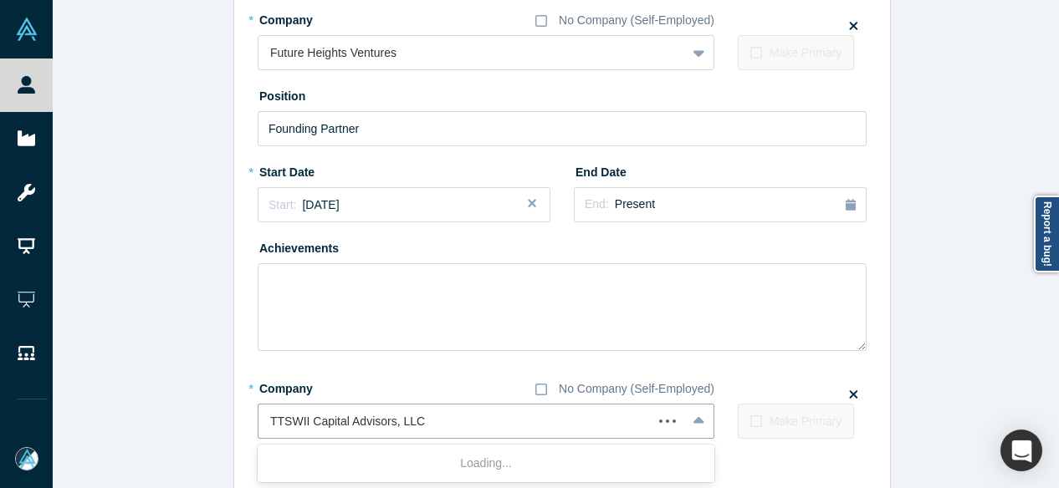
type input "TSWII Capital Advisors, LLC"
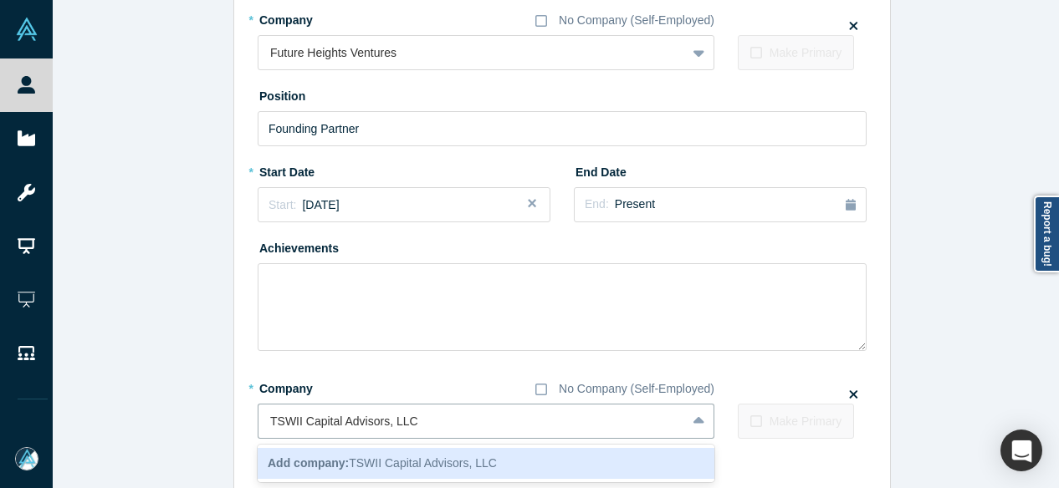
click at [268, 458] on b "Add company:" at bounding box center [308, 463] width 81 height 13
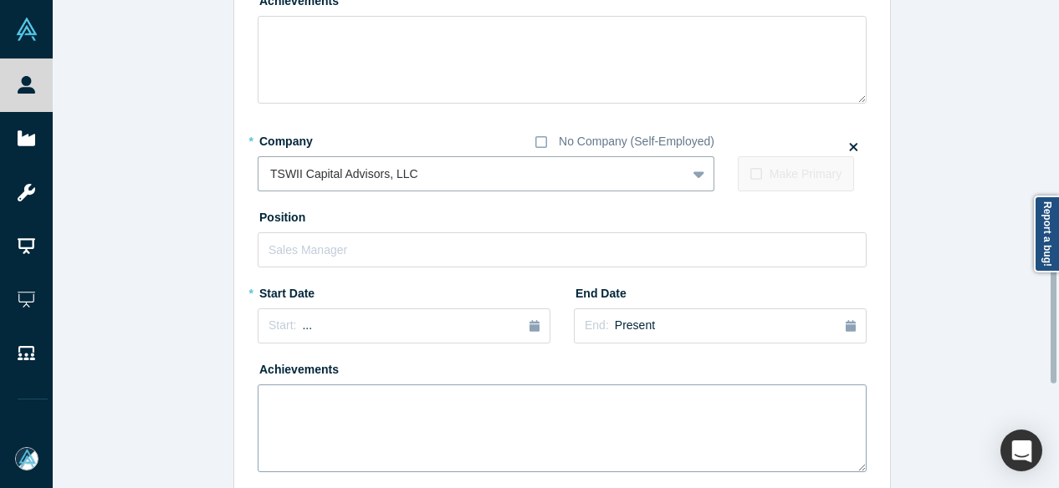
scroll to position [717, 0]
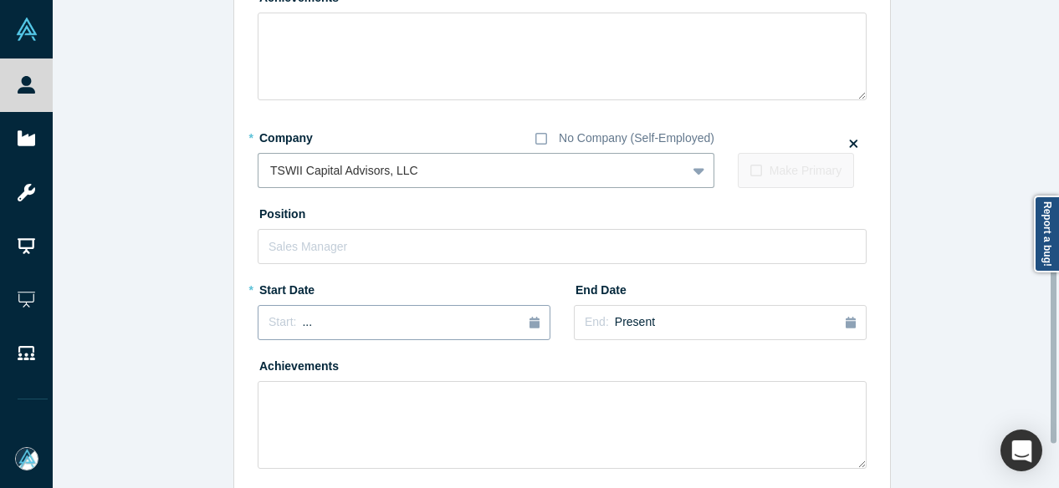
click at [327, 336] on button "Start: ..." at bounding box center [404, 322] width 293 height 35
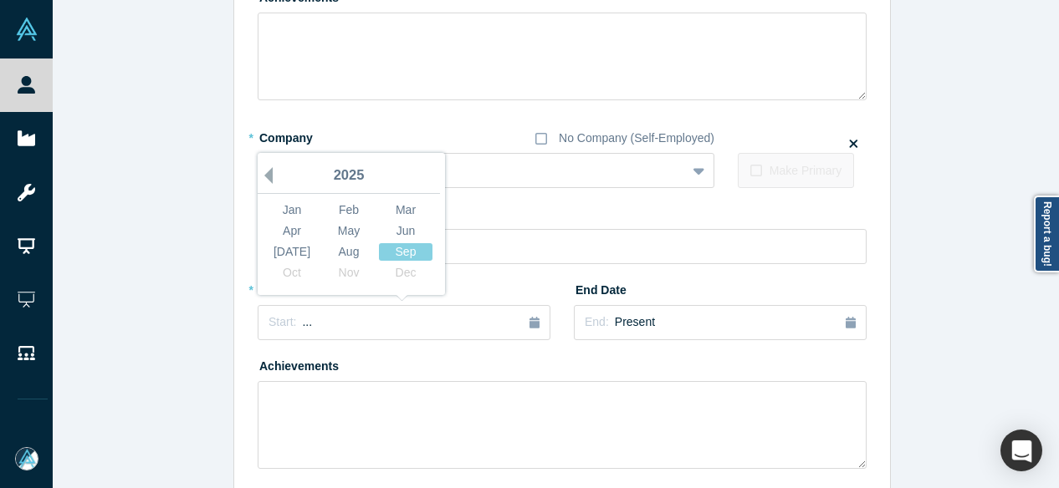
click at [263, 177] on button "Previous Year" at bounding box center [264, 175] width 17 height 17
click at [296, 223] on div "Apr" at bounding box center [292, 232] width 54 height 18
click at [302, 325] on span "[DATE]" at bounding box center [320, 322] width 37 height 13
click at [284, 207] on div "Jan" at bounding box center [292, 211] width 54 height 18
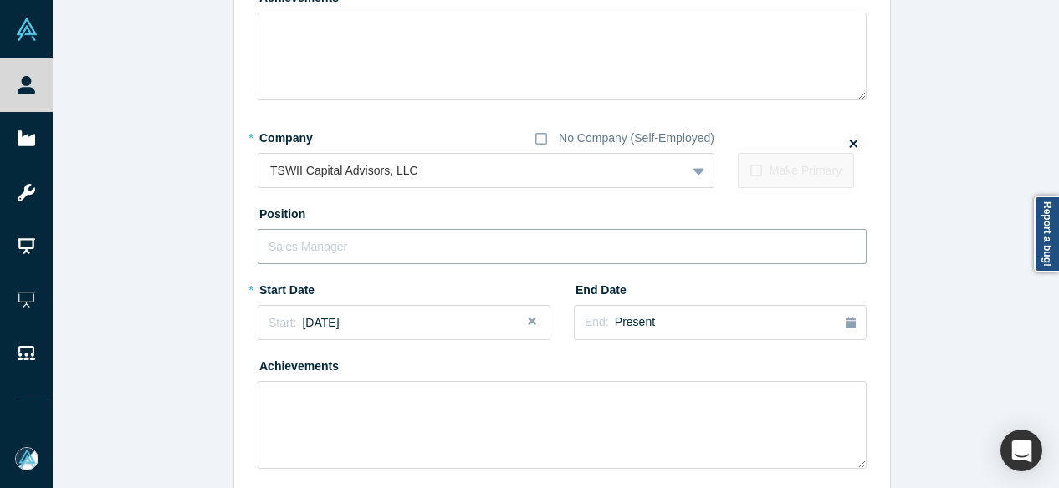
click at [320, 248] on input "text" at bounding box center [562, 246] width 609 height 35
paste input "ital Advisors, LLC logo Investor & Fund Advisor Investor & Fund Advisor"
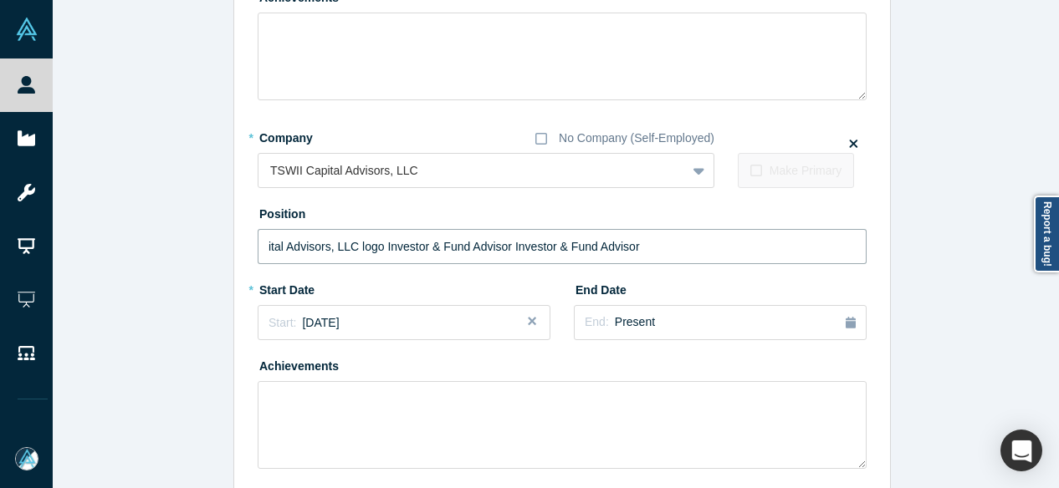
drag, startPoint x: 504, startPoint y: 248, endPoint x: 168, endPoint y: 255, distance: 335.5
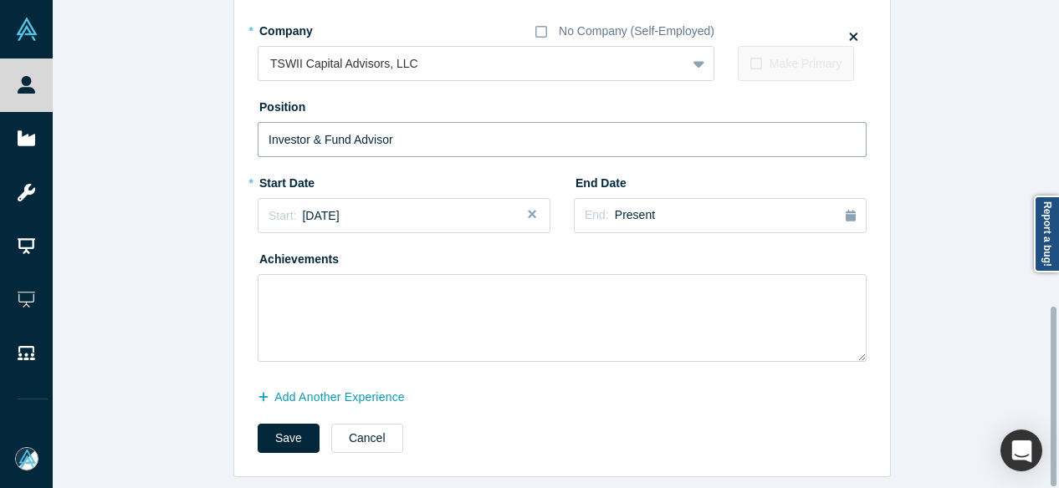
scroll to position [835, 0]
type input "Investor & Fund Advisor"
click at [279, 432] on button "Save" at bounding box center [289, 438] width 62 height 29
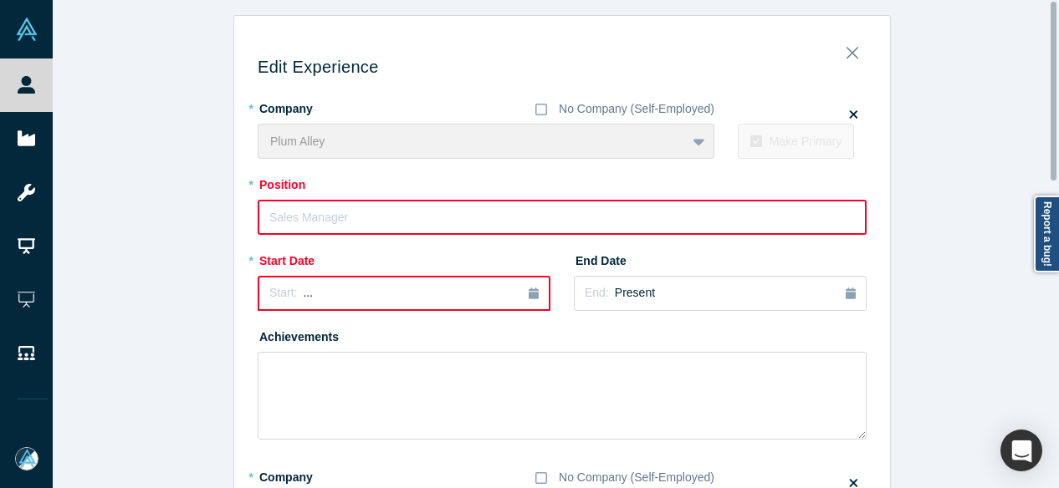
scroll to position [0, 0]
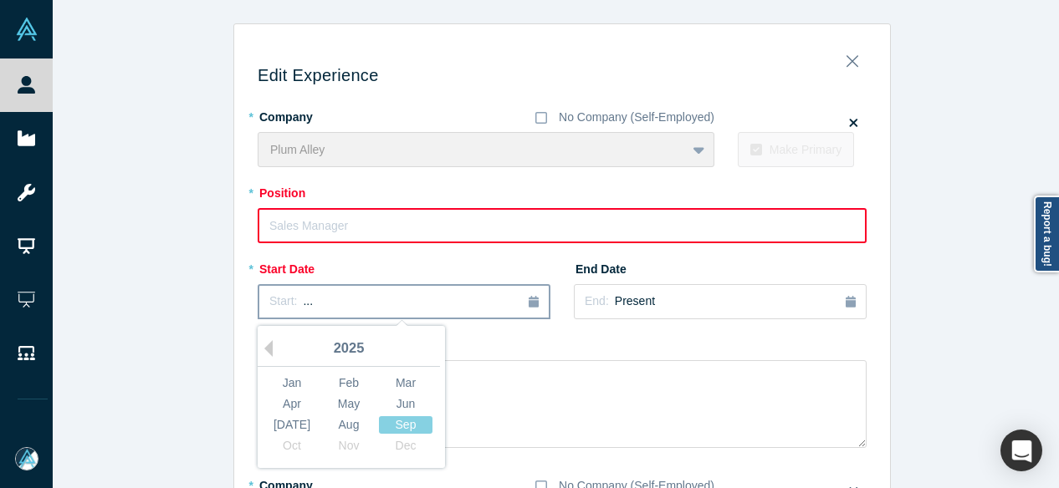
click at [319, 309] on div "Start: ..." at bounding box center [403, 302] width 269 height 18
click at [264, 347] on button "Previous Year" at bounding box center [264, 348] width 17 height 17
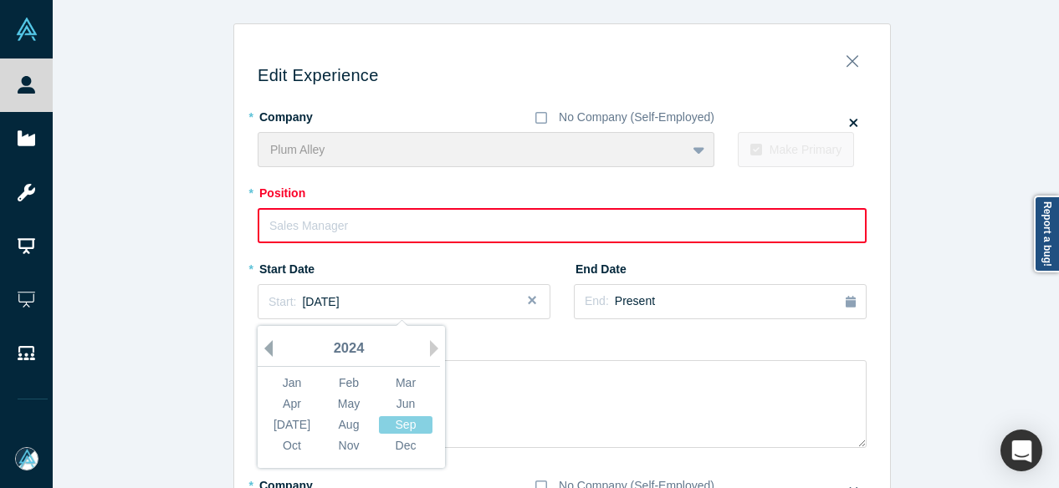
click at [263, 347] on button "Previous Year" at bounding box center [264, 348] width 17 height 17
click at [288, 376] on div "Jan" at bounding box center [292, 384] width 54 height 18
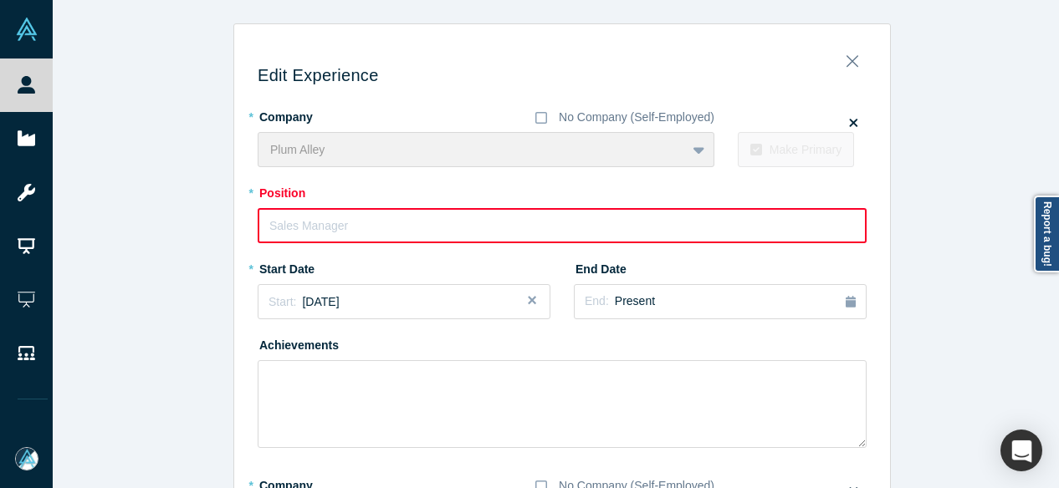
click at [470, 226] on input "text" at bounding box center [562, 225] width 609 height 35
paste input "Founding General Partner, Plum Alley Venture Fund I"
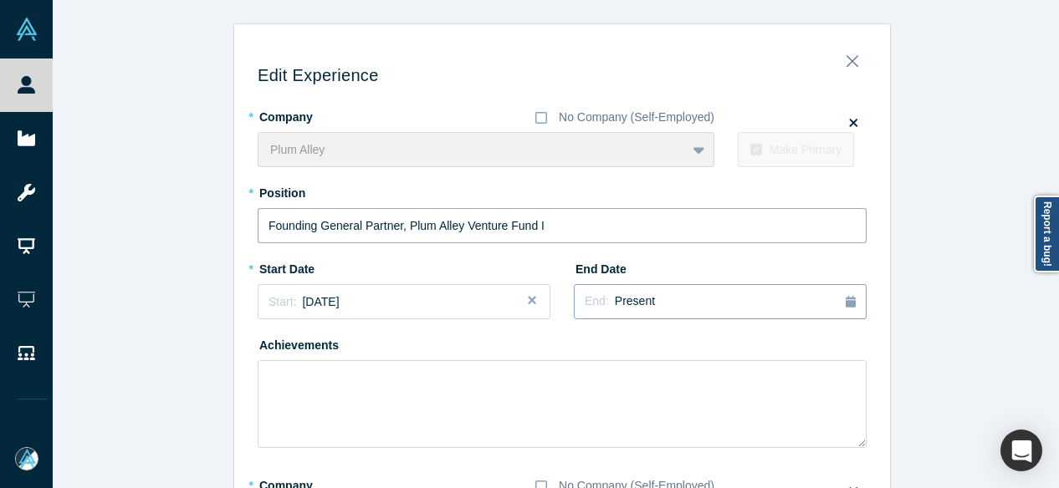
type input "Founding General Partner, Plum Alley Venture Fund I"
click at [627, 302] on span "Present" at bounding box center [635, 300] width 40 height 13
click at [686, 347] on button "Previous Year" at bounding box center [686, 348] width 17 height 17
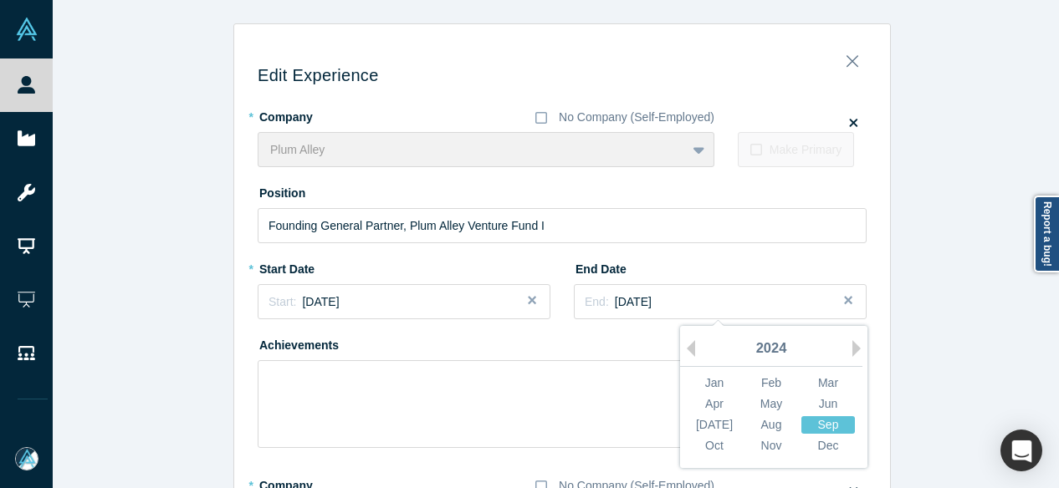
click at [821, 423] on div "Sep" at bounding box center [828, 426] width 54 height 18
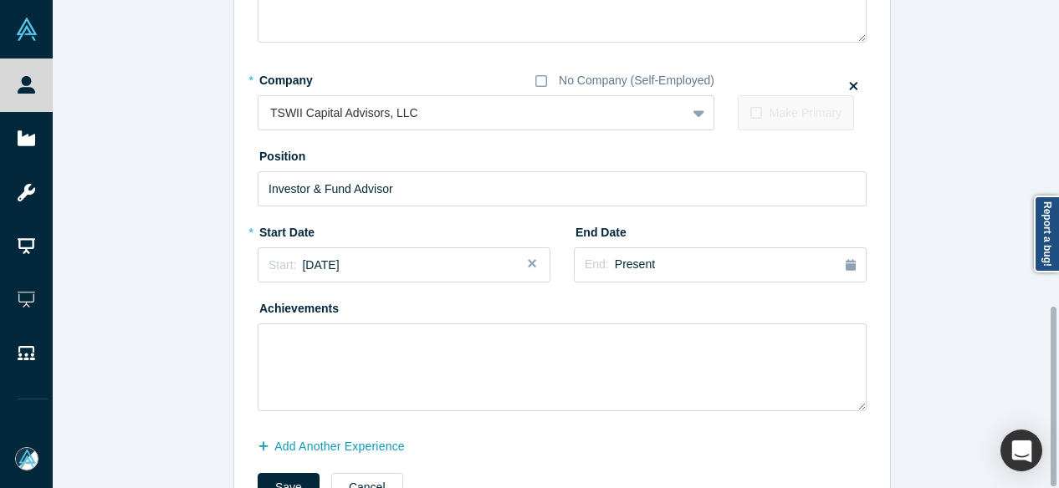
scroll to position [835, 0]
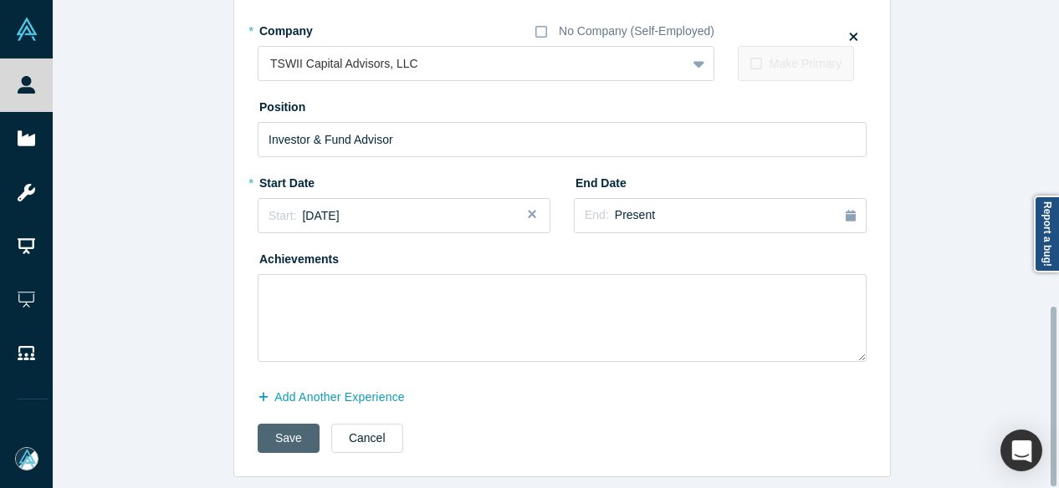
click at [274, 431] on button "Save" at bounding box center [289, 438] width 62 height 29
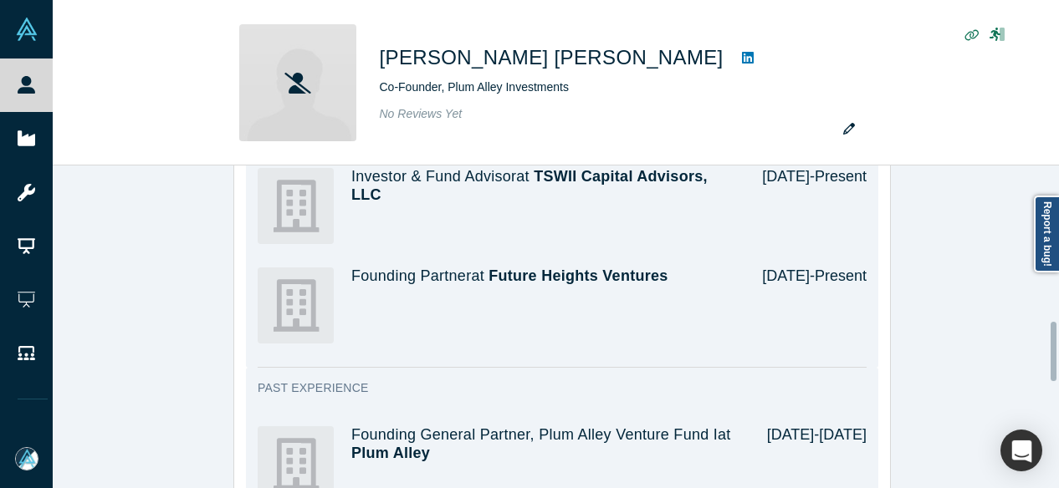
scroll to position [836, 0]
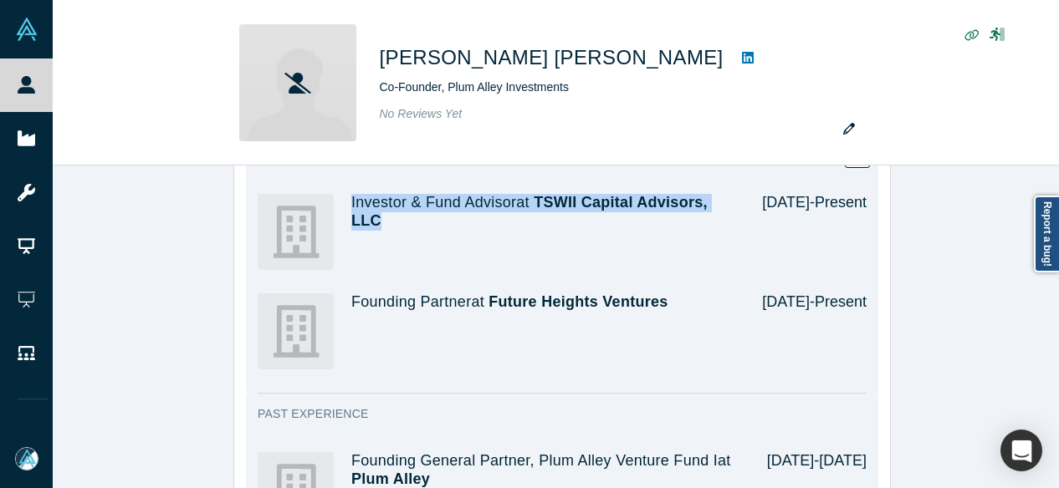
drag, startPoint x: 345, startPoint y: 180, endPoint x: 374, endPoint y: 213, distance: 44.5
click at [374, 213] on div "Investor & Fund Advisor at TSWII Capital Advisors, LLC [DATE] - Present" at bounding box center [562, 232] width 609 height 100
copy h4 "Investor & Fund Advisor at TSWII Capital Advisors, LLC"
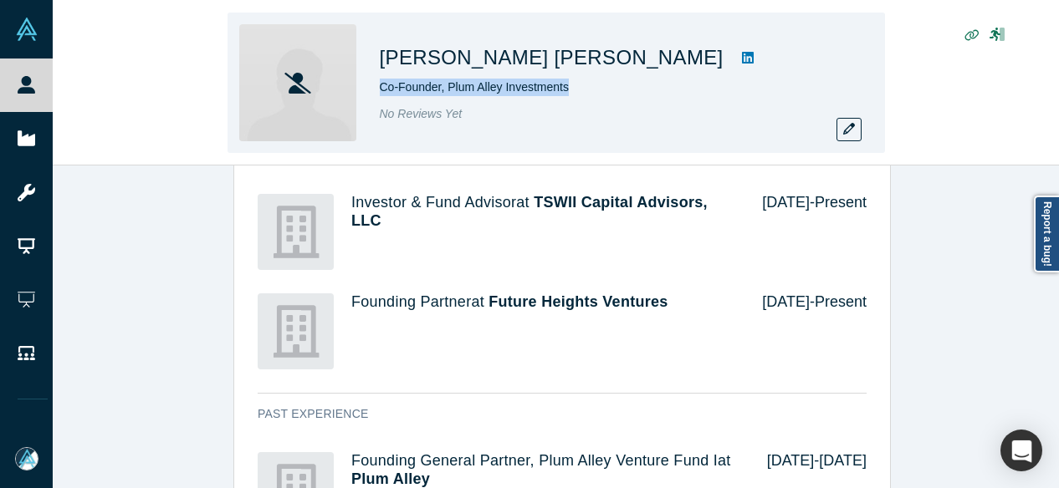
drag, startPoint x: 370, startPoint y: 89, endPoint x: 569, endPoint y: 90, distance: 199.1
click at [569, 90] on div "[PERSON_NAME] [PERSON_NAME] Co-Founder, Plum Alley Investments No Reviews Yet" at bounding box center [556, 83] width 657 height 141
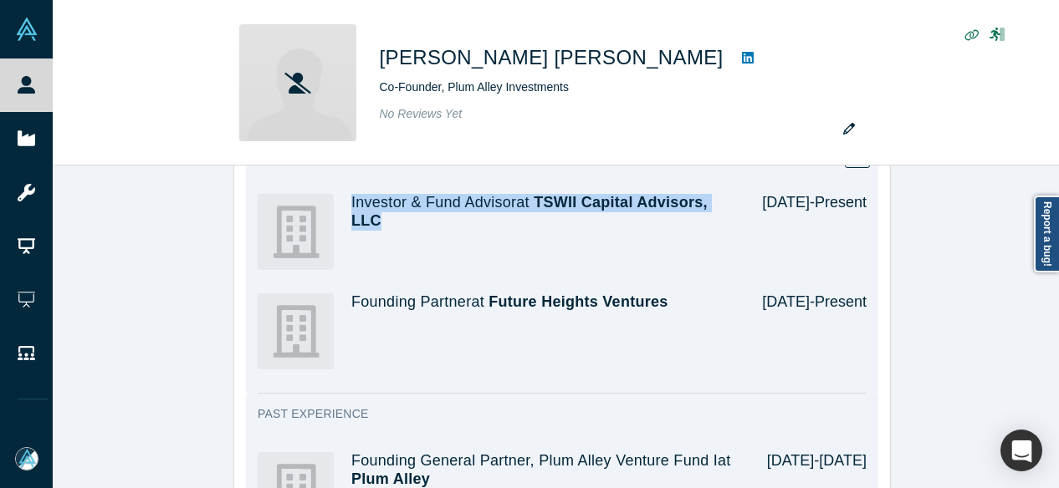
drag, startPoint x: 378, startPoint y: 227, endPoint x: 344, endPoint y: 203, distance: 41.5
click at [344, 203] on div "Investor & Fund Advisor at TSWII Capital Advisors, LLC [DATE] - Present" at bounding box center [562, 232] width 609 height 100
copy h4 "Investor & Fund Advisor at TSWII Capital Advisors, LLC"
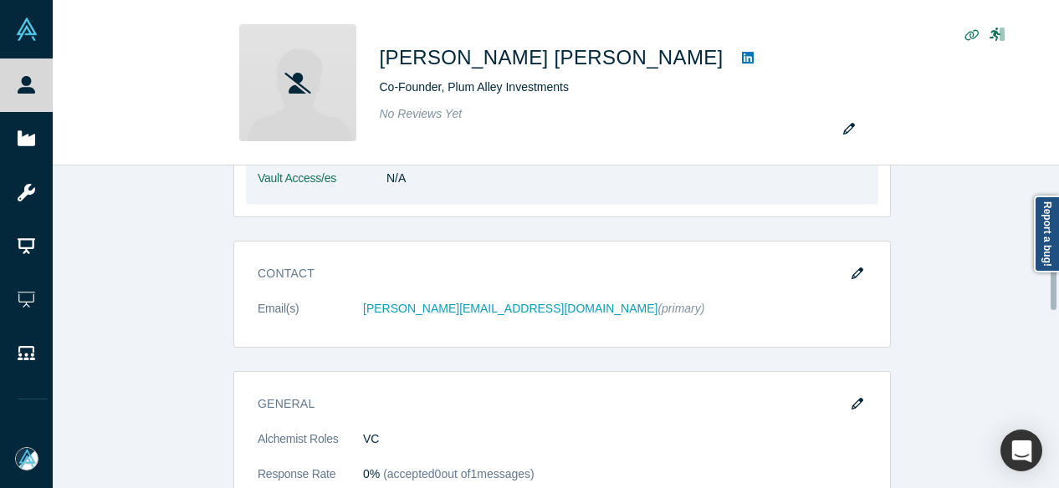
scroll to position [418, 0]
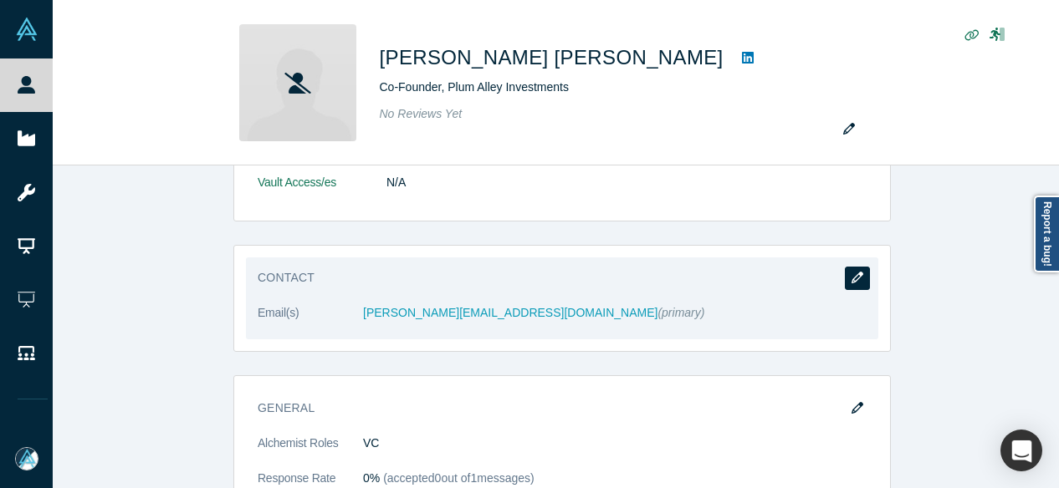
click at [857, 276] on button "button" at bounding box center [857, 278] width 25 height 23
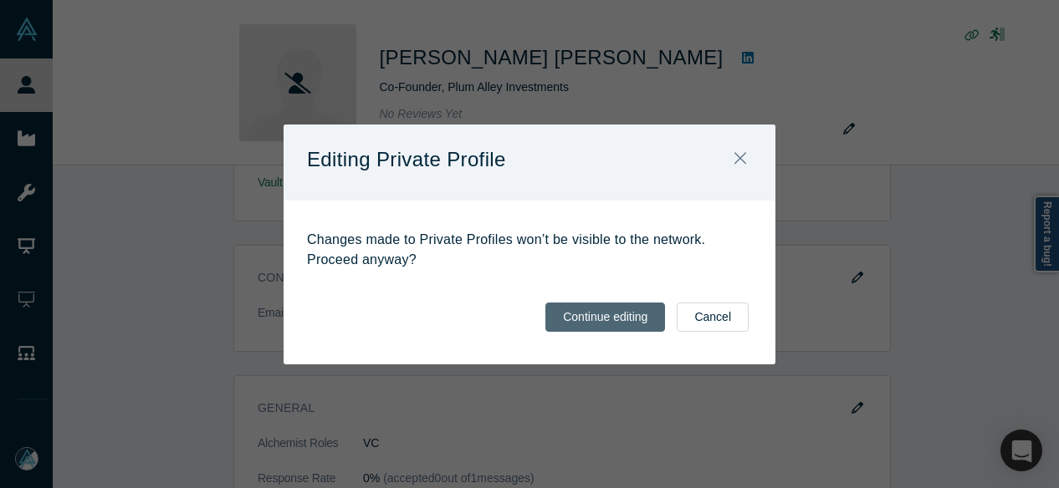
click at [582, 324] on button "Continue editing" at bounding box center [605, 317] width 120 height 29
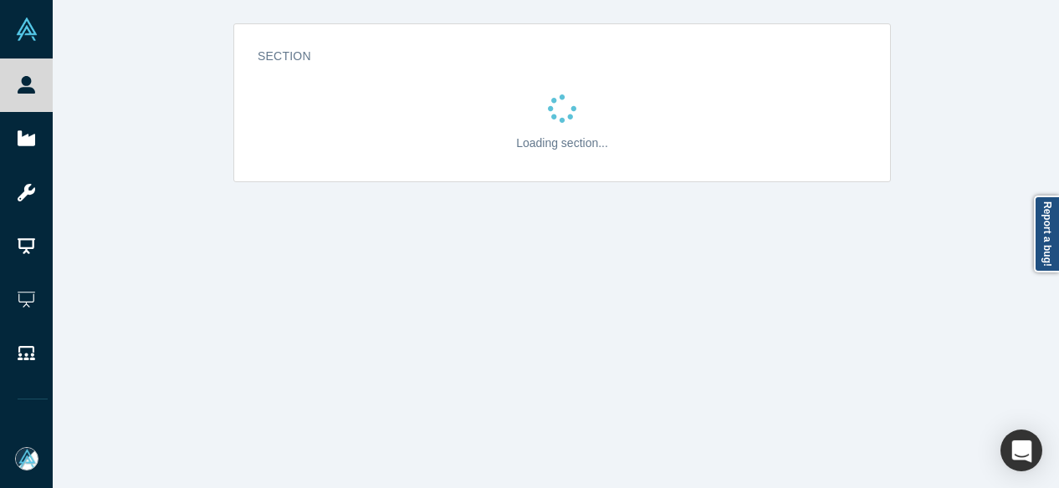
scroll to position [0, 0]
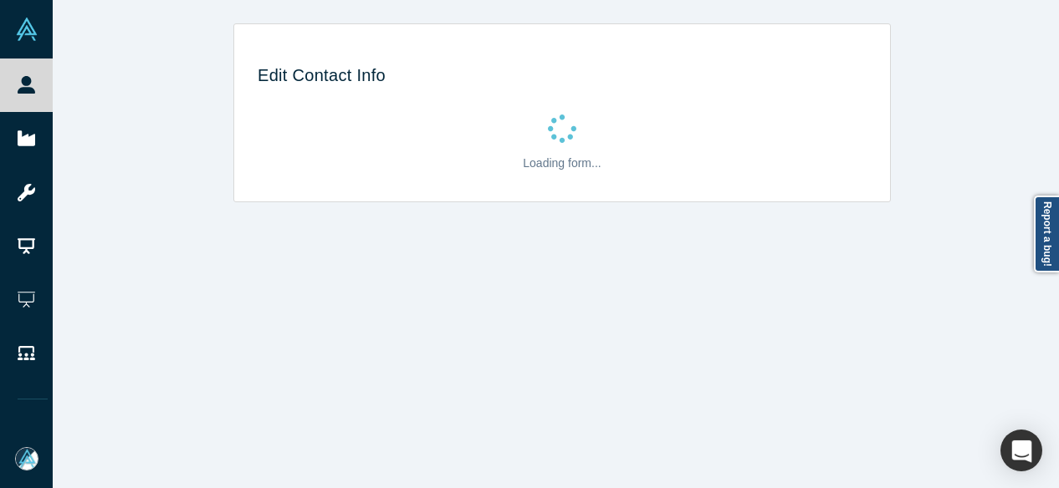
select select "US"
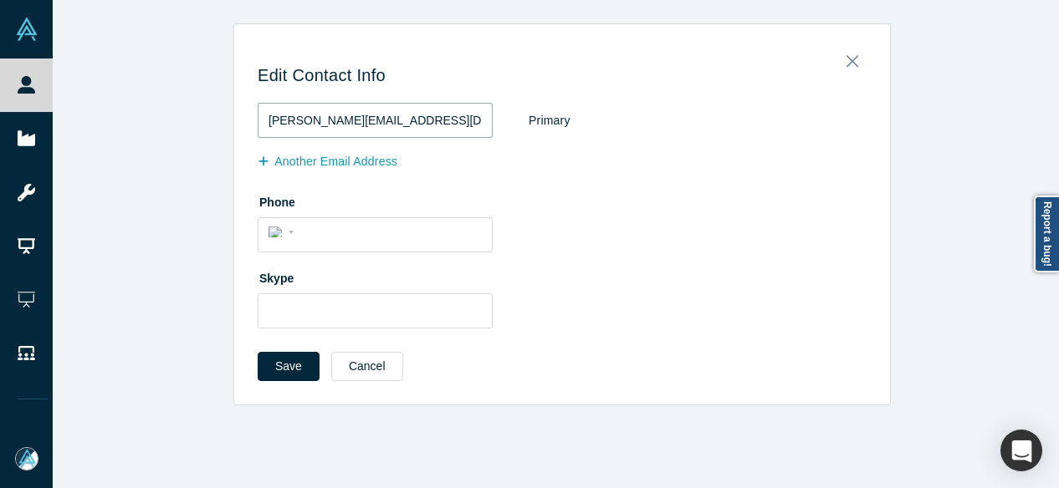
drag, startPoint x: 398, startPoint y: 121, endPoint x: 238, endPoint y: 129, distance: 160.8
click at [238, 129] on div "Edit Contact Info [PERSON_NAME][EMAIL_ADDRESS][DOMAIN_NAME] Primary Another Ema…" at bounding box center [562, 220] width 656 height 369
paste input "[EMAIL_ADDRESS][DOMAIN_NAME]"
type input "[EMAIL_ADDRESS][DOMAIN_NAME]"
click at [326, 160] on button "Another Email Address" at bounding box center [336, 161] width 157 height 29
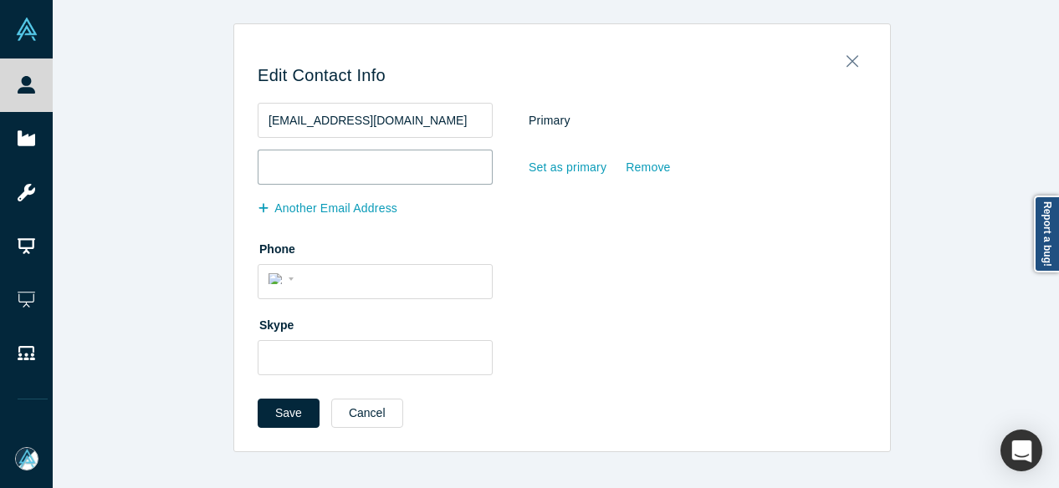
click at [348, 175] on input "email" at bounding box center [375, 167] width 235 height 35
paste input "[EMAIL_ADDRESS][DOMAIN_NAME]"
type input "[EMAIL_ADDRESS][DOMAIN_NAME]"
click at [282, 405] on button "Save" at bounding box center [289, 413] width 62 height 29
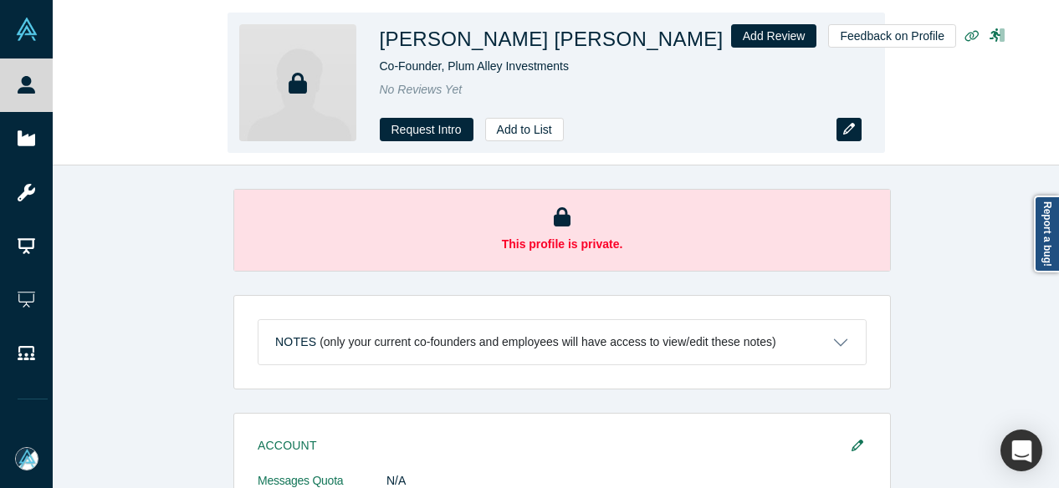
click at [851, 123] on icon "button" at bounding box center [849, 129] width 12 height 12
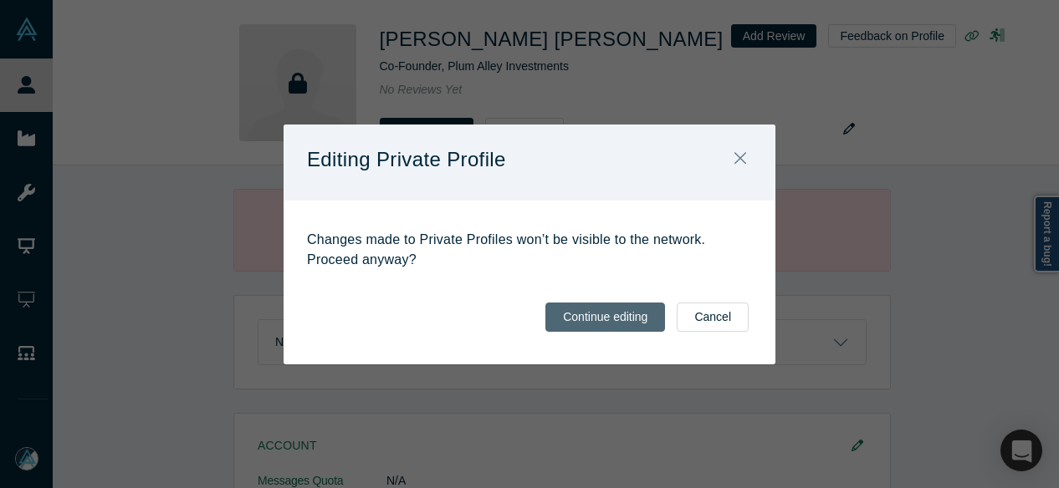
click at [592, 324] on button "Continue editing" at bounding box center [605, 317] width 120 height 29
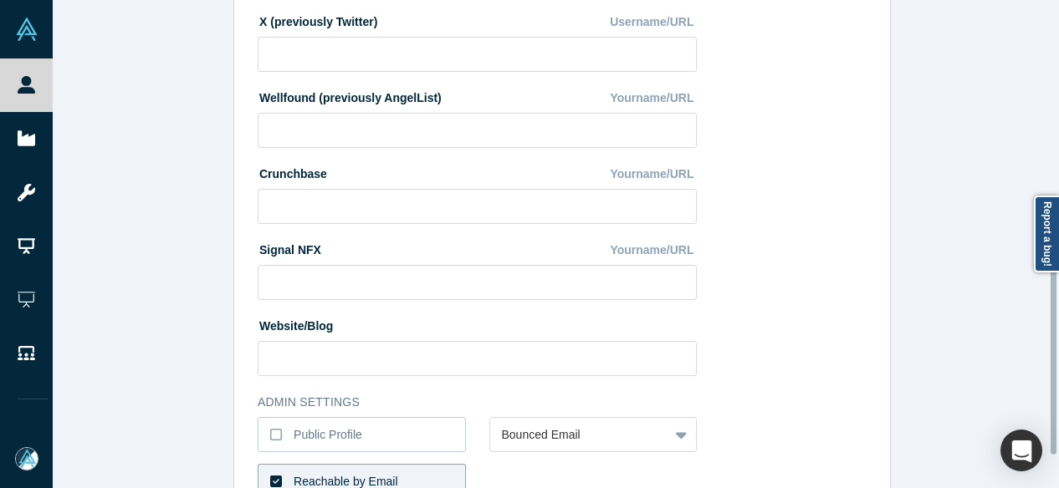
scroll to position [669, 0]
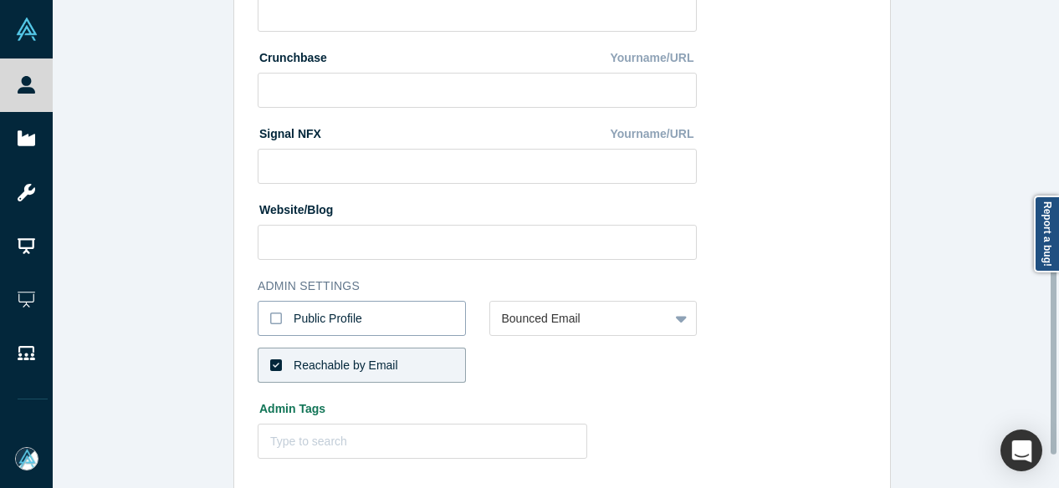
click at [448, 305] on label "Public Profile" at bounding box center [362, 318] width 208 height 35
click at [0, 0] on input "Public Profile" at bounding box center [0, 0] width 0 height 0
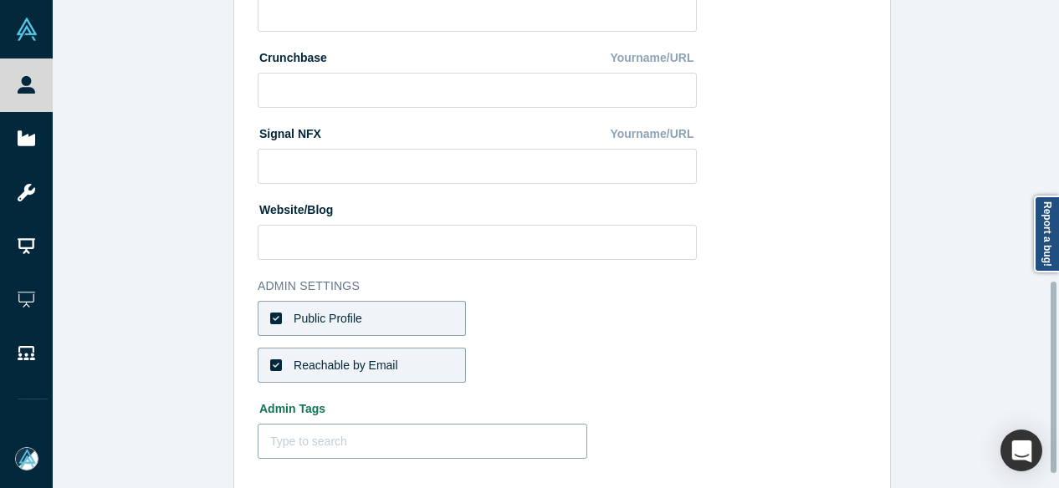
scroll to position [751, 0]
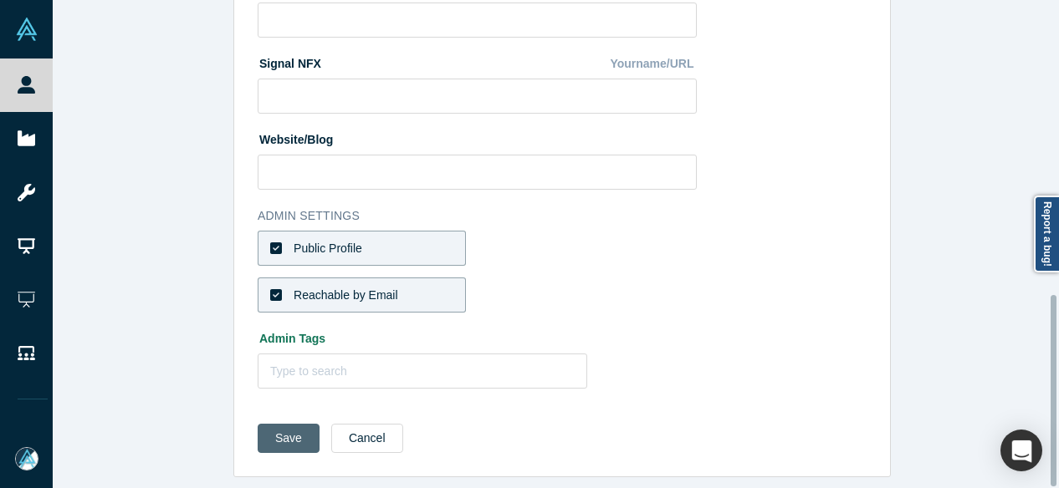
click at [288, 431] on button "Save" at bounding box center [289, 438] width 62 height 29
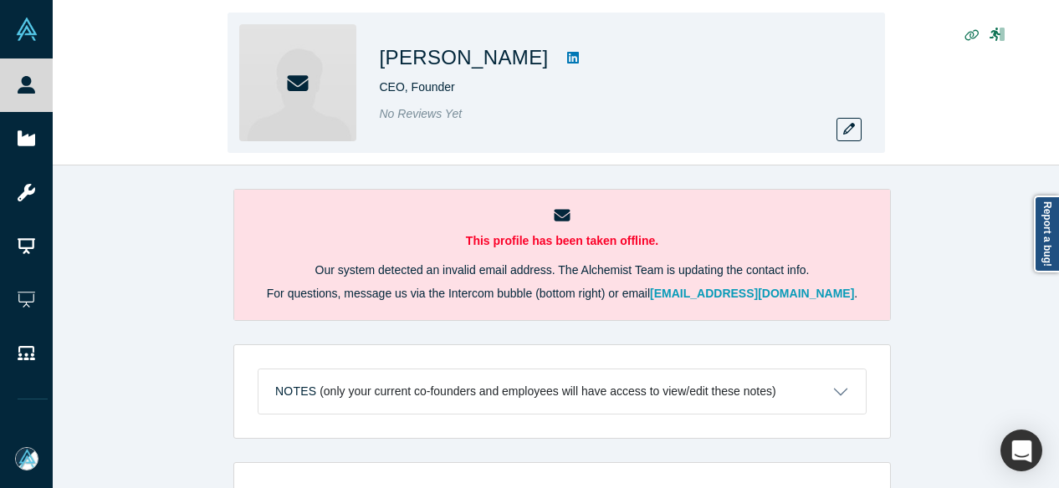
drag, startPoint x: 383, startPoint y: 58, endPoint x: 520, endPoint y: 64, distance: 137.3
click at [517, 61] on h1 "[PERSON_NAME]" at bounding box center [464, 58] width 169 height 30
copy h1 "[PERSON_NAME]"
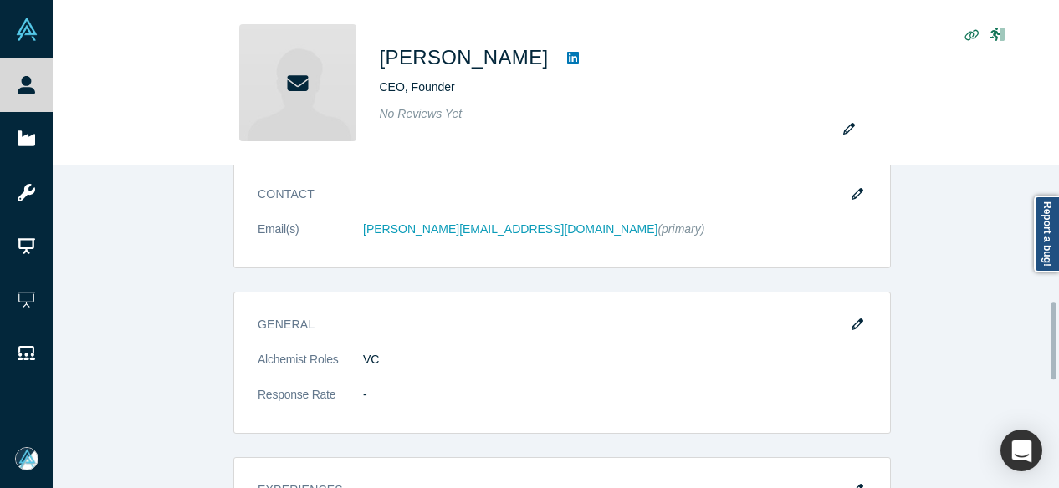
scroll to position [669, 0]
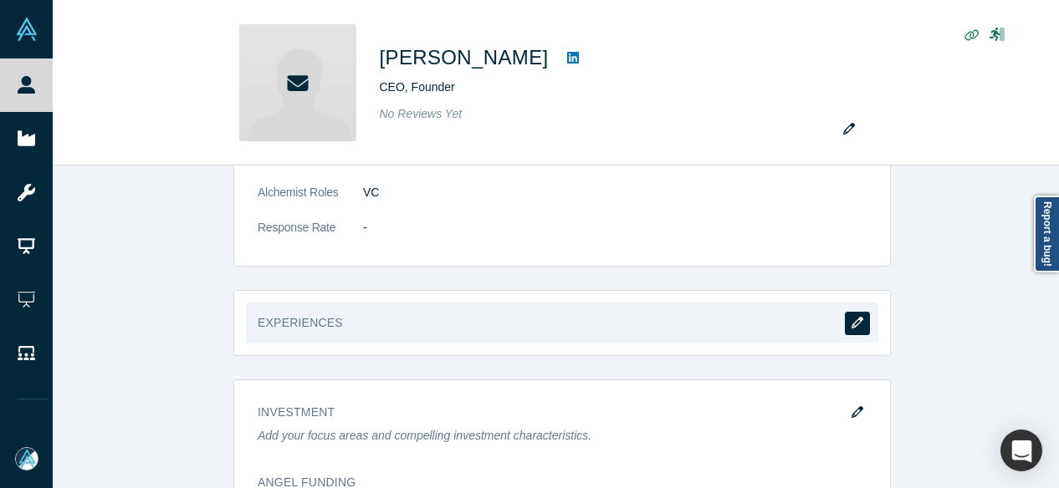
click at [853, 323] on icon "button" at bounding box center [858, 323] width 12 height 12
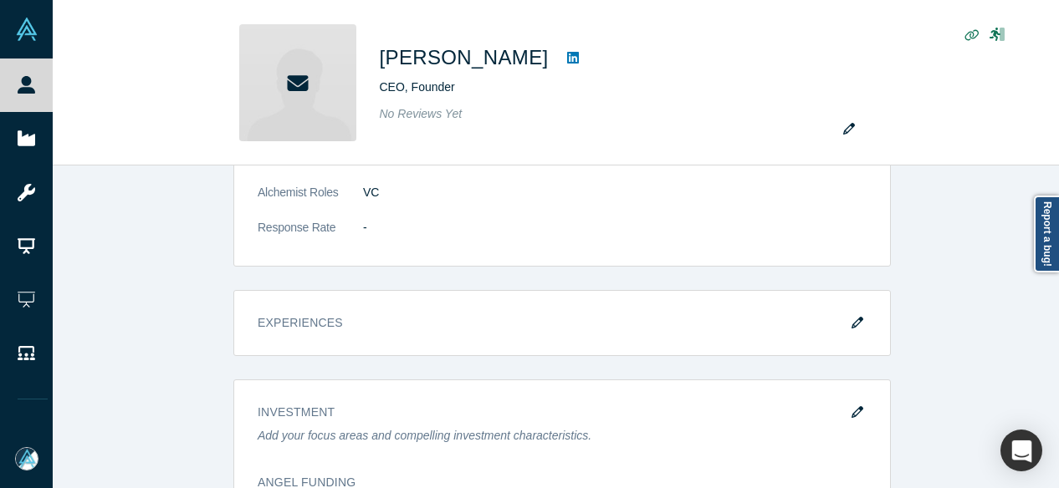
scroll to position [0, 0]
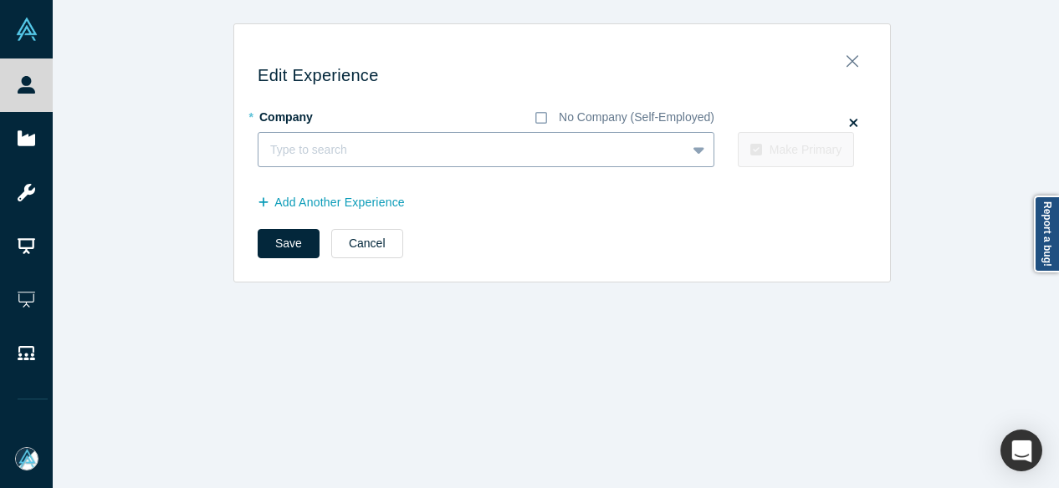
click at [321, 150] on div at bounding box center [472, 150] width 404 height 21
paste input "[PERSON_NAME] Fellow [PERSON_NAME] Fellow The Aspen Institute"
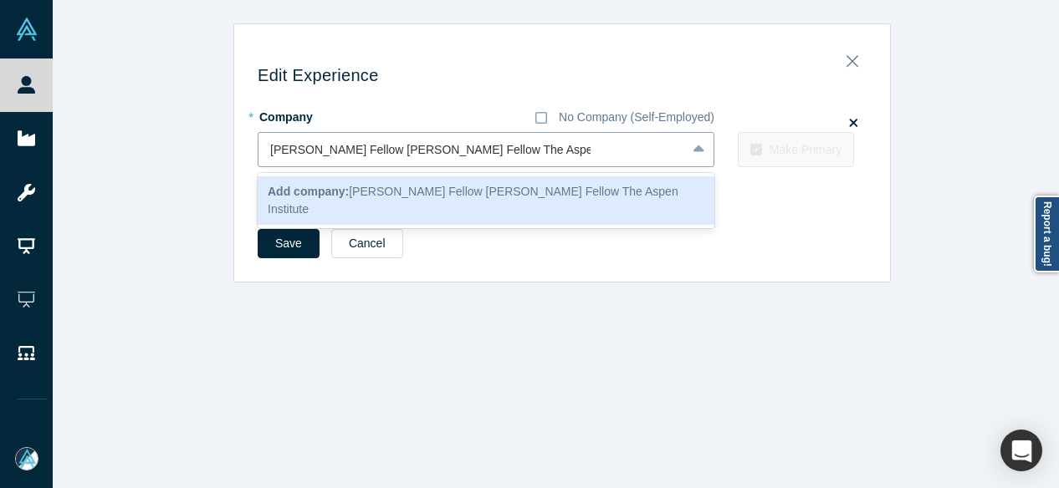
click at [481, 155] on input "[PERSON_NAME] Fellow [PERSON_NAME] Fellow The Aspen Institute" at bounding box center [430, 150] width 320 height 18
drag, startPoint x: 477, startPoint y: 154, endPoint x: 122, endPoint y: 160, distance: 354.7
click at [122, 160] on div "Edit Experience * Company No Company (Self-Employed) 1 result available for sea…" at bounding box center [562, 152] width 1019 height 259
type input "The Aspen Institute"
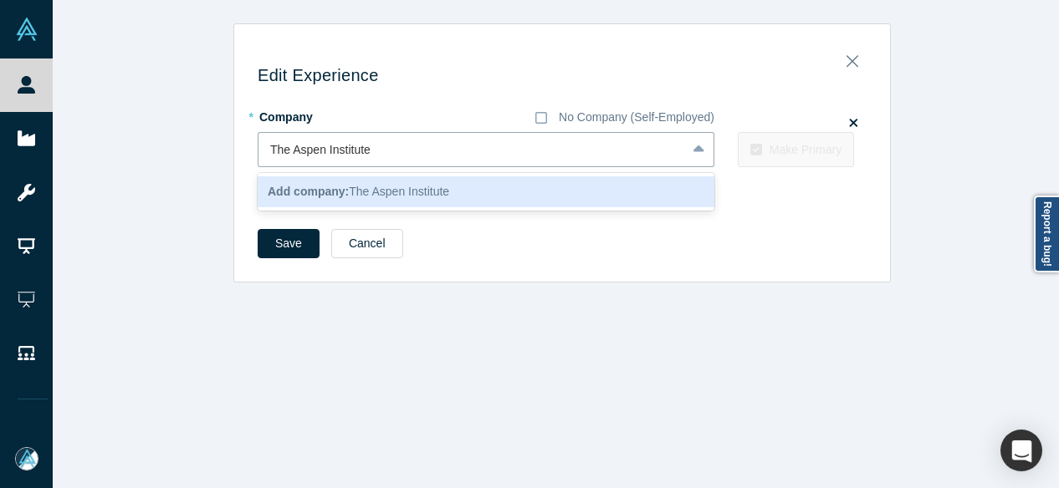
click at [273, 200] on div "Add company: The Aspen Institute" at bounding box center [486, 191] width 457 height 31
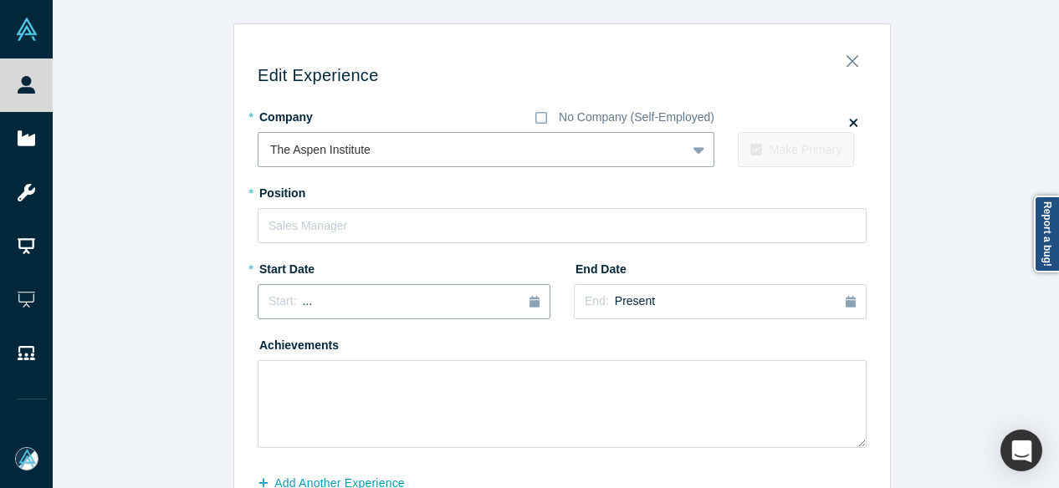
click at [305, 308] on div "Start: ..." at bounding box center [404, 302] width 271 height 18
click at [261, 348] on button "Previous Year" at bounding box center [264, 348] width 17 height 17
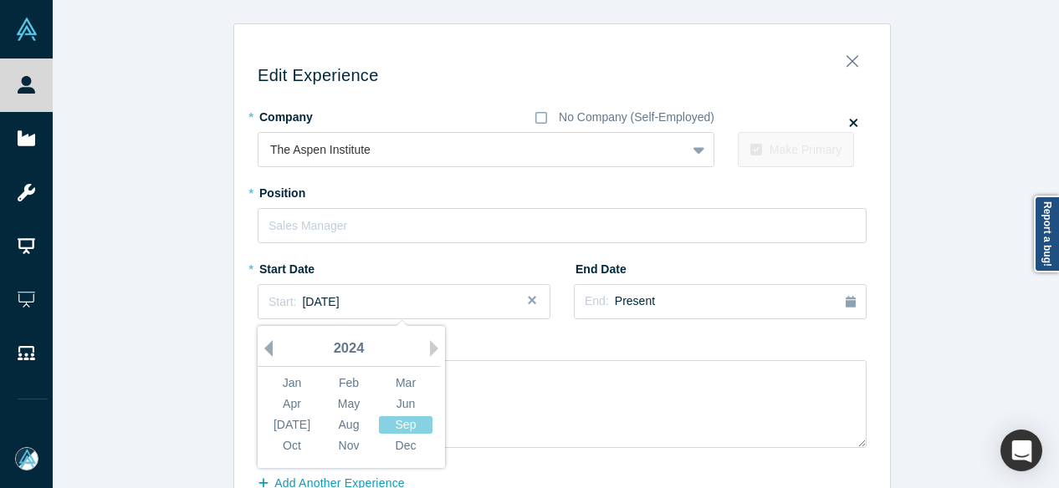
click at [261, 348] on button "Previous Year" at bounding box center [264, 348] width 17 height 17
click at [387, 373] on div "Jan Feb Mar" at bounding box center [348, 383] width 171 height 21
click at [395, 386] on div "Mar" at bounding box center [406, 384] width 54 height 18
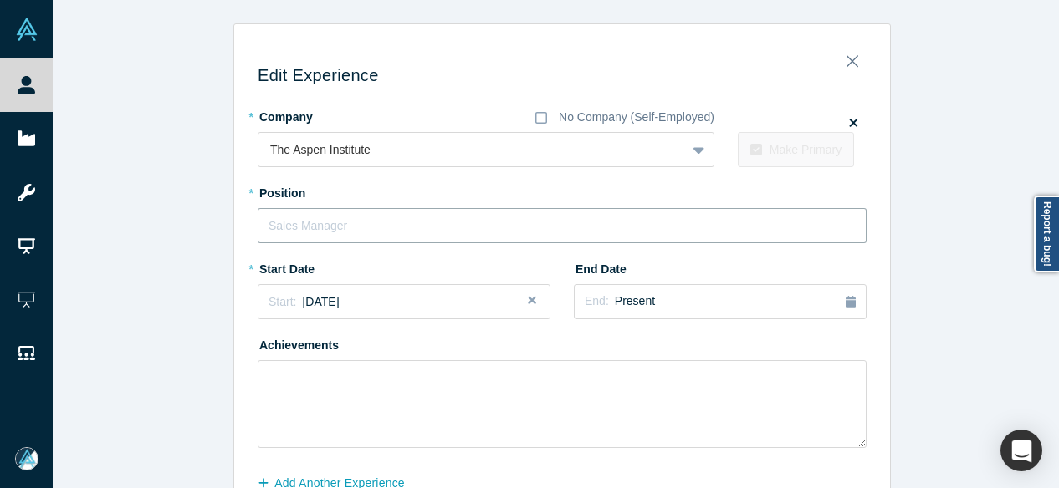
click at [333, 225] on input "text" at bounding box center [562, 225] width 609 height 35
paste input "[PERSON_NAME] Fellow [PERSON_NAME] Fellow"
drag, startPoint x: 367, startPoint y: 224, endPoint x: 499, endPoint y: 222, distance: 131.3
click at [499, 222] on input "[PERSON_NAME] Fellow [PERSON_NAME] Fellow" at bounding box center [562, 225] width 609 height 35
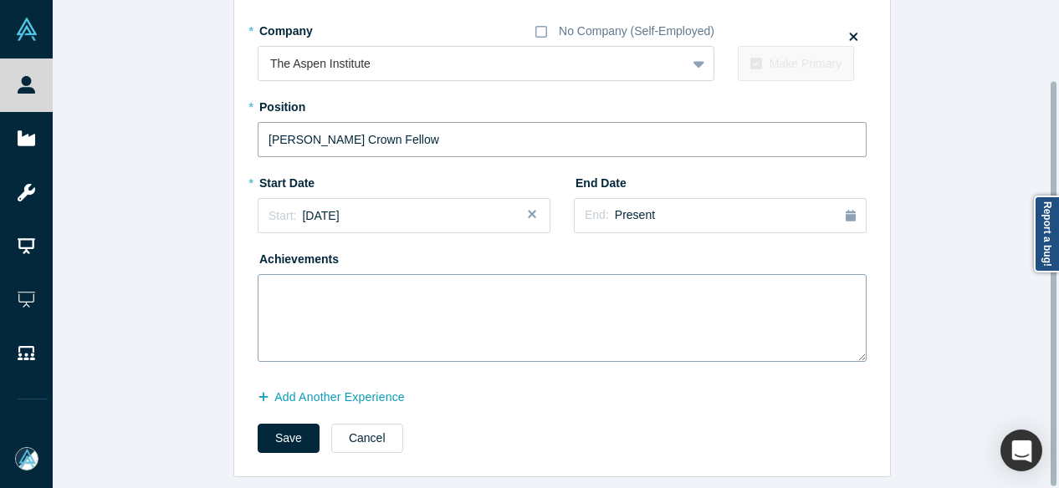
scroll to position [97, 0]
type input "[PERSON_NAME] Crown Fellow"
click at [273, 429] on button "Save" at bounding box center [289, 438] width 62 height 29
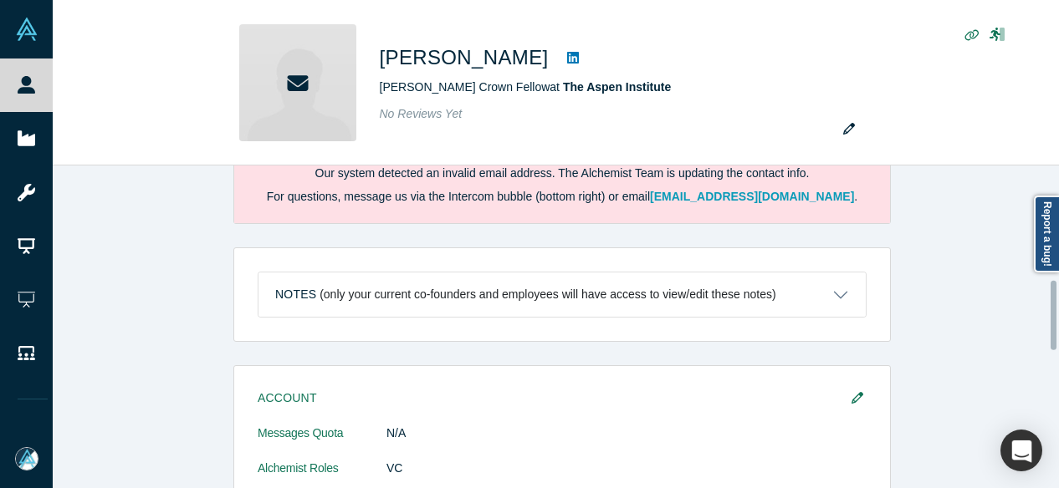
scroll to position [0, 0]
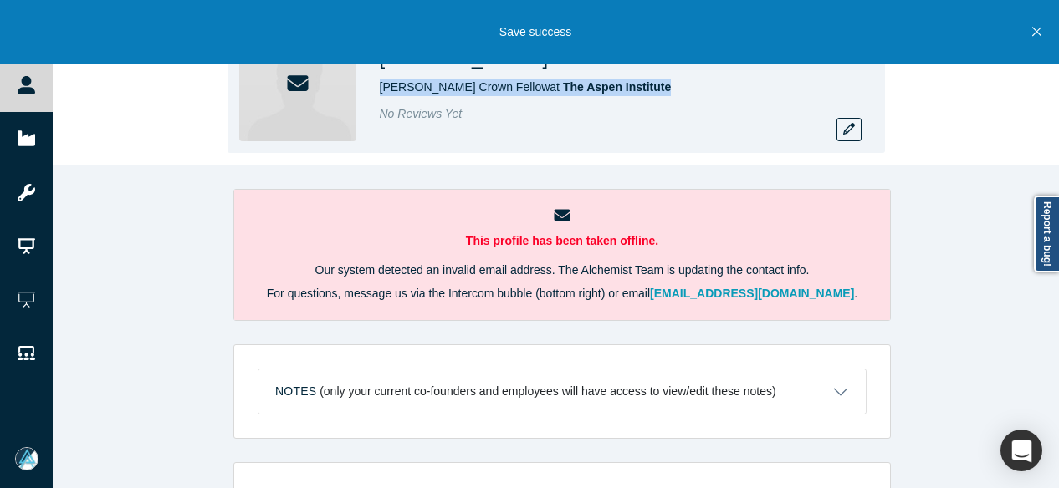
drag, startPoint x: 376, startPoint y: 86, endPoint x: 606, endPoint y: 95, distance: 229.4
click at [606, 95] on div "[PERSON_NAME] Fellow at The [GEOGRAPHIC_DATA] No Reviews Yet" at bounding box center [556, 83] width 657 height 141
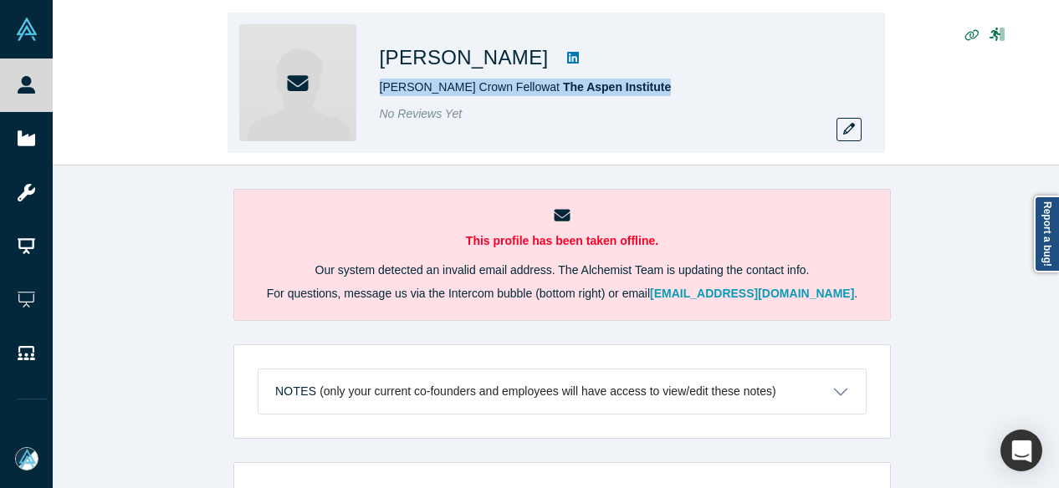
copy span "[PERSON_NAME] Fellow at The [GEOGRAPHIC_DATA]"
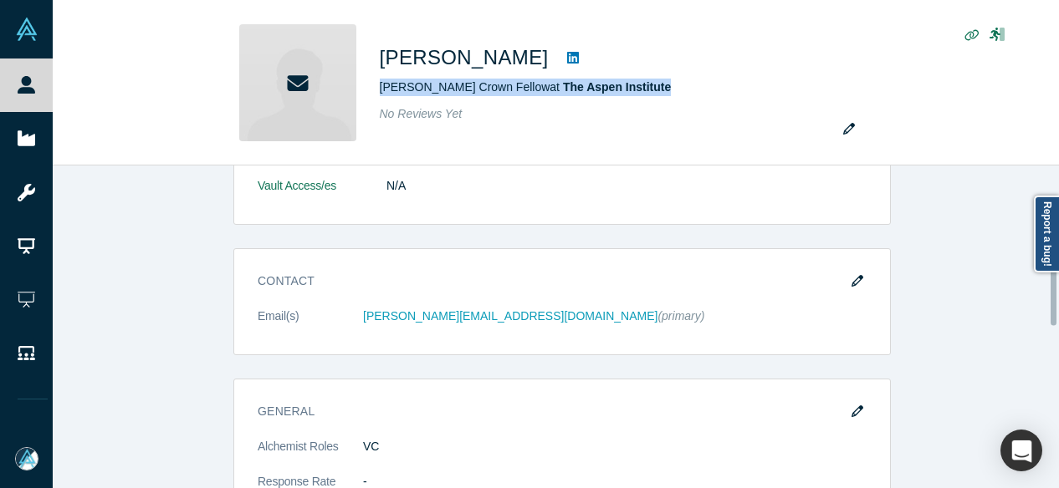
scroll to position [418, 0]
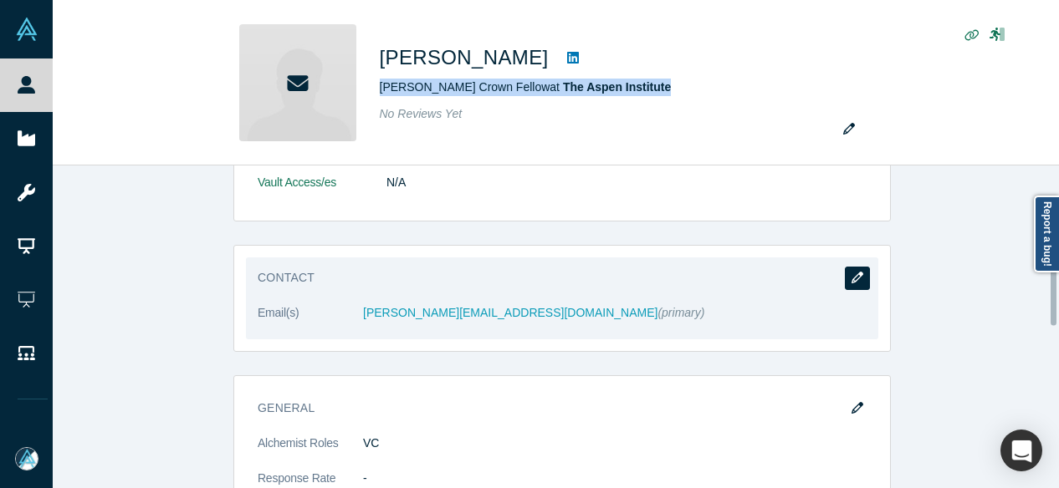
click at [852, 272] on icon "button" at bounding box center [858, 278] width 12 height 12
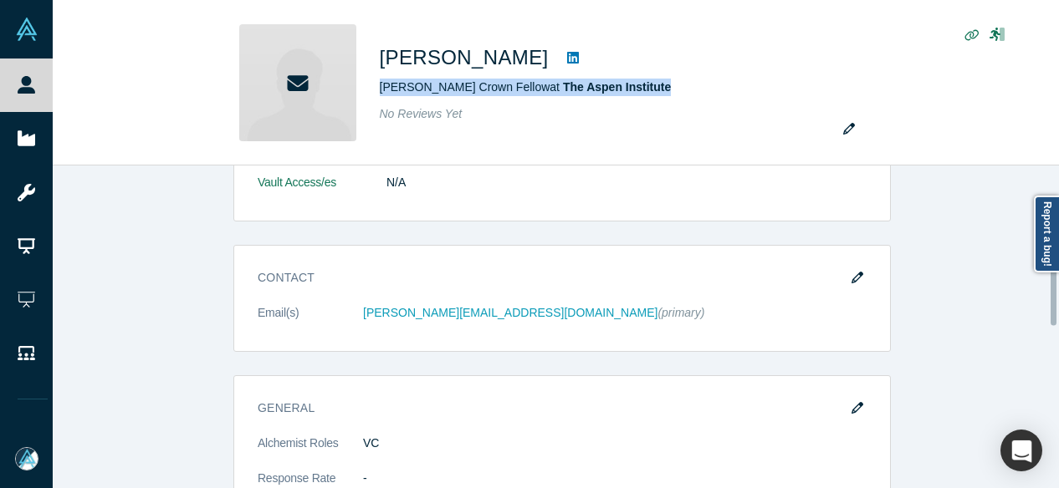
scroll to position [0, 0]
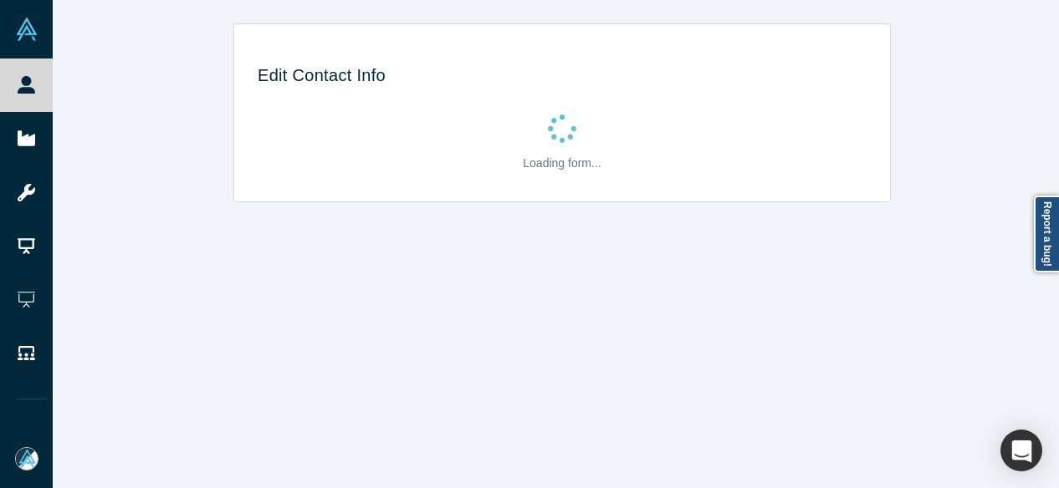
select select "US"
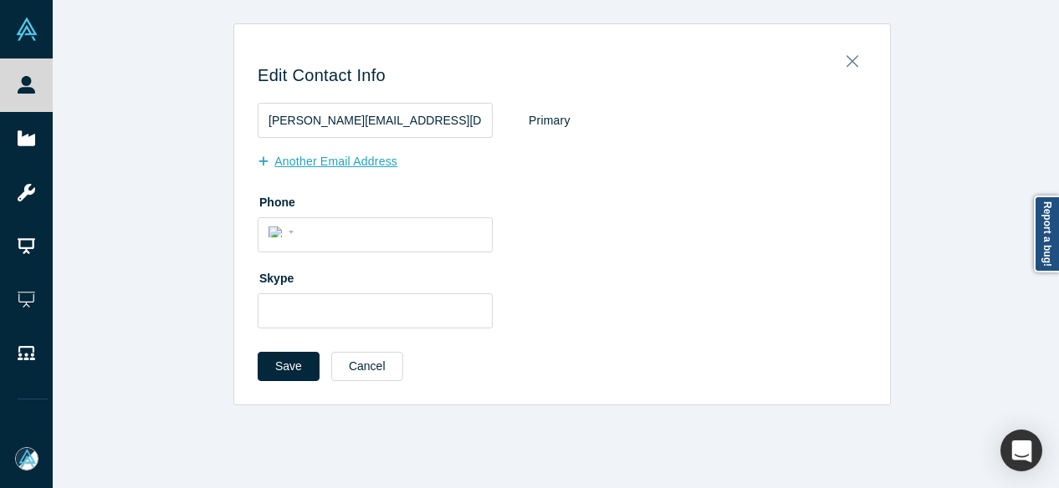
click at [321, 157] on button "Another Email Address" at bounding box center [336, 161] width 157 height 29
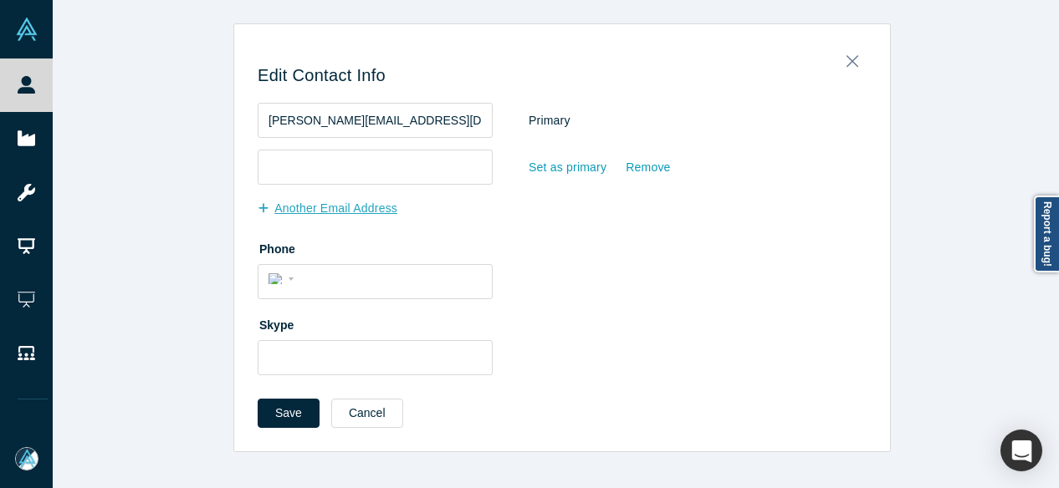
click at [321, 158] on input "email" at bounding box center [375, 167] width 235 height 35
type input "[EMAIL_ADDRESS][DOMAIN_NAME]"
click at [549, 173] on div "Set as primary" at bounding box center [567, 167] width 79 height 29
click at [0, 0] on input "Set as primary" at bounding box center [0, 0] width 0 height 0
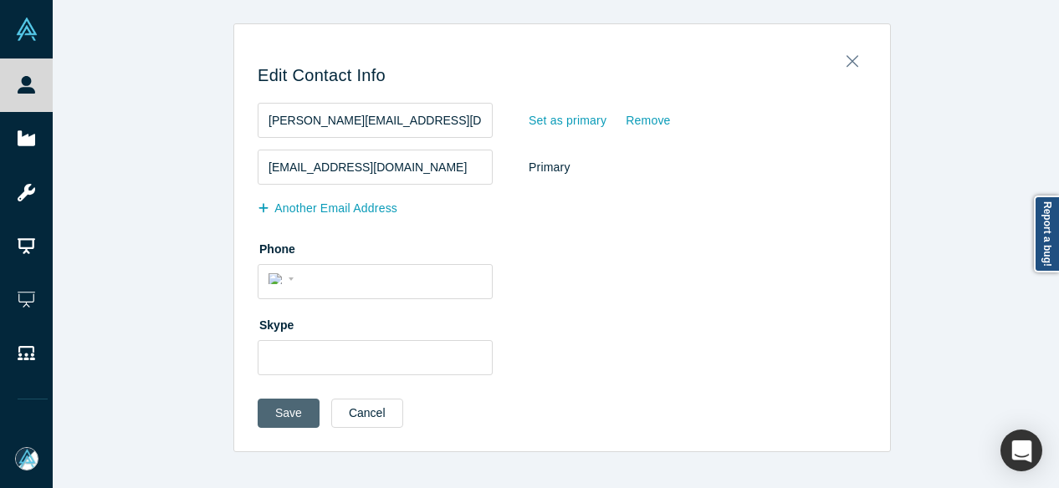
click at [279, 420] on button "Save" at bounding box center [289, 413] width 62 height 29
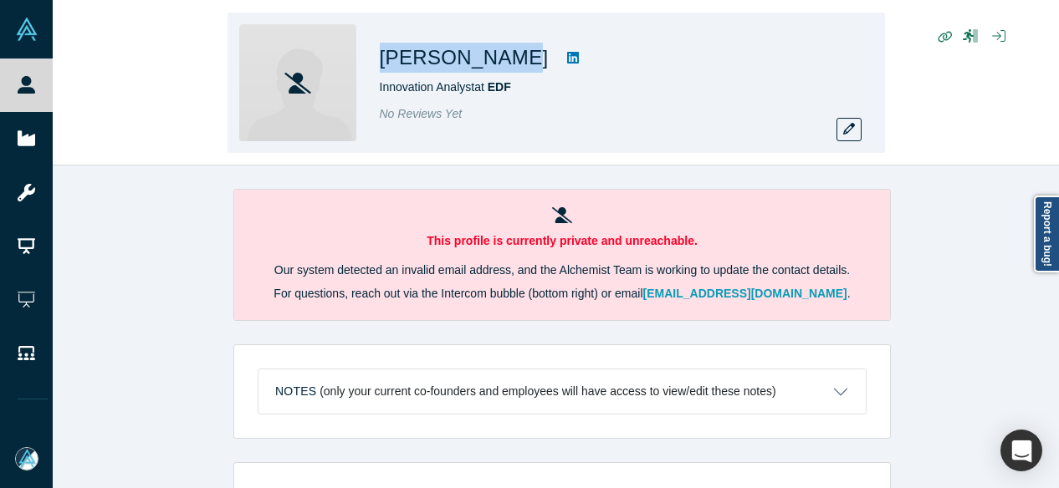
drag, startPoint x: 371, startPoint y: 59, endPoint x: 485, endPoint y: 67, distance: 114.1
click at [485, 67] on div "[PERSON_NAME] Innovation Analyst at EDF No Reviews Yet" at bounding box center [556, 83] width 657 height 141
copy h1 "[PERSON_NAME]"
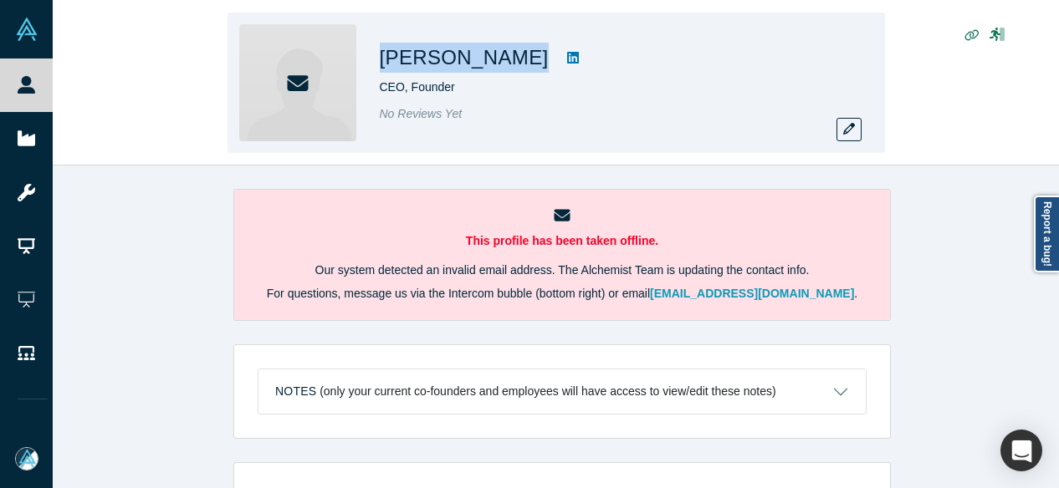
drag, startPoint x: 380, startPoint y: 65, endPoint x: 522, endPoint y: 72, distance: 142.4
click at [522, 72] on div "[PERSON_NAME]" at bounding box center [614, 58] width 468 height 30
copy div "[PERSON_NAME]"
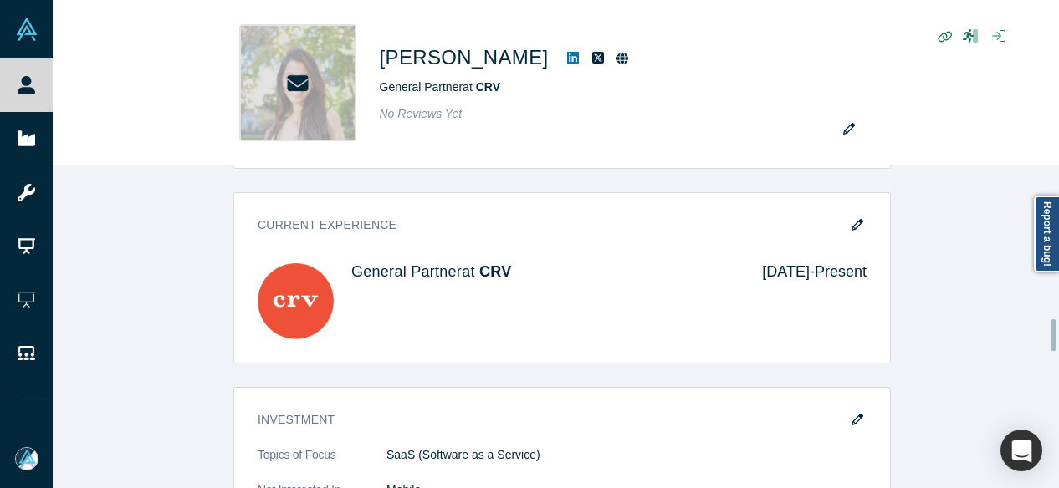
scroll to position [1589, 0]
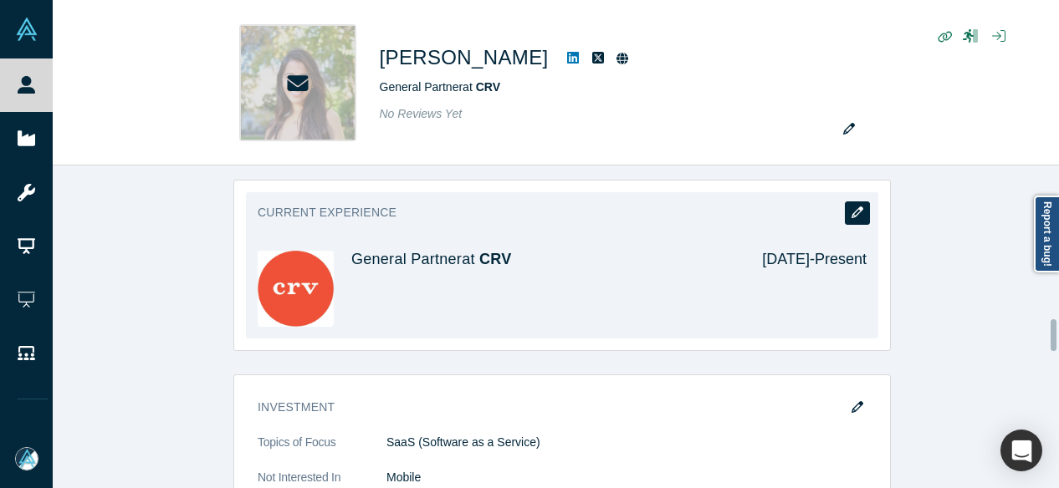
click at [852, 207] on icon "button" at bounding box center [858, 213] width 12 height 12
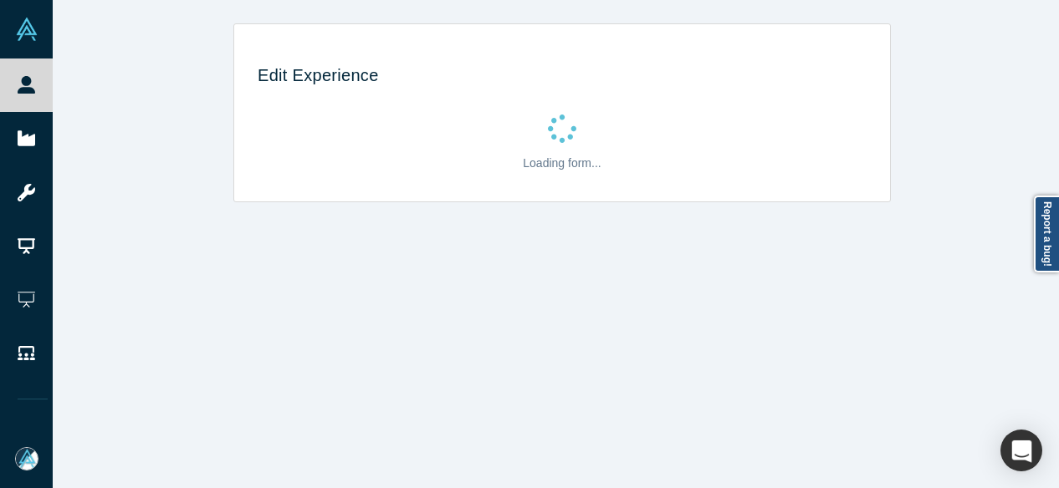
scroll to position [0, 0]
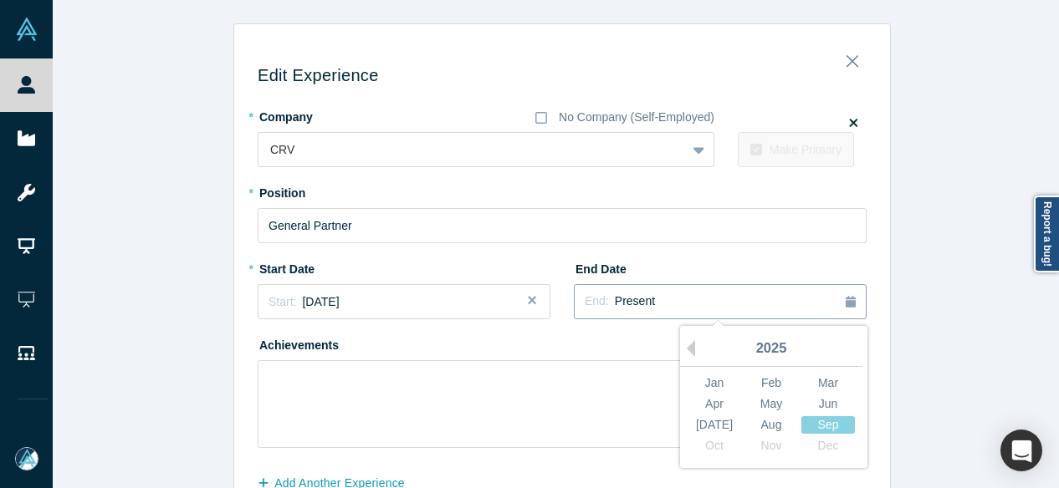
click at [652, 301] on div "End: Present" at bounding box center [720, 302] width 271 height 18
click at [830, 379] on div "Mar" at bounding box center [828, 384] width 54 height 18
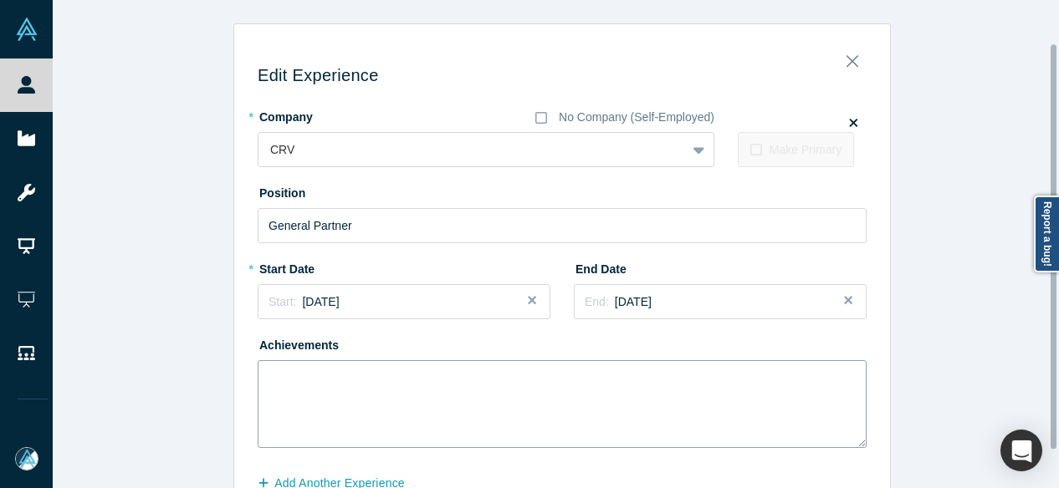
scroll to position [97, 0]
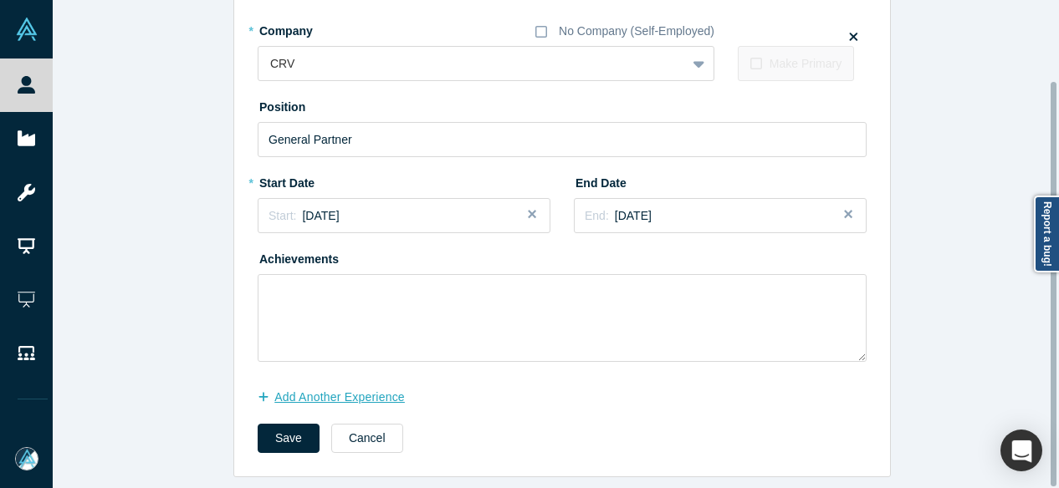
drag, startPoint x: 355, startPoint y: 381, endPoint x: 282, endPoint y: 462, distance: 109.0
click at [354, 383] on button "Add Another Experience" at bounding box center [340, 397] width 165 height 29
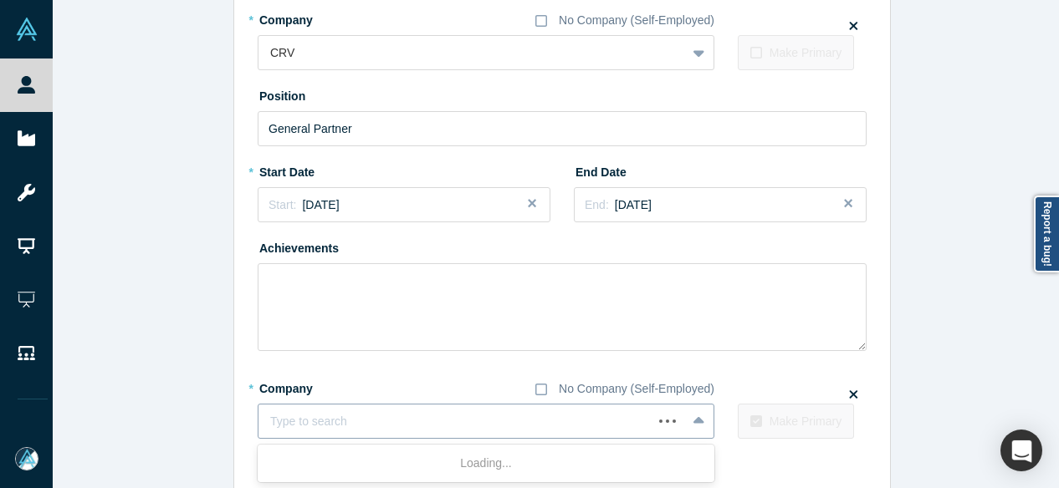
click at [391, 414] on div at bounding box center [455, 422] width 371 height 21
paste input "Investor Investor Zip"
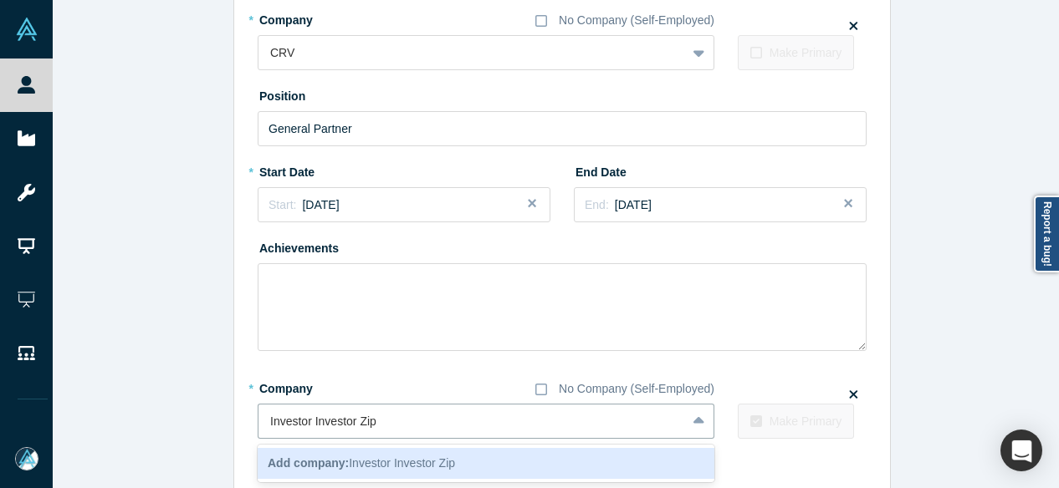
drag, startPoint x: 354, startPoint y: 424, endPoint x: 223, endPoint y: 421, distance: 131.4
click at [223, 421] on div "Edit Experience * Company No Company (Self-Employed) CRV To pick up a draggable…" at bounding box center [562, 240] width 1019 height 628
type input "Zip"
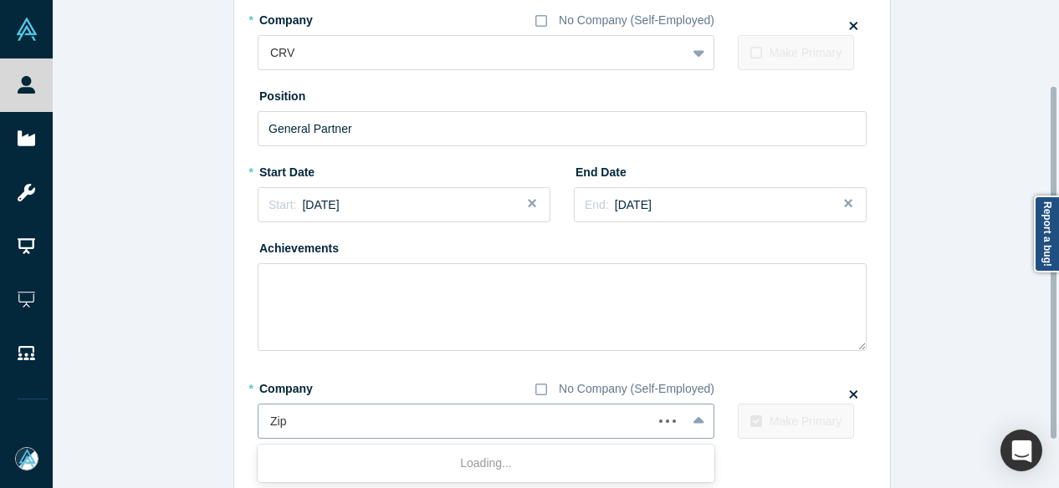
scroll to position [185, 0]
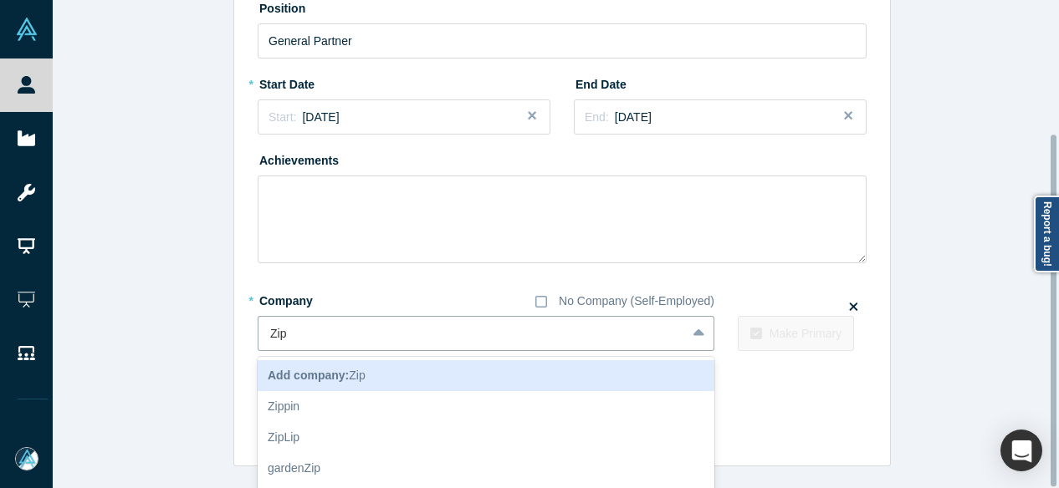
click at [338, 373] on b "Add company:" at bounding box center [308, 375] width 81 height 13
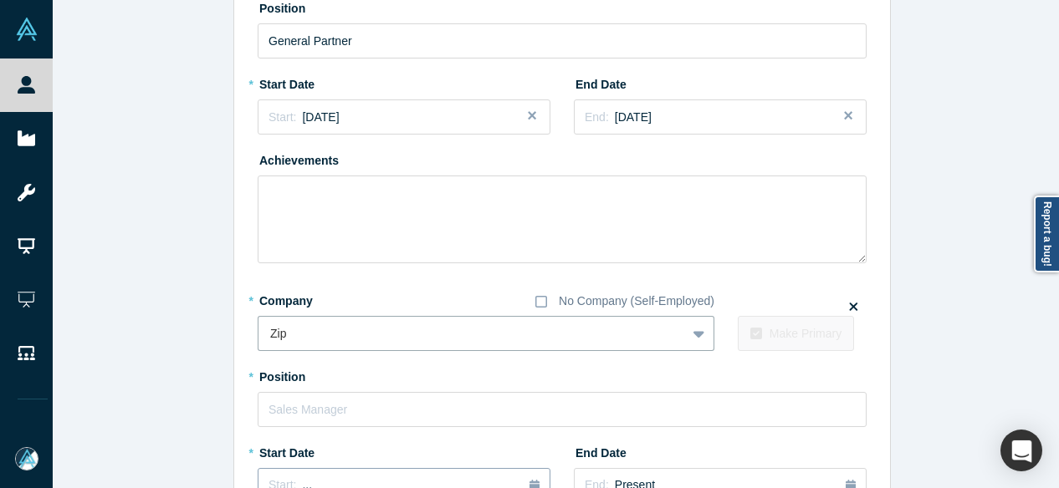
click at [287, 473] on button "Start: ..." at bounding box center [404, 485] width 293 height 35
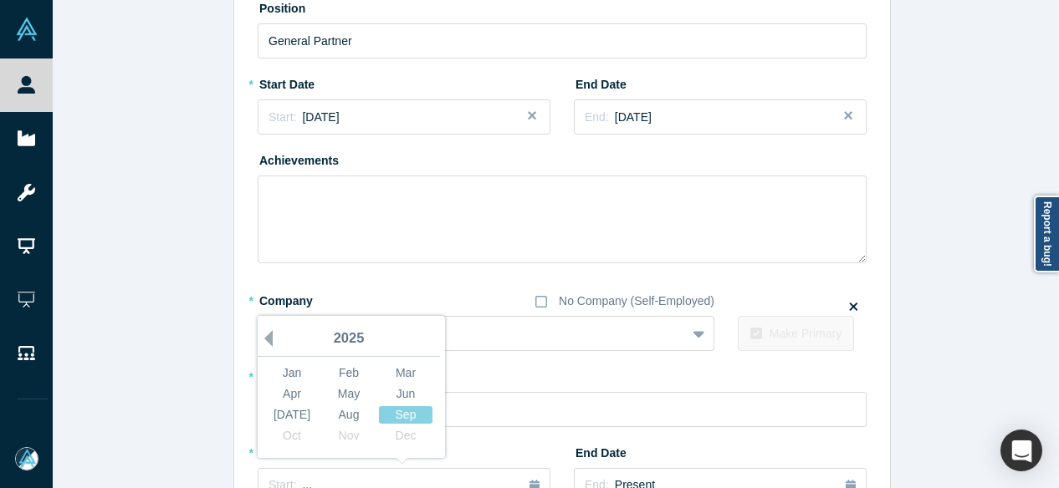
click at [261, 335] on button "Previous Year" at bounding box center [264, 338] width 17 height 17
click at [400, 396] on div "Jun" at bounding box center [406, 395] width 54 height 18
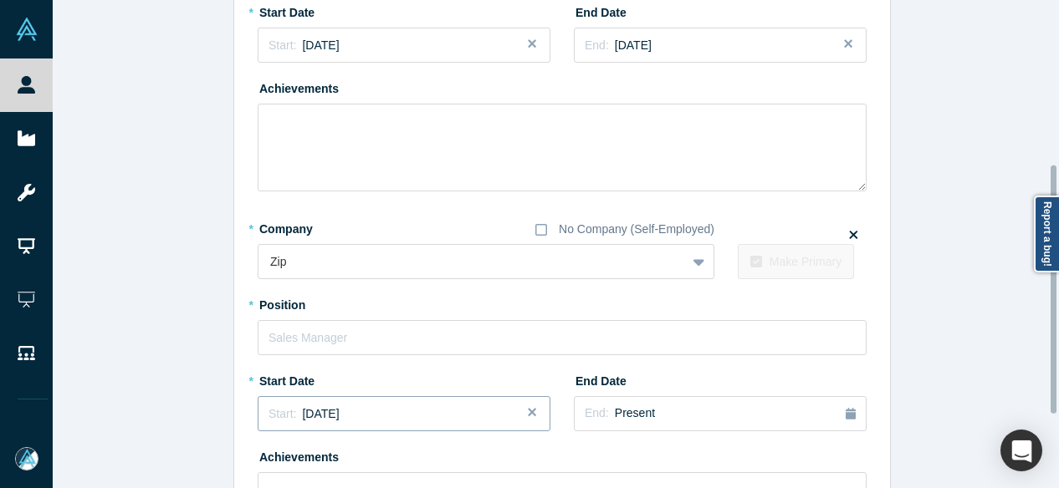
scroll to position [352, 0]
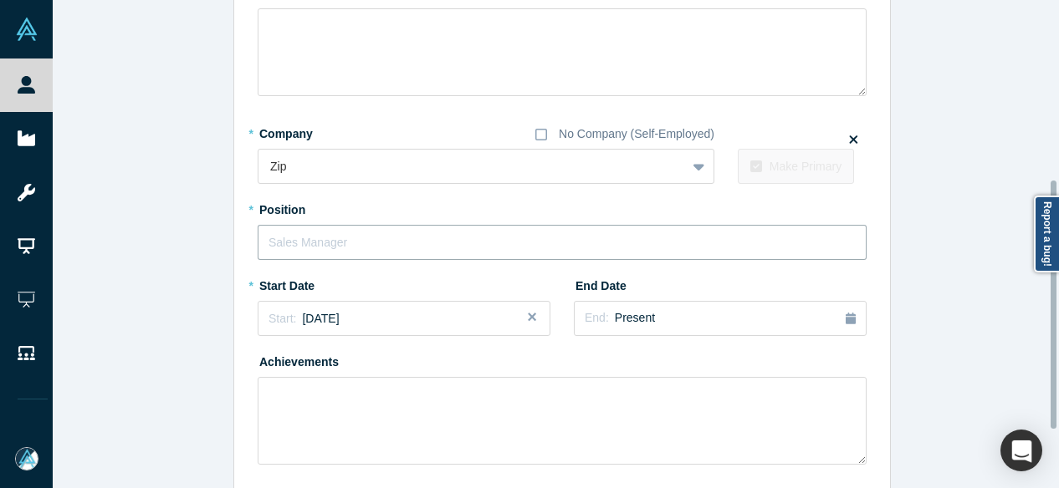
click at [329, 243] on input "text" at bounding box center [562, 242] width 609 height 35
paste input "Investor Investor"
drag, startPoint x: 304, startPoint y: 245, endPoint x: 408, endPoint y: 245, distance: 103.7
click at [408, 245] on input "Investor Investor" at bounding box center [562, 242] width 609 height 35
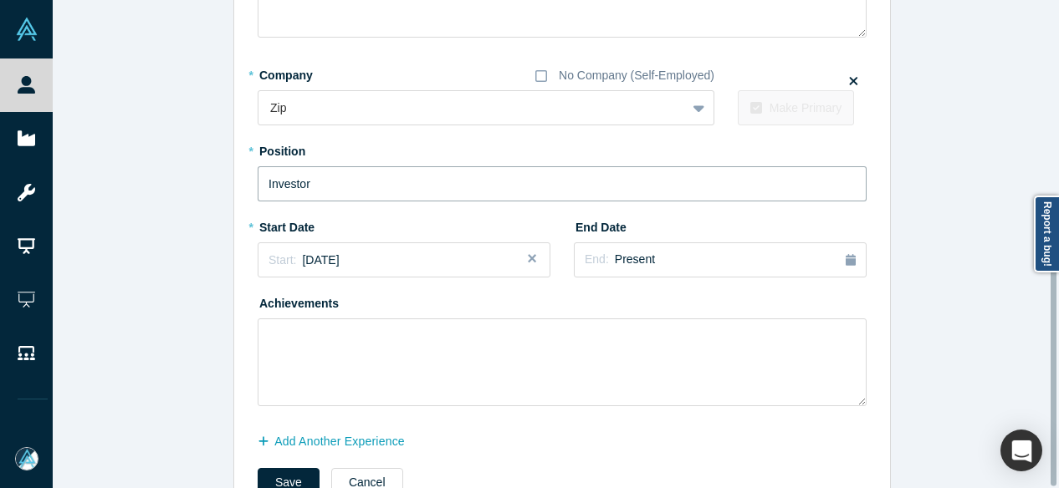
scroll to position [466, 0]
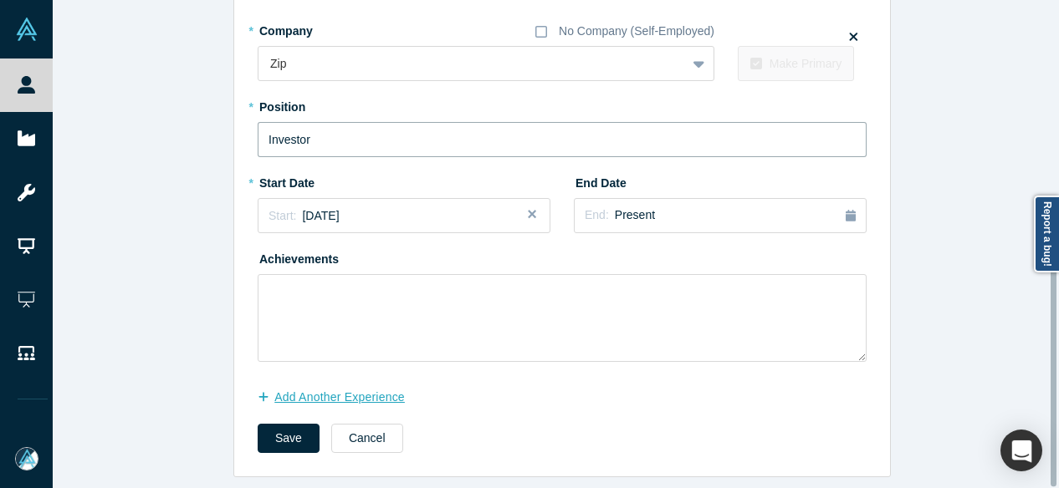
type input "Investor"
click at [279, 386] on button "Add Another Experience" at bounding box center [340, 397] width 165 height 29
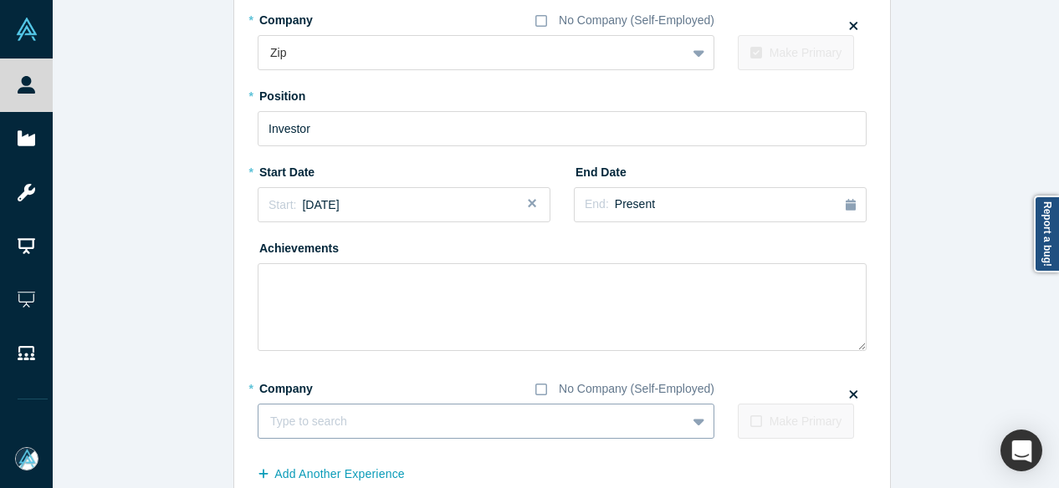
click at [380, 426] on div at bounding box center [472, 422] width 404 height 21
paste input "Workstream logo Investor Investor WorkstreamHQ"
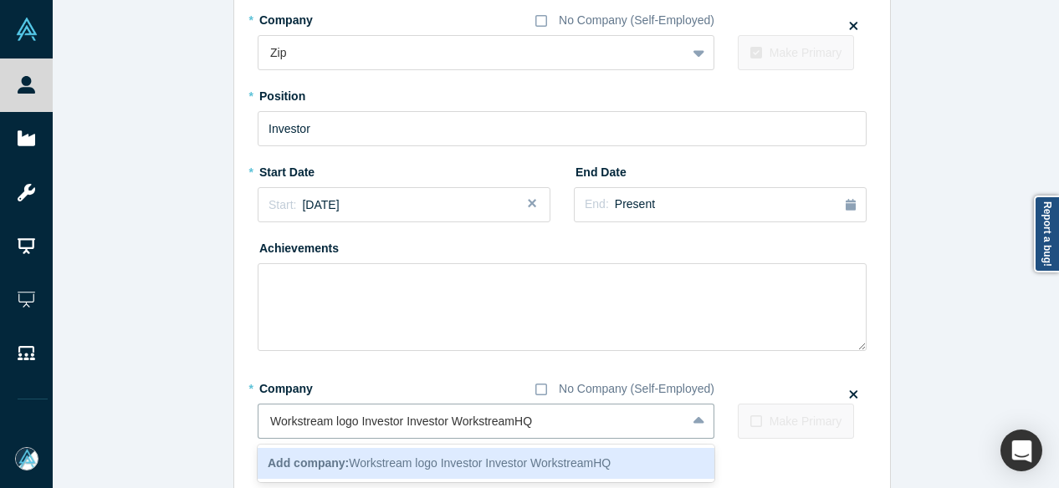
drag, startPoint x: 445, startPoint y: 426, endPoint x: 209, endPoint y: 435, distance: 236.1
click at [209, 435] on div "Edit Experience * Company No Company (Self-Employed) CRV To pick up a draggable…" at bounding box center [562, 56] width 1019 height 997
type input "WorkstreamHQ"
click at [312, 461] on b "Add company:" at bounding box center [308, 463] width 81 height 13
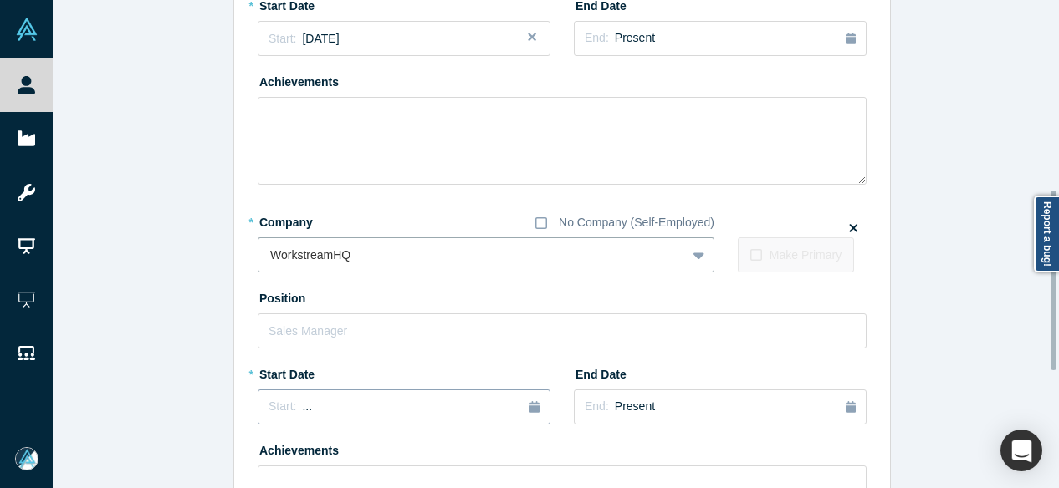
scroll to position [633, 0]
click at [291, 411] on div "Start: ..." at bounding box center [290, 406] width 43 height 18
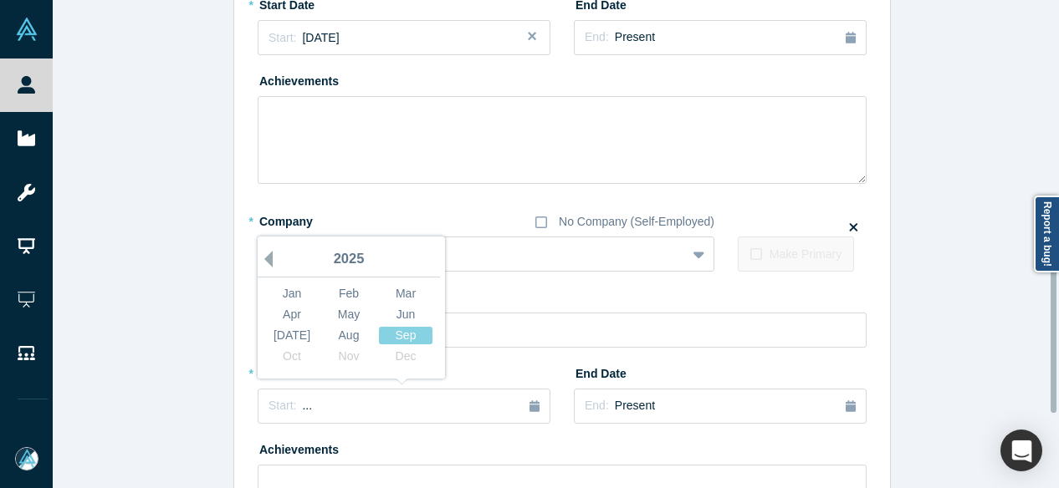
click at [263, 259] on button "Previous Year" at bounding box center [264, 259] width 17 height 17
click at [262, 259] on button "Previous Year" at bounding box center [264, 259] width 17 height 17
click at [261, 259] on button "Previous Year" at bounding box center [264, 259] width 17 height 17
click at [260, 259] on button "Previous Year" at bounding box center [264, 259] width 17 height 17
click at [259, 259] on button "Previous Year" at bounding box center [264, 259] width 17 height 17
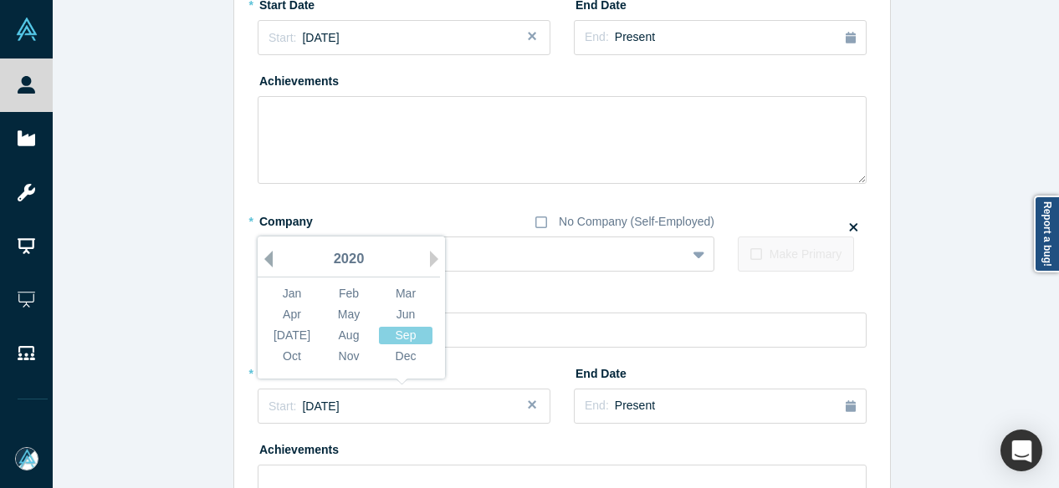
click at [258, 259] on button "Previous Year" at bounding box center [264, 259] width 17 height 17
click at [393, 331] on div "Sep" at bounding box center [406, 336] width 54 height 18
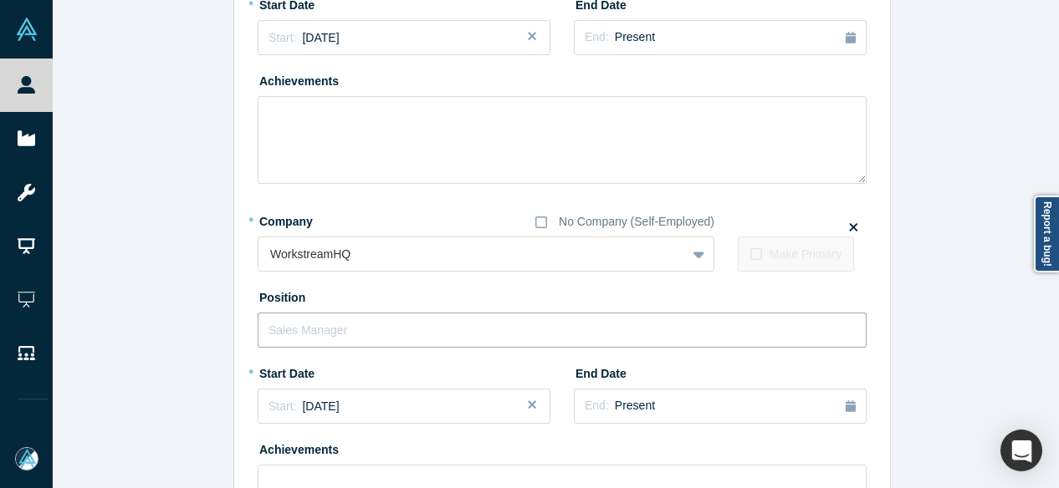
click at [384, 340] on input "text" at bounding box center [562, 330] width 609 height 35
paste input "Workstream logo Investor Investor"
drag, startPoint x: 397, startPoint y: 326, endPoint x: 215, endPoint y: 346, distance: 183.5
click at [215, 346] on div "Edit Experience * Company No Company (Self-Employed) CRV To pick up a draggable…" at bounding box center [562, 29] width 1019 height 1278
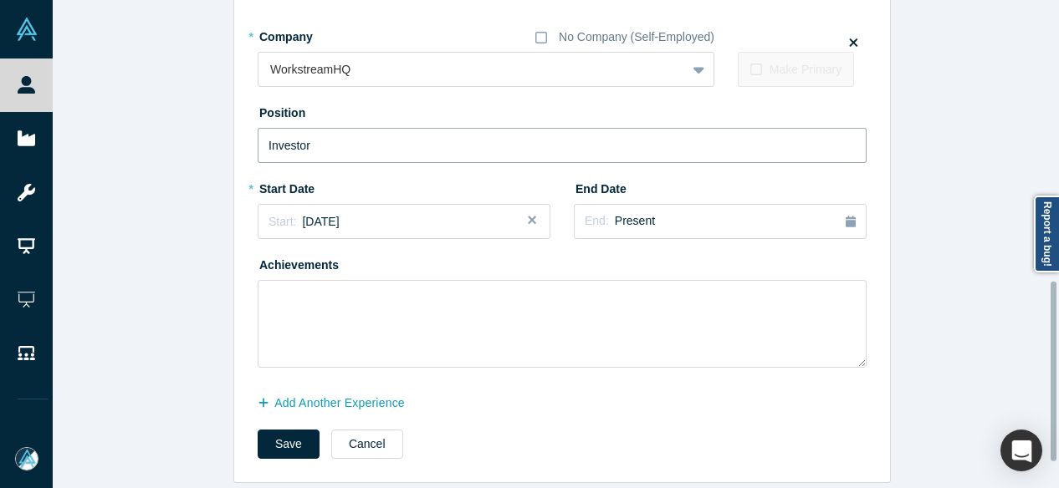
scroll to position [835, 0]
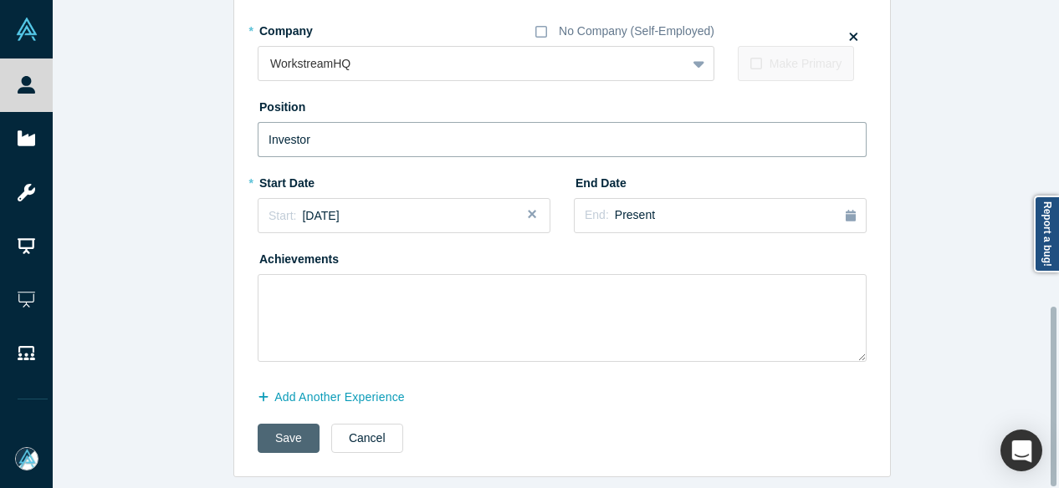
type input "Investor"
click at [288, 427] on button "Save" at bounding box center [289, 438] width 62 height 29
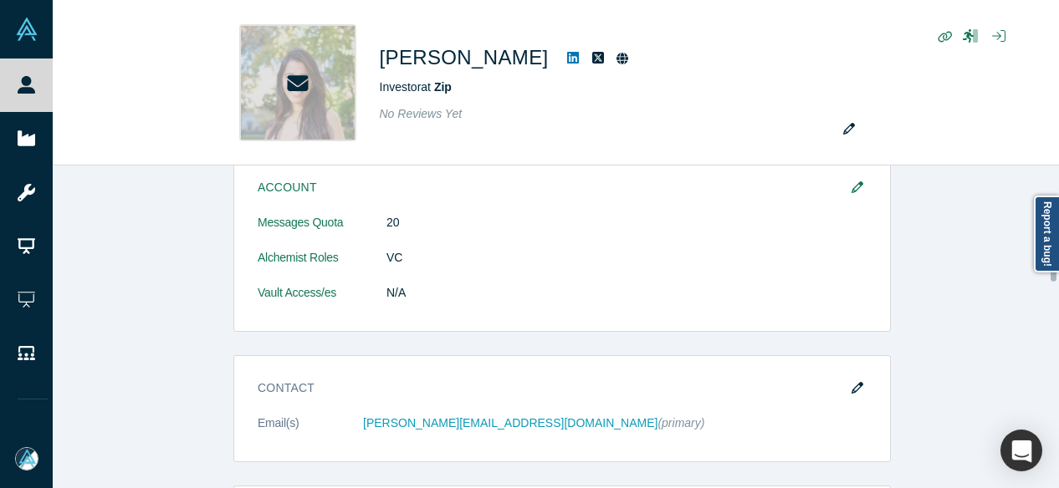
scroll to position [1087, 0]
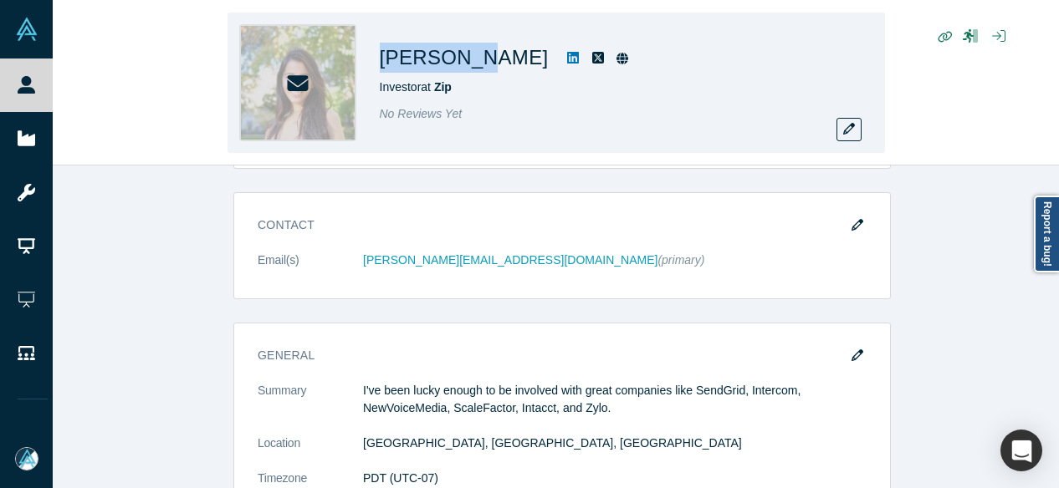
drag, startPoint x: 377, startPoint y: 52, endPoint x: 473, endPoint y: 55, distance: 96.3
click at [473, 55] on div "Anna Khan Investor at Zip No Reviews Yet" at bounding box center [556, 83] width 657 height 141
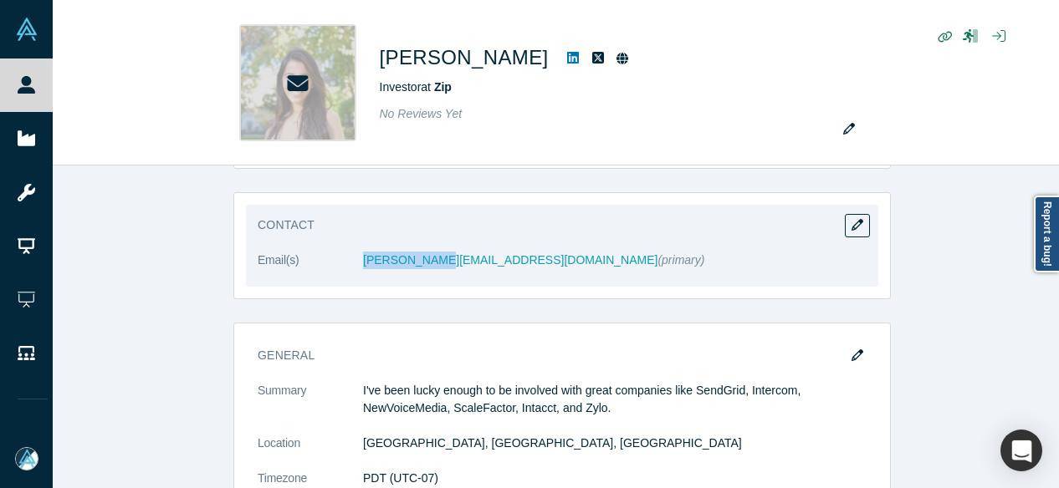
drag, startPoint x: 354, startPoint y: 252, endPoint x: 428, endPoint y: 247, distance: 74.6
click at [428, 252] on dl "Email(s) anna@crv.com (primary)" at bounding box center [562, 269] width 609 height 35
copy dl "anna@crv.com"
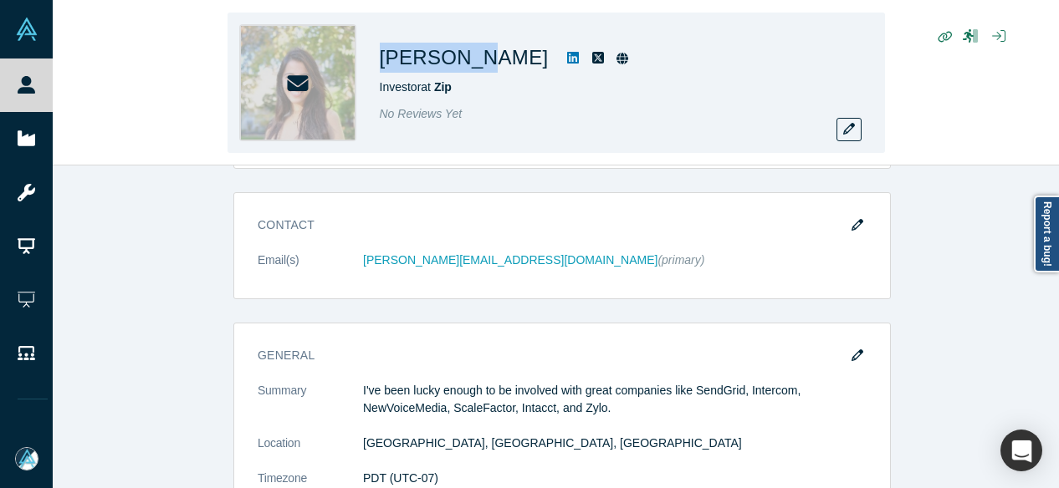
drag, startPoint x: 506, startPoint y: 60, endPoint x: 472, endPoint y: 64, distance: 34.5
click at [472, 64] on div "Anna Khan Investor at Zip No Reviews Yet" at bounding box center [556, 83] width 657 height 141
copy h1 "Anna Khan"
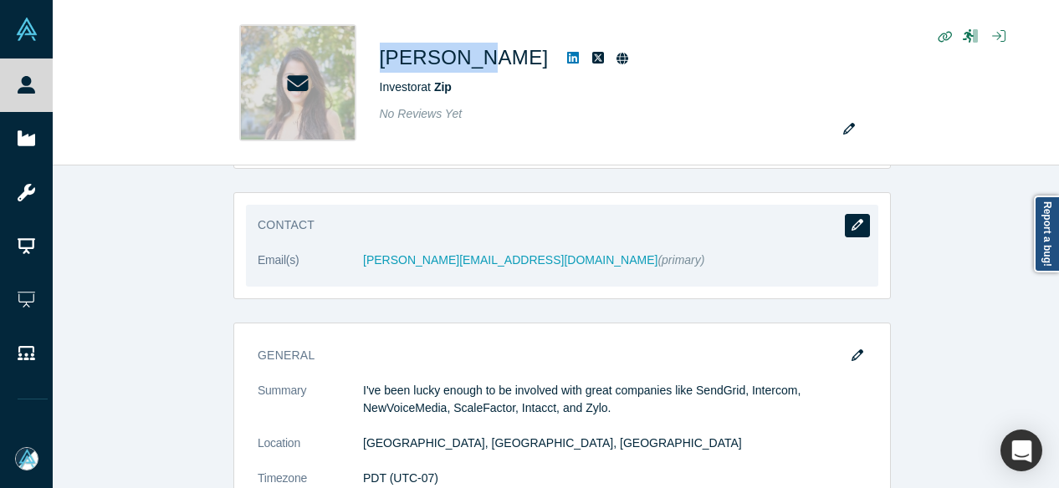
click at [845, 214] on button "button" at bounding box center [857, 225] width 25 height 23
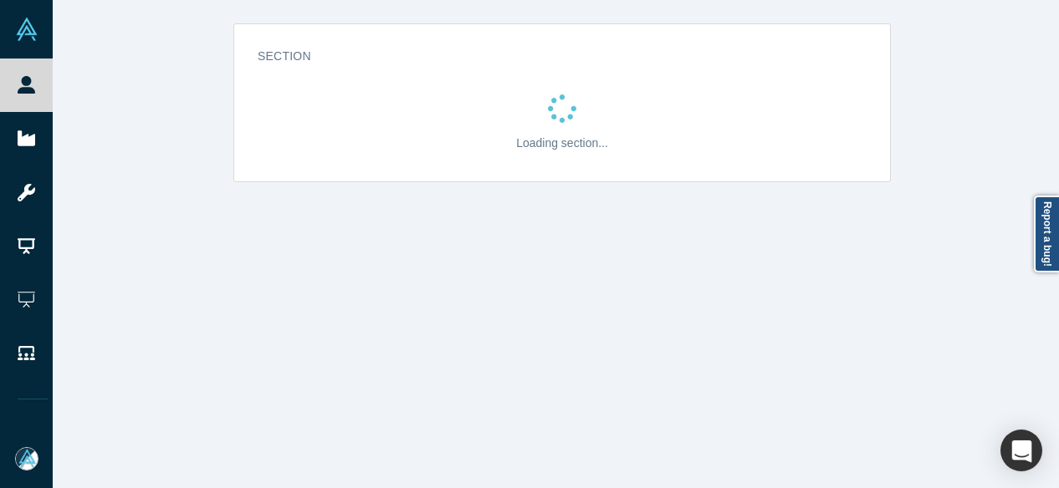
scroll to position [0, 0]
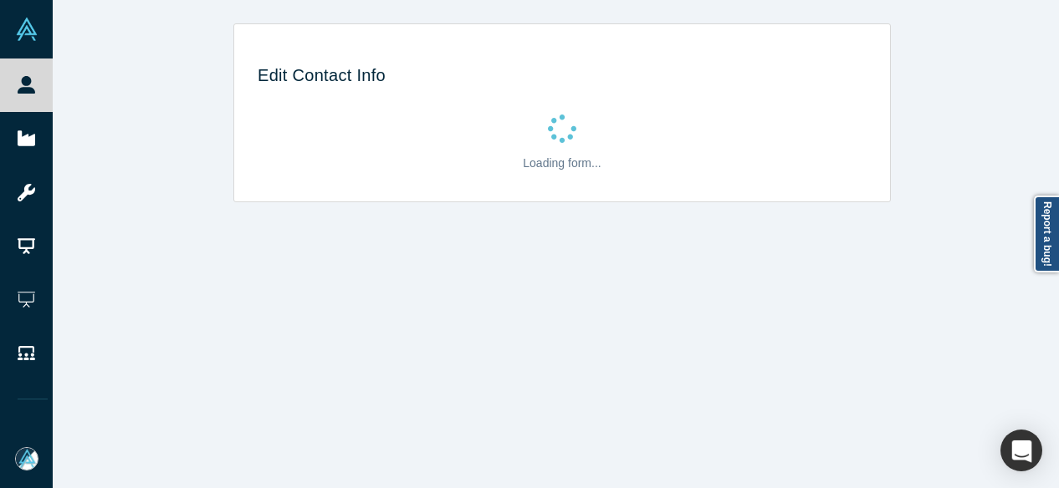
select select "US"
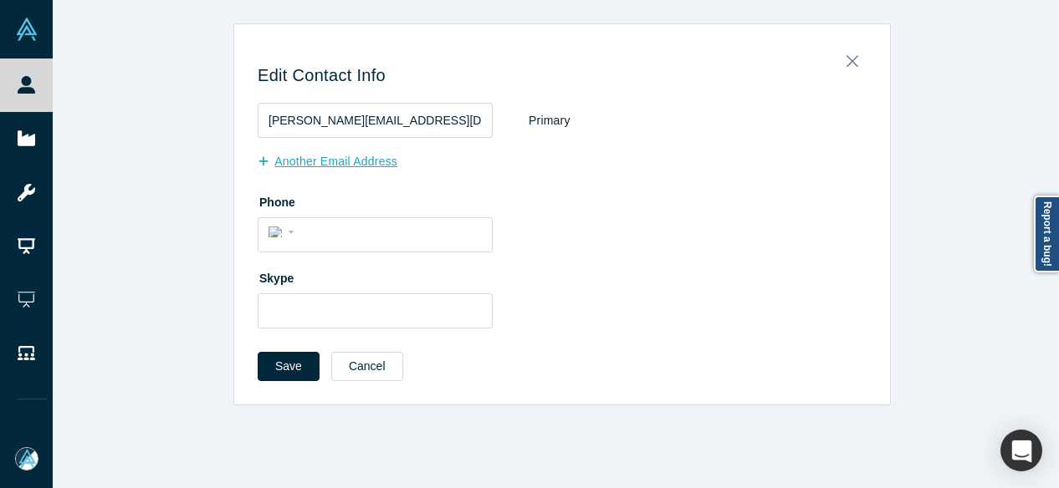
click at [361, 160] on button "Another Email Address" at bounding box center [336, 161] width 157 height 29
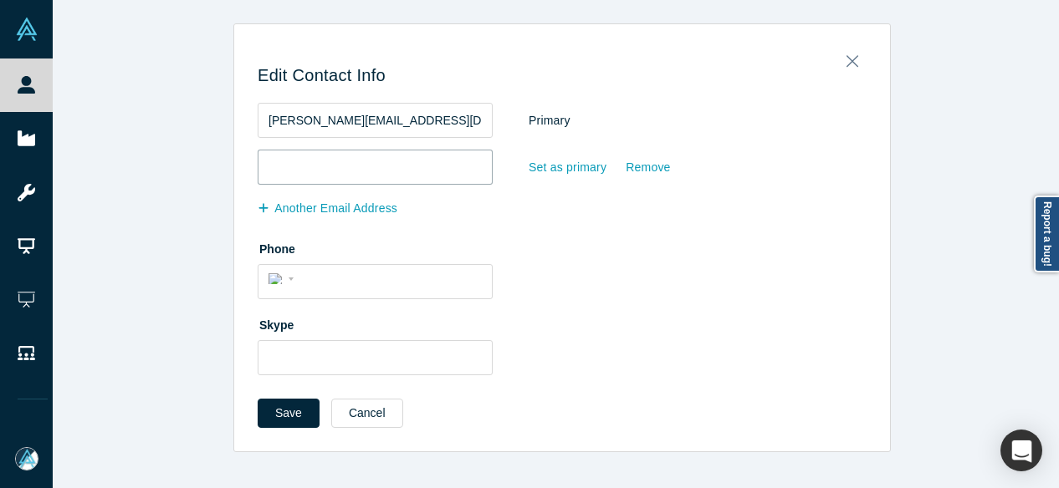
click at [362, 158] on input "email" at bounding box center [375, 167] width 235 height 35
paste input "anna.hrk@gmail.com"
type input "anna.hrk@gmail.com"
click at [575, 170] on div "Set as primary" at bounding box center [567, 167] width 79 height 29
click at [0, 0] on input "Set as primary" at bounding box center [0, 0] width 0 height 0
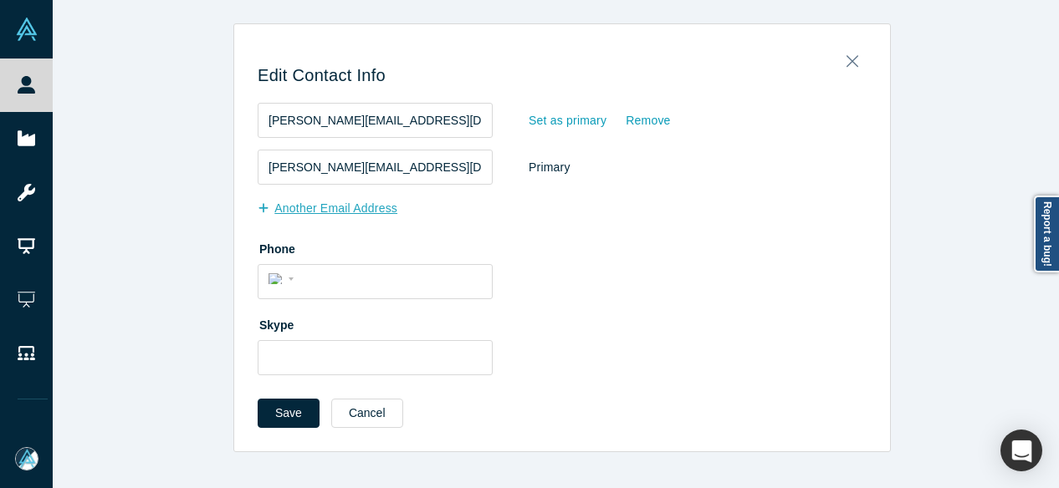
click at [386, 207] on button "Another Email Address" at bounding box center [336, 208] width 157 height 29
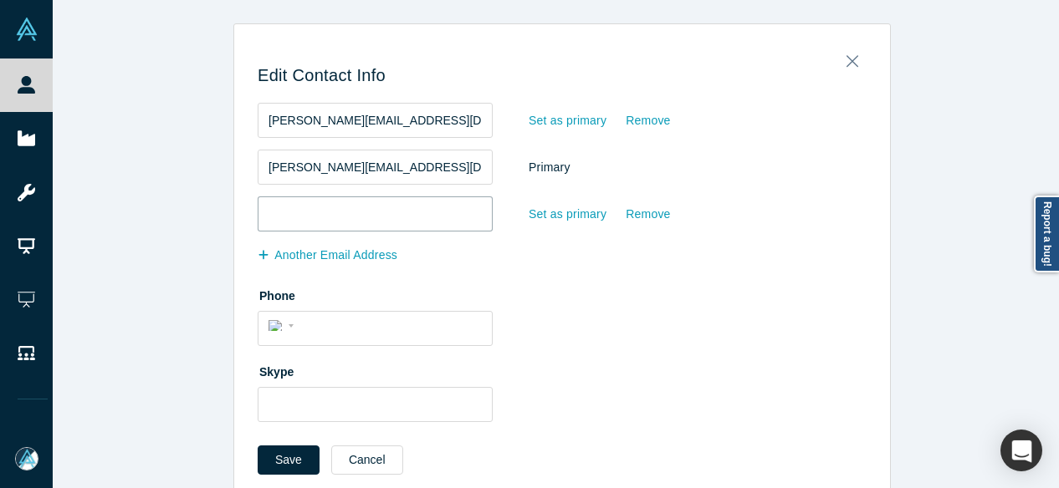
click at [318, 213] on input "email" at bounding box center [375, 214] width 235 height 35
paste input "annahrk@gmail.com"
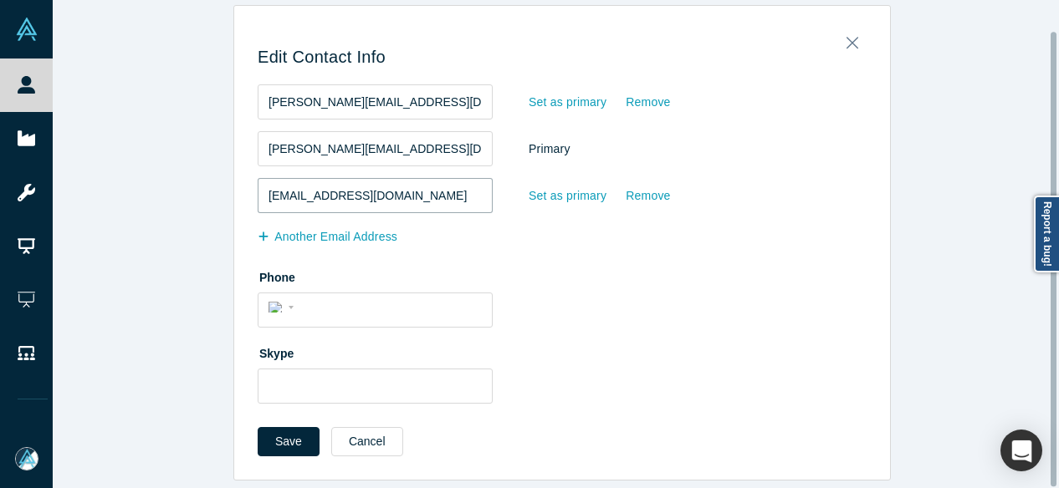
scroll to position [33, 0]
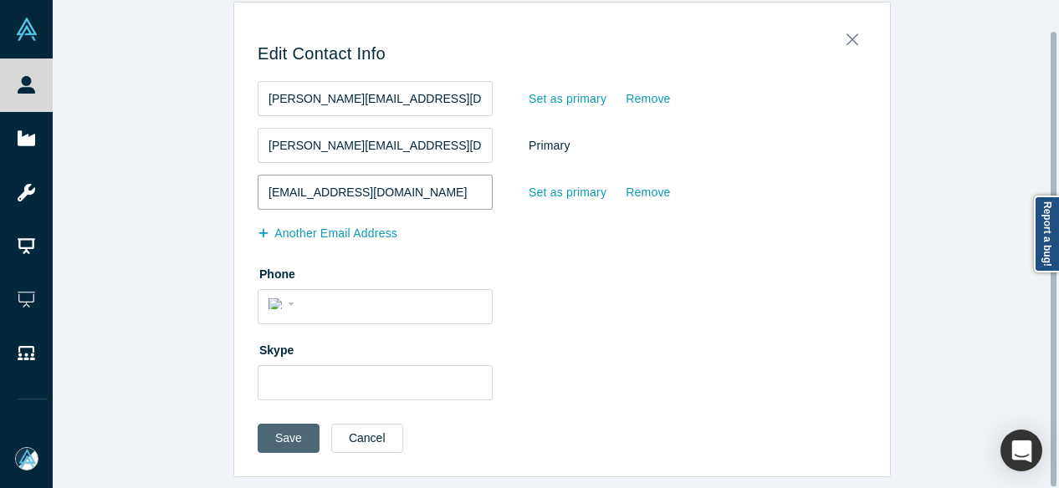
type input "annahrk@gmail.com"
click at [299, 424] on button "Save" at bounding box center [289, 438] width 62 height 29
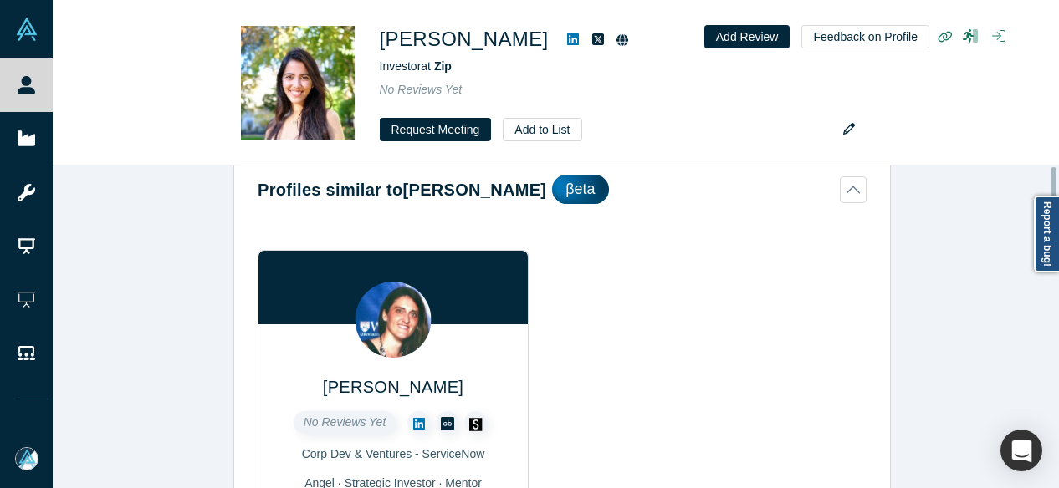
scroll to position [0, 0]
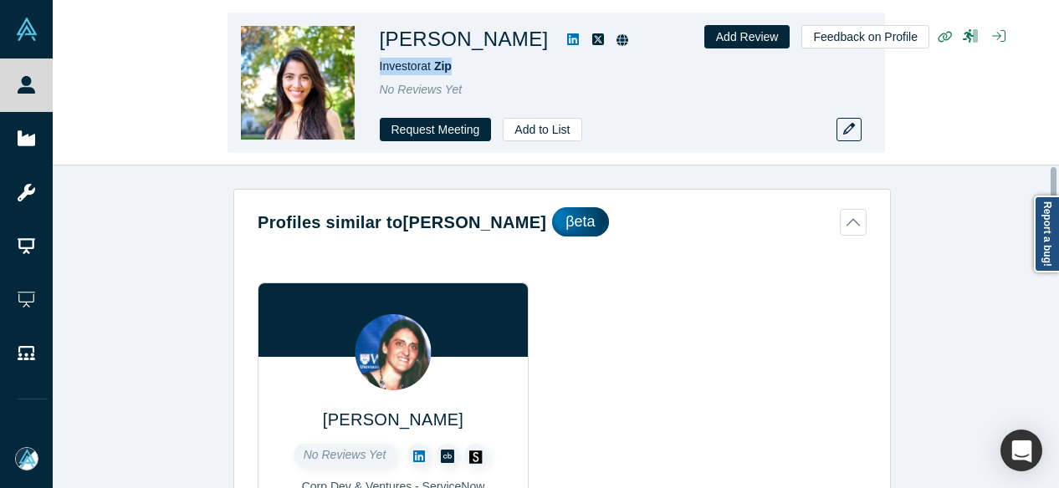
drag, startPoint x: 375, startPoint y: 68, endPoint x: 489, endPoint y: 62, distance: 114.7
click at [489, 62] on div "Anna Khan Investor at Zip No Reviews Yet Request Meeting Add to List" at bounding box center [556, 83] width 657 height 141
copy span "Investor at Zip"
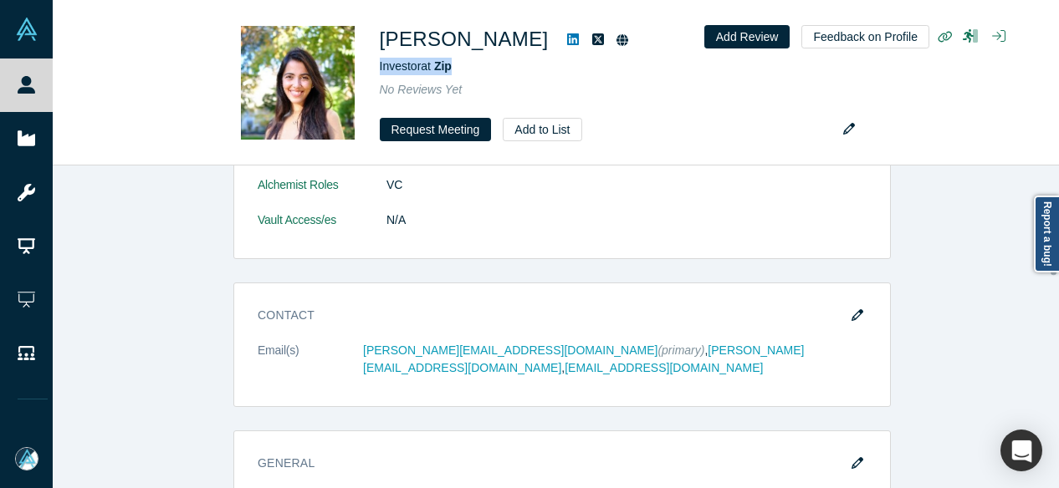
scroll to position [836, 0]
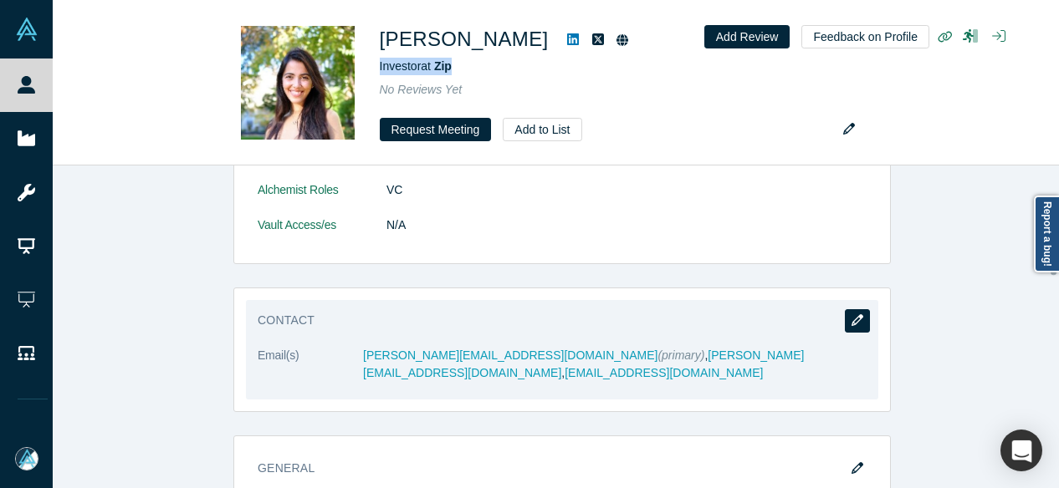
click at [862, 309] on button "button" at bounding box center [857, 320] width 25 height 23
select select "US"
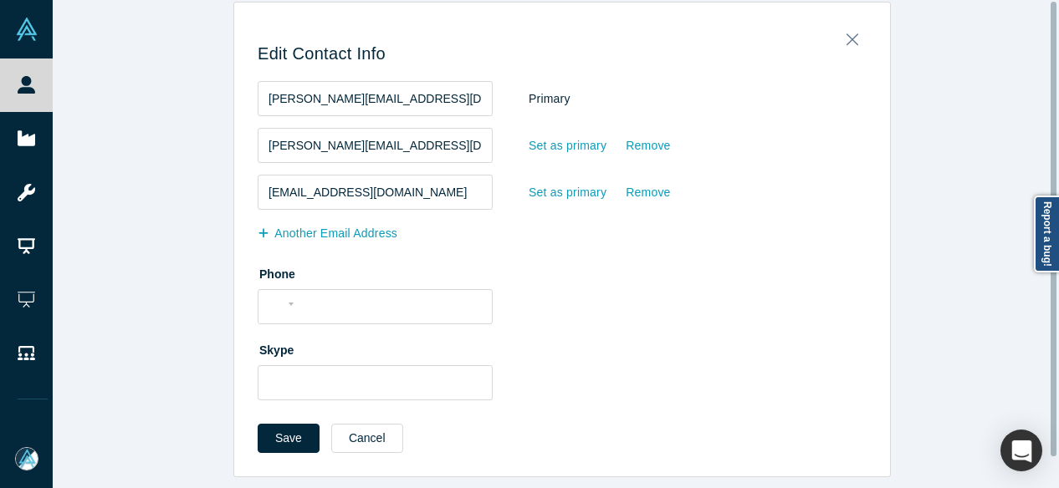
scroll to position [0, 0]
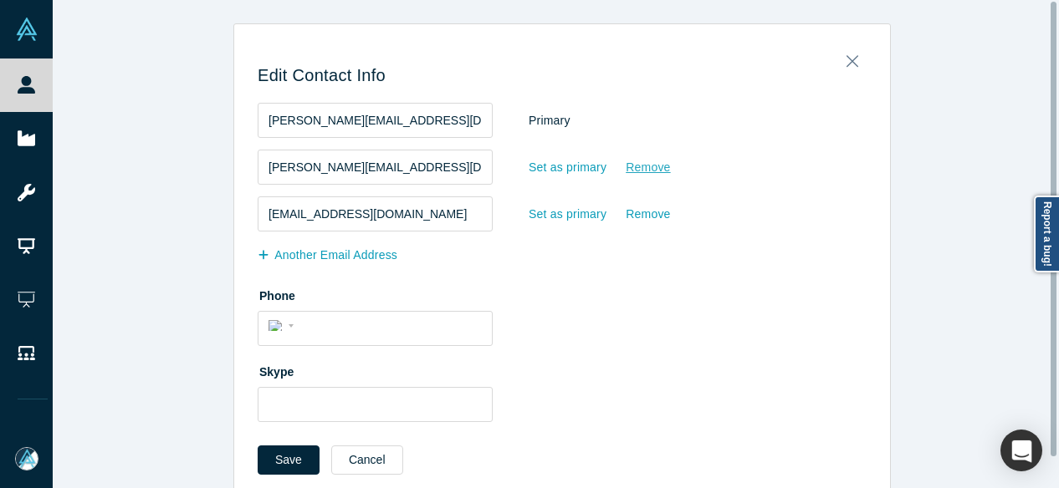
click at [625, 173] on div "Remove" at bounding box center [648, 167] width 46 height 29
click at [0, 0] on input "Remove" at bounding box center [0, 0] width 0 height 0
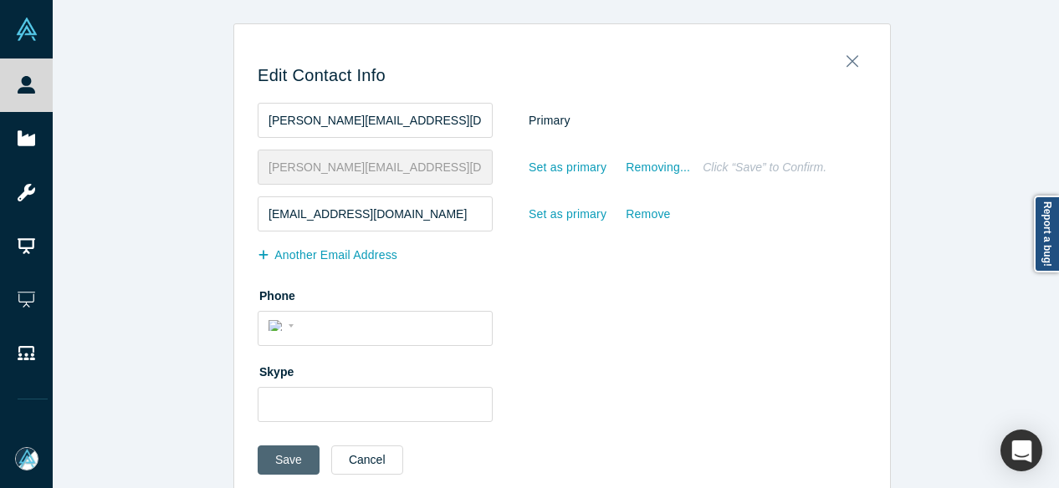
click at [291, 455] on button "Save" at bounding box center [289, 460] width 62 height 29
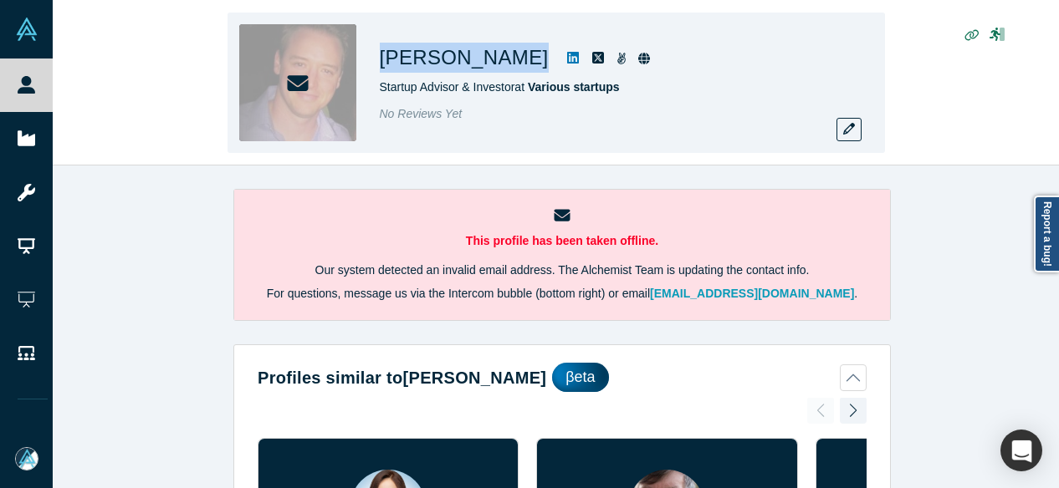
drag, startPoint x: 380, startPoint y: 61, endPoint x: 503, endPoint y: 65, distance: 123.0
click at [503, 65] on div "[PERSON_NAME]" at bounding box center [614, 58] width 468 height 30
copy div "[PERSON_NAME]"
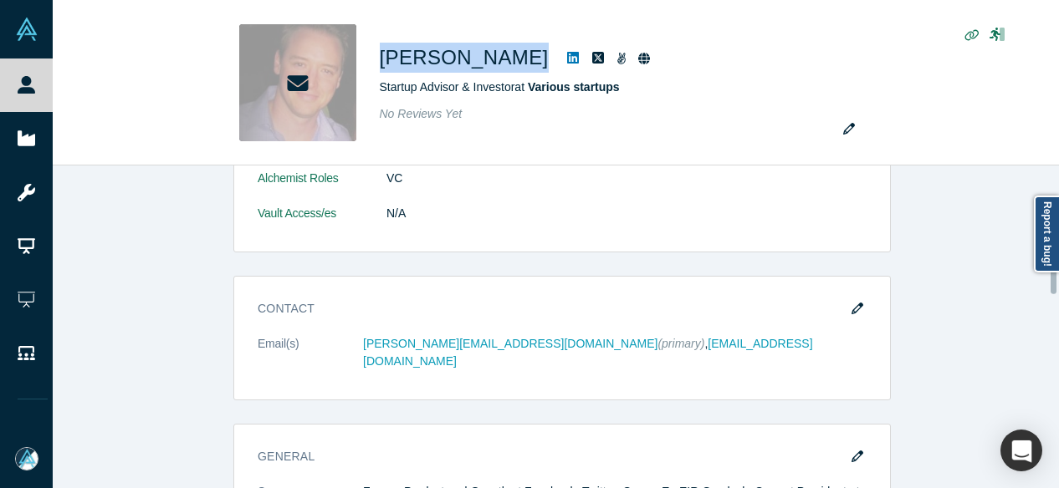
scroll to position [1087, 0]
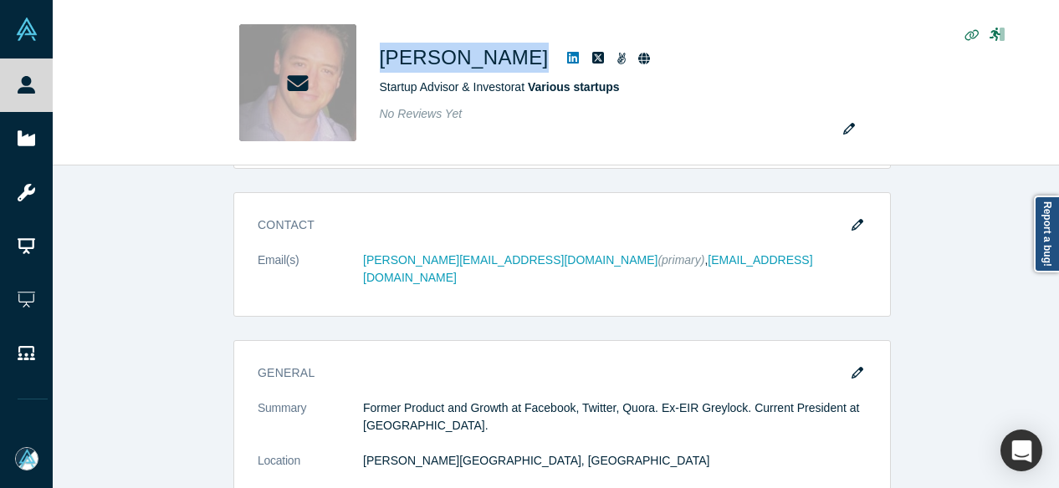
drag, startPoint x: 857, startPoint y: 217, endPoint x: 642, endPoint y: 257, distance: 217.7
click at [856, 219] on icon "button" at bounding box center [858, 225] width 12 height 12
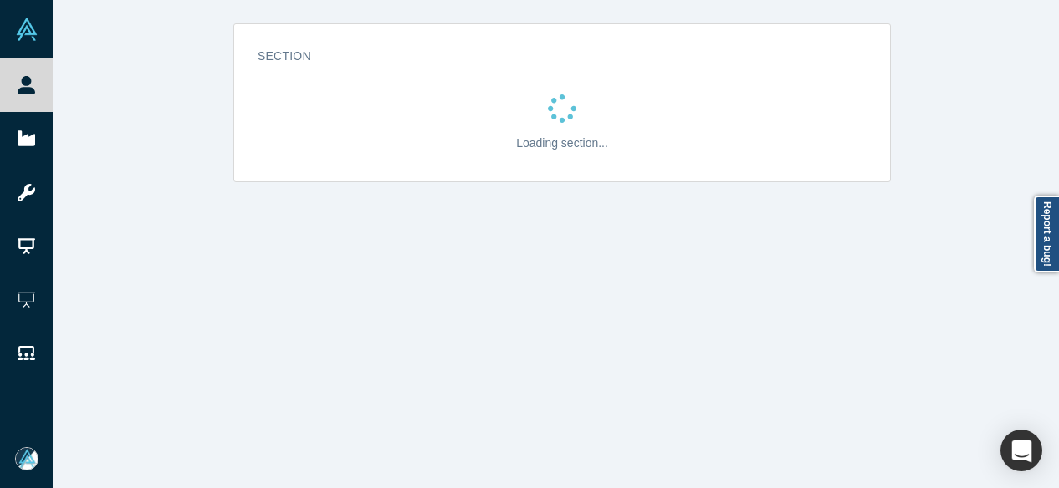
scroll to position [0, 0]
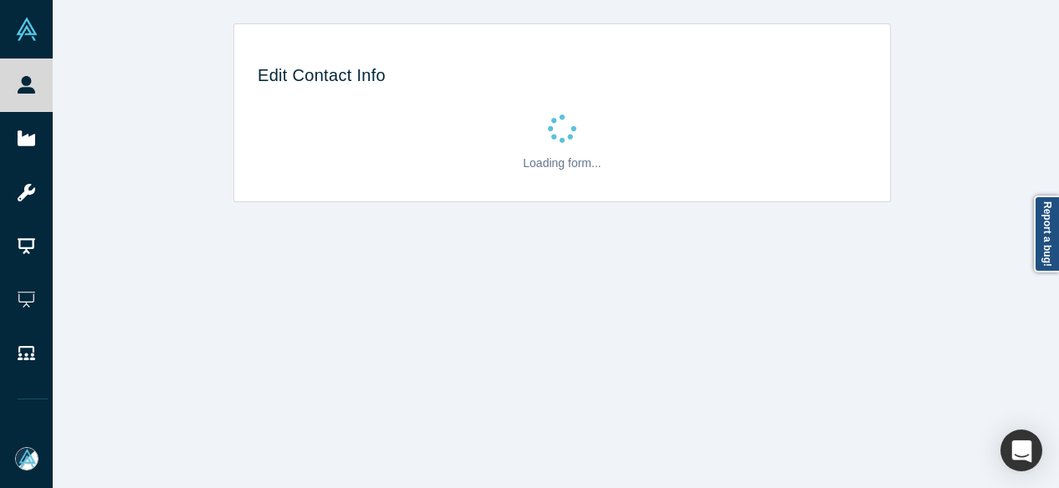
select select "US"
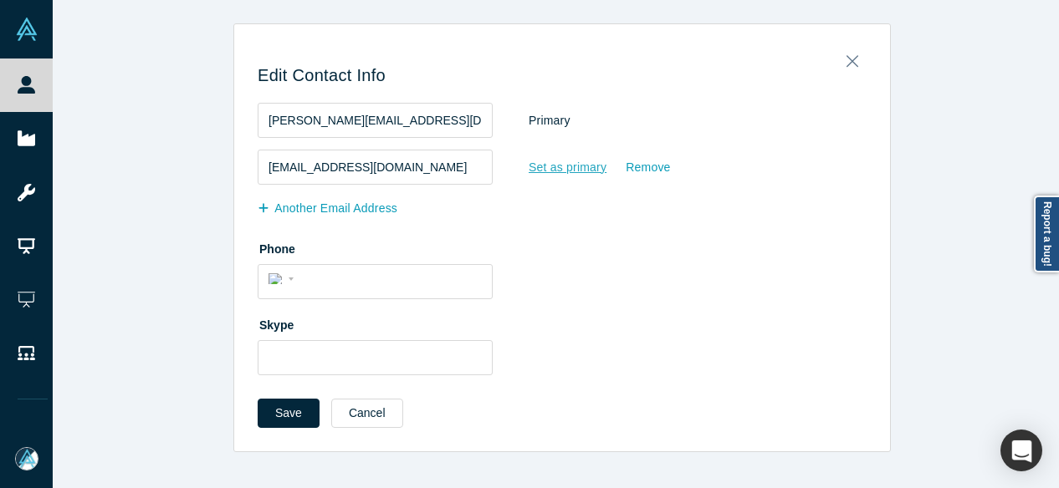
click at [549, 171] on div "Set as primary" at bounding box center [567, 167] width 79 height 29
click at [0, 0] on input "Set as primary" at bounding box center [0, 0] width 0 height 0
click at [644, 125] on div "Remove" at bounding box center [648, 120] width 46 height 29
click at [0, 0] on input "Remove" at bounding box center [0, 0] width 0 height 0
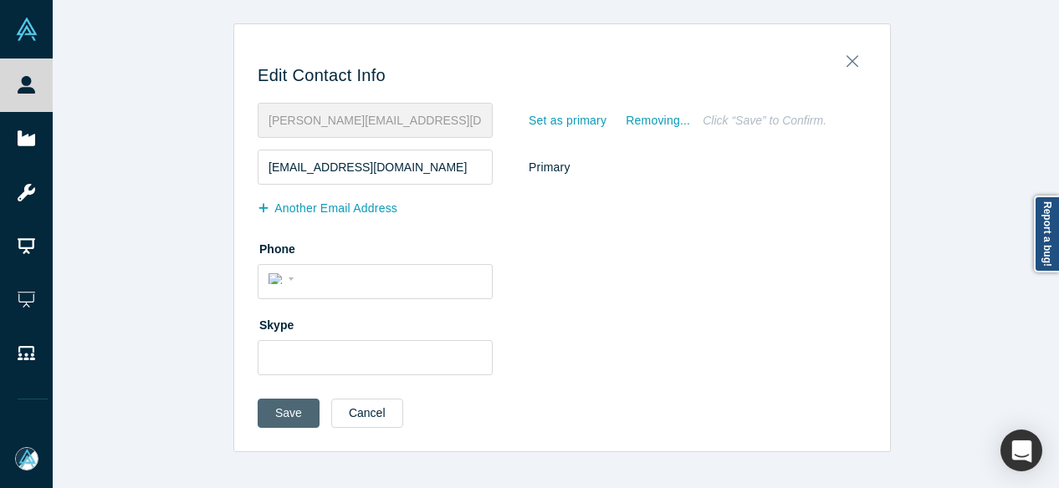
drag, startPoint x: 289, startPoint y: 413, endPoint x: 268, endPoint y: 424, distance: 23.6
click at [289, 412] on button "Save" at bounding box center [289, 413] width 62 height 29
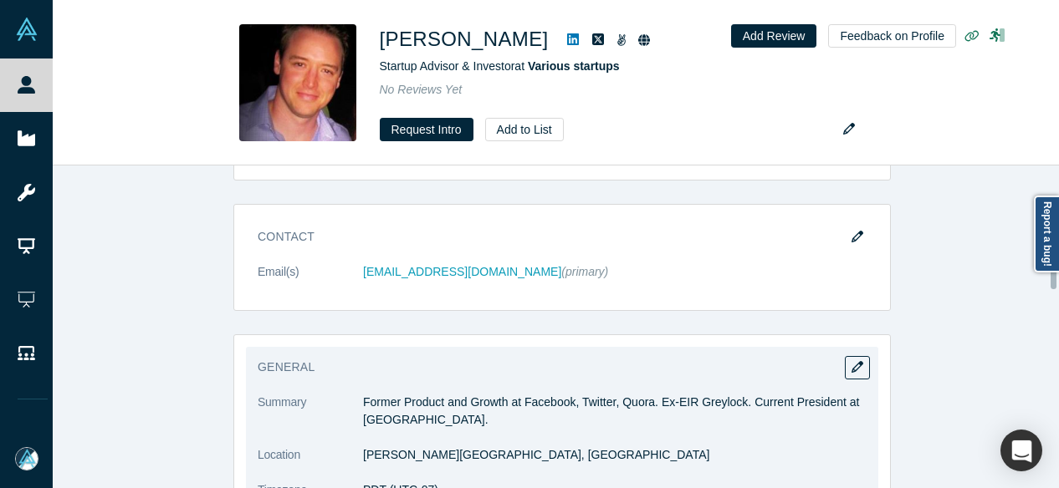
scroll to position [920, 0]
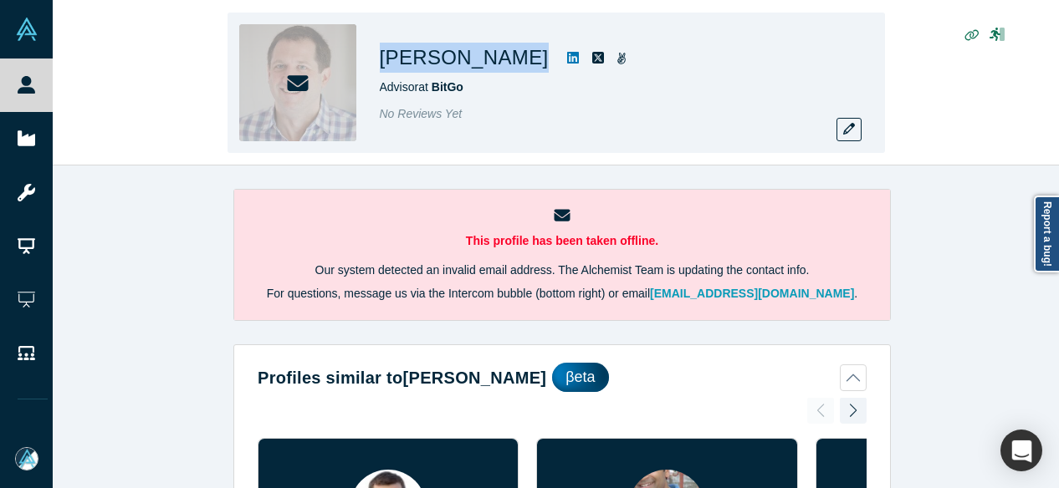
drag, startPoint x: 378, startPoint y: 59, endPoint x: 517, endPoint y: 71, distance: 139.3
click at [517, 71] on div "[PERSON_NAME] Advisor at BitGo No Reviews Yet" at bounding box center [556, 83] width 657 height 141
copy div "[PERSON_NAME]"
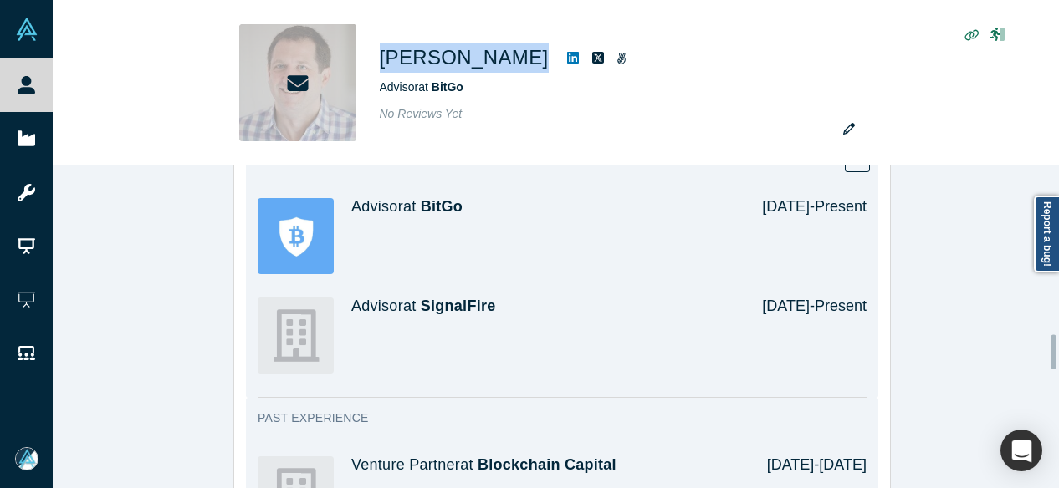
scroll to position [1506, 0]
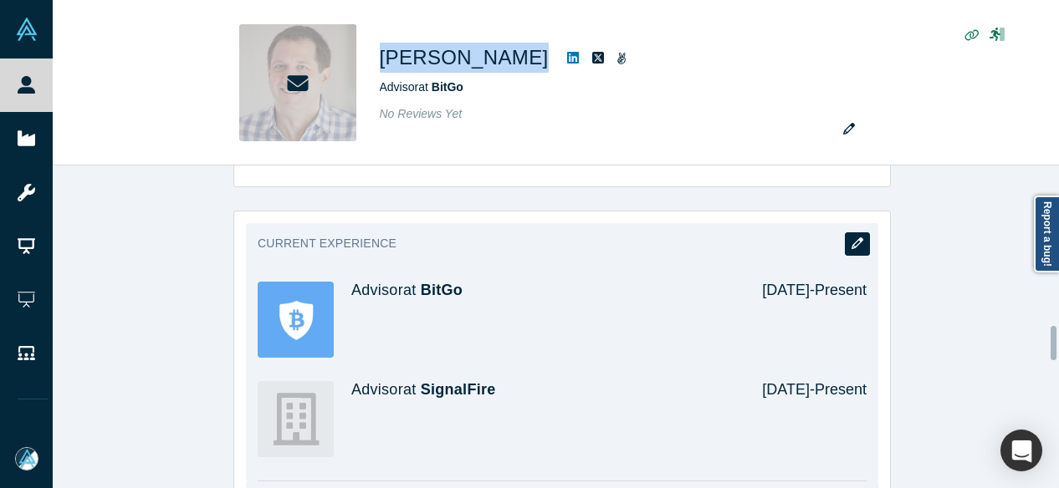
drag, startPoint x: 851, startPoint y: 235, endPoint x: 130, endPoint y: 476, distance: 759.4
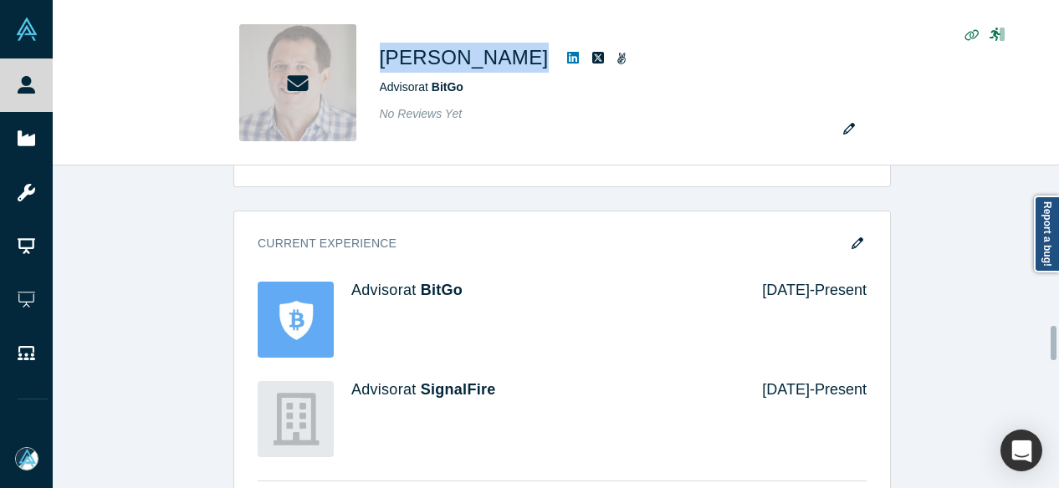
click at [852, 238] on icon "button" at bounding box center [858, 244] width 12 height 12
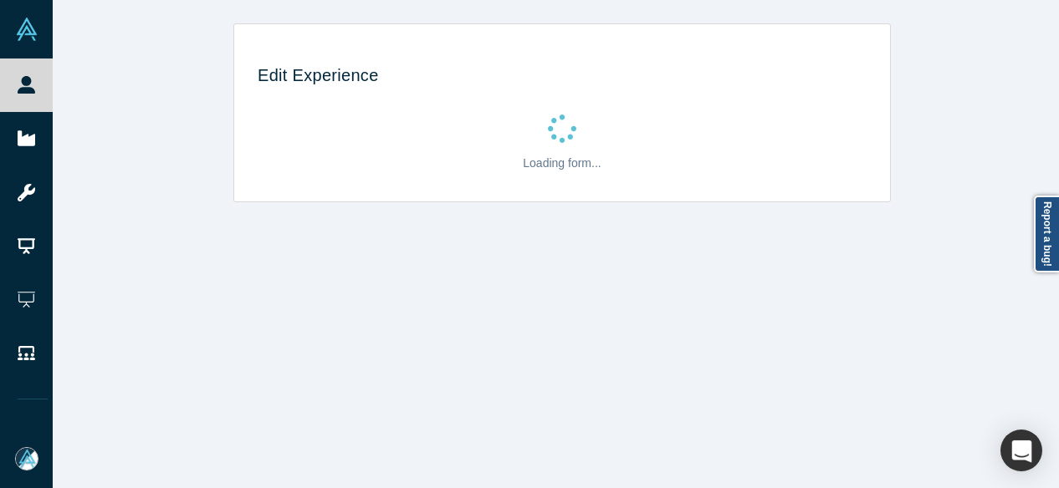
scroll to position [0, 0]
click at [606, 343] on div "Edit Experience Loading form..." at bounding box center [562, 250] width 1019 height 501
